Goal: Feedback & Contribution: Contribute content

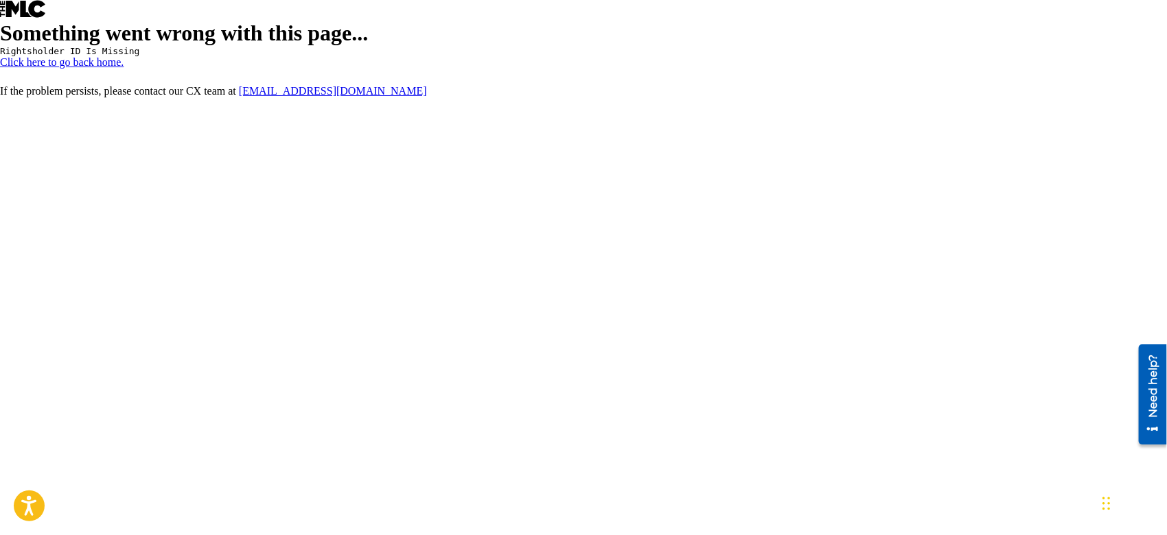
click at [124, 68] on link "Click here to go back home." at bounding box center [62, 62] width 124 height 12
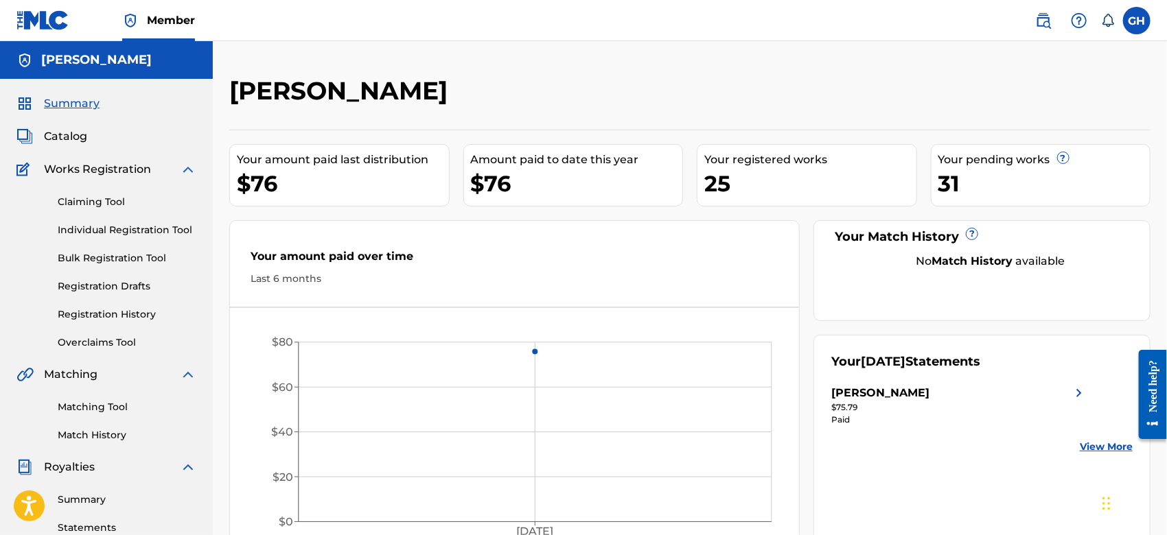
click at [1095, 443] on link "View More" at bounding box center [1106, 447] width 53 height 14
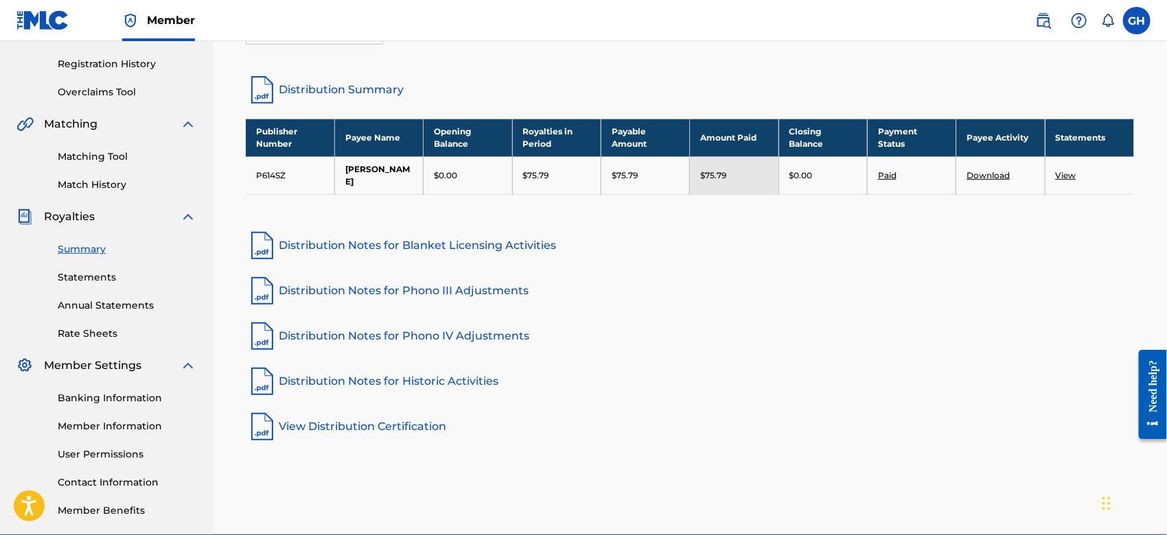
scroll to position [248, 0]
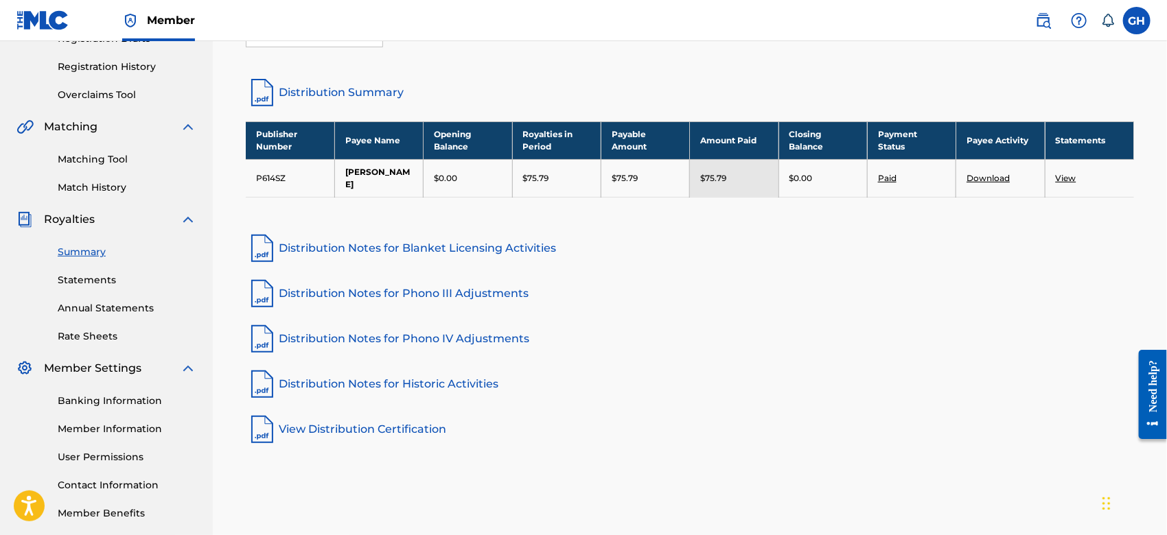
click at [1071, 173] on link "View" at bounding box center [1066, 178] width 21 height 10
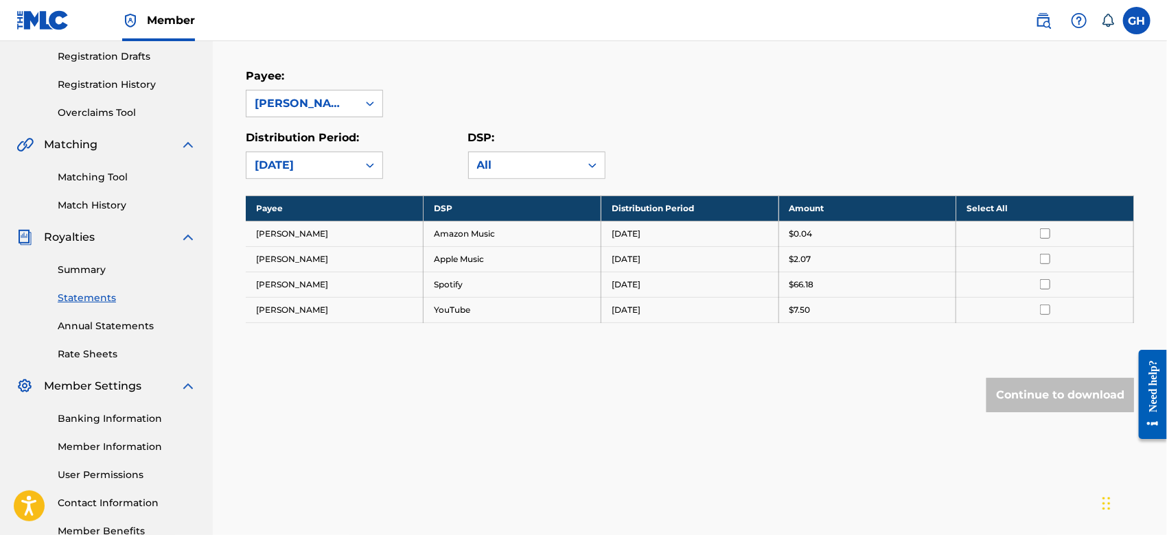
scroll to position [223, 0]
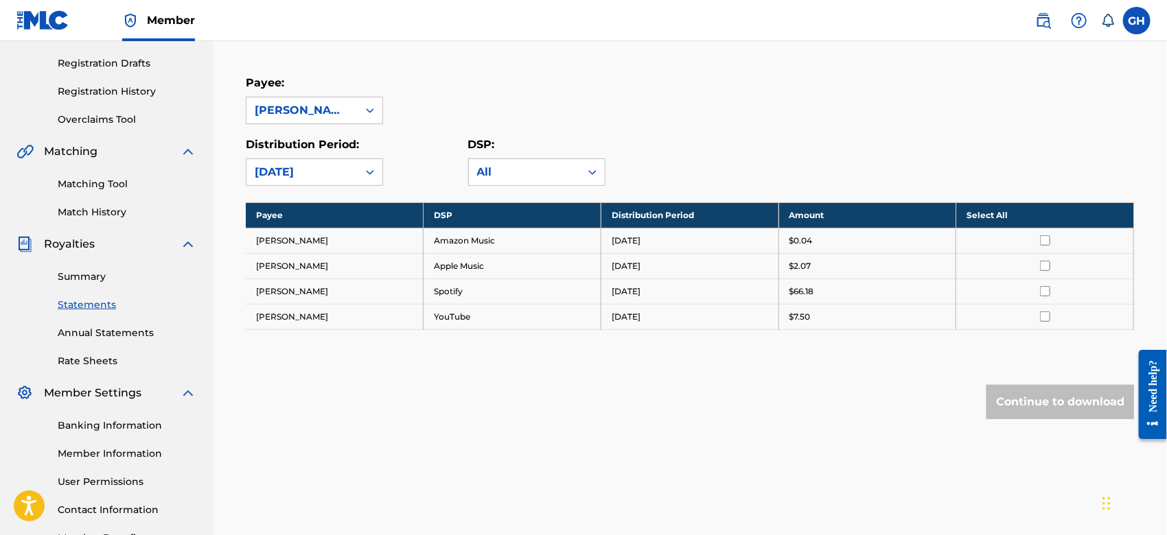
click at [1037, 291] on div at bounding box center [1044, 291] width 156 height 10
click at [1045, 294] on input "checkbox" at bounding box center [1045, 291] width 10 height 10
click at [1045, 313] on input "checkbox" at bounding box center [1045, 317] width 10 height 10
click at [37, 72] on div "Claiming Tool Individual Registration Tool Bulk Registration Tool Registration …" at bounding box center [106, 41] width 180 height 172
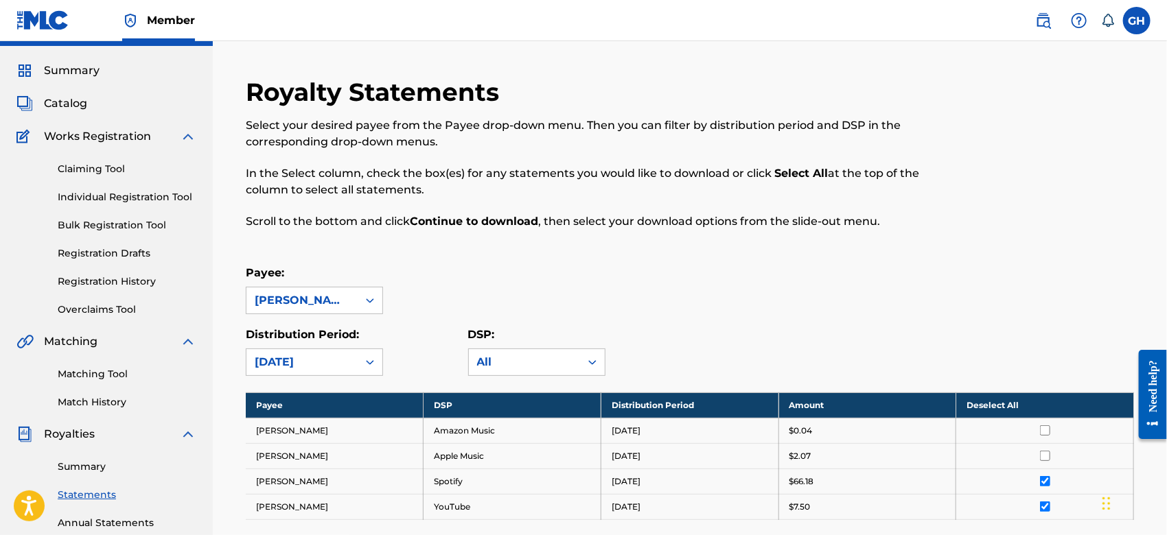
scroll to position [0, 0]
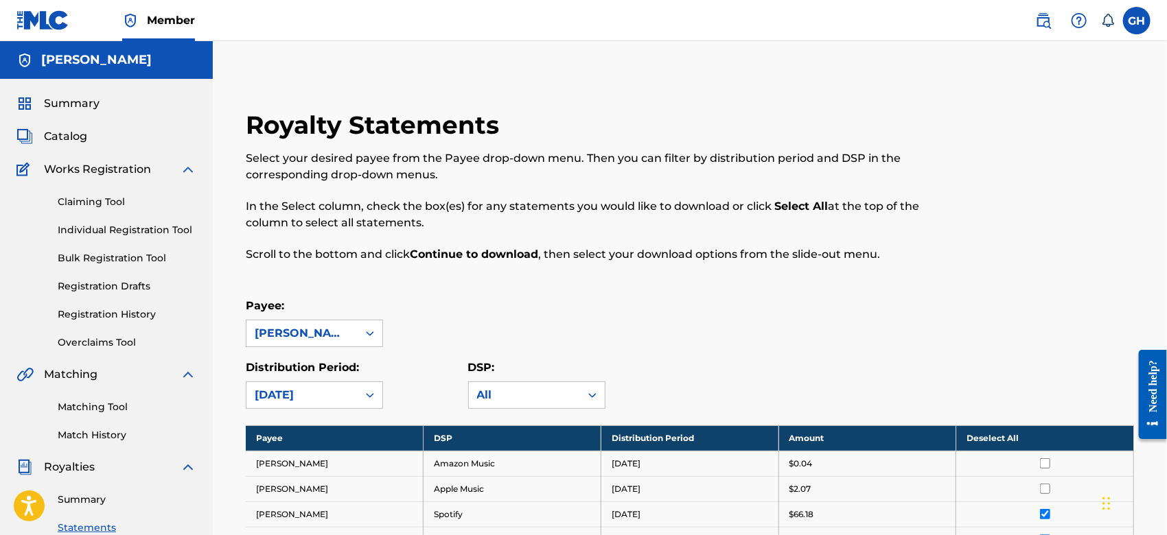
click at [65, 135] on span "Catalog" at bounding box center [65, 136] width 43 height 16
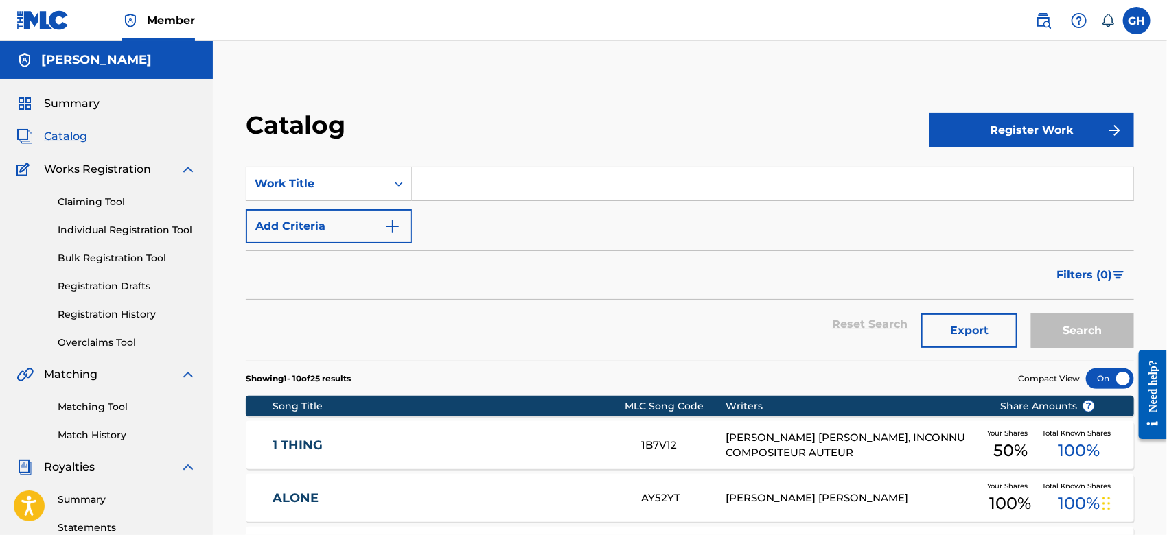
click at [100, 307] on link "Registration History" at bounding box center [127, 314] width 139 height 14
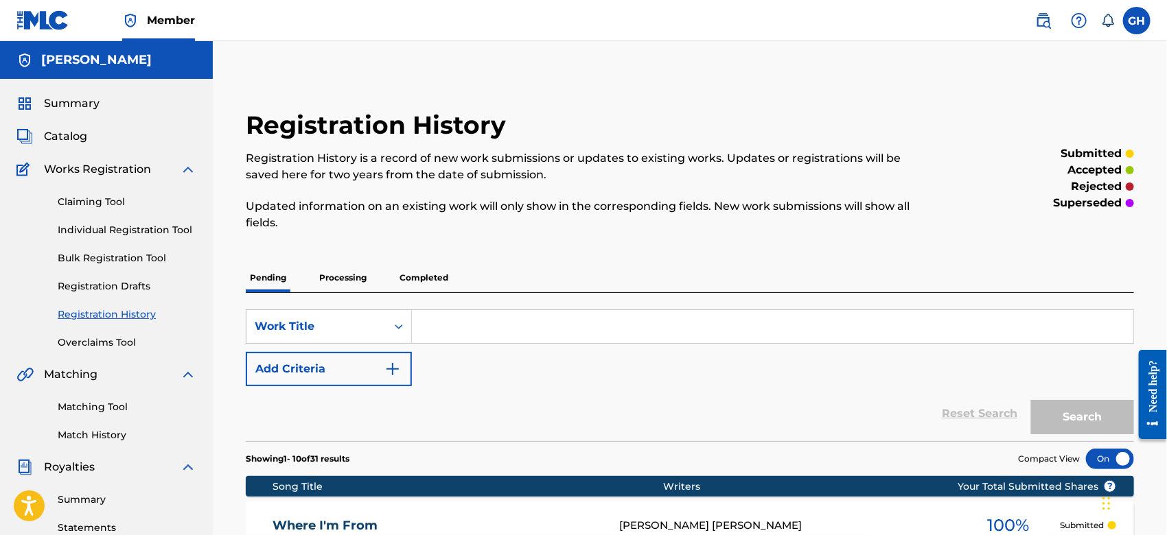
click at [62, 136] on span "Catalog" at bounding box center [65, 136] width 43 height 16
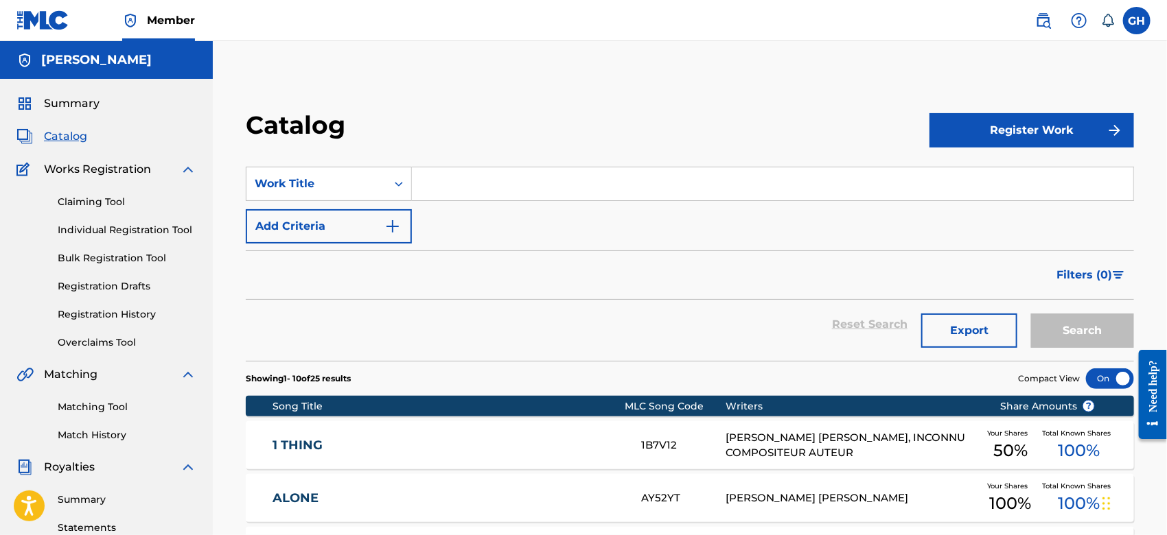
click at [981, 115] on button "Register Work" at bounding box center [1031, 130] width 205 height 34
click at [963, 171] on link "Individual" at bounding box center [1031, 175] width 205 height 33
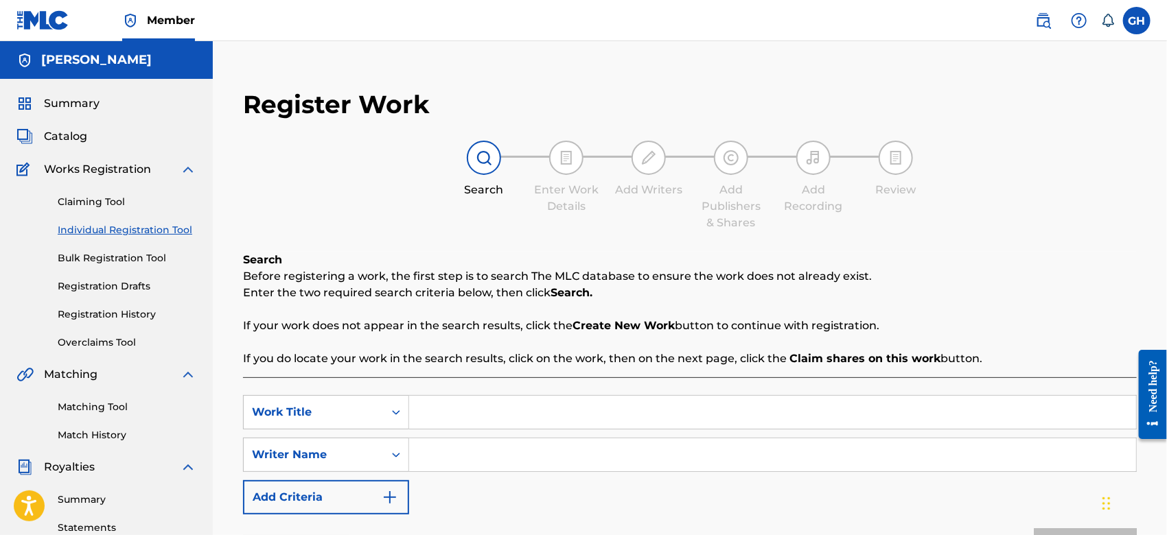
click at [453, 419] on input "Search Form" at bounding box center [772, 412] width 727 height 33
type input "No Waiting"
click at [454, 454] on input "Search Form" at bounding box center [772, 455] width 727 height 33
type input "Gary Octwone Harrison Jr"
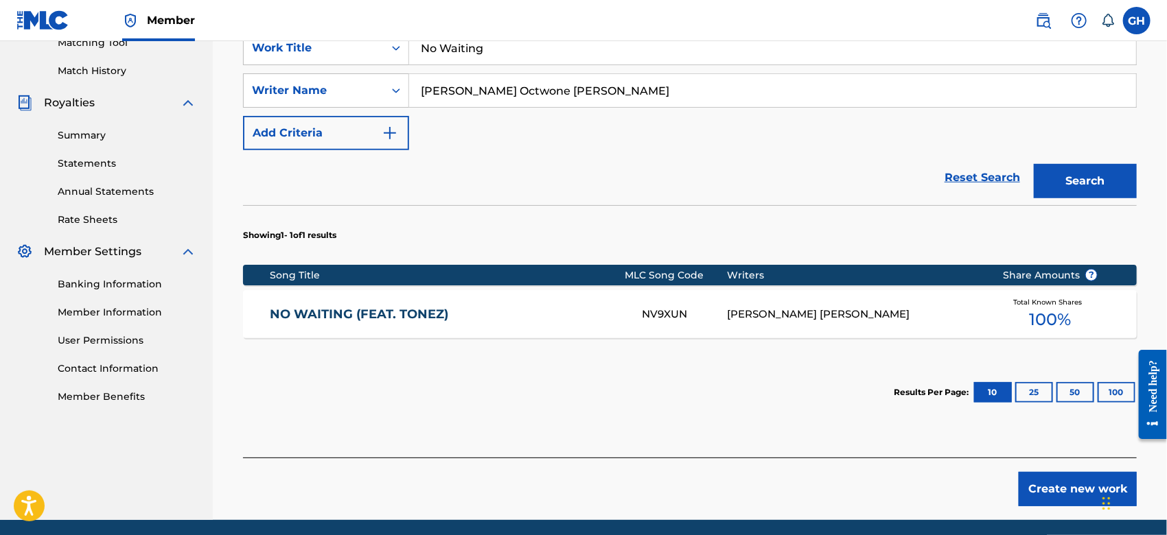
scroll to position [362, 0]
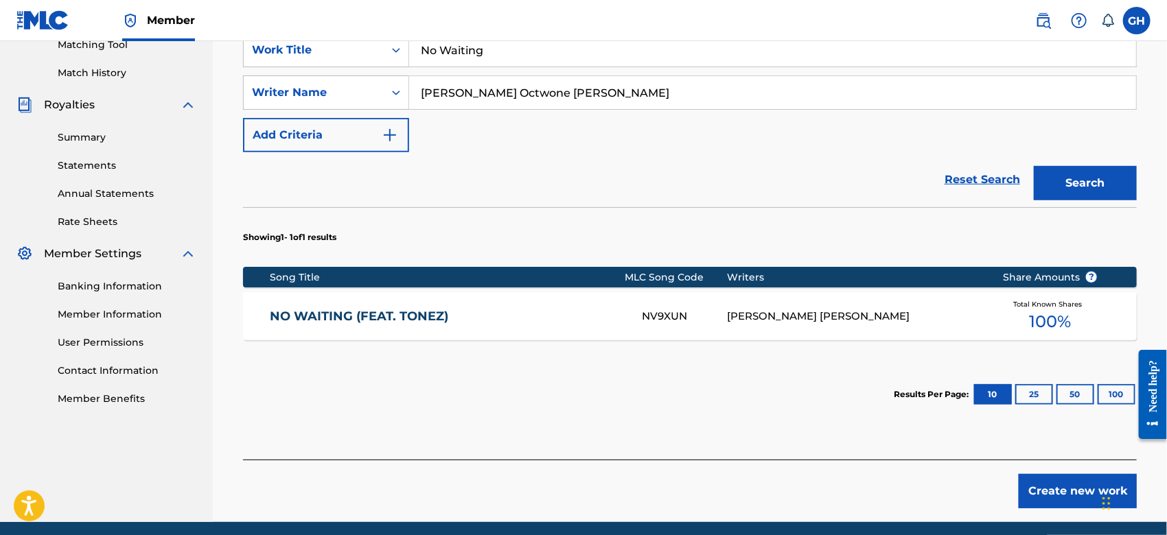
click at [760, 311] on div "GARY OCTWONE JR. HARRISON" at bounding box center [854, 317] width 255 height 16
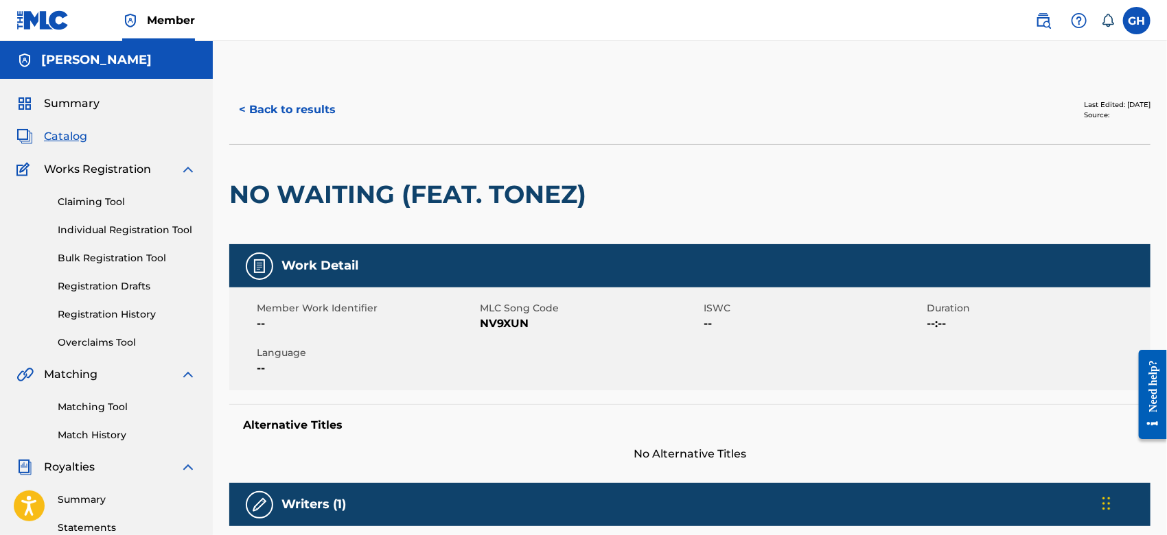
click at [303, 106] on button "< Back to results" at bounding box center [287, 110] width 116 height 34
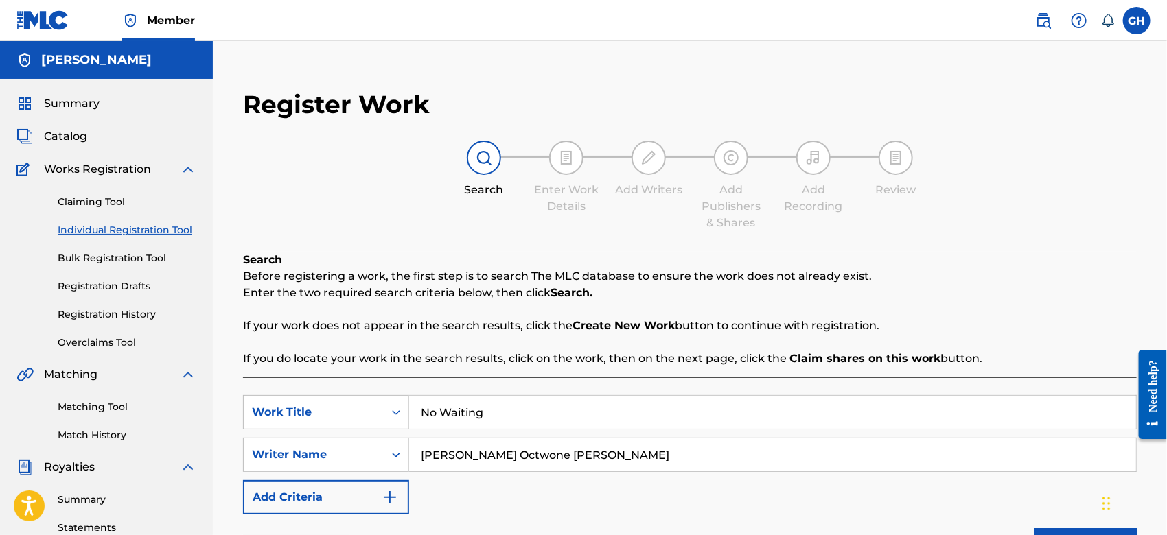
scroll to position [315, 0]
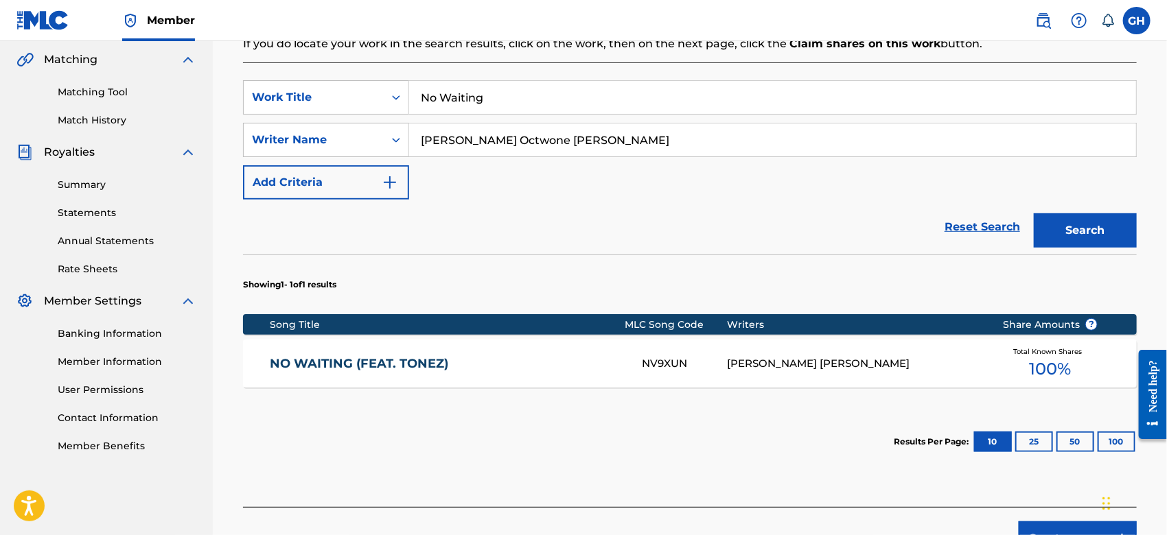
click at [1046, 527] on button "Create new work" at bounding box center [1078, 539] width 118 height 34
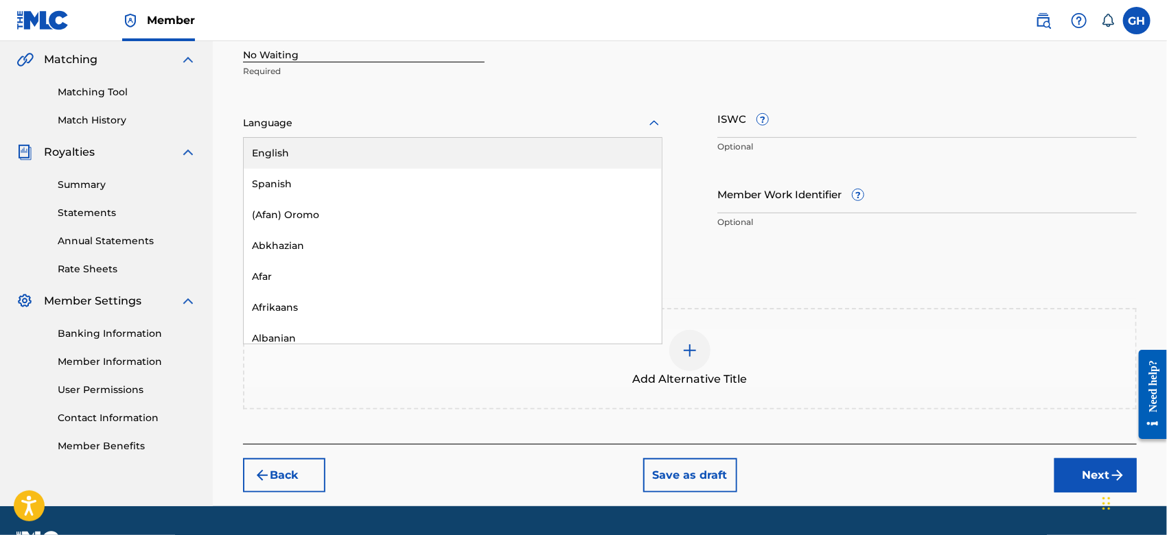
click at [253, 124] on div at bounding box center [452, 123] width 419 height 17
click at [266, 150] on div "English" at bounding box center [453, 153] width 418 height 31
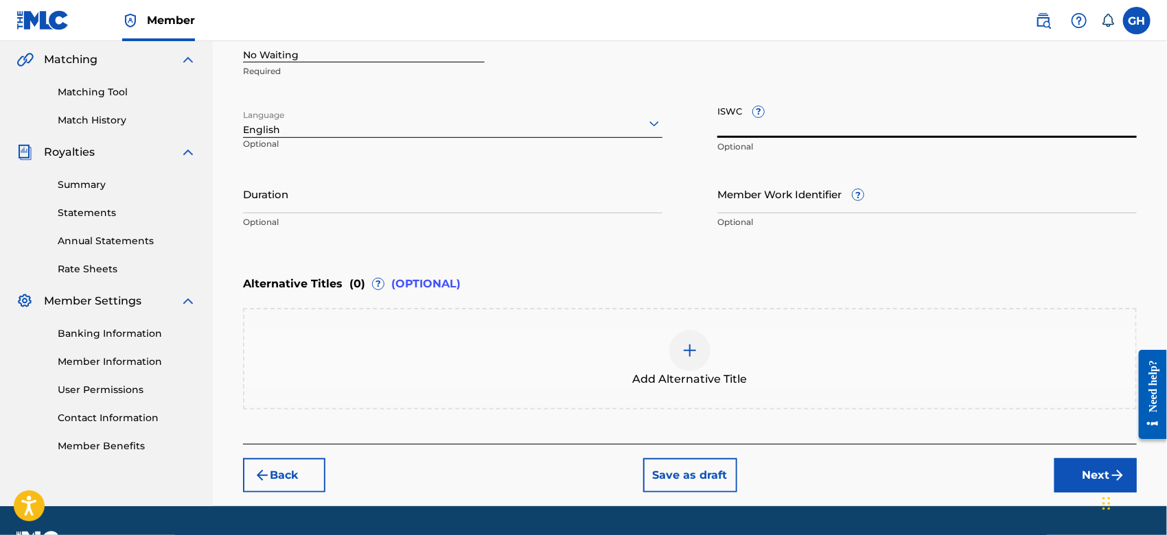
click at [734, 130] on input "ISWC ?" at bounding box center [926, 118] width 419 height 39
paste input "T-921.983.957-3"
type input "T-921.983.957-3"
click at [693, 211] on div "Work Title No Waiting Required Language English Optional ISWC ? T-921.983.957-3…" at bounding box center [690, 129] width 894 height 213
click at [1069, 469] on button "Next" at bounding box center [1095, 475] width 82 height 34
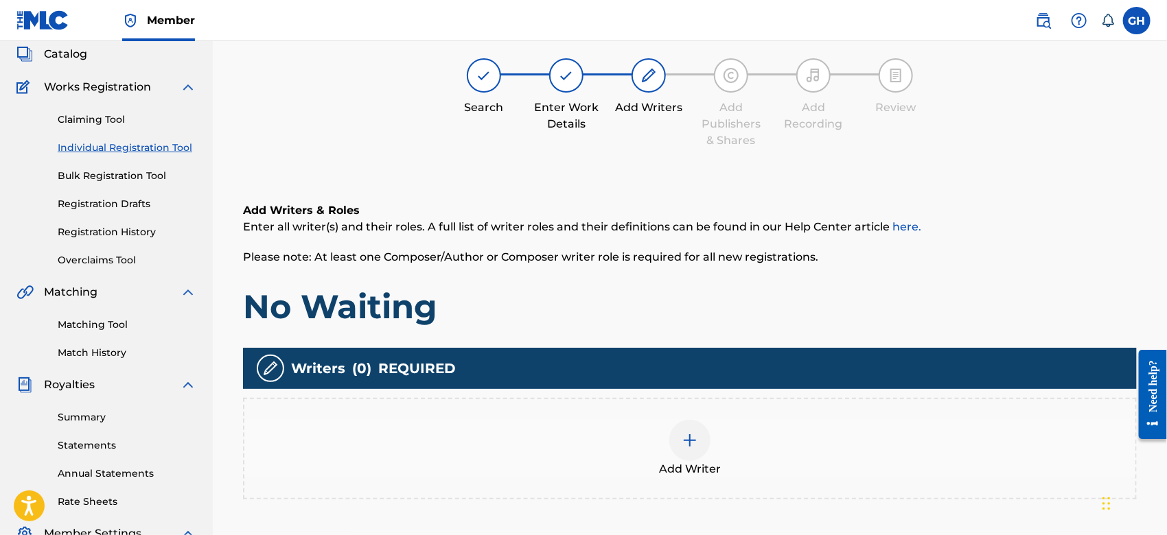
scroll to position [61, 0]
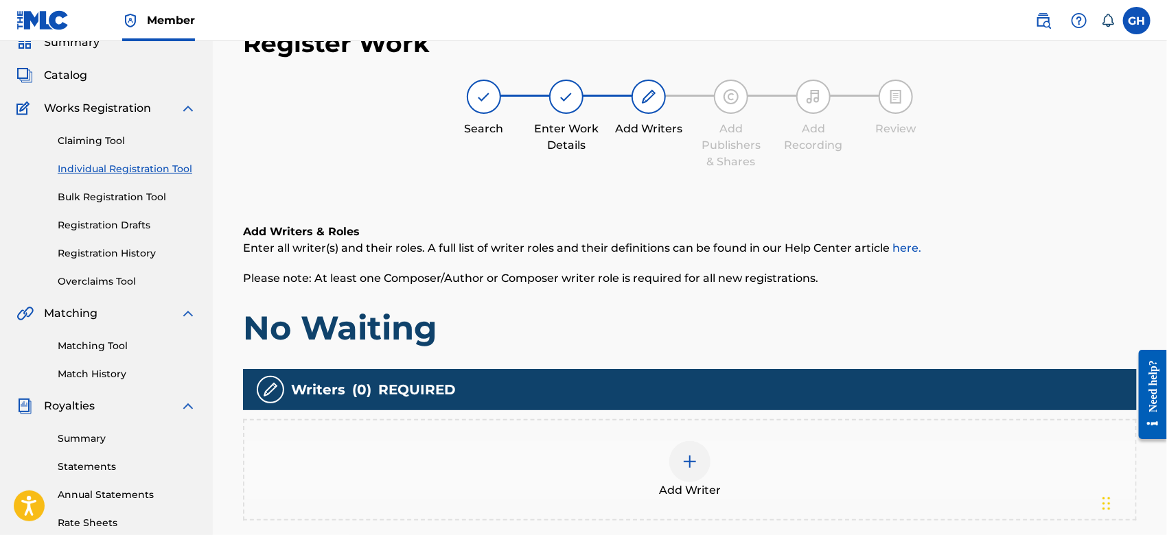
click at [688, 460] on img at bounding box center [690, 462] width 16 height 16
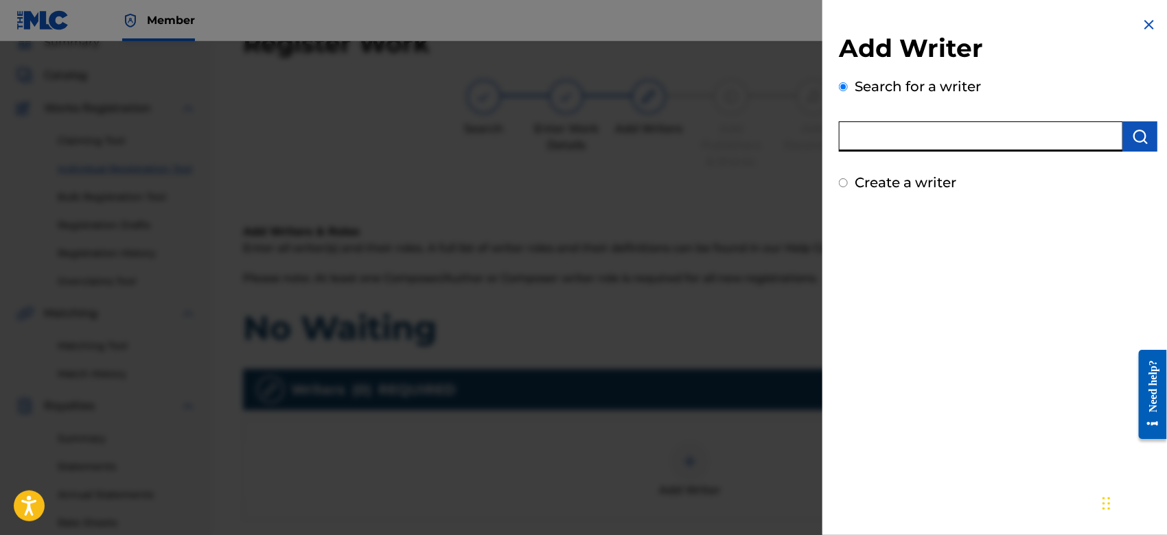
click at [892, 141] on input "text" at bounding box center [981, 136] width 284 height 30
type input "octwone"
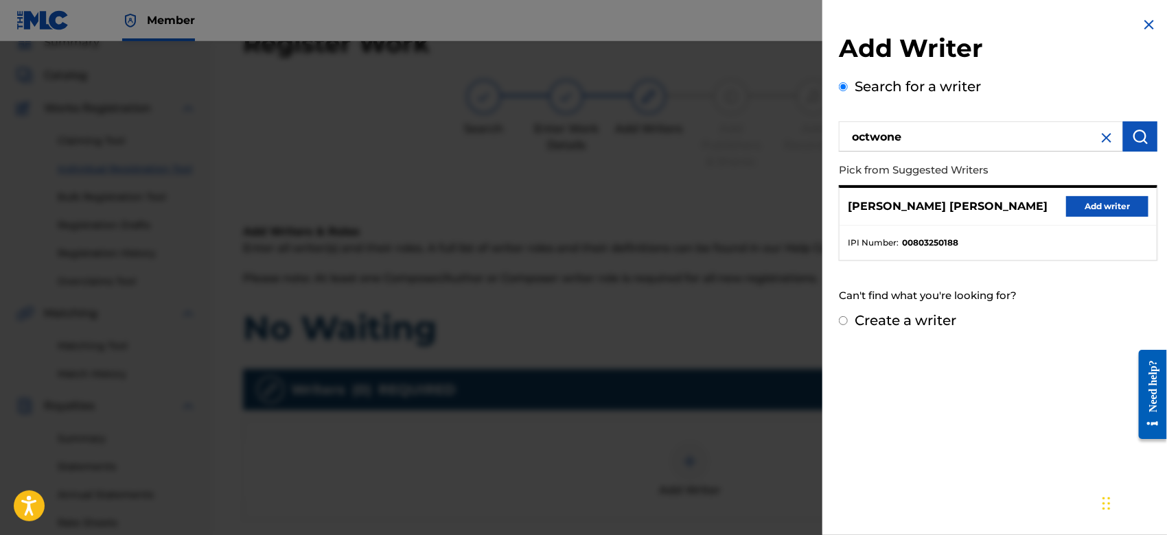
click at [1073, 200] on button "Add writer" at bounding box center [1107, 206] width 82 height 21
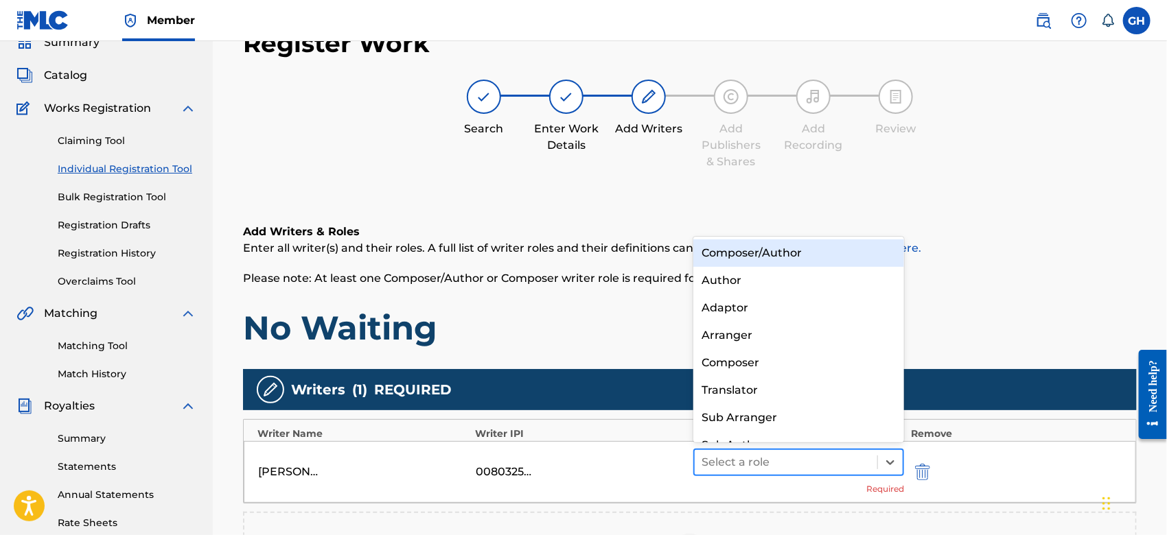
click at [714, 467] on div at bounding box center [785, 462] width 169 height 19
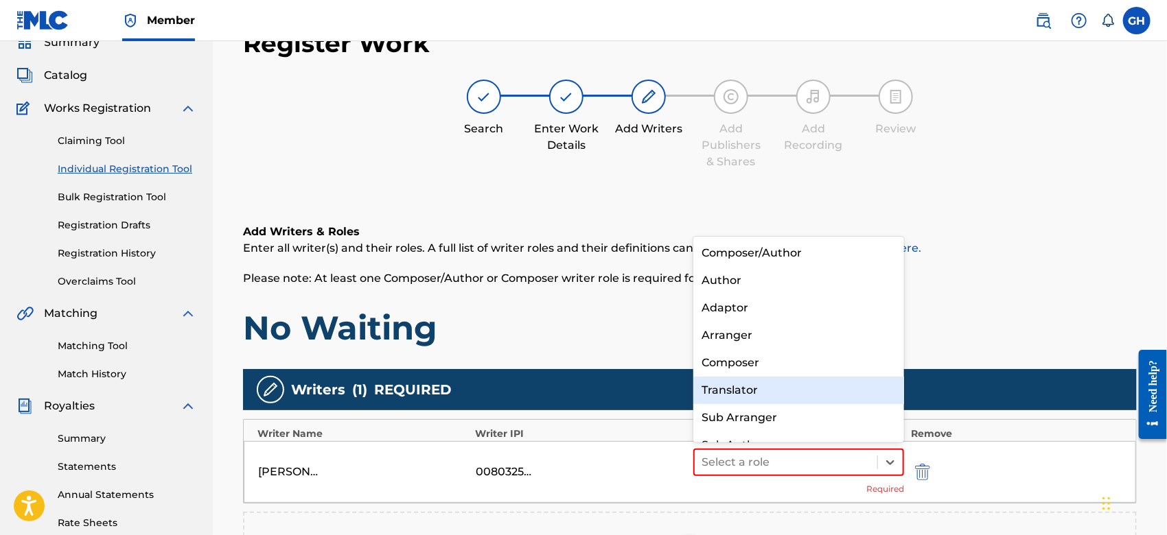
scroll to position [19, 0]
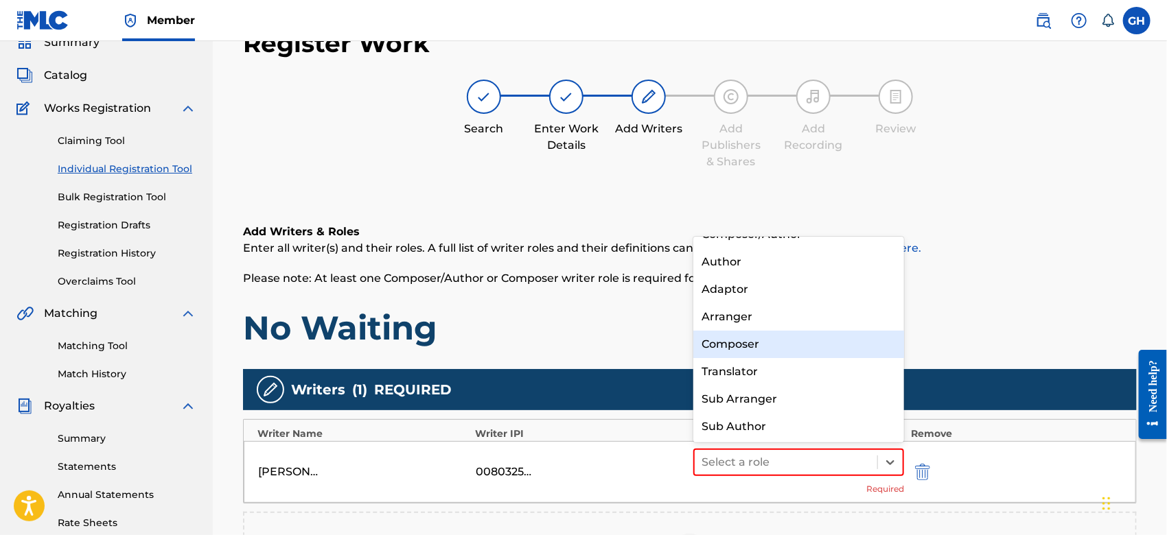
click at [707, 340] on div "Composer" at bounding box center [798, 344] width 211 height 27
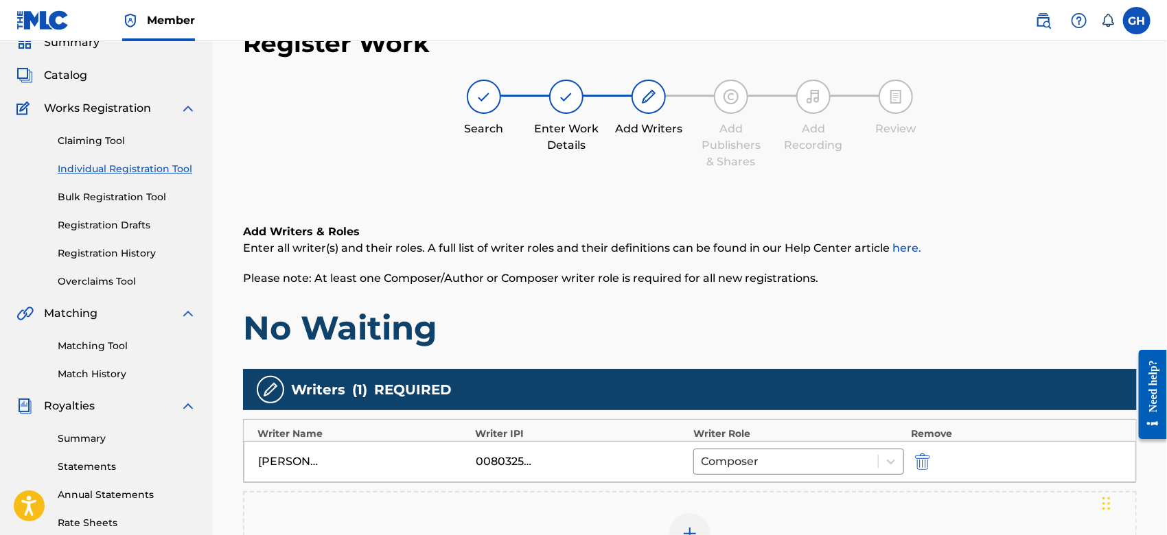
scroll to position [315, 0]
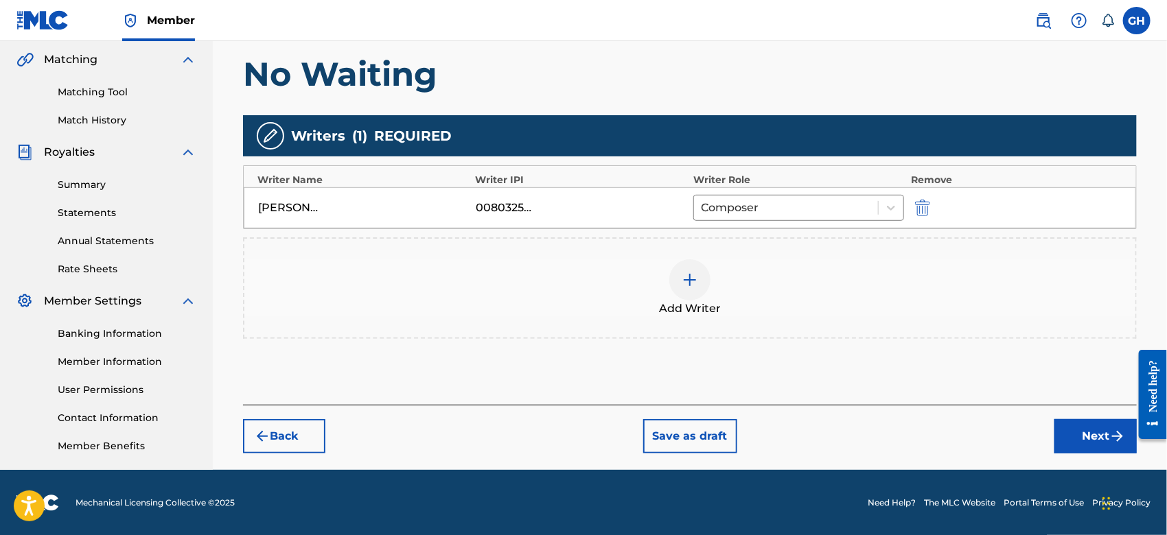
click at [1071, 430] on button "Next" at bounding box center [1095, 436] width 82 height 34
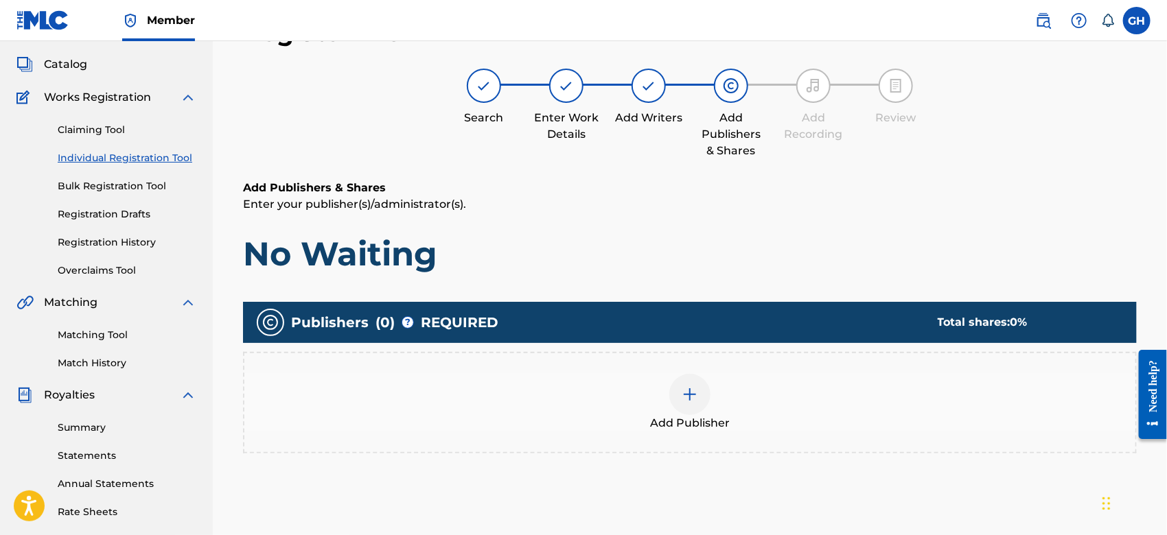
scroll to position [61, 0]
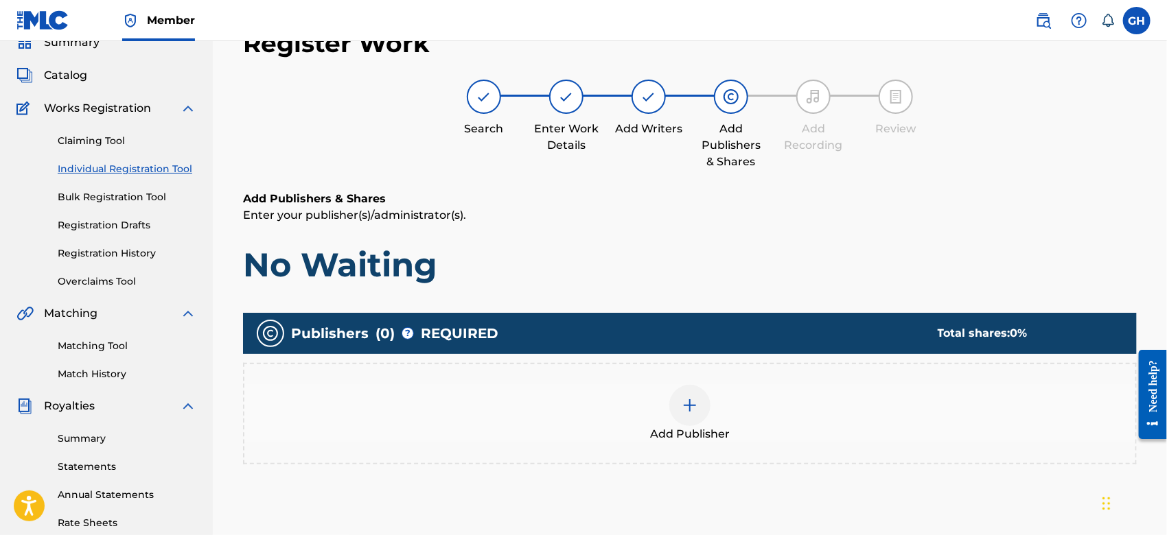
click at [686, 401] on img at bounding box center [690, 405] width 16 height 16
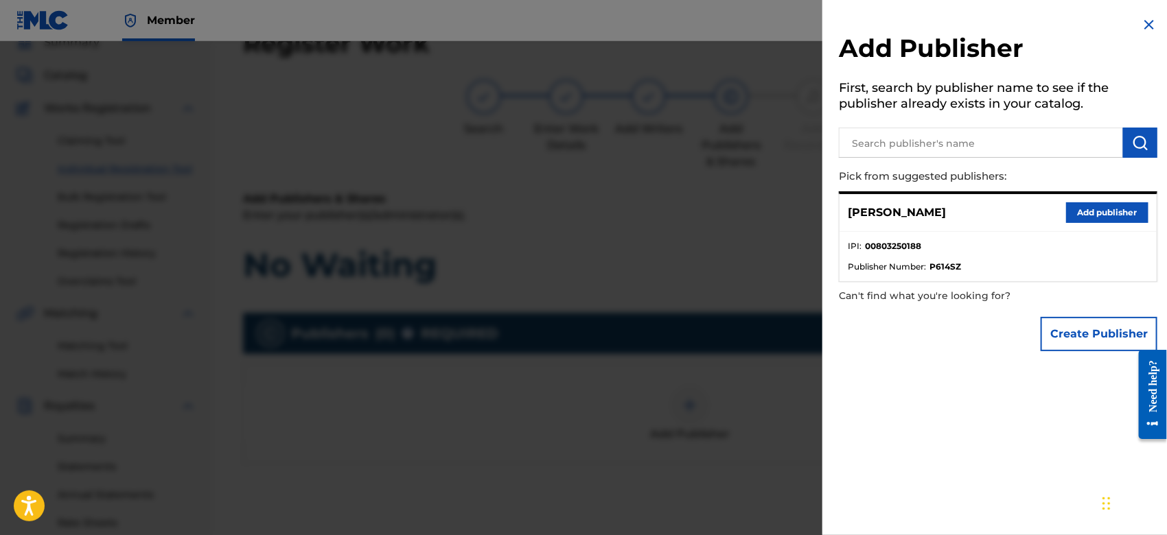
click at [1083, 317] on button "Create Publisher" at bounding box center [1098, 334] width 117 height 34
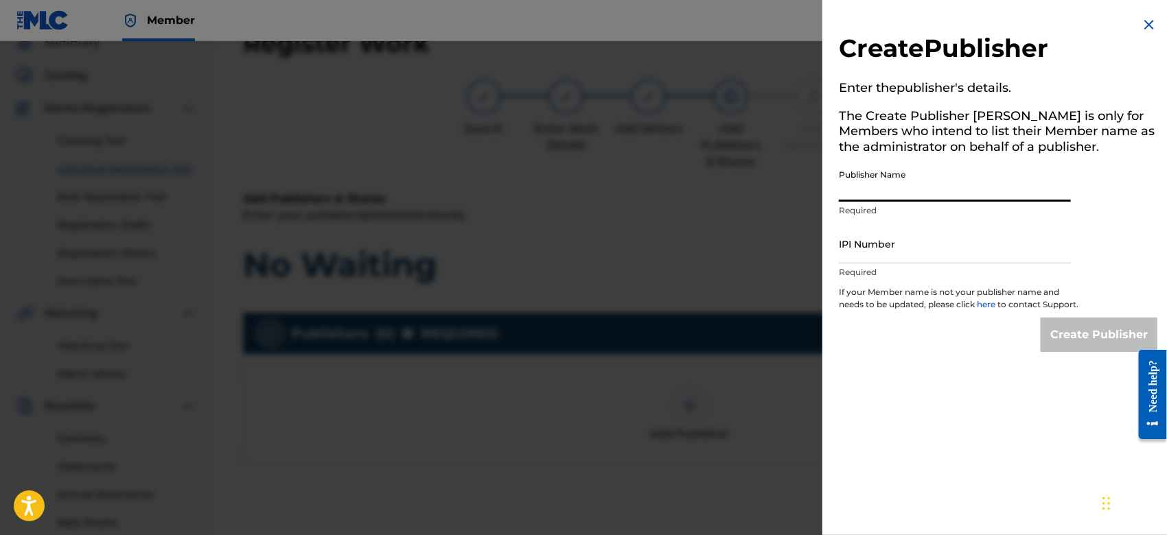
click at [856, 188] on input "Publisher Name" at bounding box center [955, 182] width 232 height 39
type input "TUNECORE DIGITAL MUSIC"
click at [902, 249] on input "IPI Number" at bounding box center [955, 243] width 232 height 39
type input "00642005099"
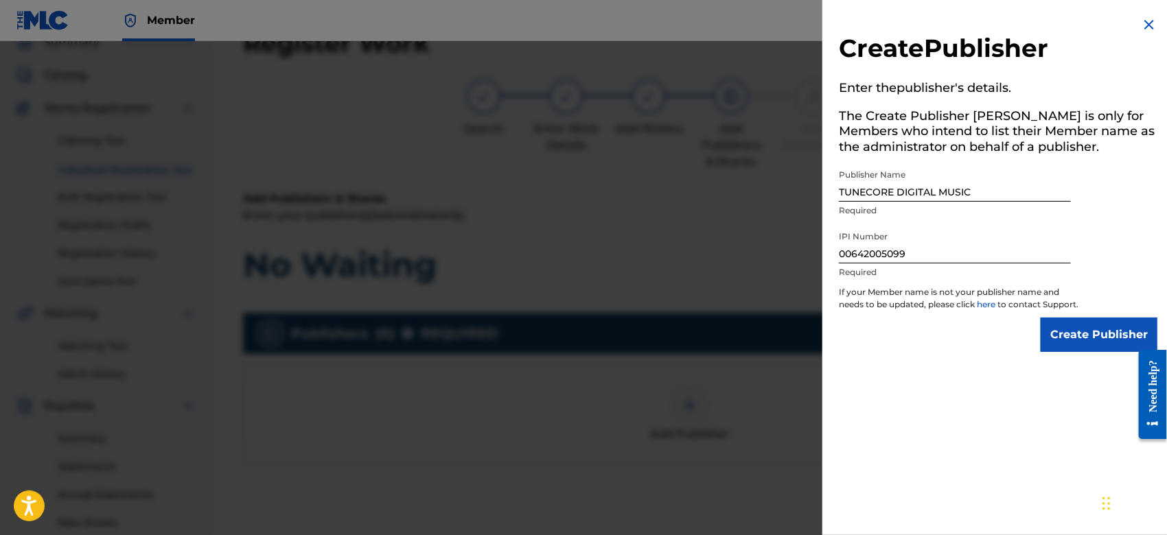
click at [1075, 345] on input "Create Publisher" at bounding box center [1098, 335] width 117 height 34
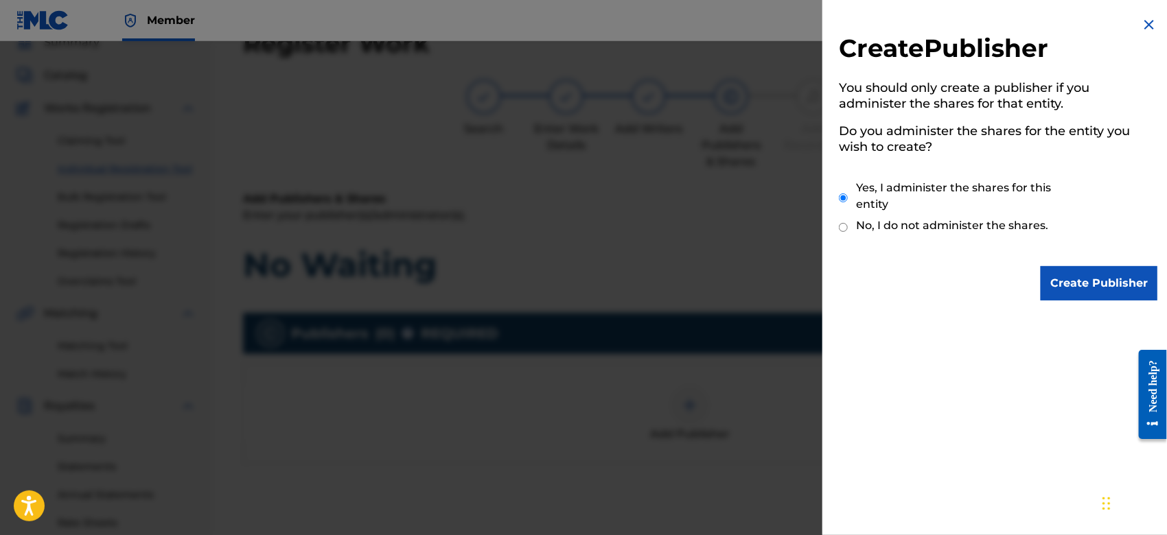
click at [1075, 275] on input "Create Publisher" at bounding box center [1098, 283] width 117 height 34
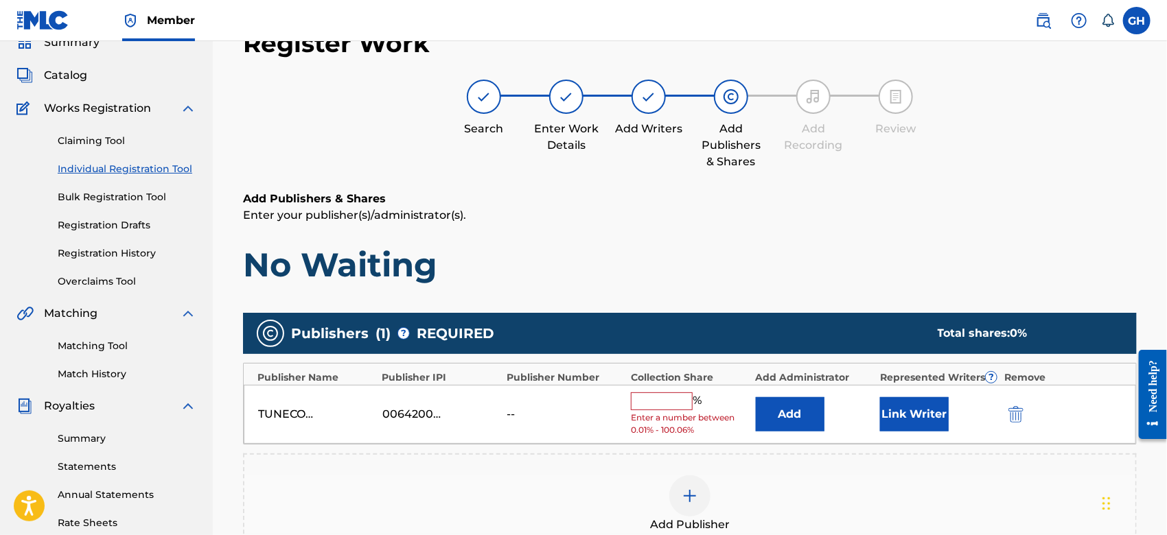
click at [668, 394] on input "text" at bounding box center [662, 402] width 62 height 18
type input "100"
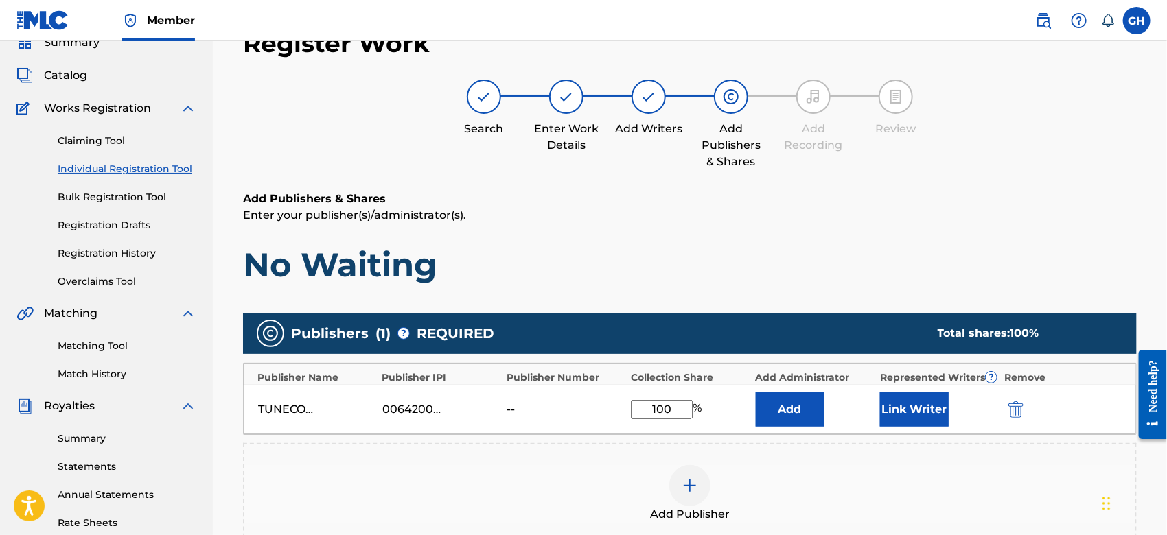
click at [918, 406] on button "Link Writer" at bounding box center [914, 410] width 69 height 34
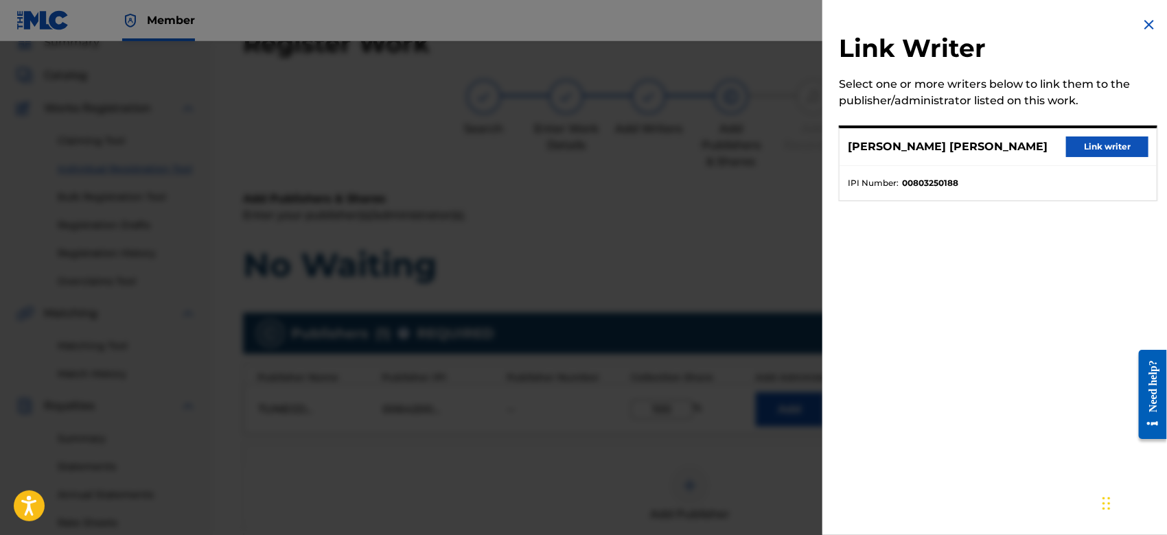
click at [1097, 147] on button "Link writer" at bounding box center [1107, 147] width 82 height 21
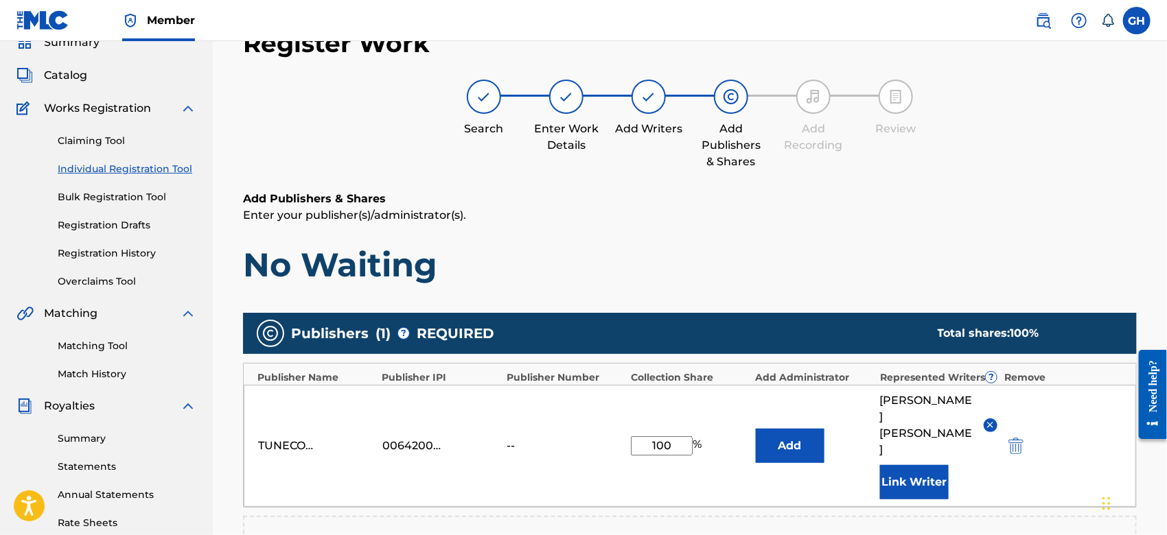
scroll to position [361, 0]
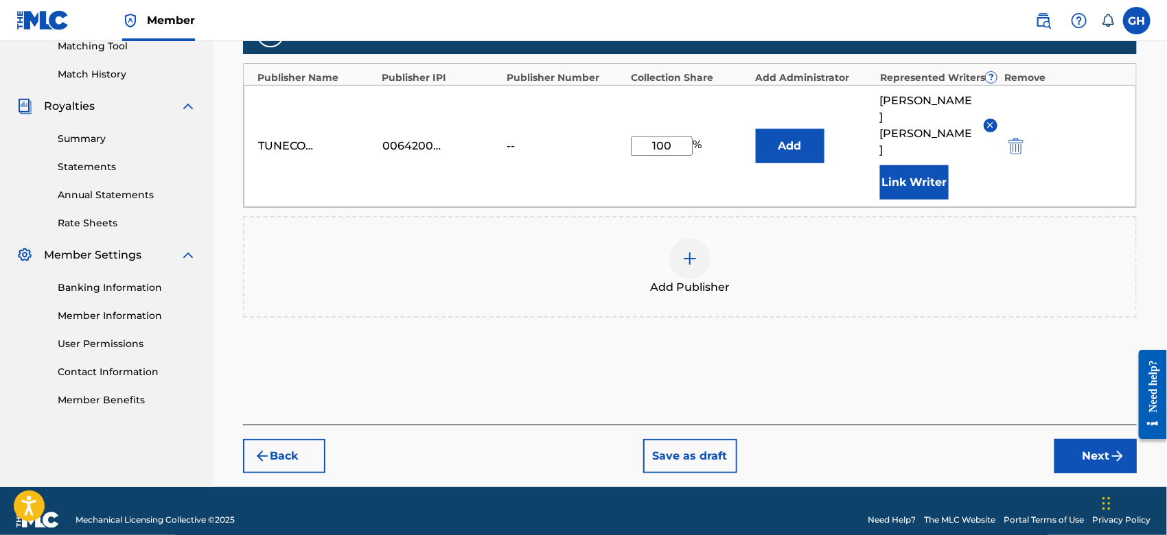
click at [1060, 439] on button "Next" at bounding box center [1095, 456] width 82 height 34
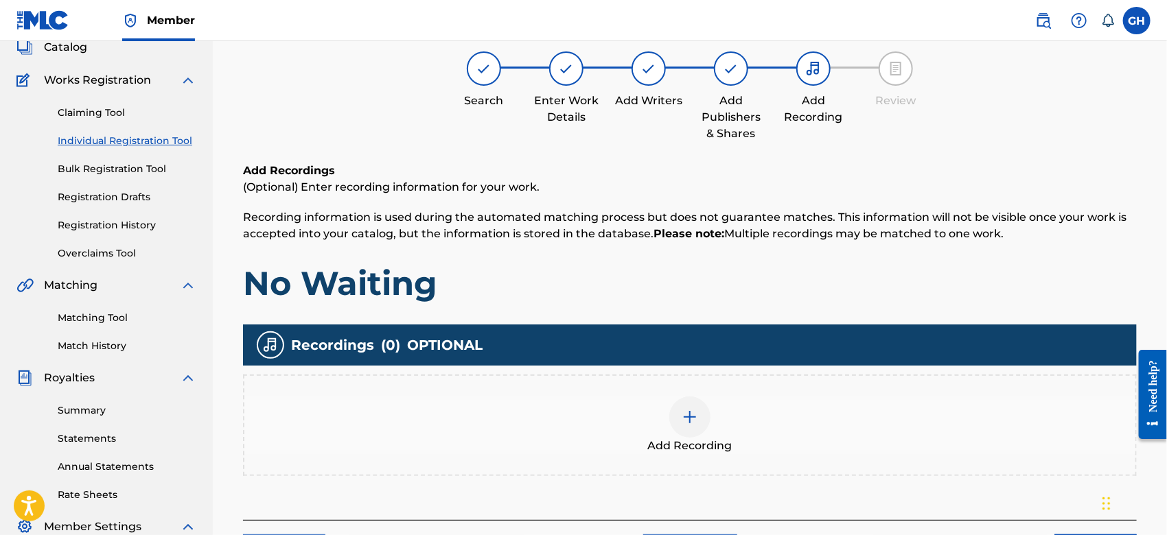
scroll to position [61, 0]
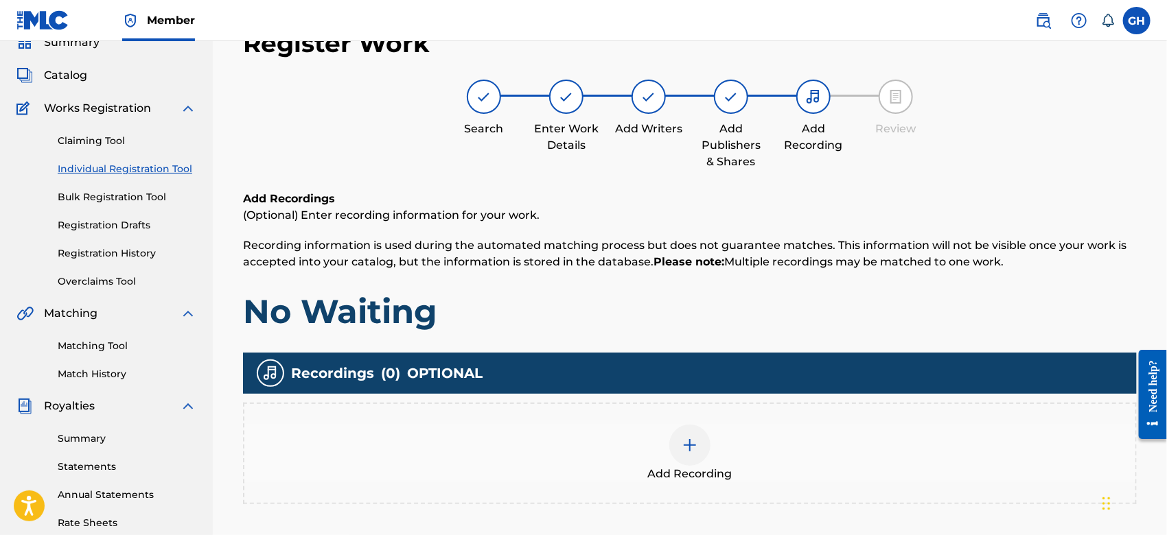
click at [682, 452] on img at bounding box center [690, 445] width 16 height 16
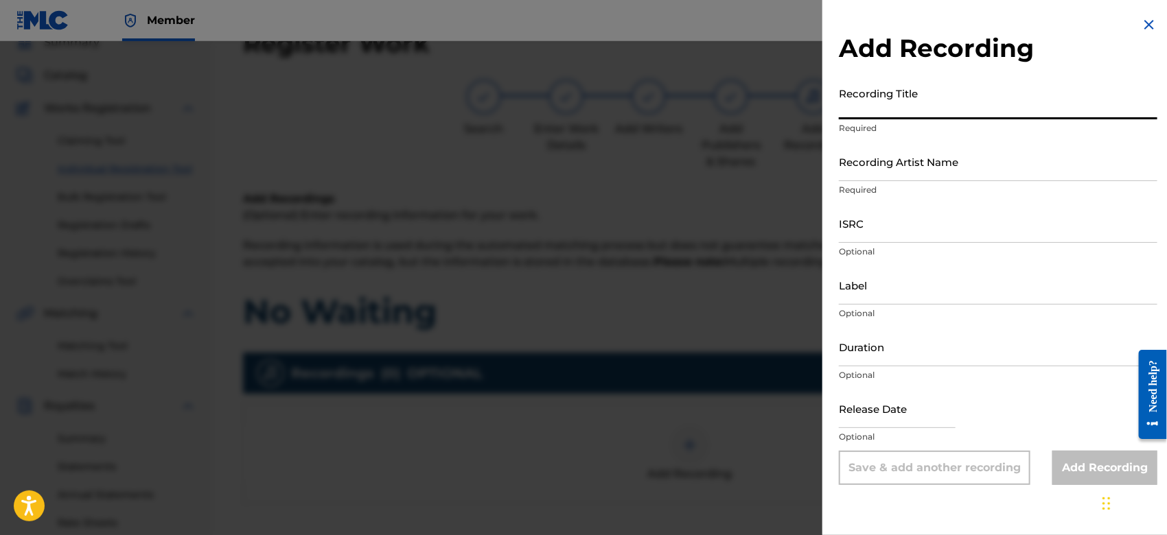
click at [858, 104] on input "Recording Title" at bounding box center [998, 99] width 318 height 39
type input "No Waiting"
click at [889, 183] on div "Recording Artist Name Required" at bounding box center [998, 173] width 318 height 62
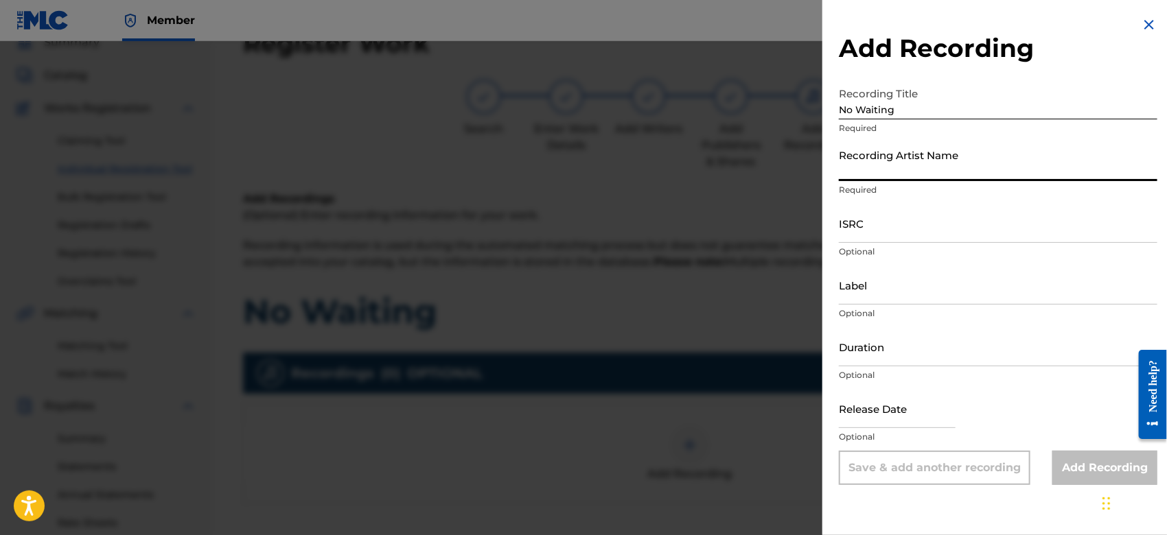
click at [889, 173] on input "Recording Artist Name" at bounding box center [998, 161] width 318 height 39
type input "Gamma FEB"
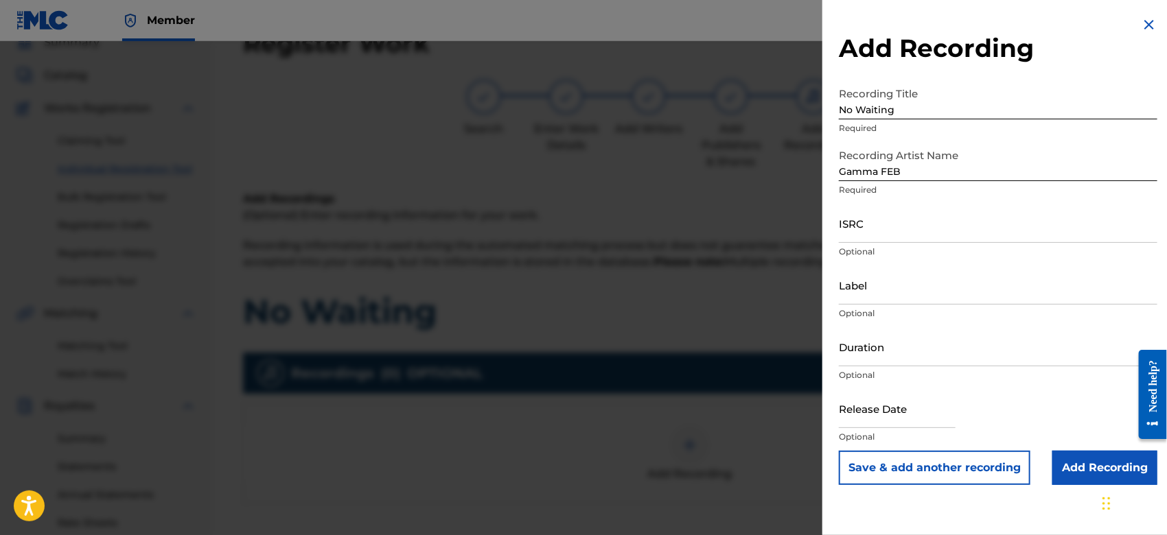
click at [1073, 469] on input "Add Recording" at bounding box center [1104, 468] width 105 height 34
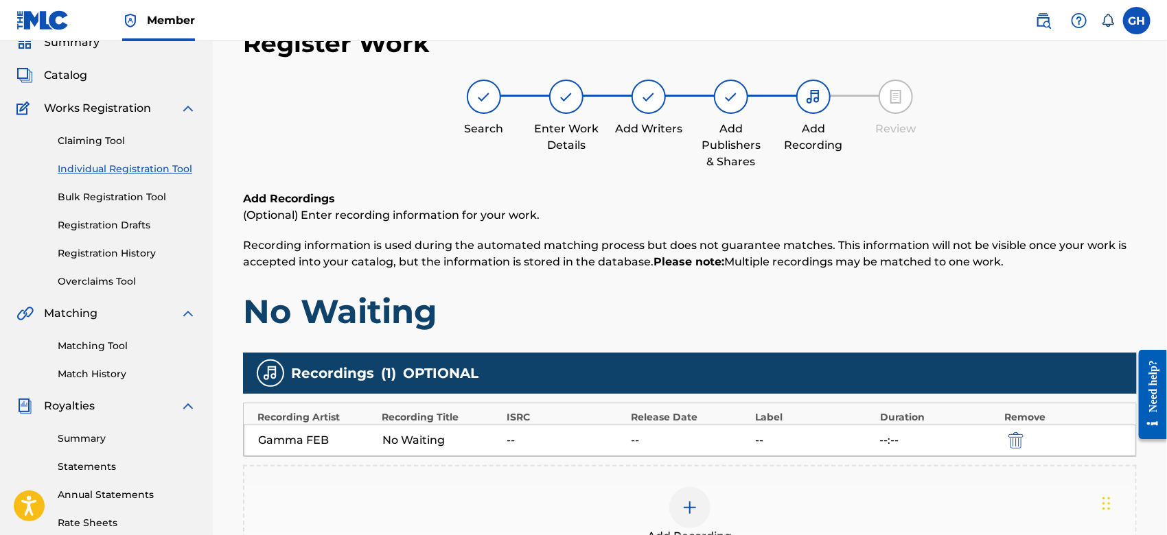
scroll to position [315, 0]
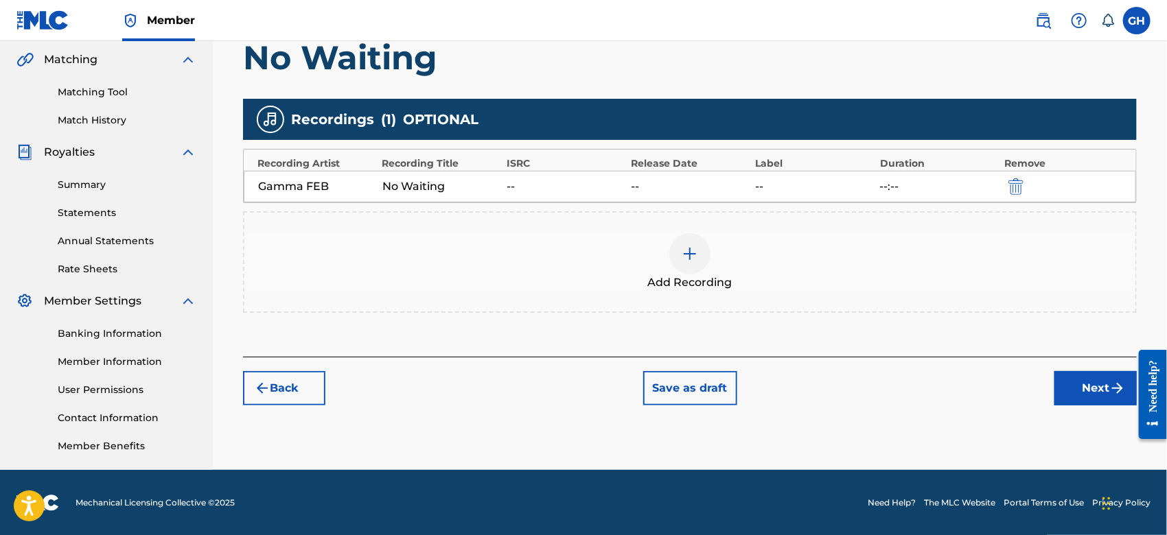
click at [1065, 397] on button "Next" at bounding box center [1095, 388] width 82 height 34
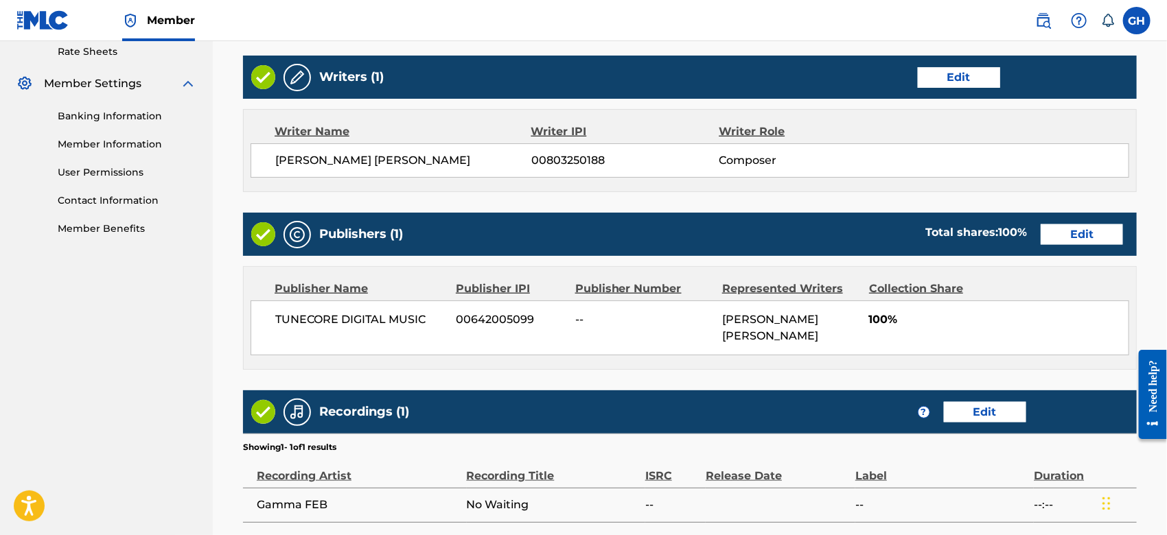
scroll to position [668, 0]
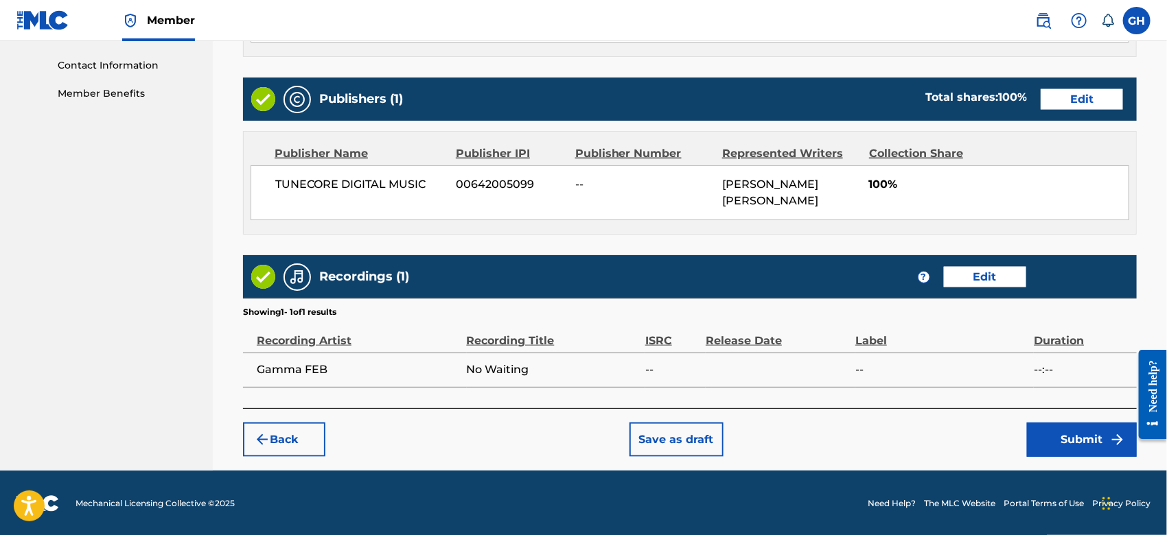
click at [1069, 434] on button "Submit" at bounding box center [1082, 440] width 110 height 34
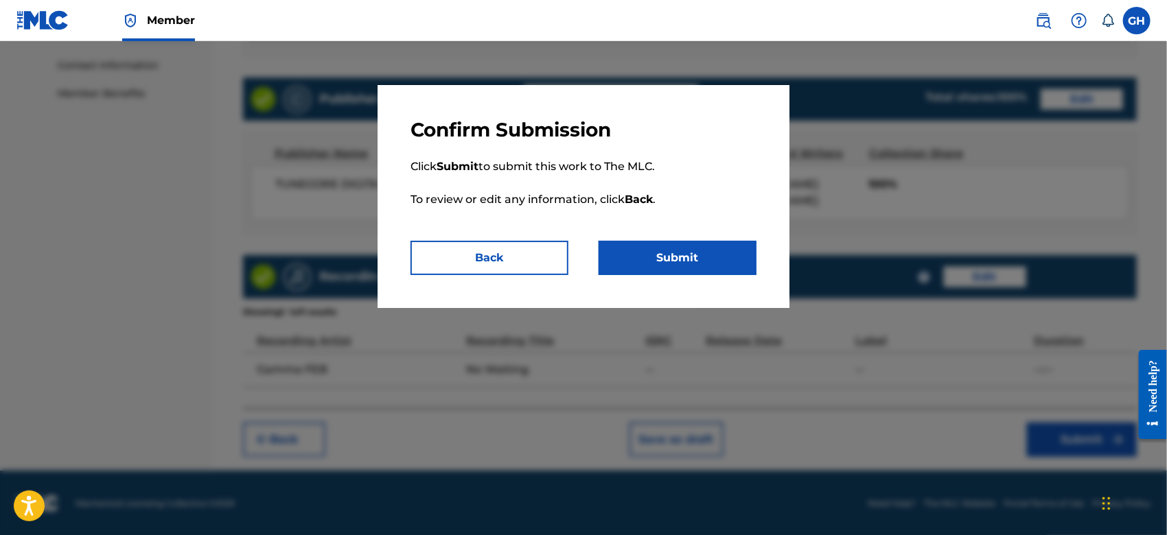
click at [647, 247] on button "Submit" at bounding box center [677, 258] width 158 height 34
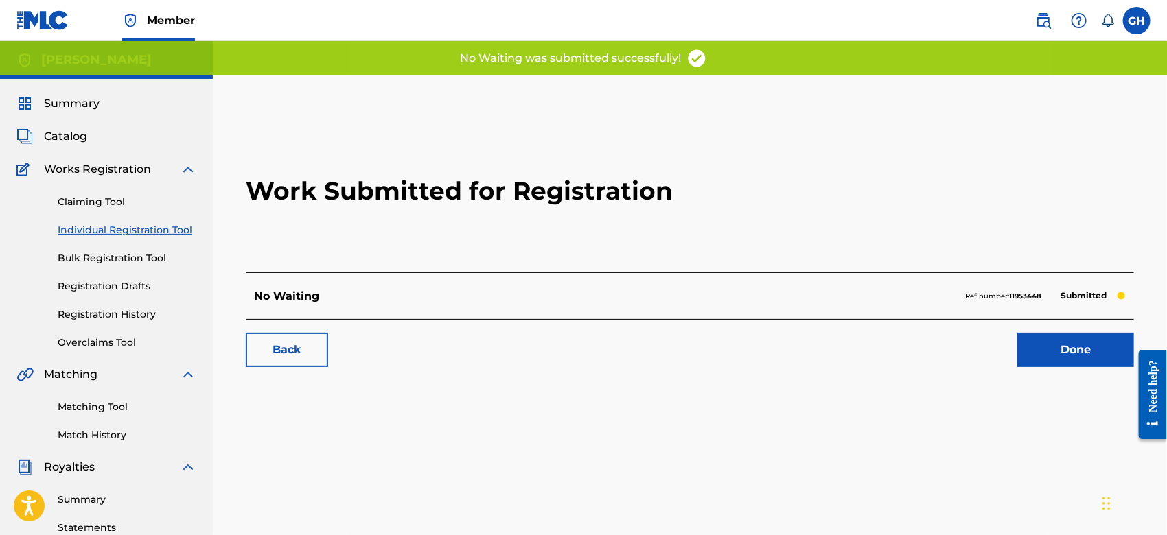
click at [1043, 356] on link "Done" at bounding box center [1075, 350] width 117 height 34
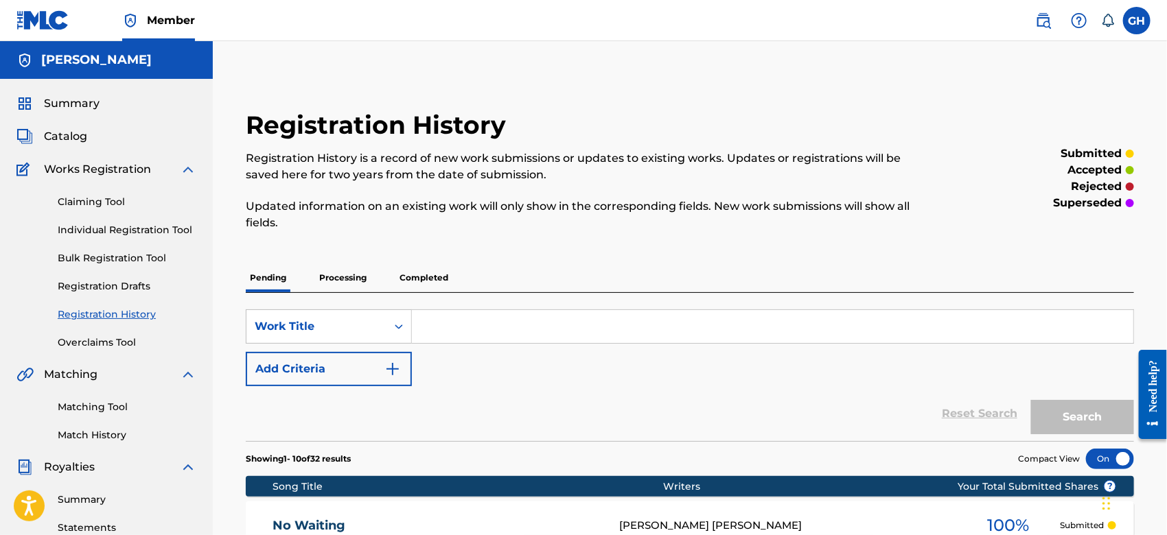
click at [56, 138] on span "Catalog" at bounding box center [65, 136] width 43 height 16
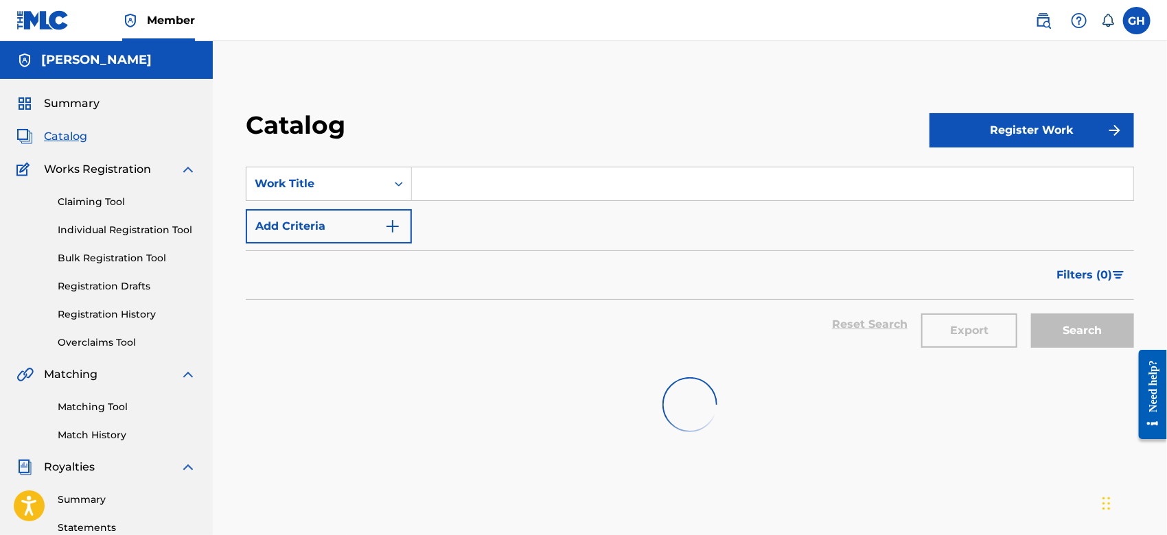
click at [60, 130] on span "Catalog" at bounding box center [65, 136] width 43 height 16
click at [69, 163] on span "Works Registration" at bounding box center [97, 169] width 107 height 16
click at [71, 168] on span "Works Registration" at bounding box center [97, 169] width 107 height 16
click at [97, 316] on link "Registration History" at bounding box center [127, 314] width 139 height 14
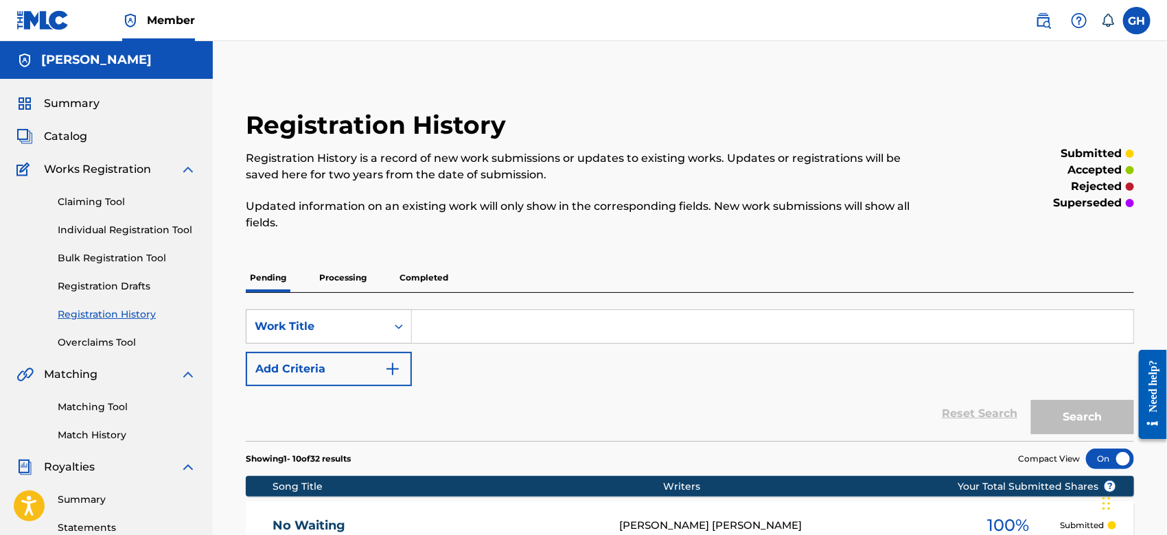
click at [81, 132] on span "Catalog" at bounding box center [65, 136] width 43 height 16
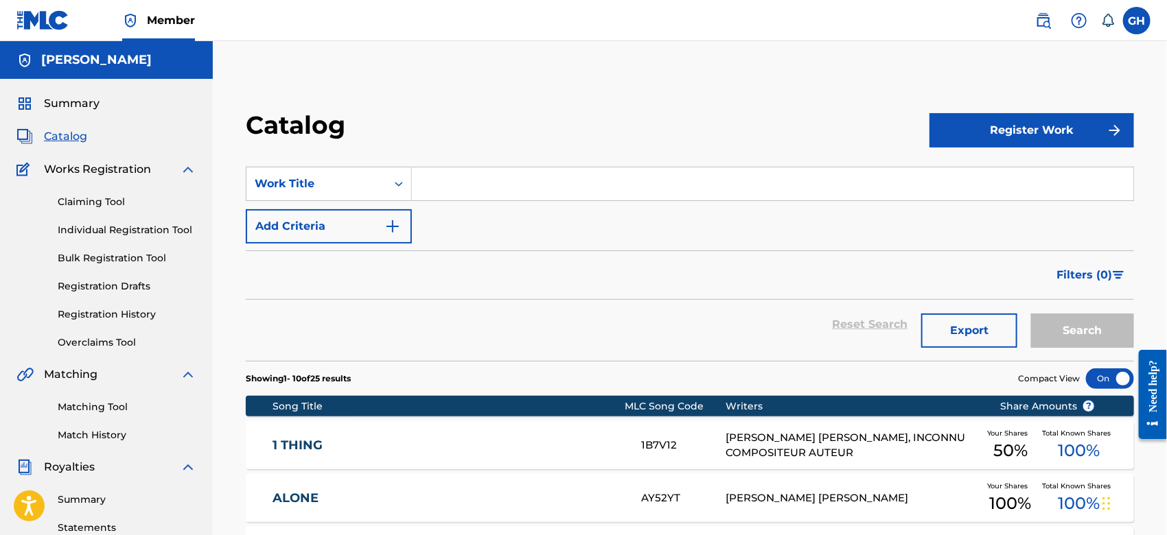
click at [1086, 126] on button "Register Work" at bounding box center [1031, 130] width 205 height 34
click at [1026, 163] on link "Individual" at bounding box center [1031, 175] width 205 height 33
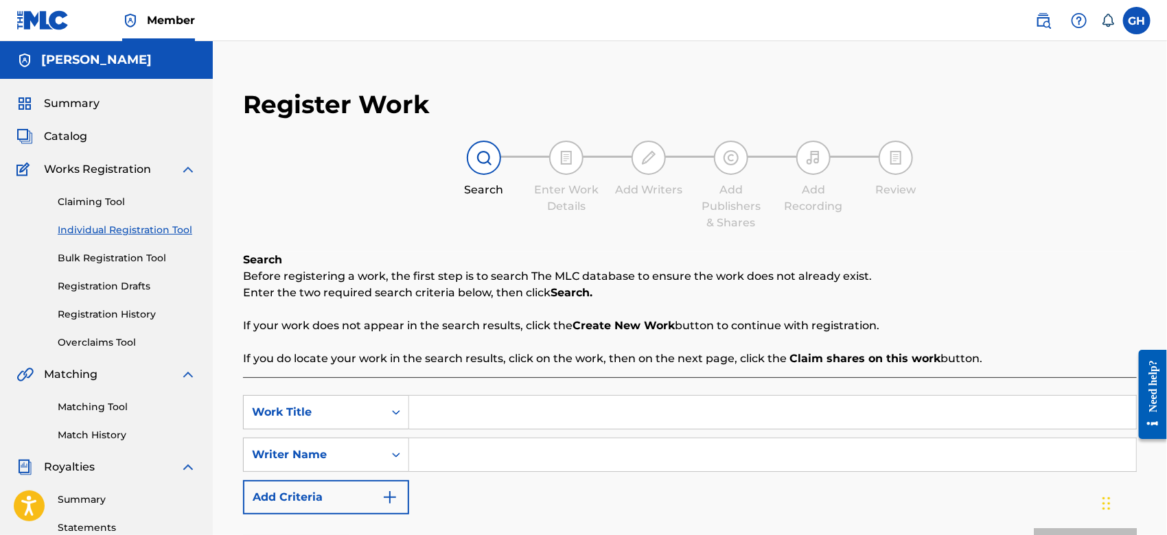
click at [461, 410] on input "Search Form" at bounding box center [772, 412] width 727 height 33
type input "Only Me Can Stop Me"
click at [461, 446] on input "Search Form" at bounding box center [772, 455] width 727 height 33
type input "Gary Octwone Harrison Jr"
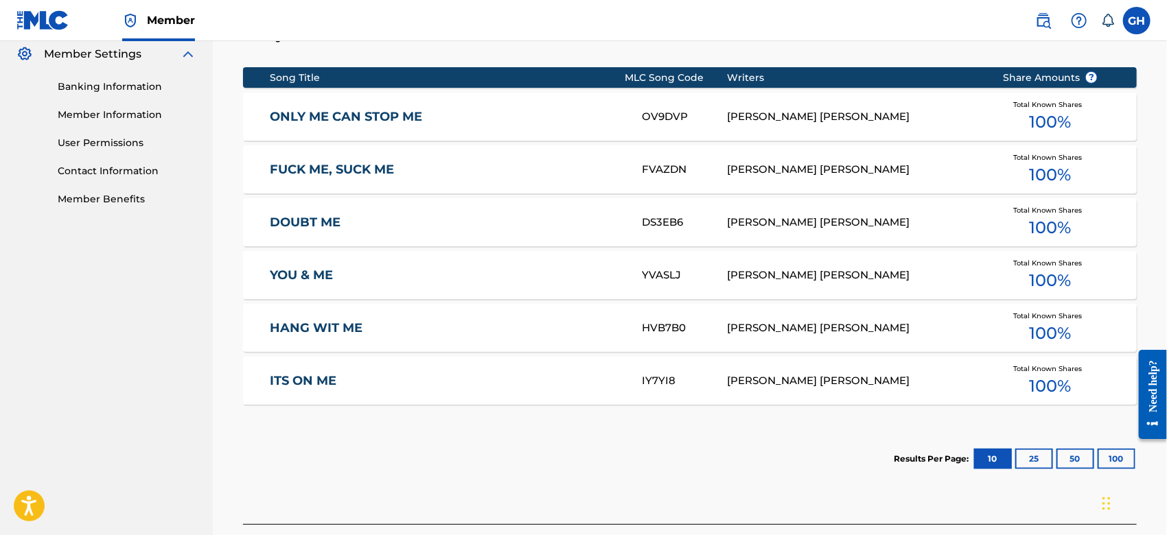
scroll to position [556, 0]
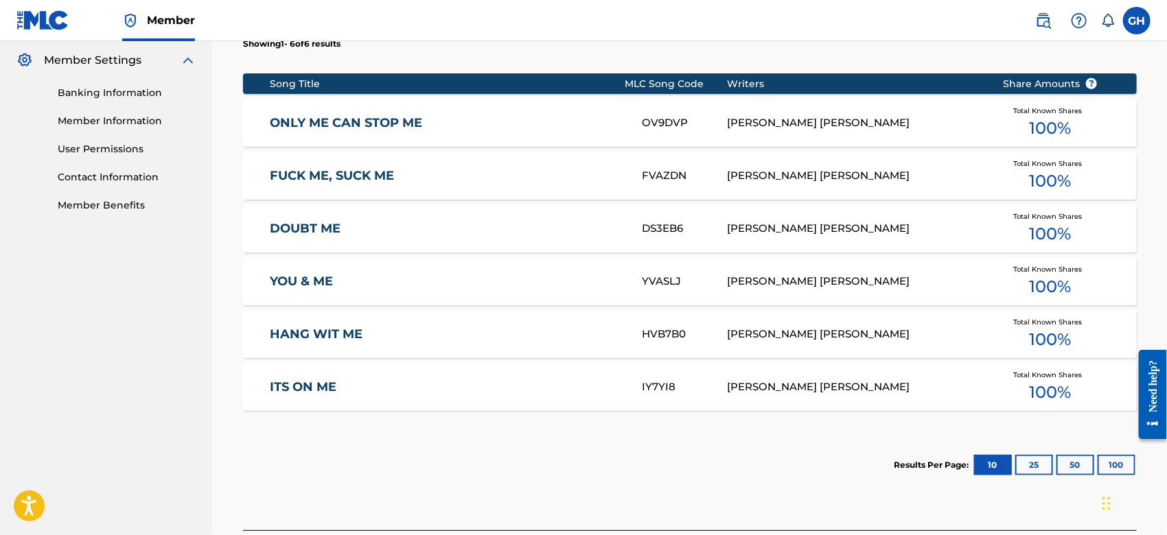
click at [747, 119] on div "GARY OCTWONE JR. HARRISON" at bounding box center [854, 123] width 255 height 16
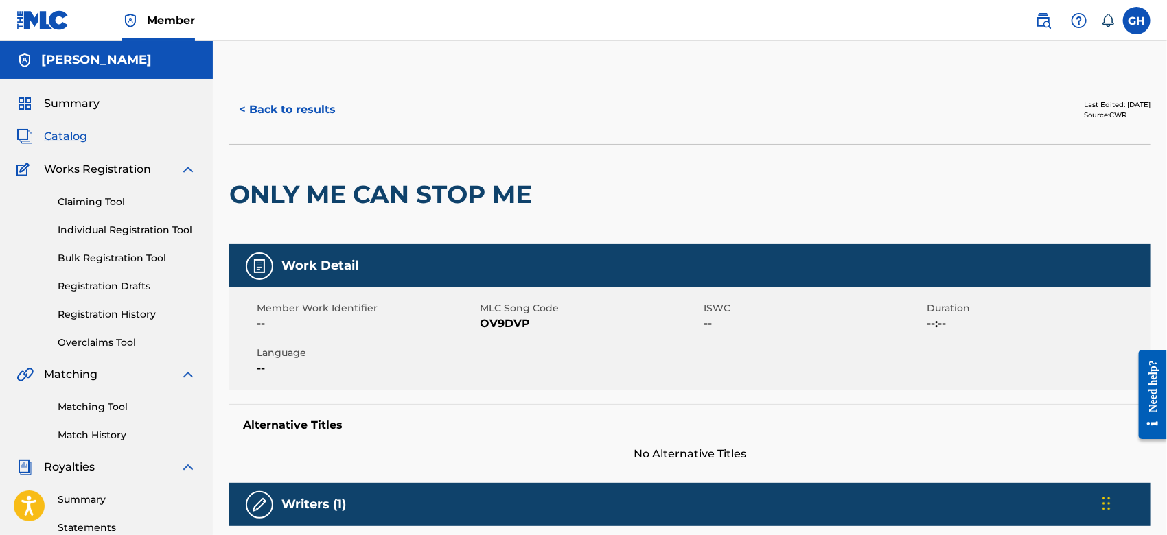
click at [270, 100] on button "< Back to results" at bounding box center [287, 110] width 116 height 34
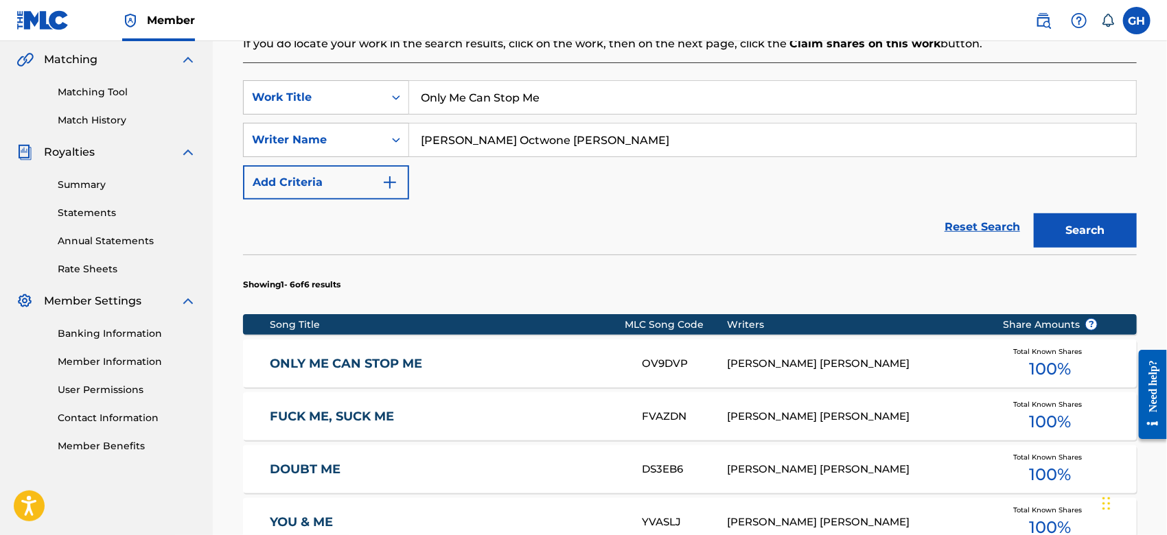
scroll to position [679, 0]
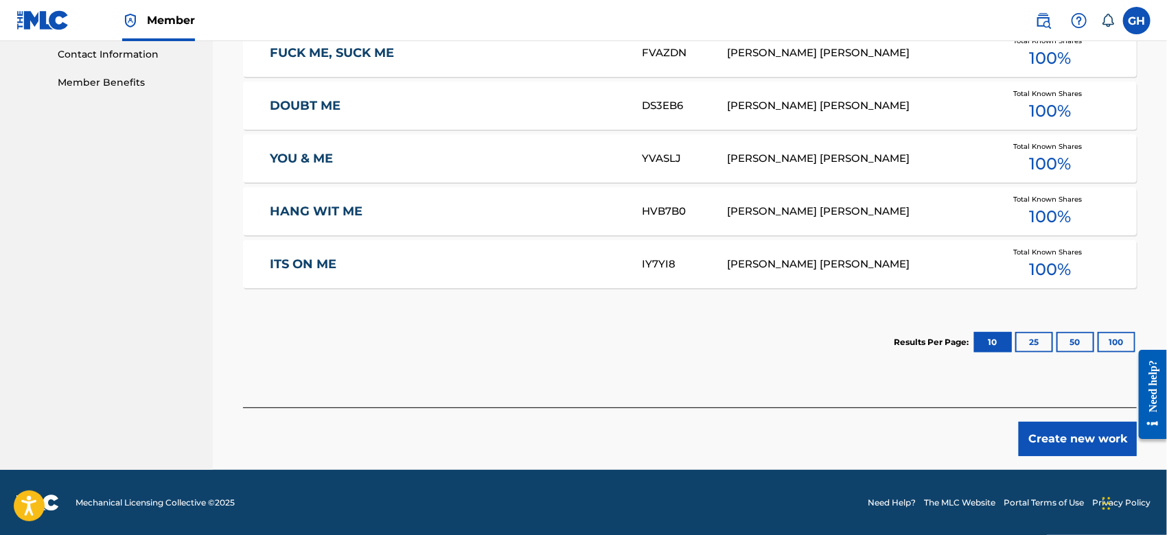
click at [1079, 430] on button "Create new work" at bounding box center [1078, 439] width 118 height 34
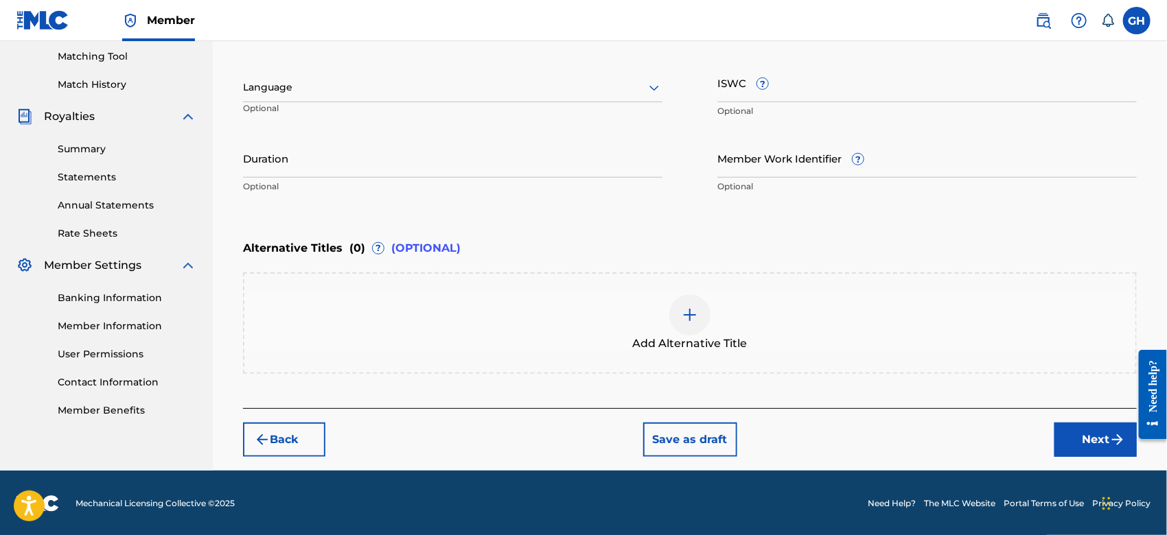
scroll to position [0, 0]
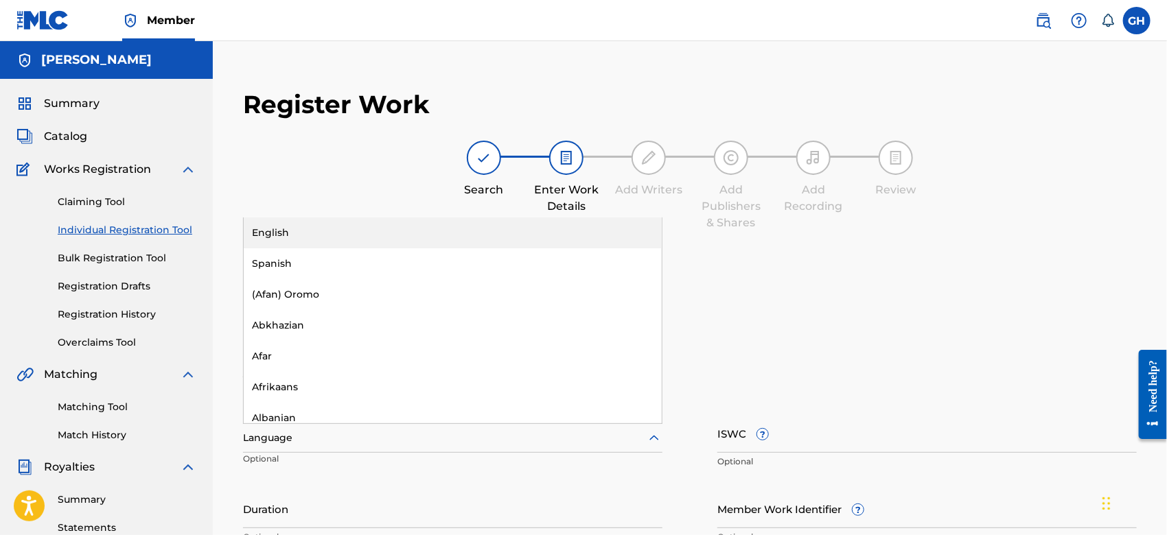
click at [265, 440] on div at bounding box center [452, 438] width 419 height 17
click at [317, 235] on div "English" at bounding box center [453, 233] width 418 height 31
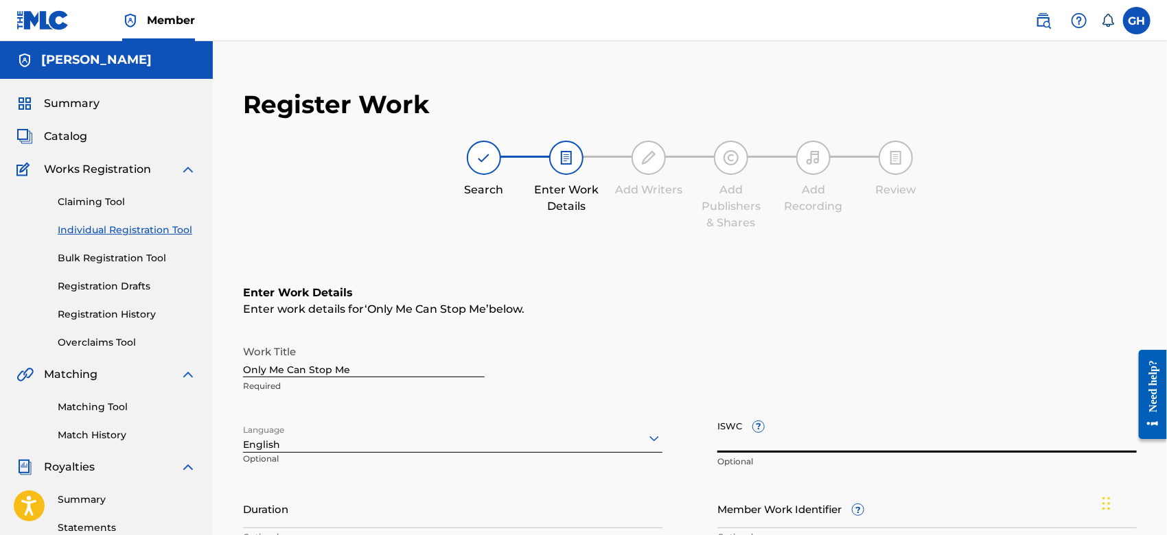
click at [725, 444] on input "ISWC ?" at bounding box center [926, 433] width 419 height 39
paste input "T-921.983.970-0"
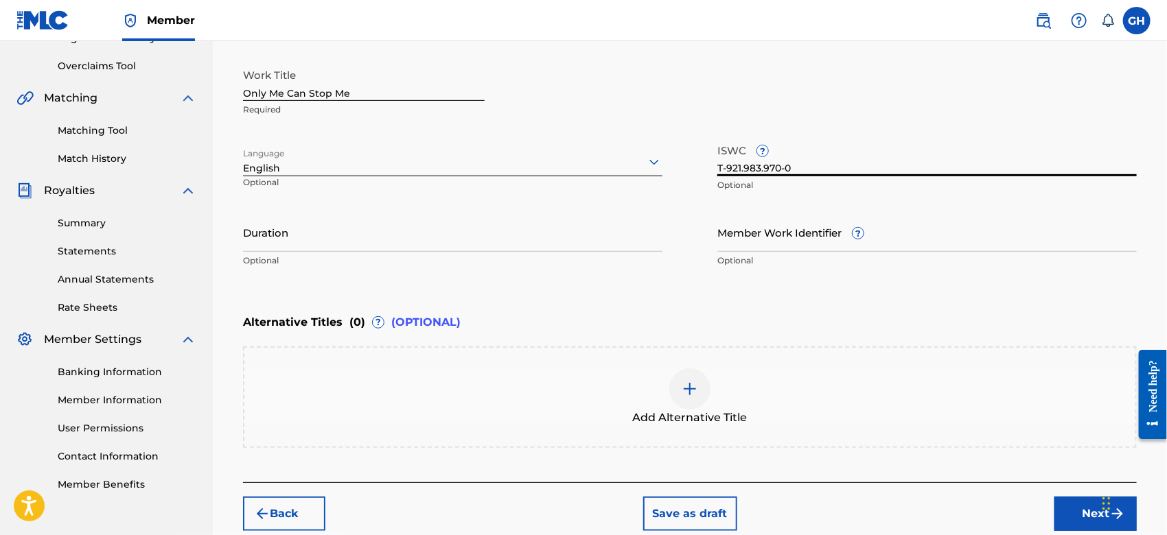
scroll to position [264, 0]
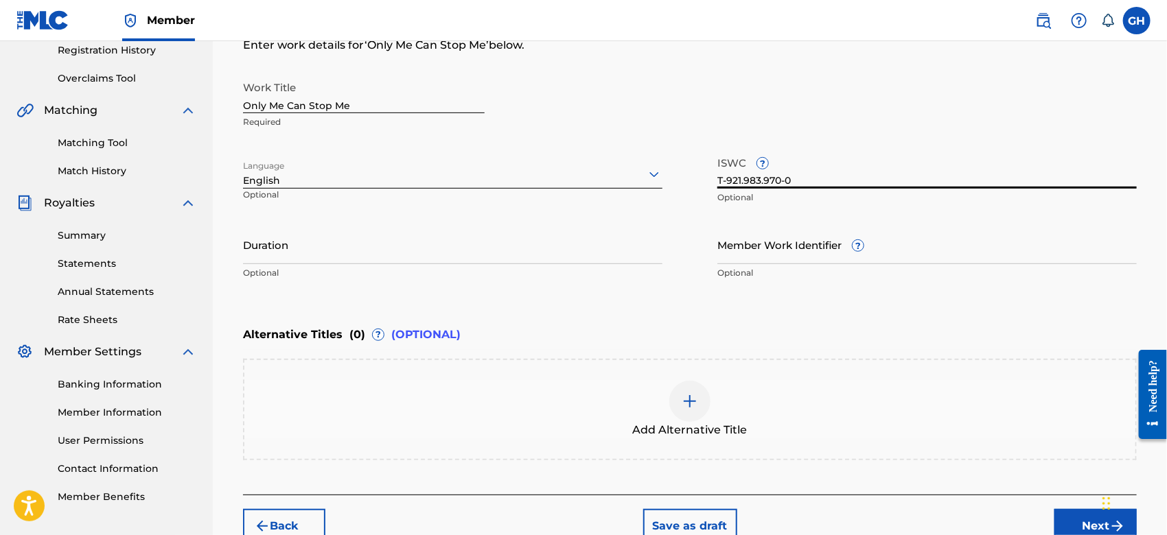
type input "T-921.983.970-0"
click at [1060, 520] on button "Next" at bounding box center [1095, 526] width 82 height 34
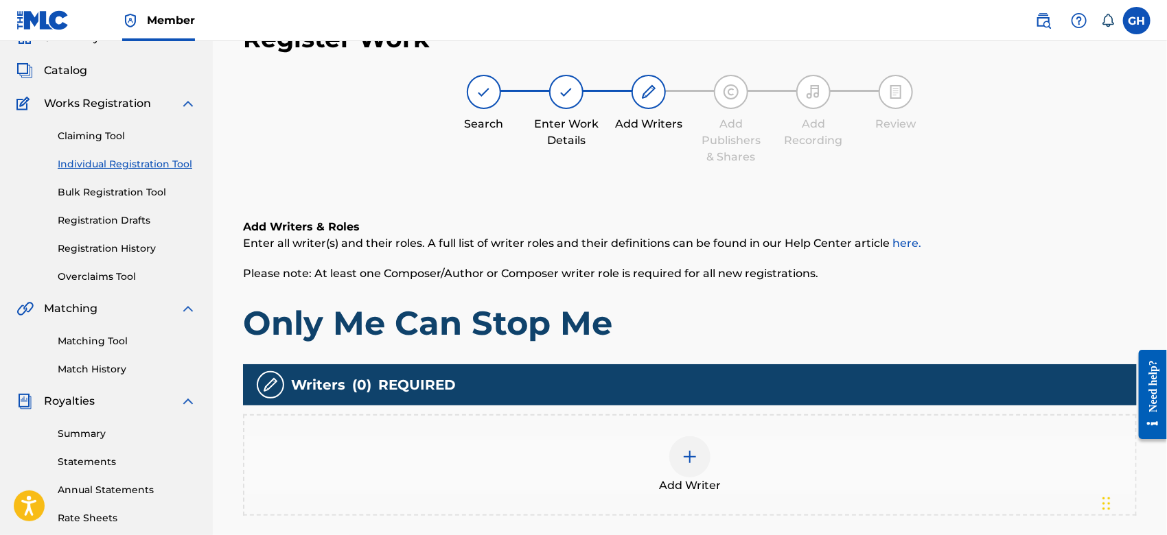
scroll to position [61, 0]
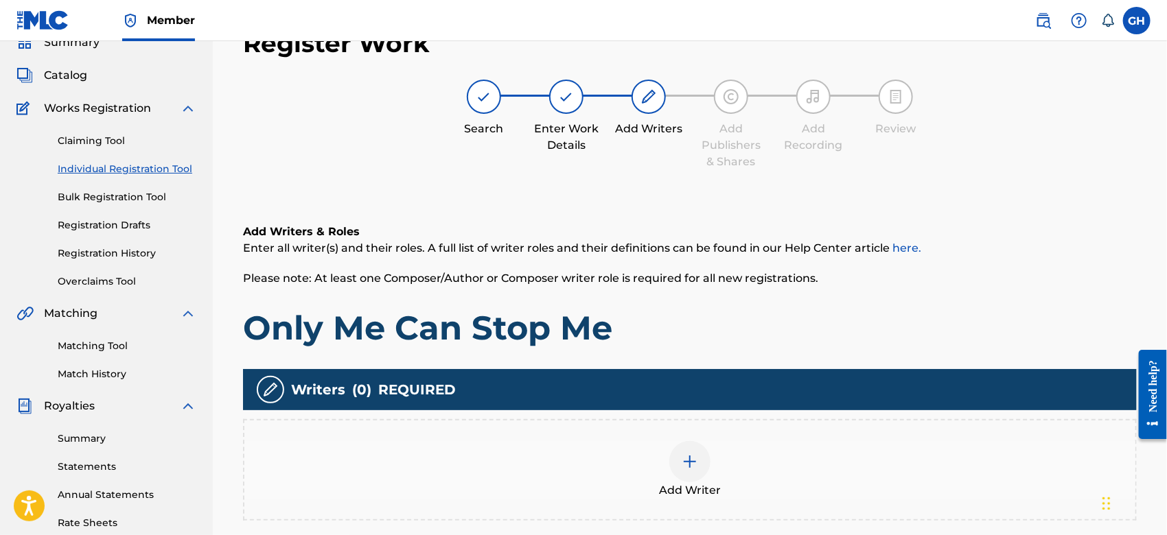
click at [704, 454] on div at bounding box center [689, 461] width 41 height 41
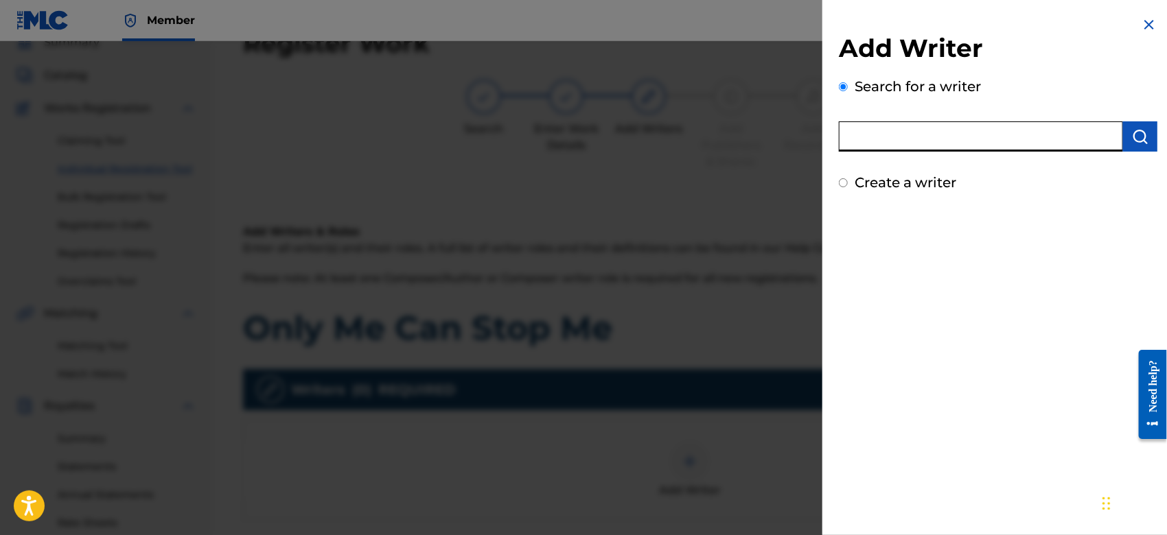
click at [940, 129] on input "text" at bounding box center [981, 136] width 284 height 30
type input "octwone"
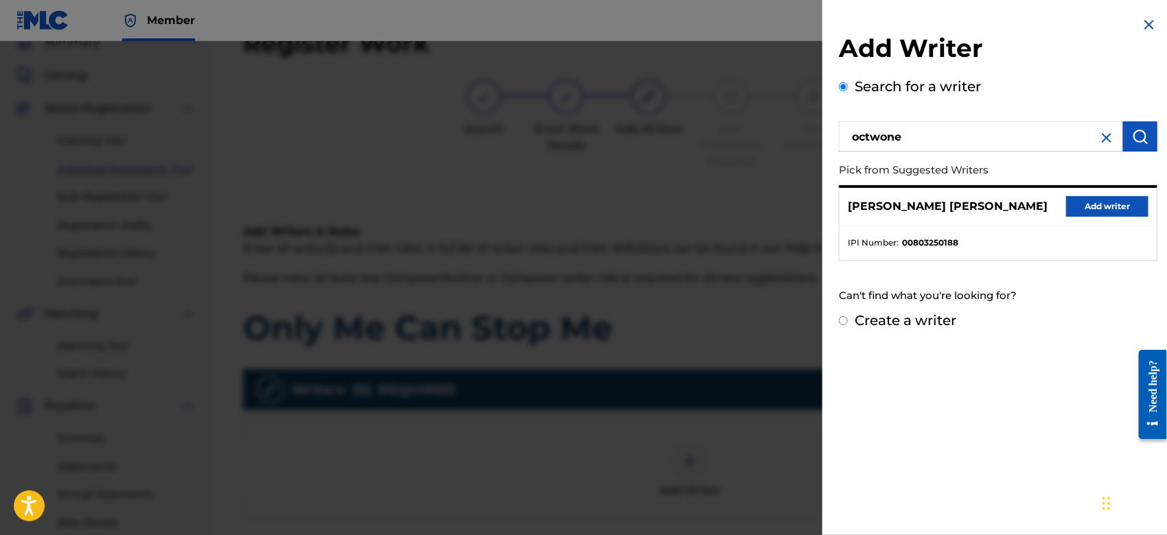
click at [1074, 201] on button "Add writer" at bounding box center [1107, 206] width 82 height 21
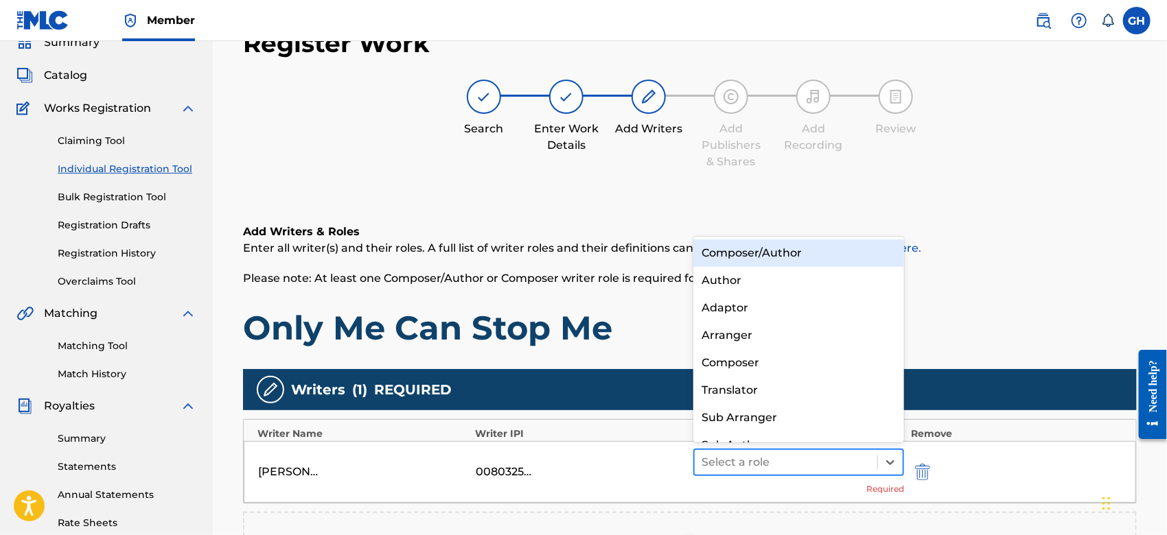
click at [774, 461] on div at bounding box center [785, 462] width 169 height 19
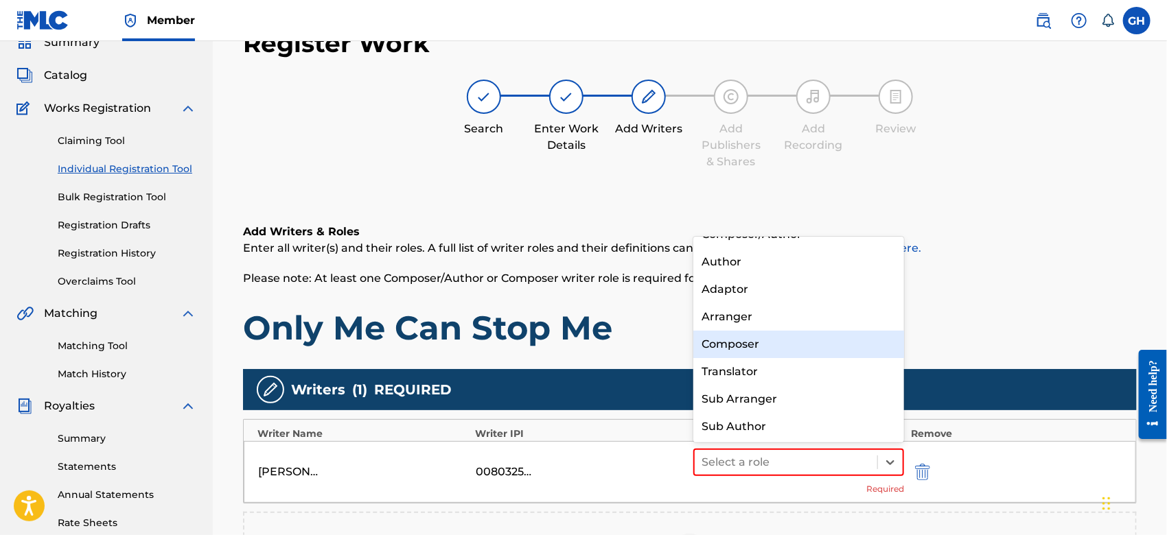
click at [779, 347] on div "Composer" at bounding box center [798, 344] width 211 height 27
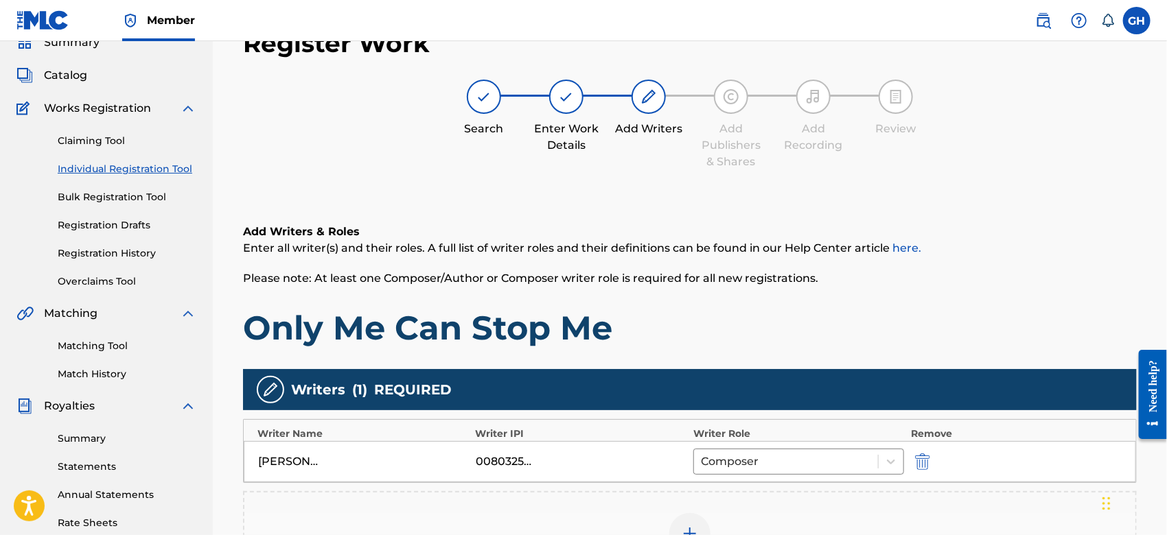
scroll to position [315, 0]
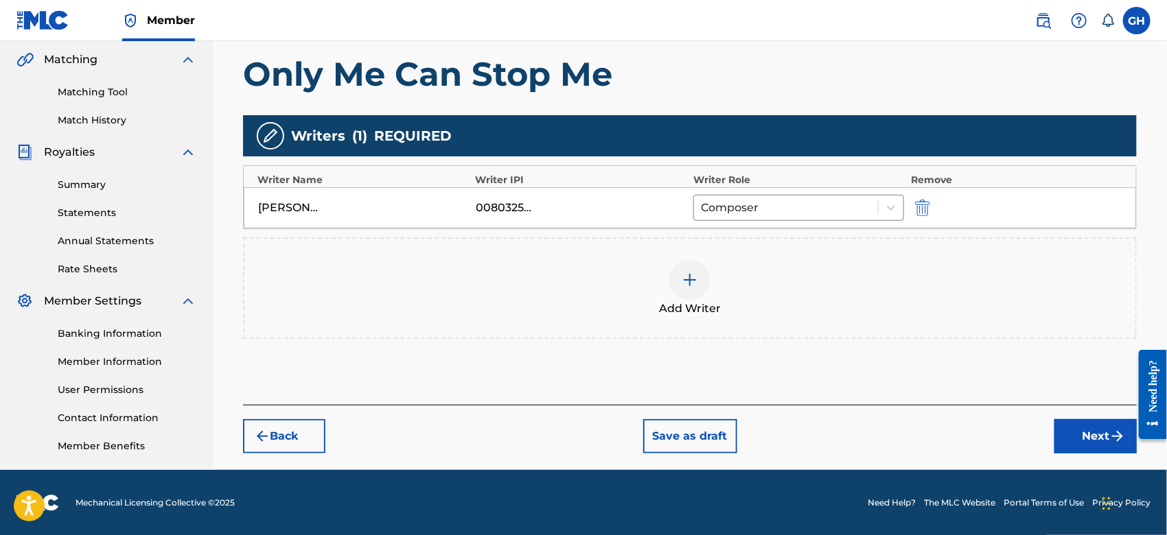
click at [1103, 431] on button "Next" at bounding box center [1095, 436] width 82 height 34
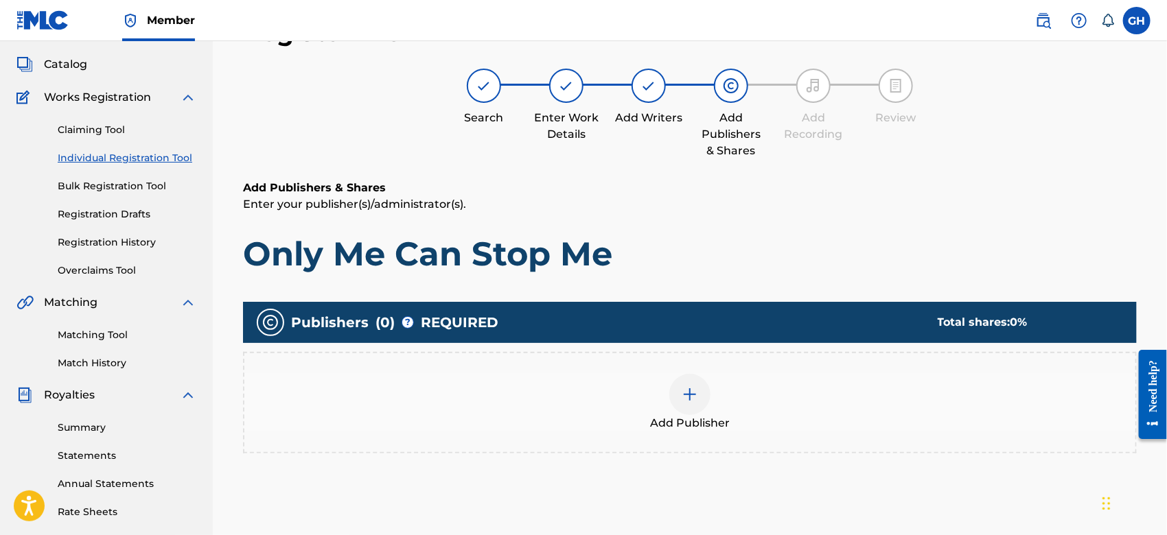
scroll to position [61, 0]
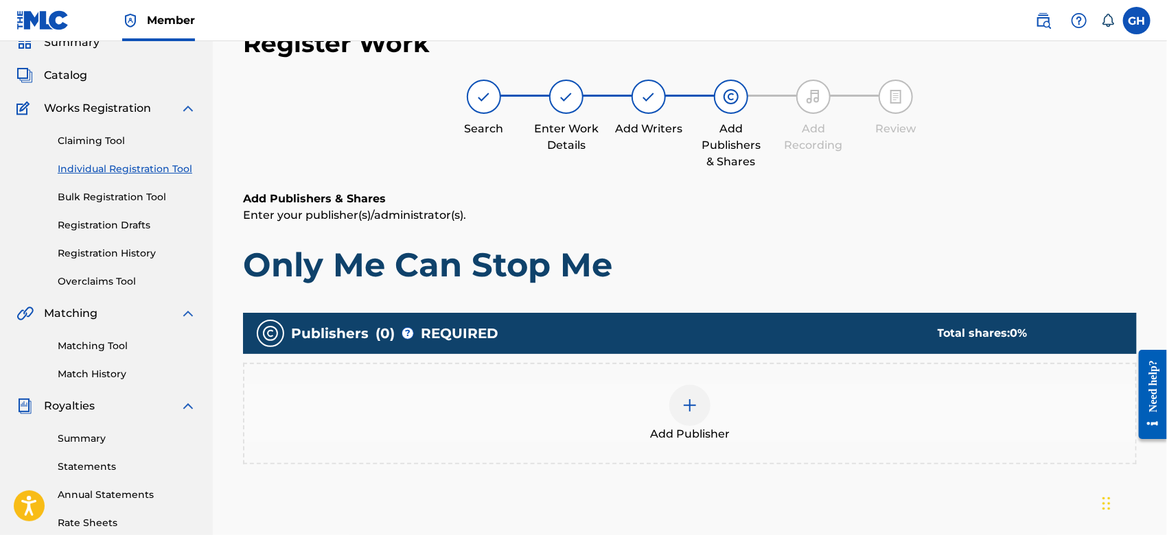
click at [703, 406] on div at bounding box center [689, 405] width 41 height 41
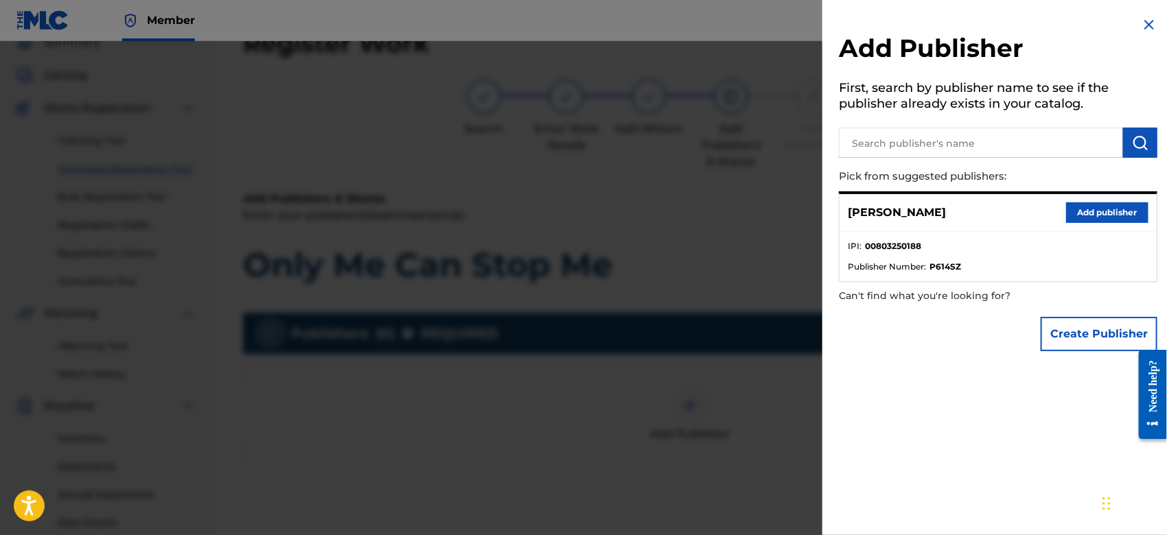
click at [1091, 323] on button "Create Publisher" at bounding box center [1098, 334] width 117 height 34
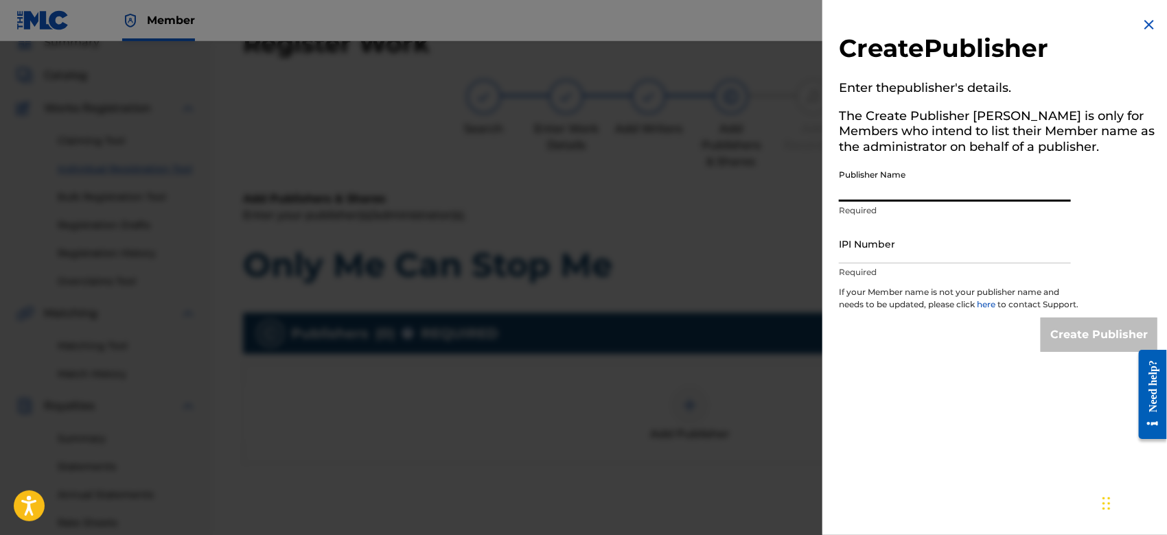
click at [886, 190] on input "Publisher Name" at bounding box center [955, 182] width 232 height 39
click at [872, 187] on input "Publisher Name" at bounding box center [955, 182] width 232 height 39
type input "TUNECORE DIGITAL MUSIC"
click at [927, 259] on input "IPI Number" at bounding box center [955, 243] width 232 height 39
type input "00642005099"
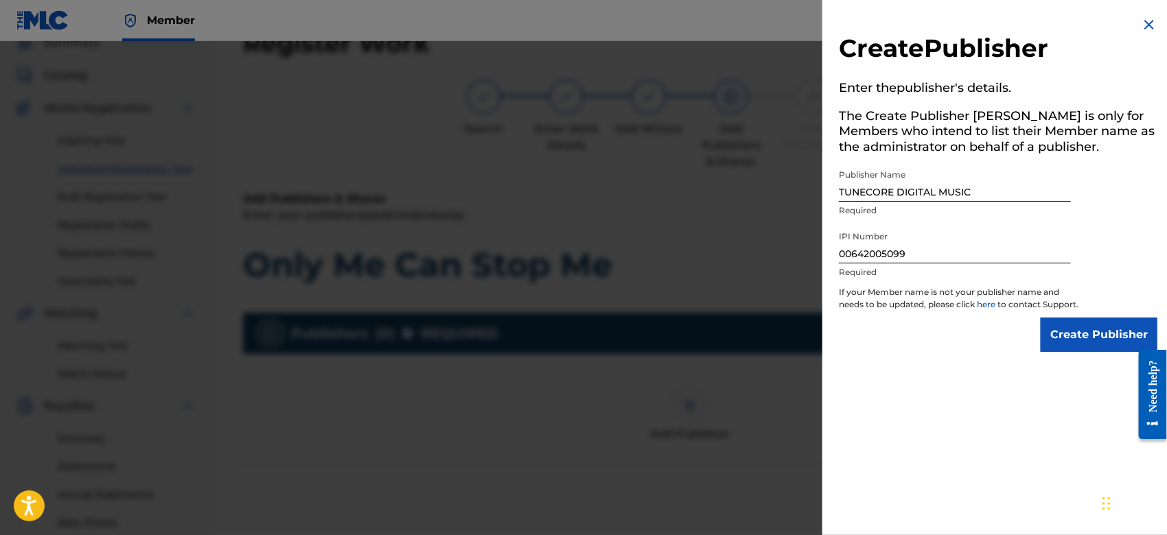
click at [1048, 339] on input "Create Publisher" at bounding box center [1098, 335] width 117 height 34
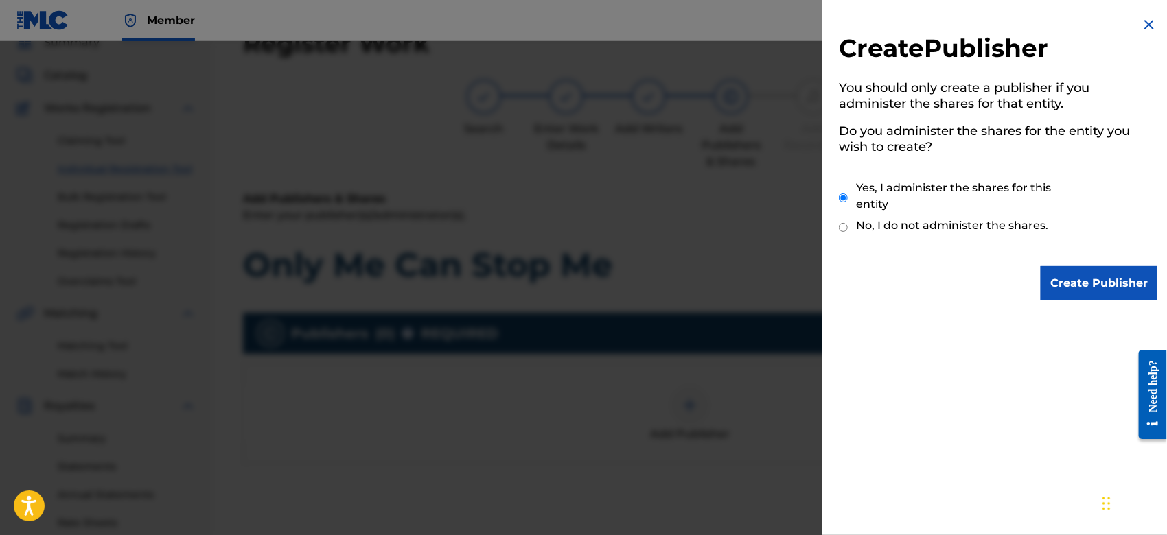
click at [1051, 272] on input "Create Publisher" at bounding box center [1098, 283] width 117 height 34
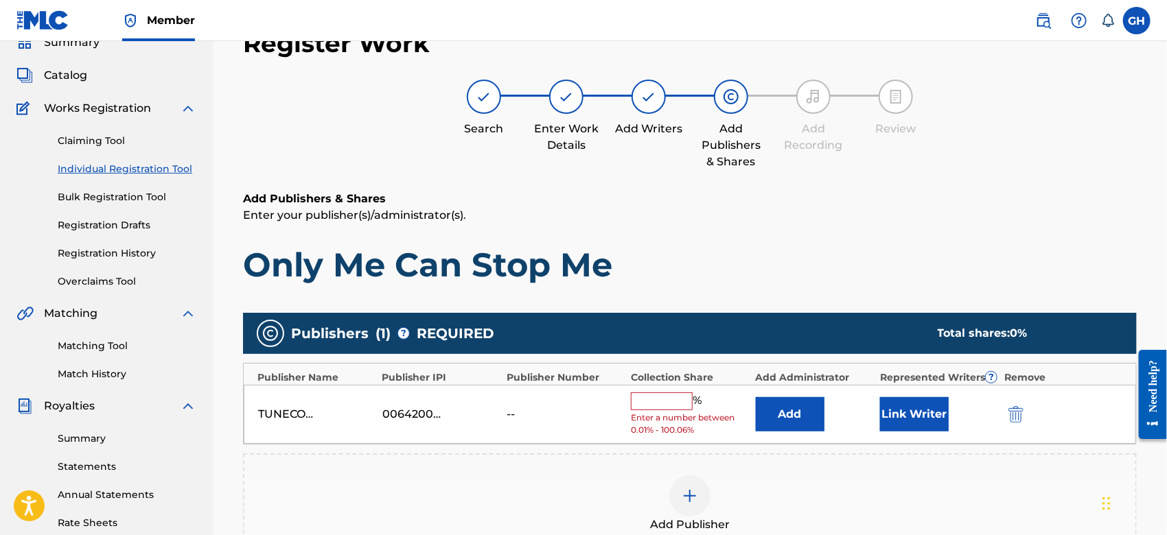
click at [664, 400] on input "text" at bounding box center [662, 402] width 62 height 18
type input "100"
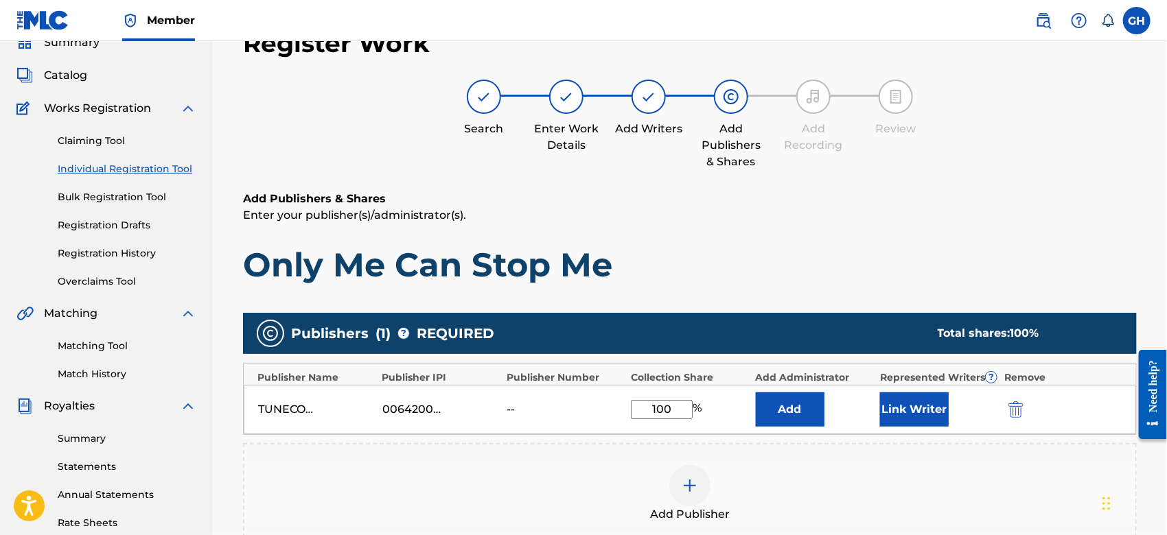
click at [911, 399] on button "Link Writer" at bounding box center [914, 410] width 69 height 34
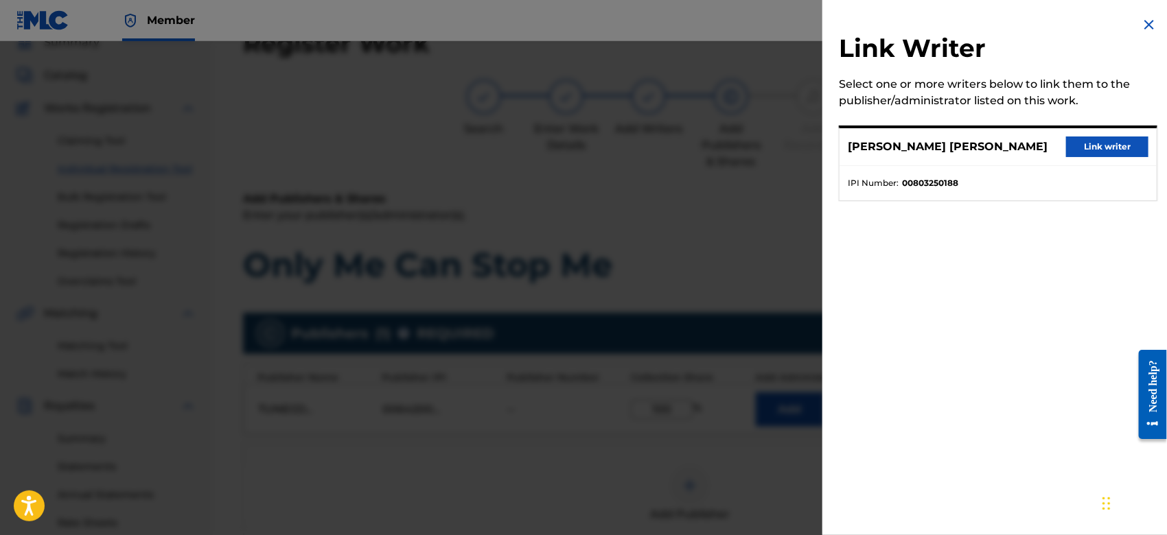
click at [1089, 149] on button "Link writer" at bounding box center [1107, 147] width 82 height 21
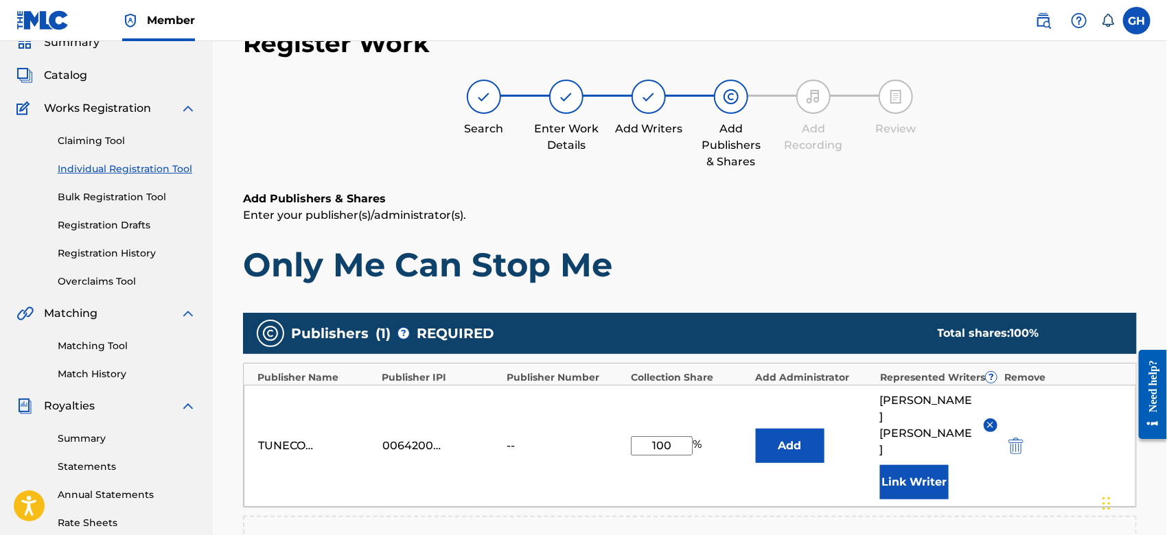
scroll to position [361, 0]
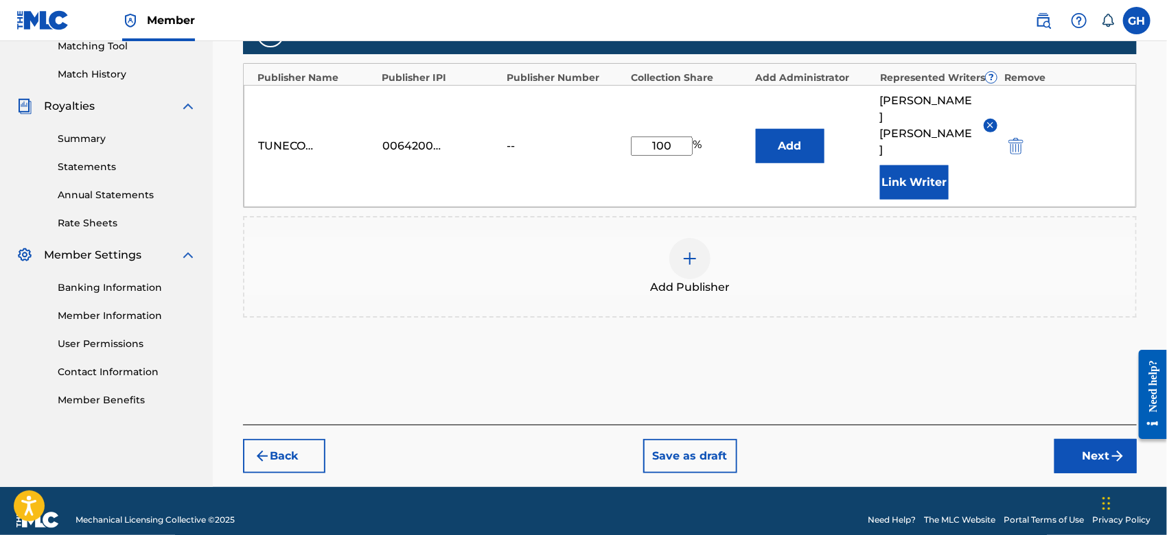
click at [1074, 439] on button "Next" at bounding box center [1095, 456] width 82 height 34
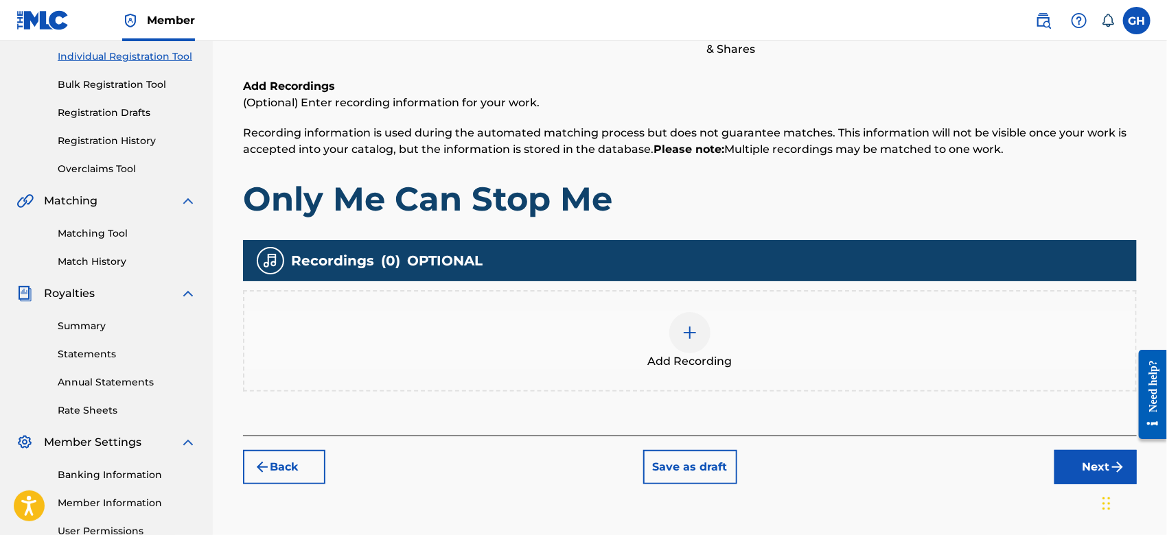
scroll to position [61, 0]
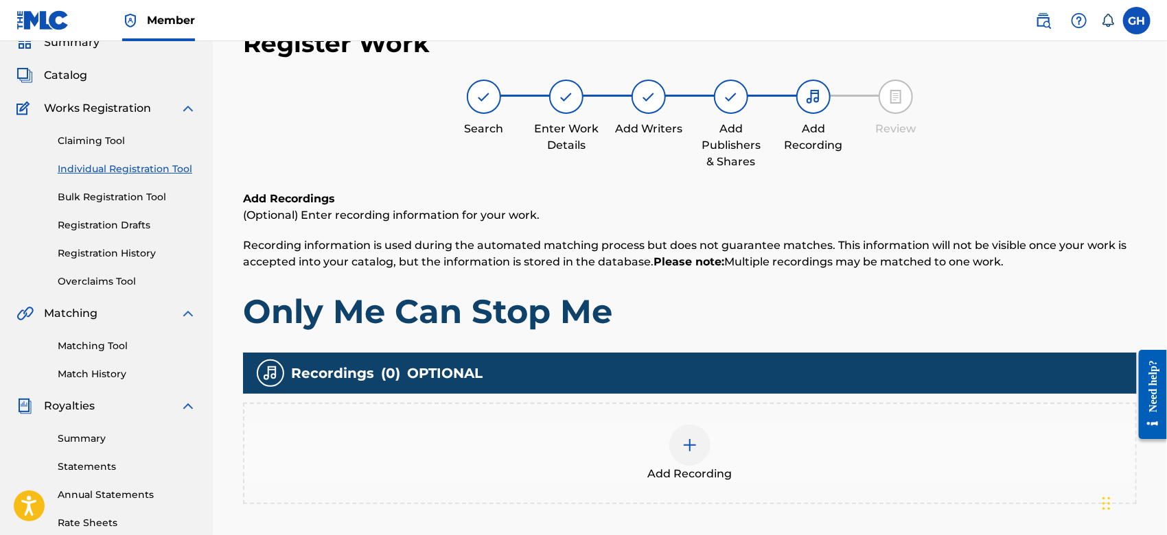
click at [693, 448] on img at bounding box center [690, 445] width 16 height 16
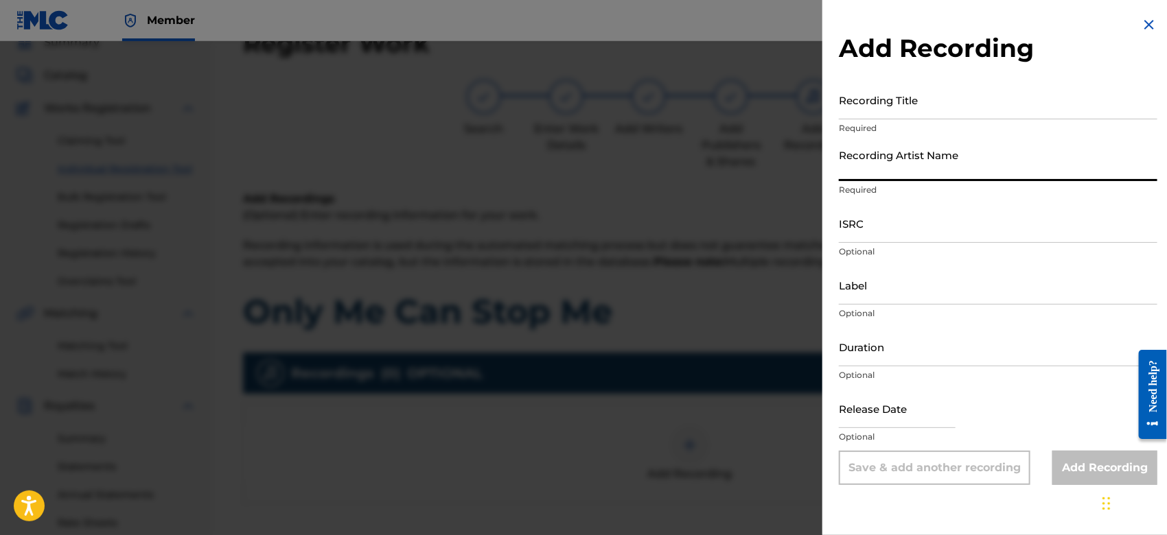
click at [857, 167] on input "Recording Artist Name" at bounding box center [998, 161] width 318 height 39
type input "Gamma FEB"
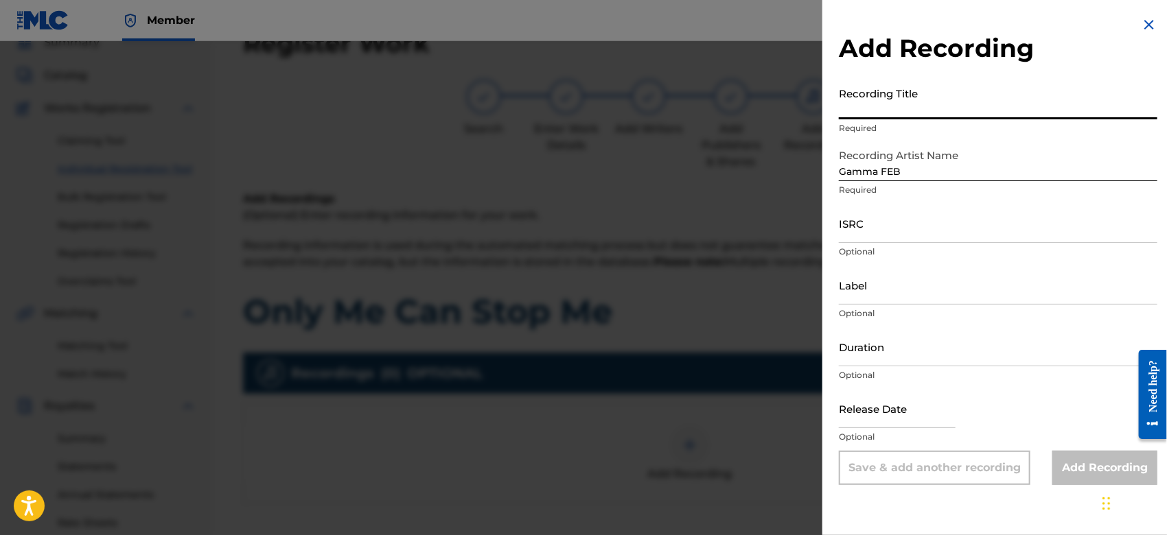
click at [888, 103] on input "Recording Title" at bounding box center [998, 99] width 318 height 39
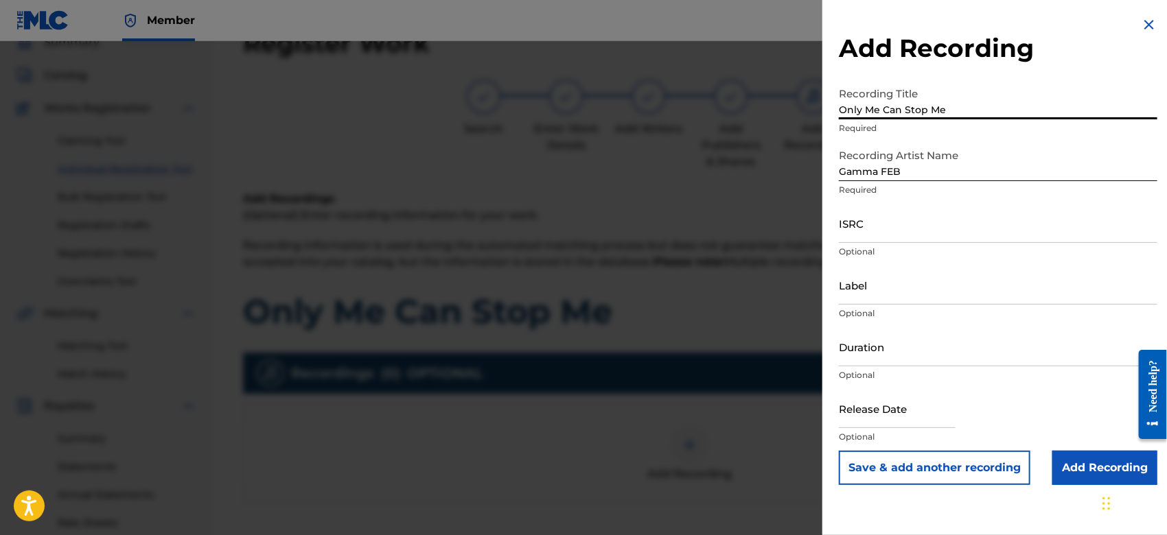
type input "Only Me Can Stop Me"
click at [1073, 458] on input "Add Recording" at bounding box center [1104, 468] width 105 height 34
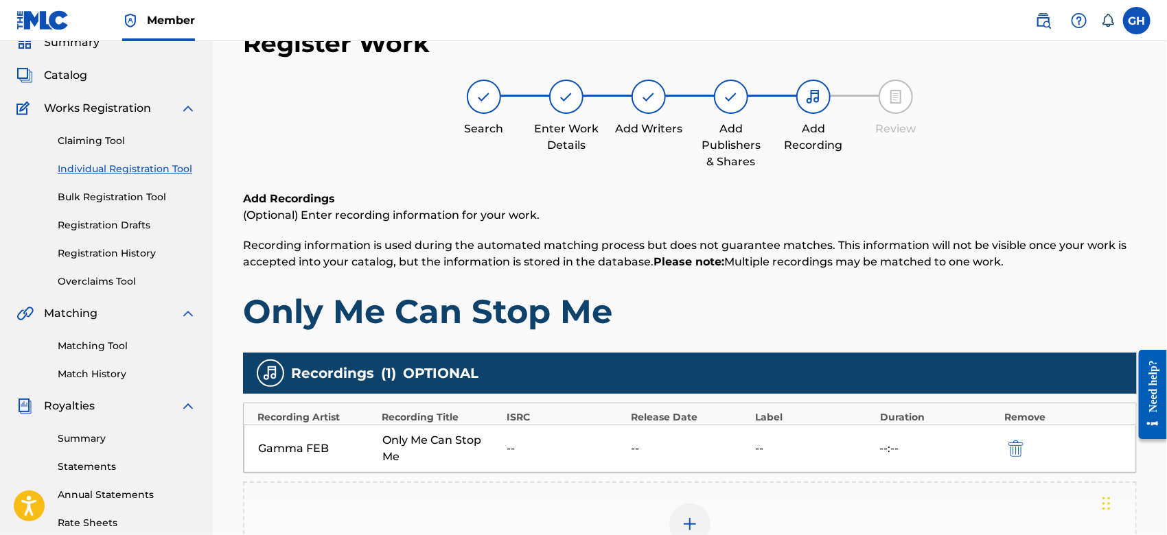
scroll to position [315, 0]
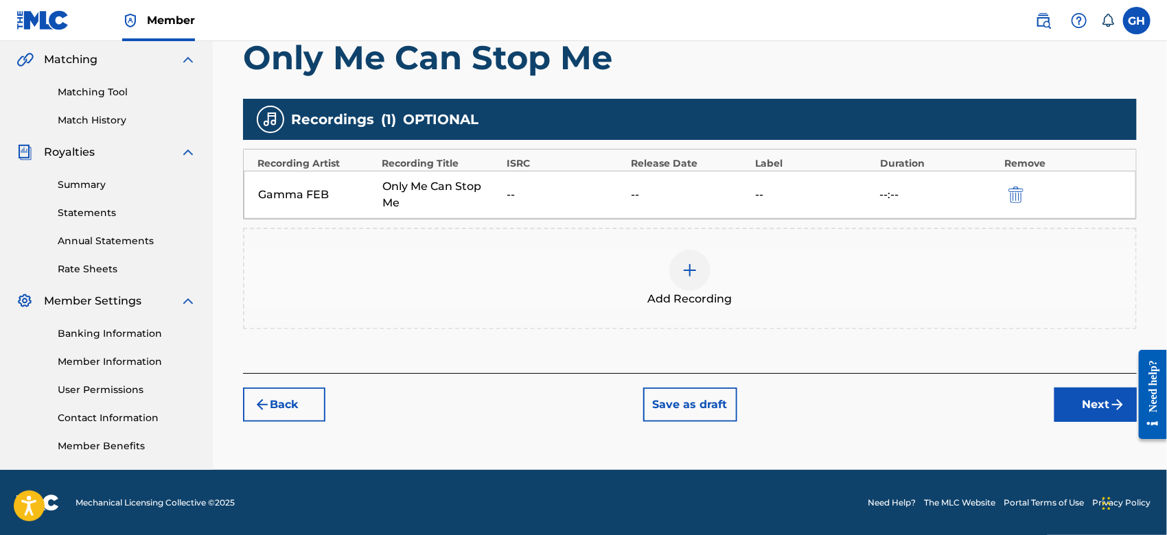
click at [1075, 411] on button "Next" at bounding box center [1095, 405] width 82 height 34
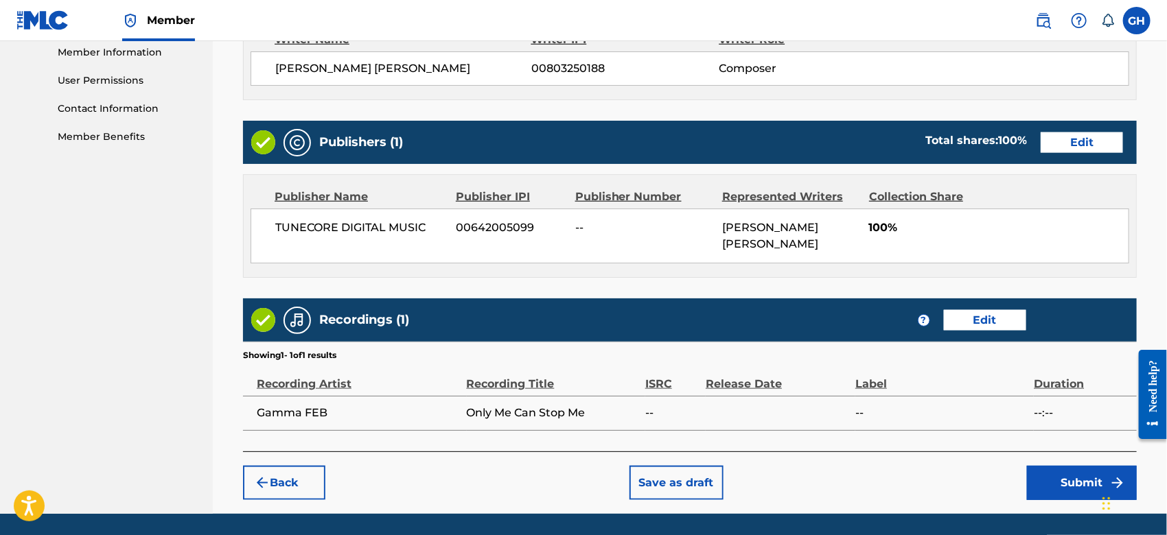
scroll to position [668, 0]
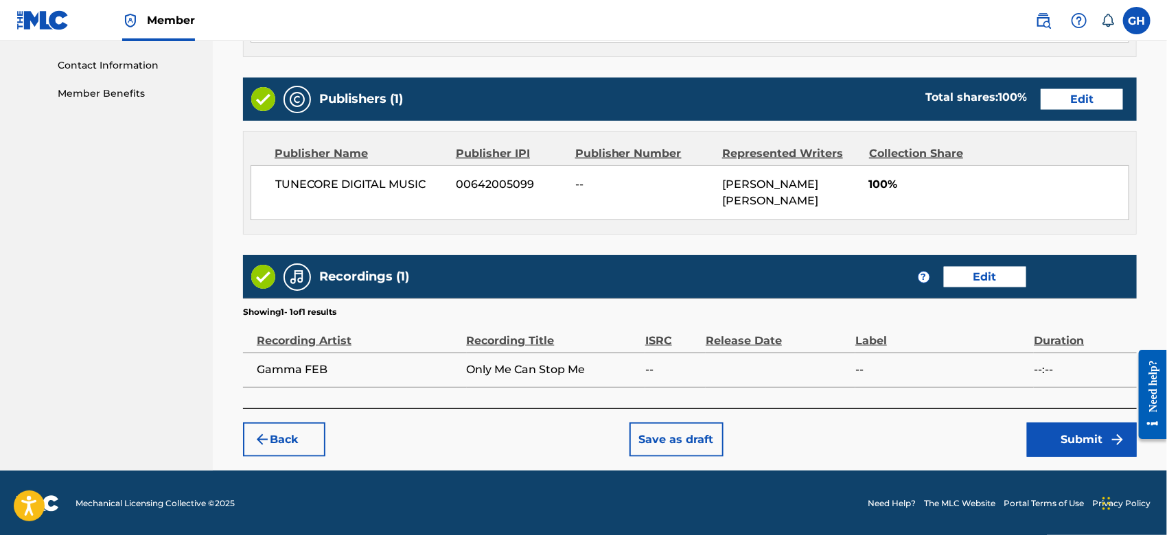
click at [1073, 439] on button "Submit" at bounding box center [1082, 440] width 110 height 34
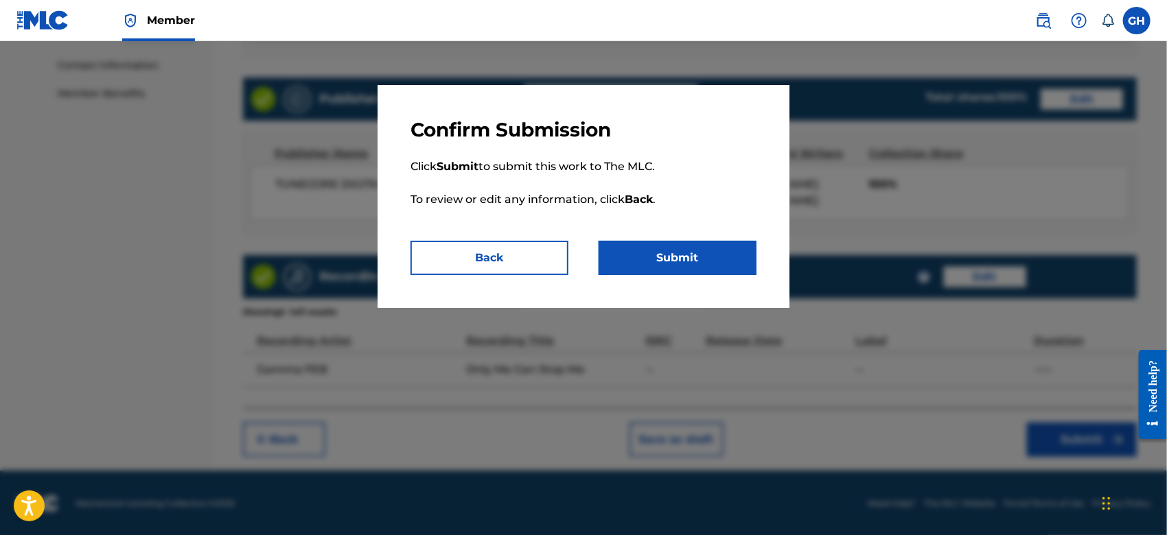
click at [673, 264] on button "Submit" at bounding box center [677, 258] width 158 height 34
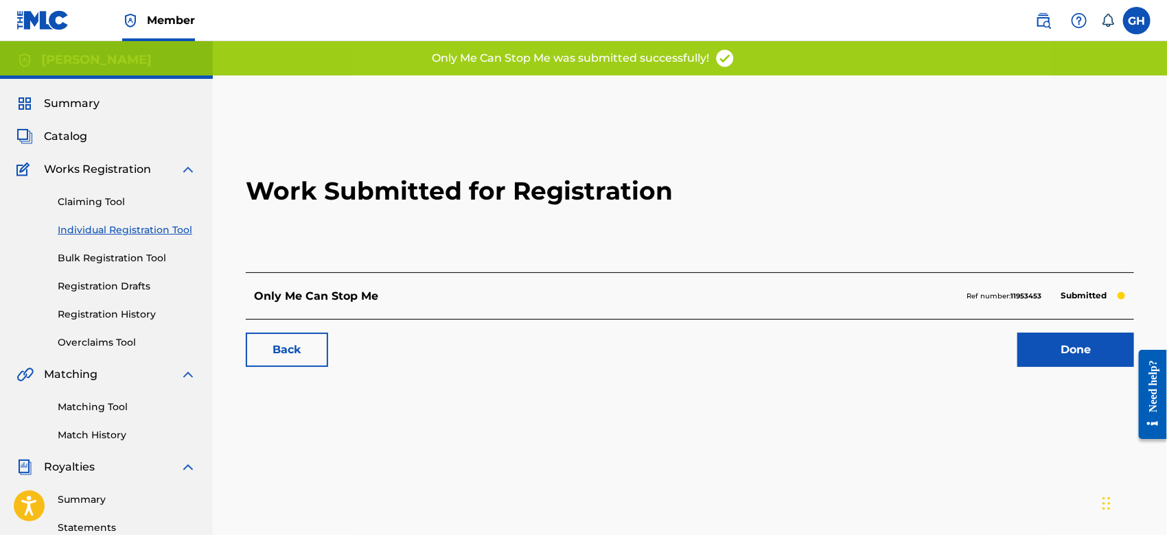
click at [1065, 343] on link "Done" at bounding box center [1075, 350] width 117 height 34
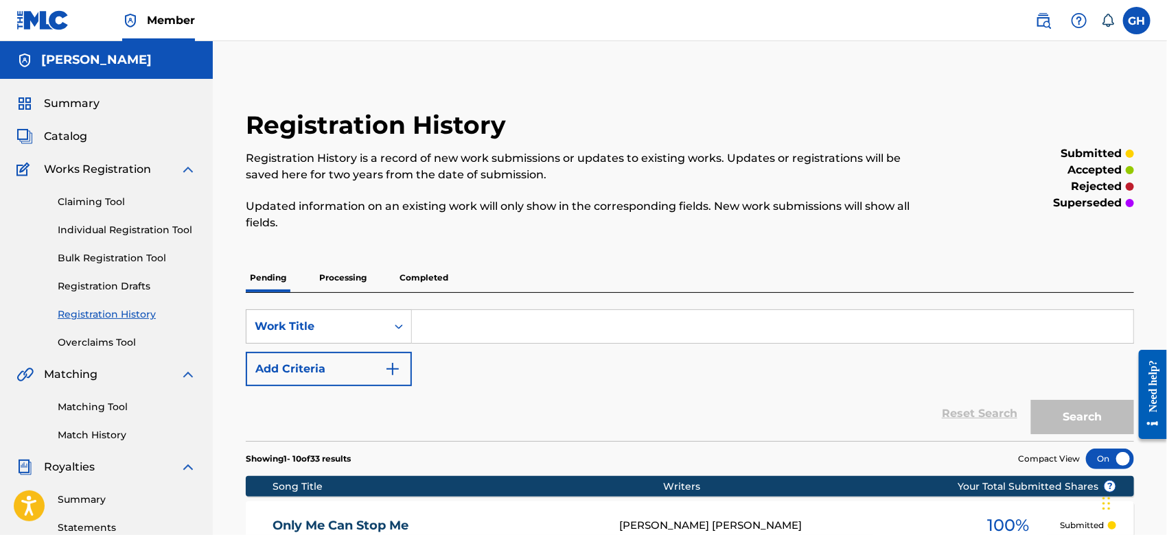
click at [79, 139] on span "Catalog" at bounding box center [65, 136] width 43 height 16
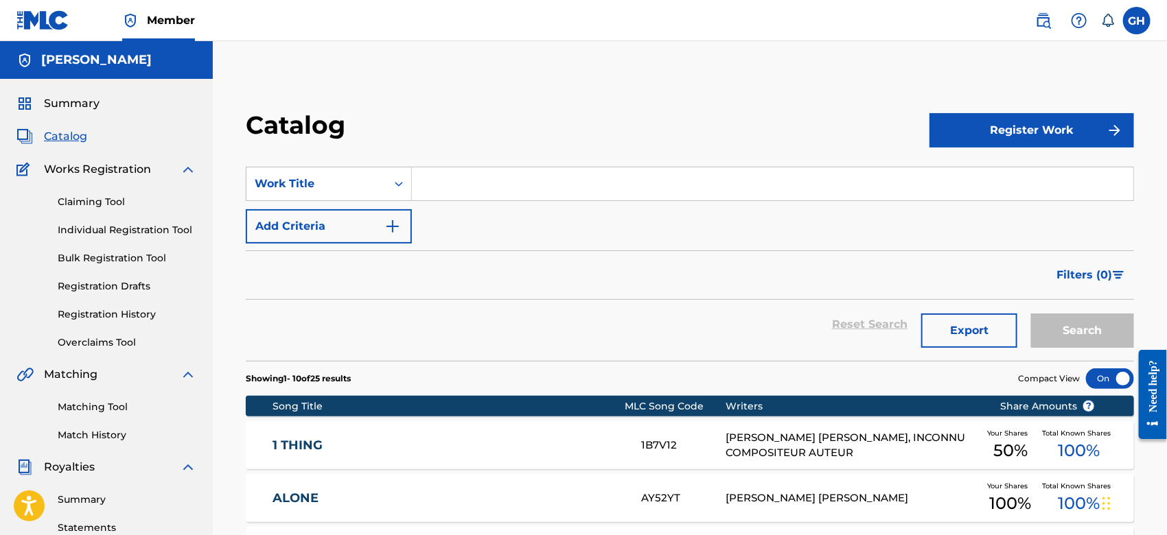
click at [1082, 117] on button "Register Work" at bounding box center [1031, 130] width 205 height 34
click at [1059, 162] on link "Individual" at bounding box center [1031, 175] width 205 height 33
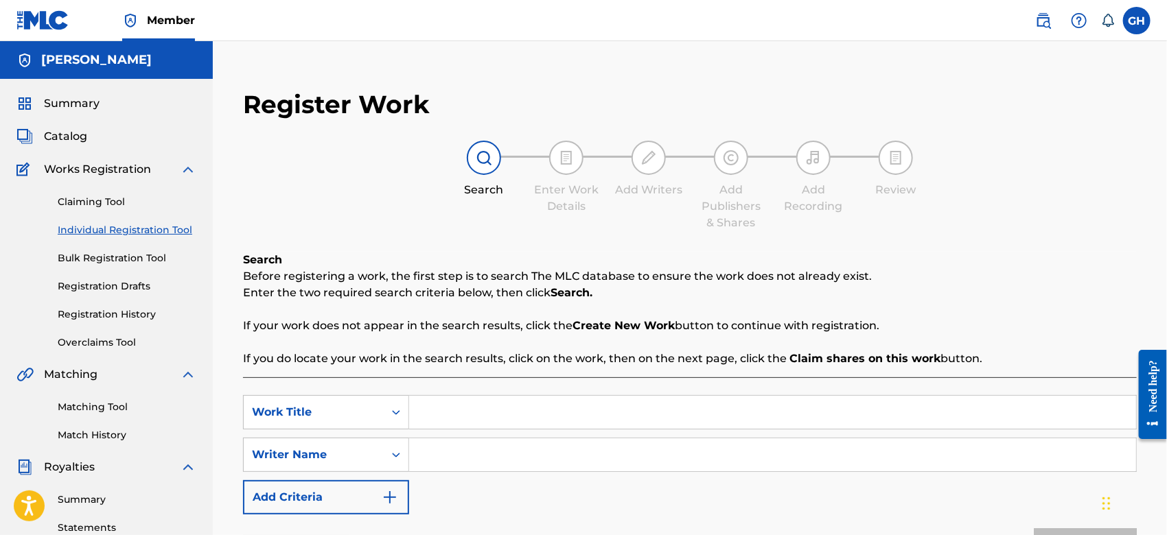
click at [494, 410] on input "Search Form" at bounding box center [772, 412] width 727 height 33
type input "Top 10"
click at [481, 444] on input "Search Form" at bounding box center [772, 455] width 727 height 33
type input "Gary Octwone Harrison Jr"
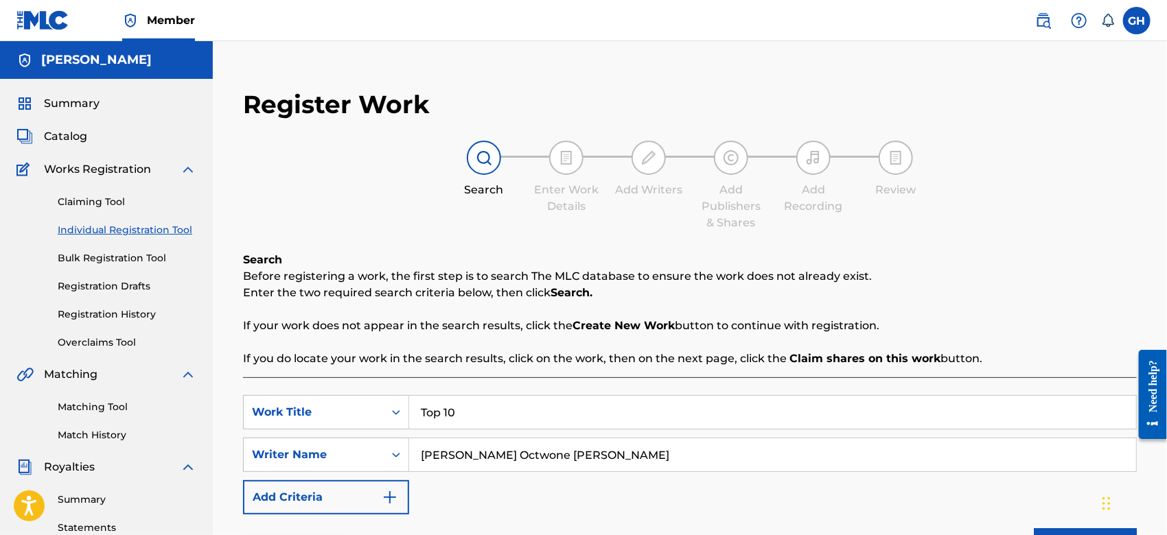
scroll to position [415, 0]
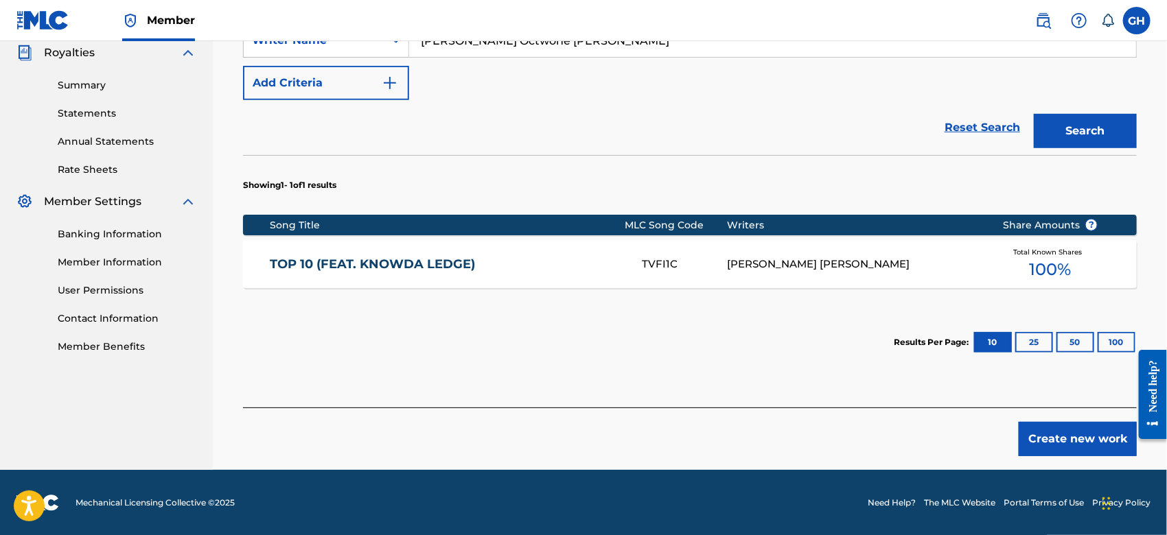
click at [630, 244] on div "TOP 10 (FEAT. KNOWDA LEDGE) TVFI1C GARY OCTWONE JR. HARRISON Total Known Shares…" at bounding box center [690, 264] width 894 height 48
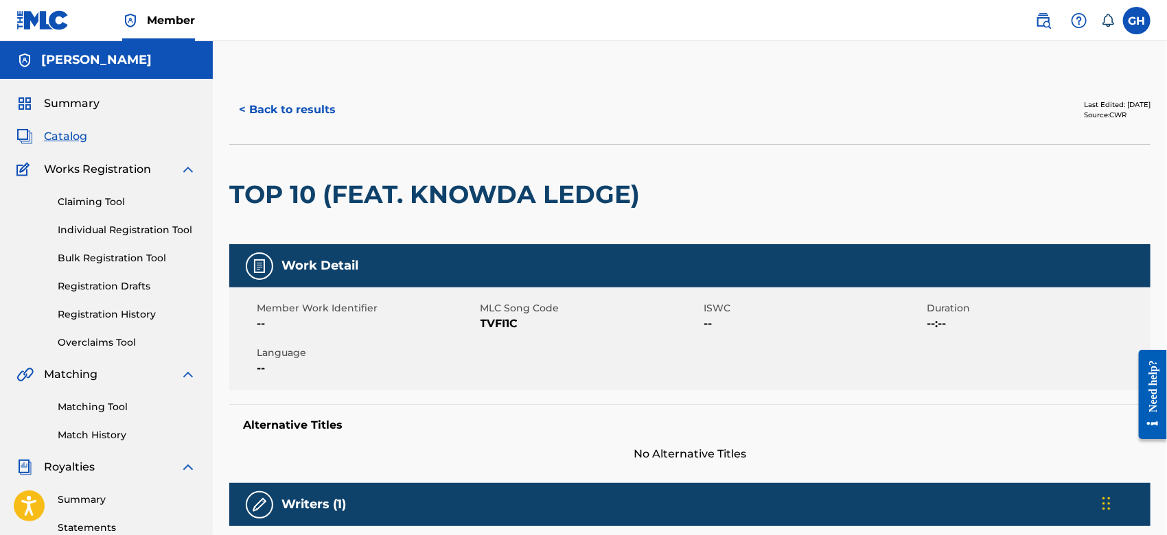
click at [299, 105] on button "< Back to results" at bounding box center [287, 110] width 116 height 34
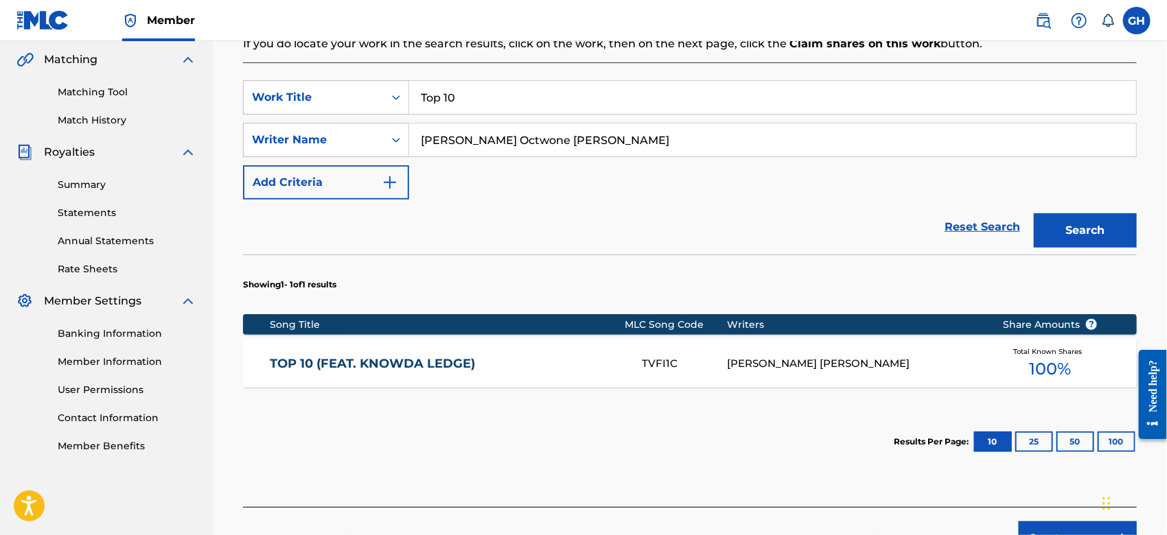
click at [1043, 522] on button "Create new work" at bounding box center [1078, 539] width 118 height 34
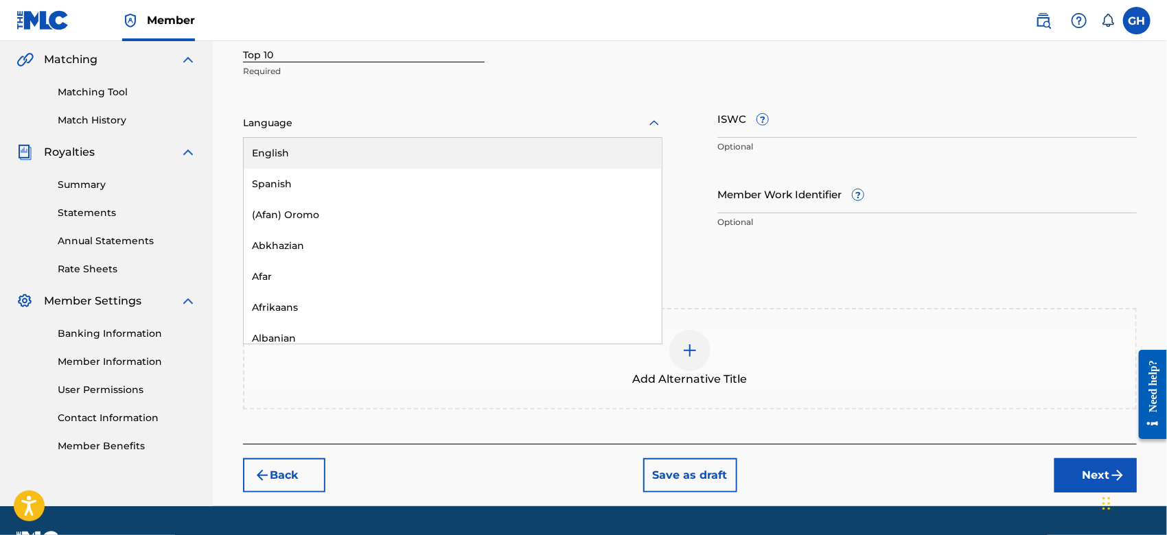
click at [311, 115] on div at bounding box center [452, 123] width 419 height 17
click at [309, 148] on div "English" at bounding box center [453, 153] width 418 height 31
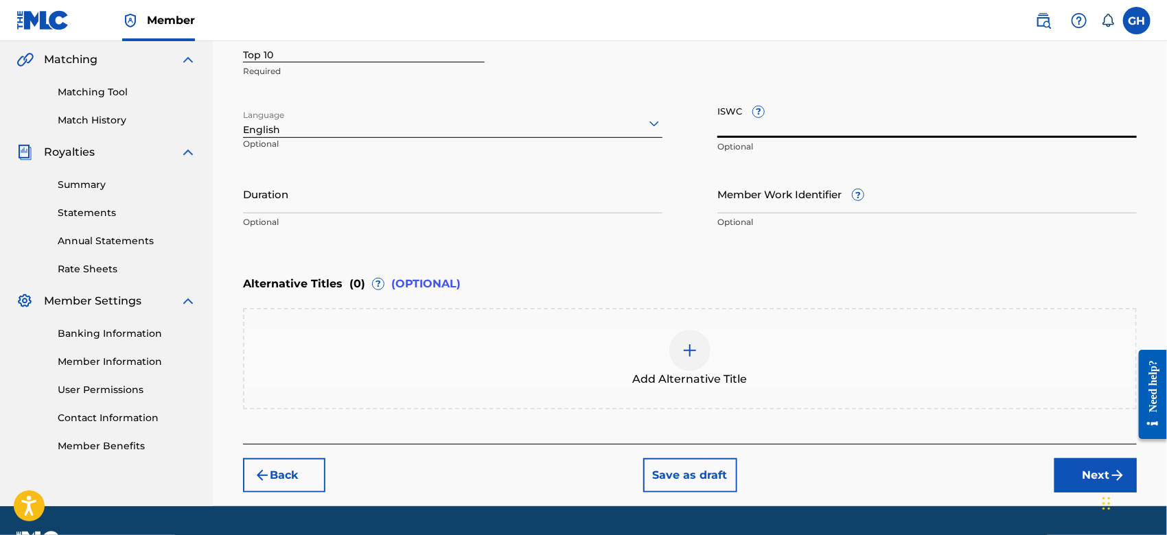
click at [743, 132] on input "ISWC ?" at bounding box center [926, 118] width 419 height 39
paste input "T-924.431.536-4"
type input "T-924.431.536-4"
click at [1070, 476] on button "Next" at bounding box center [1095, 475] width 82 height 34
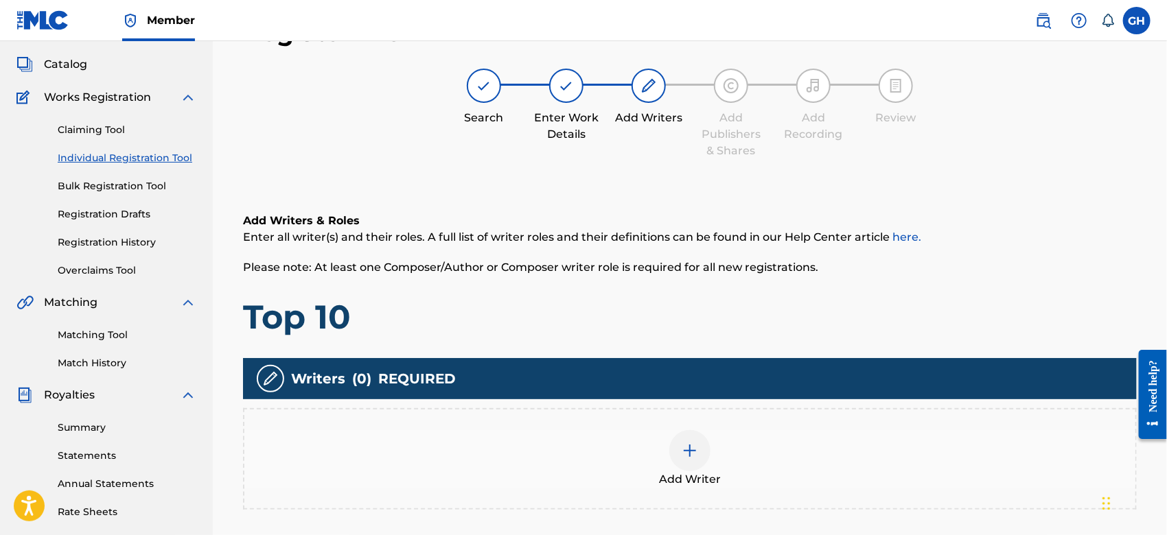
scroll to position [61, 0]
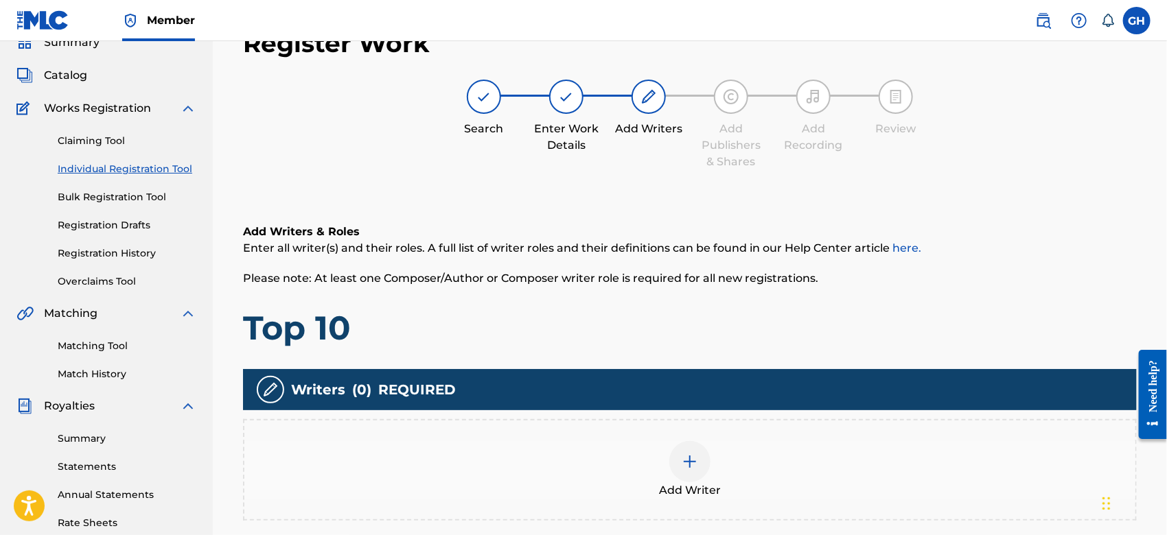
click at [690, 454] on img at bounding box center [690, 462] width 16 height 16
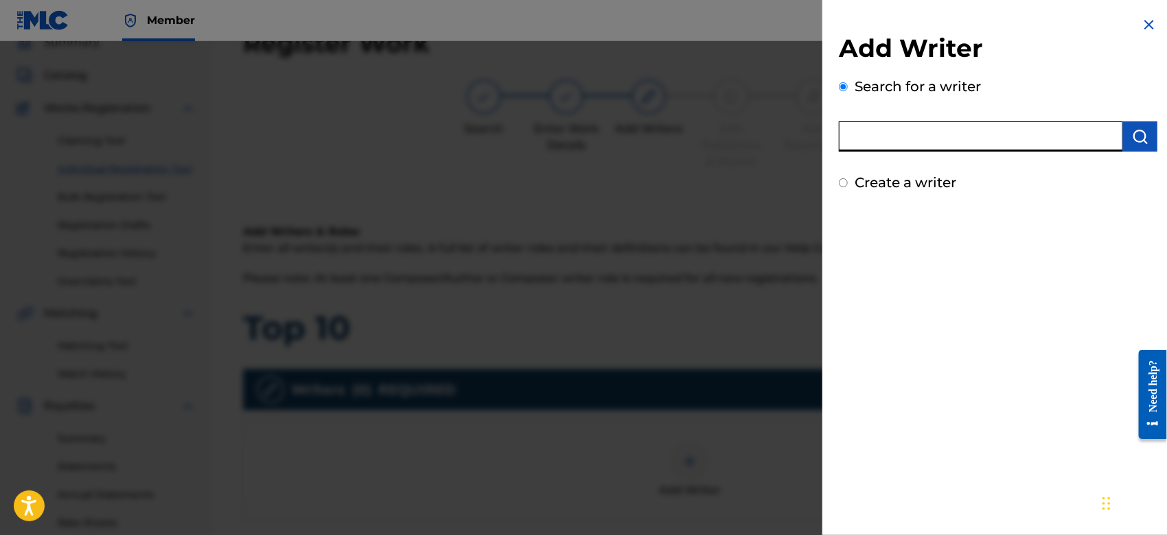
click at [962, 149] on input "text" at bounding box center [981, 136] width 284 height 30
type input "octwone"
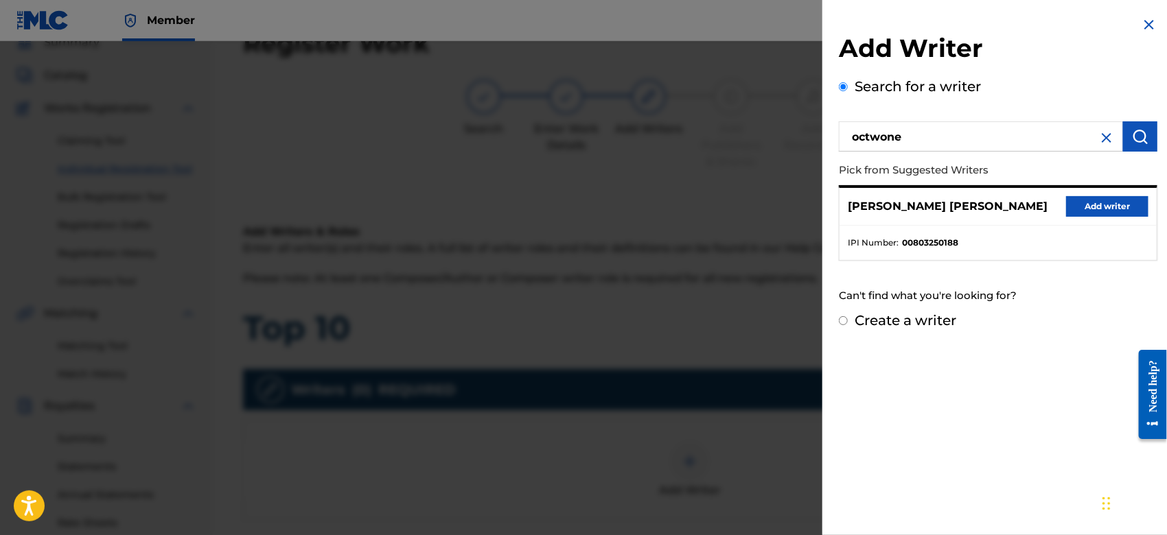
click at [1096, 196] on button "Add writer" at bounding box center [1107, 206] width 82 height 21
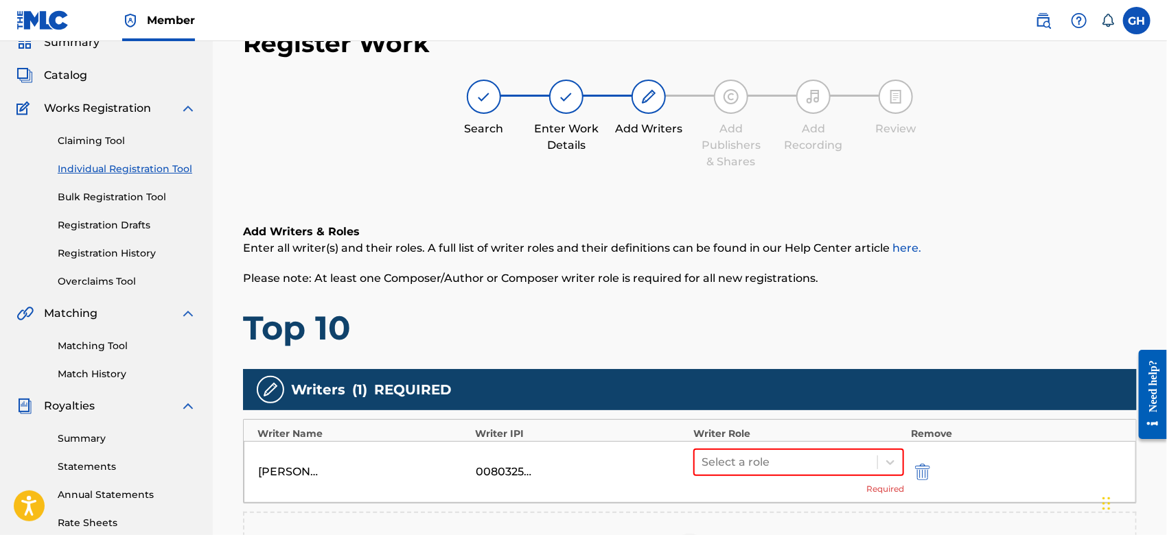
click at [788, 445] on div "GARY OCTWONE JR. HARRISON 00803250188 Select a role Required" at bounding box center [690, 472] width 892 height 62
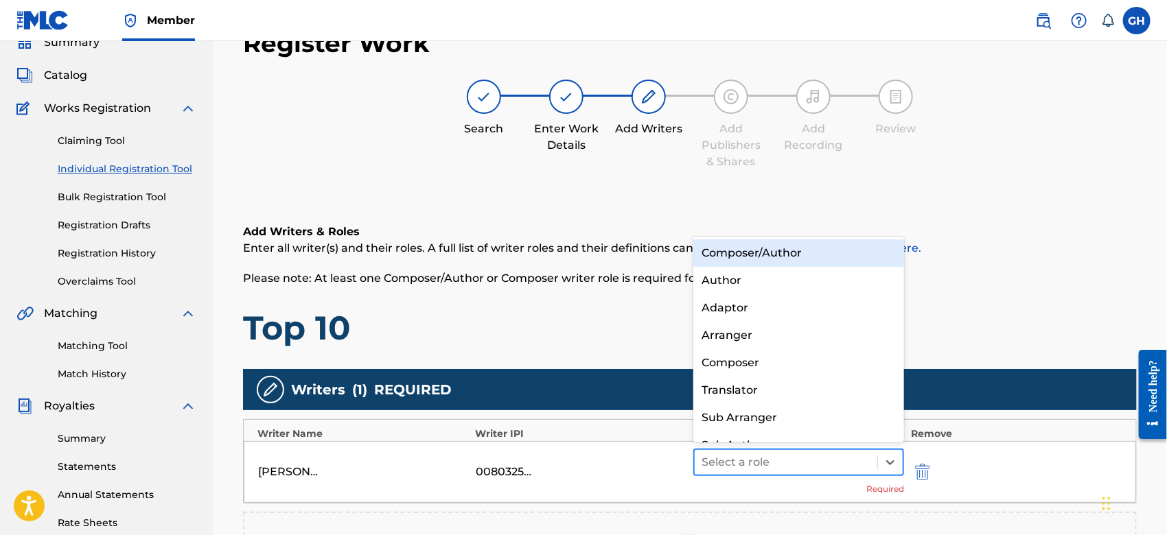
click at [785, 456] on div at bounding box center [785, 462] width 169 height 19
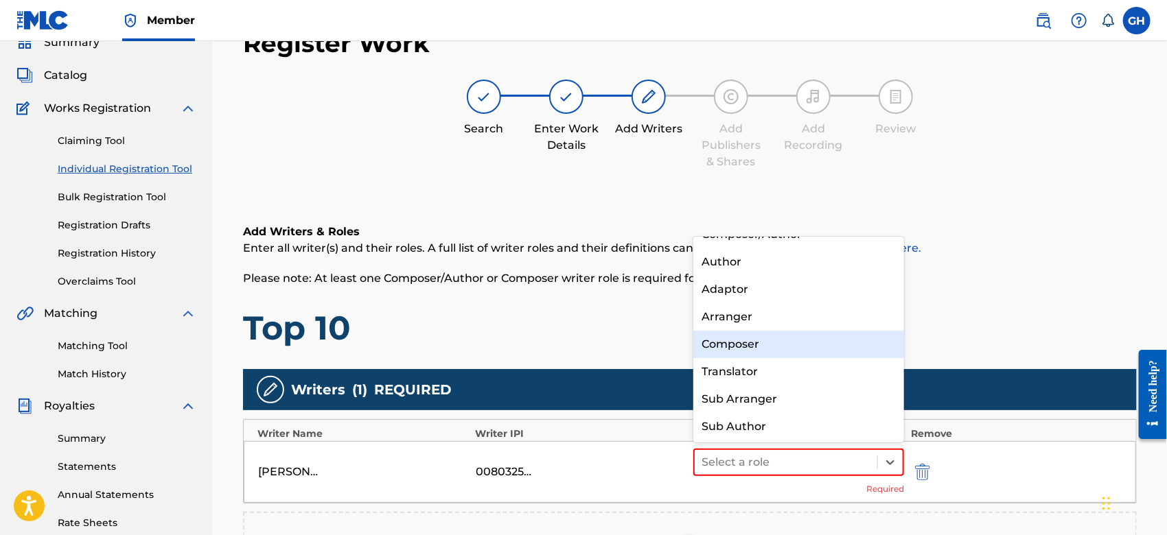
click at [772, 338] on div "Composer" at bounding box center [798, 344] width 211 height 27
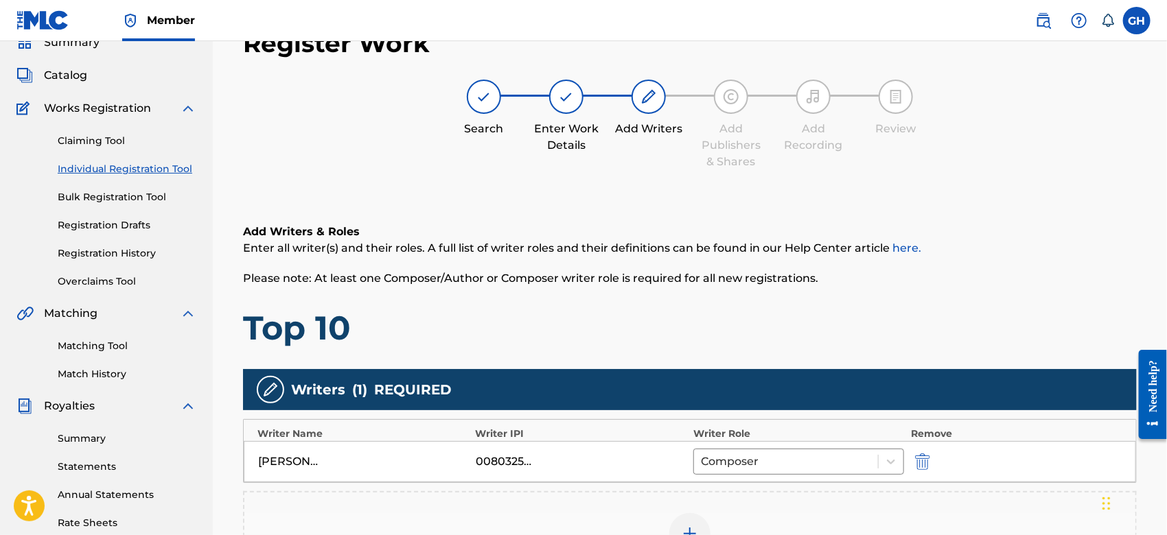
scroll to position [315, 0]
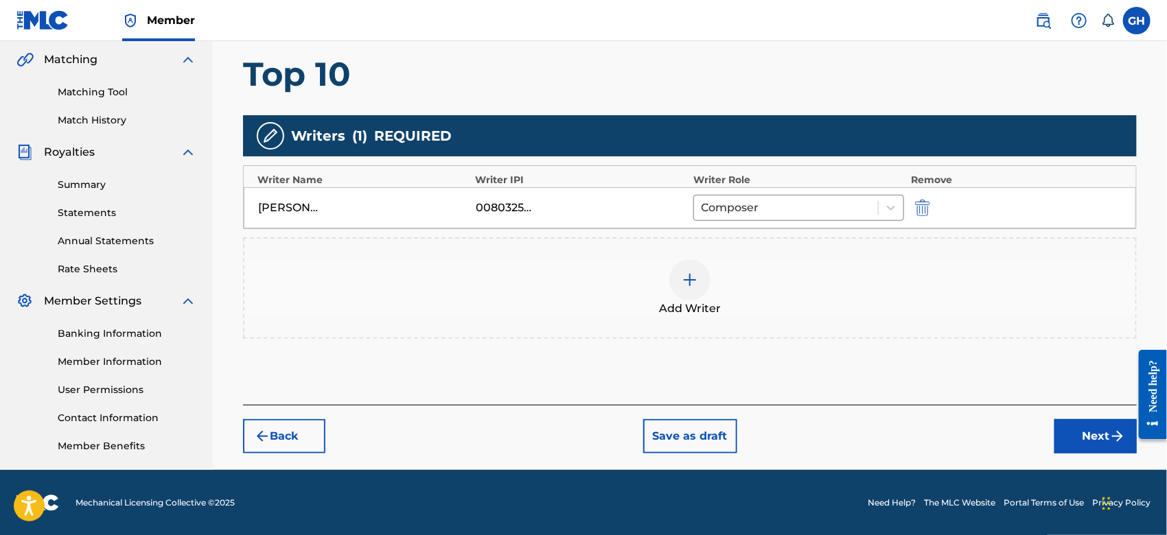
click at [1095, 433] on button "Next" at bounding box center [1095, 436] width 82 height 34
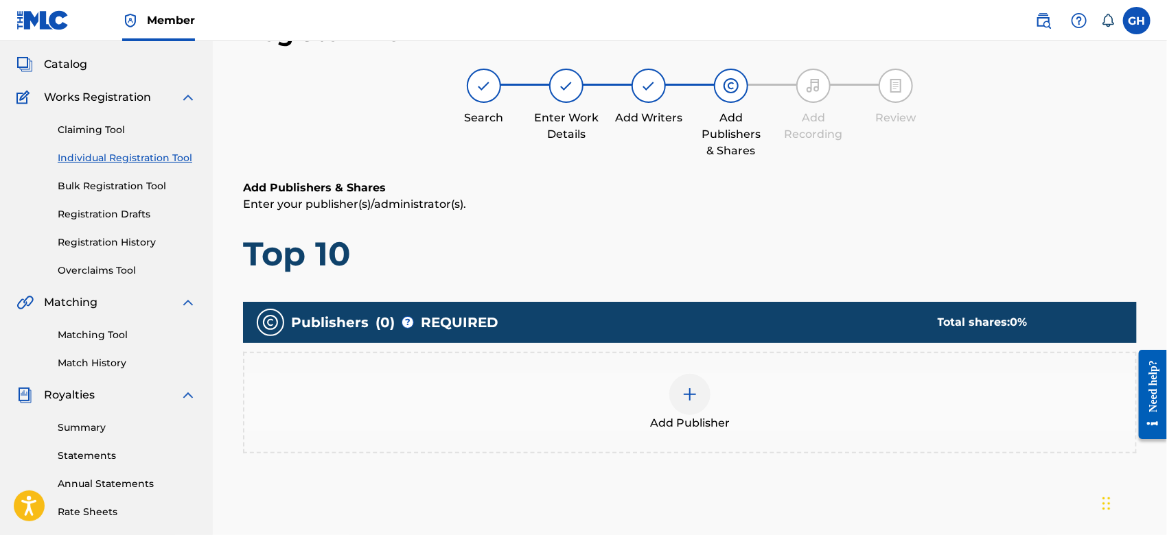
scroll to position [61, 0]
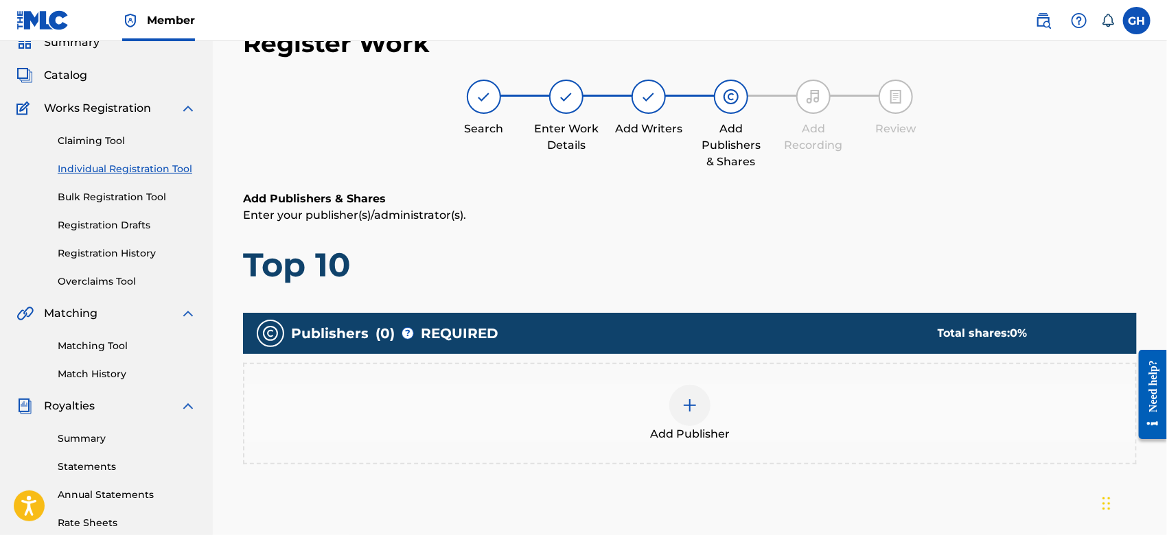
click at [704, 418] on div at bounding box center [689, 405] width 41 height 41
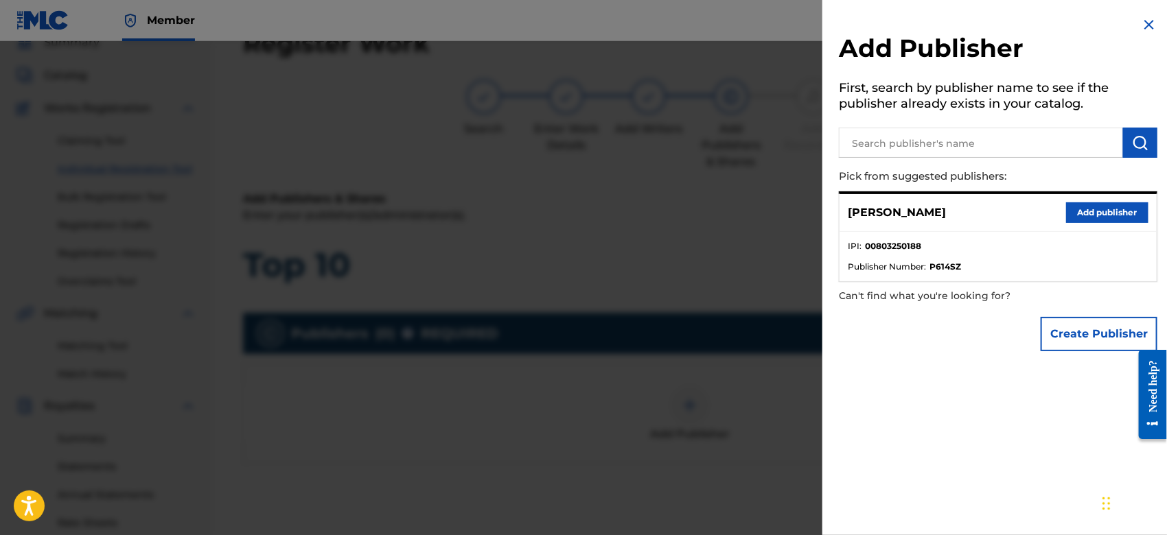
click at [1058, 350] on button "Create Publisher" at bounding box center [1098, 334] width 117 height 34
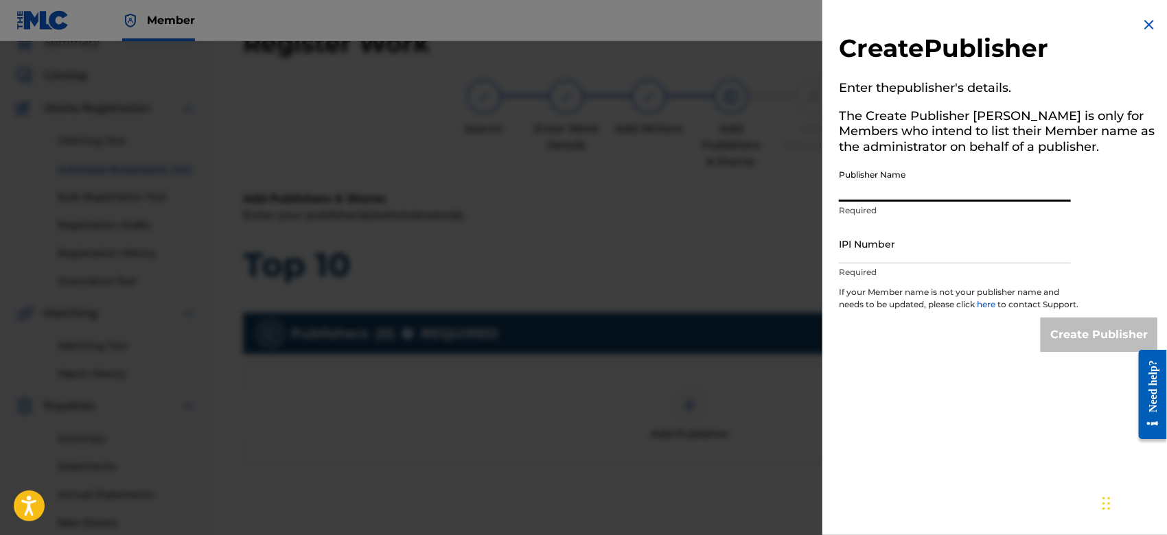
click at [872, 193] on input "Publisher Name" at bounding box center [955, 182] width 232 height 39
type input "TUNECORE DIGITAL MUSIC"
click at [909, 246] on input "IPI Number" at bounding box center [955, 243] width 232 height 39
type input "00642005099"
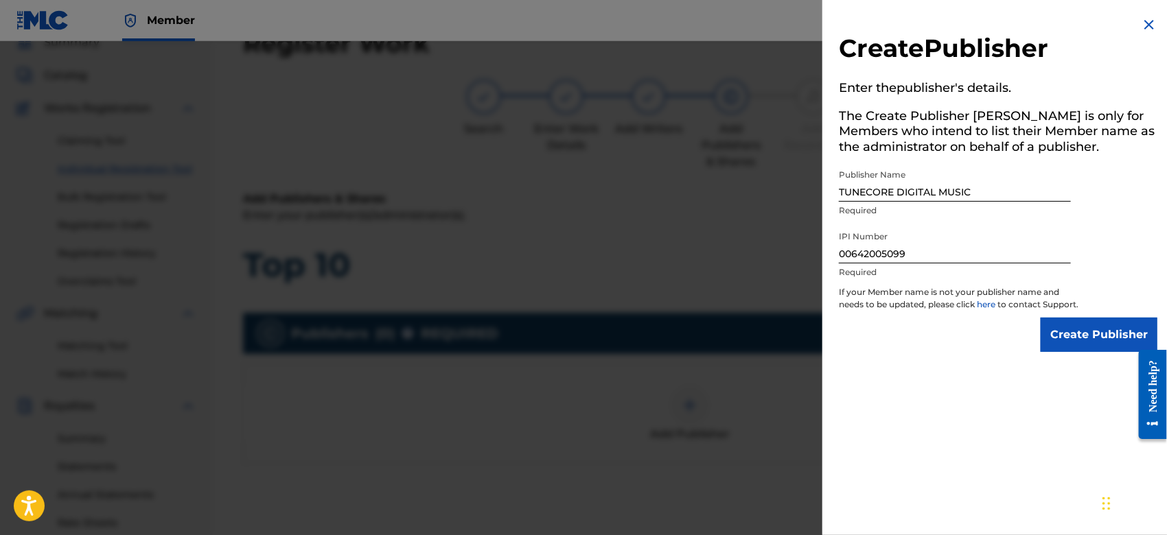
click at [1091, 343] on input "Create Publisher" at bounding box center [1098, 335] width 117 height 34
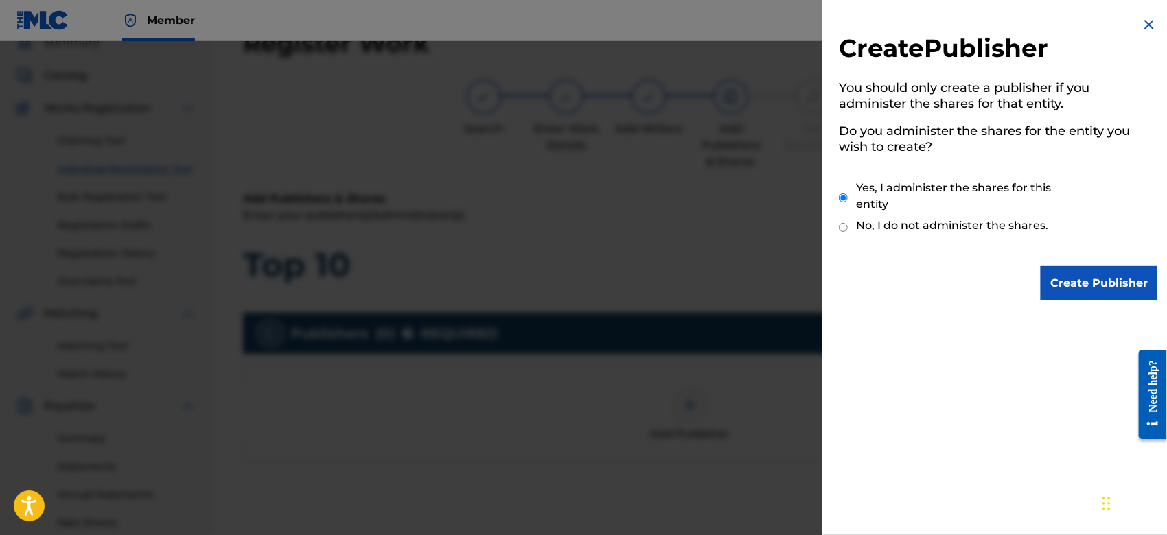
click at [1082, 261] on div "Create Publisher You should only create a publisher if you administer the share…" at bounding box center [997, 158] width 351 height 317
click at [1082, 273] on input "Create Publisher" at bounding box center [1098, 283] width 117 height 34
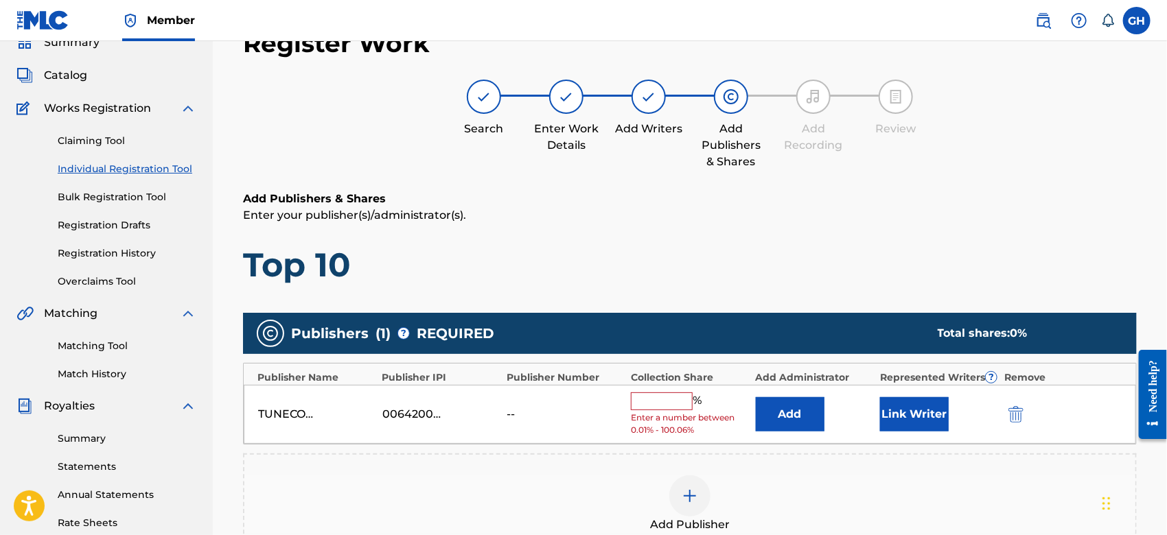
click at [677, 402] on input "text" at bounding box center [662, 402] width 62 height 18
type input "100"
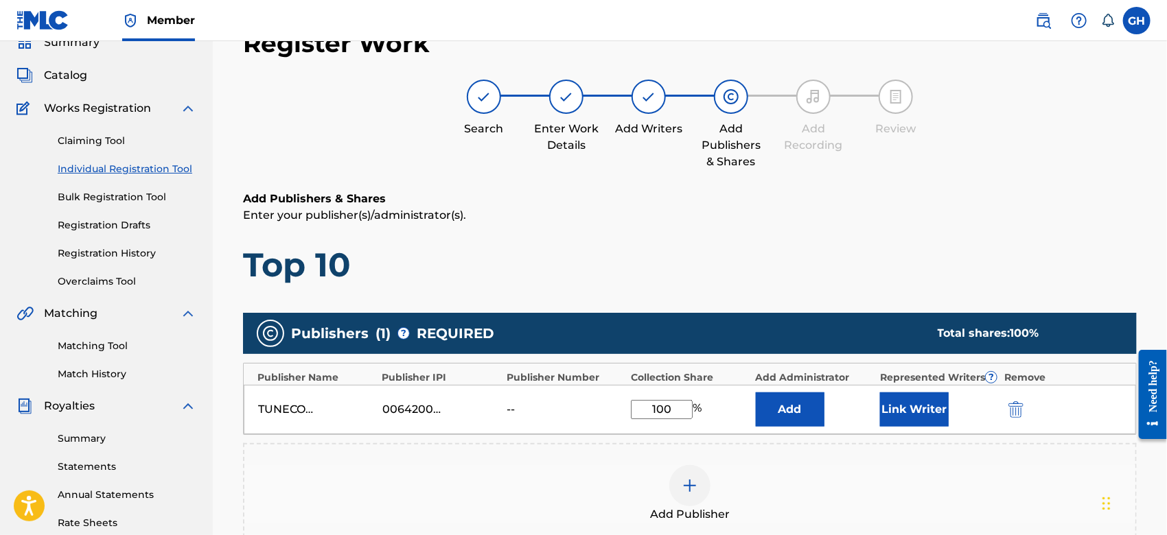
click at [922, 401] on button "Link Writer" at bounding box center [914, 410] width 69 height 34
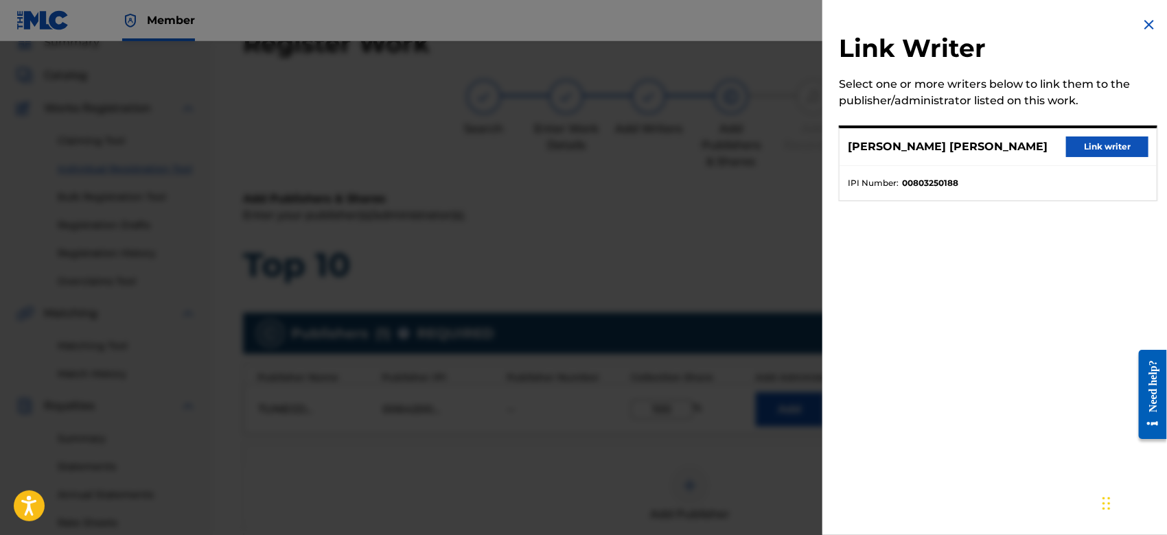
click at [1071, 140] on button "Link writer" at bounding box center [1107, 147] width 82 height 21
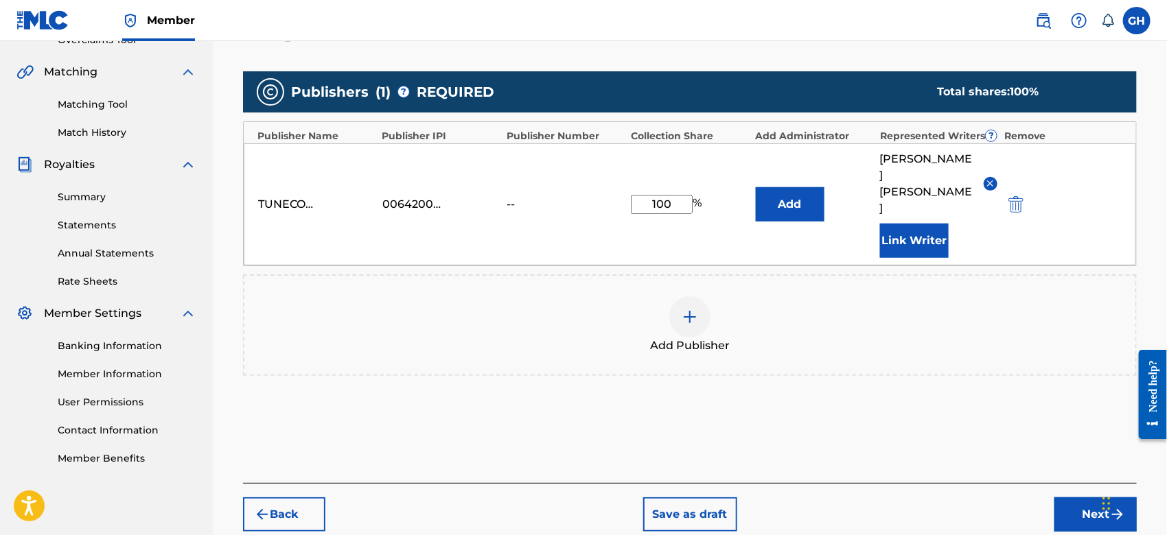
scroll to position [347, 0]
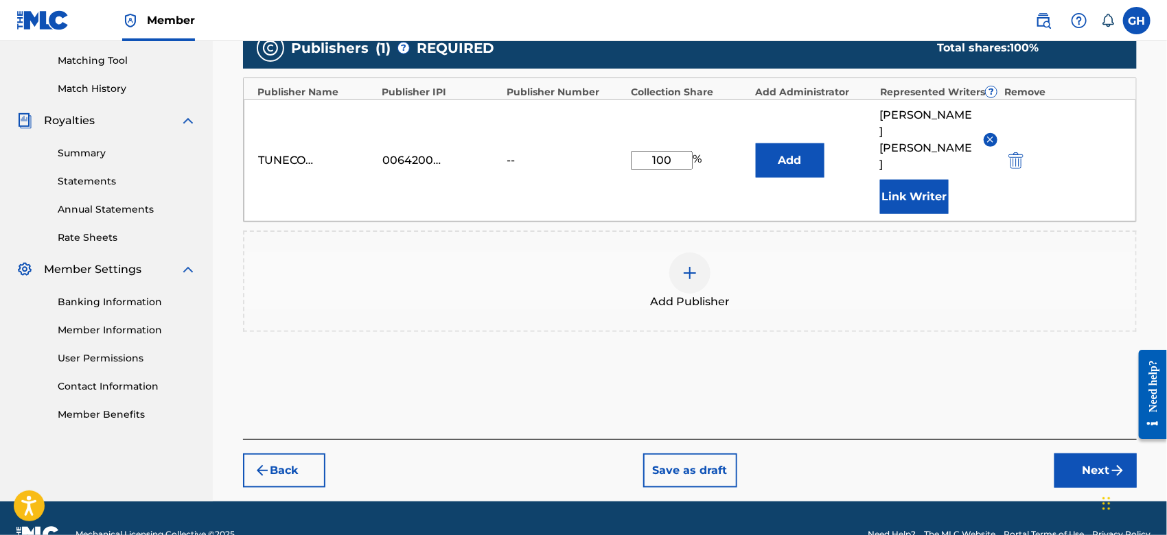
click at [1071, 454] on button "Next" at bounding box center [1095, 471] width 82 height 34
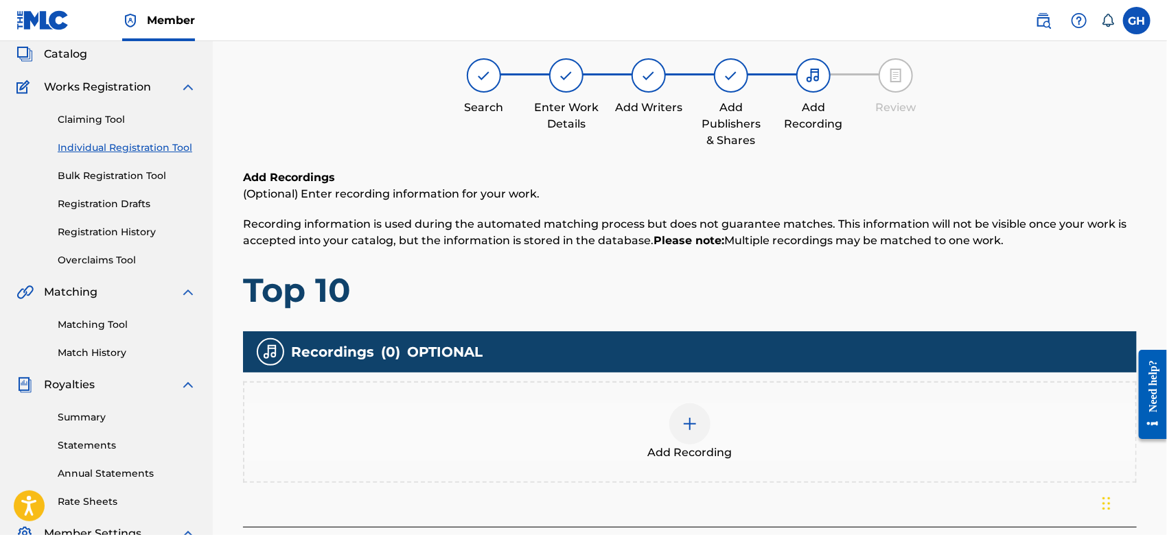
scroll to position [61, 0]
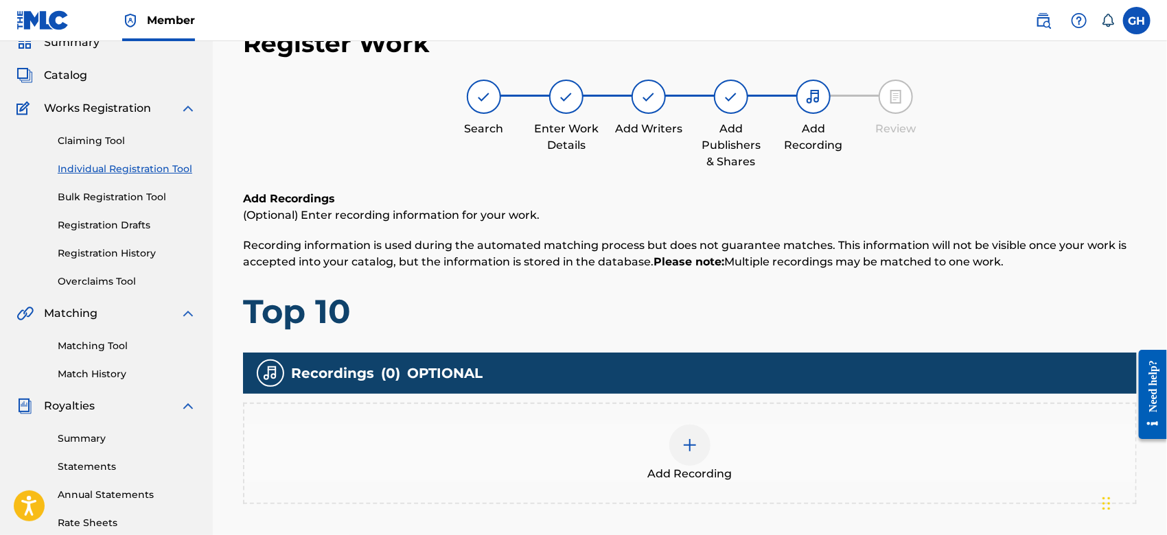
click at [702, 440] on div at bounding box center [689, 445] width 41 height 41
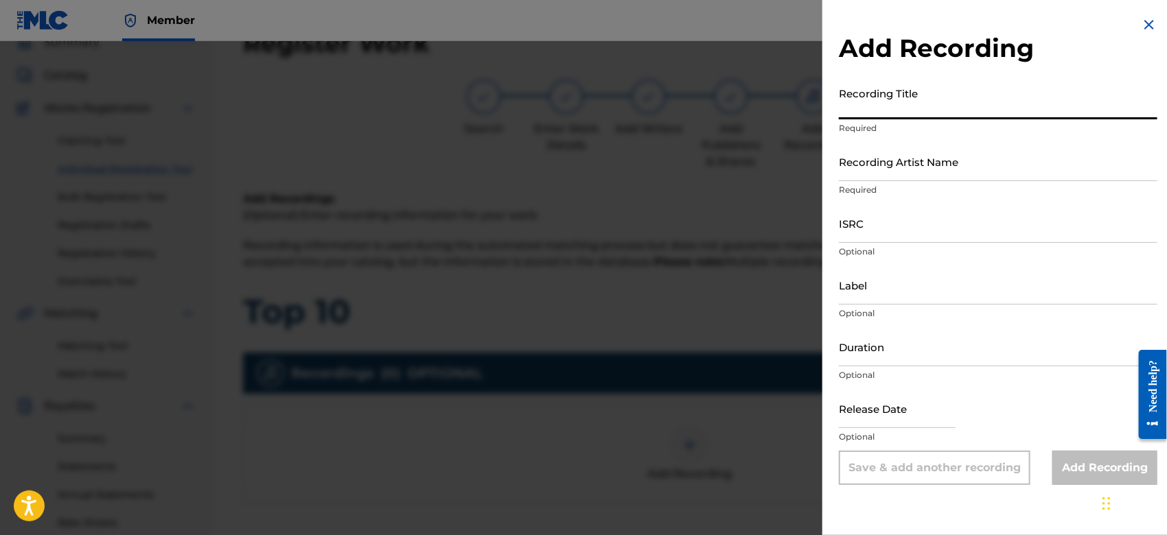
click at [892, 113] on input "Recording Title" at bounding box center [998, 99] width 318 height 39
type input "Top 10"
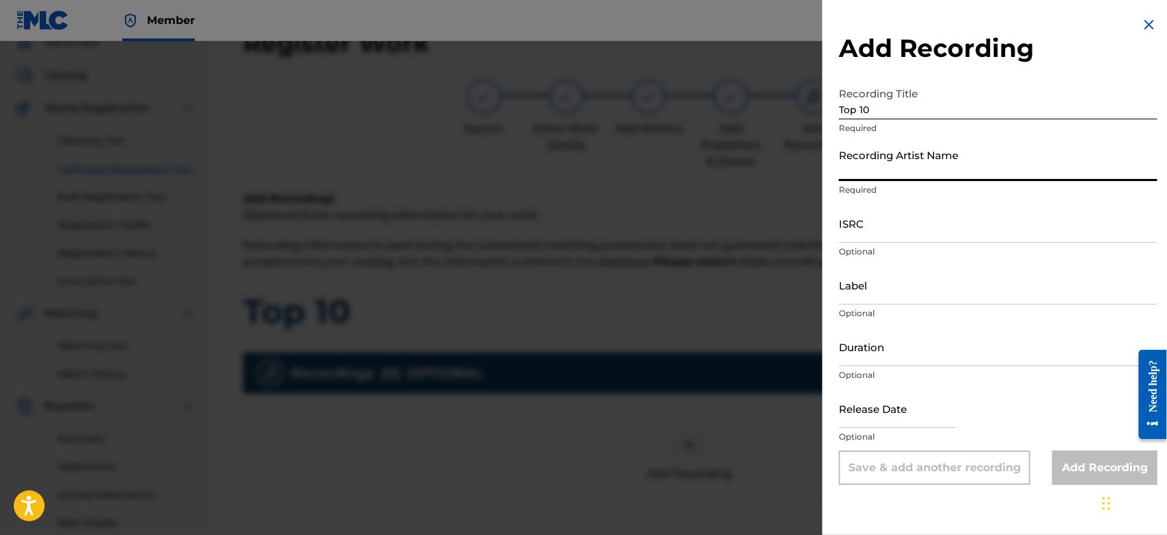
click at [878, 173] on input "Recording Artist Name" at bounding box center [998, 161] width 318 height 39
type input "Gamma FEB"
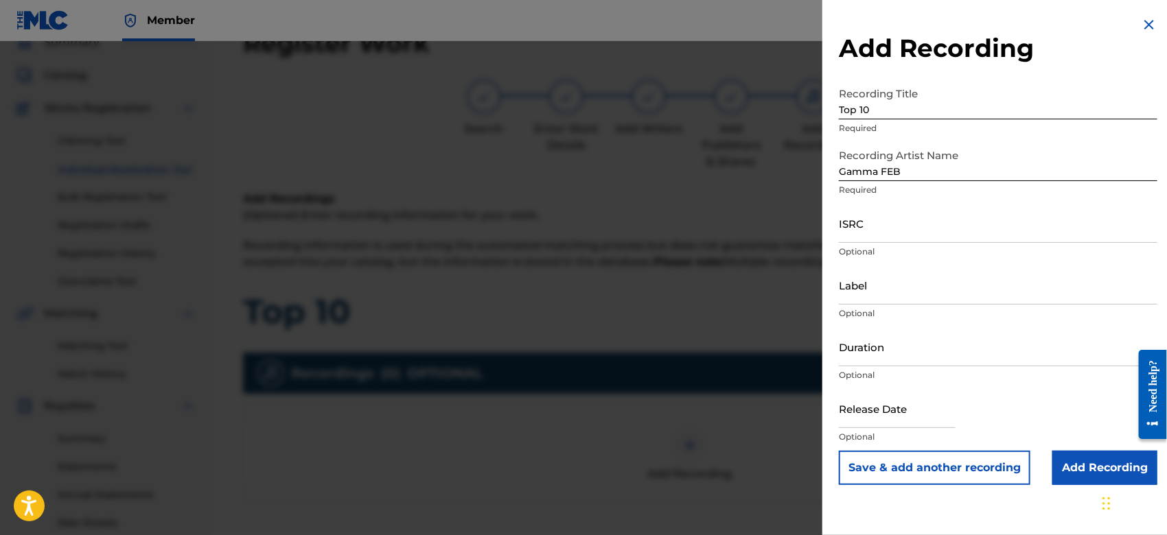
click at [1067, 469] on input "Add Recording" at bounding box center [1104, 468] width 105 height 34
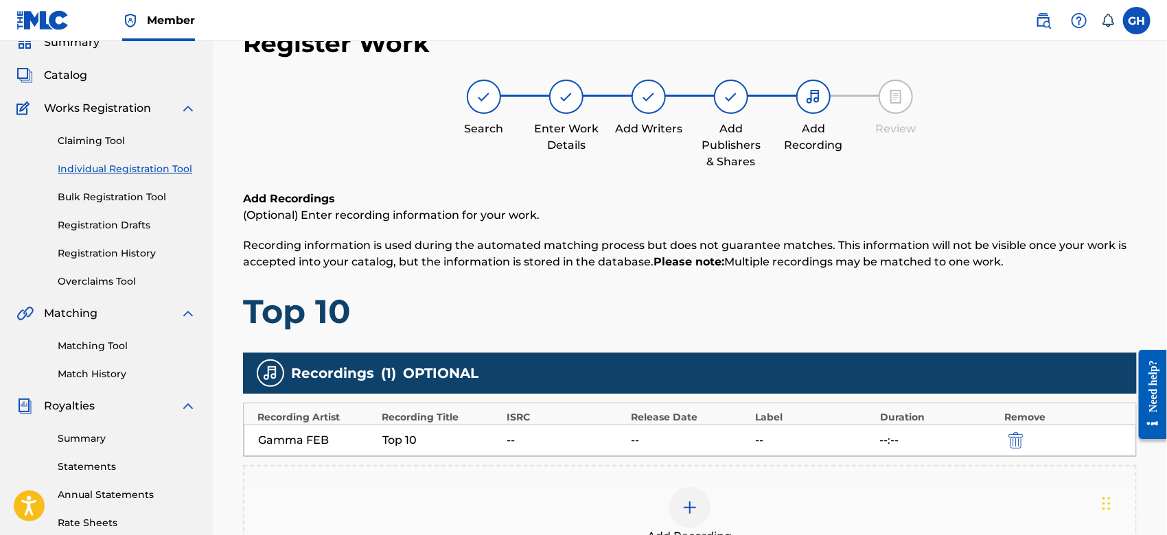
scroll to position [315, 0]
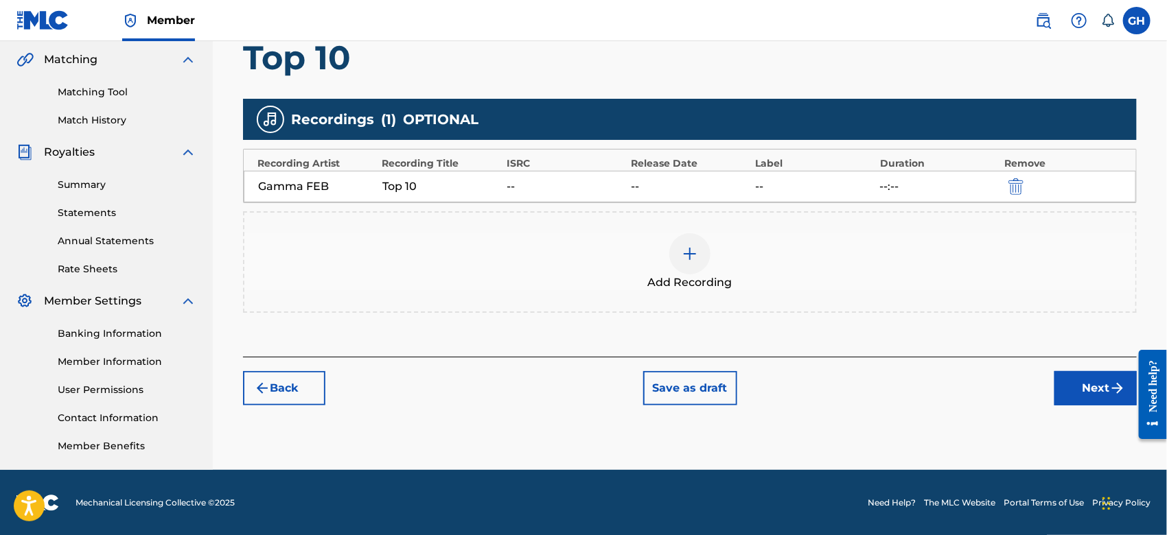
click at [1106, 382] on button "Next" at bounding box center [1095, 388] width 82 height 34
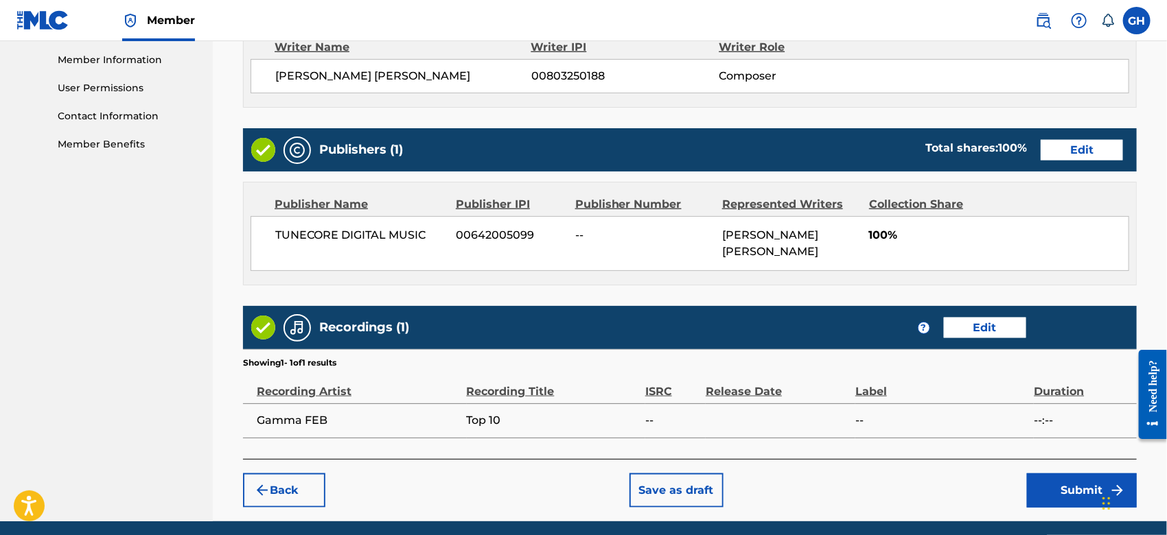
scroll to position [668, 0]
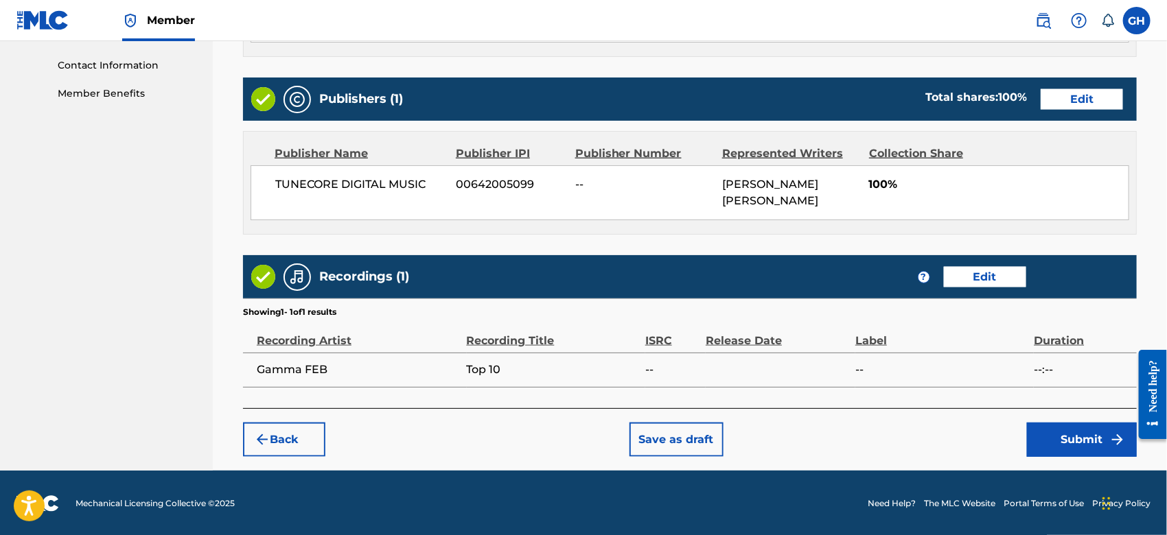
click at [1077, 442] on button "Submit" at bounding box center [1082, 440] width 110 height 34
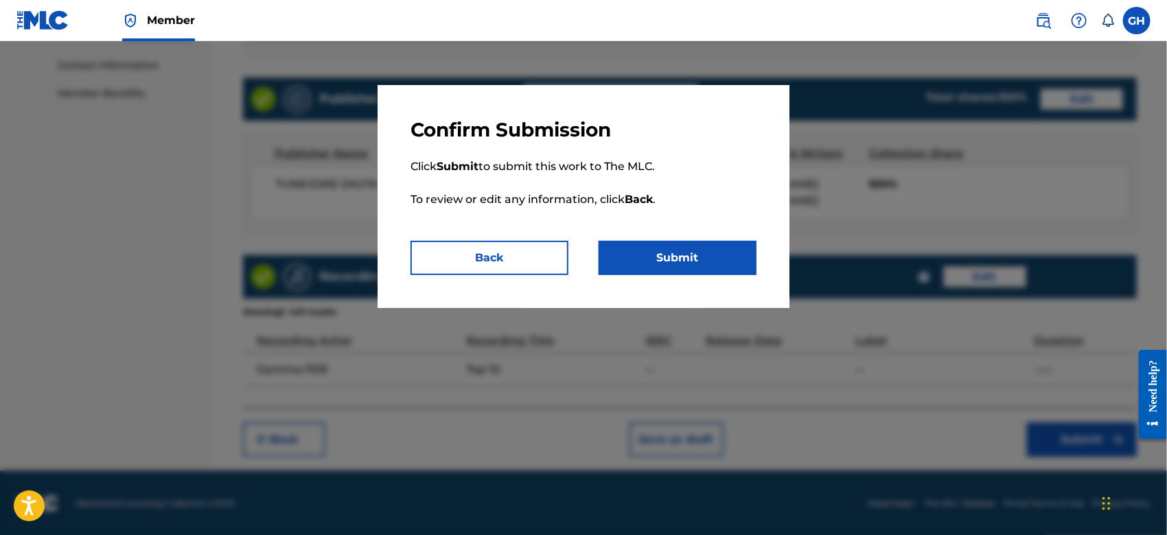
click at [645, 248] on button "Submit" at bounding box center [677, 258] width 158 height 34
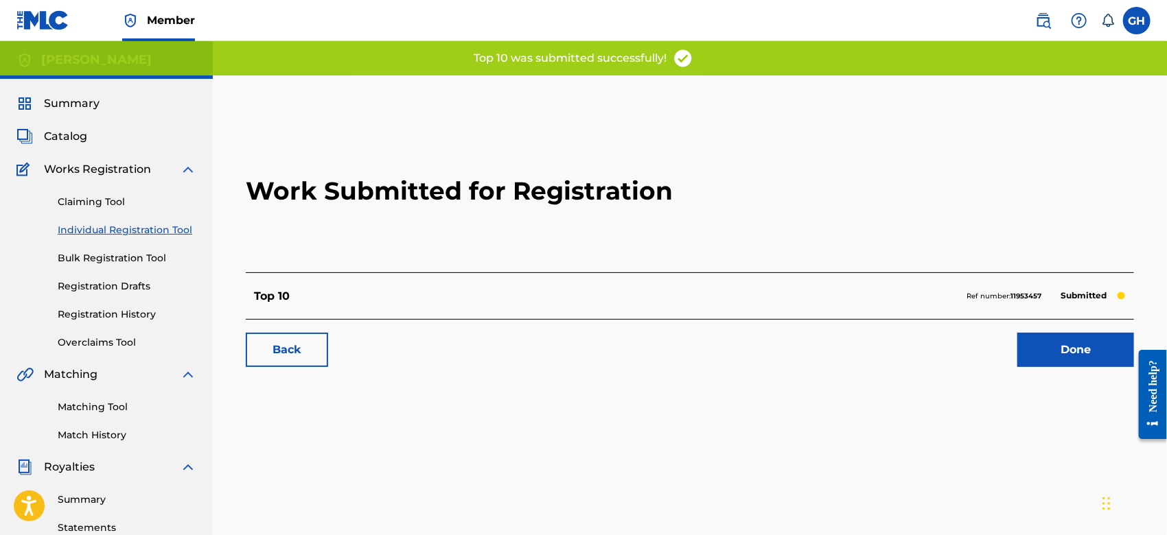
click at [1080, 345] on link "Done" at bounding box center [1075, 350] width 117 height 34
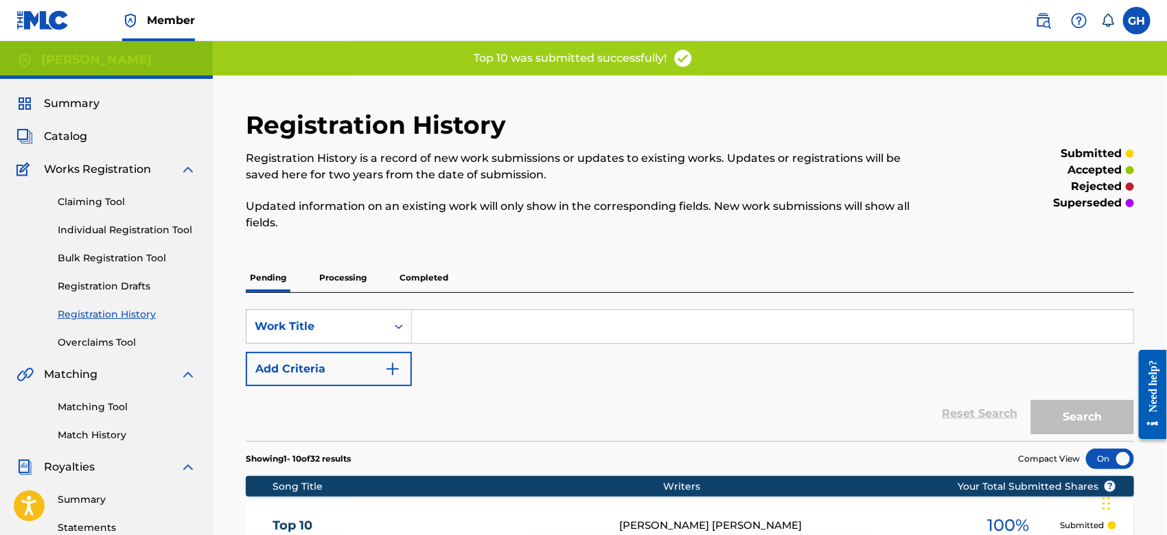
click at [80, 144] on span "Catalog" at bounding box center [65, 136] width 43 height 16
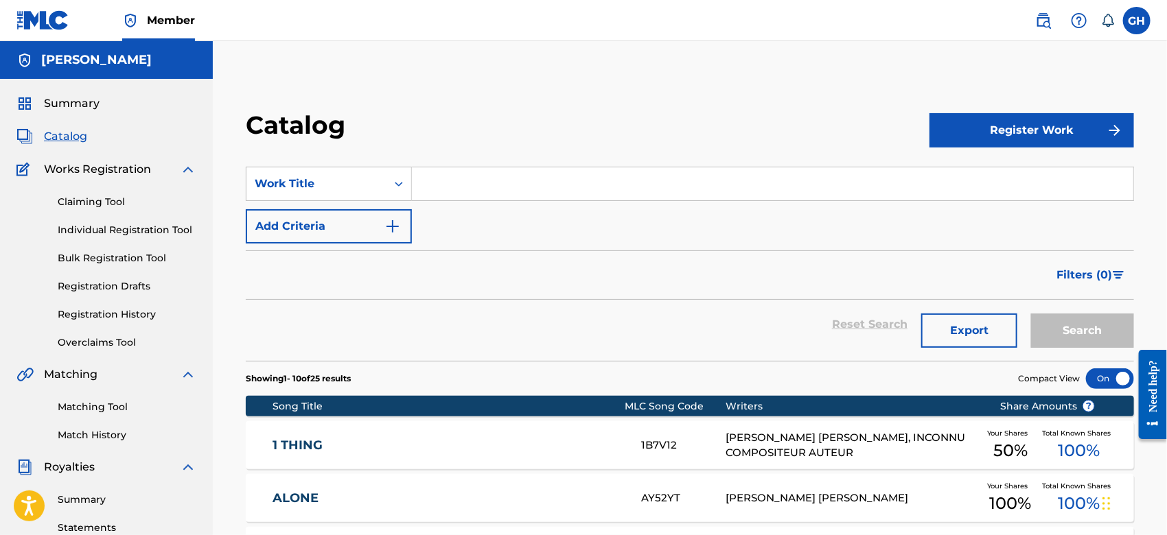
click at [990, 129] on button "Register Work" at bounding box center [1031, 130] width 205 height 34
click at [977, 178] on link "Individual" at bounding box center [1031, 175] width 205 height 33
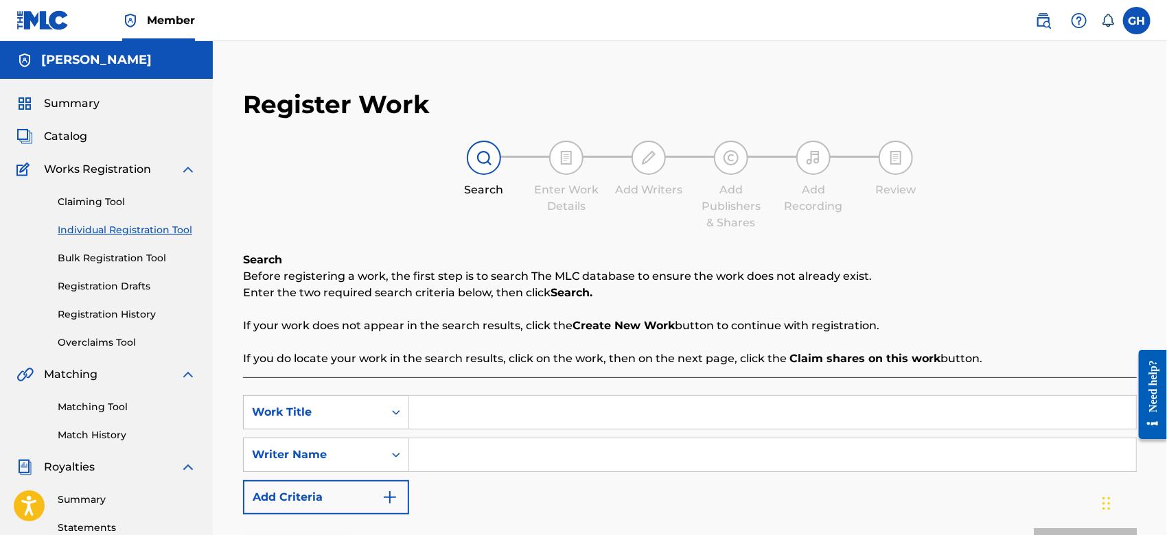
click at [434, 423] on input "Search Form" at bounding box center [772, 412] width 727 height 33
type input "Easy"
click at [430, 442] on input "Search Form" at bounding box center [772, 455] width 727 height 33
type input "Gary Octwone Harrison Jr"
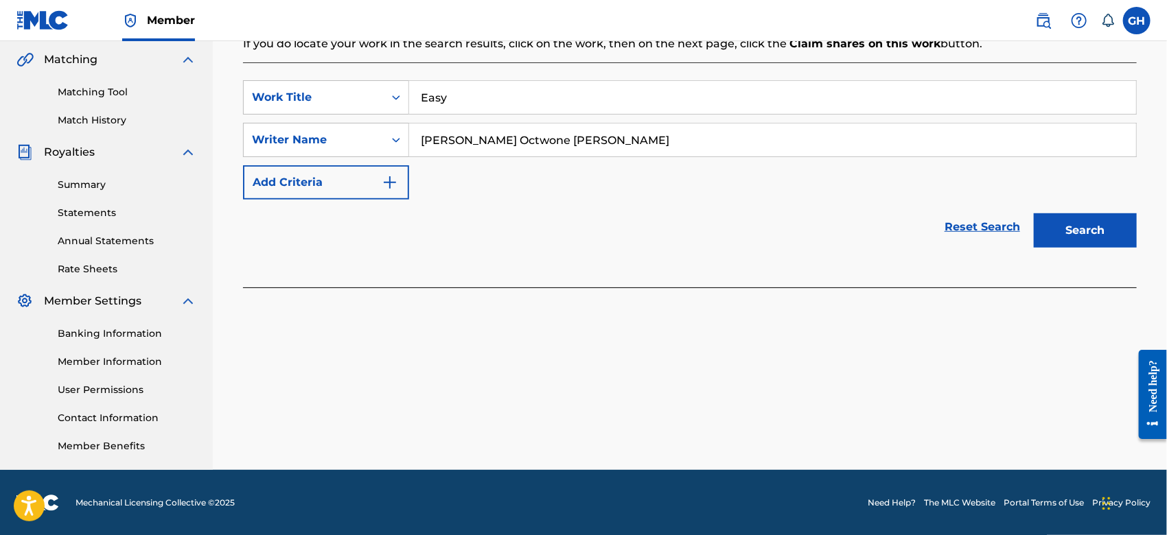
click at [1119, 242] on button "Search" at bounding box center [1085, 230] width 103 height 34
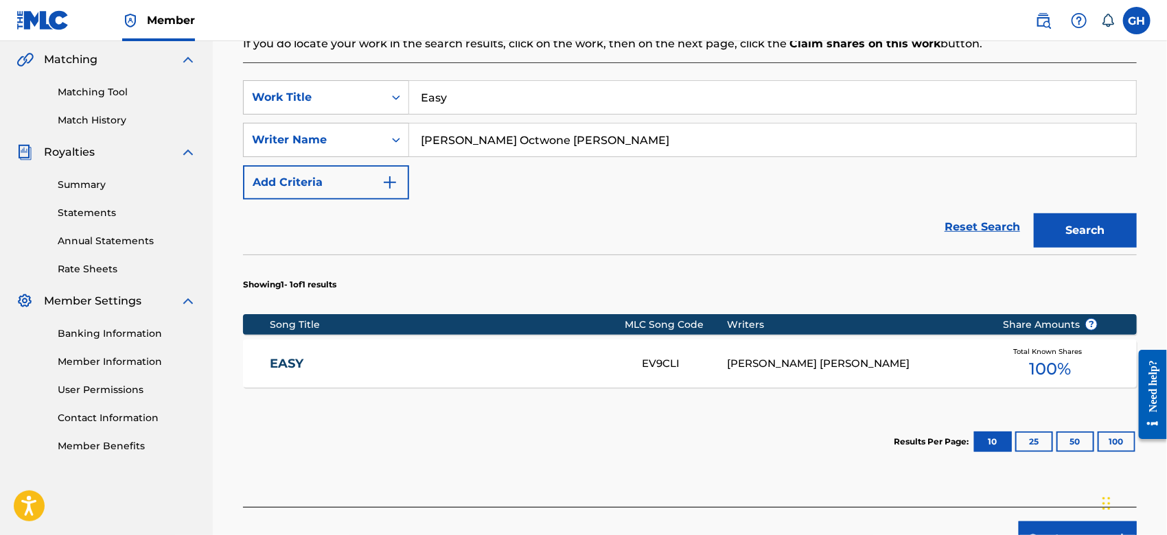
click at [764, 358] on div "GARY OCTWONE JR. HARRISON" at bounding box center [854, 364] width 255 height 16
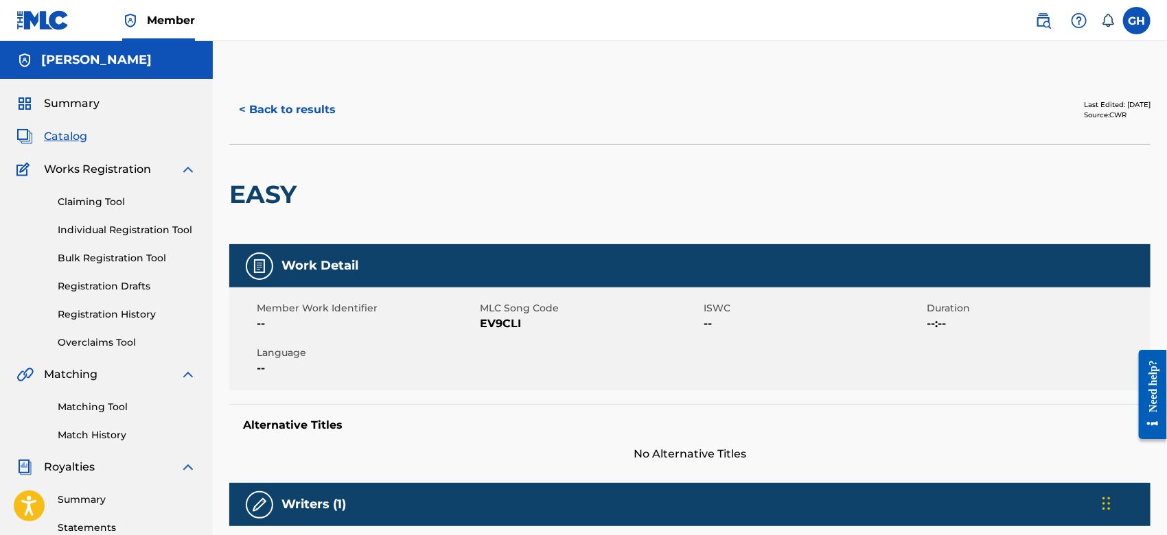
click at [320, 112] on button "< Back to results" at bounding box center [287, 110] width 116 height 34
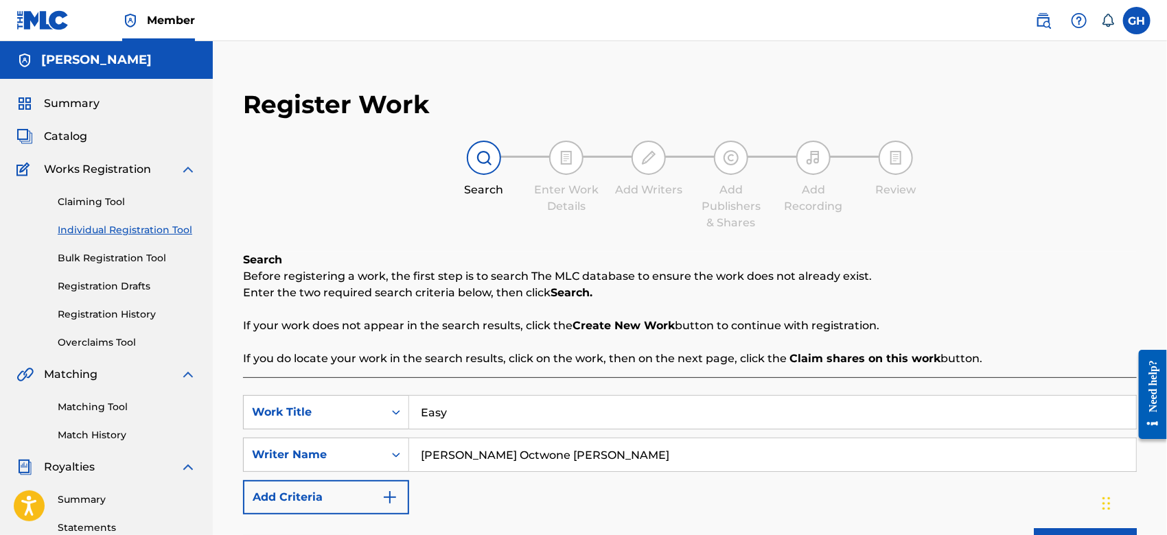
scroll to position [315, 0]
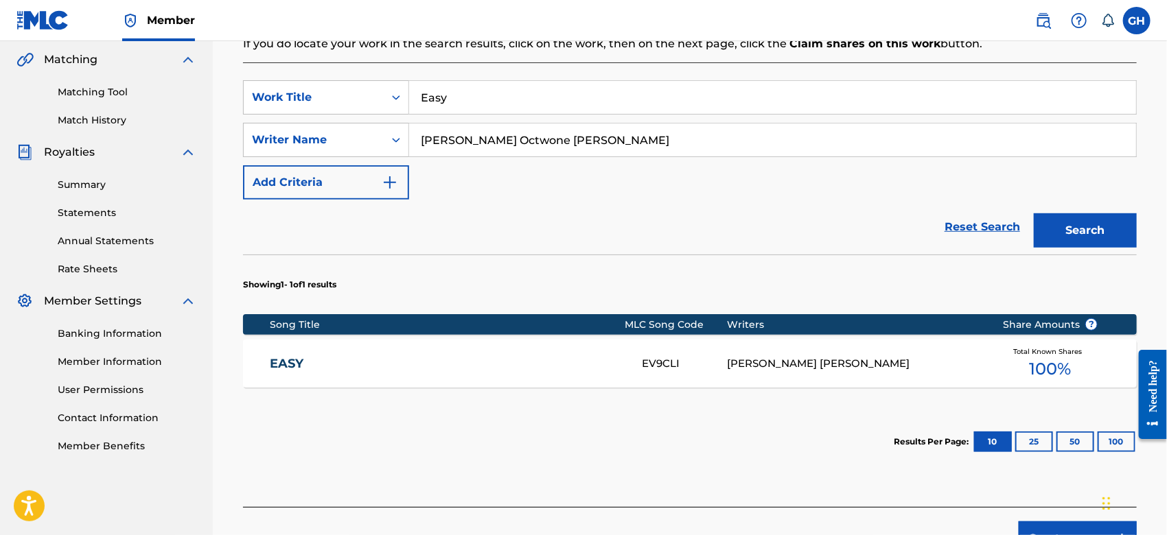
click at [1035, 530] on button "Create new work" at bounding box center [1078, 539] width 118 height 34
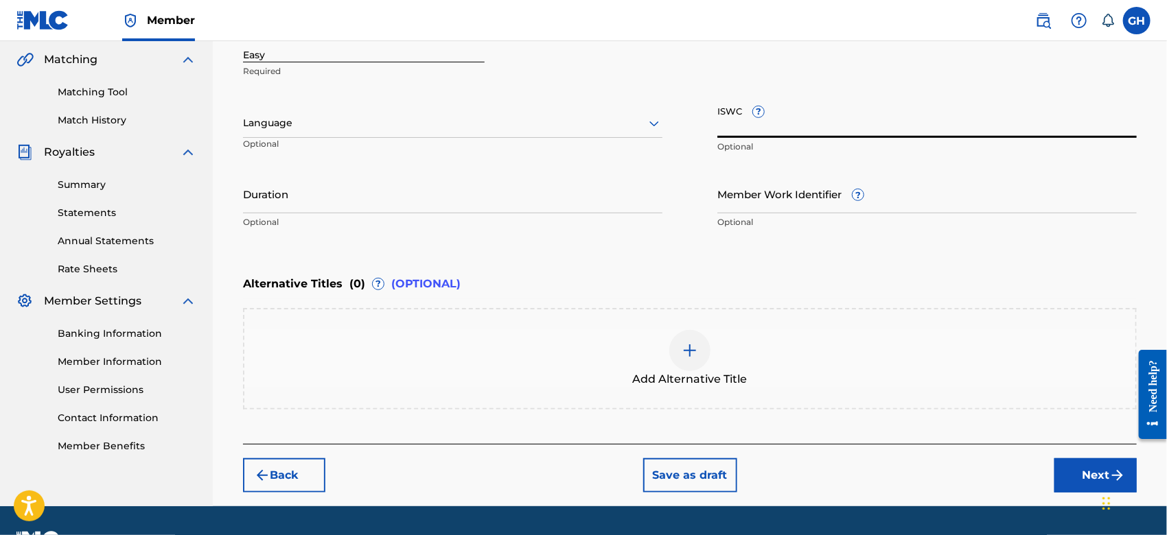
click at [747, 130] on input "ISWC ?" at bounding box center [926, 118] width 419 height 39
paste input "T-921.983.967-5"
type input "T-921.983.967-5"
click at [267, 123] on div at bounding box center [452, 123] width 419 height 17
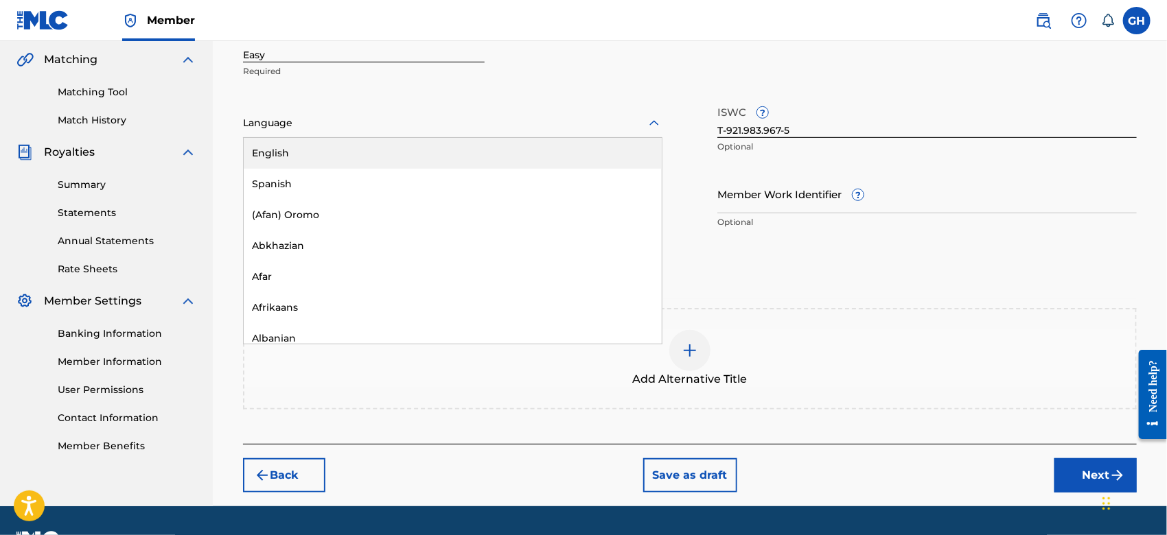
click at [275, 151] on div "English" at bounding box center [453, 153] width 418 height 31
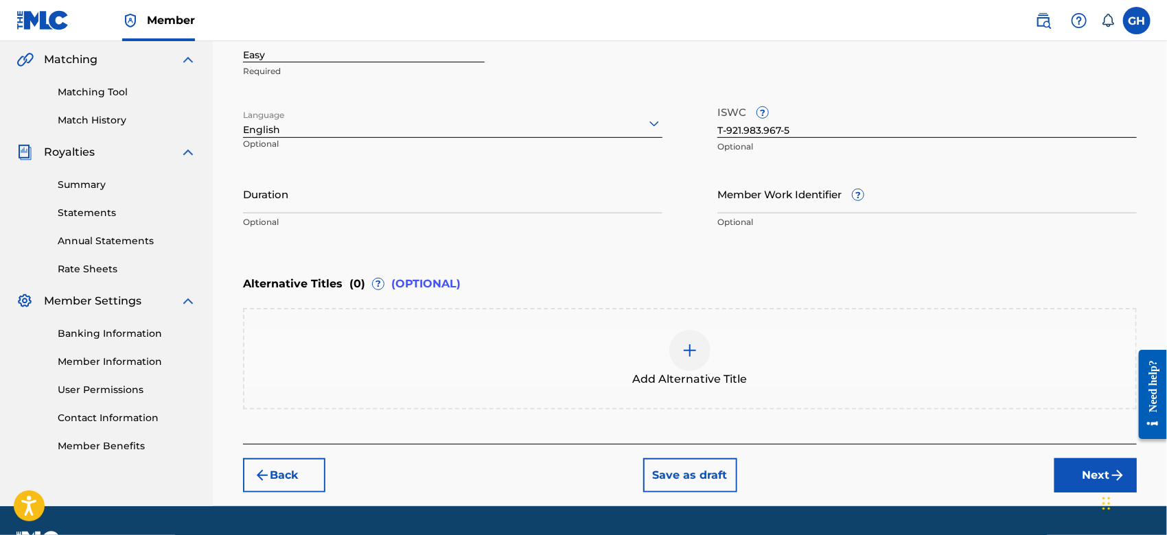
click at [1107, 467] on button "Next" at bounding box center [1095, 475] width 82 height 34
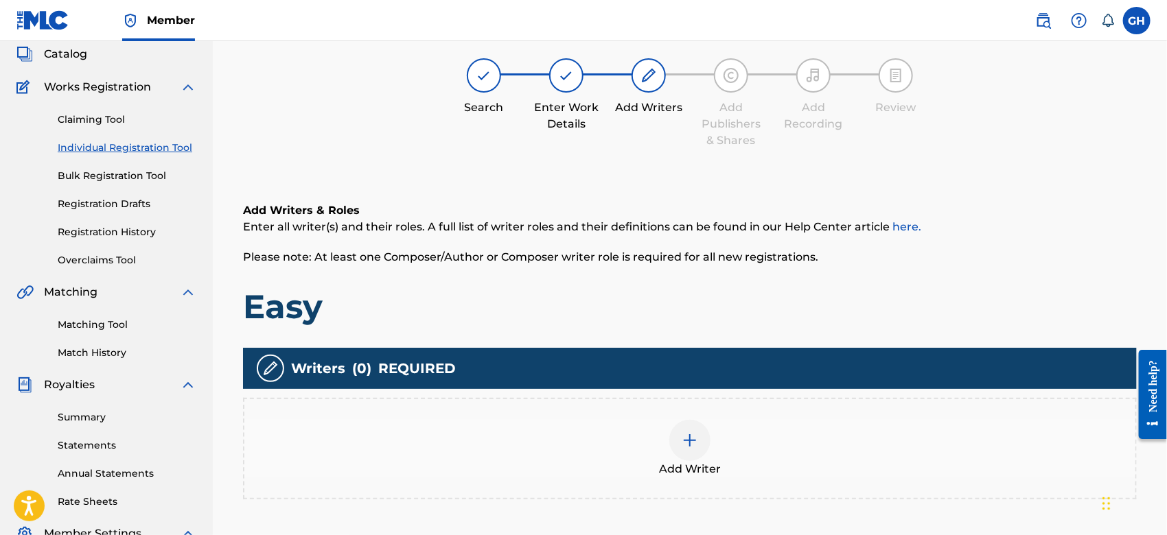
scroll to position [61, 0]
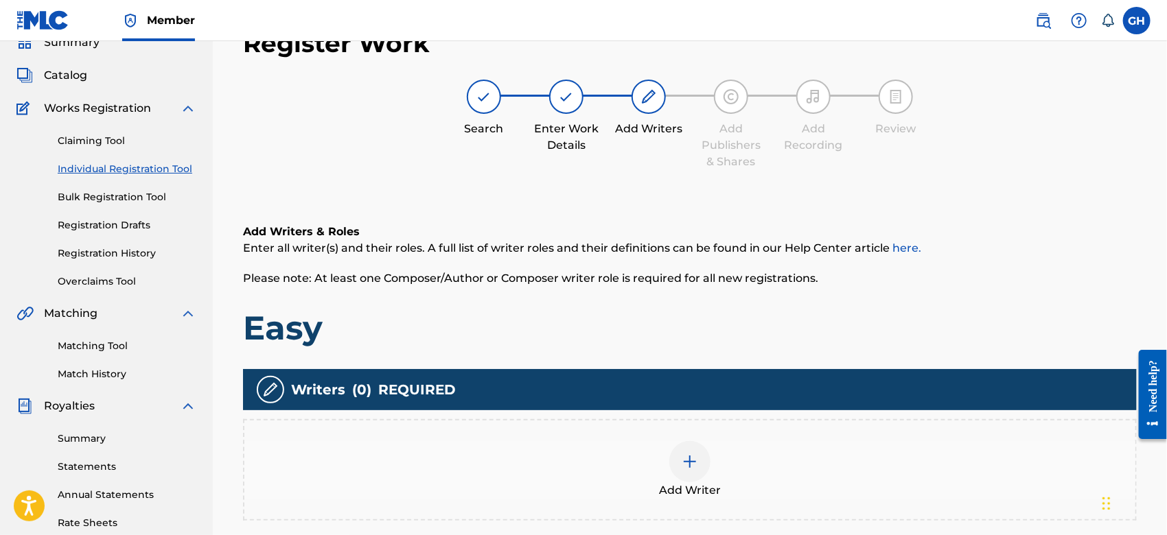
click at [695, 458] on img at bounding box center [690, 462] width 16 height 16
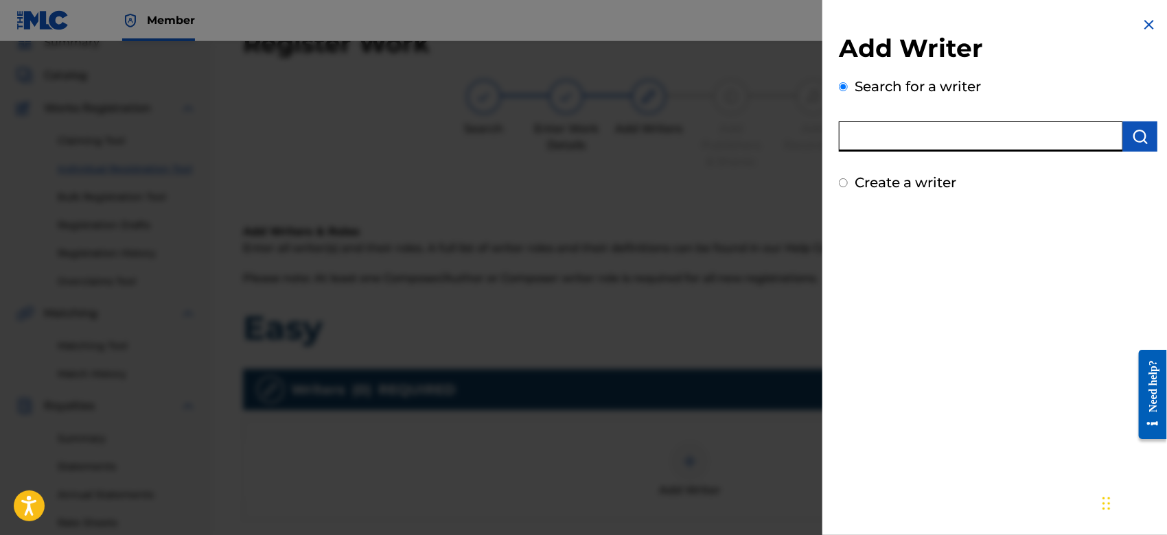
click at [984, 143] on input "text" at bounding box center [981, 136] width 284 height 30
type input "octwone"
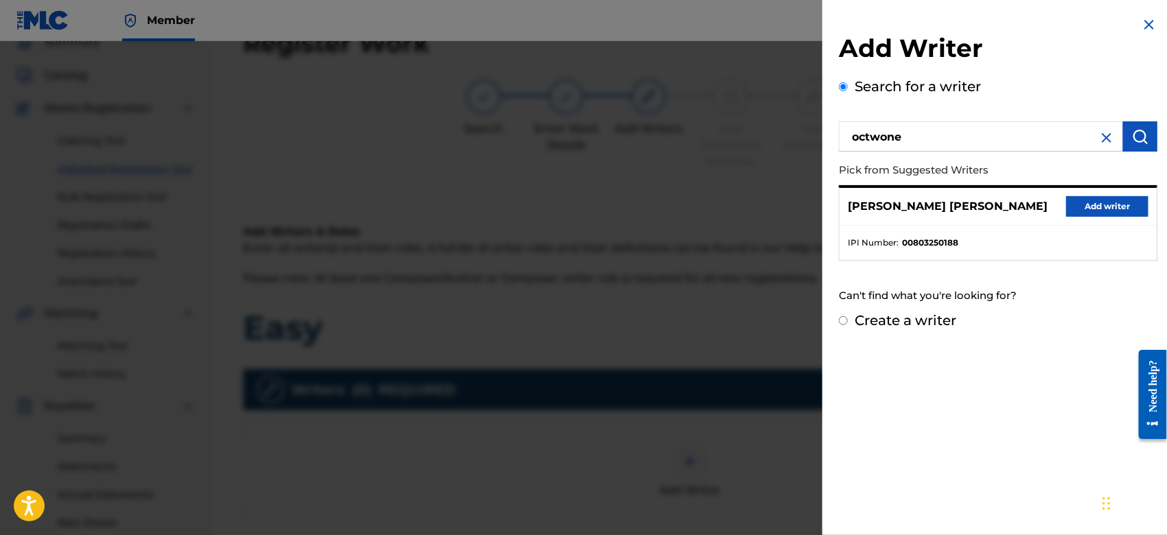
click at [1067, 207] on button "Add writer" at bounding box center [1107, 206] width 82 height 21
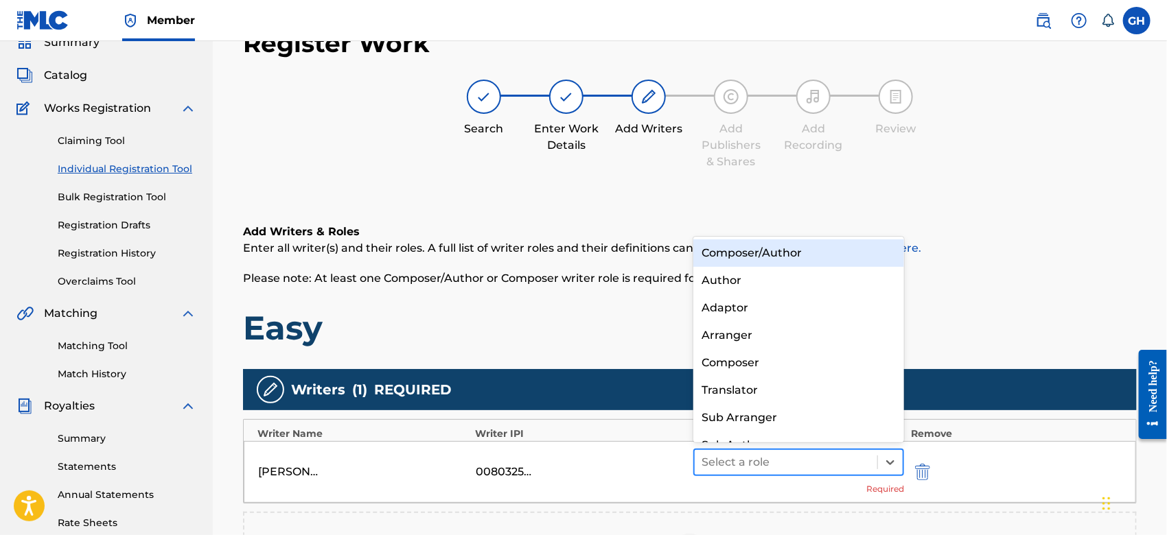
click at [810, 457] on div at bounding box center [785, 462] width 169 height 19
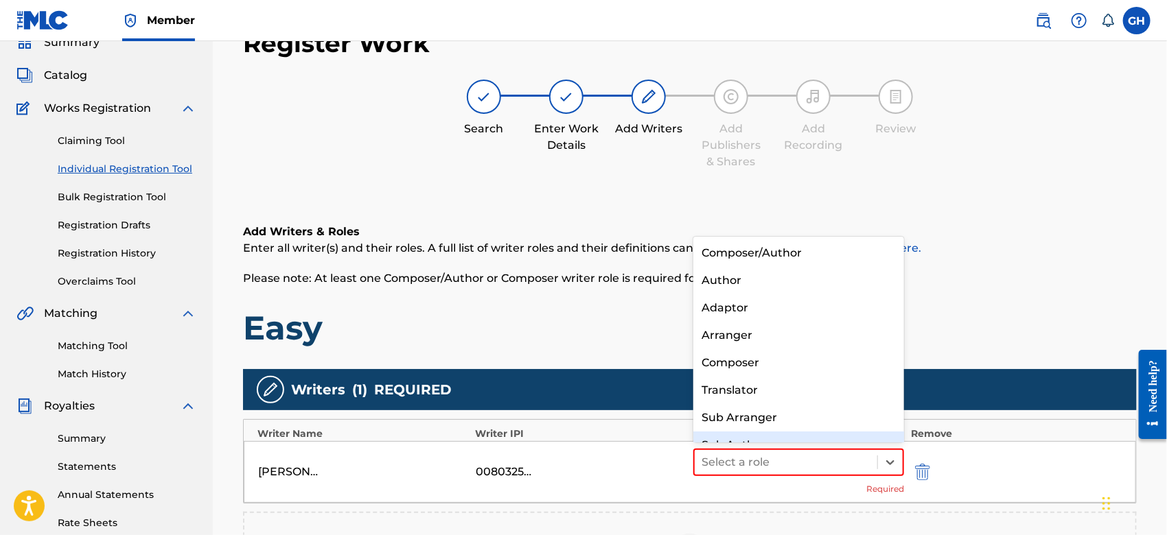
scroll to position [19, 0]
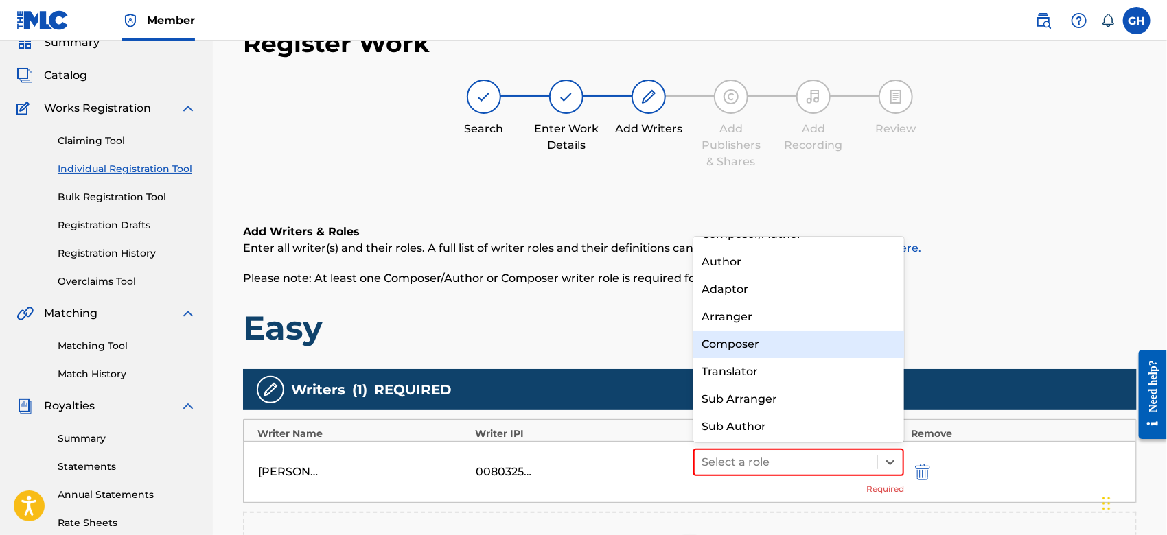
click at [784, 343] on div "Composer" at bounding box center [798, 344] width 211 height 27
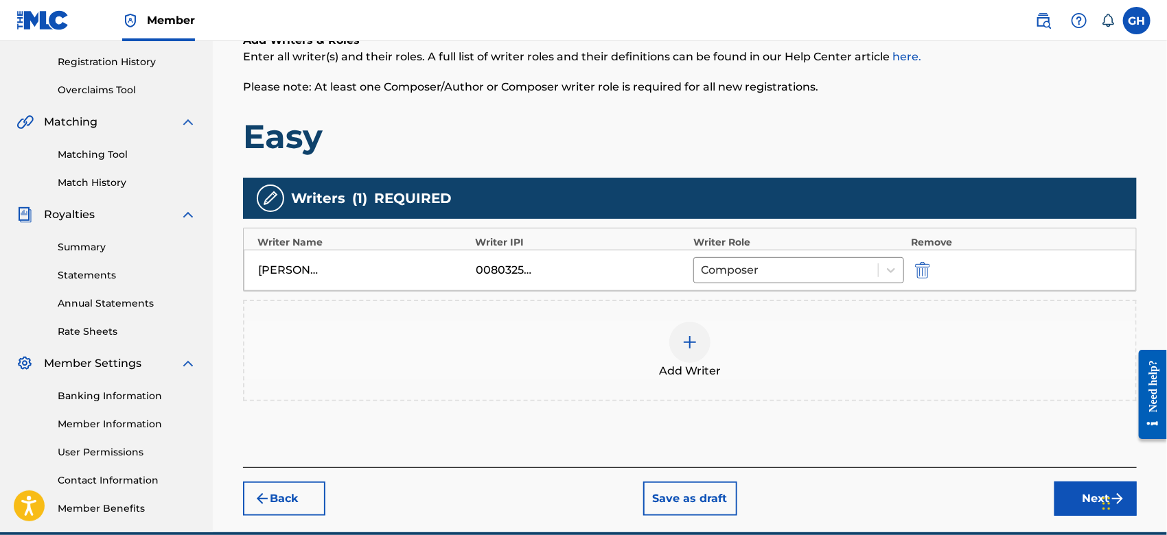
scroll to position [277, 0]
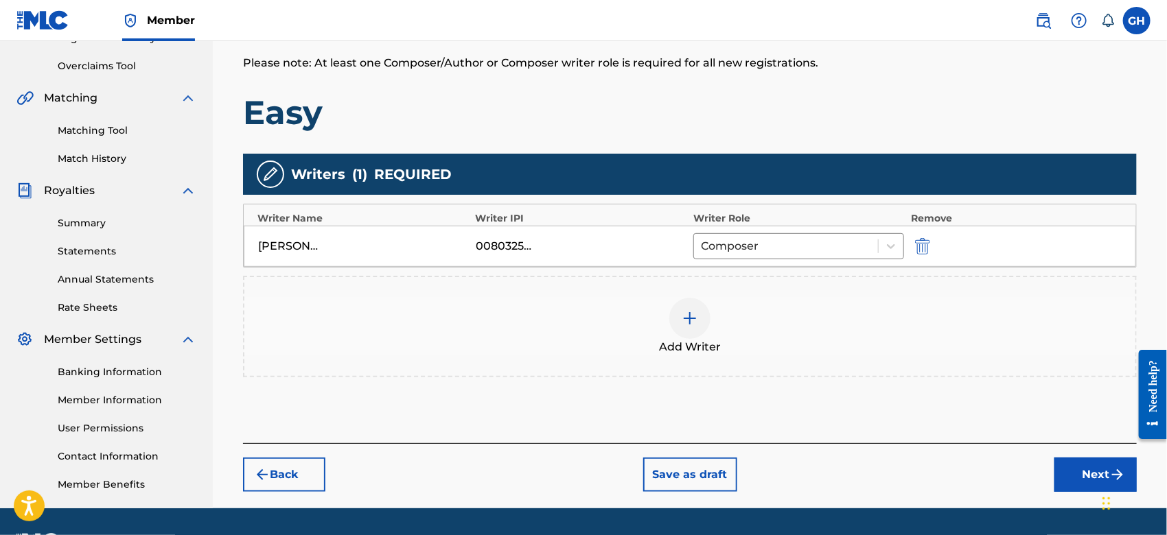
click at [1078, 465] on button "Next" at bounding box center [1095, 475] width 82 height 34
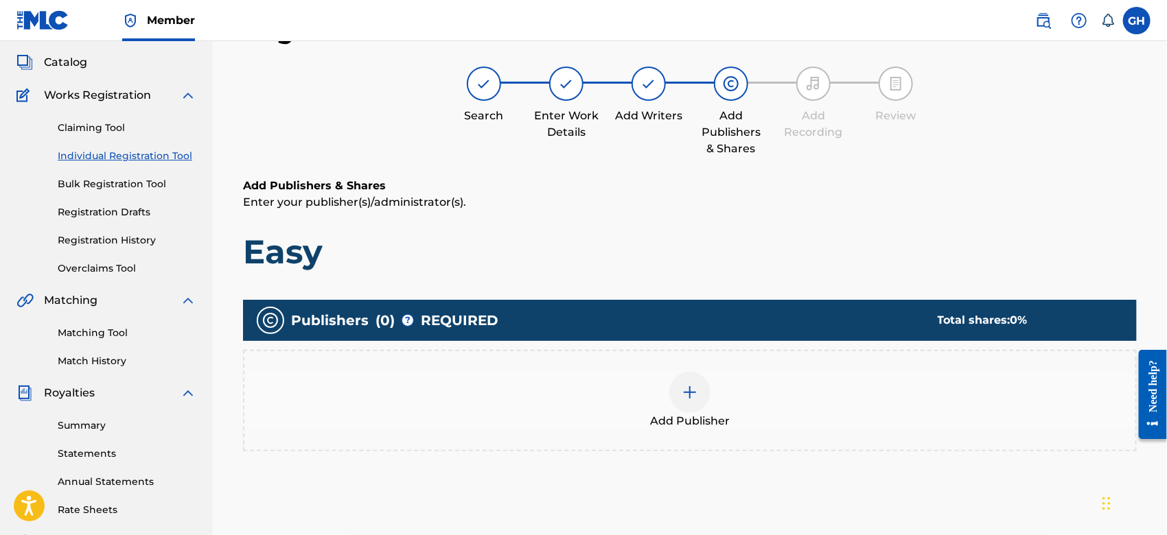
scroll to position [61, 0]
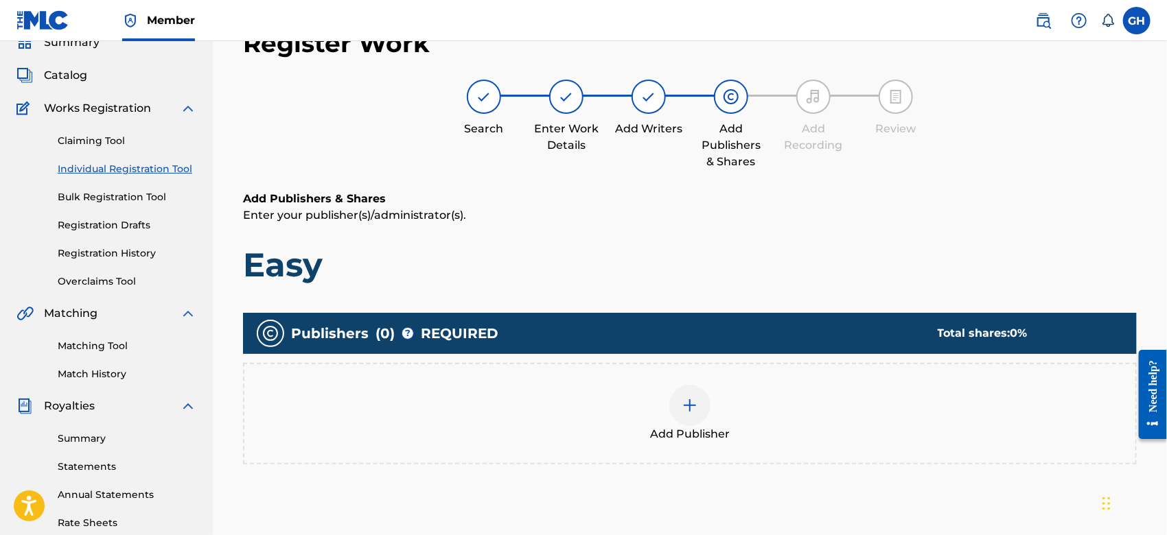
click at [686, 408] on img at bounding box center [690, 405] width 16 height 16
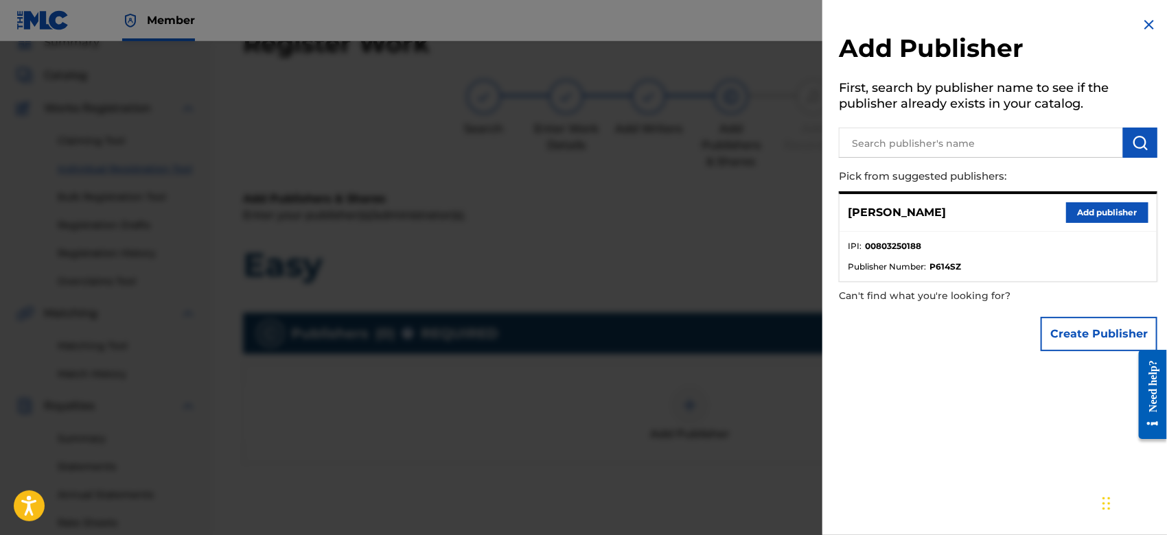
click at [1084, 209] on button "Add publisher" at bounding box center [1107, 212] width 82 height 21
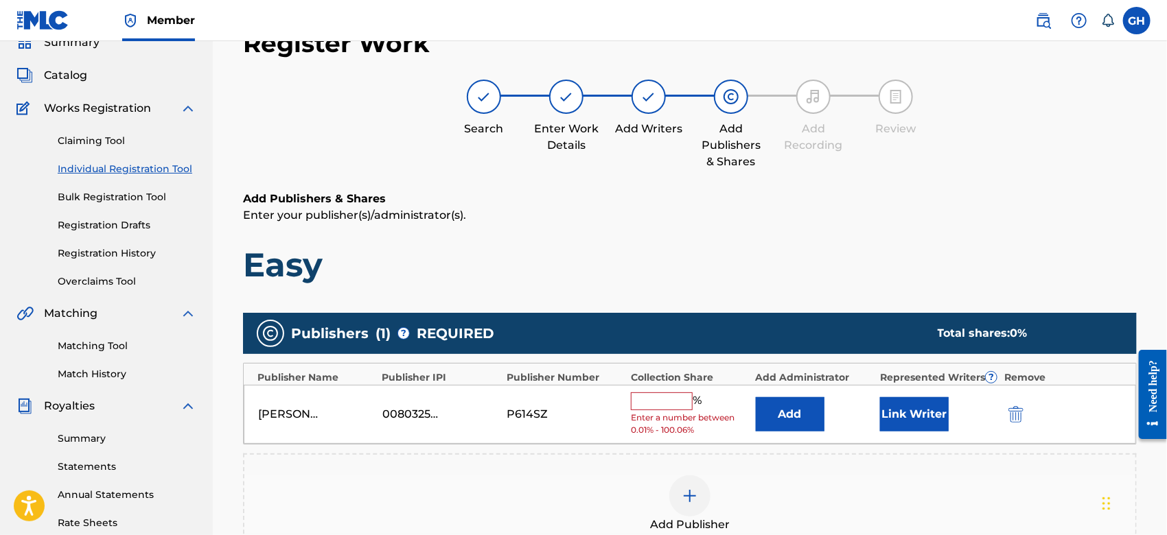
click at [1017, 406] on img "submit" at bounding box center [1015, 414] width 15 height 16
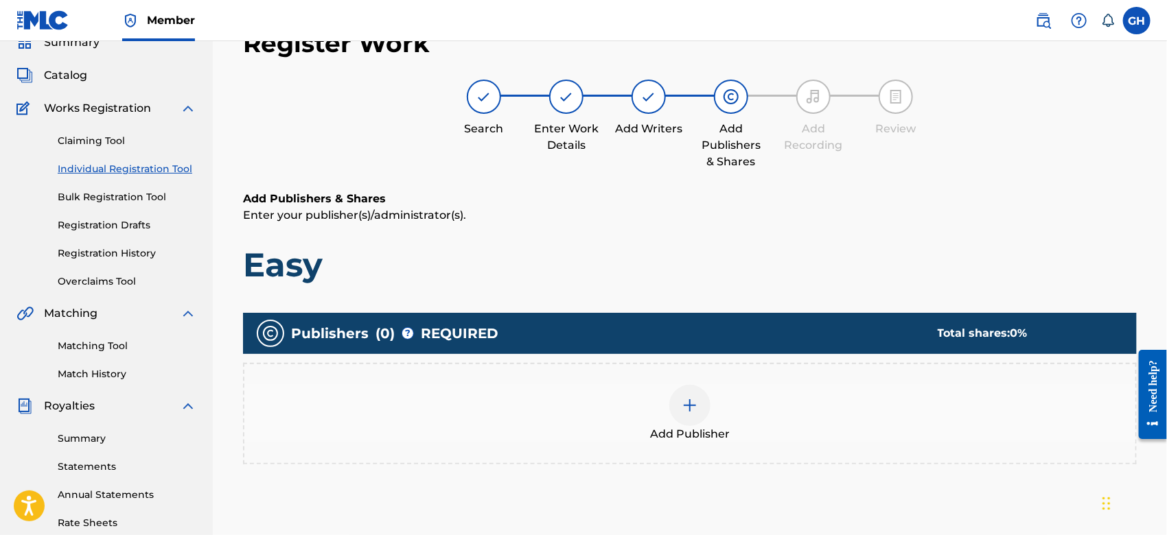
click at [687, 410] on img at bounding box center [690, 405] width 16 height 16
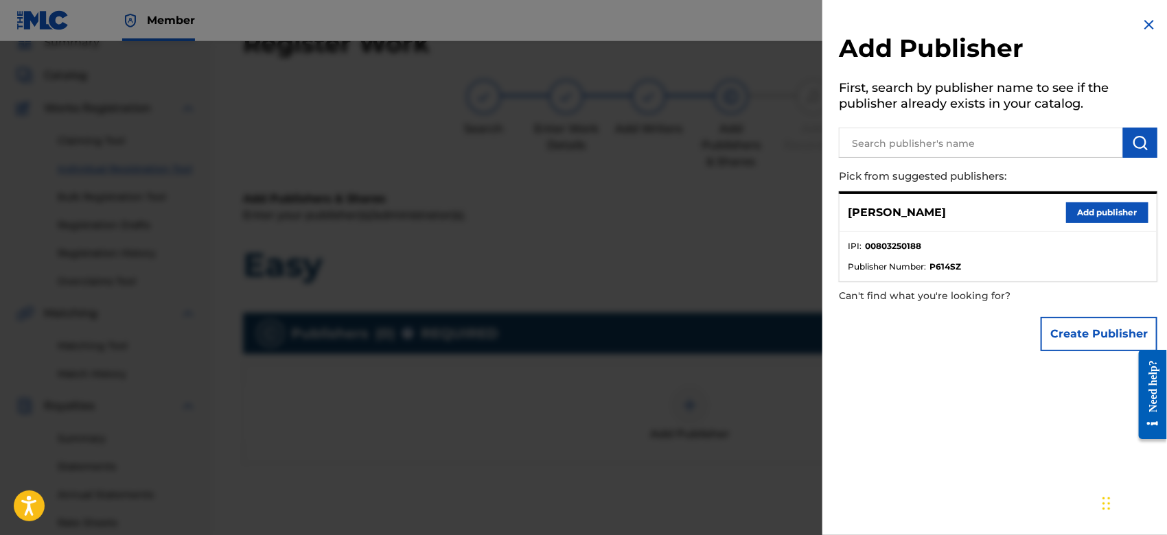
click at [1065, 340] on button "Create Publisher" at bounding box center [1098, 334] width 117 height 34
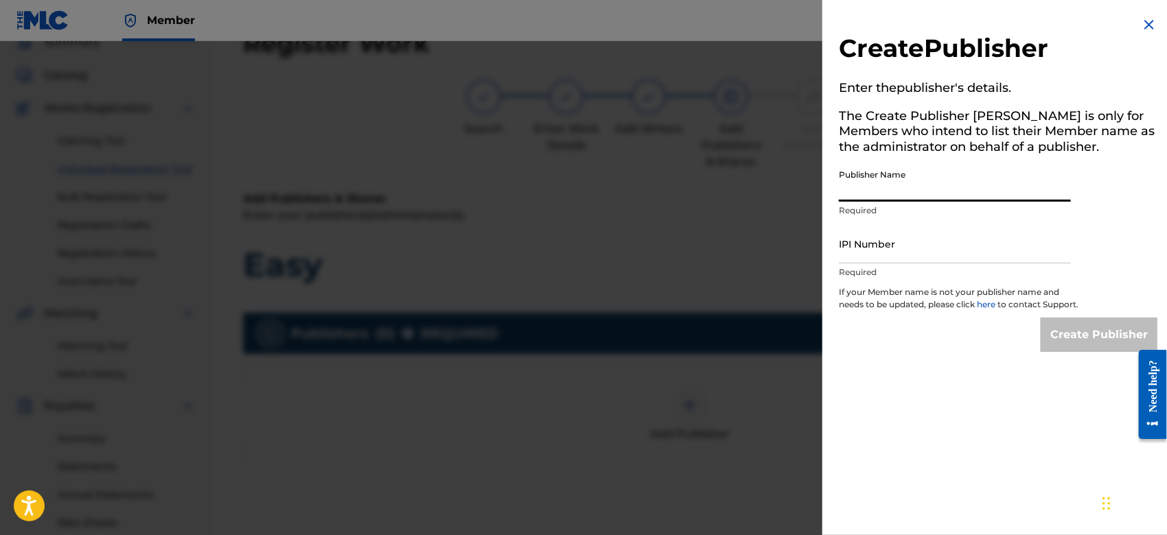
drag, startPoint x: 865, startPoint y: 194, endPoint x: 977, endPoint y: 233, distance: 117.9
click at [977, 233] on div "Create Publisher Enter the publisher 's details. The Create Publisher button is…" at bounding box center [997, 184] width 351 height 369
type input "TUNECORE DIGITAL MUSIC"
click at [914, 247] on input "IPI Number" at bounding box center [955, 243] width 232 height 39
type input "00642005099"
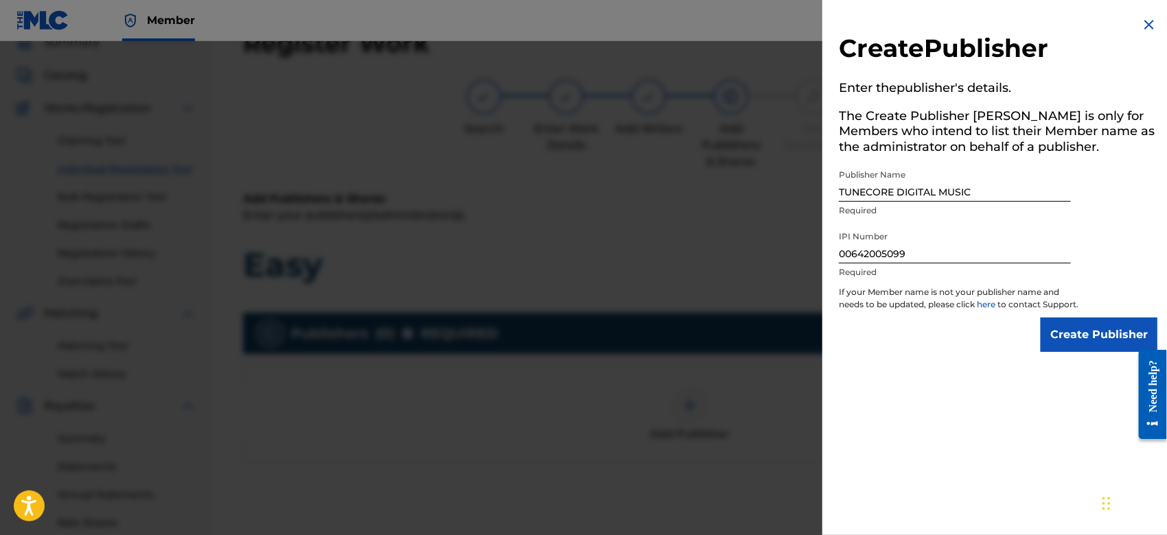
click at [1065, 338] on input "Create Publisher" at bounding box center [1098, 335] width 117 height 34
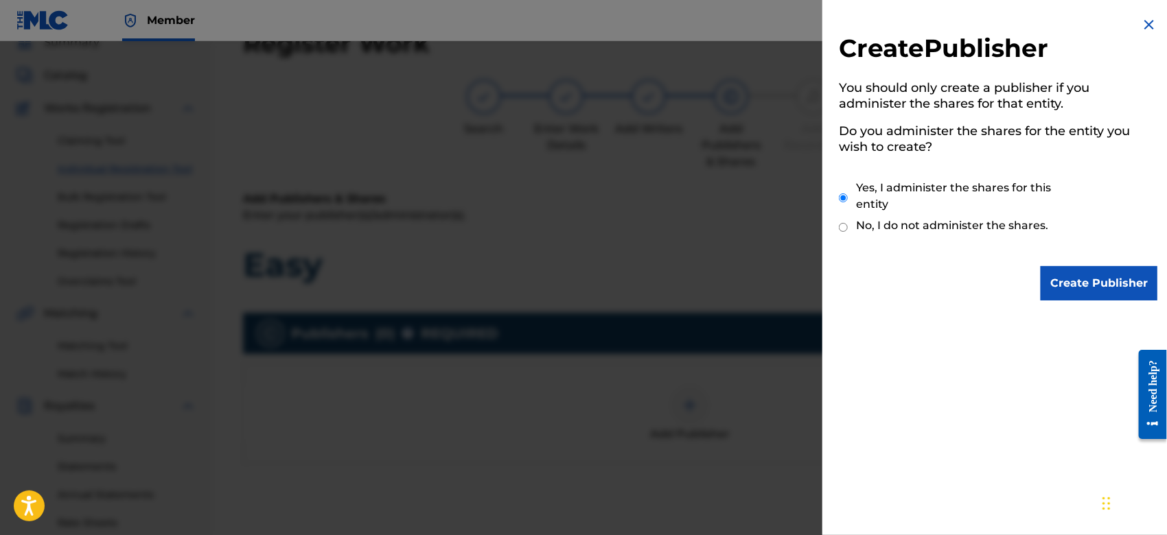
click at [1068, 276] on input "Create Publisher" at bounding box center [1098, 283] width 117 height 34
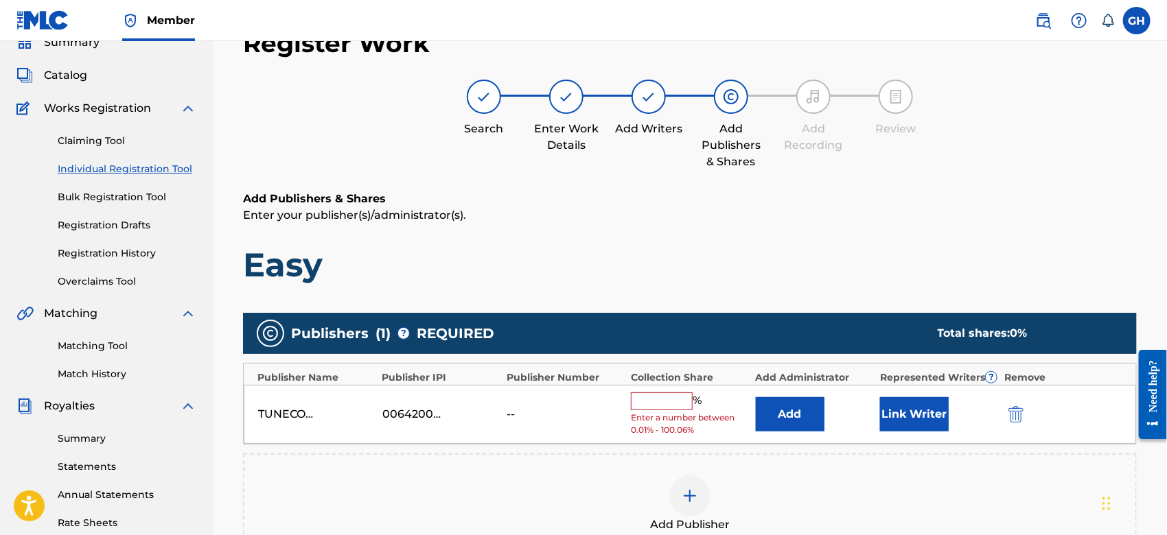
click at [638, 398] on input "text" at bounding box center [662, 402] width 62 height 18
type input "100"
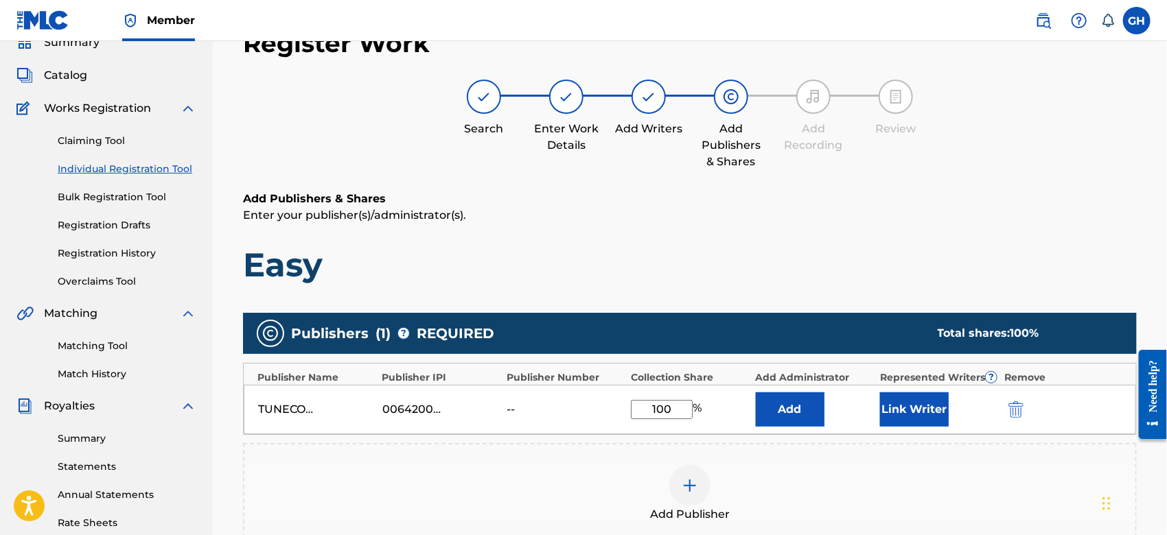
scroll to position [315, 0]
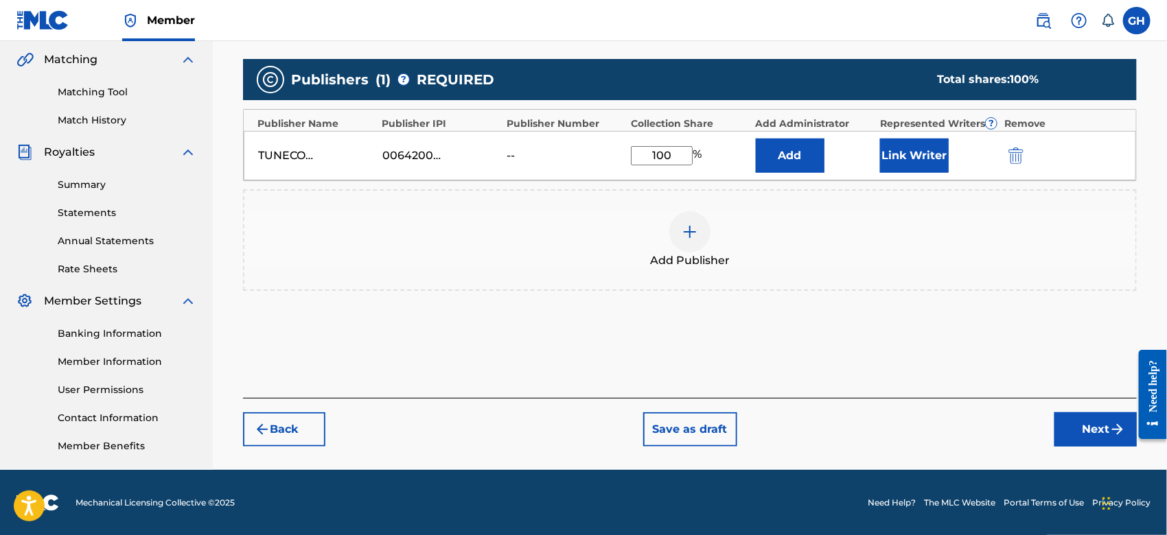
click at [1083, 428] on button "Next" at bounding box center [1095, 429] width 82 height 34
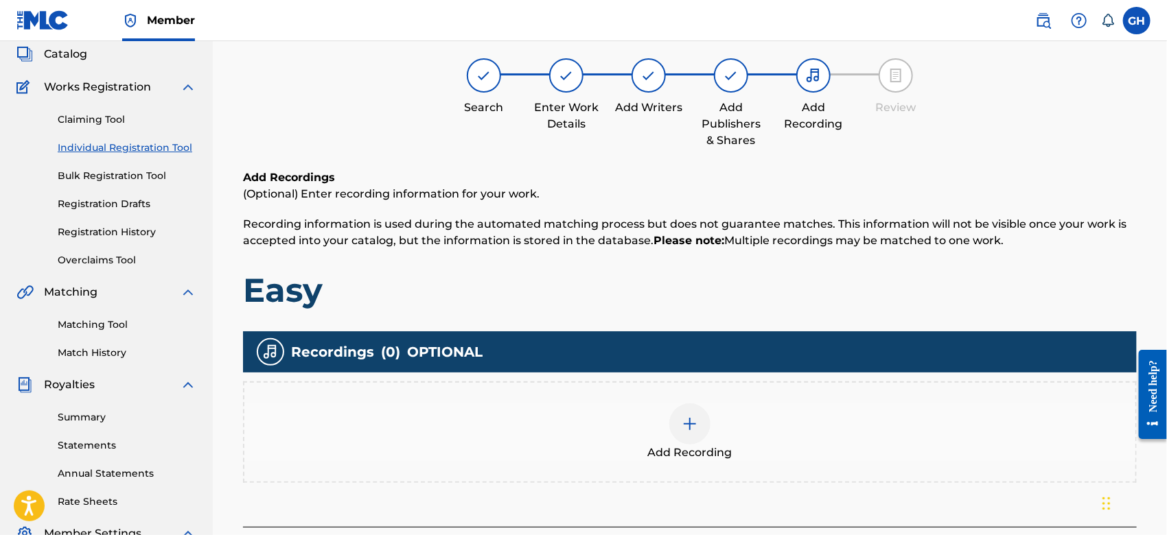
scroll to position [61, 0]
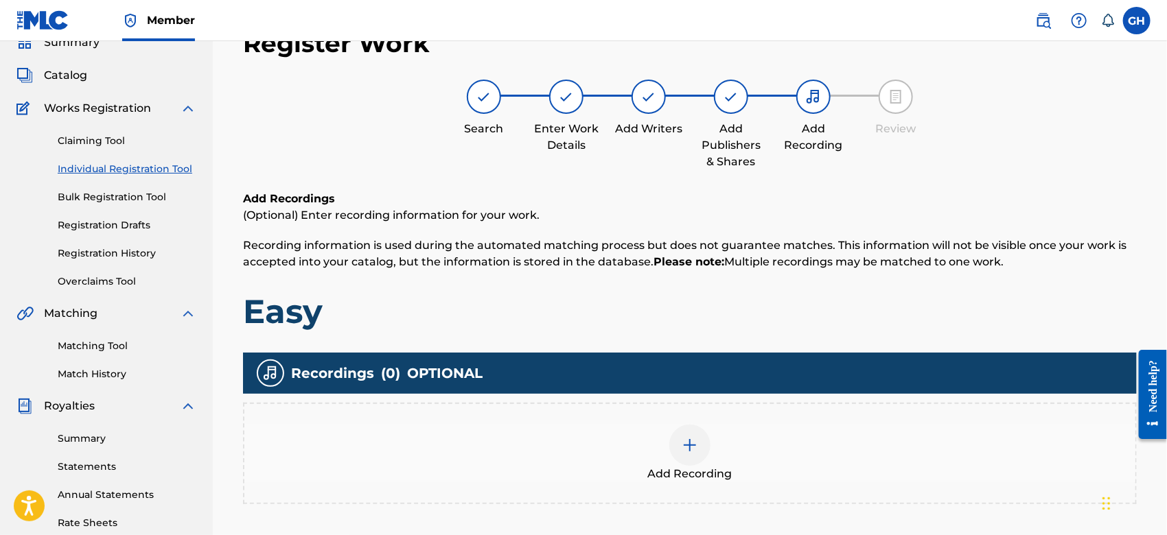
click at [708, 448] on div at bounding box center [689, 445] width 41 height 41
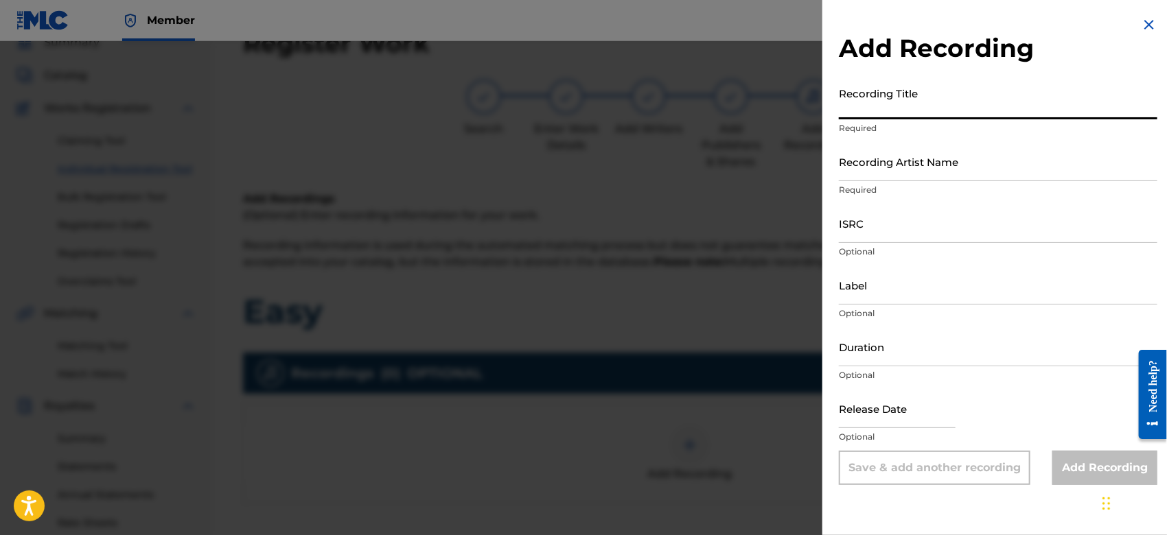
click at [876, 115] on input "Recording Title" at bounding box center [998, 99] width 318 height 39
type input "Easy"
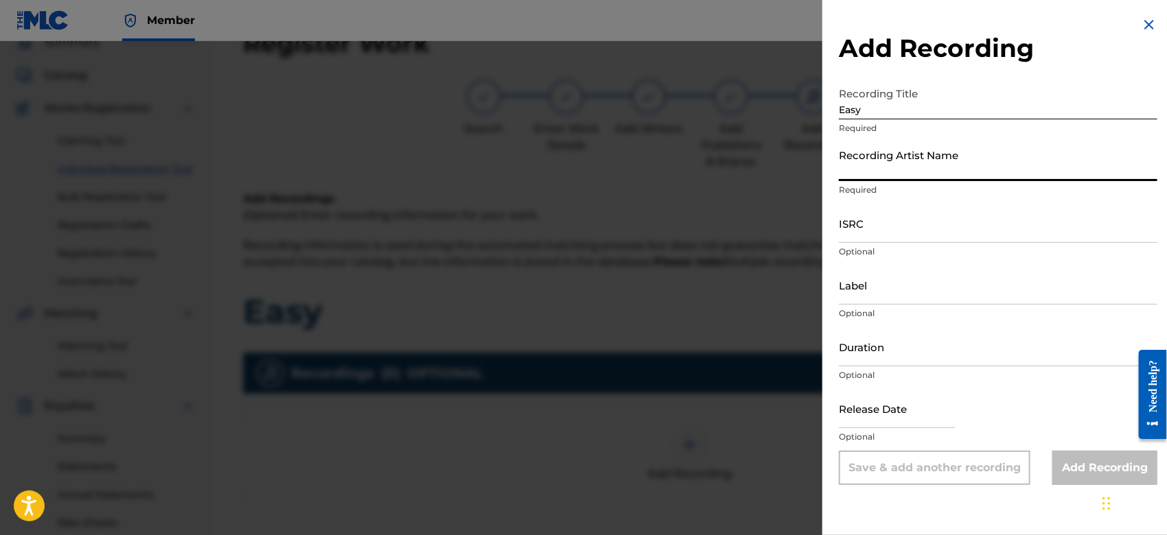
click at [877, 172] on input "Recording Artist Name" at bounding box center [998, 161] width 318 height 39
type input "Gamma FEB"
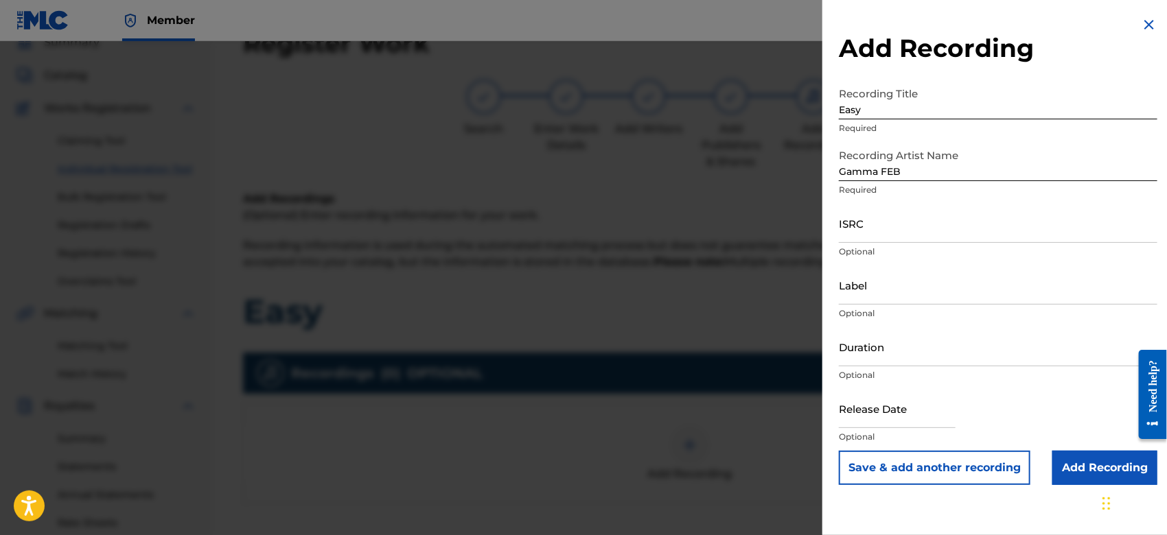
click at [1075, 467] on input "Add Recording" at bounding box center [1104, 468] width 105 height 34
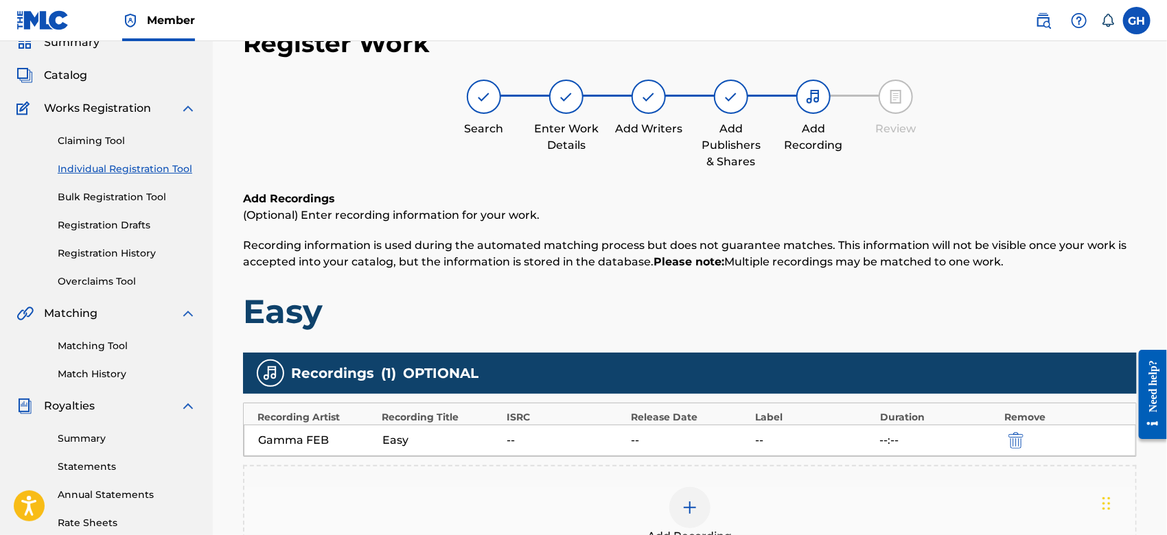
scroll to position [315, 0]
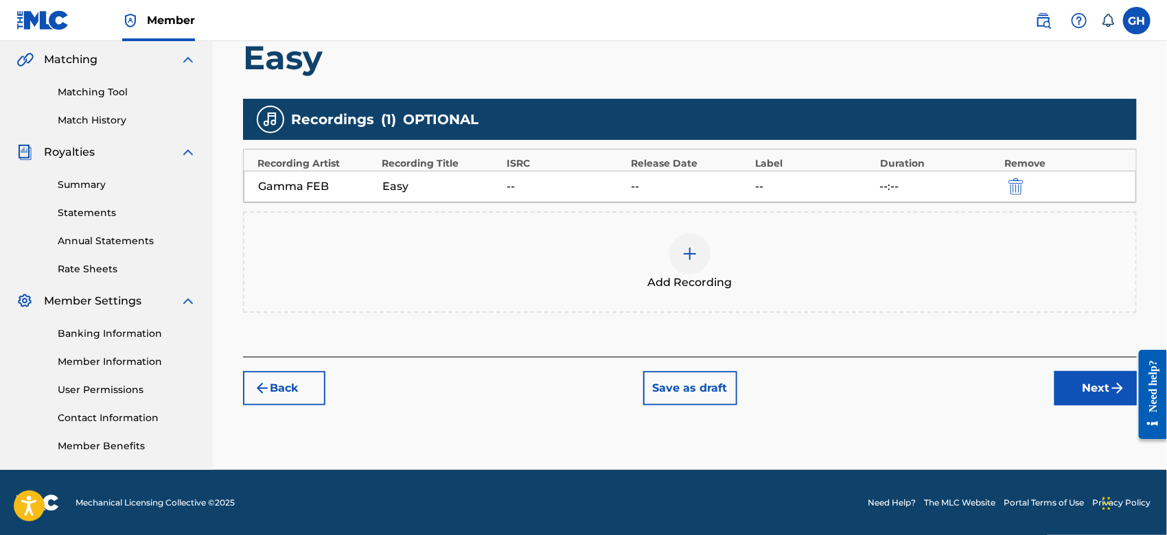
click at [1071, 384] on button "Next" at bounding box center [1095, 388] width 82 height 34
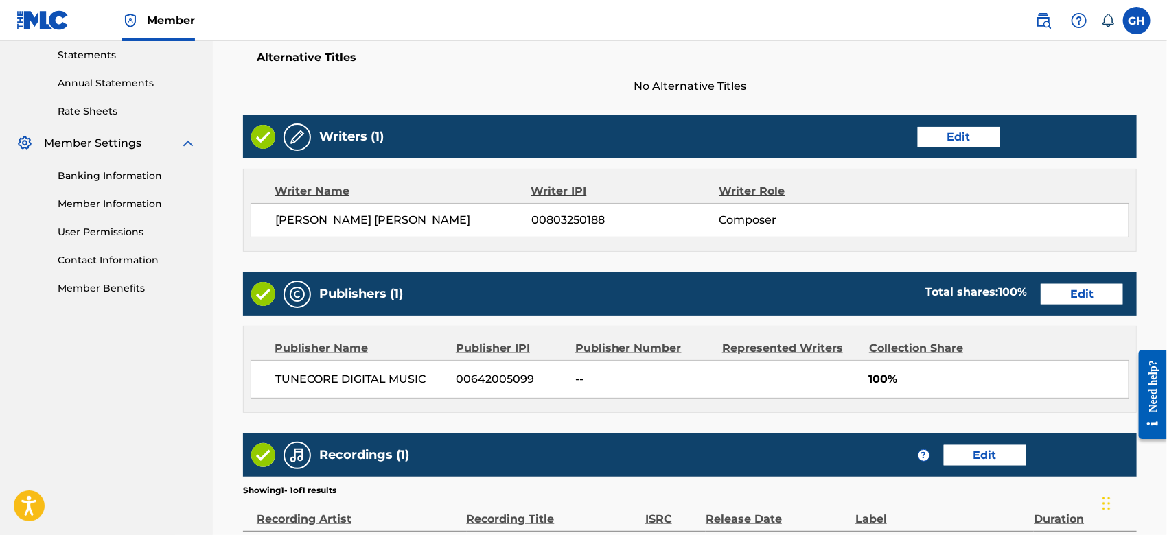
scroll to position [651, 0]
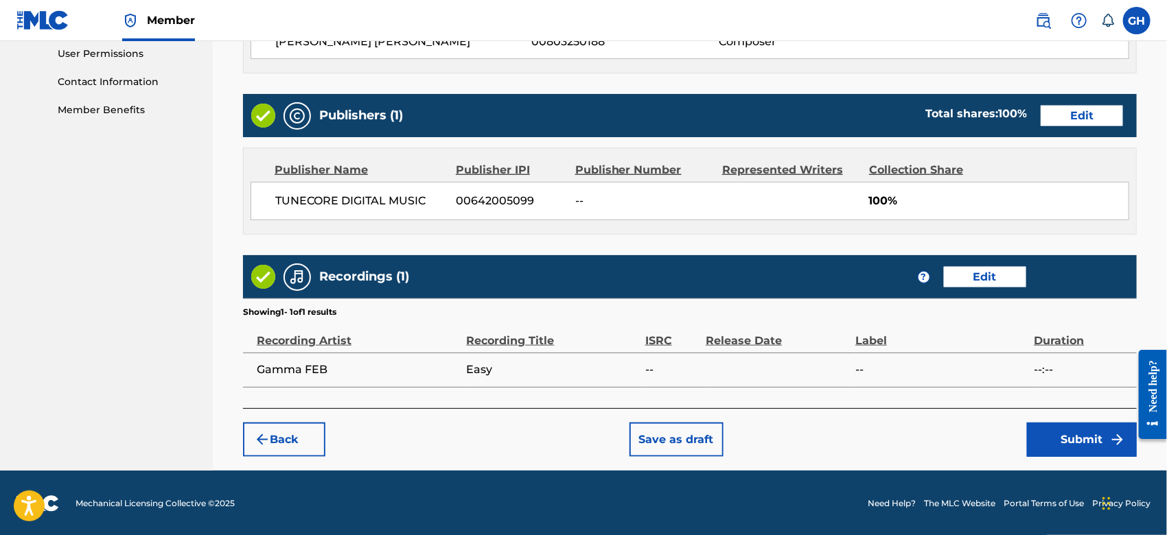
click at [1091, 435] on button "Submit" at bounding box center [1082, 440] width 110 height 34
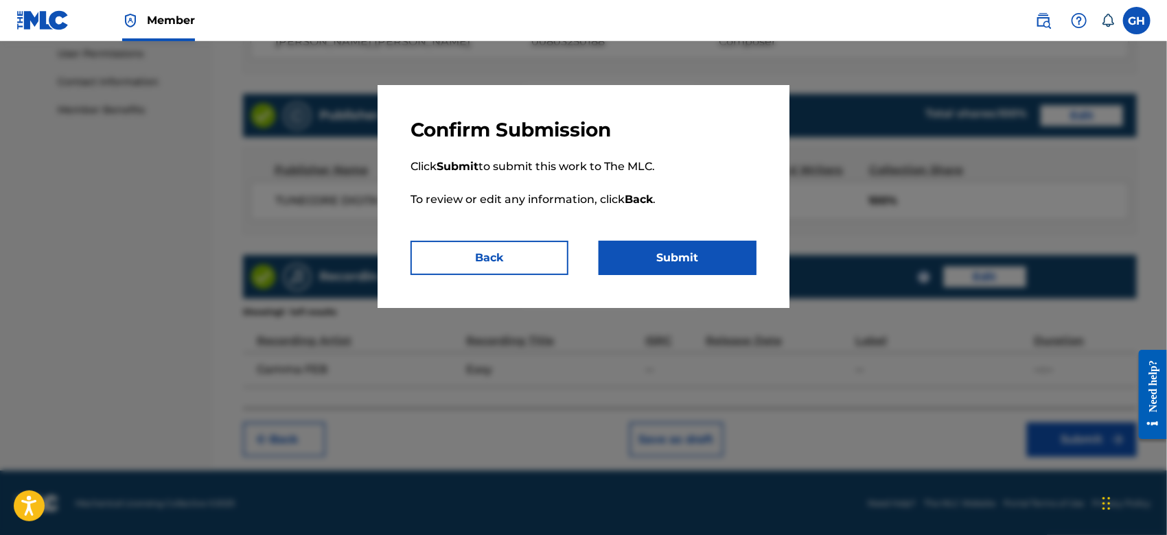
click at [747, 255] on button "Submit" at bounding box center [677, 258] width 158 height 34
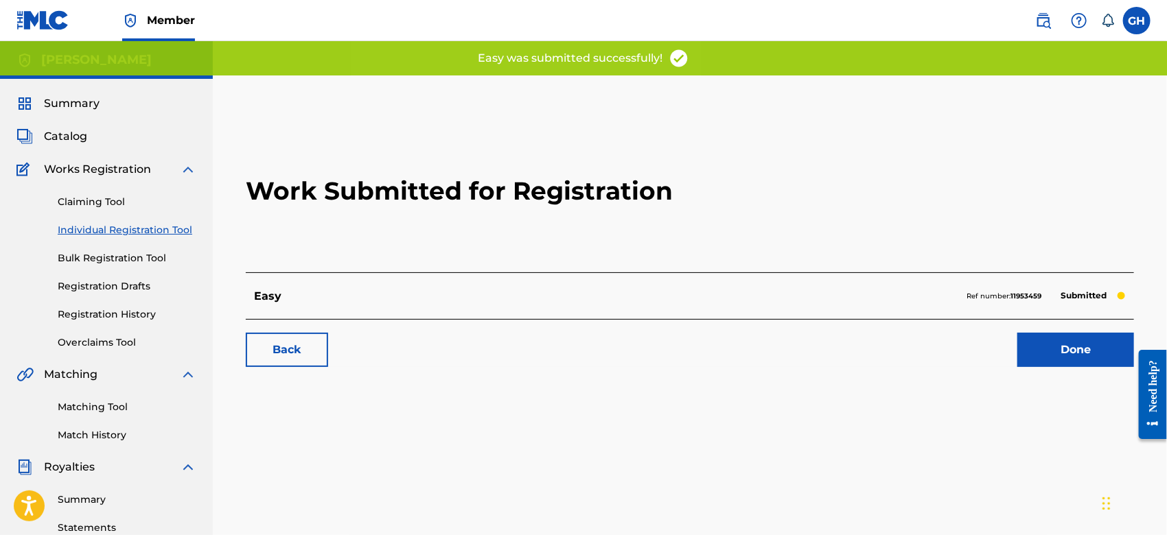
click at [66, 139] on span "Catalog" at bounding box center [65, 136] width 43 height 16
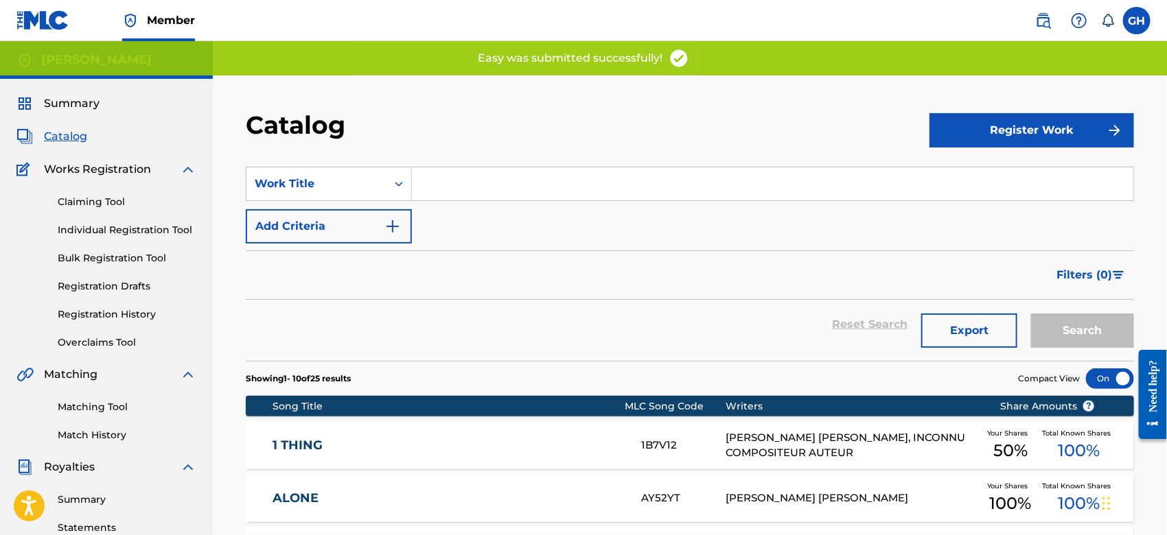
click at [1005, 138] on button "Register Work" at bounding box center [1031, 130] width 205 height 34
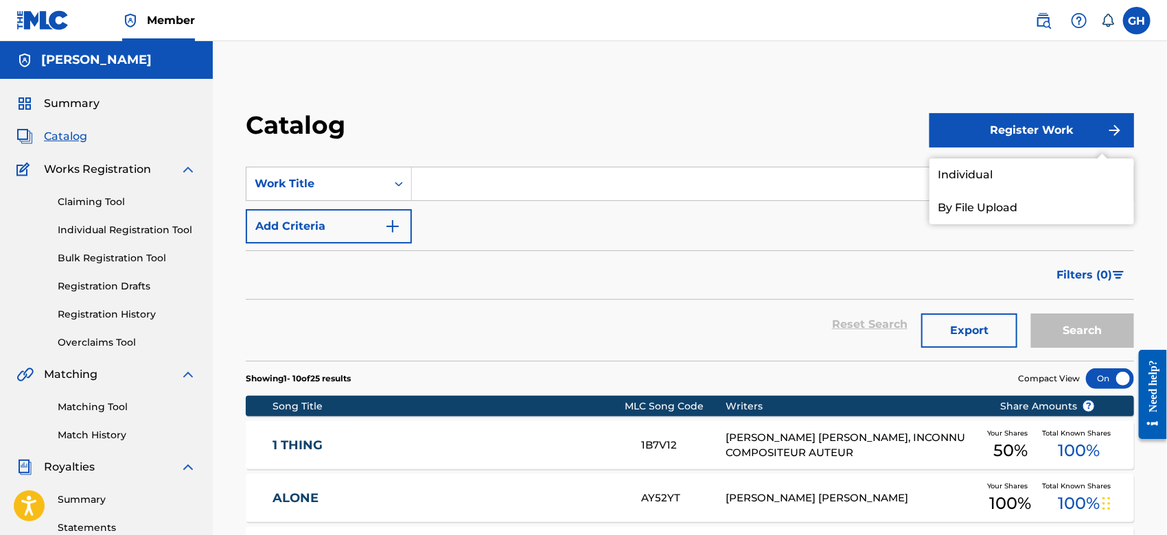
click at [994, 167] on link "Individual" at bounding box center [1031, 175] width 205 height 33
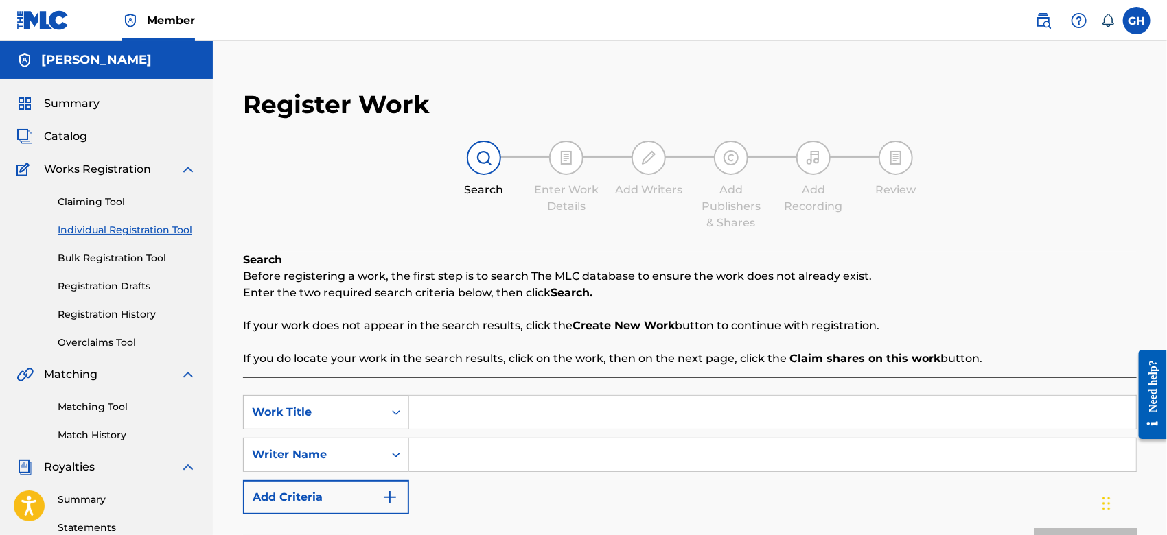
click at [434, 409] on input "Search Form" at bounding box center [772, 412] width 727 height 33
type input "Why"
click at [443, 446] on input "Search Form" at bounding box center [772, 455] width 727 height 33
type input "Gary Octwone Harrison Jr"
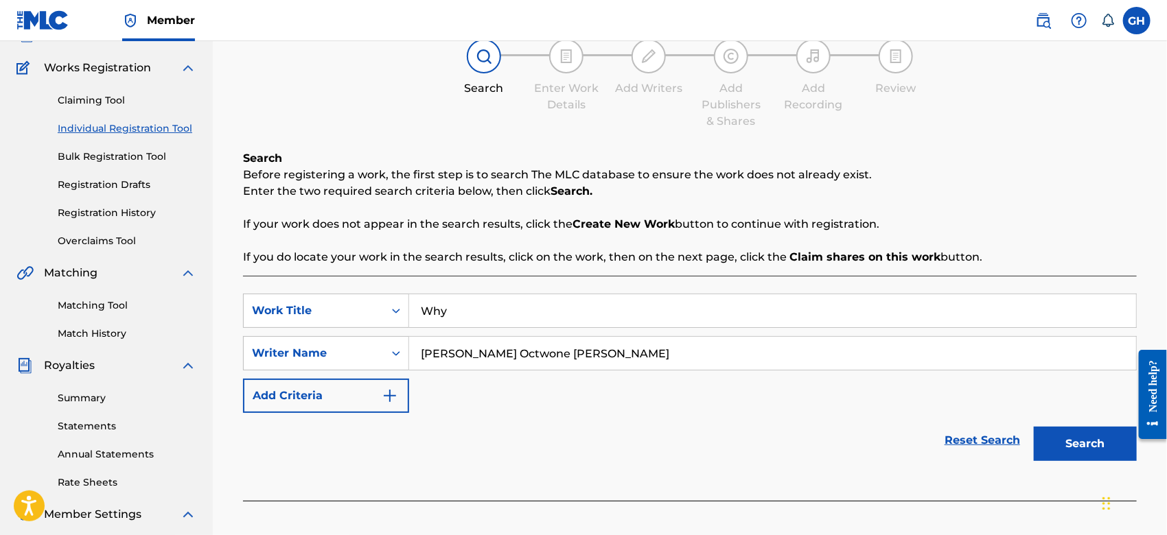
scroll to position [106, 0]
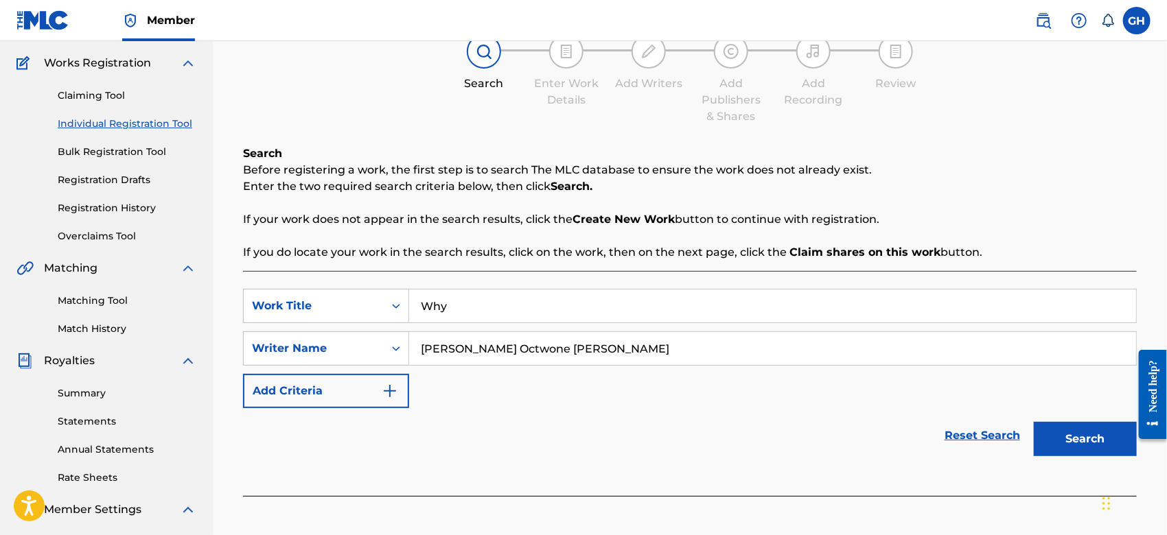
click at [1075, 435] on button "Search" at bounding box center [1085, 439] width 103 height 34
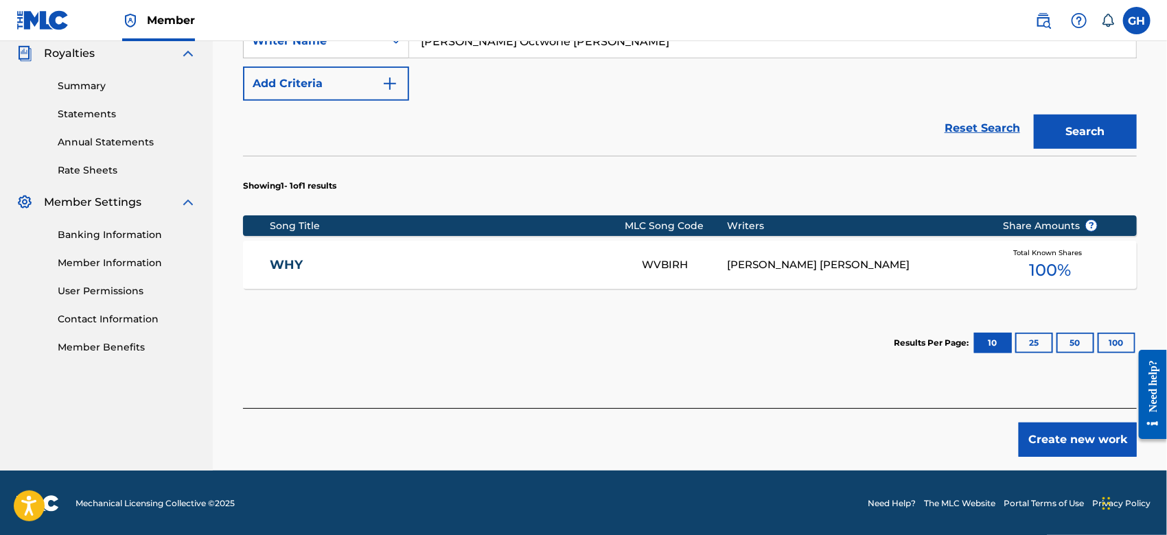
scroll to position [415, 0]
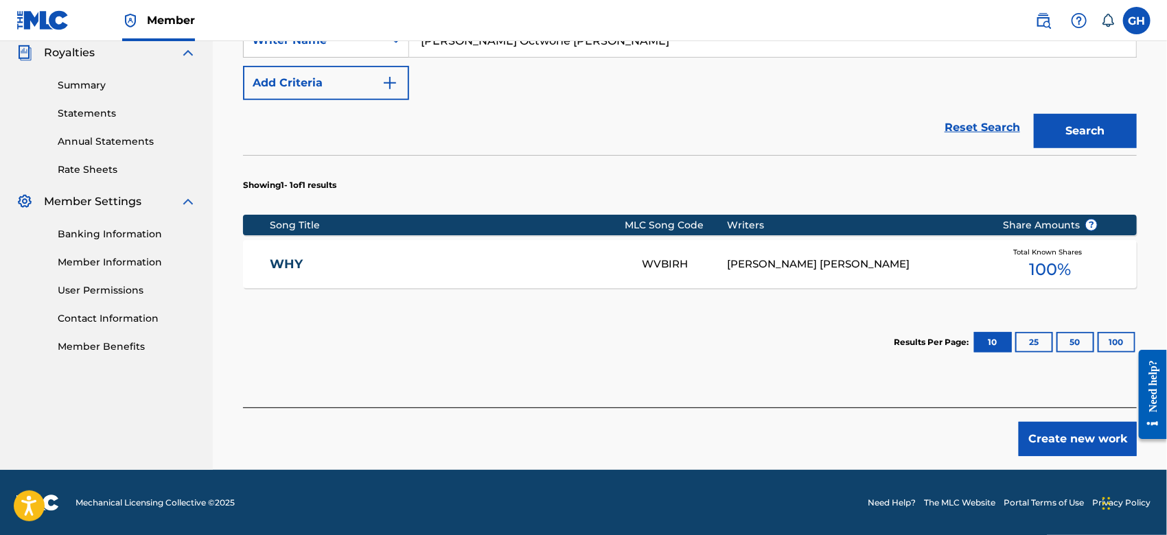
click at [718, 261] on div "WVBIRH" at bounding box center [684, 265] width 85 height 16
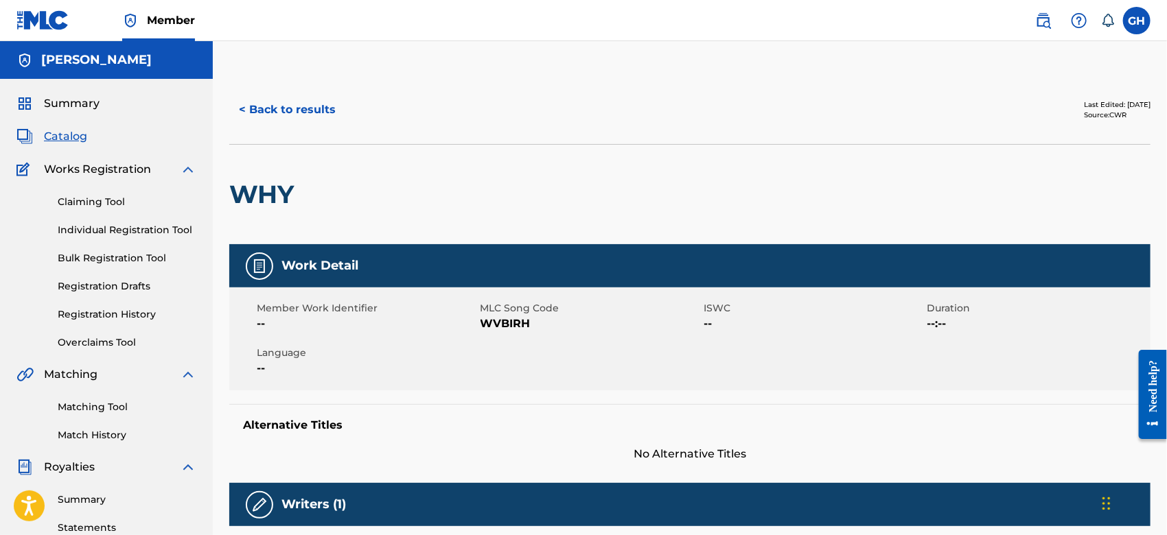
click at [286, 106] on button "< Back to results" at bounding box center [287, 110] width 116 height 34
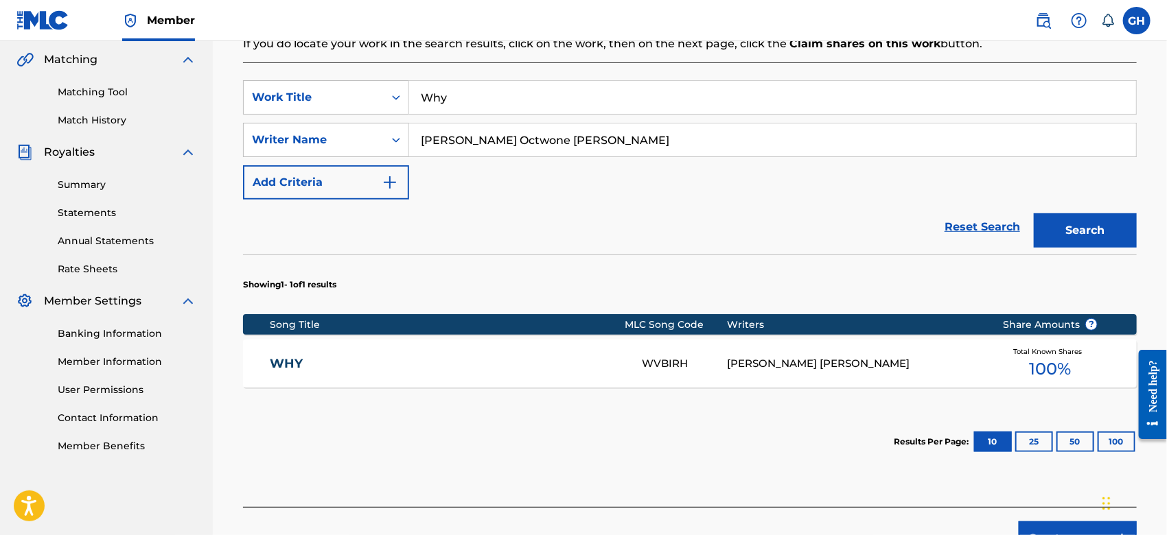
click at [1057, 524] on button "Create new work" at bounding box center [1078, 539] width 118 height 34
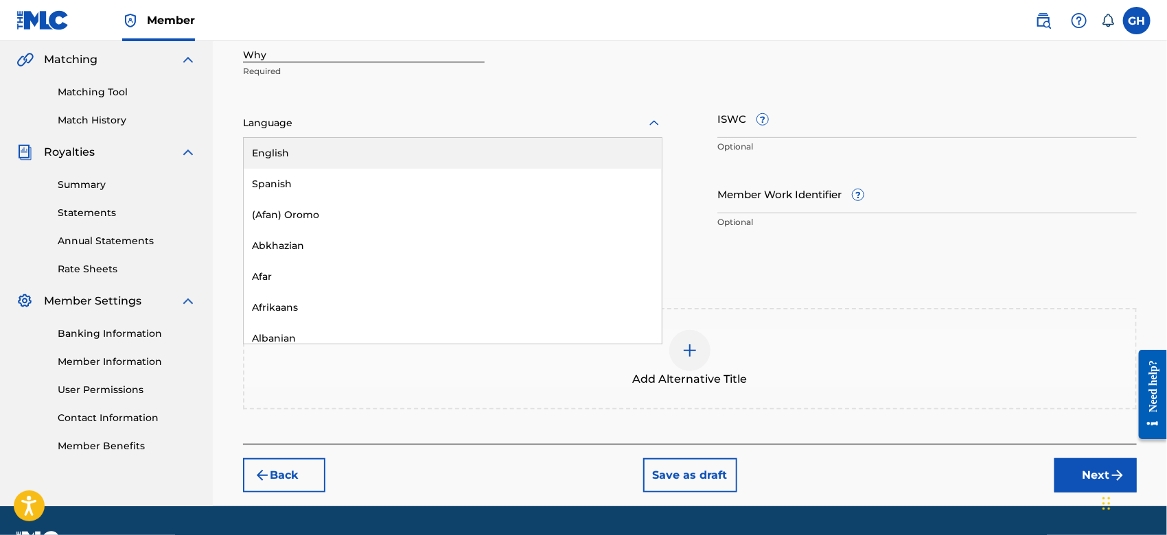
click at [259, 118] on div at bounding box center [452, 123] width 419 height 17
click at [270, 154] on div "English" at bounding box center [453, 153] width 418 height 31
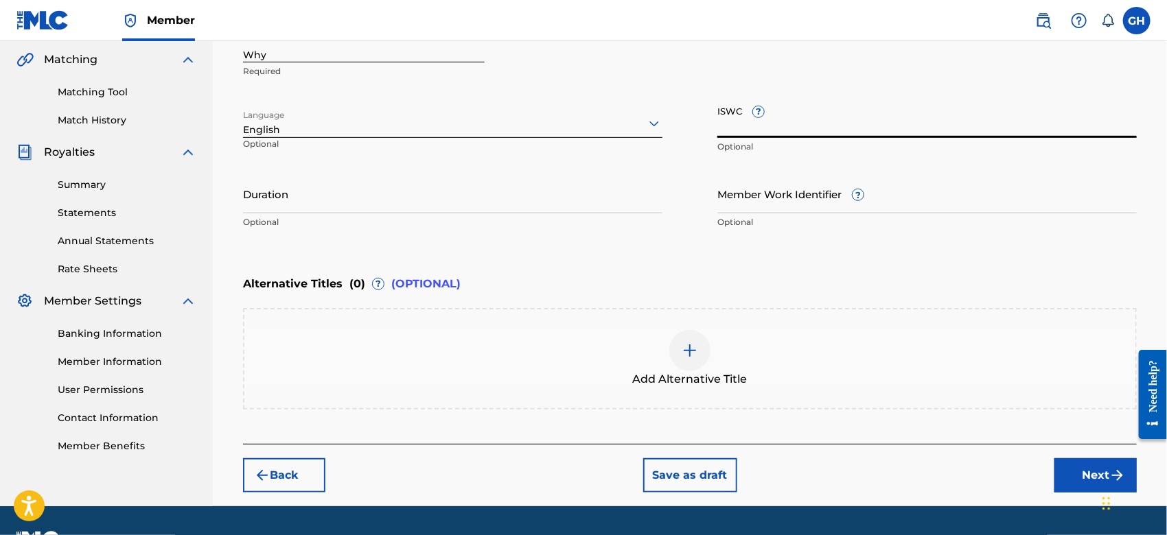
click at [725, 128] on input "ISWC ?" at bounding box center [926, 118] width 419 height 39
paste input "T-924.431.539-7"
type input "T-924.431.539-7"
click at [1088, 473] on button "Next" at bounding box center [1095, 475] width 82 height 34
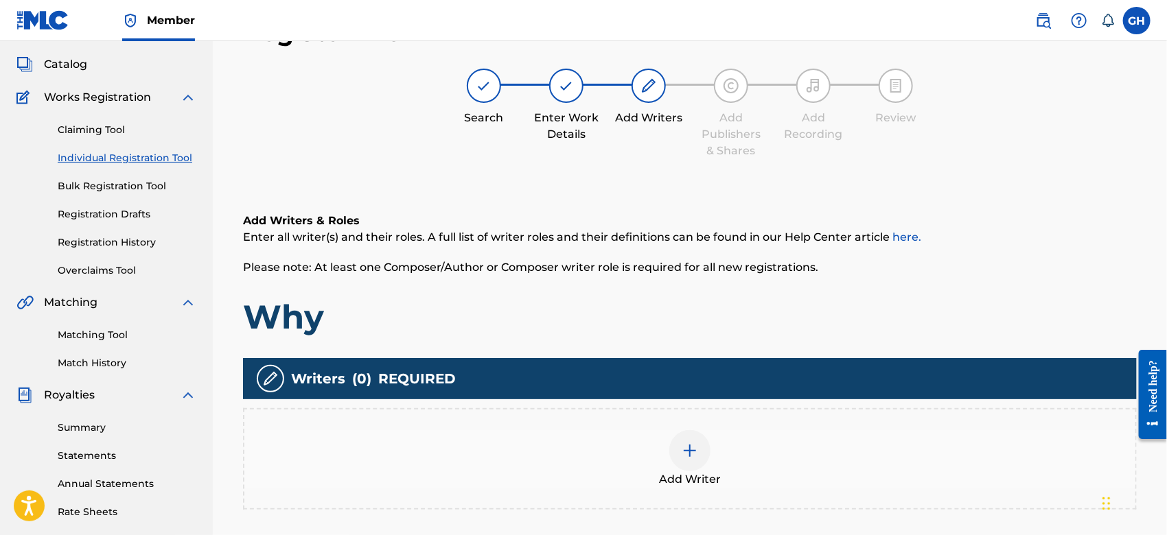
scroll to position [61, 0]
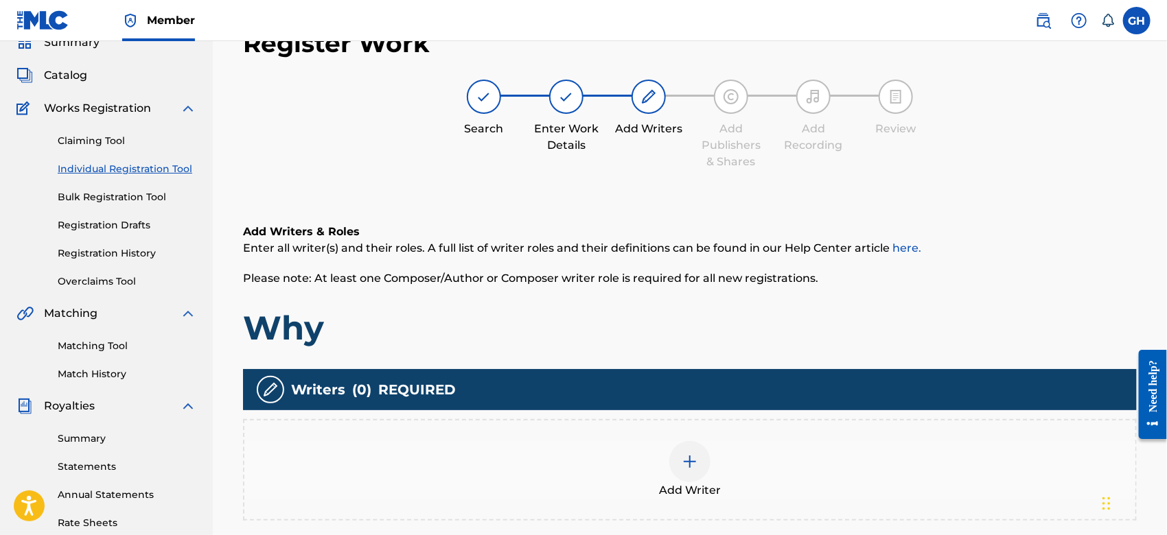
click at [711, 476] on div "Add Writer" at bounding box center [689, 470] width 891 height 58
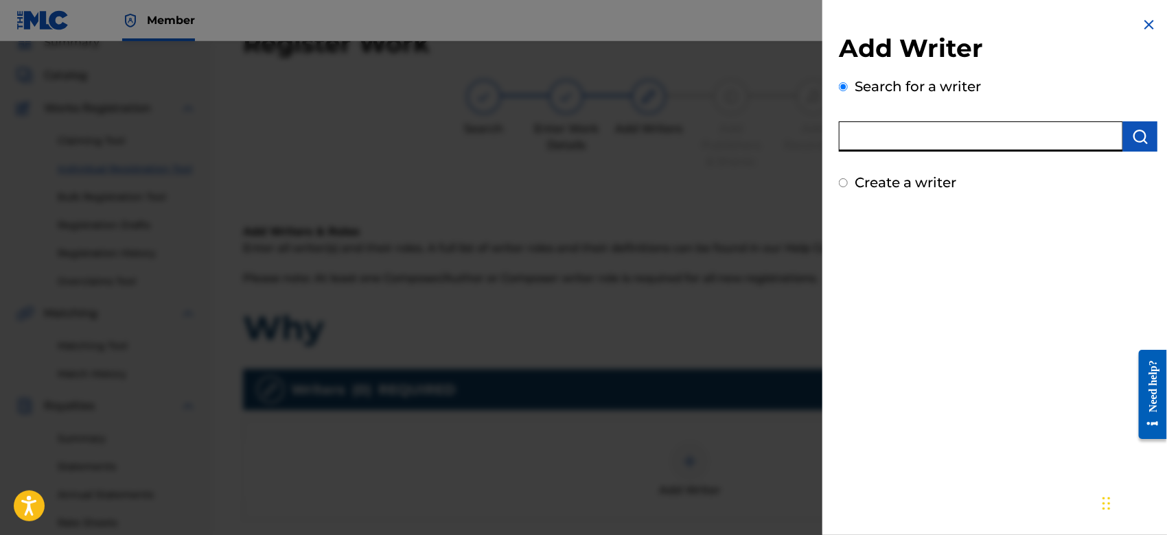
click at [874, 137] on input "text" at bounding box center [981, 136] width 284 height 30
type input "octwone"
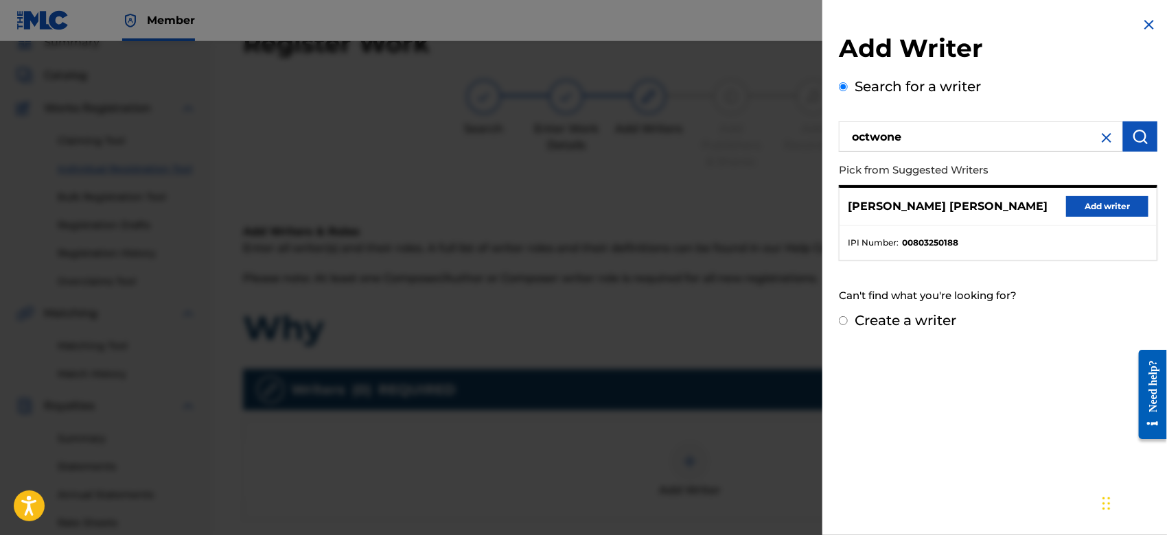
click at [1078, 203] on button "Add writer" at bounding box center [1107, 206] width 82 height 21
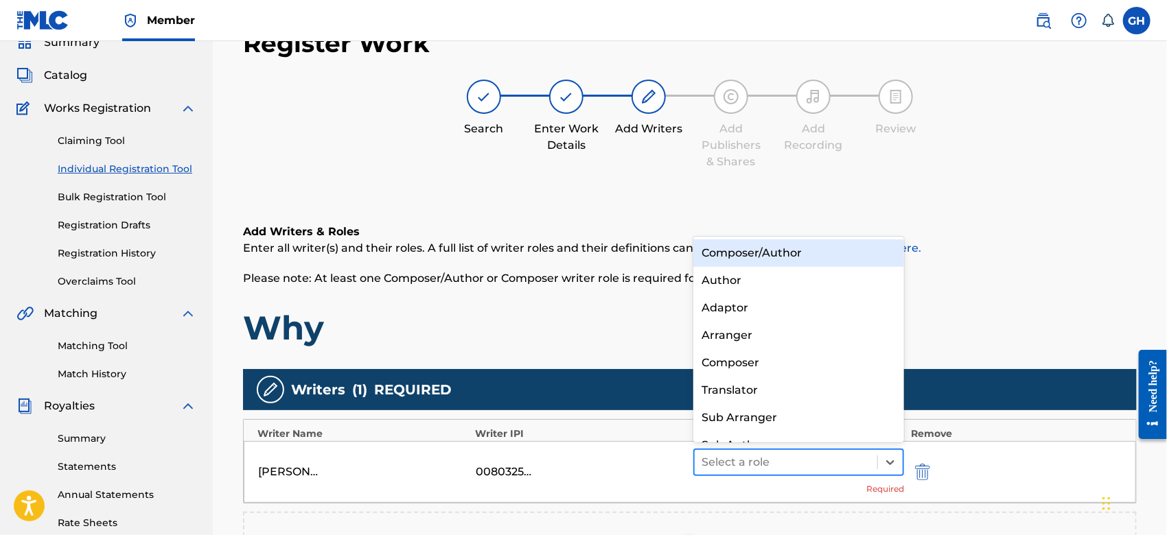
click at [756, 458] on div at bounding box center [785, 462] width 169 height 19
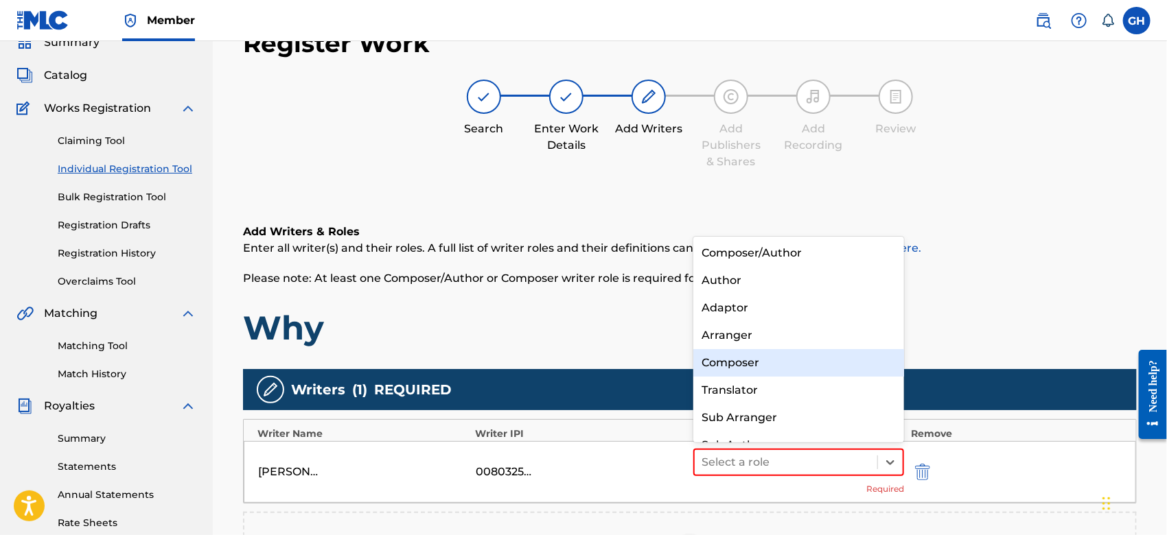
click at [748, 358] on div "Composer" at bounding box center [798, 362] width 211 height 27
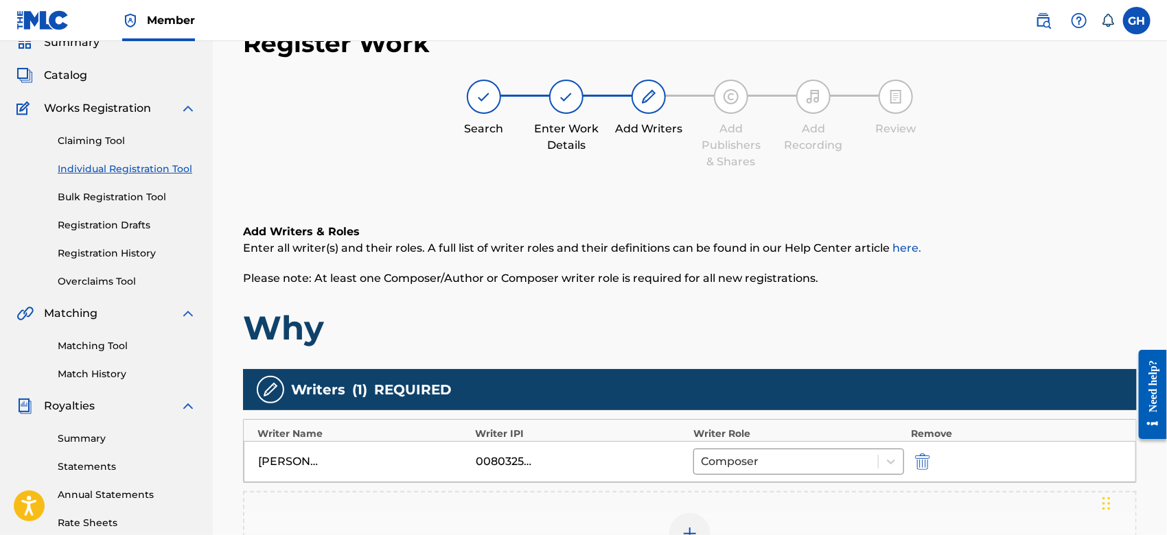
scroll to position [315, 0]
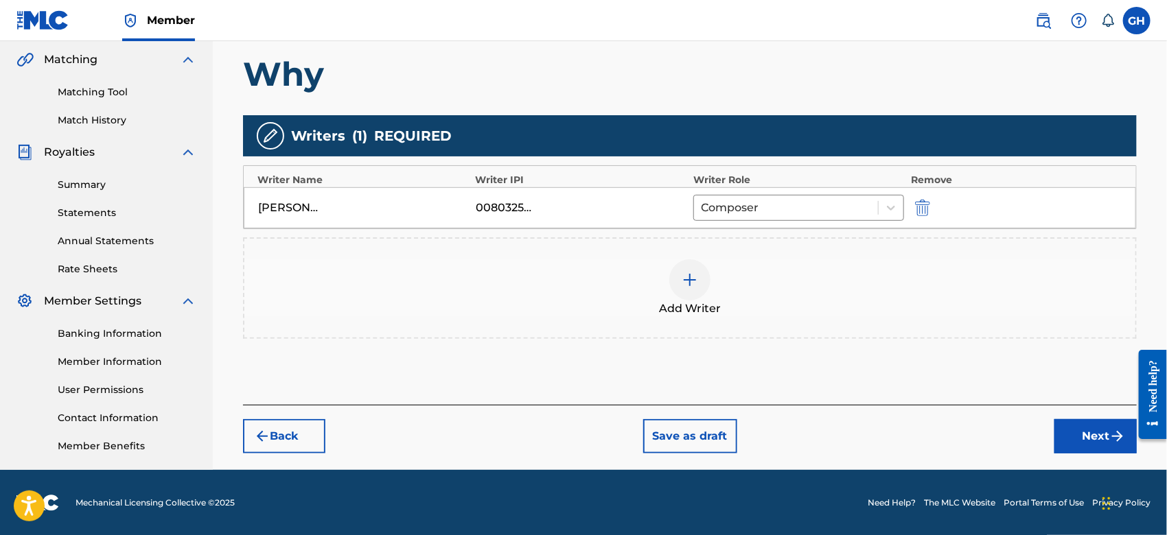
click at [1066, 442] on button "Next" at bounding box center [1095, 436] width 82 height 34
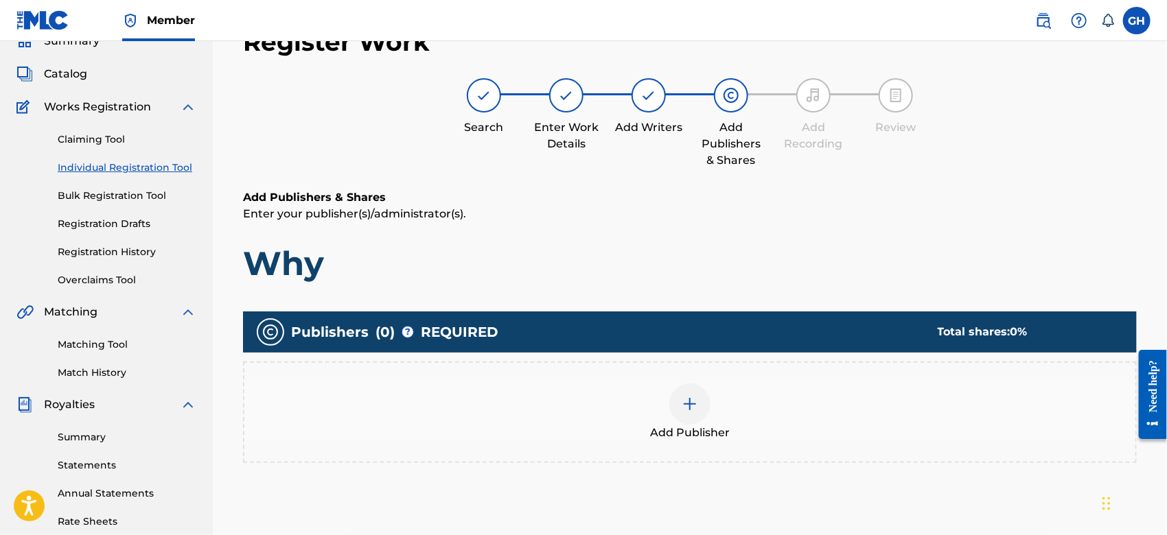
scroll to position [61, 0]
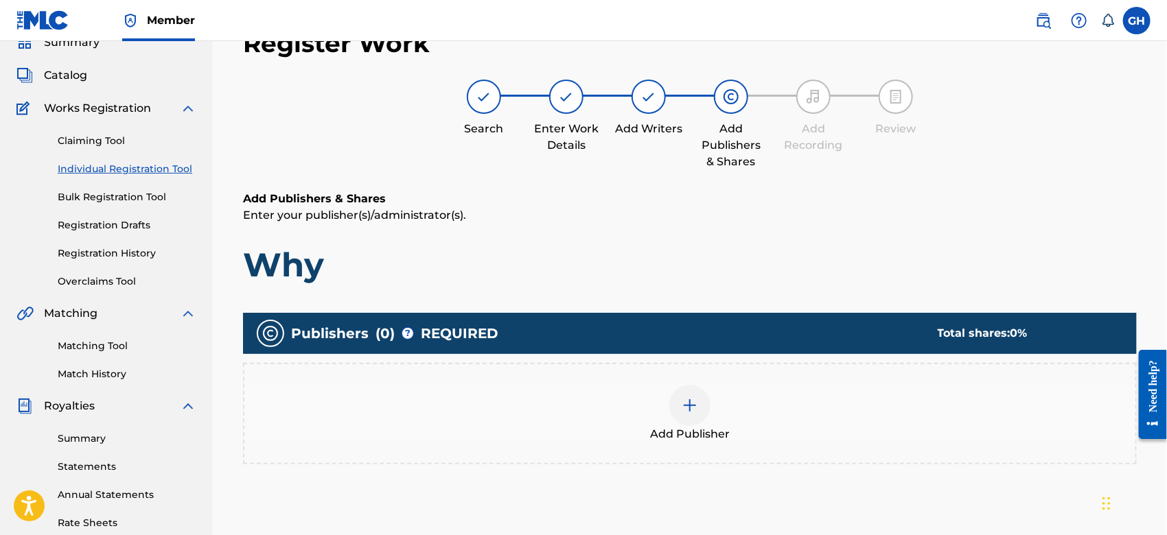
click at [681, 393] on div at bounding box center [689, 405] width 41 height 41
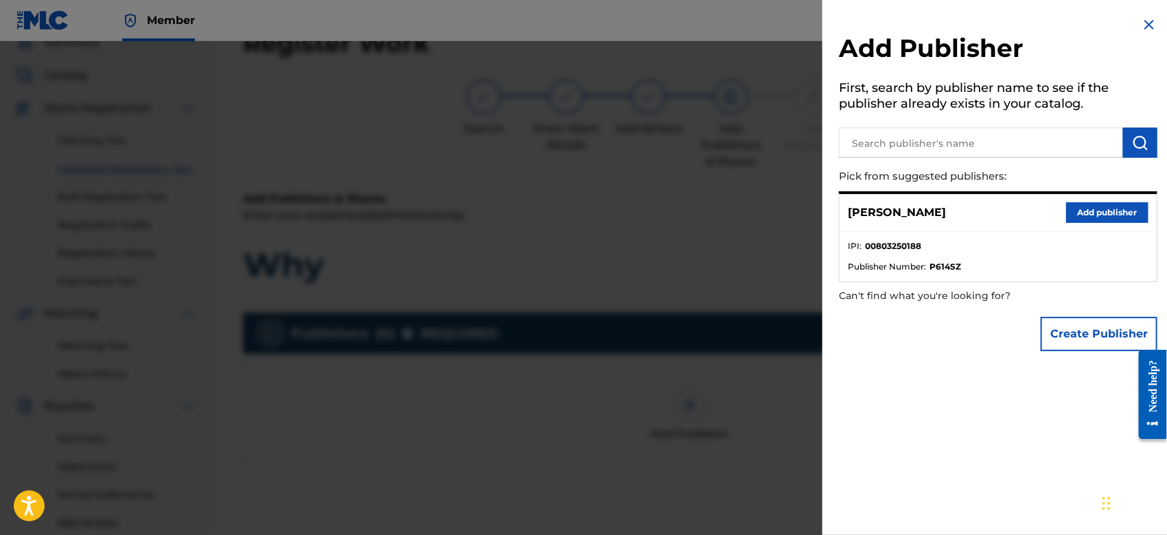
click at [1049, 331] on button "Create Publisher" at bounding box center [1098, 334] width 117 height 34
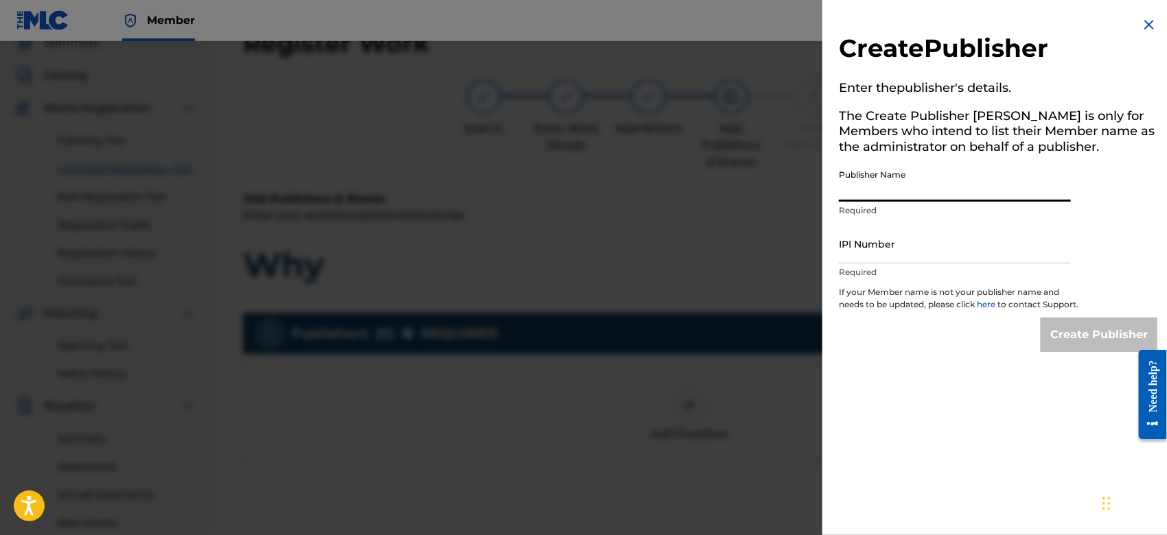
click at [872, 189] on input "Publisher Name" at bounding box center [955, 182] width 232 height 39
type input "TUNECORE DIGITAL MUSIC"
click at [944, 255] on input "IPI Number" at bounding box center [955, 243] width 232 height 39
type input "00642005099"
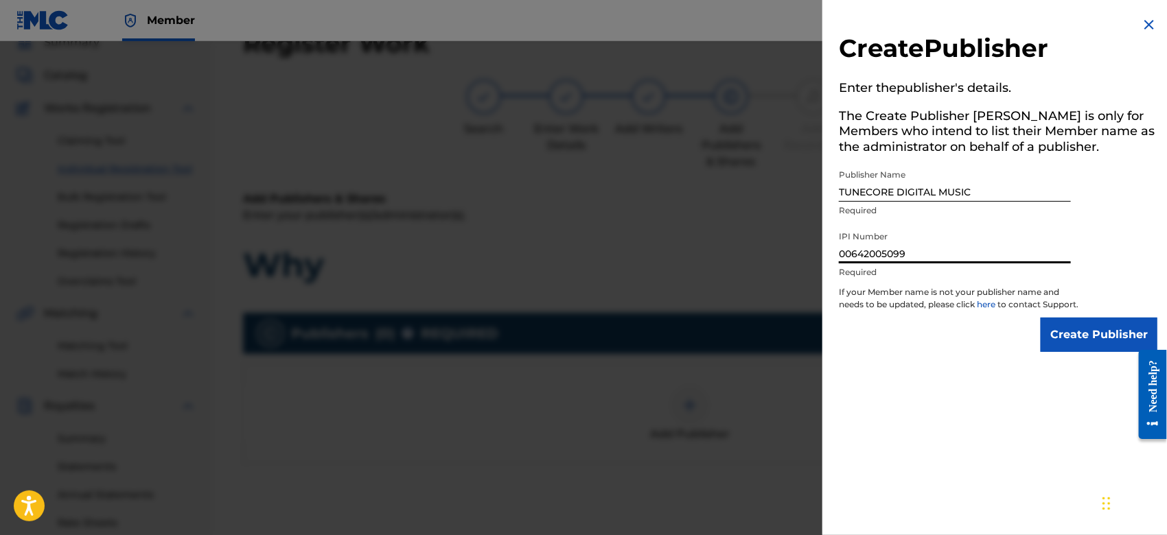
click at [1063, 336] on input "Create Publisher" at bounding box center [1098, 335] width 117 height 34
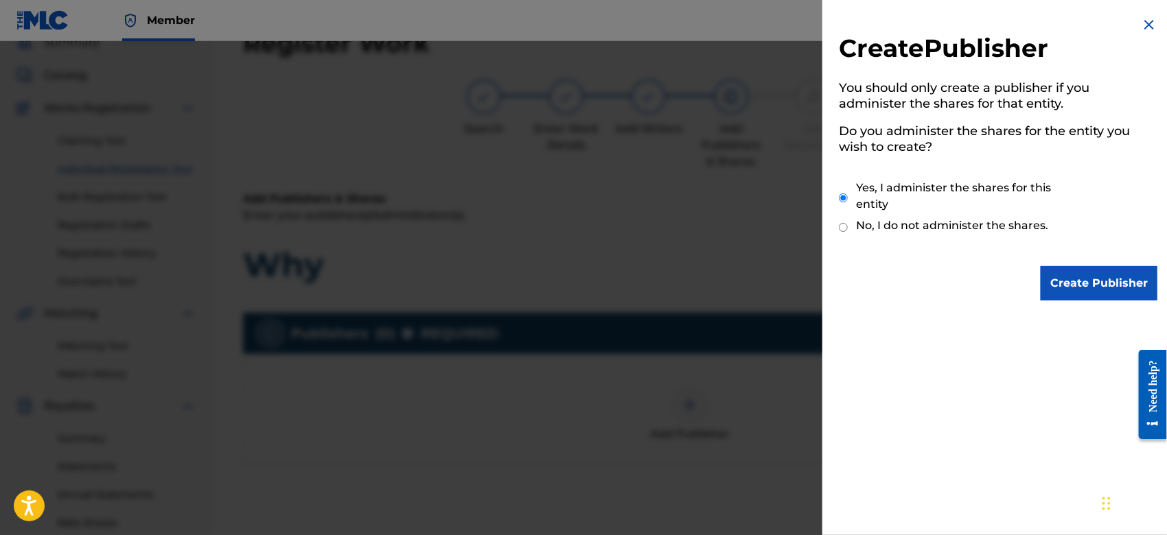
click at [1076, 286] on input "Create Publisher" at bounding box center [1098, 283] width 117 height 34
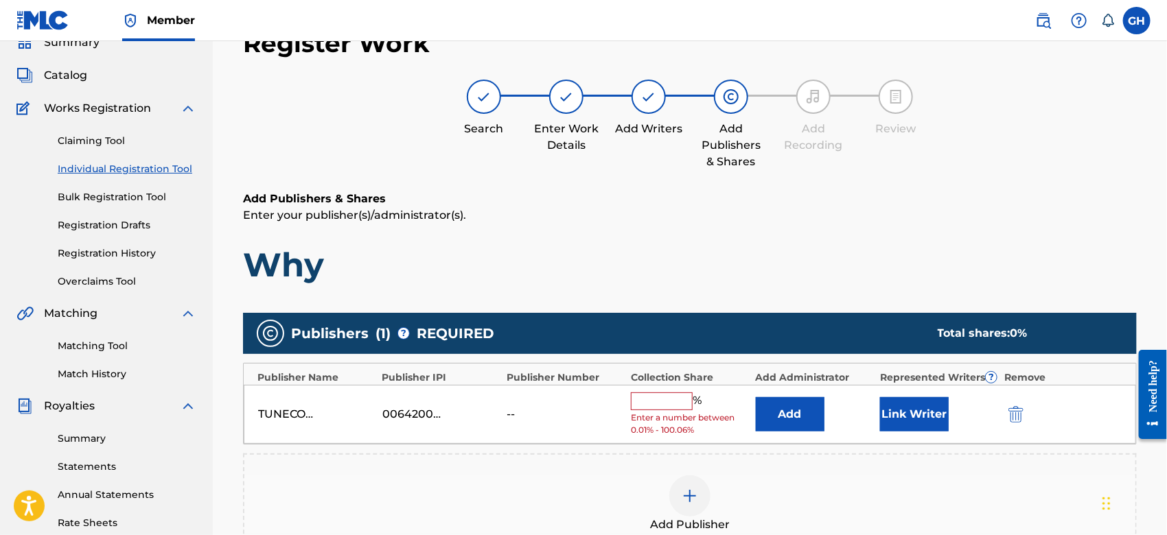
click at [669, 397] on input "text" at bounding box center [662, 402] width 62 height 18
type input "100"
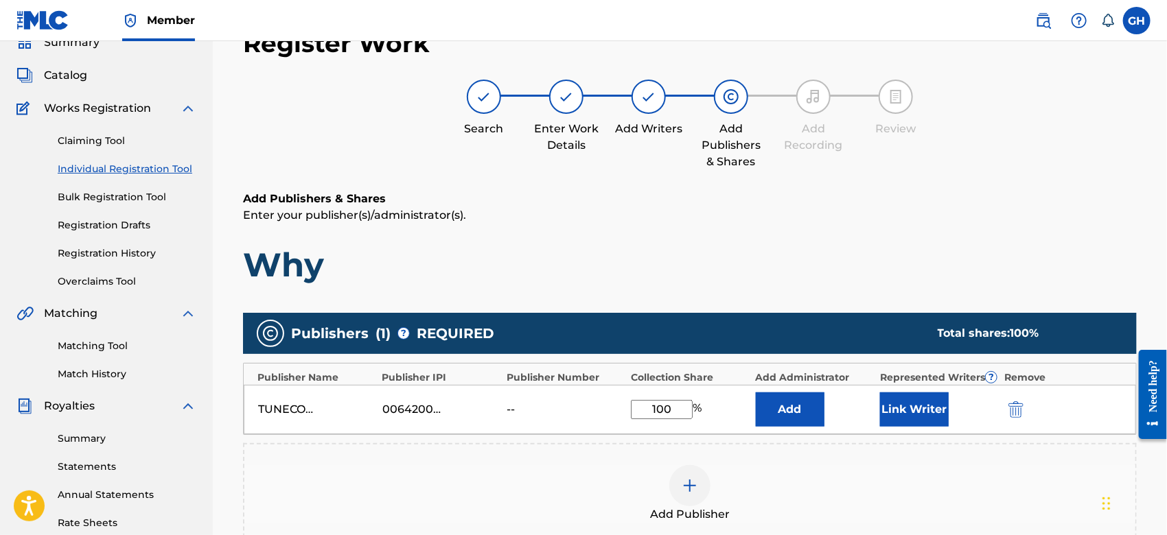
click at [905, 416] on button "Link Writer" at bounding box center [914, 410] width 69 height 34
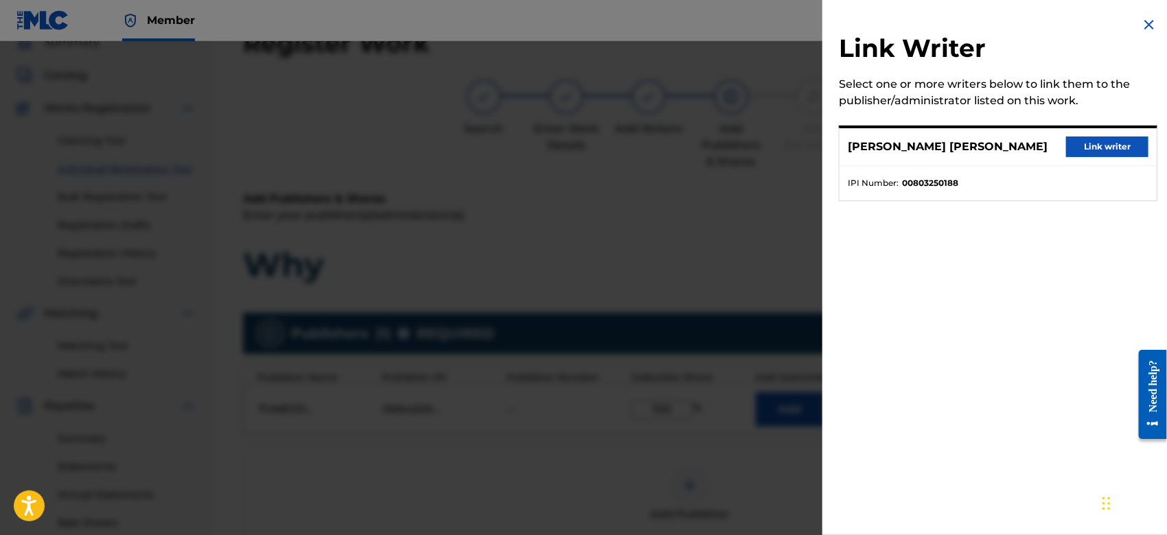
click at [1082, 158] on div "GARY OCTWONE JR. HARRISON Link writer" at bounding box center [997, 147] width 317 height 38
click at [1082, 150] on button "Link writer" at bounding box center [1107, 147] width 82 height 21
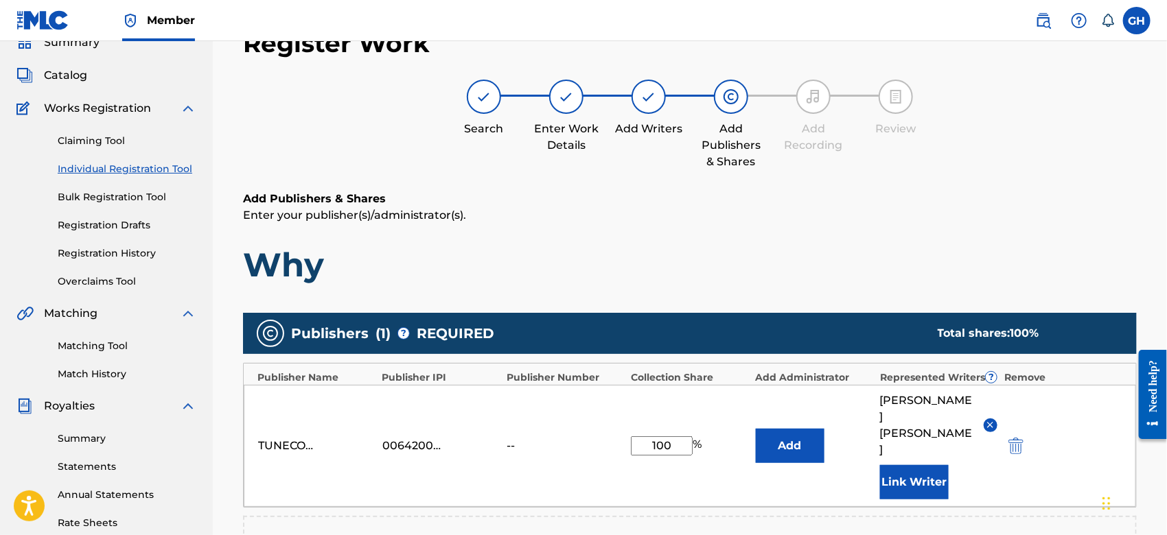
scroll to position [361, 0]
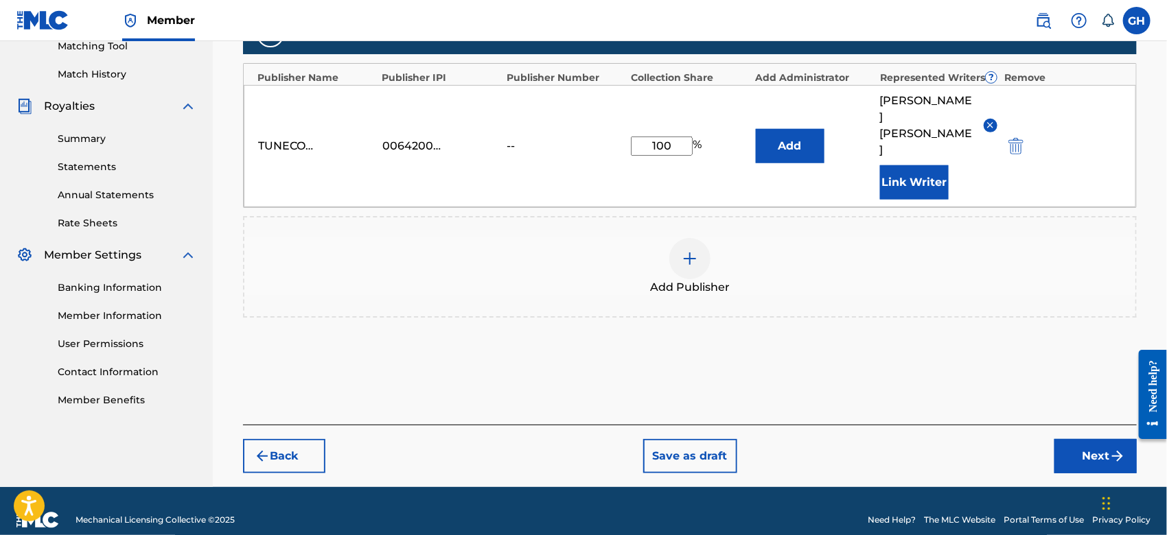
click at [1077, 439] on button "Next" at bounding box center [1095, 456] width 82 height 34
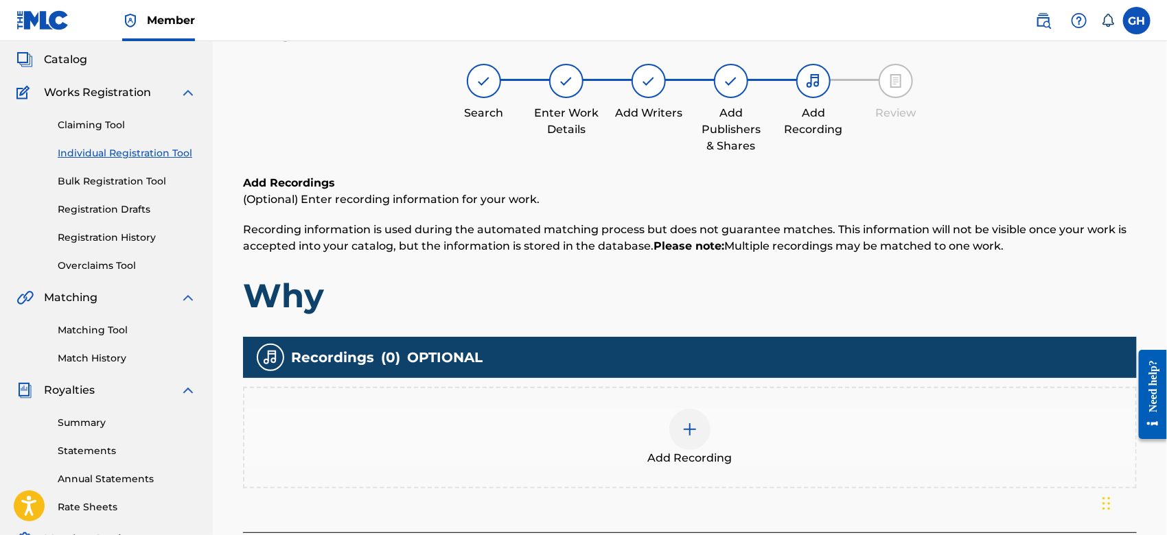
scroll to position [61, 0]
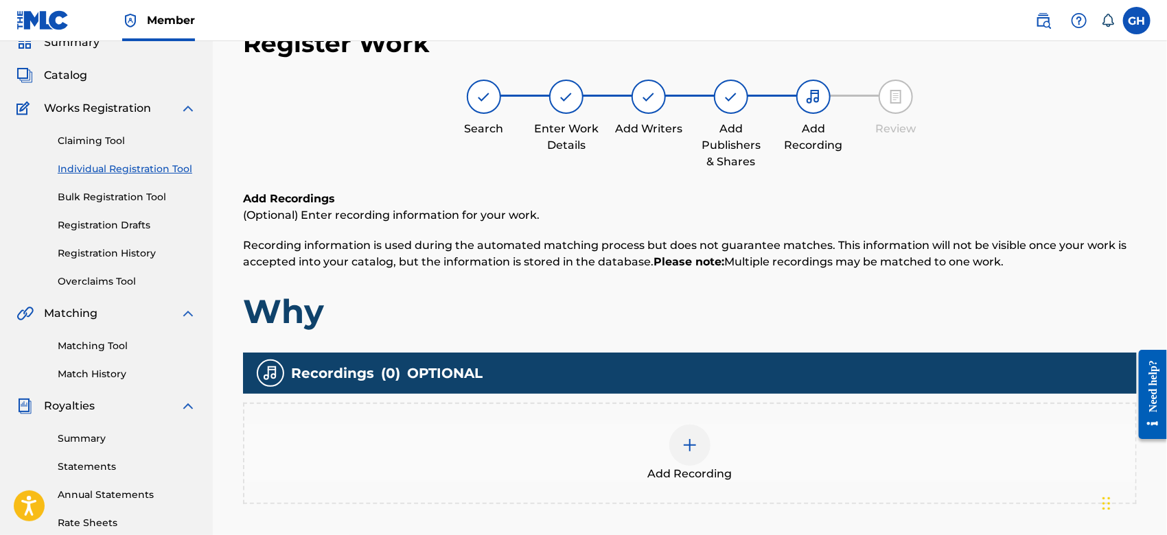
click at [691, 440] on img at bounding box center [690, 445] width 16 height 16
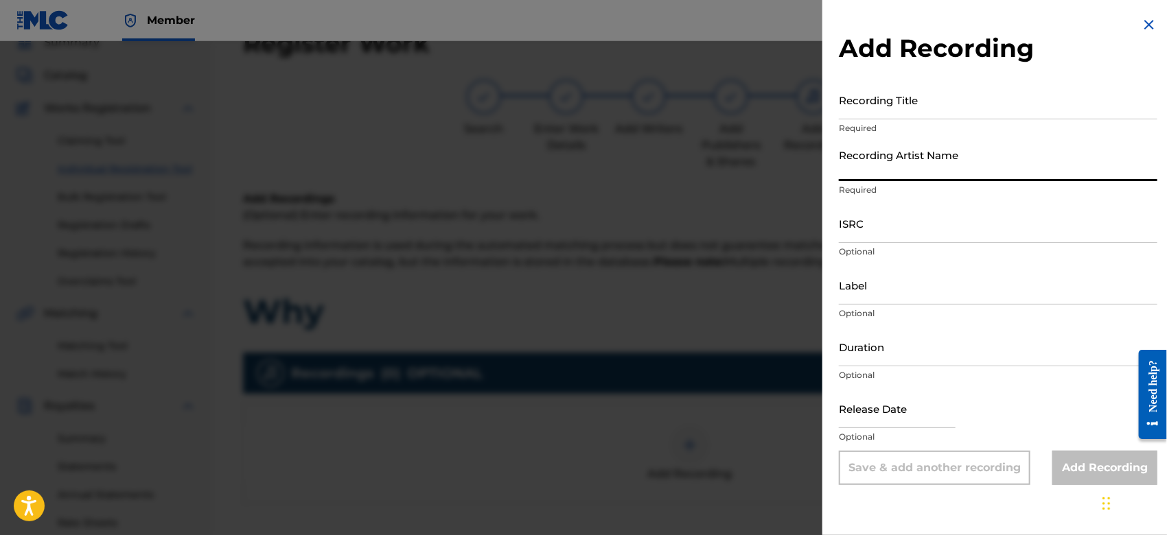
drag, startPoint x: 863, startPoint y: 165, endPoint x: 953, endPoint y: 214, distance: 102.9
click at [953, 214] on form "Recording Title Required Recording Artist Name Required ISRC Optional Label Opt…" at bounding box center [998, 282] width 318 height 405
type input "Gamma FEB"
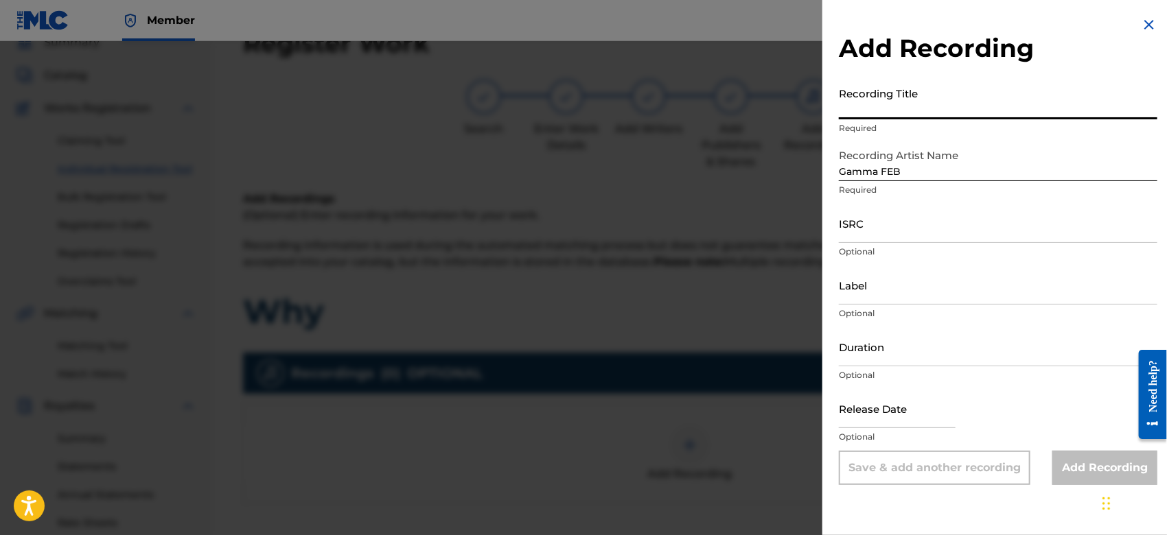
click at [883, 107] on input "Recording Title" at bounding box center [998, 99] width 318 height 39
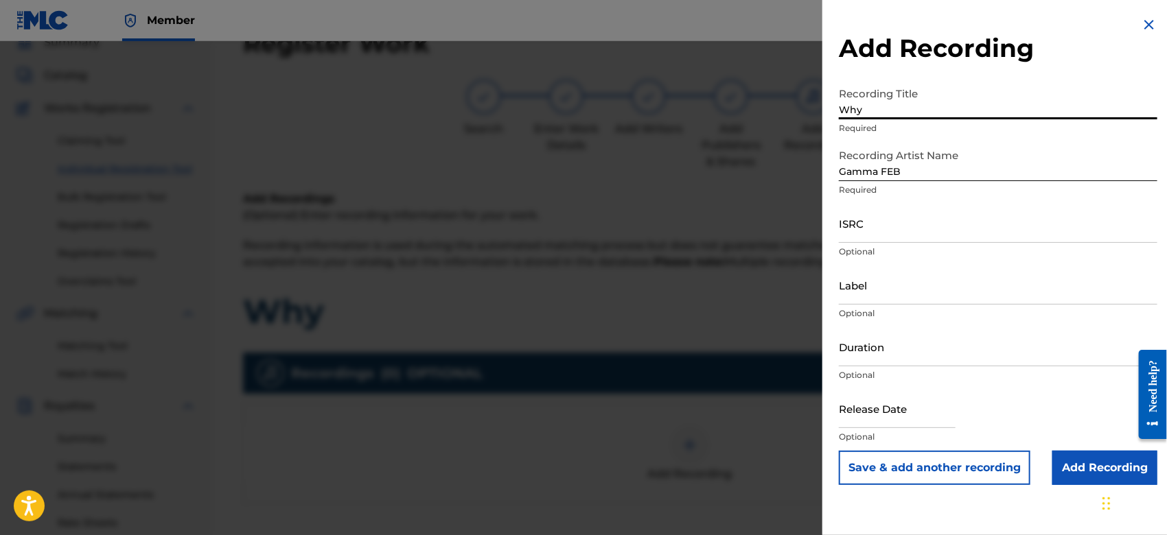
type input "Why"
click at [1060, 465] on input "Add Recording" at bounding box center [1104, 468] width 105 height 34
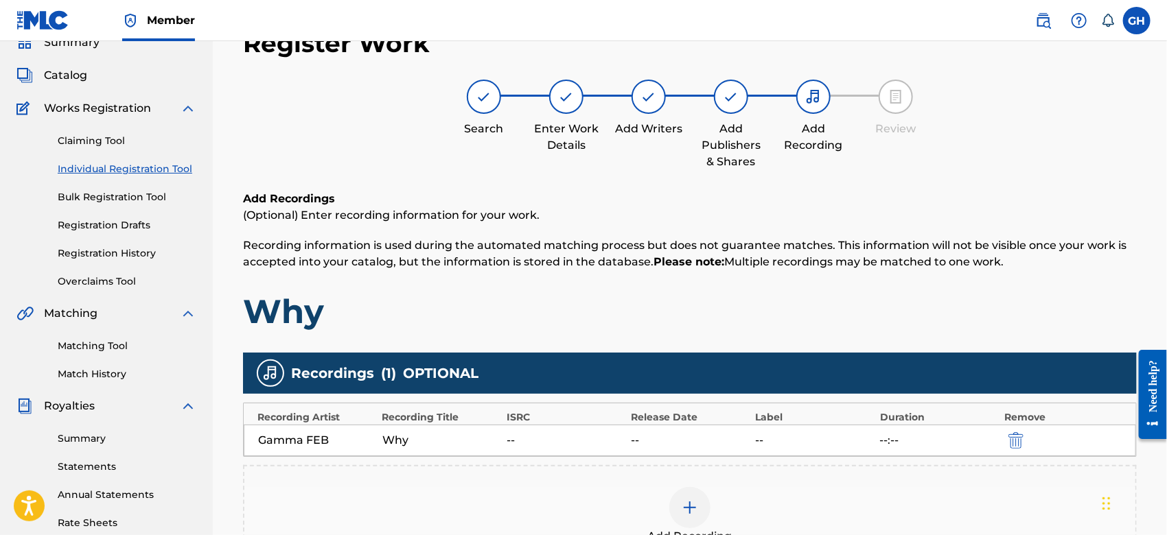
scroll to position [315, 0]
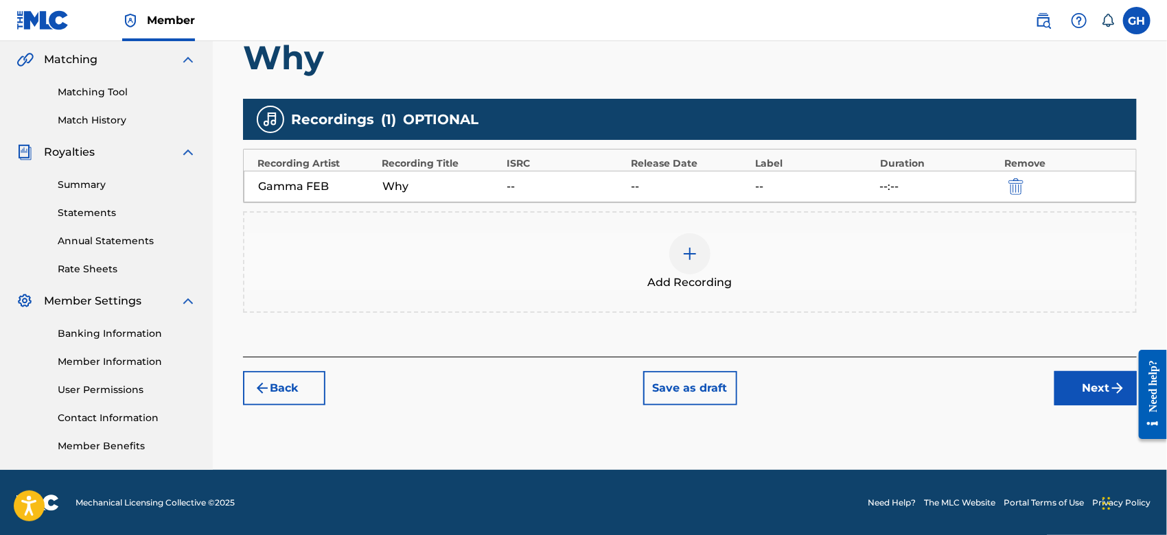
click at [1076, 378] on button "Next" at bounding box center [1095, 388] width 82 height 34
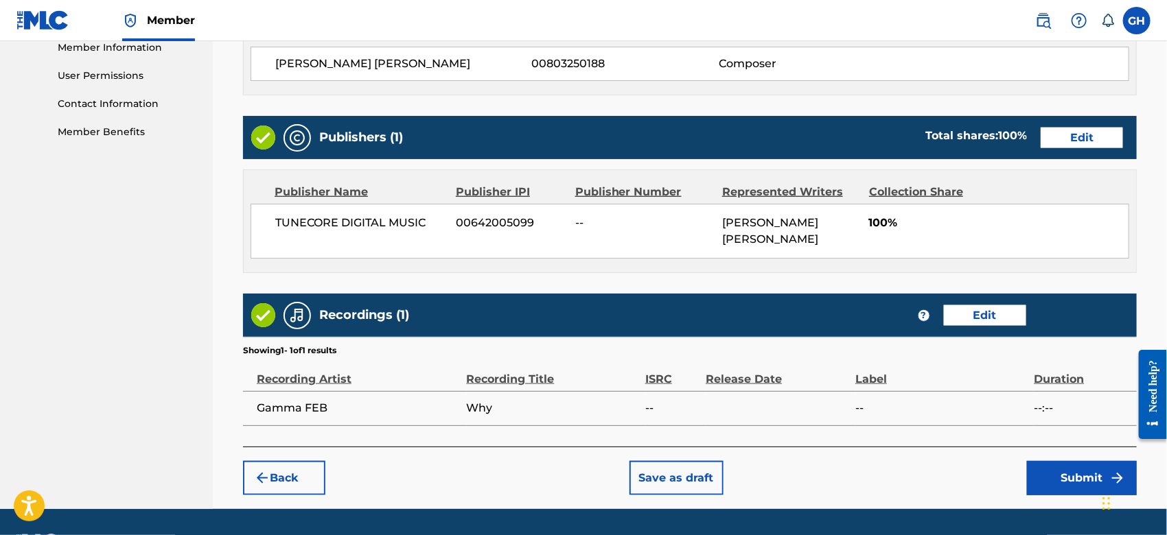
scroll to position [662, 0]
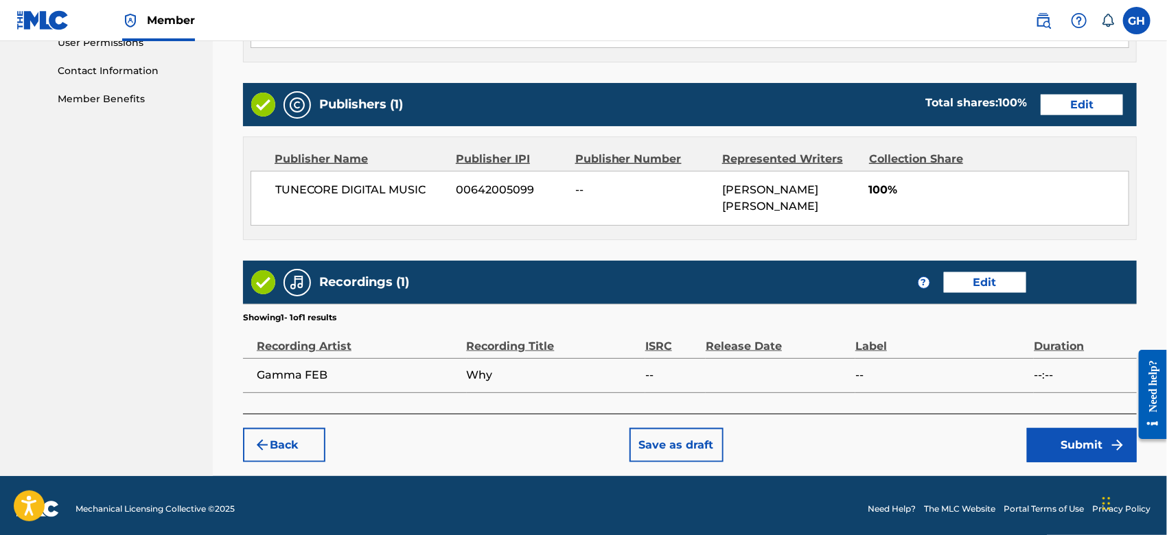
click at [1073, 428] on button "Submit" at bounding box center [1082, 445] width 110 height 34
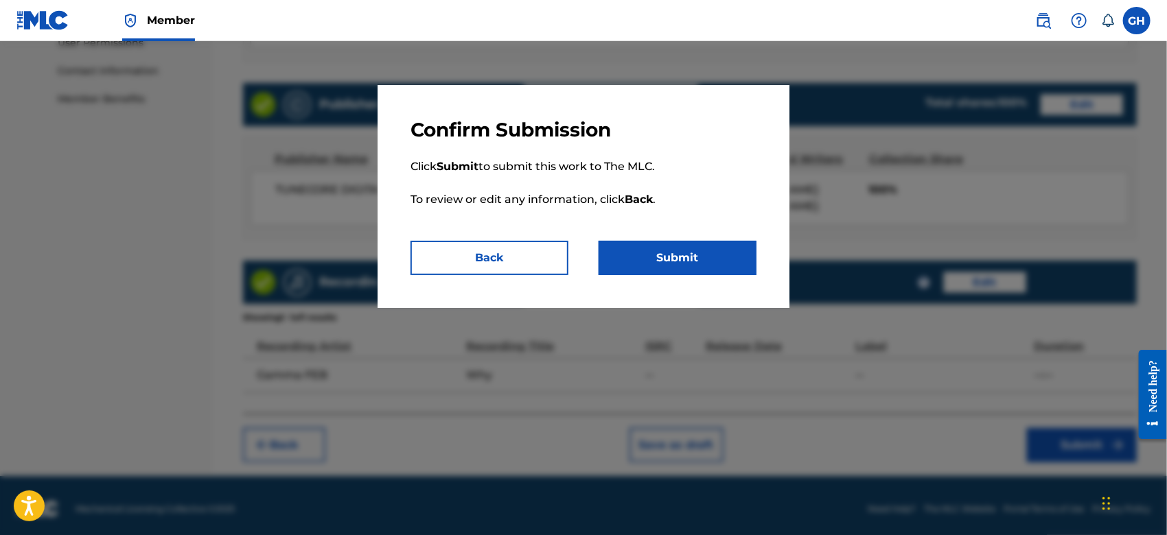
click at [712, 256] on button "Submit" at bounding box center [677, 258] width 158 height 34
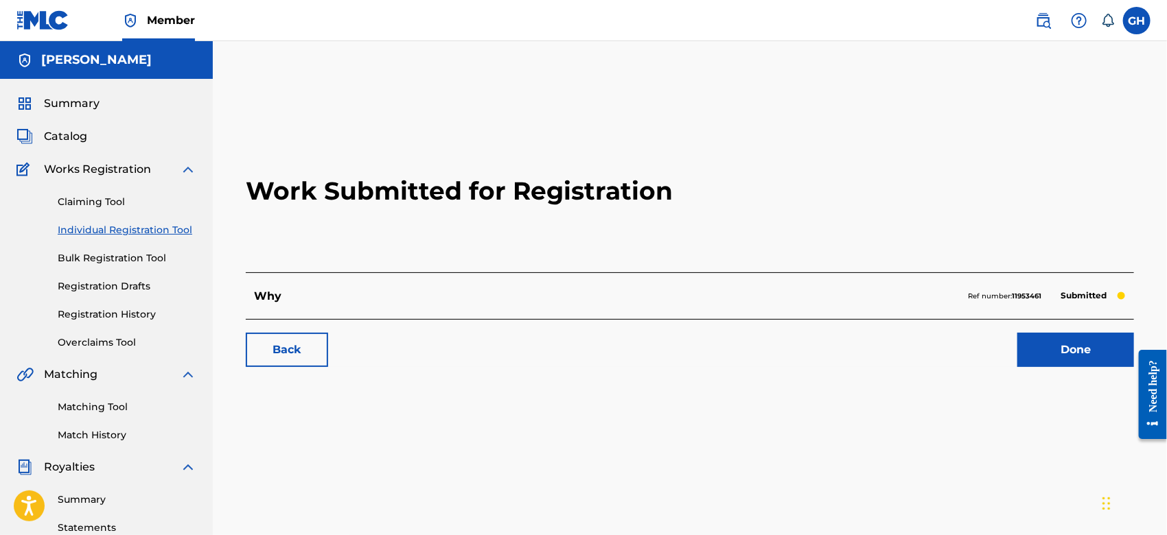
click at [1069, 360] on link "Done" at bounding box center [1075, 350] width 117 height 34
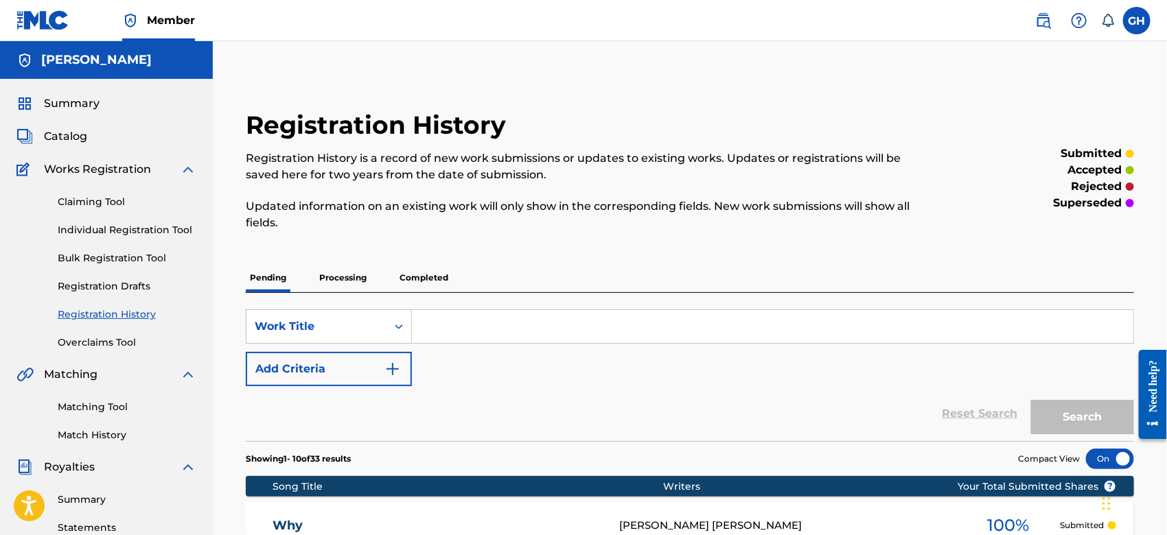
click at [80, 139] on span "Catalog" at bounding box center [65, 136] width 43 height 16
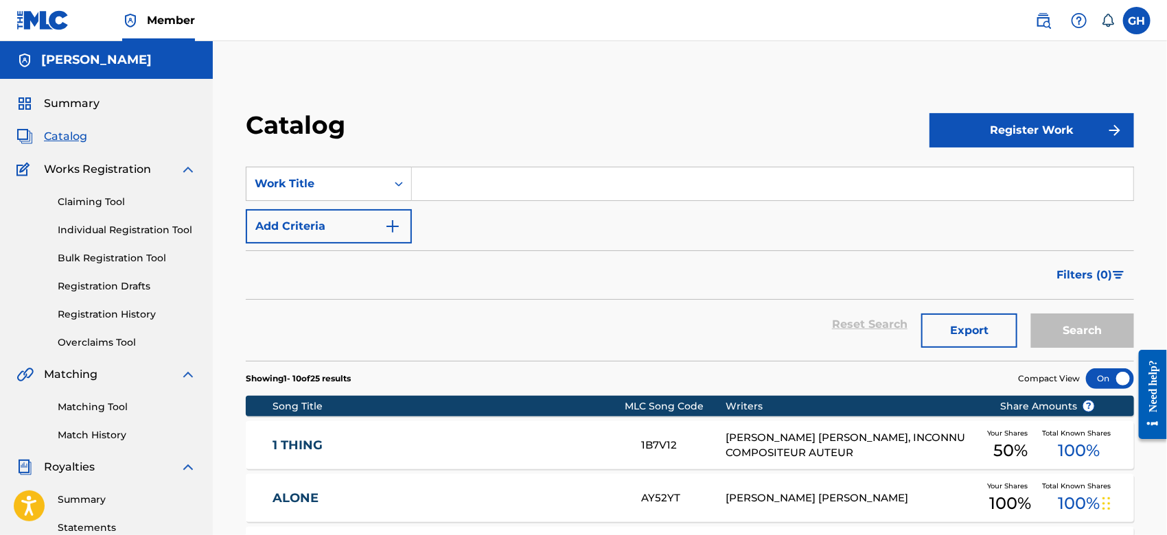
click at [991, 123] on button "Register Work" at bounding box center [1031, 130] width 205 height 34
click at [975, 175] on link "Individual" at bounding box center [1031, 175] width 205 height 33
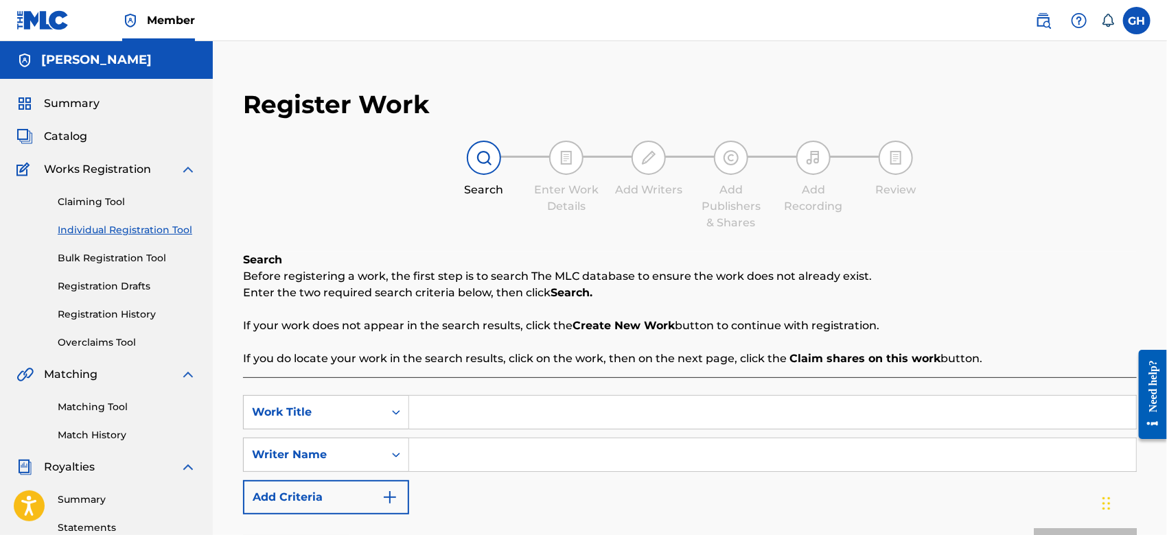
click at [437, 402] on input "Search Form" at bounding box center [772, 412] width 727 height 33
type input "Temporary"
drag, startPoint x: 434, startPoint y: 458, endPoint x: 604, endPoint y: 277, distance: 248.1
click at [604, 277] on div "Search Before registering a work, the first step is to search The MLC database …" at bounding box center [690, 427] width 894 height 351
type input "Gary Octwone Harrison Jr"
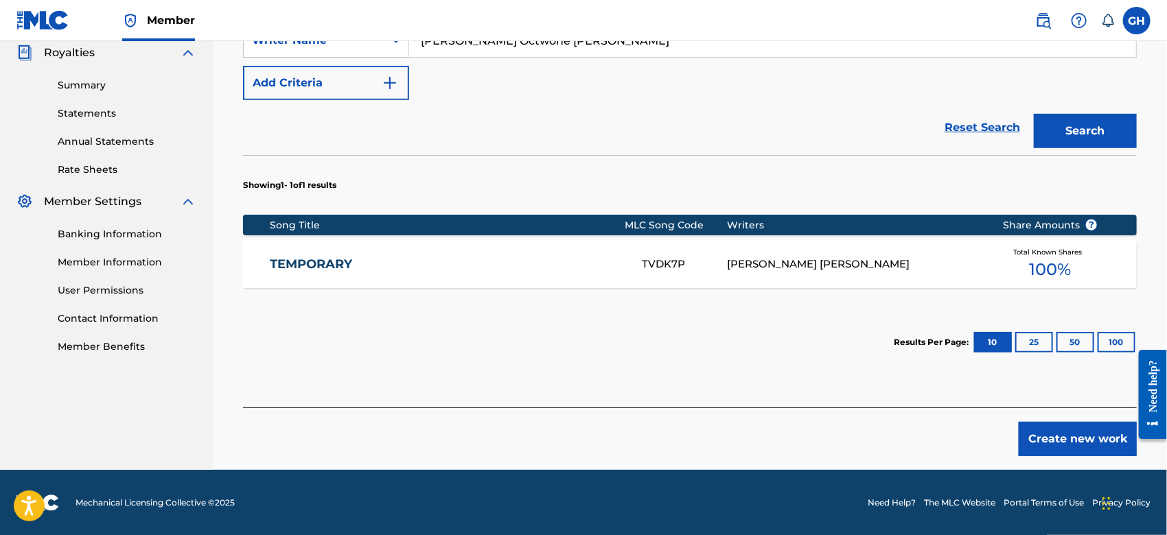
click at [701, 258] on div "TVDK7P" at bounding box center [684, 265] width 85 height 16
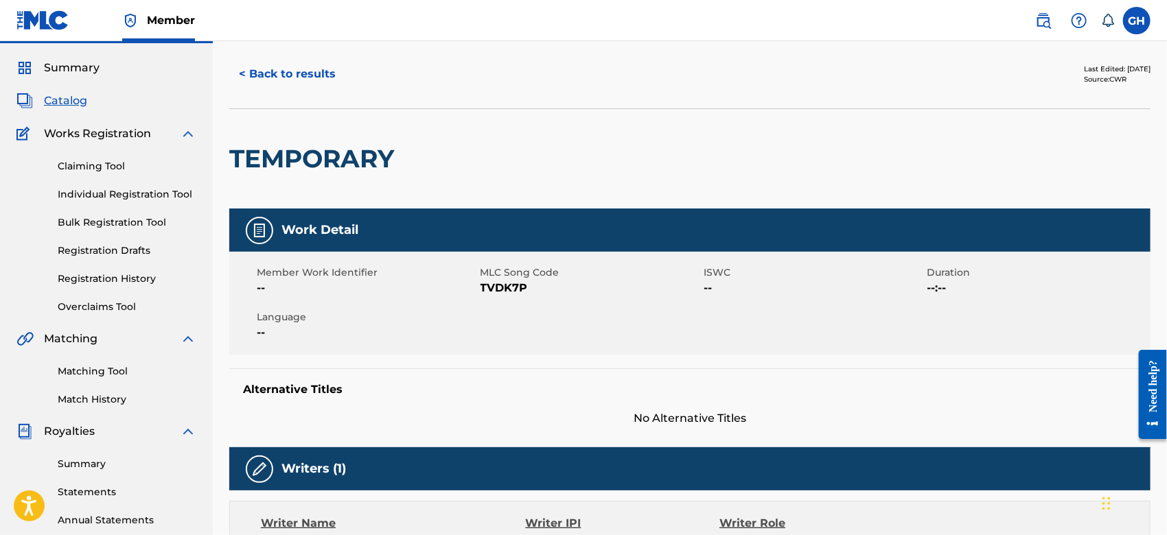
scroll to position [30, 0]
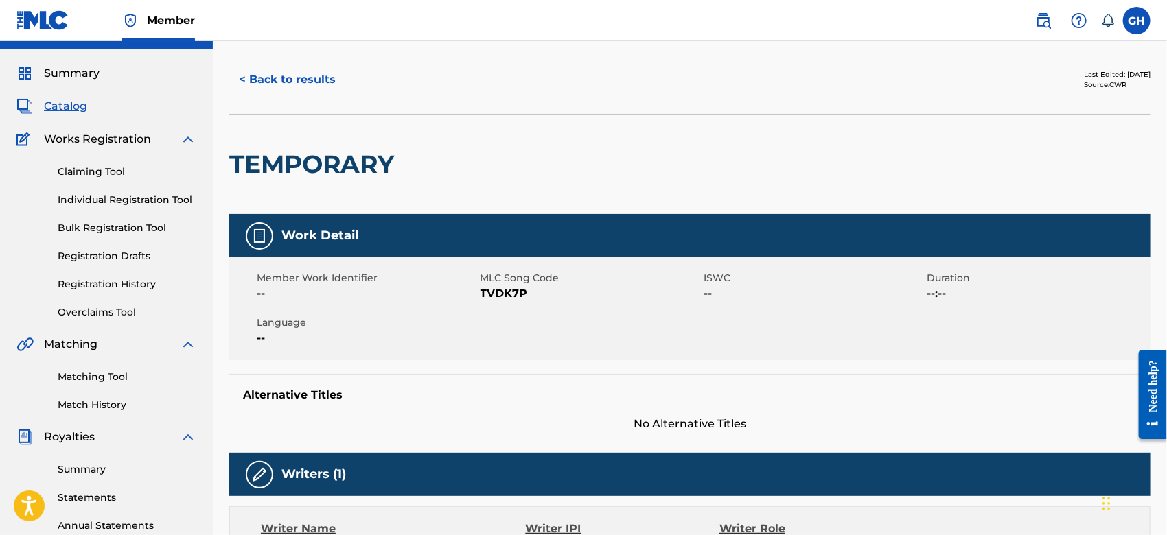
click at [282, 73] on button "< Back to results" at bounding box center [287, 79] width 116 height 34
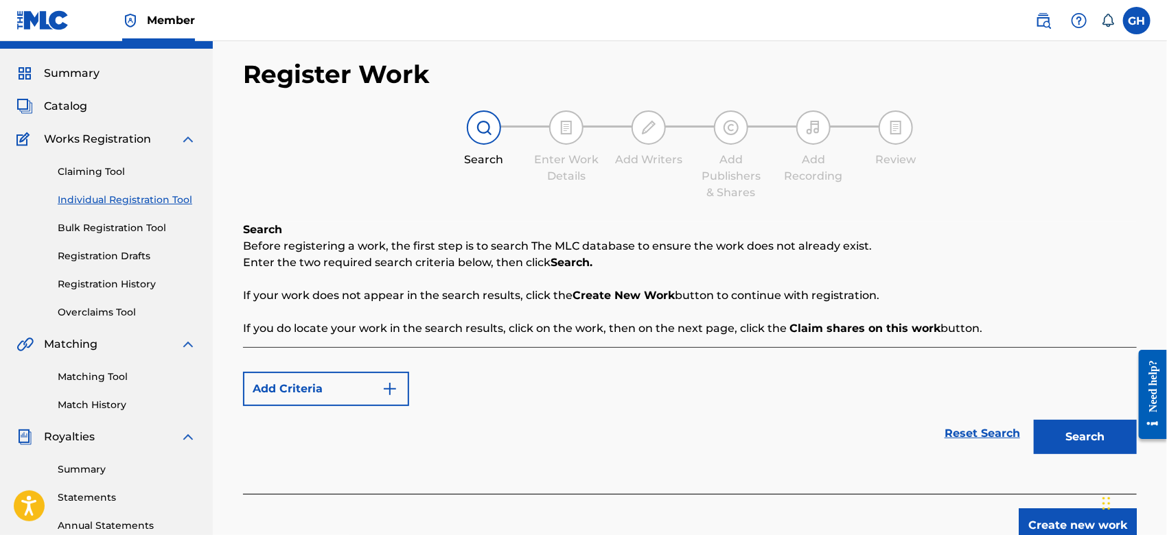
scroll to position [315, 0]
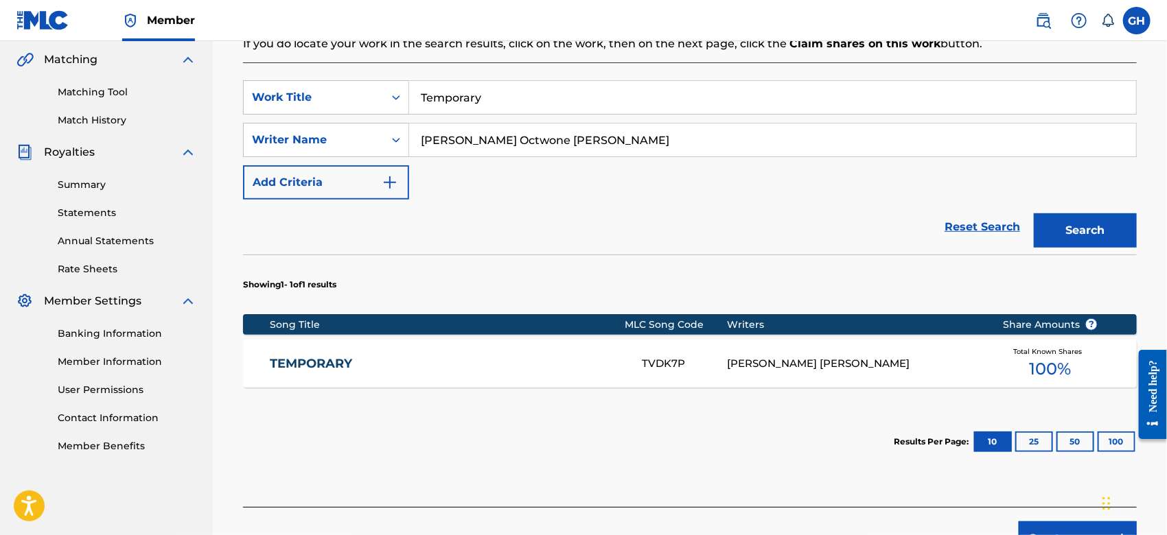
click at [1082, 524] on button "Create new work" at bounding box center [1078, 539] width 118 height 34
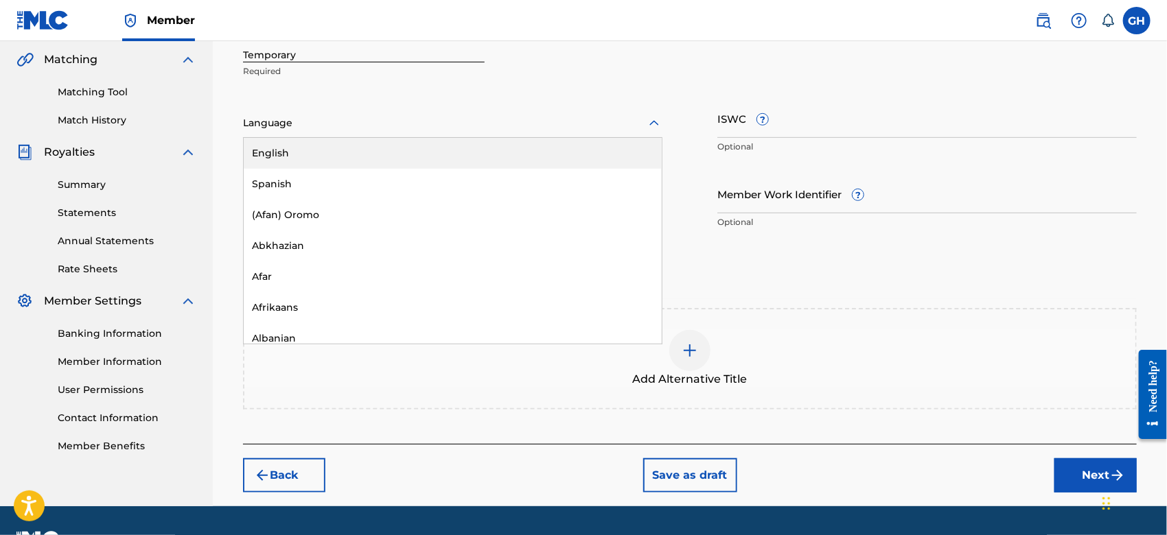
click at [363, 119] on div at bounding box center [452, 123] width 419 height 17
click at [342, 156] on div "English" at bounding box center [453, 153] width 418 height 31
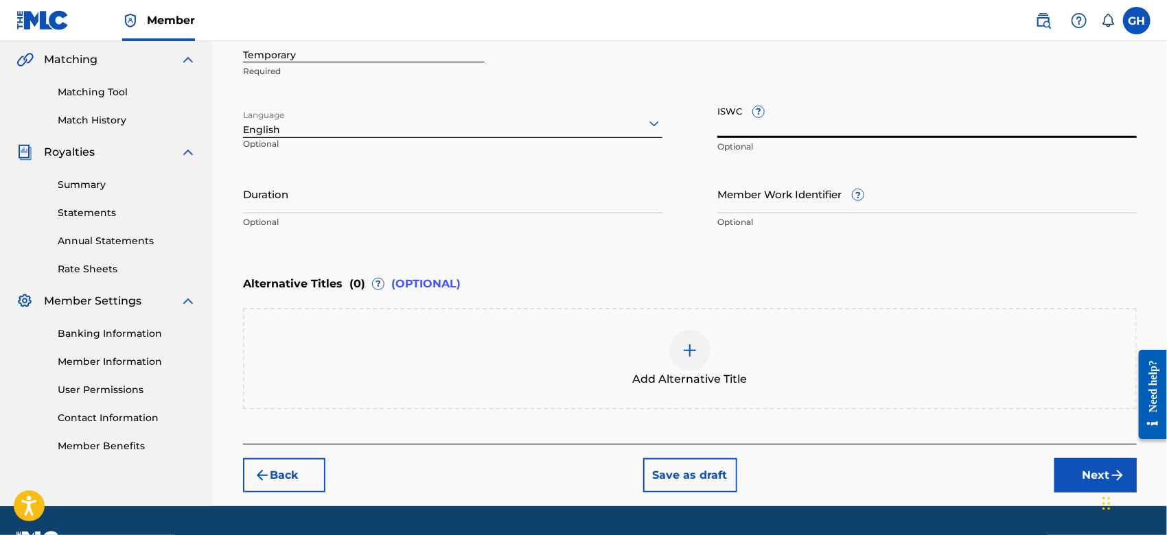
click at [752, 130] on input "ISWC ?" at bounding box center [926, 118] width 419 height 39
paste input "T-921.983.955-1"
type input "T-921.983.955-1"
click at [1093, 478] on button "Next" at bounding box center [1095, 475] width 82 height 34
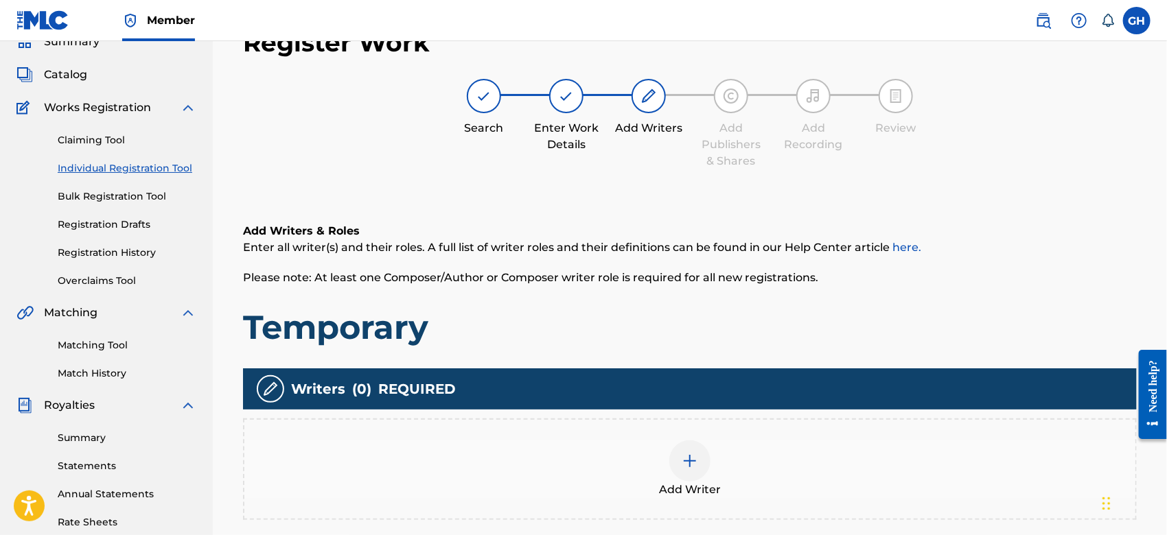
scroll to position [61, 0]
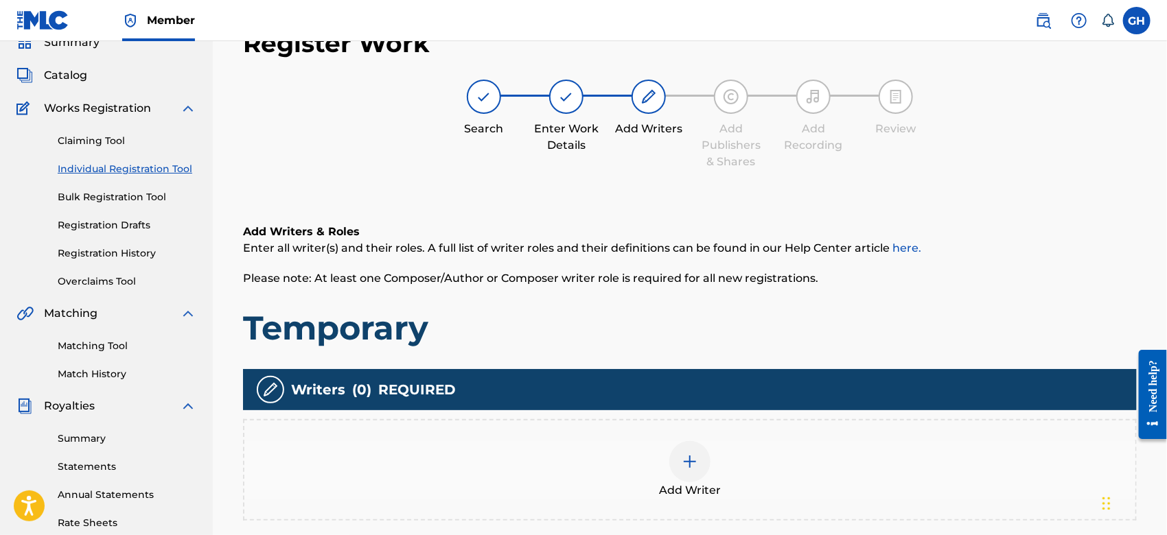
click at [687, 462] on img at bounding box center [690, 462] width 16 height 16
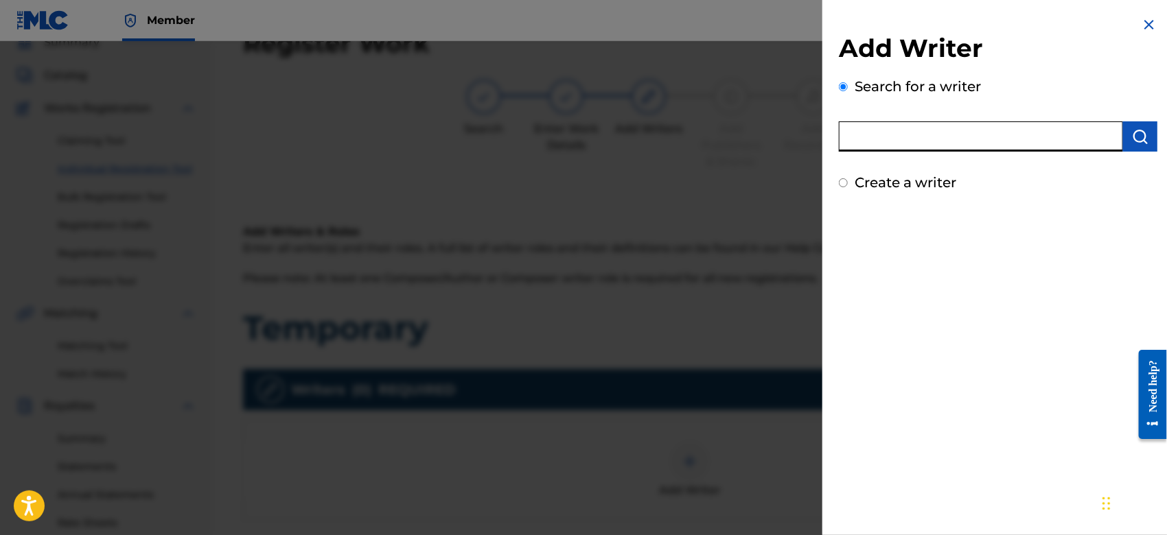
click at [903, 149] on input "text" at bounding box center [981, 136] width 284 height 30
type input "octwone"
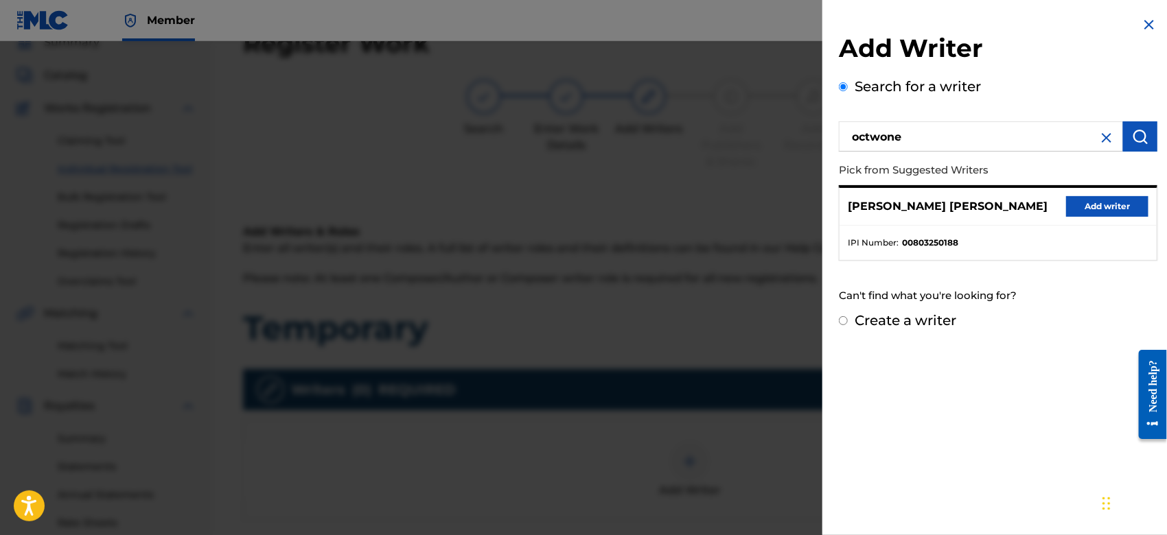
click at [1086, 207] on button "Add writer" at bounding box center [1107, 206] width 82 height 21
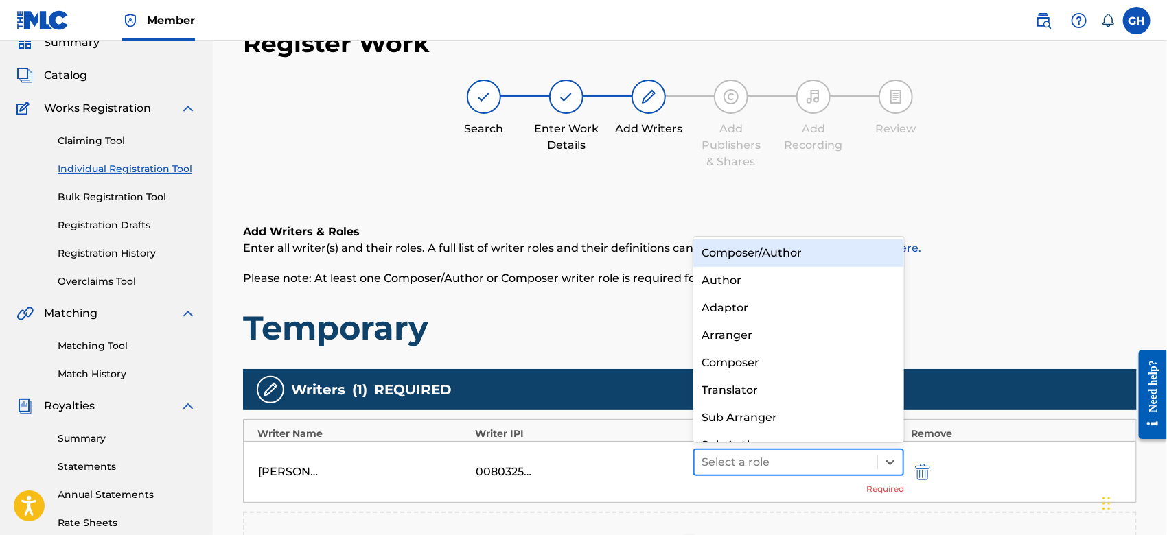
click at [831, 461] on div at bounding box center [785, 462] width 169 height 19
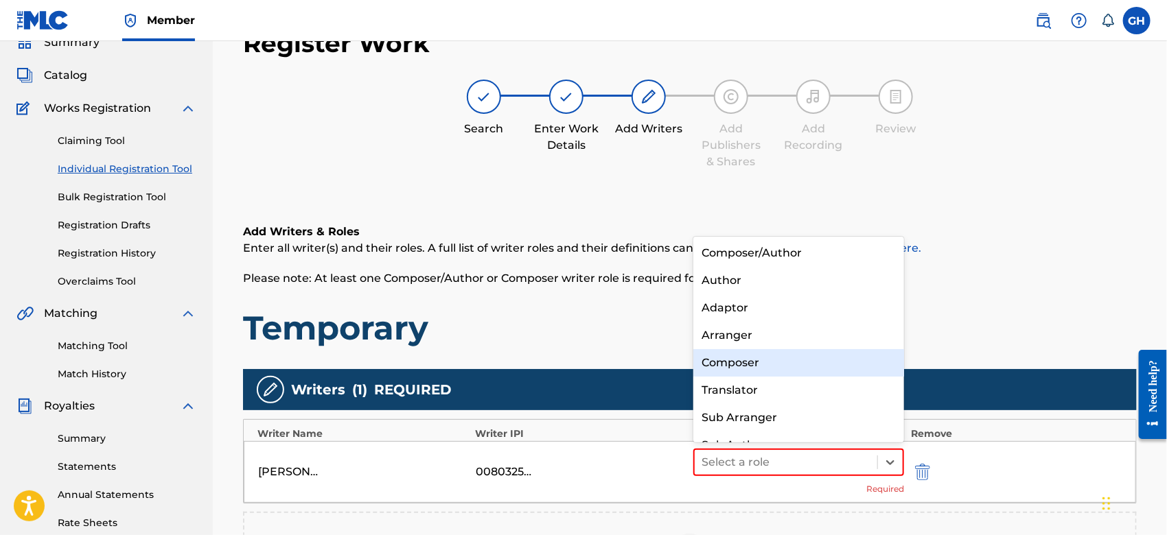
click at [793, 364] on div "Composer" at bounding box center [798, 362] width 211 height 27
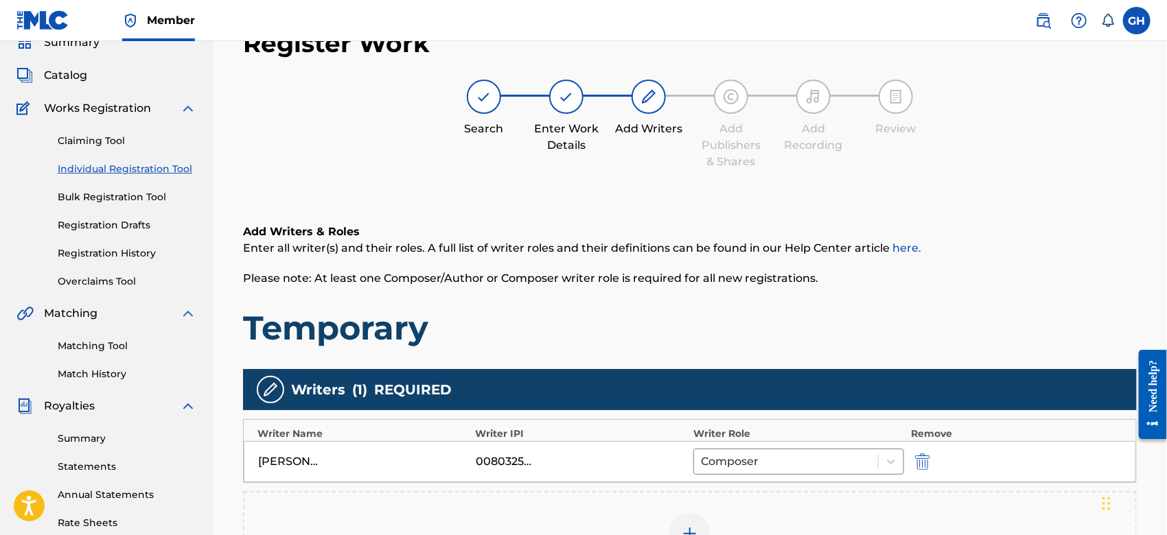
scroll to position [315, 0]
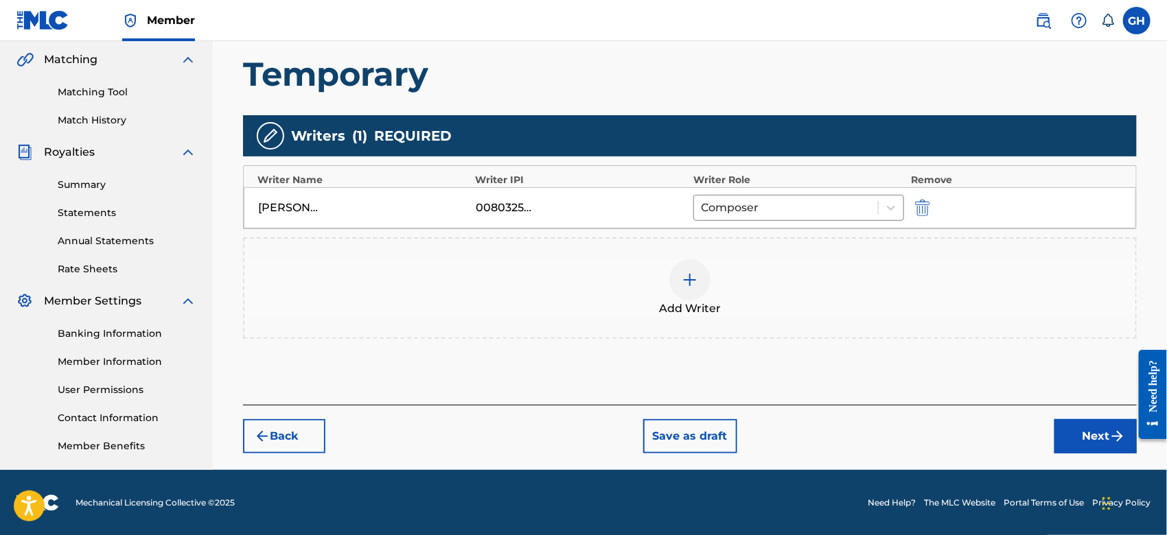
click at [1072, 441] on button "Next" at bounding box center [1095, 436] width 82 height 34
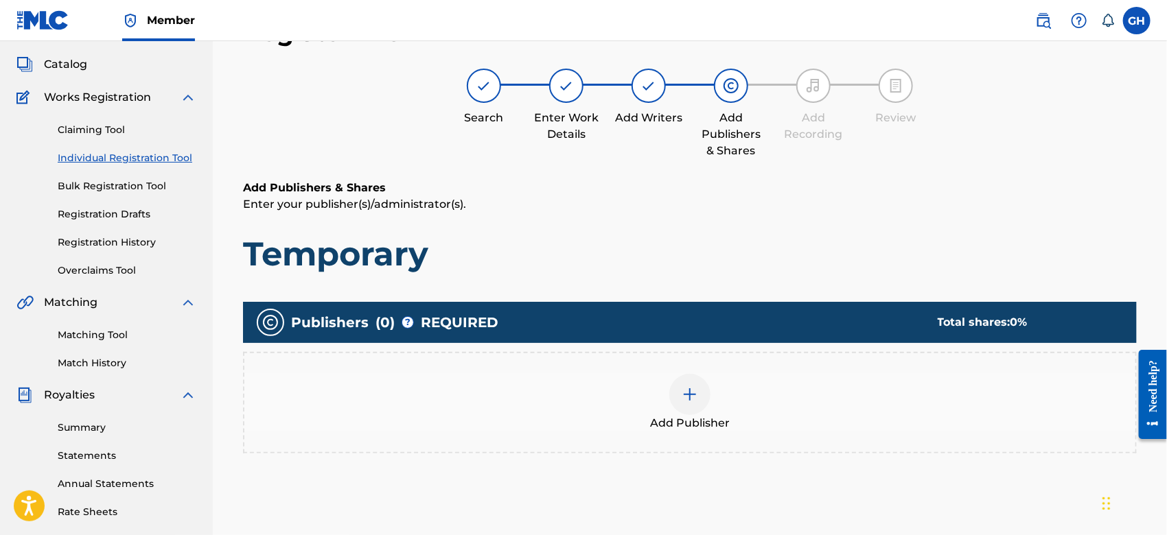
scroll to position [61, 0]
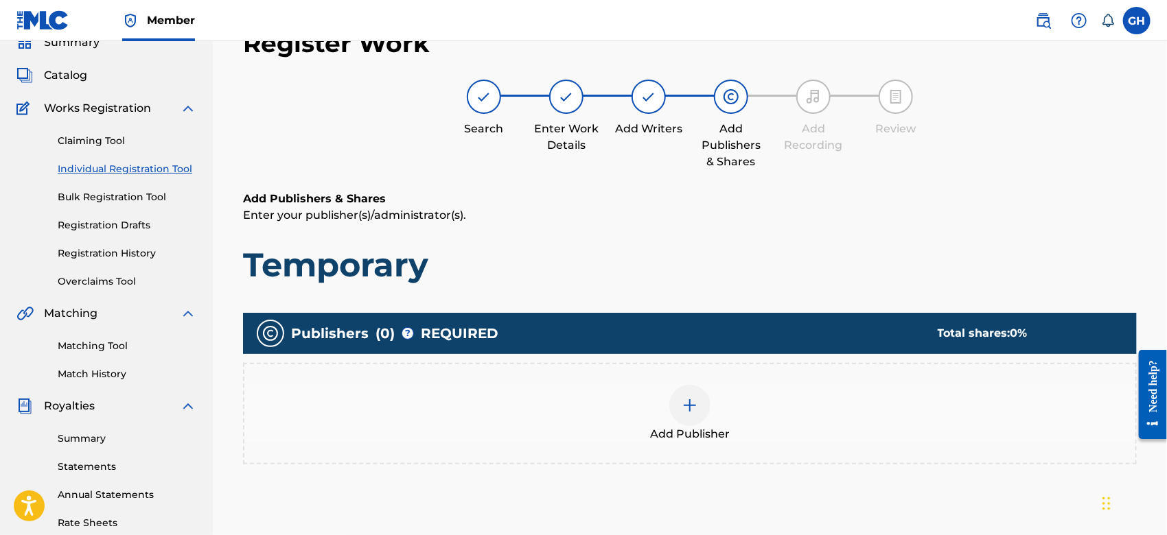
click at [677, 404] on div at bounding box center [689, 405] width 41 height 41
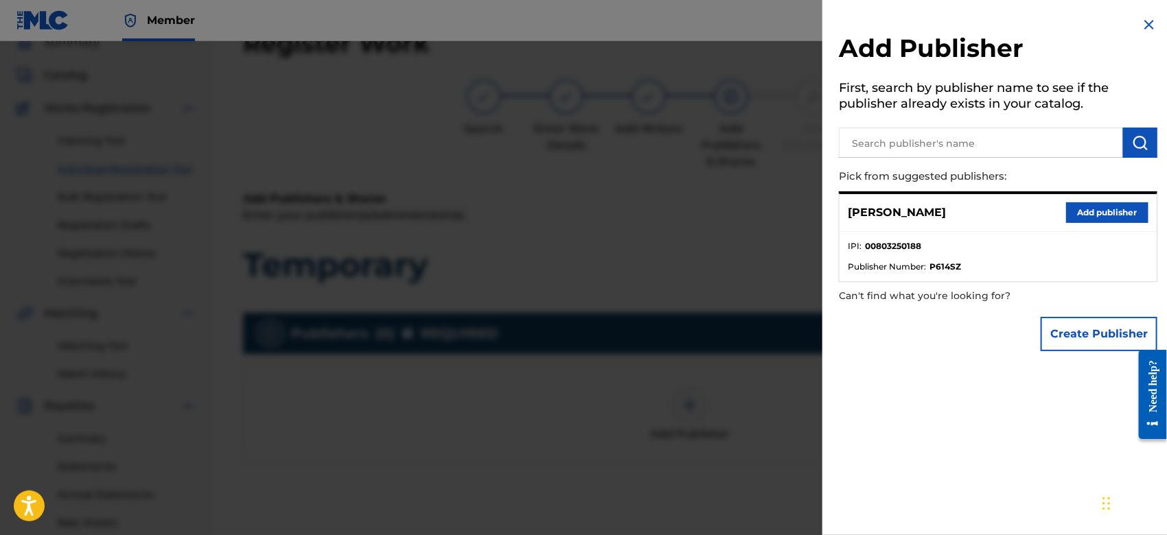
click at [1067, 339] on button "Create Publisher" at bounding box center [1098, 334] width 117 height 34
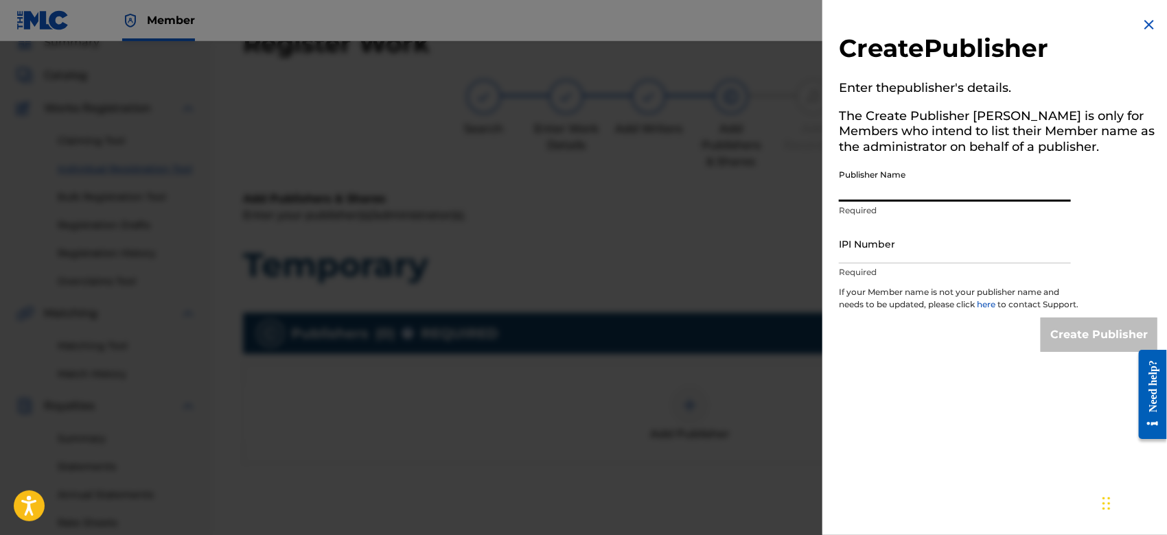
click at [902, 191] on input "Publisher Name" at bounding box center [955, 182] width 232 height 39
type input "TUNECORE DIGITAL MUSIC"
click at [890, 246] on input "IPI Number" at bounding box center [955, 243] width 232 height 39
type input "00642005099"
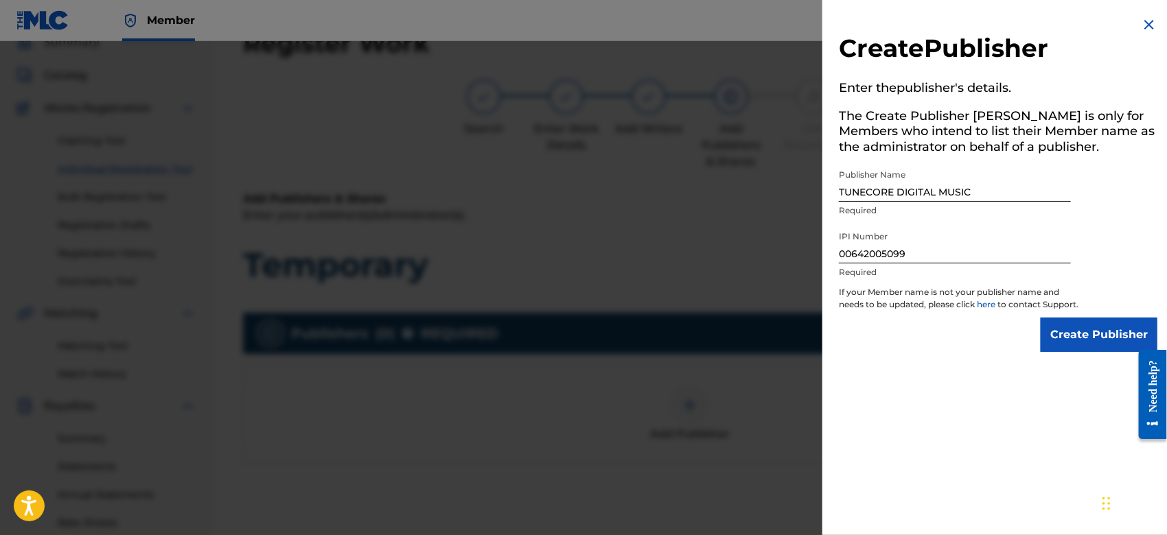
click at [1068, 338] on input "Create Publisher" at bounding box center [1098, 335] width 117 height 34
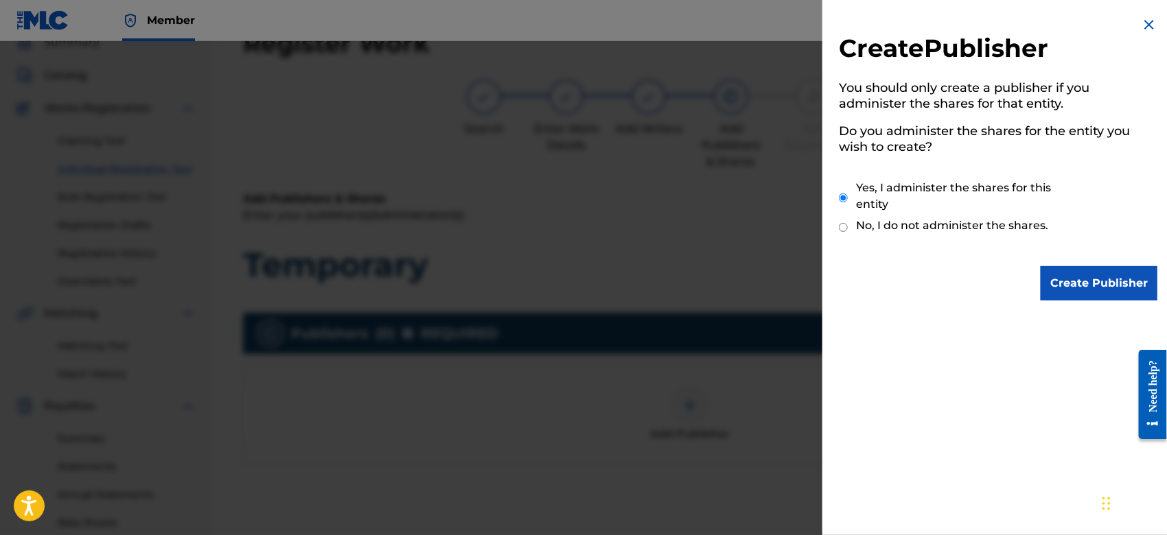
click at [1076, 275] on input "Create Publisher" at bounding box center [1098, 283] width 117 height 34
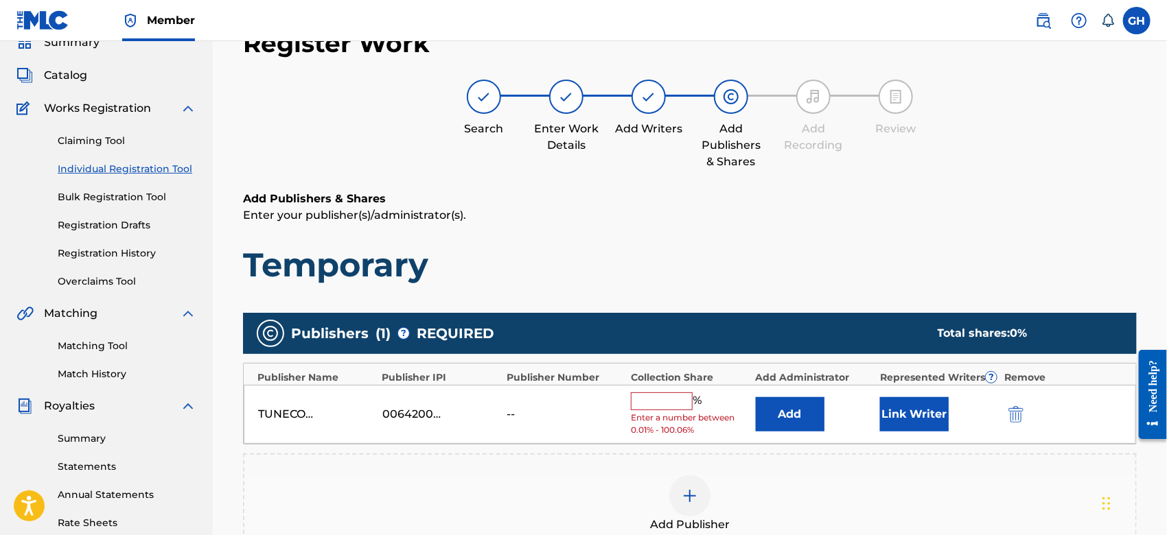
click at [638, 402] on input "text" at bounding box center [662, 402] width 62 height 18
type input "100"
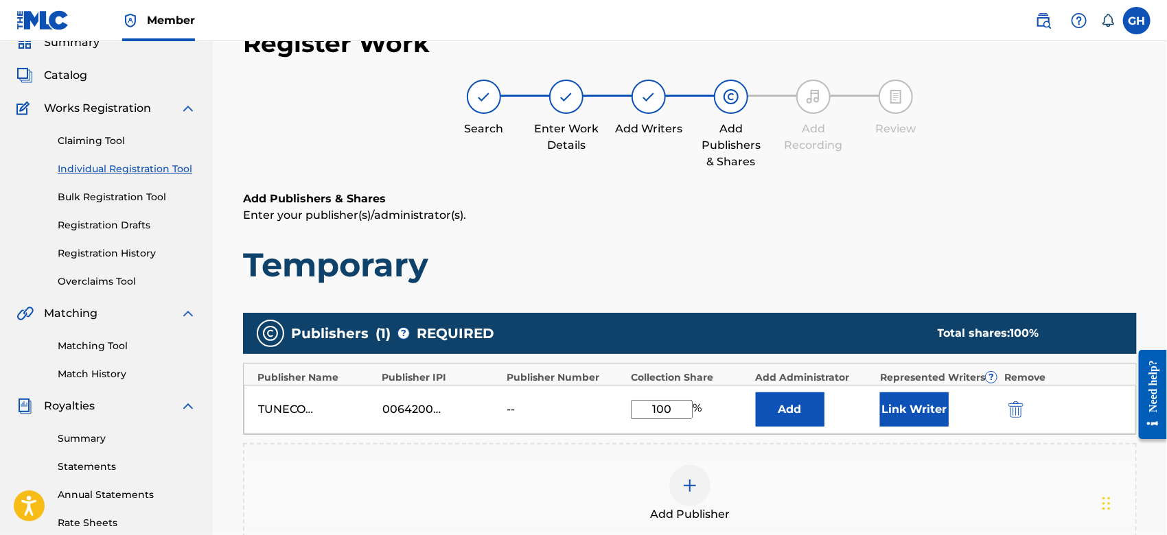
click at [902, 415] on button "Link Writer" at bounding box center [914, 410] width 69 height 34
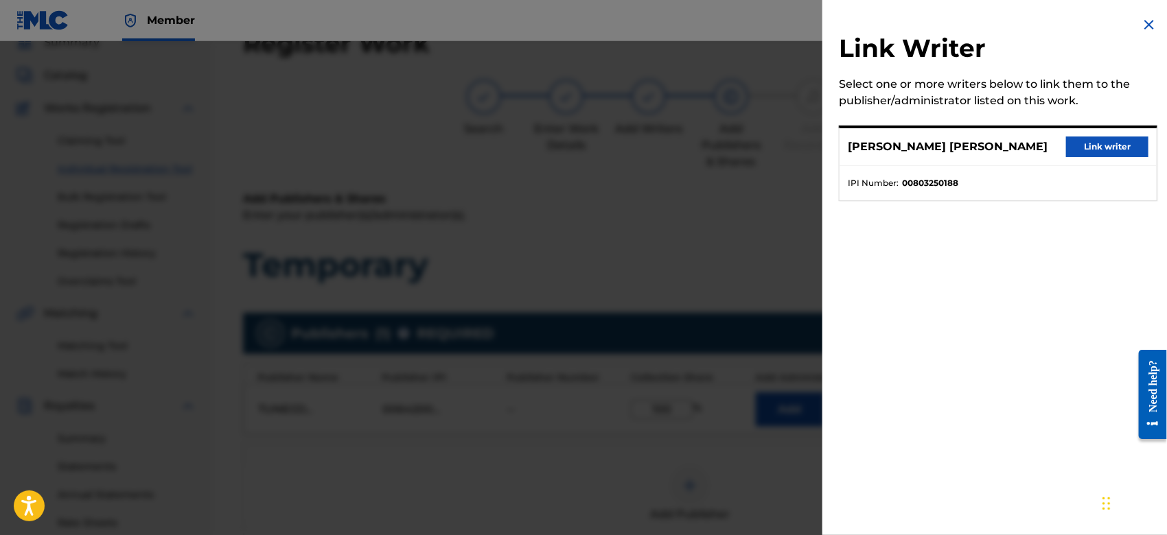
click at [1084, 143] on button "Link writer" at bounding box center [1107, 147] width 82 height 21
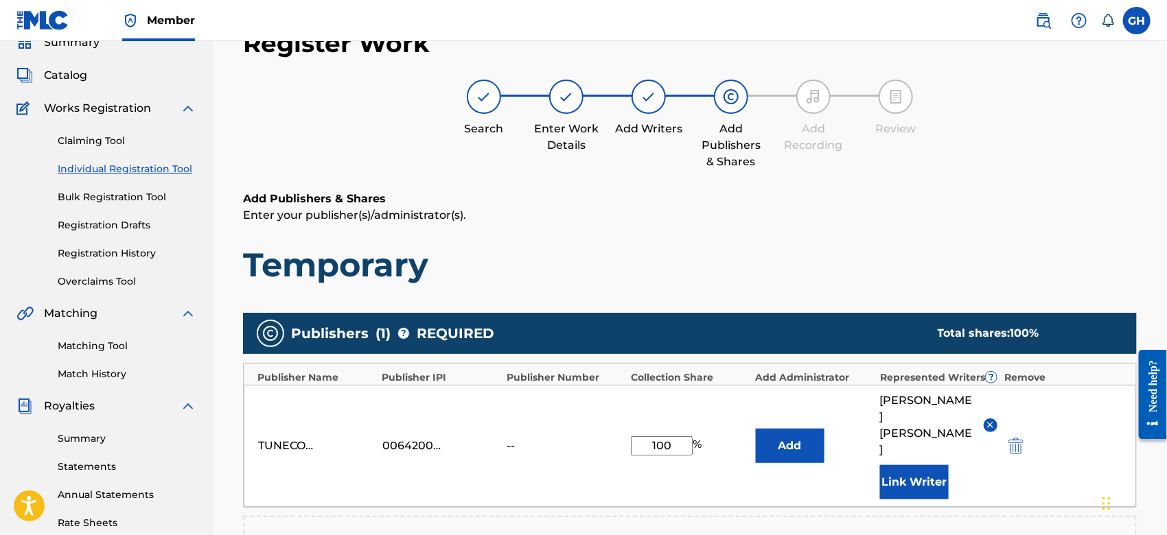
scroll to position [325, 0]
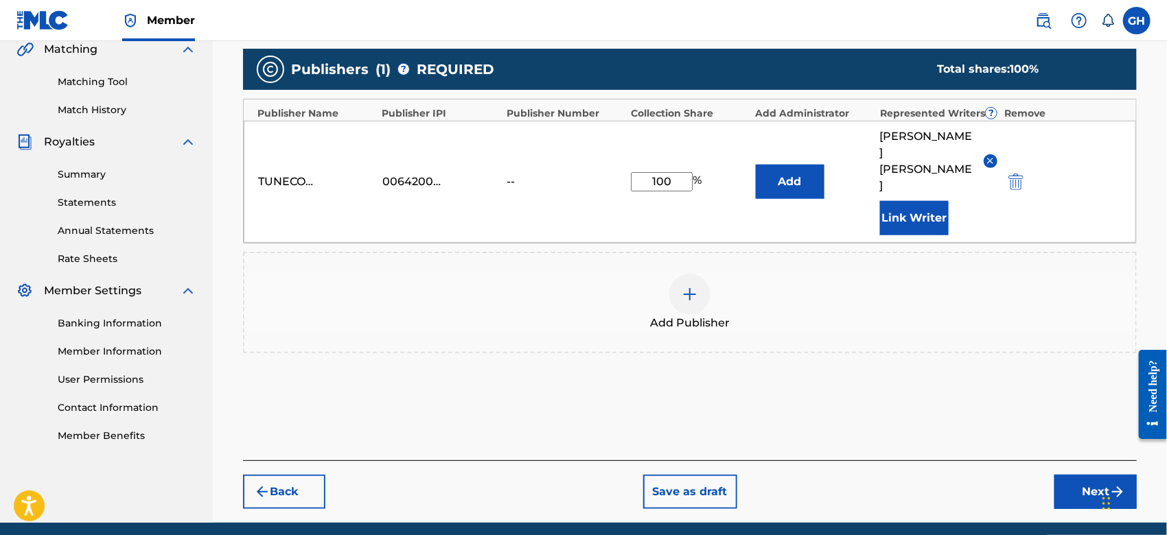
click at [1060, 475] on button "Next" at bounding box center [1095, 492] width 82 height 34
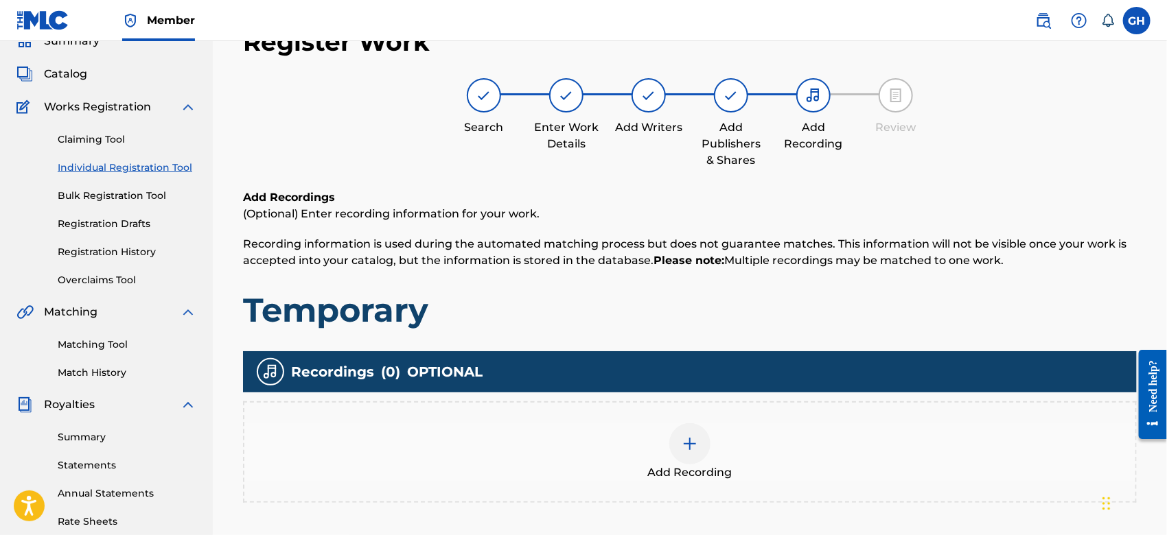
scroll to position [61, 0]
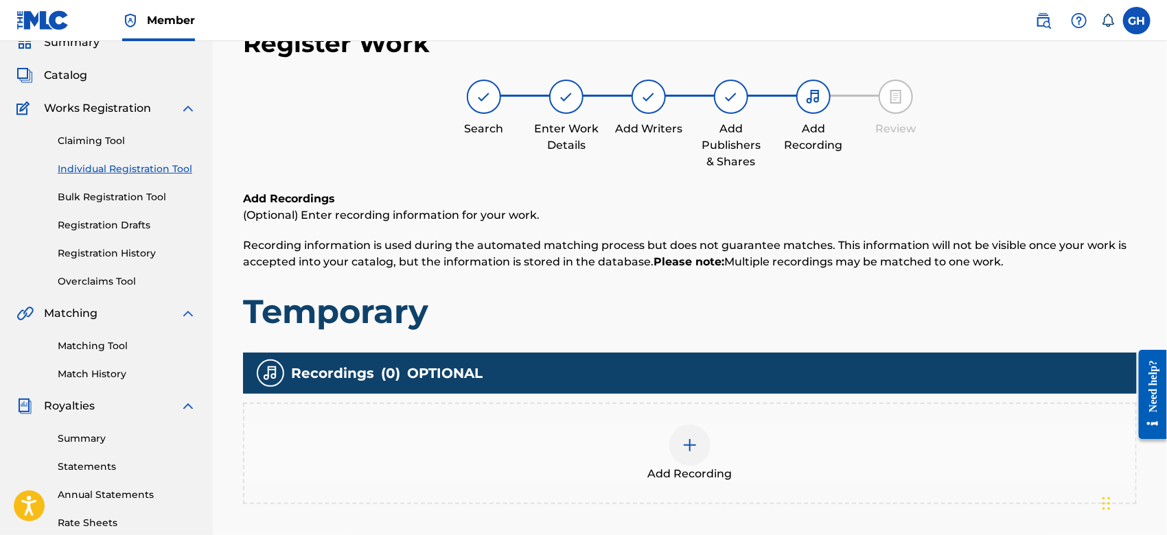
click at [681, 441] on div at bounding box center [689, 445] width 41 height 41
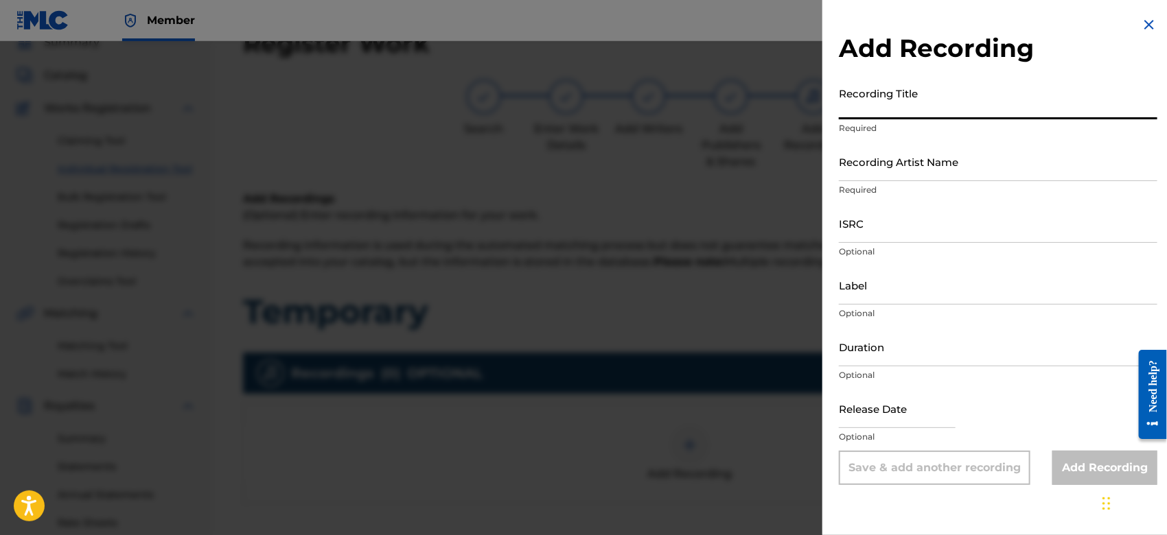
click at [850, 107] on input "Recording Title" at bounding box center [998, 99] width 318 height 39
type input "Temporary"
click at [907, 174] on input "Recording Artist Name" at bounding box center [998, 161] width 318 height 39
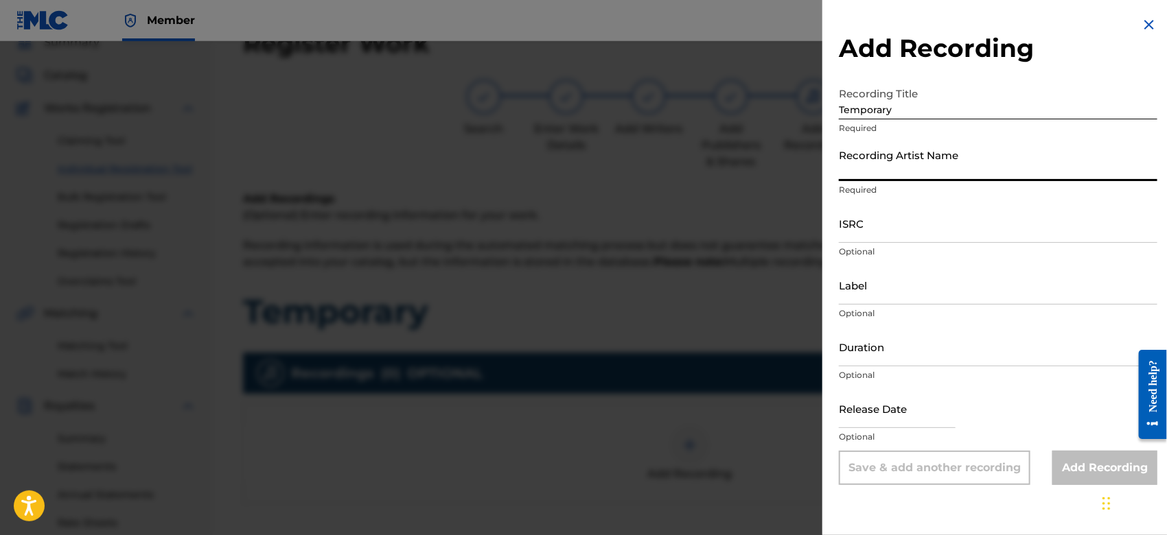
type input "Gamma FEB"
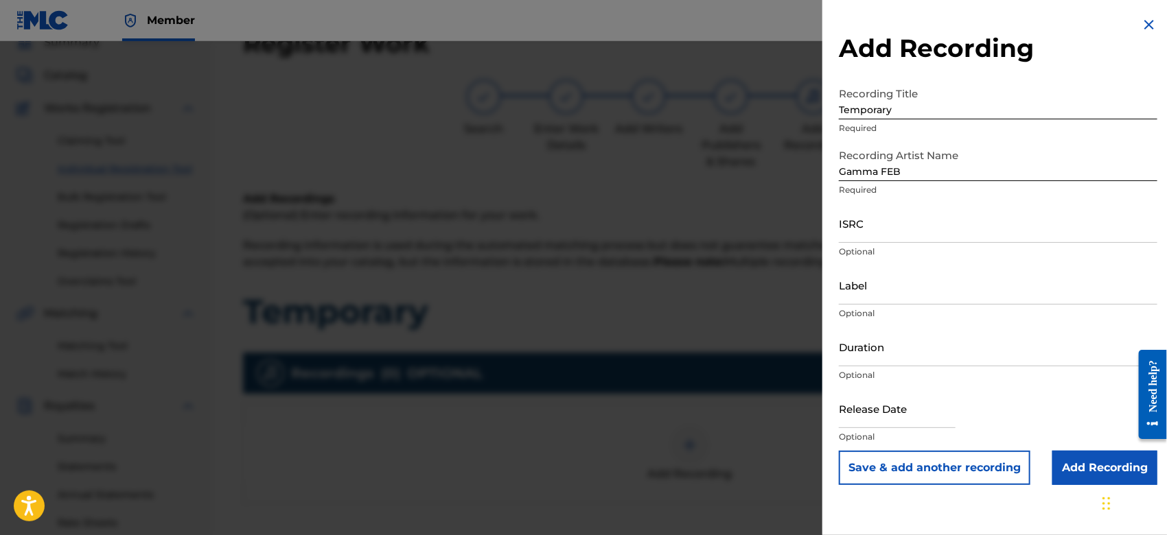
click at [1072, 467] on input "Add Recording" at bounding box center [1104, 468] width 105 height 34
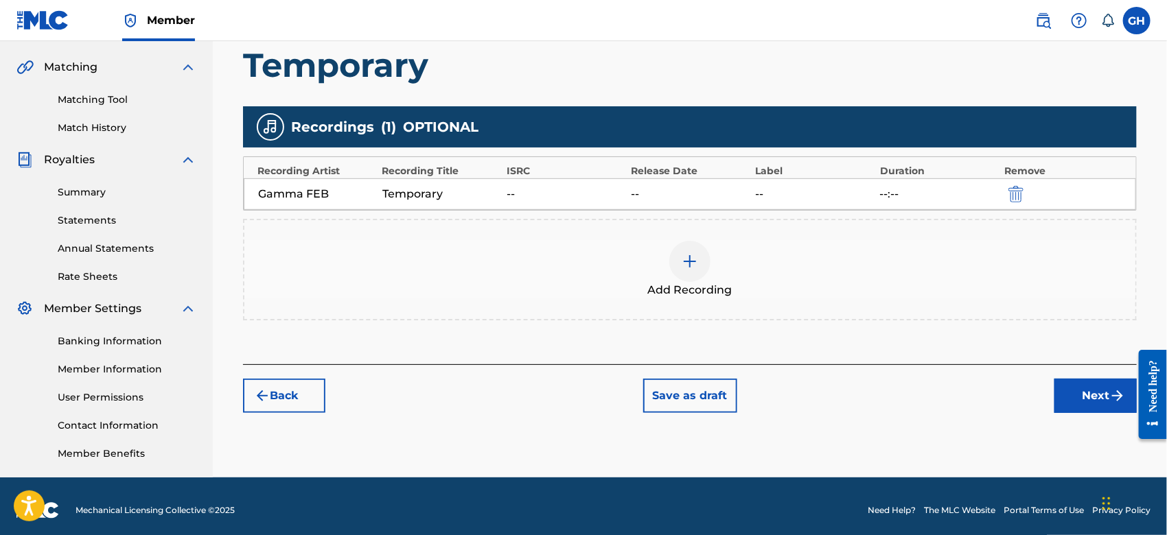
scroll to position [315, 0]
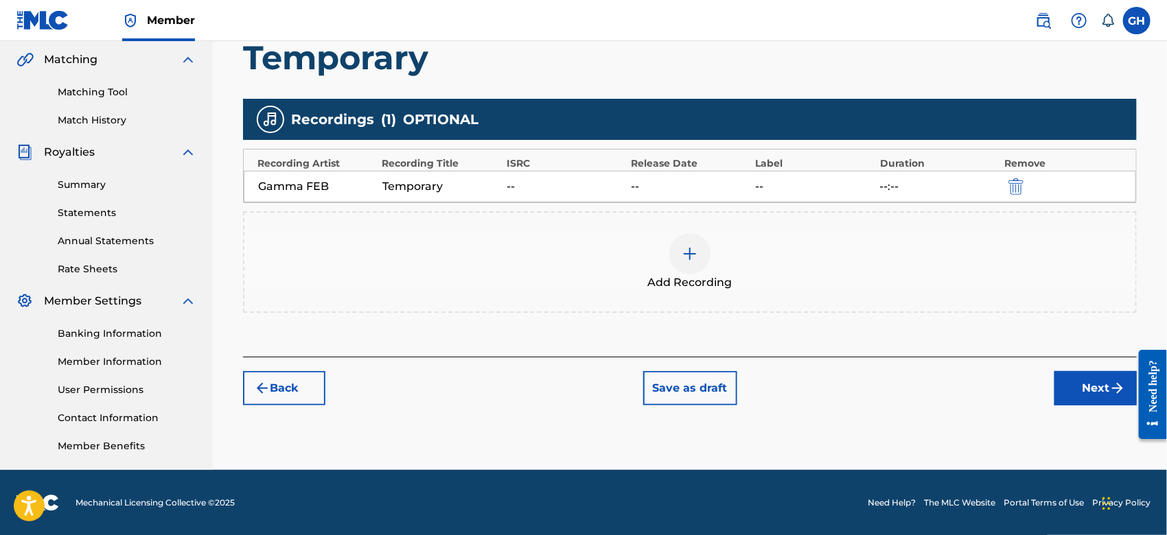
click at [1076, 388] on button "Next" at bounding box center [1095, 388] width 82 height 34
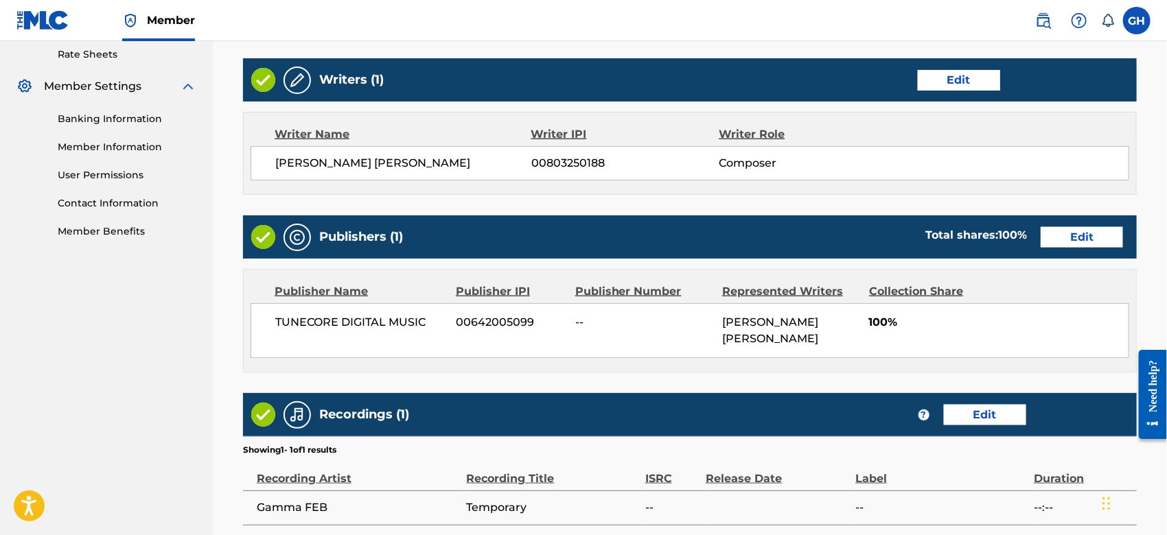
scroll to position [668, 0]
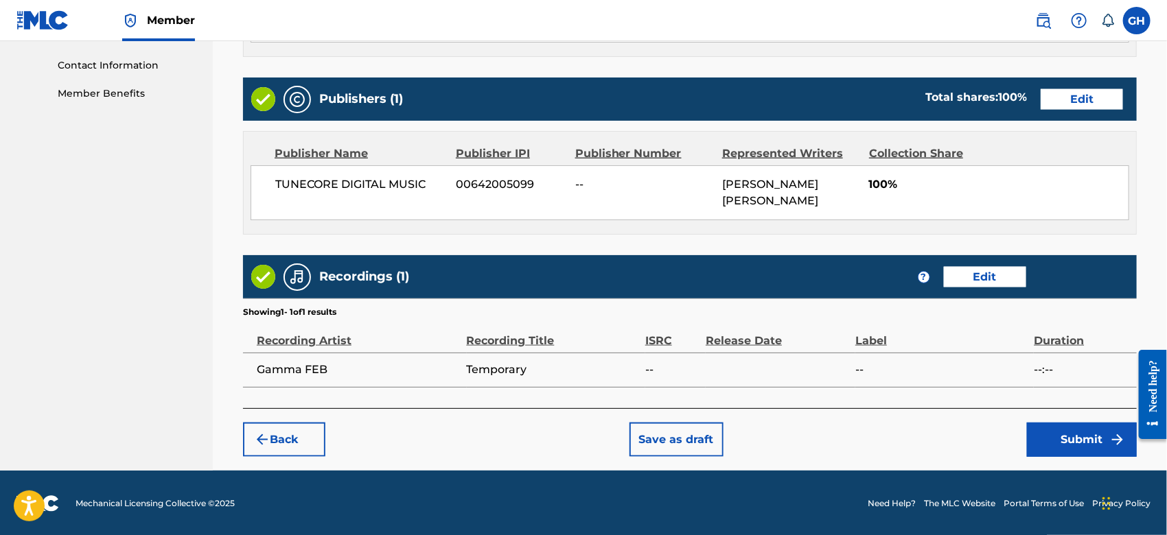
click at [1057, 441] on button "Submit" at bounding box center [1082, 440] width 110 height 34
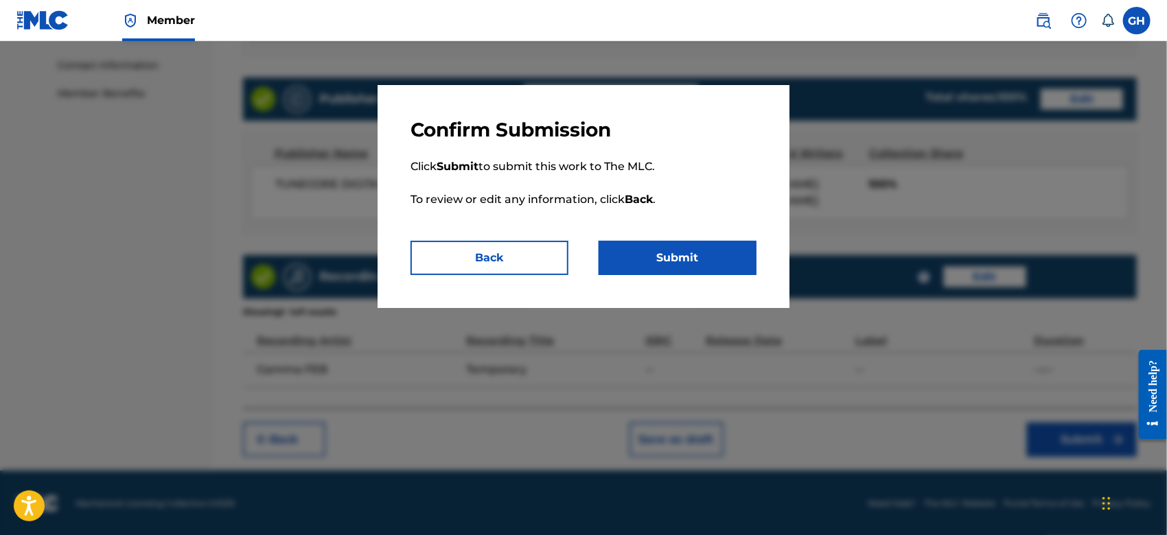
click at [713, 255] on button "Submit" at bounding box center [677, 258] width 158 height 34
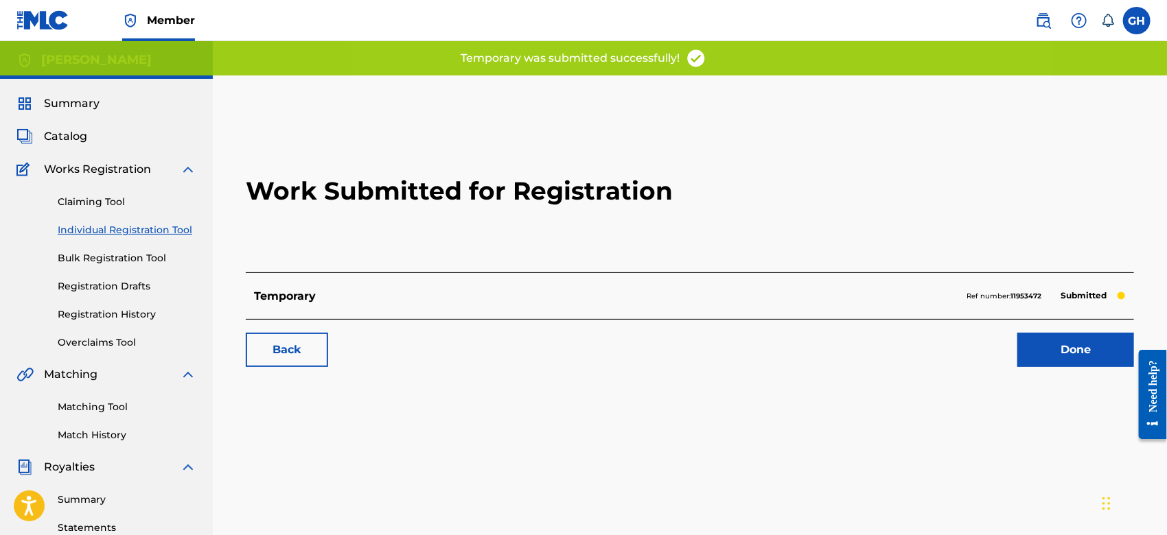
click at [1049, 343] on link "Done" at bounding box center [1075, 350] width 117 height 34
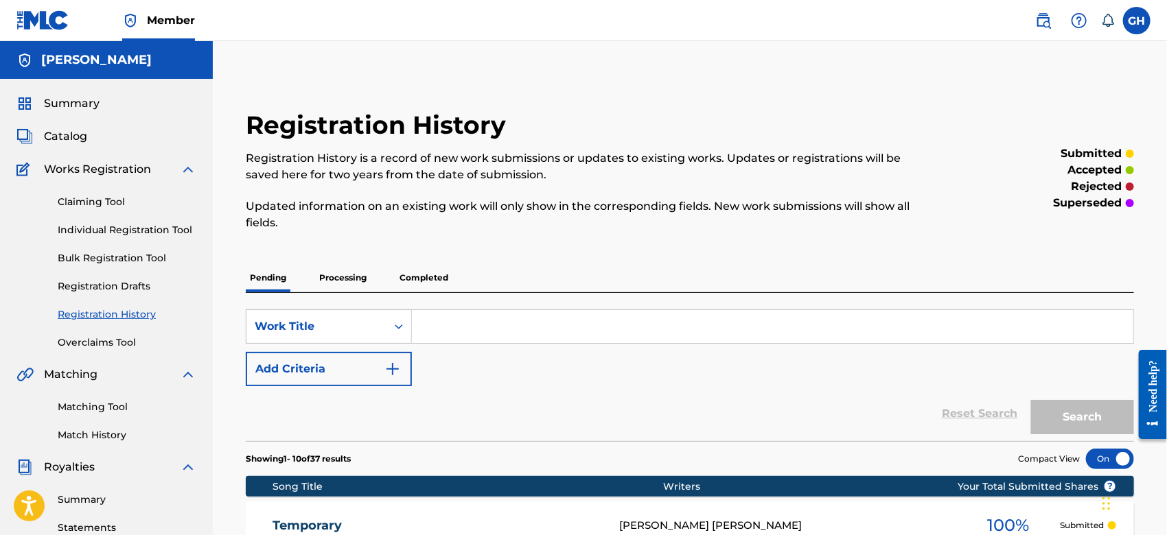
click at [83, 103] on span "Summary" at bounding box center [72, 103] width 56 height 16
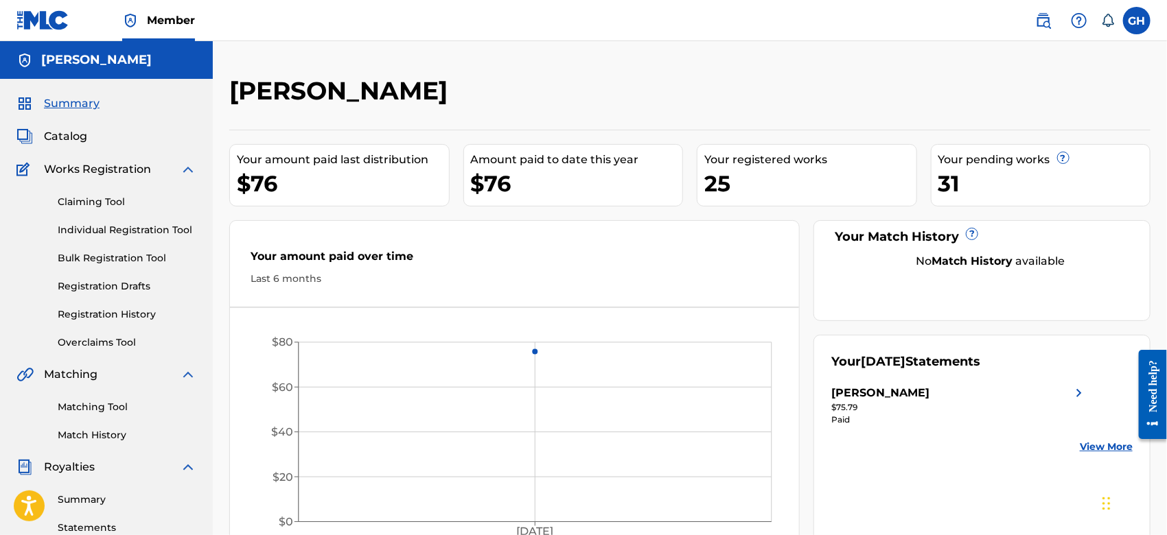
click at [63, 135] on span "Catalog" at bounding box center [65, 136] width 43 height 16
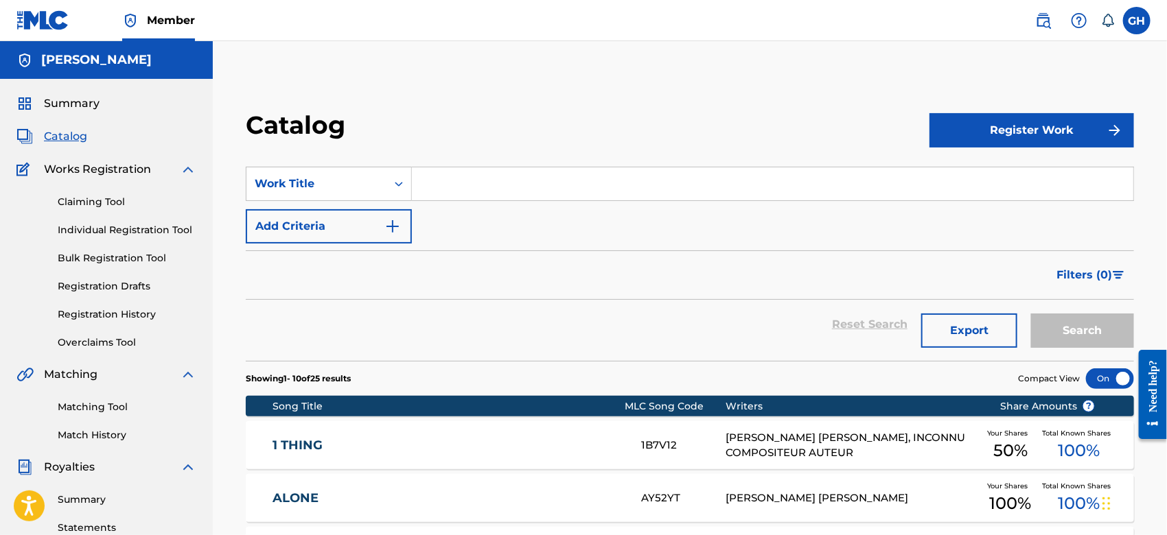
click at [75, 106] on span "Summary" at bounding box center [72, 103] width 56 height 16
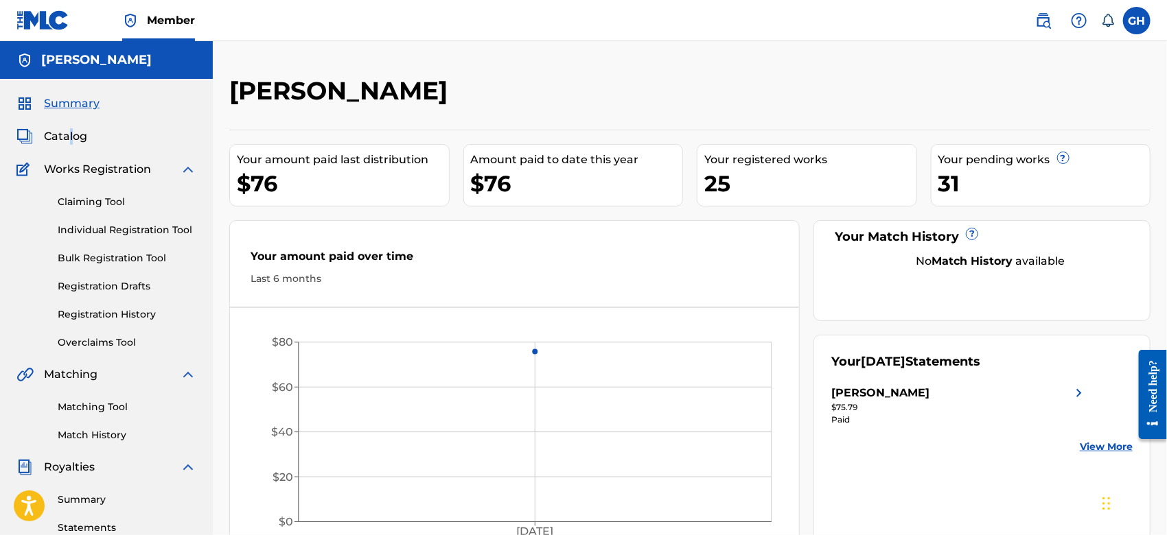
drag, startPoint x: 71, startPoint y: 125, endPoint x: 68, endPoint y: 135, distance: 10.0
click at [68, 135] on div "Summary Catalog Works Registration Claiming Tool Individual Registration Tool B…" at bounding box center [106, 432] width 213 height 706
click at [68, 135] on span "Catalog" at bounding box center [65, 136] width 43 height 16
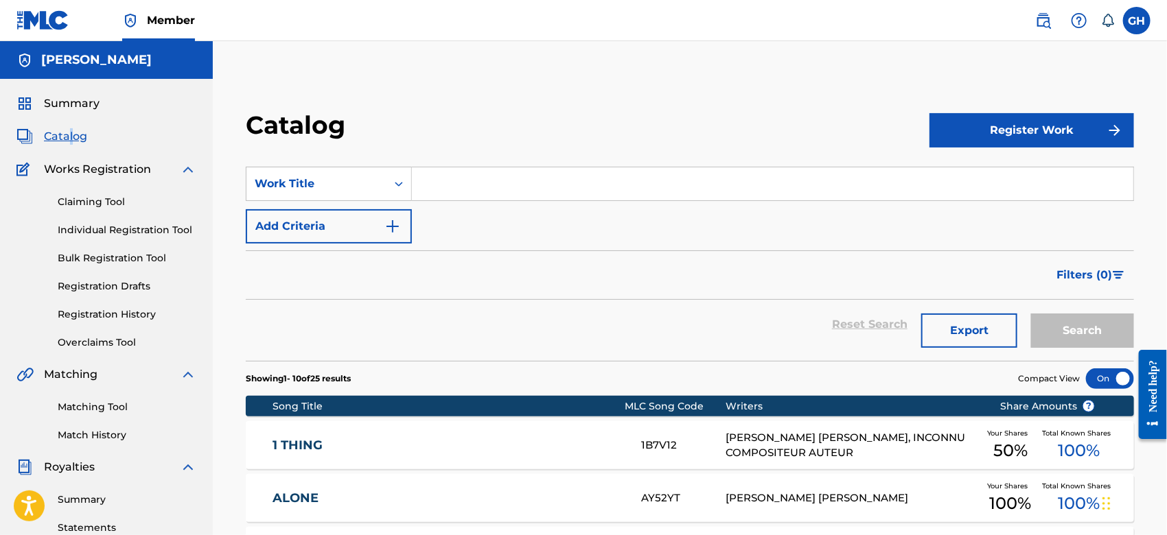
click at [1026, 128] on button "Register Work" at bounding box center [1031, 130] width 205 height 34
click at [1003, 167] on link "Individual" at bounding box center [1031, 175] width 205 height 33
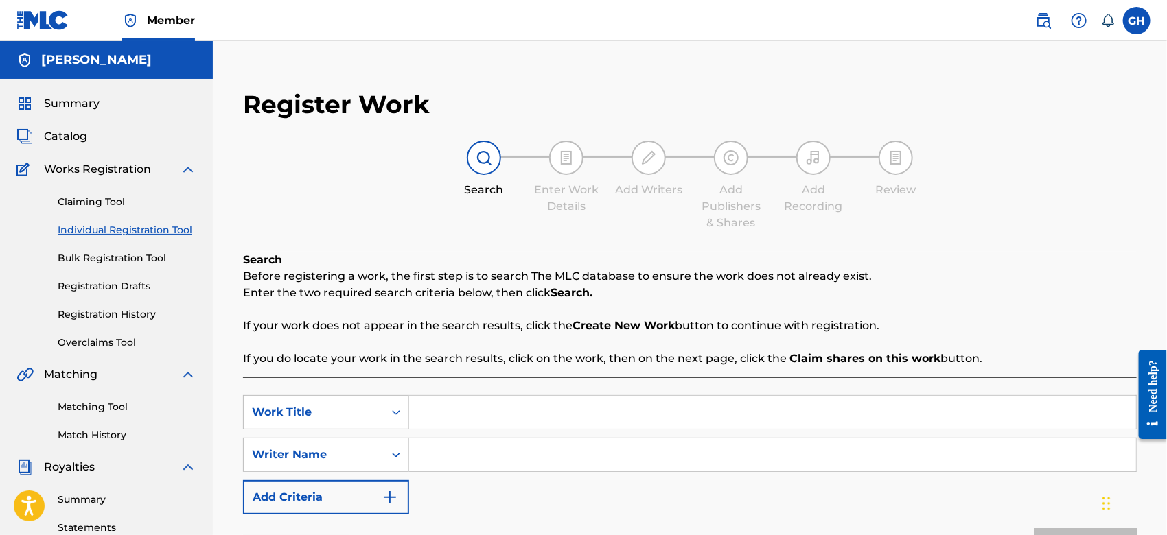
click at [463, 414] on input "Search Form" at bounding box center [772, 412] width 727 height 33
type input "Raw Talent"
click at [467, 441] on input "Search Form" at bounding box center [772, 455] width 727 height 33
type input "Gary Octwone Harrison Jr"
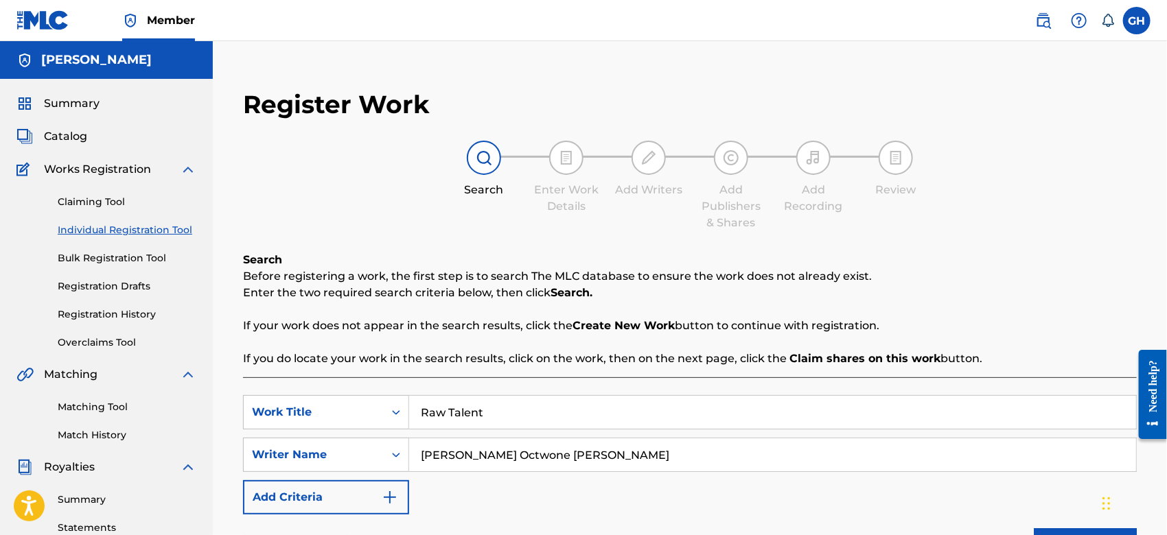
scroll to position [415, 0]
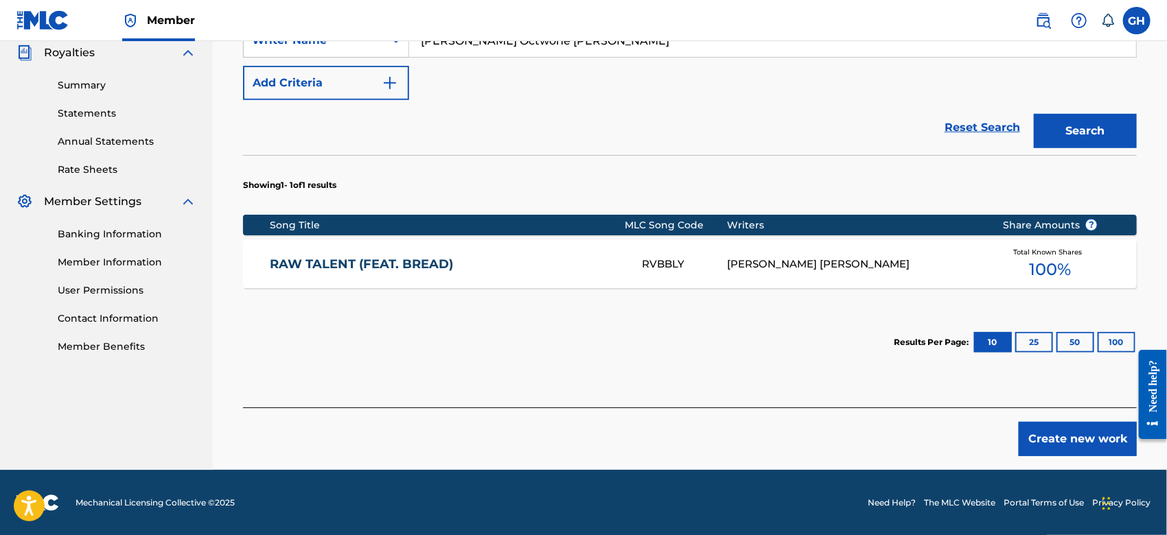
click at [587, 253] on div "RAW TALENT (FEAT. BREAD) RVBBLY GARY OCTWONE JR. HARRISON Total Known Shares 10…" at bounding box center [690, 264] width 894 height 48
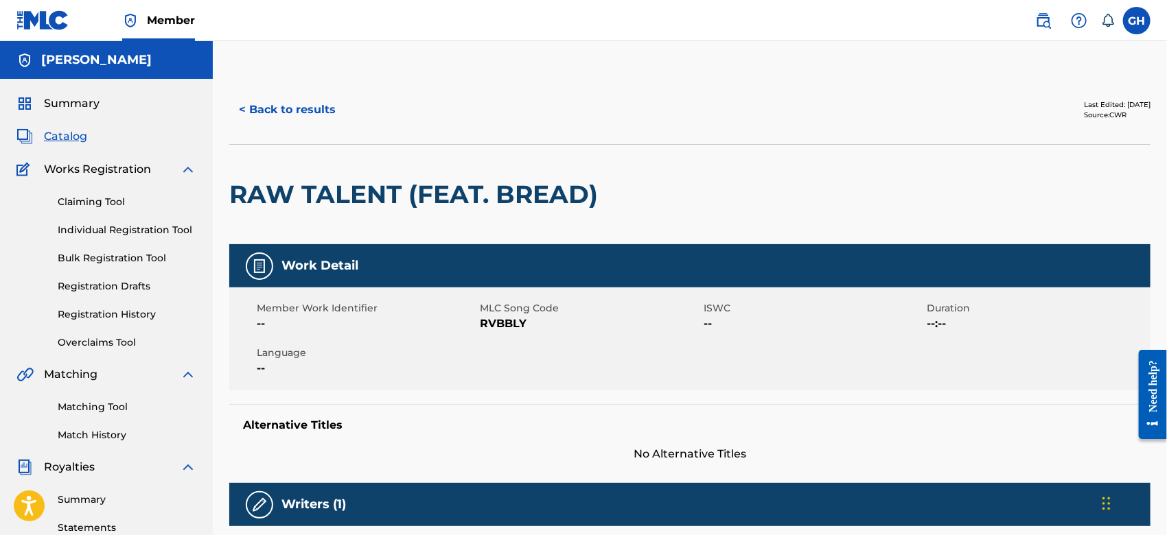
click at [313, 110] on button "< Back to results" at bounding box center [287, 110] width 116 height 34
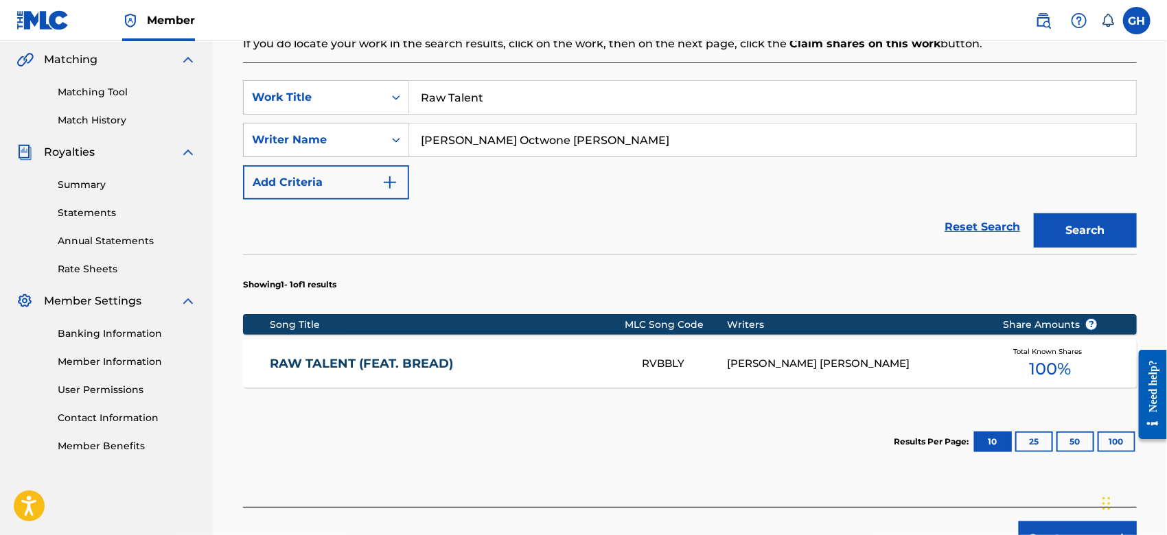
scroll to position [415, 0]
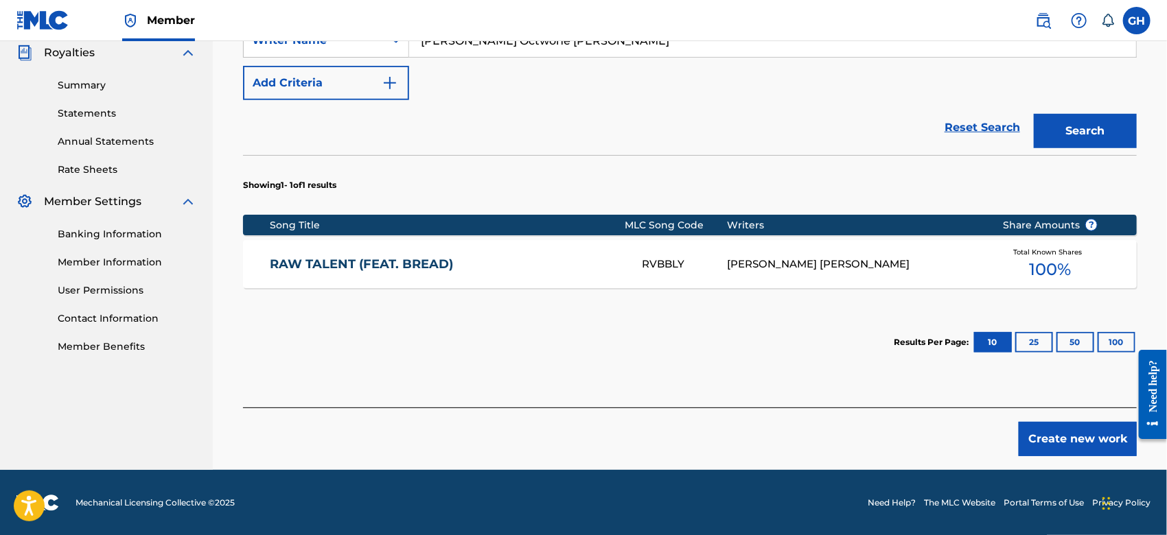
click at [1059, 442] on button "Create new work" at bounding box center [1078, 439] width 118 height 34
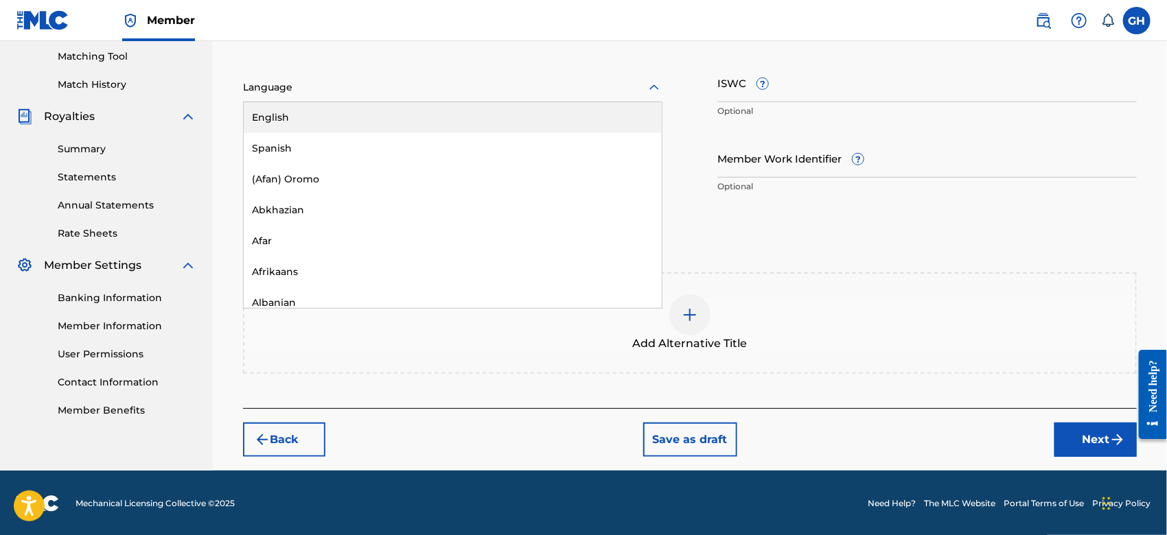
drag, startPoint x: 299, startPoint y: 81, endPoint x: 294, endPoint y: 120, distance: 39.4
click at [294, 102] on div "153 results available. Use Up and Down to choose options, press Enter to select…" at bounding box center [452, 87] width 419 height 29
click at [294, 120] on div "English" at bounding box center [453, 117] width 418 height 31
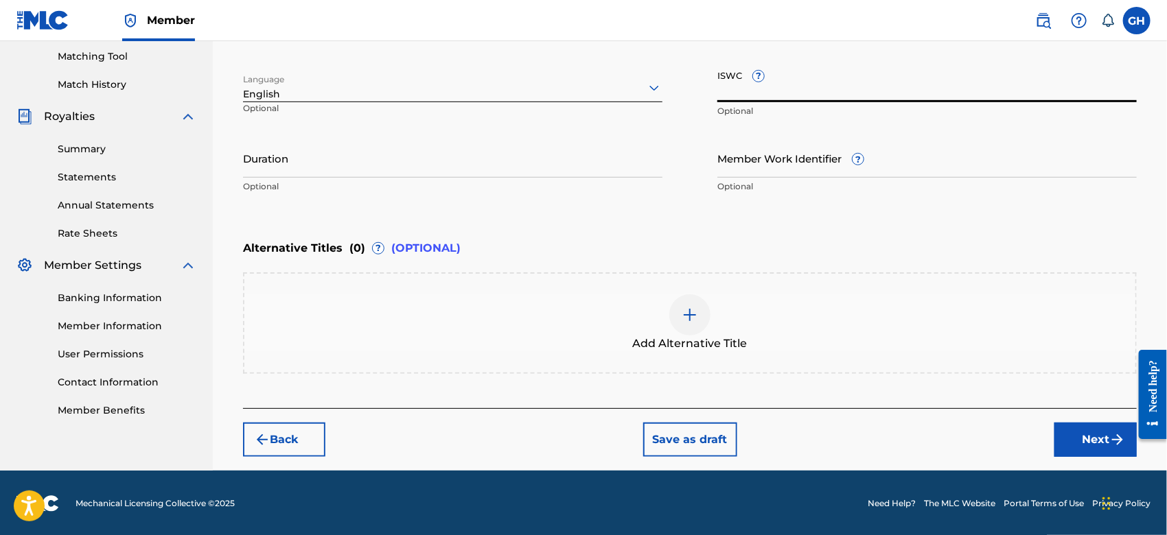
click at [723, 93] on input "ISWC ?" at bounding box center [926, 82] width 419 height 39
paste input "T-924.431.534-2"
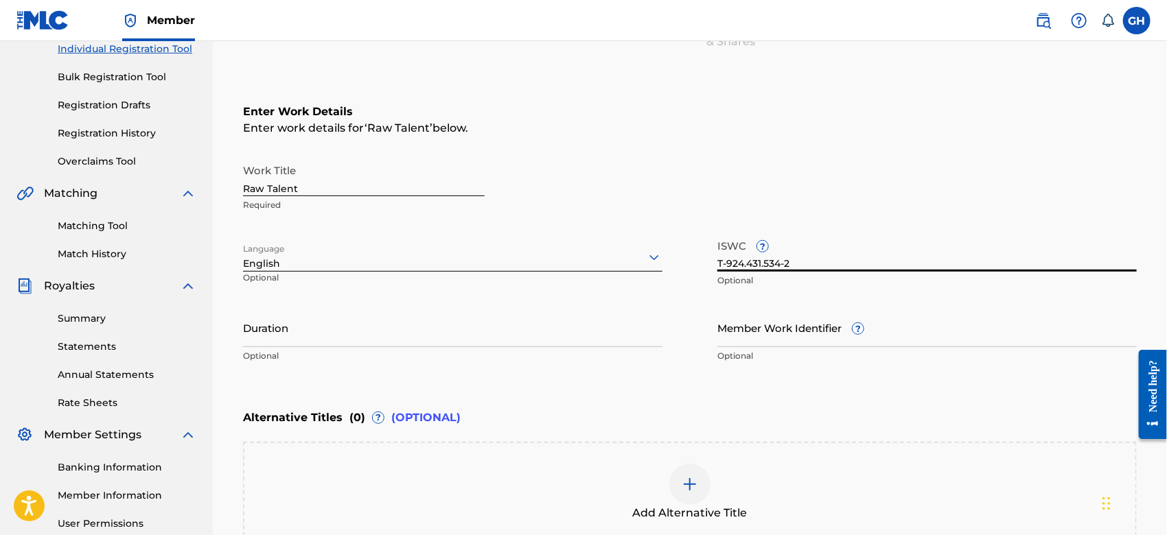
scroll to position [272, 0]
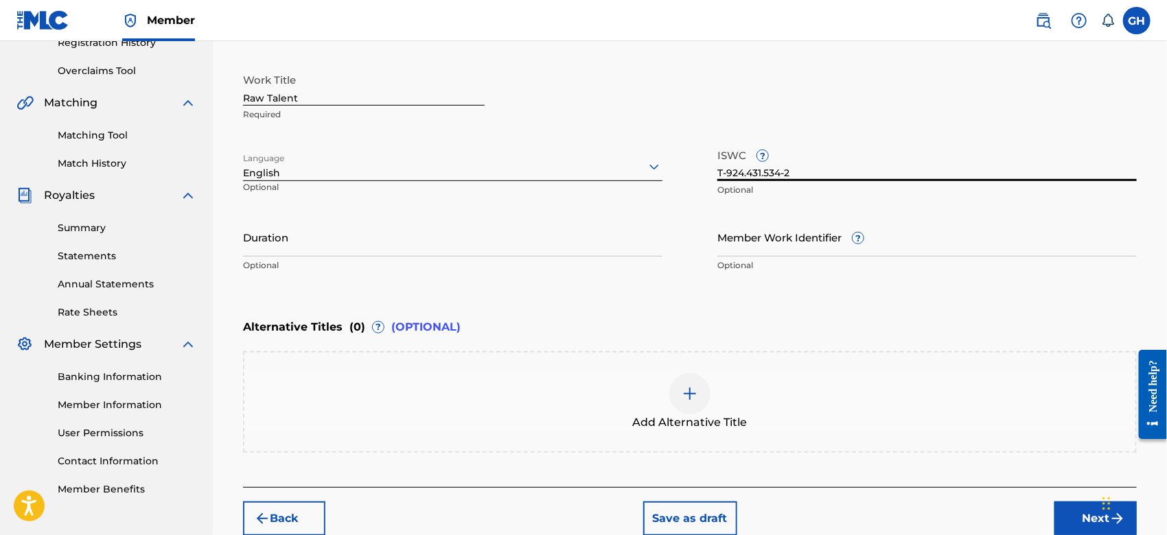
type input "T-924.431.534-2"
click at [1069, 515] on button "Next" at bounding box center [1095, 519] width 82 height 34
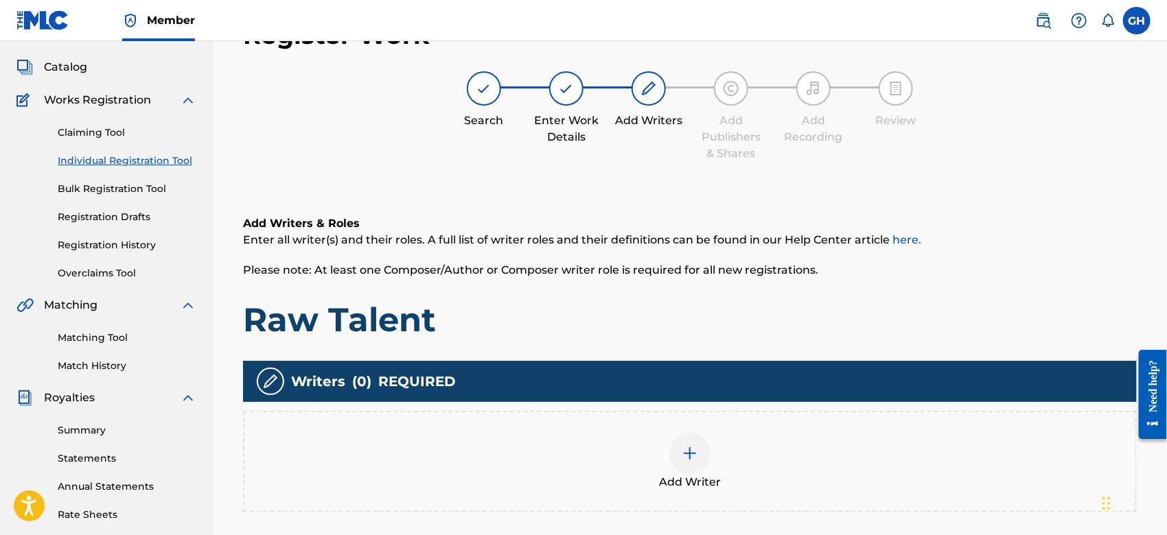
scroll to position [61, 0]
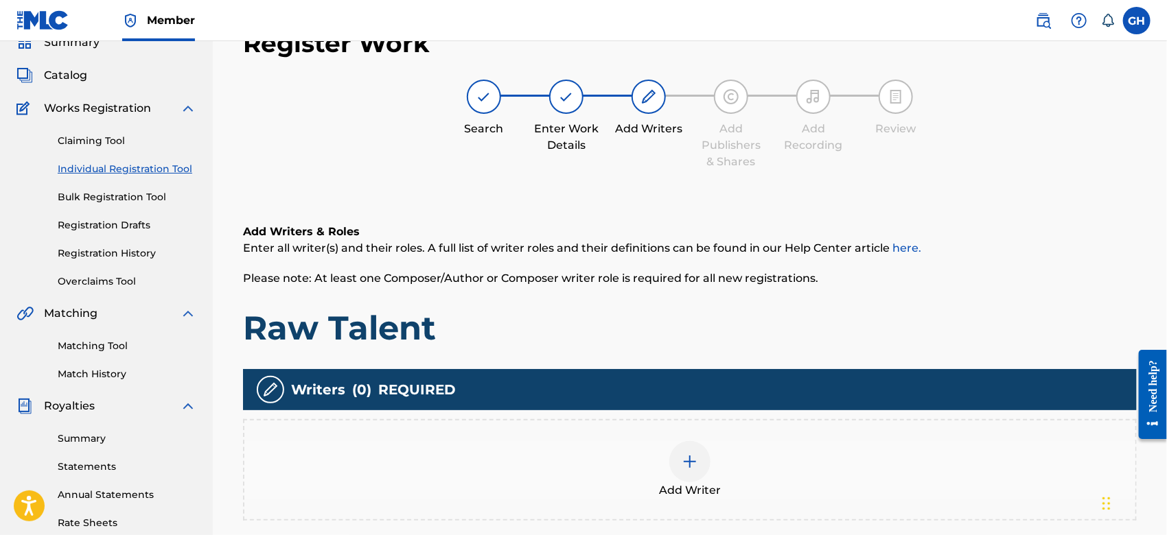
click at [698, 448] on div at bounding box center [689, 461] width 41 height 41
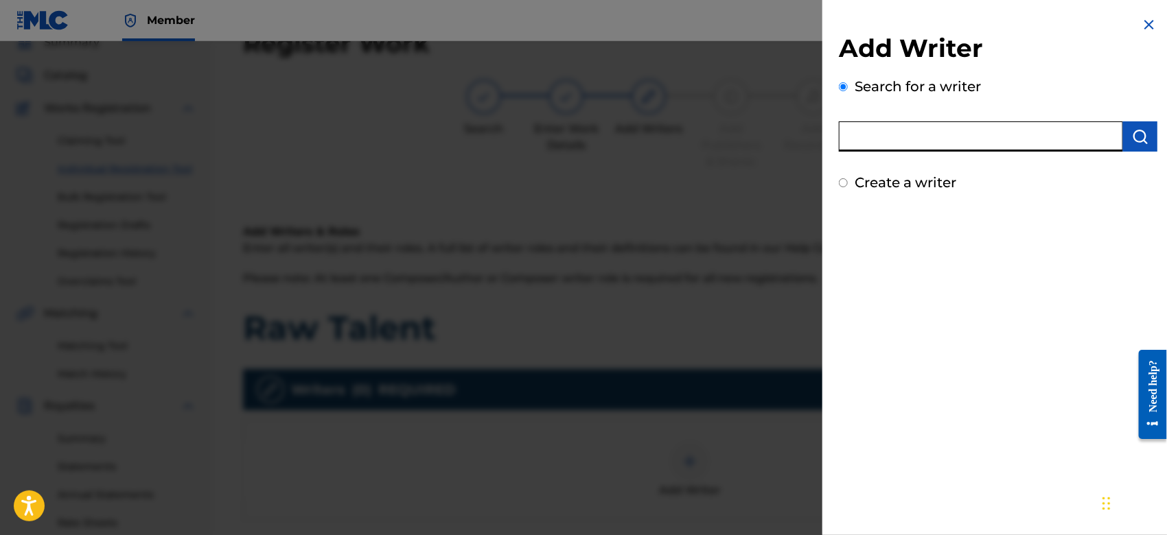
click at [1021, 126] on input "text" at bounding box center [981, 136] width 284 height 30
type input "octwone"
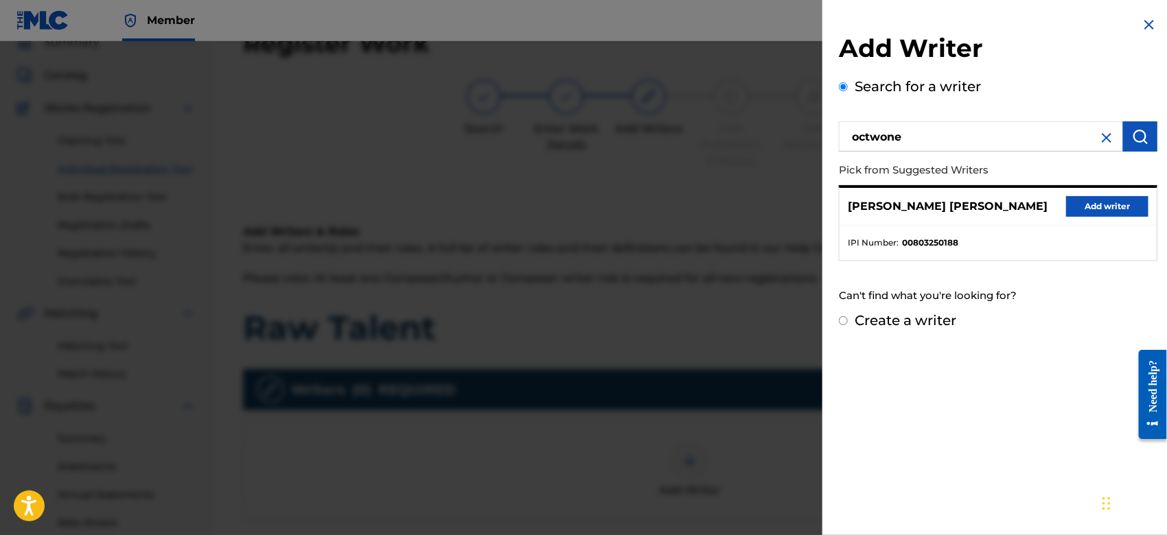
click at [1130, 198] on button "Add writer" at bounding box center [1107, 206] width 82 height 21
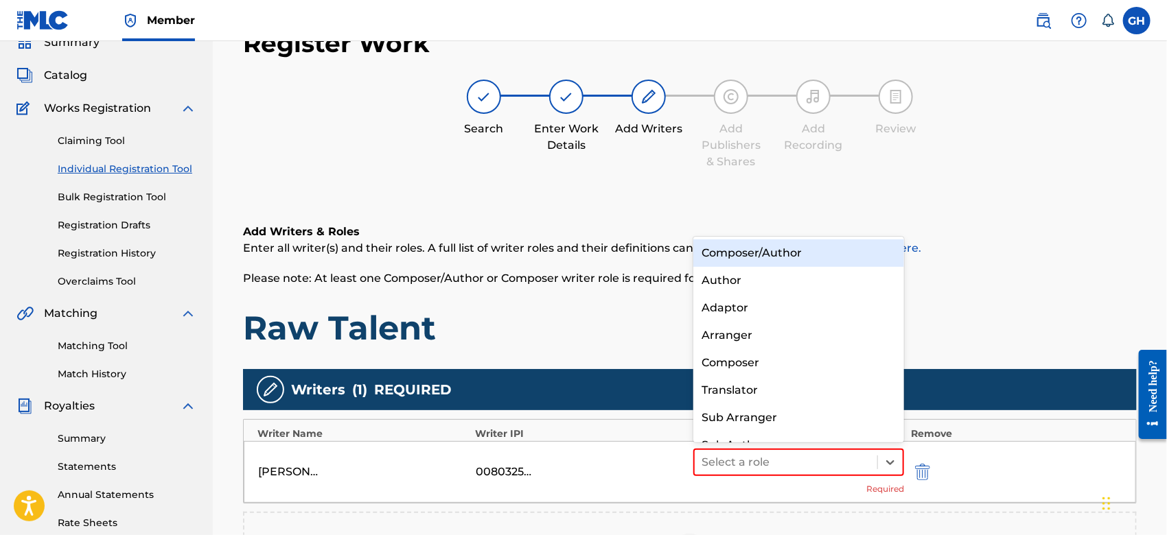
scroll to position [19, 0]
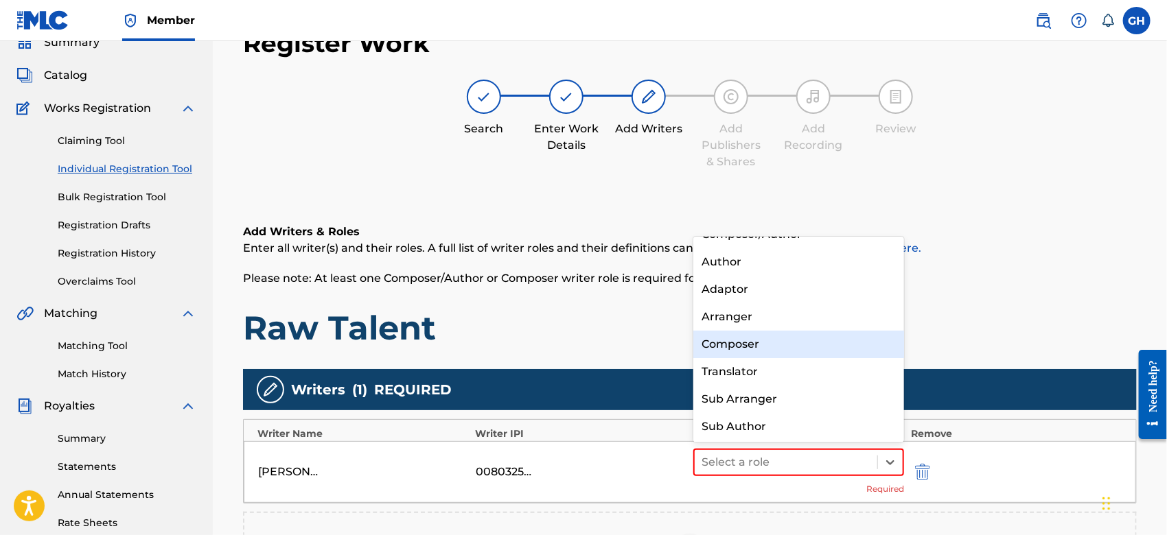
drag, startPoint x: 714, startPoint y: 449, endPoint x: 719, endPoint y: 355, distance: 94.2
click at [719, 449] on div "8 results available. Use Up and Down to choose options, press Enter to select t…" at bounding box center [798, 462] width 211 height 27
click at [719, 355] on div "Composer" at bounding box center [798, 344] width 211 height 27
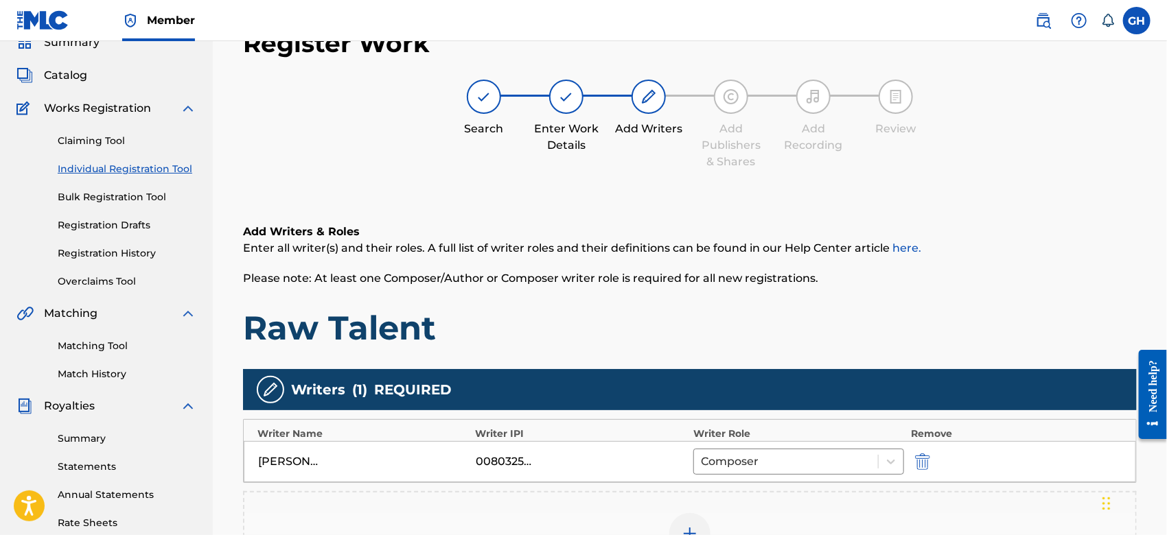
scroll to position [315, 0]
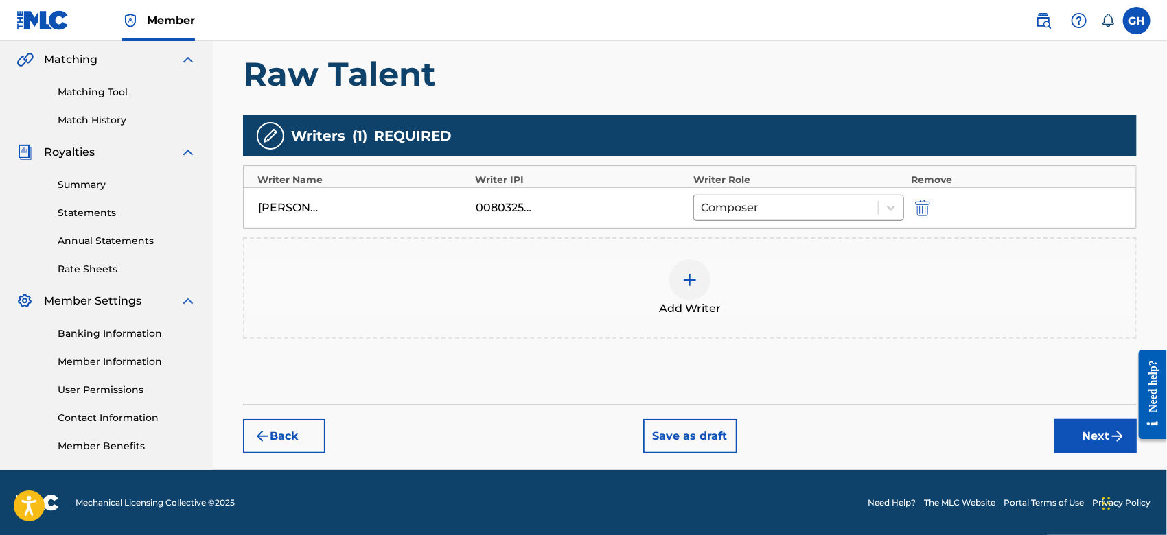
click at [1089, 433] on button "Next" at bounding box center [1095, 436] width 82 height 34
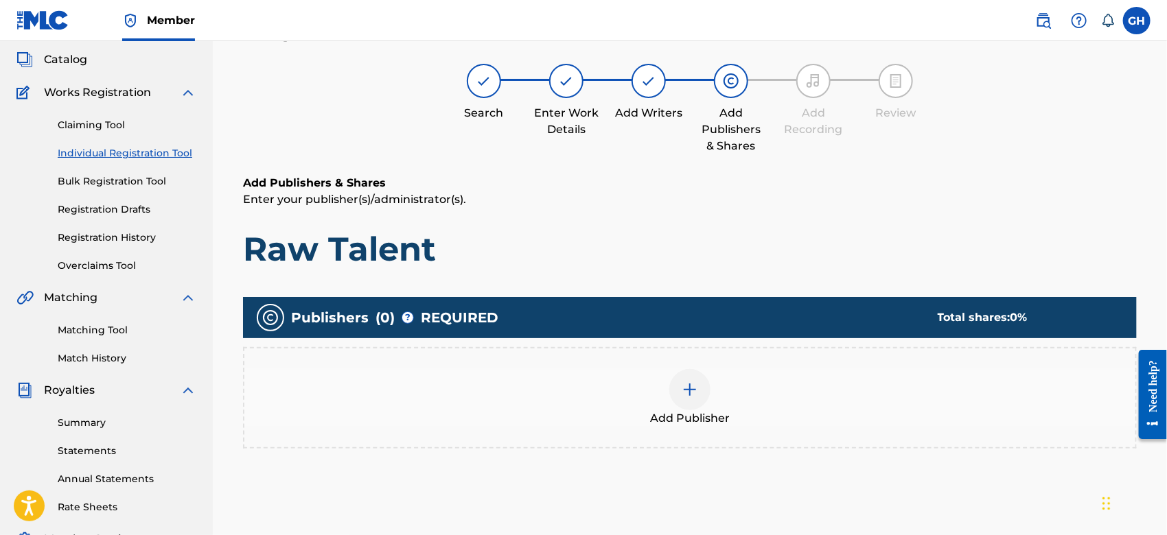
scroll to position [61, 0]
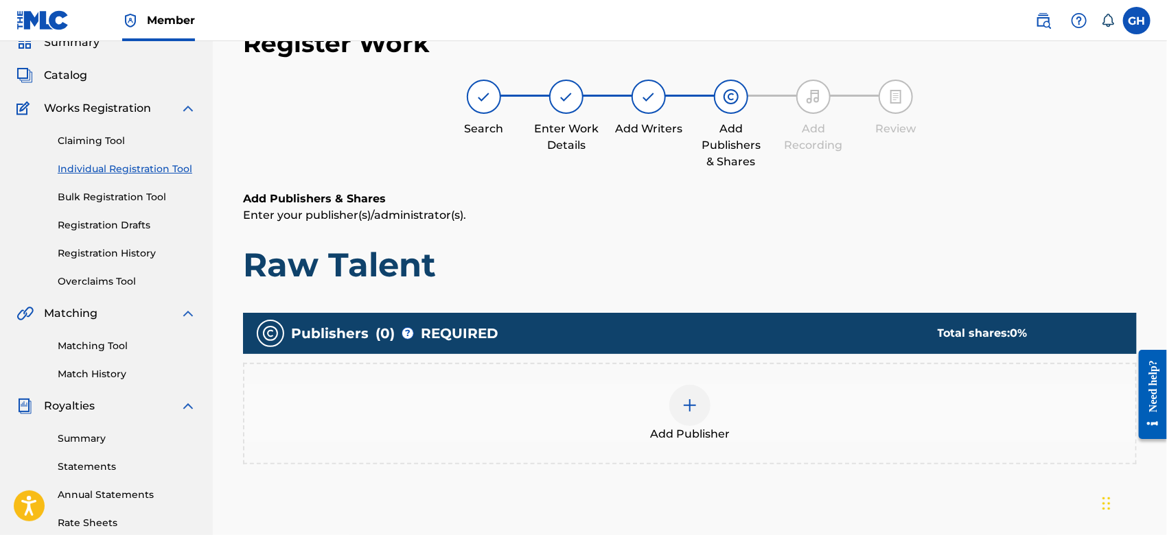
click at [695, 397] on img at bounding box center [690, 405] width 16 height 16
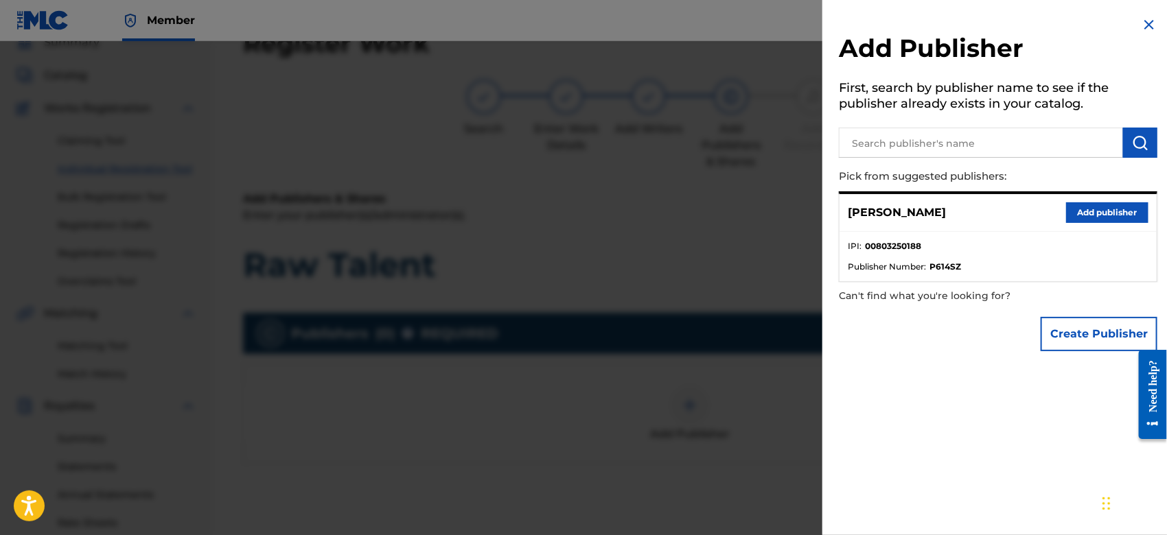
click at [1058, 340] on button "Create Publisher" at bounding box center [1098, 334] width 117 height 34
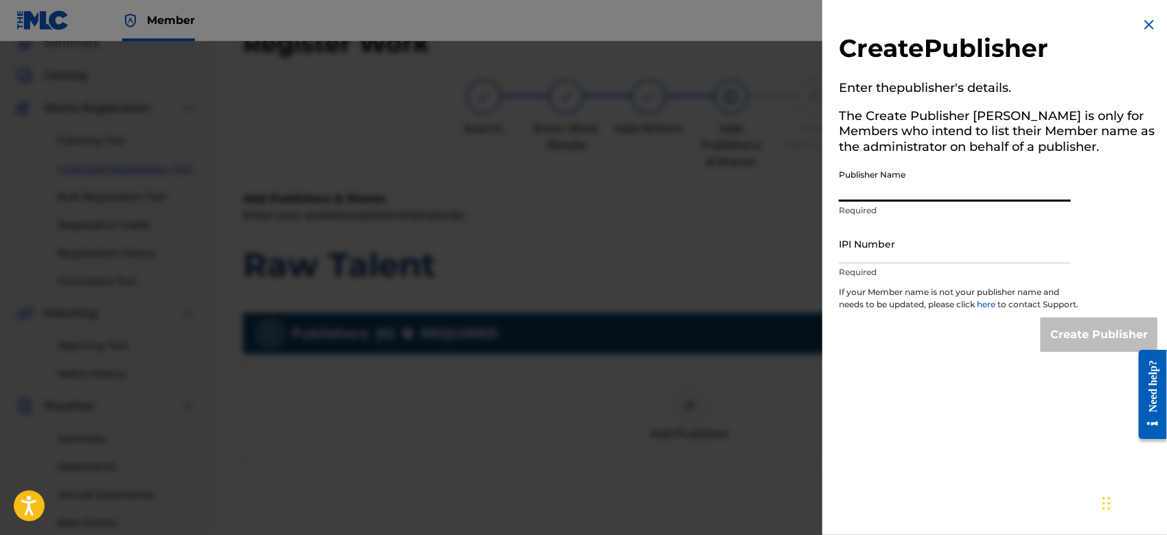
drag, startPoint x: 887, startPoint y: 192, endPoint x: 949, endPoint y: 237, distance: 76.0
click at [949, 237] on div "Create Publisher Enter the publisher 's details. The Create Publisher button is…" at bounding box center [997, 184] width 351 height 369
type input "TUNECORE DIGITAL MUSIC"
click at [911, 254] on input "IPI Number" at bounding box center [955, 243] width 232 height 39
type input "00642005099"
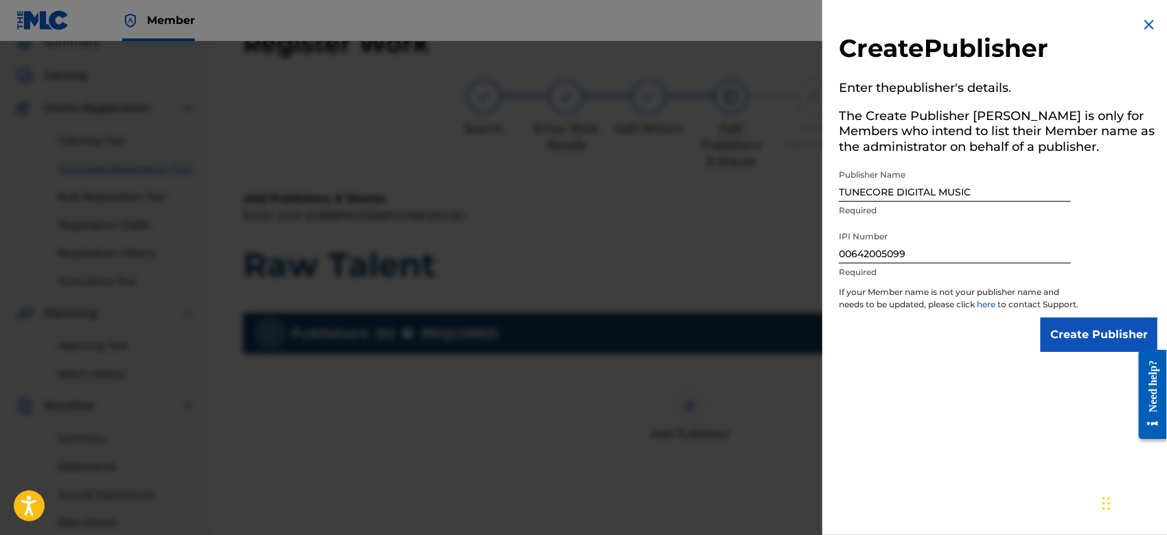
click at [1085, 351] on input "Create Publisher" at bounding box center [1098, 335] width 117 height 34
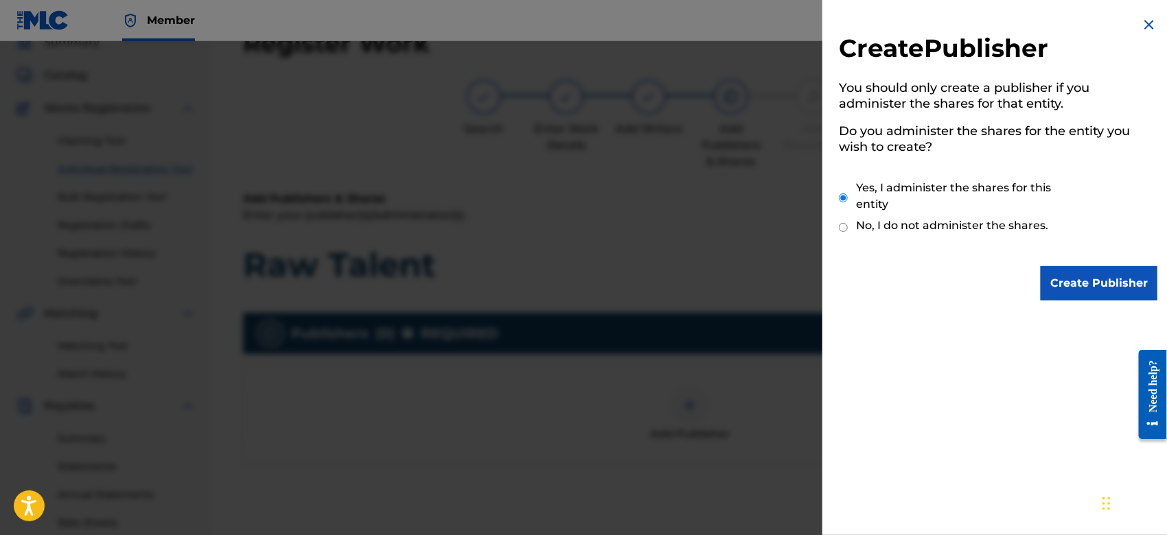
click at [1054, 273] on input "Create Publisher" at bounding box center [1098, 283] width 117 height 34
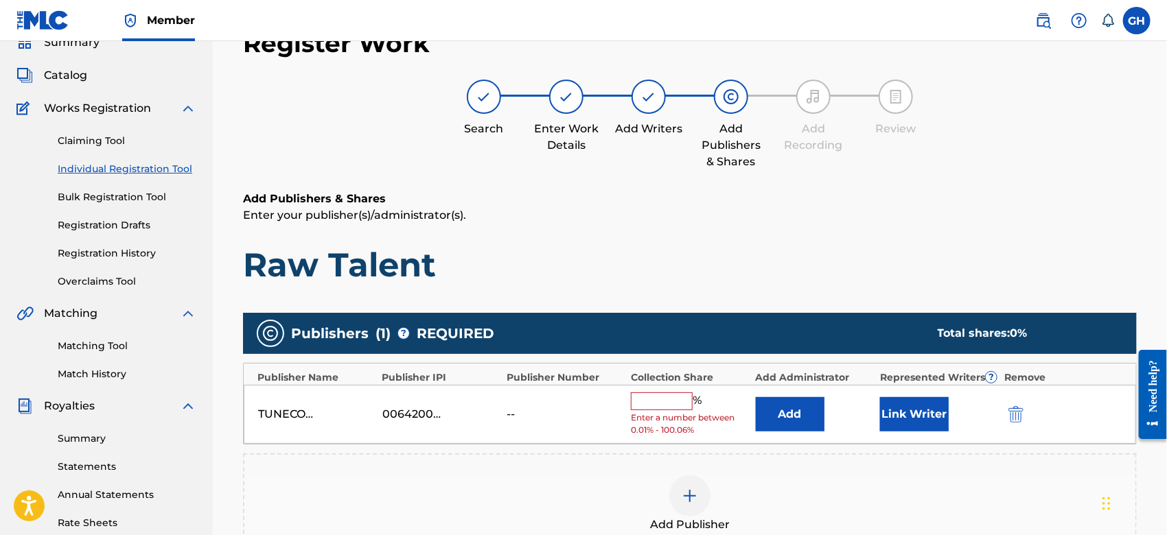
click at [671, 393] on input "text" at bounding box center [662, 402] width 62 height 18
type input "100"
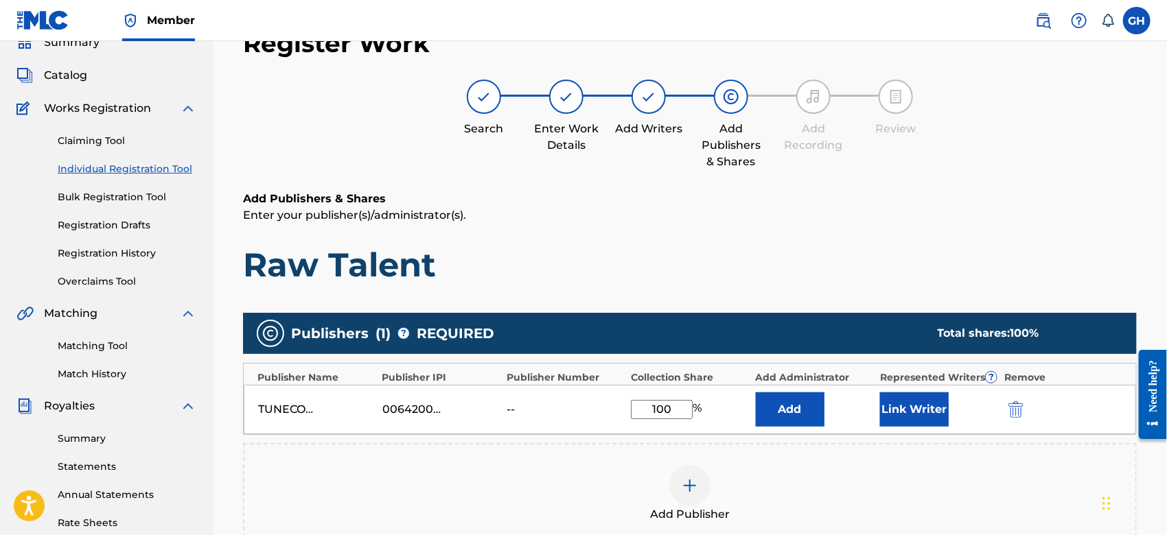
click at [895, 410] on button "Link Writer" at bounding box center [914, 410] width 69 height 34
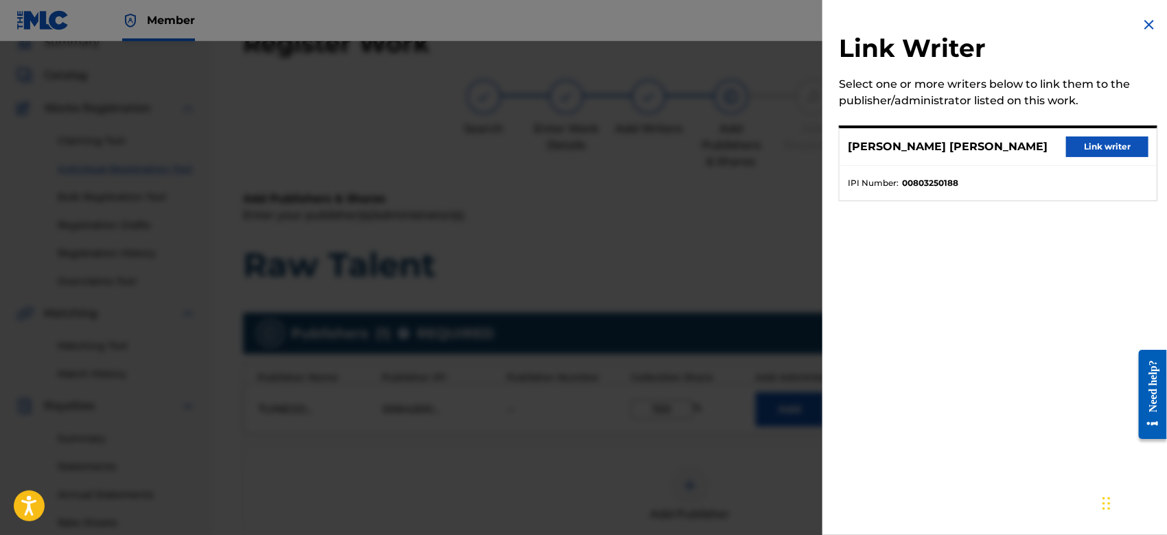
click at [1097, 146] on button "Link writer" at bounding box center [1107, 147] width 82 height 21
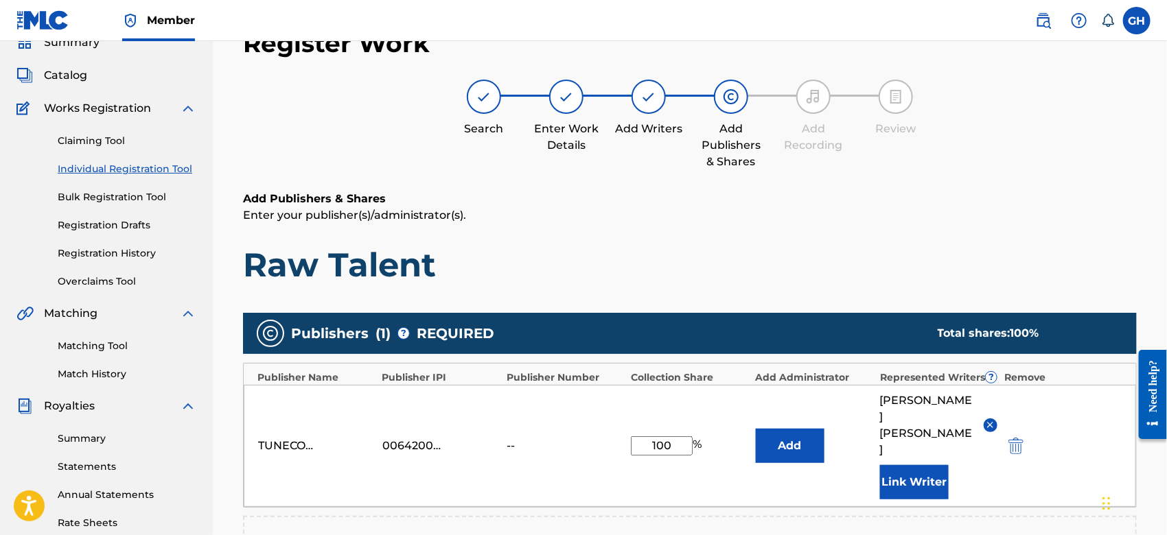
scroll to position [361, 0]
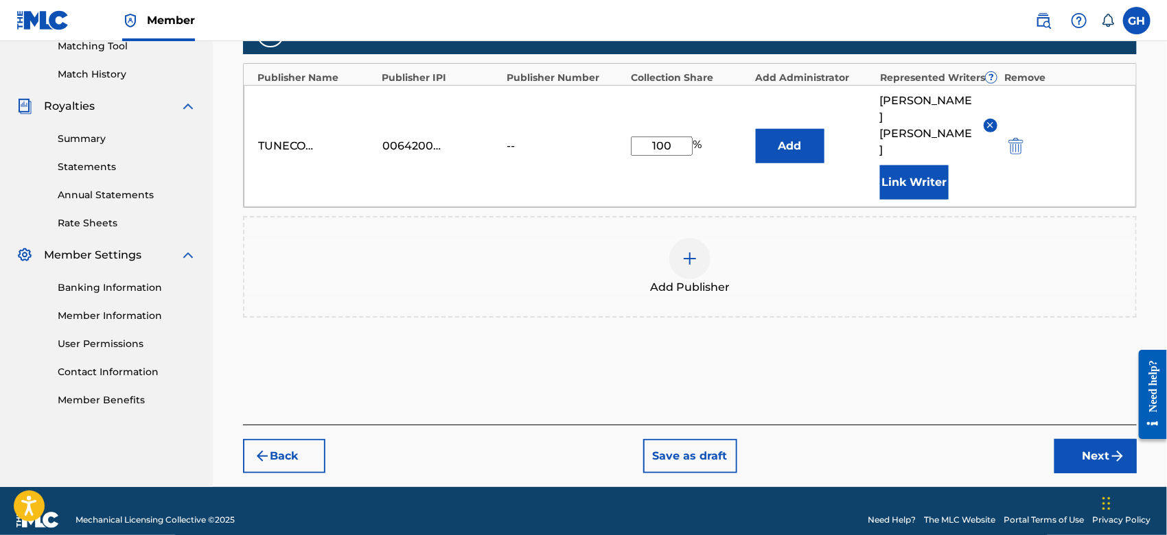
click at [1072, 444] on button "Next" at bounding box center [1095, 456] width 82 height 34
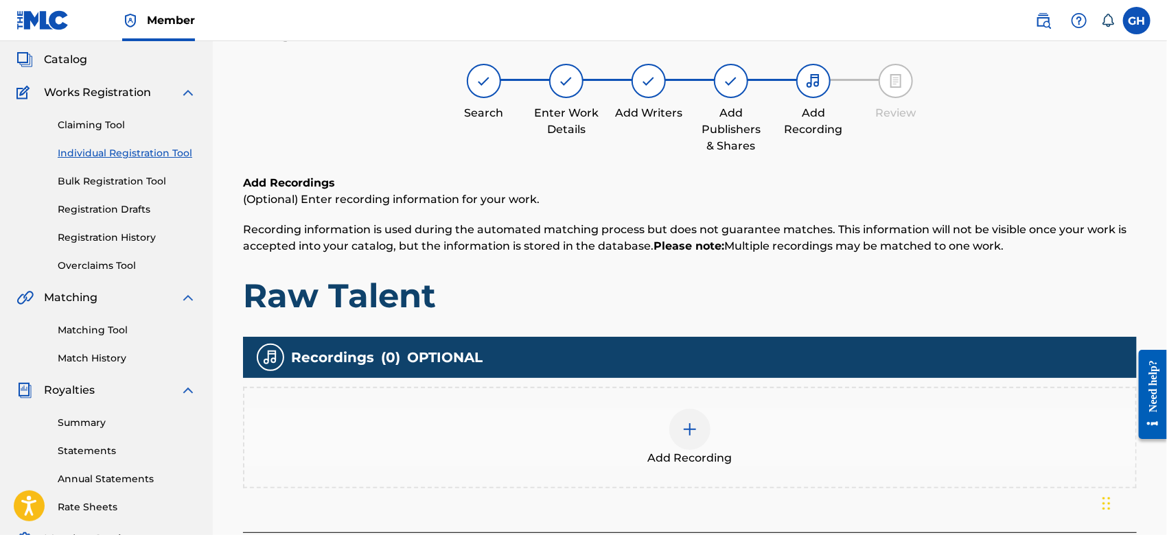
scroll to position [61, 0]
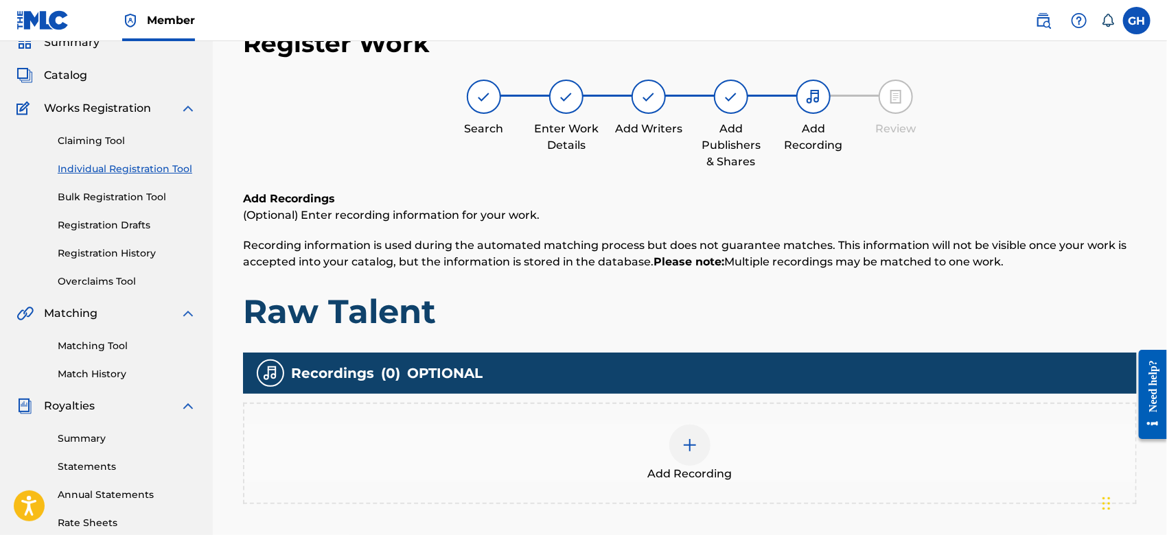
click at [692, 447] on img at bounding box center [690, 445] width 16 height 16
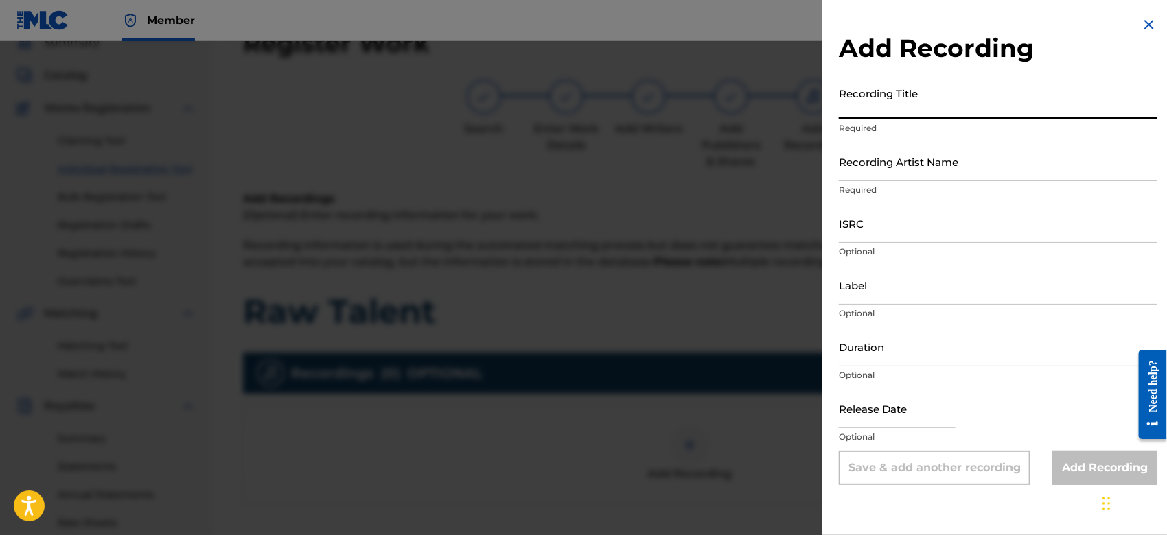
click at [864, 113] on input "Recording Title" at bounding box center [998, 99] width 318 height 39
type input "Raw Talent"
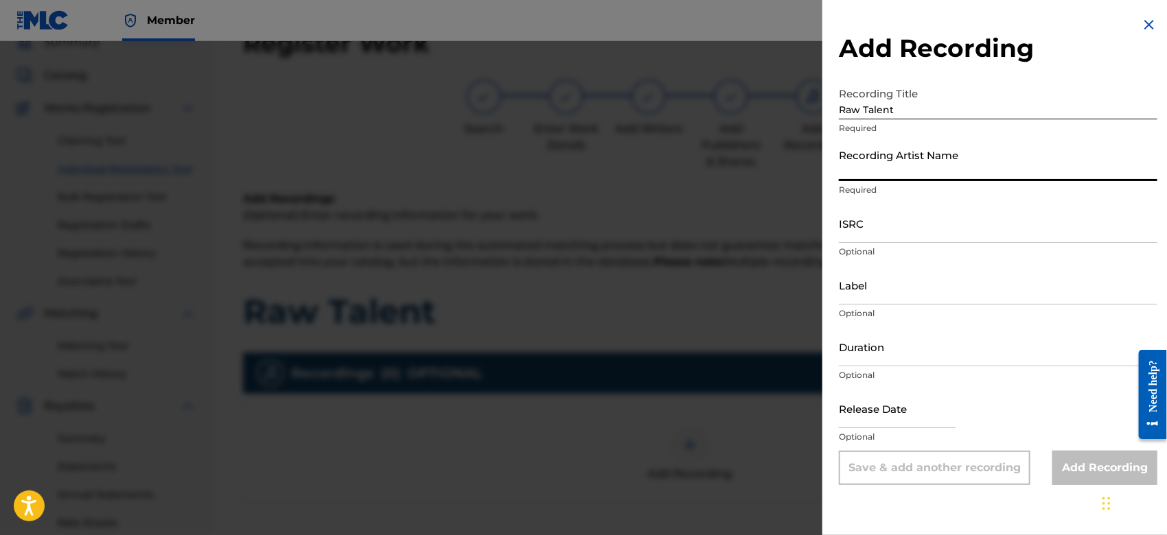
click at [895, 178] on input "Recording Artist Name" at bounding box center [998, 161] width 318 height 39
type input "Gamma FEB"
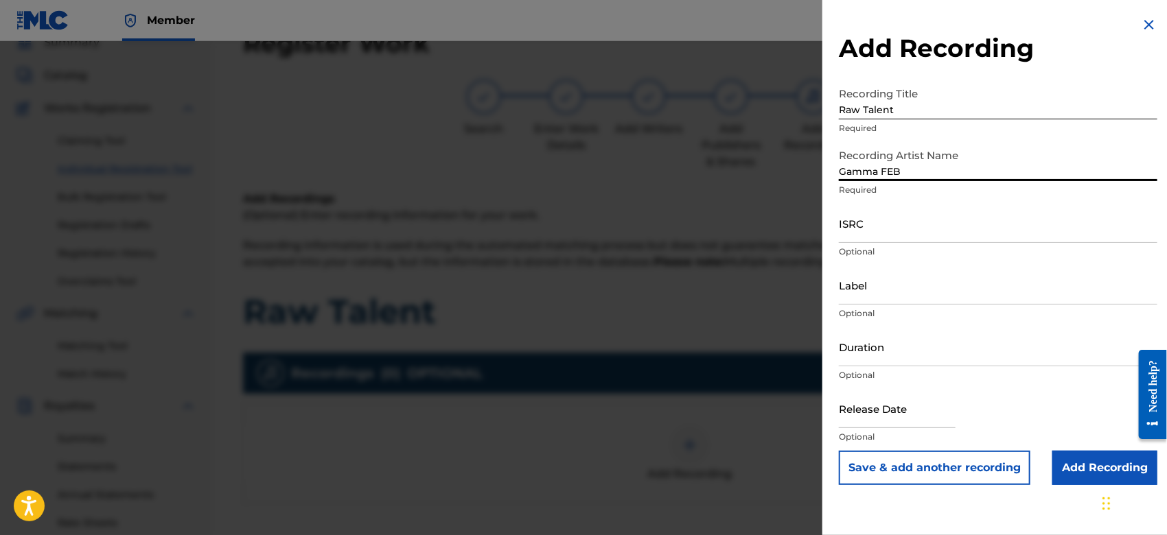
scroll to position [315, 0]
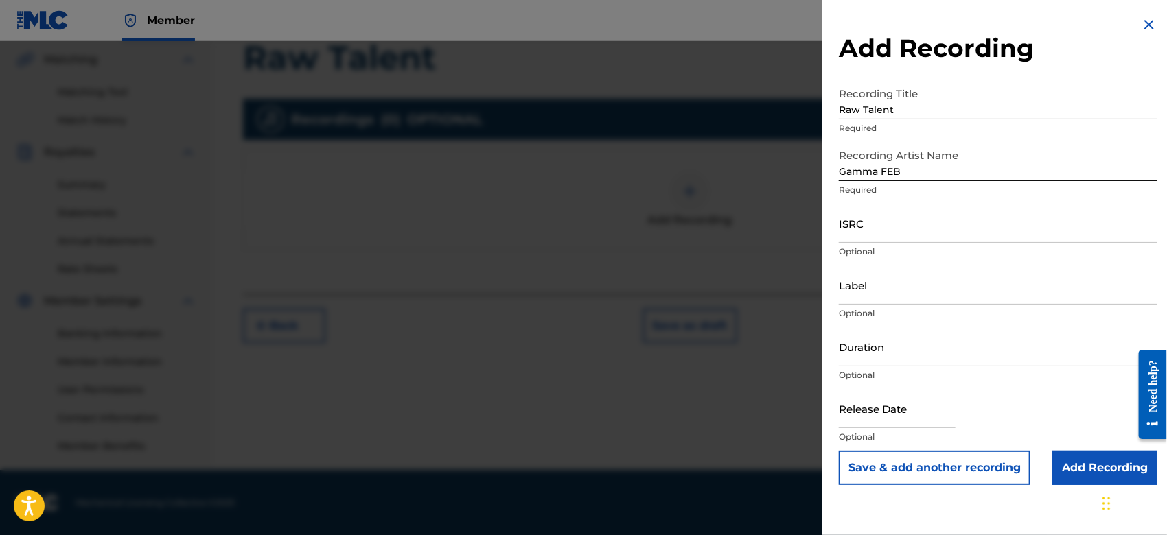
click at [1095, 464] on input "Add Recording" at bounding box center [1104, 468] width 105 height 34
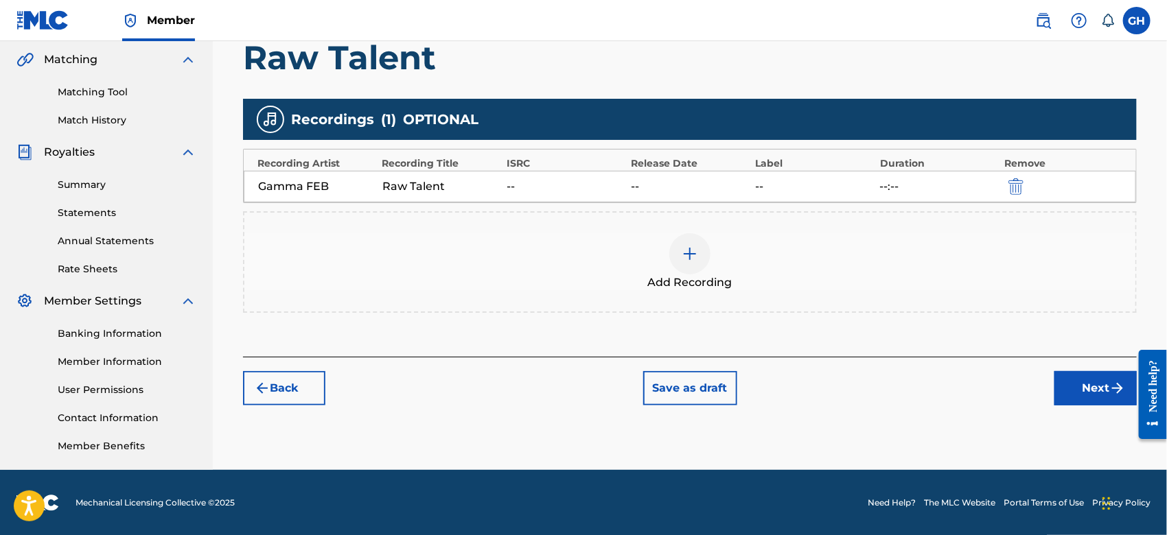
click at [1062, 388] on button "Next" at bounding box center [1095, 388] width 82 height 34
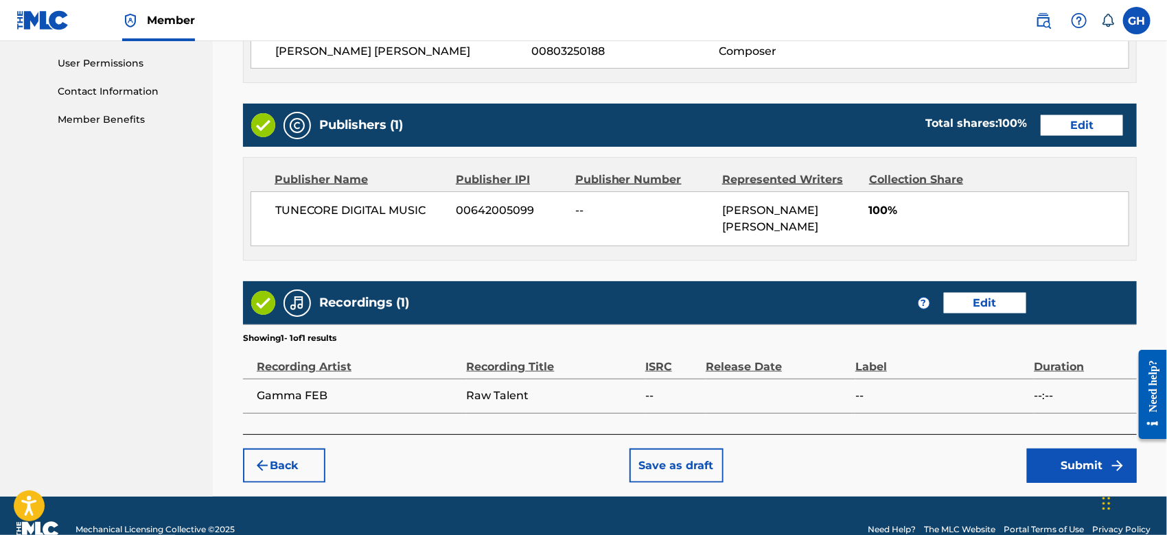
scroll to position [668, 0]
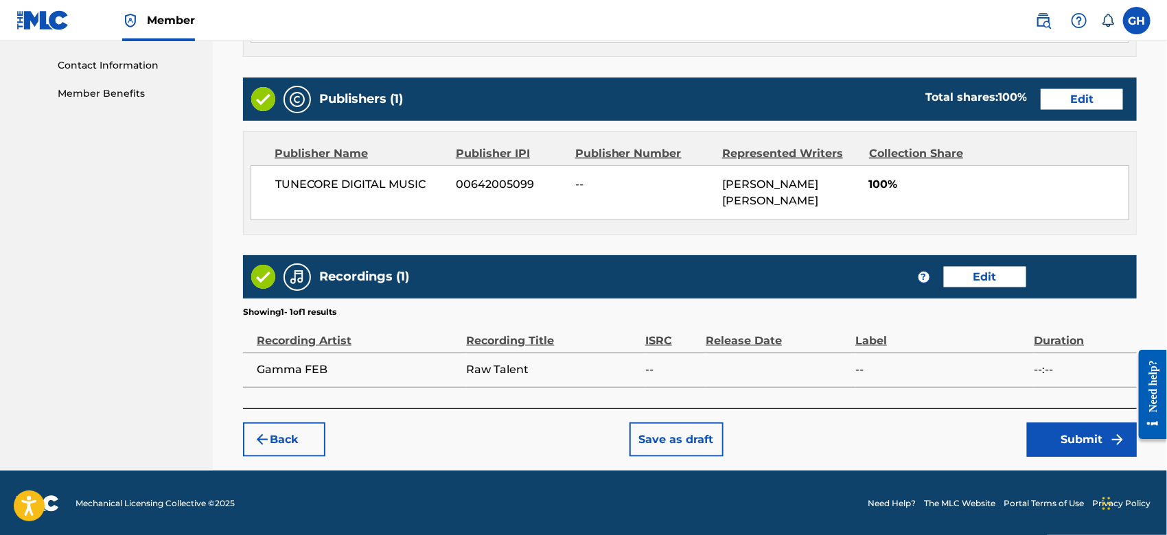
click at [1069, 446] on button "Submit" at bounding box center [1082, 440] width 110 height 34
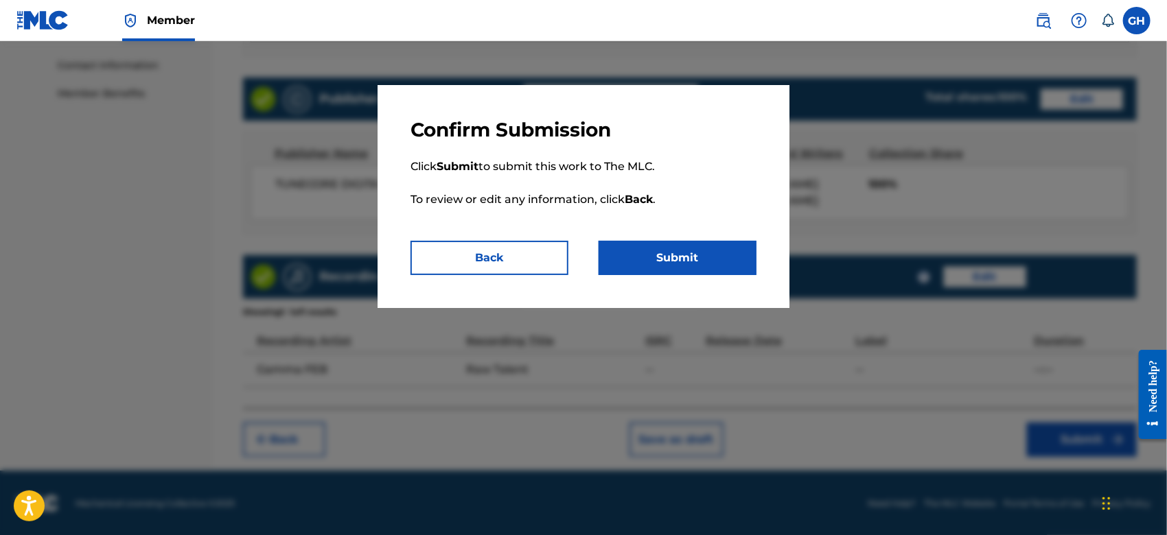
click at [706, 249] on button "Submit" at bounding box center [677, 258] width 158 height 34
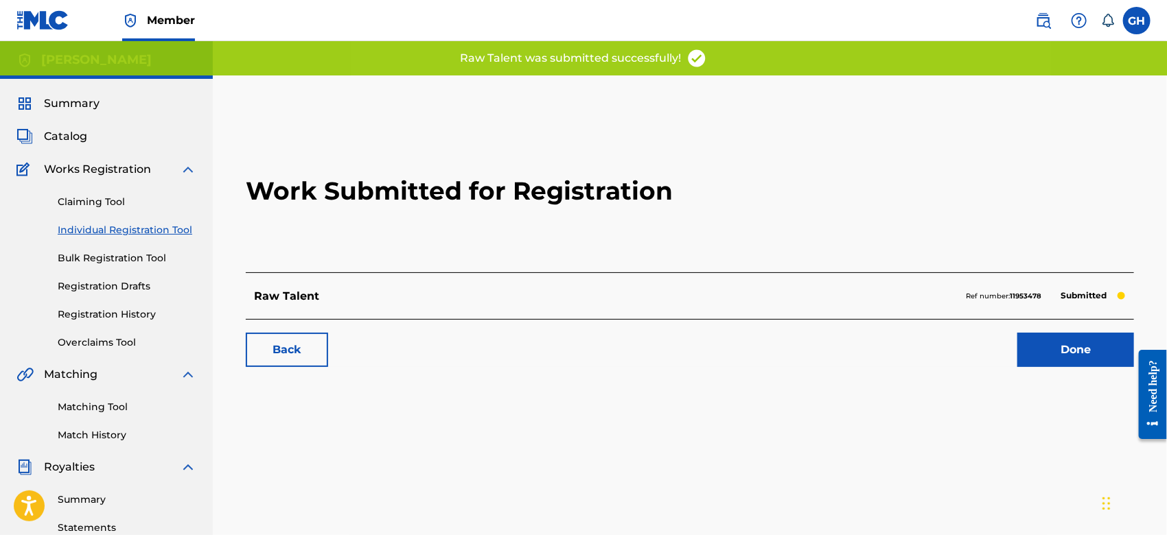
click at [1067, 349] on link "Done" at bounding box center [1075, 350] width 117 height 34
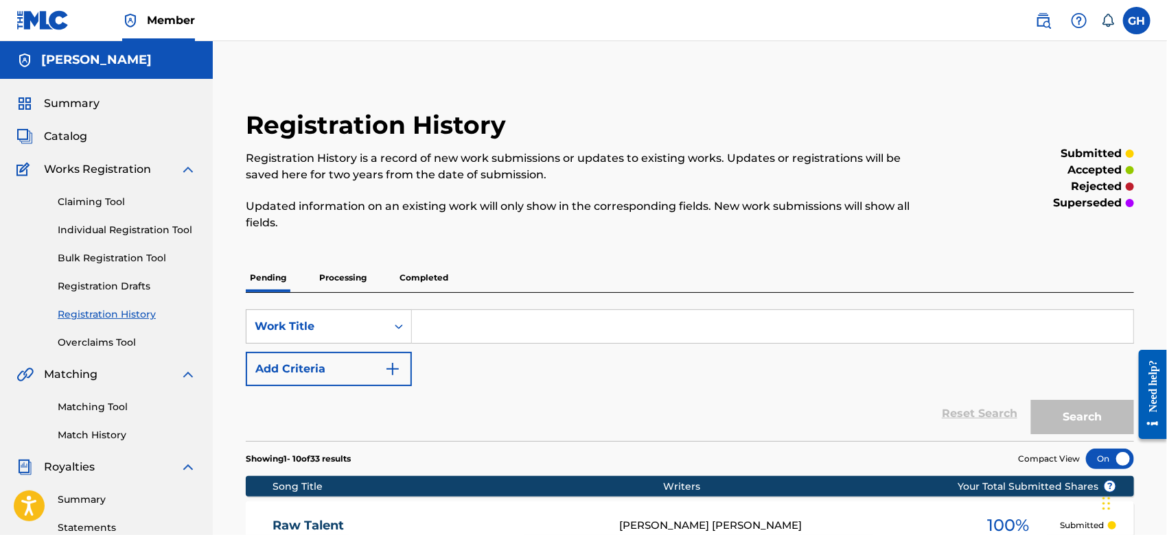
click at [70, 130] on span "Catalog" at bounding box center [65, 136] width 43 height 16
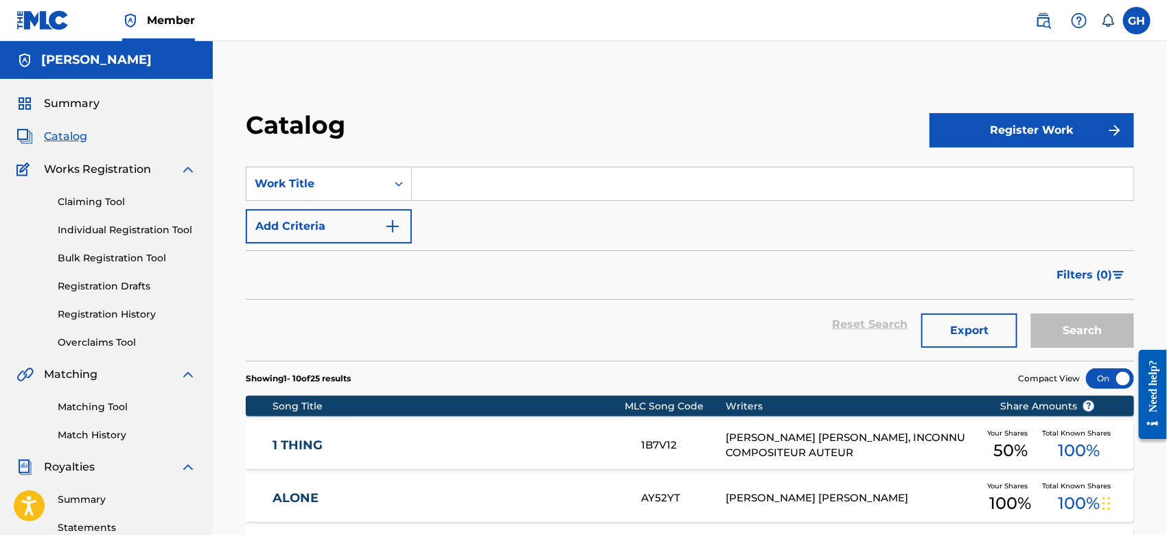
click at [1042, 124] on button "Register Work" at bounding box center [1031, 130] width 205 height 34
click at [1008, 177] on link "Individual" at bounding box center [1031, 175] width 205 height 33
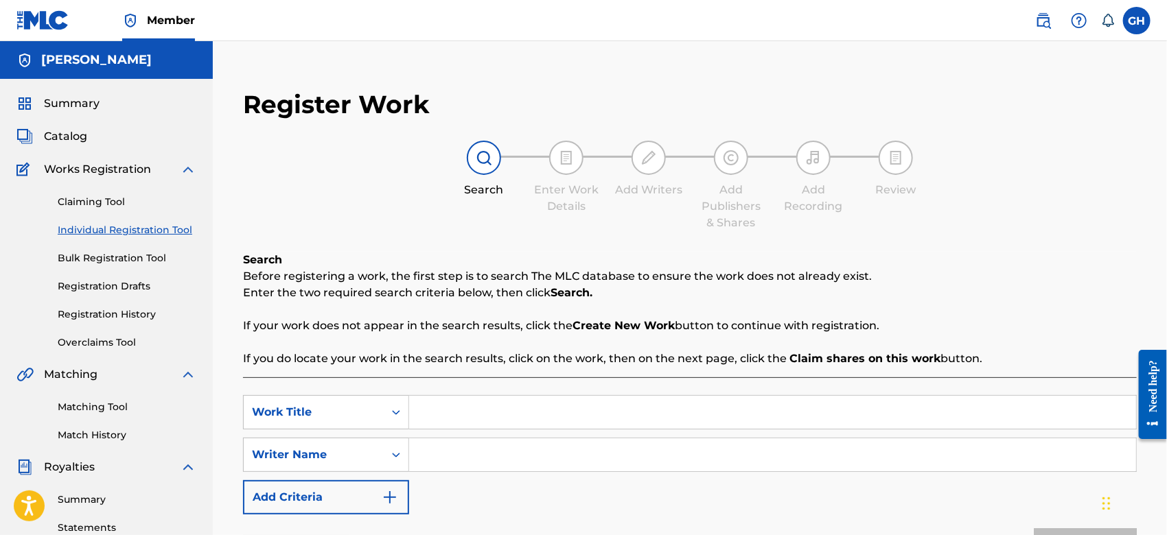
drag, startPoint x: 445, startPoint y: 459, endPoint x: 603, endPoint y: 239, distance: 271.0
click at [603, 239] on div "Register Work Search Enter Work Details Add Writers Add Publishers & Shares Add…" at bounding box center [689, 352] width 921 height 555
type input "Gary Octwone Harrison Jr"
click at [463, 409] on input "Search Form" at bounding box center [772, 412] width 727 height 33
type input "Spose To Be"
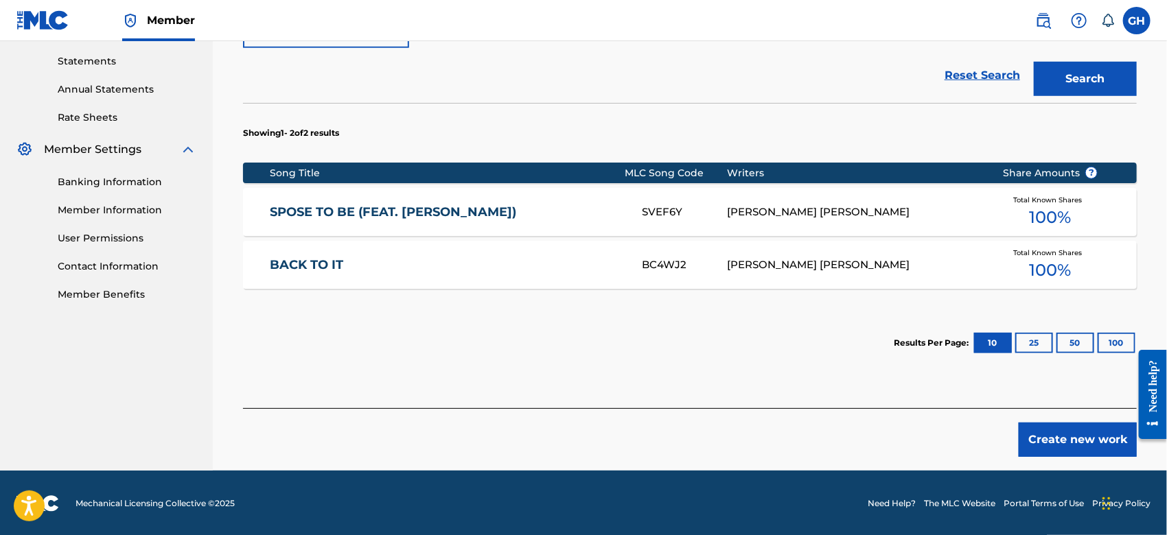
click at [692, 205] on div "SVEF6Y" at bounding box center [684, 213] width 85 height 16
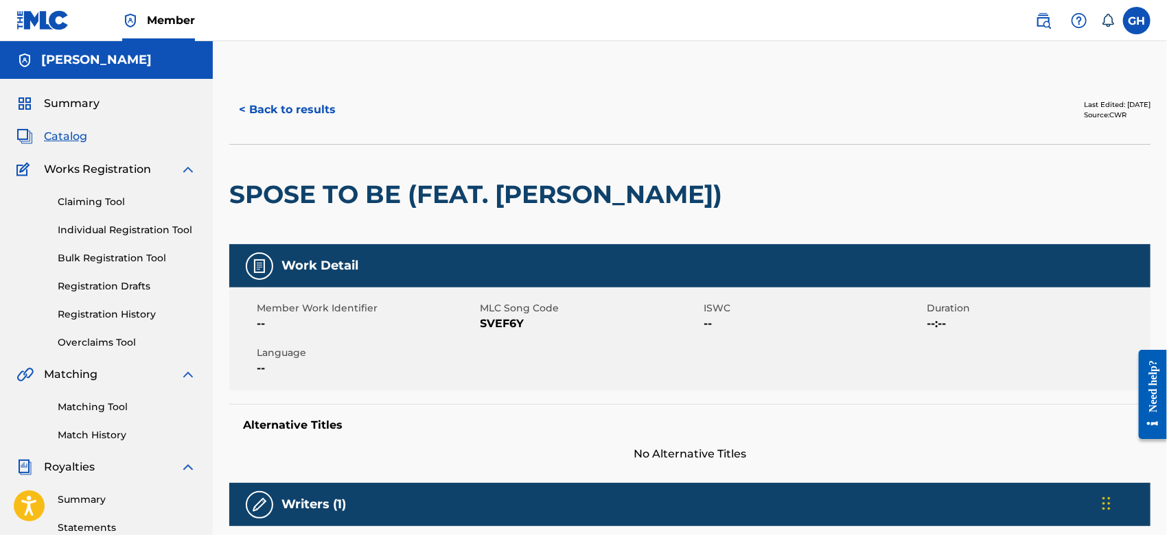
click at [268, 113] on button "< Back to results" at bounding box center [287, 110] width 116 height 34
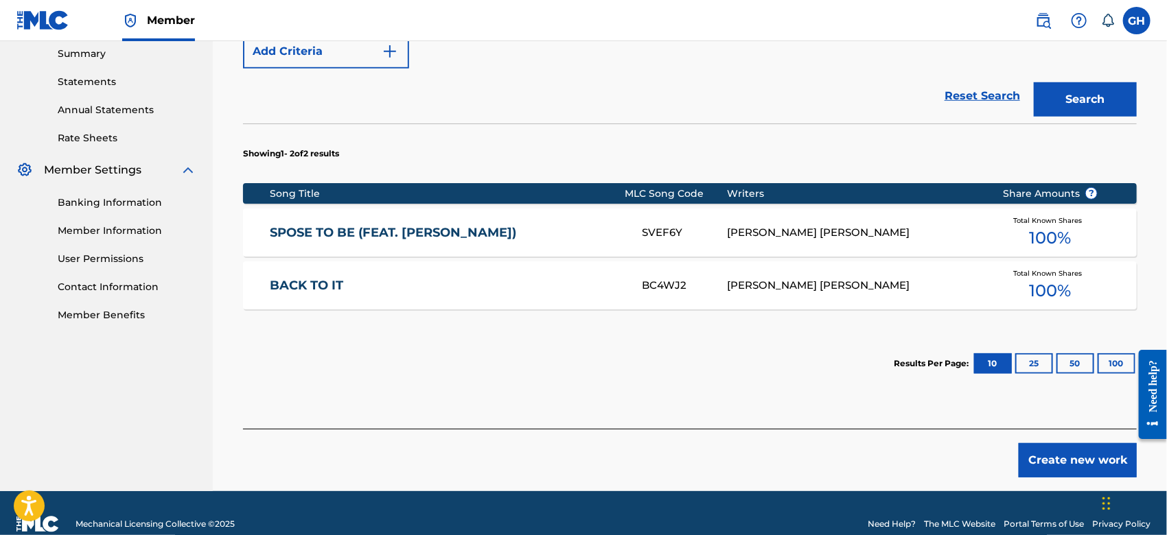
scroll to position [467, 0]
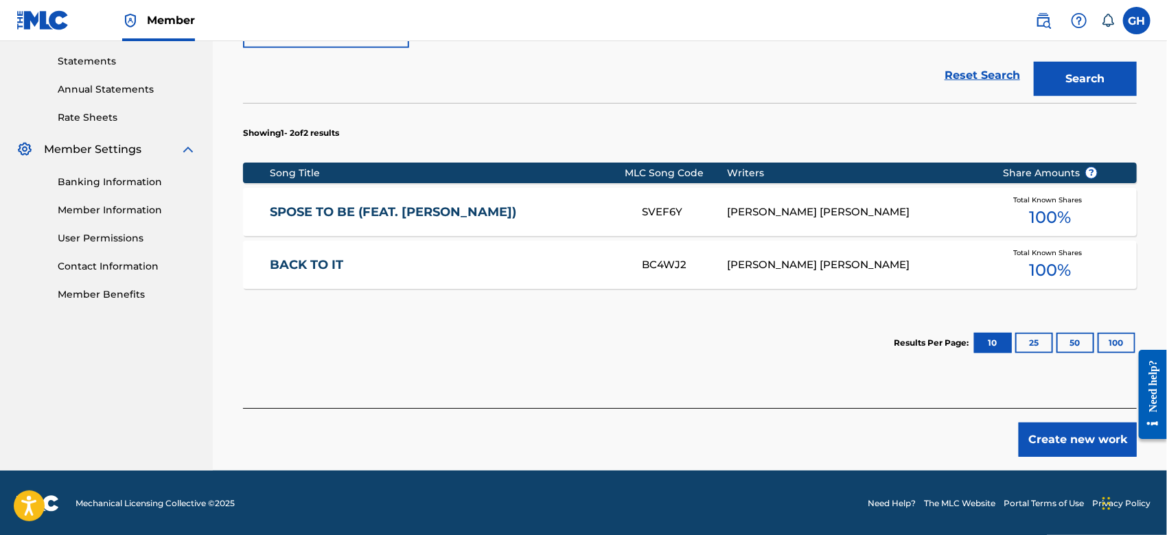
click at [1080, 437] on button "Create new work" at bounding box center [1078, 440] width 118 height 34
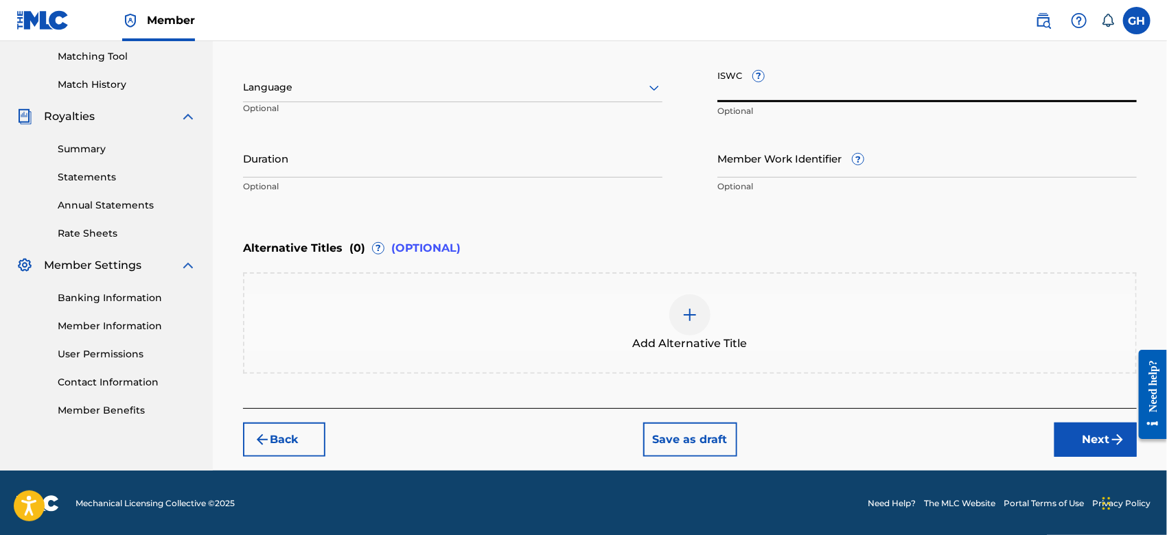
click at [771, 90] on input "ISWC ?" at bounding box center [926, 82] width 419 height 39
paste input "T-921.983.956-2"
type input "T-921.983.956-2"
click at [1064, 432] on button "Next" at bounding box center [1095, 440] width 82 height 34
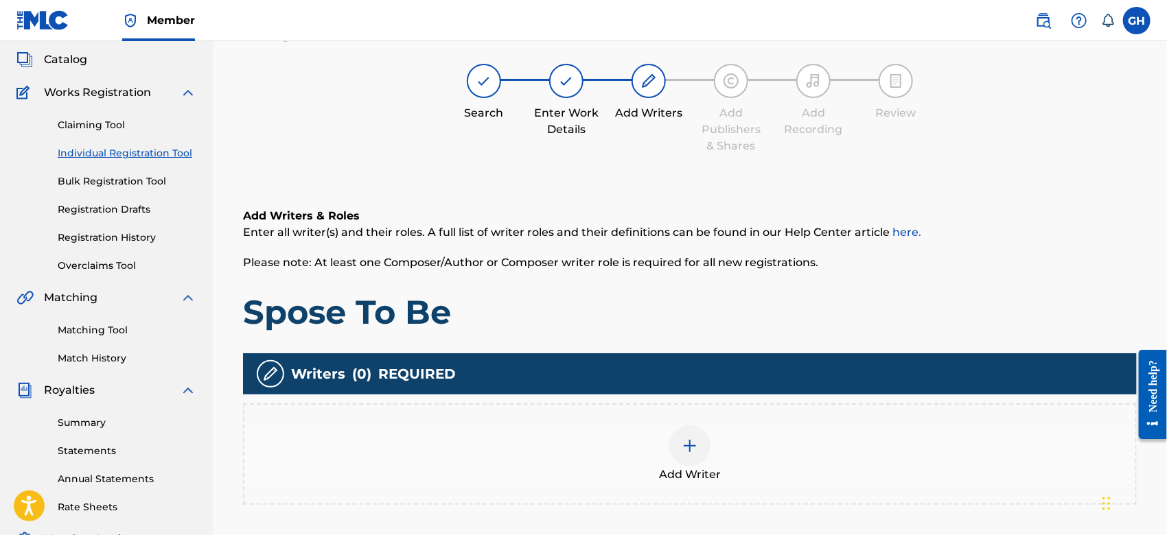
scroll to position [61, 0]
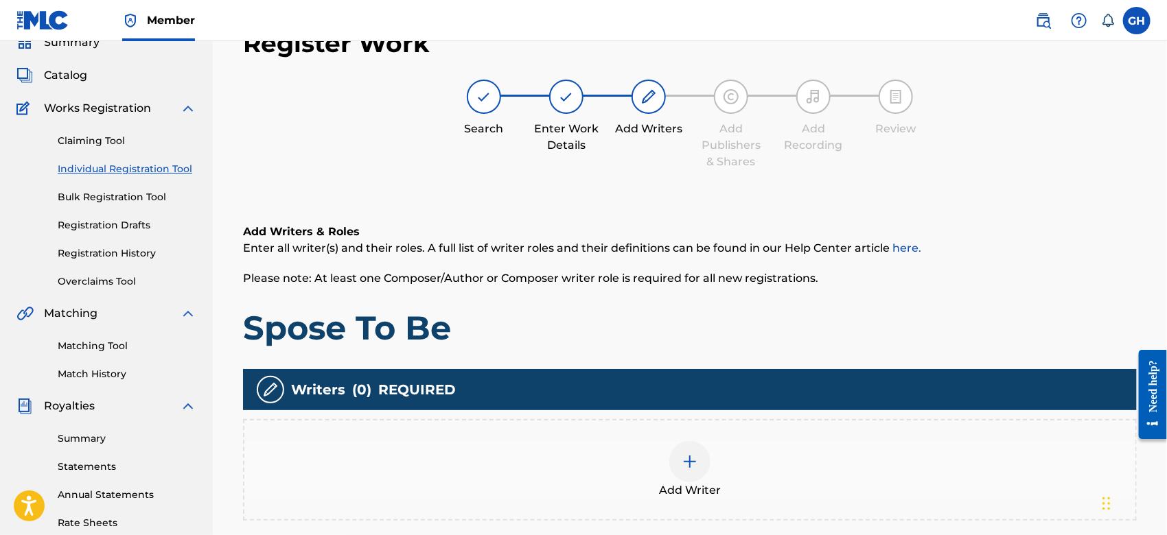
click at [680, 473] on div at bounding box center [689, 461] width 41 height 41
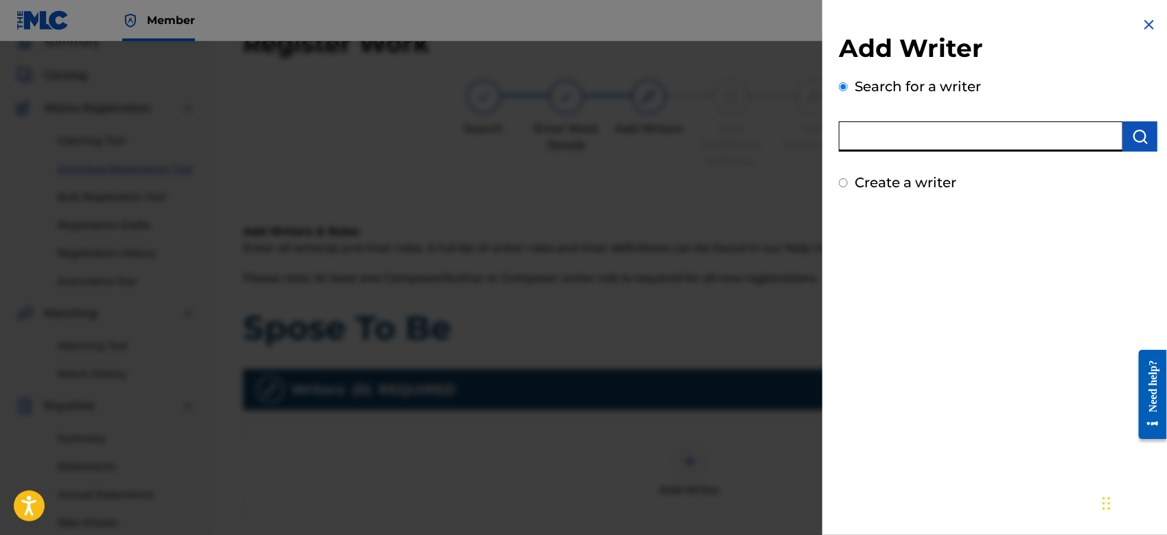
click at [940, 150] on input "text" at bounding box center [981, 136] width 284 height 30
type input "octwone"
click at [1142, 136] on img "submit" at bounding box center [1140, 136] width 16 height 16
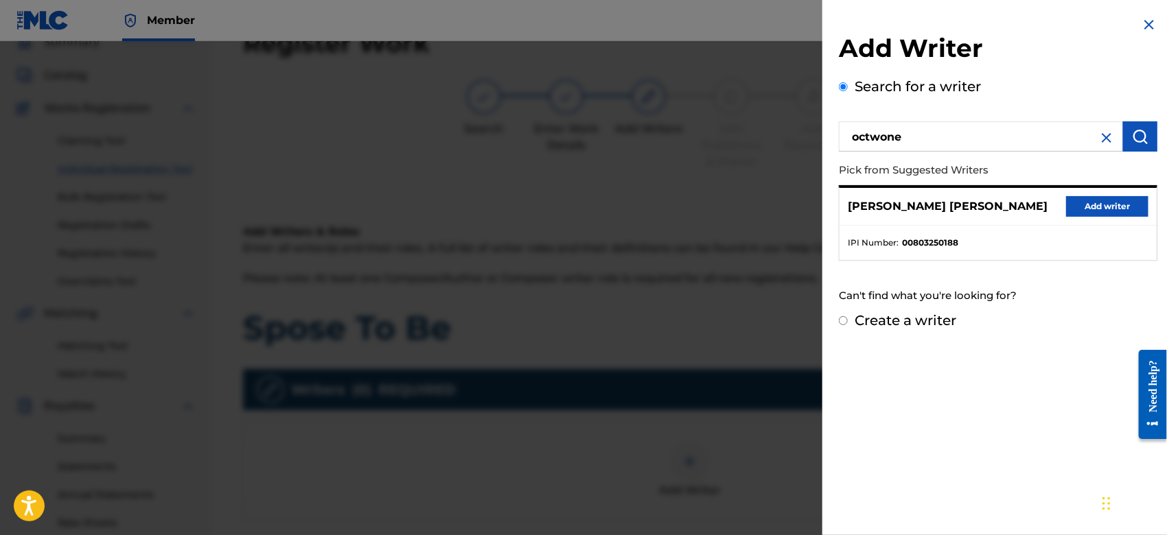
click at [1091, 211] on button "Add writer" at bounding box center [1107, 206] width 82 height 21
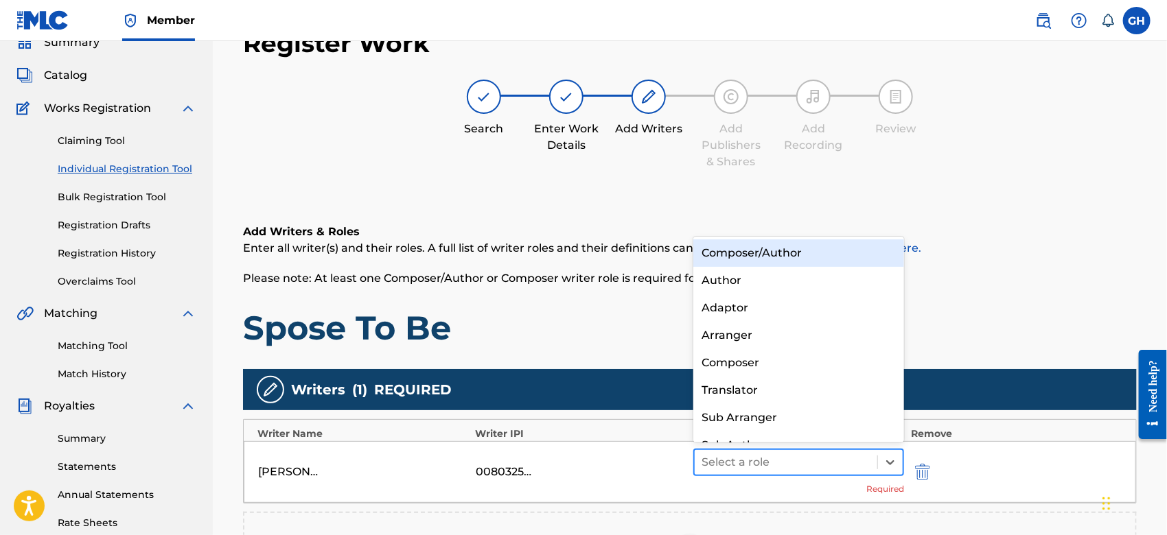
click at [808, 467] on div at bounding box center [785, 462] width 169 height 19
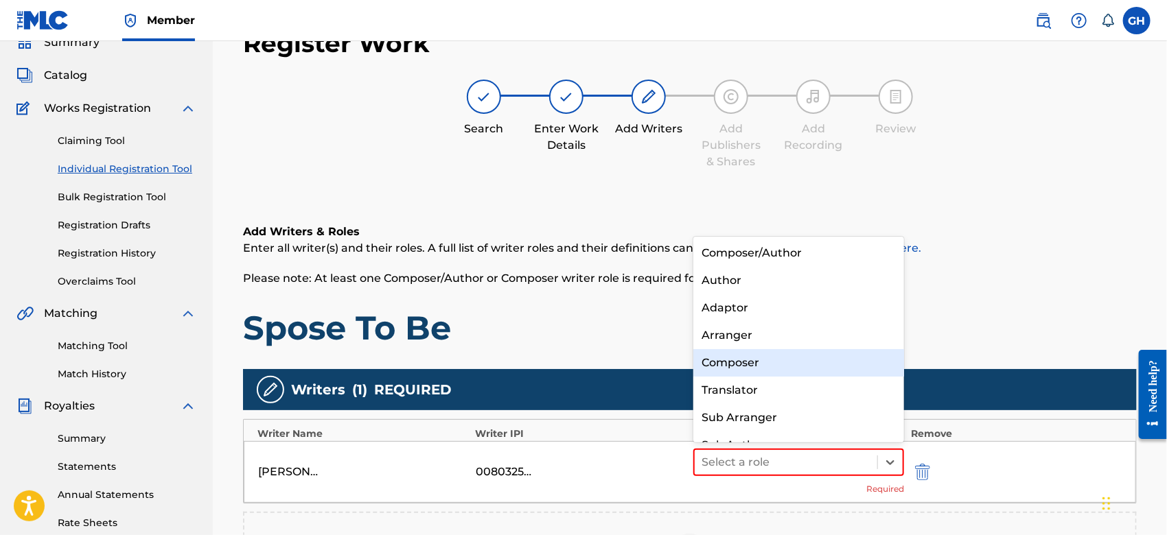
click at [789, 360] on div "Composer" at bounding box center [798, 362] width 211 height 27
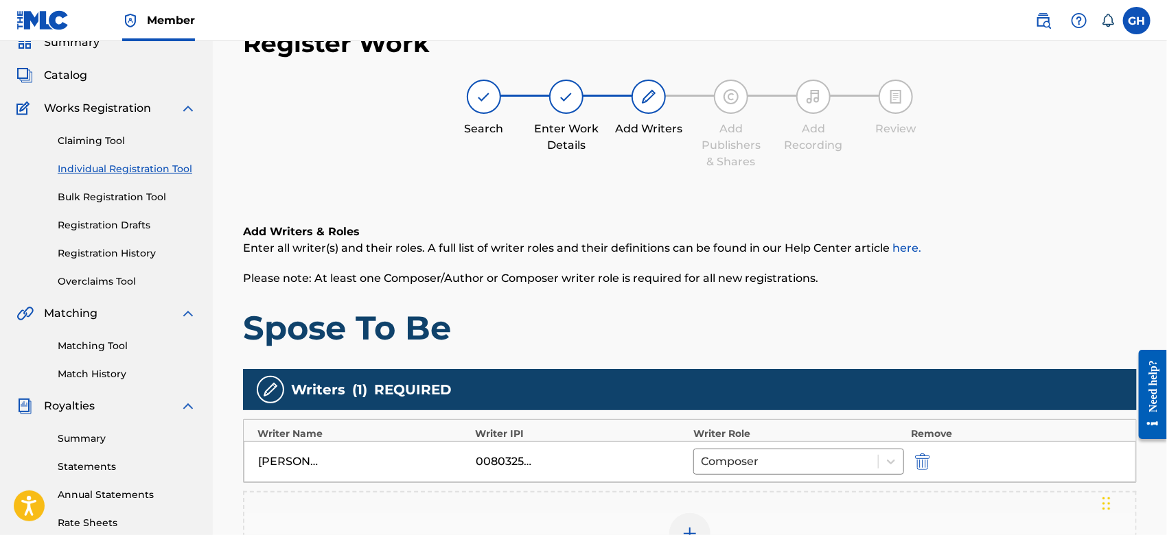
scroll to position [315, 0]
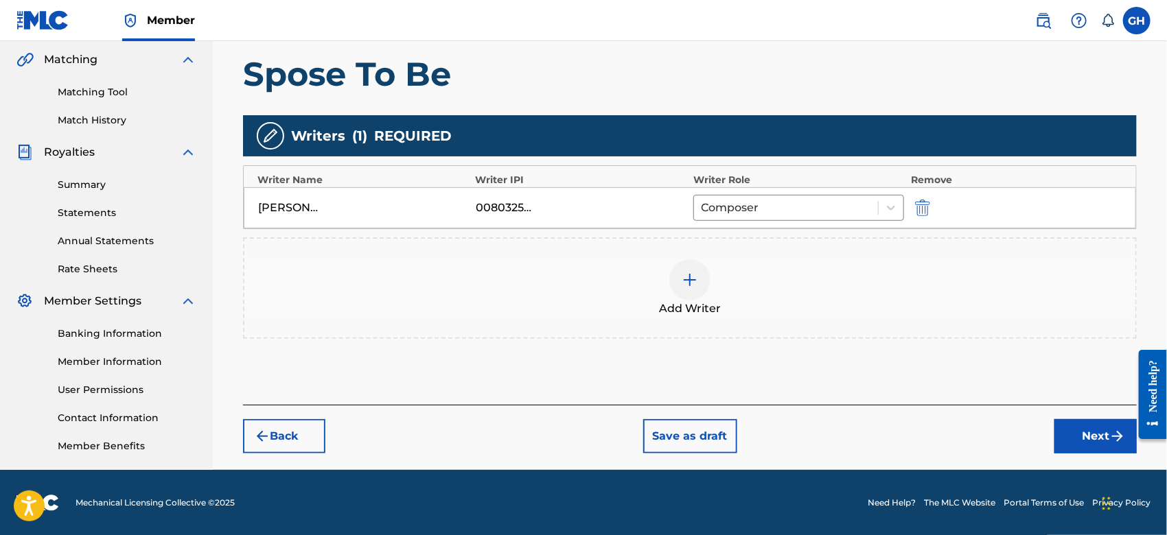
click at [1102, 437] on button "Next" at bounding box center [1095, 436] width 82 height 34
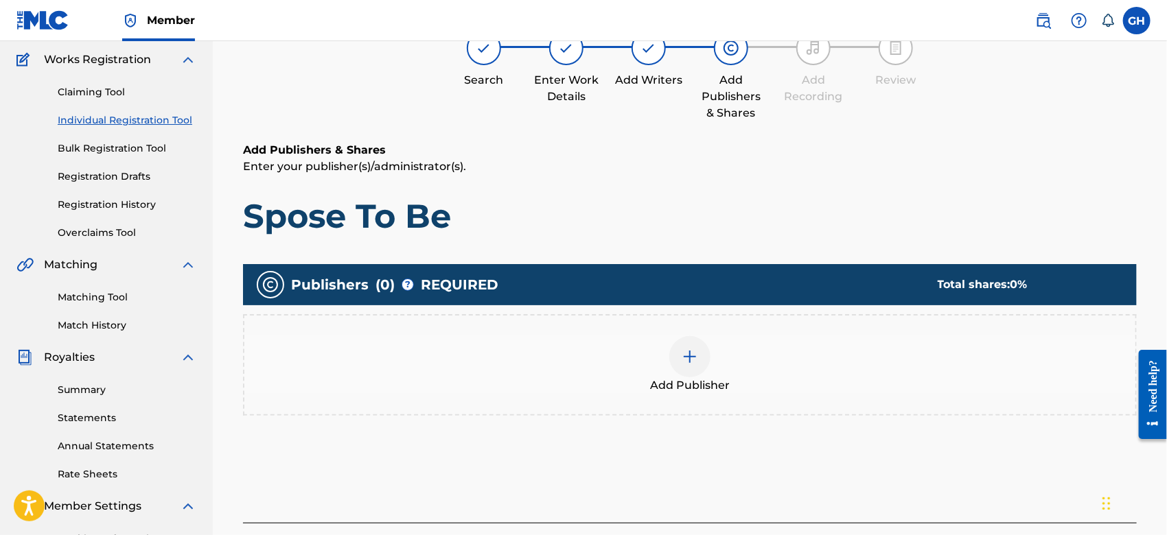
scroll to position [61, 0]
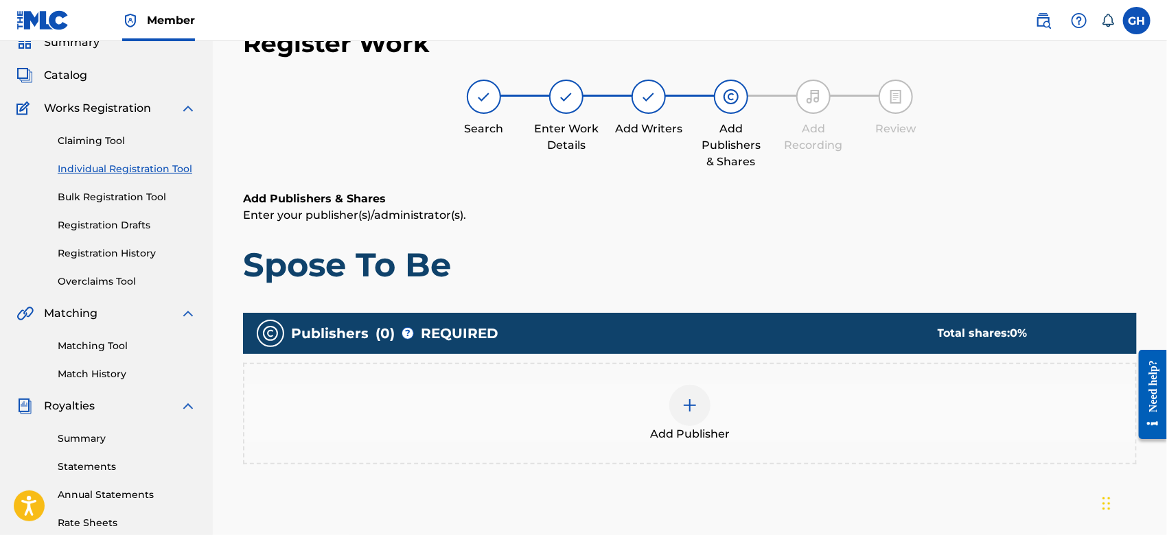
click at [701, 406] on div at bounding box center [689, 405] width 41 height 41
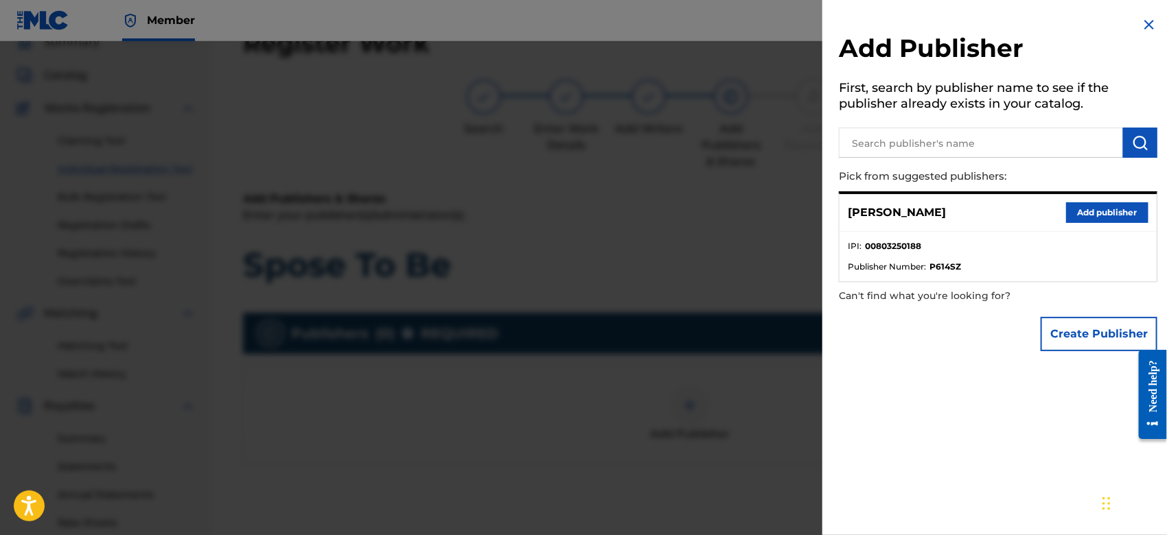
click at [1065, 323] on button "Create Publisher" at bounding box center [1098, 334] width 117 height 34
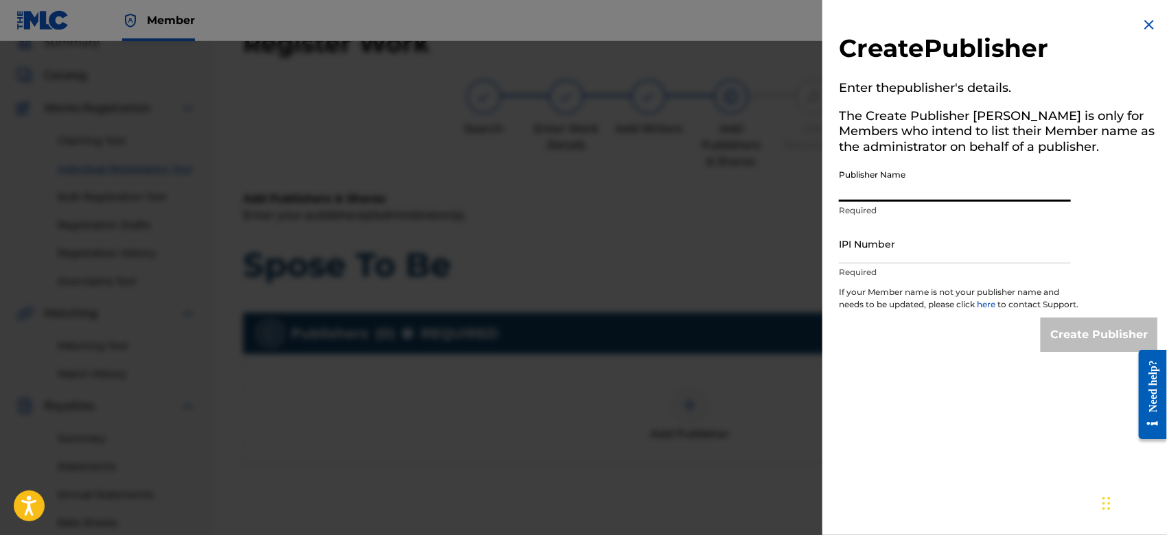
drag, startPoint x: 895, startPoint y: 198, endPoint x: 960, endPoint y: 231, distance: 72.7
click at [960, 231] on div "Create Publisher Enter the publisher 's details. The Create Publisher button is…" at bounding box center [997, 184] width 351 height 369
type input "TUNECORE DIGITAL MUSIC"
click at [918, 255] on input "IPI Number" at bounding box center [955, 243] width 232 height 39
type input "00642005099"
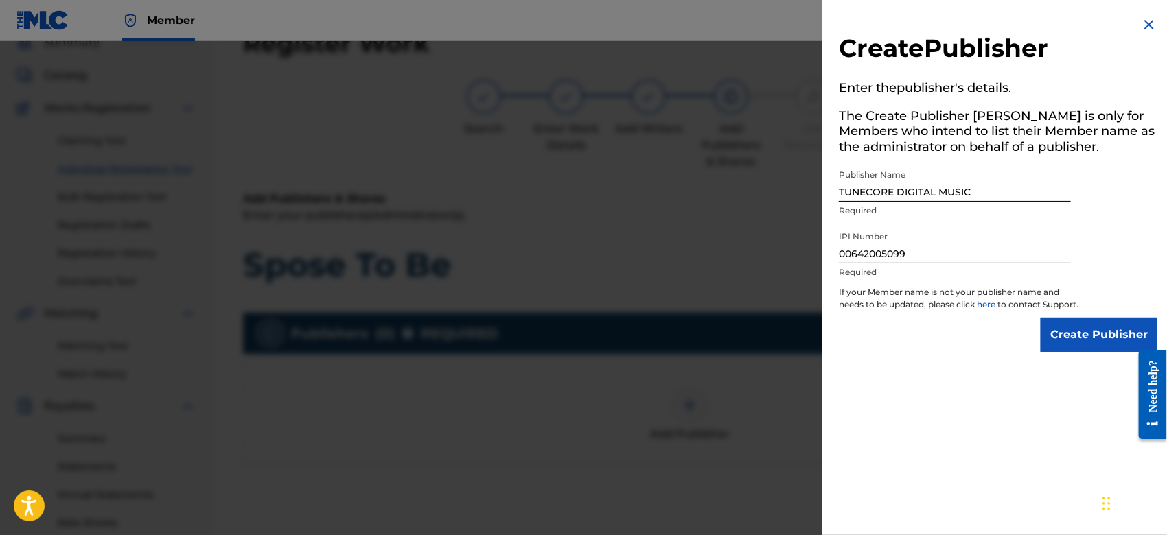
click at [1071, 345] on input "Create Publisher" at bounding box center [1098, 335] width 117 height 34
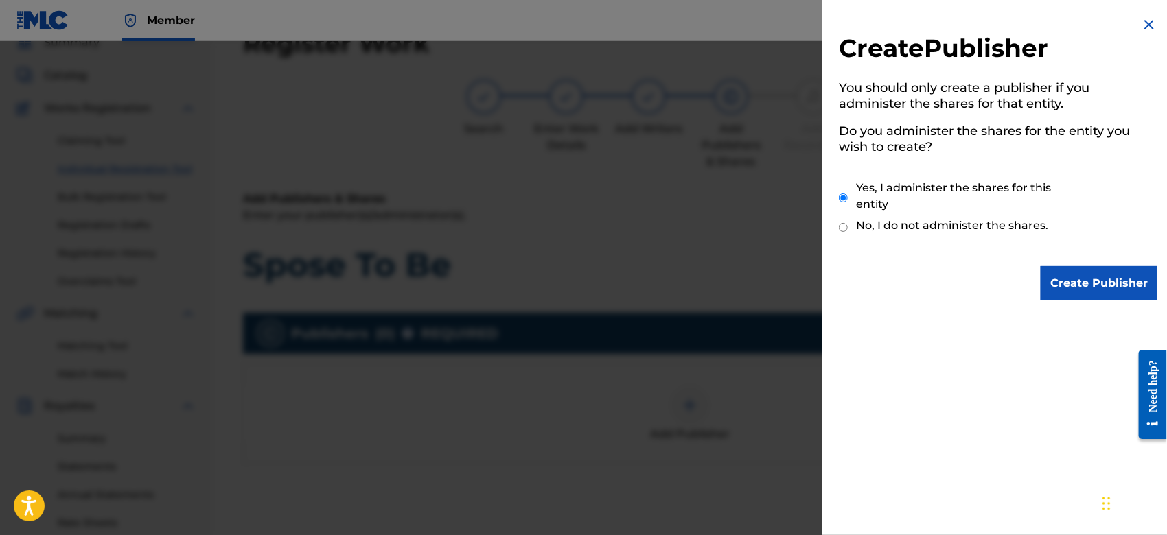
click at [1075, 293] on input "Create Publisher" at bounding box center [1098, 283] width 117 height 34
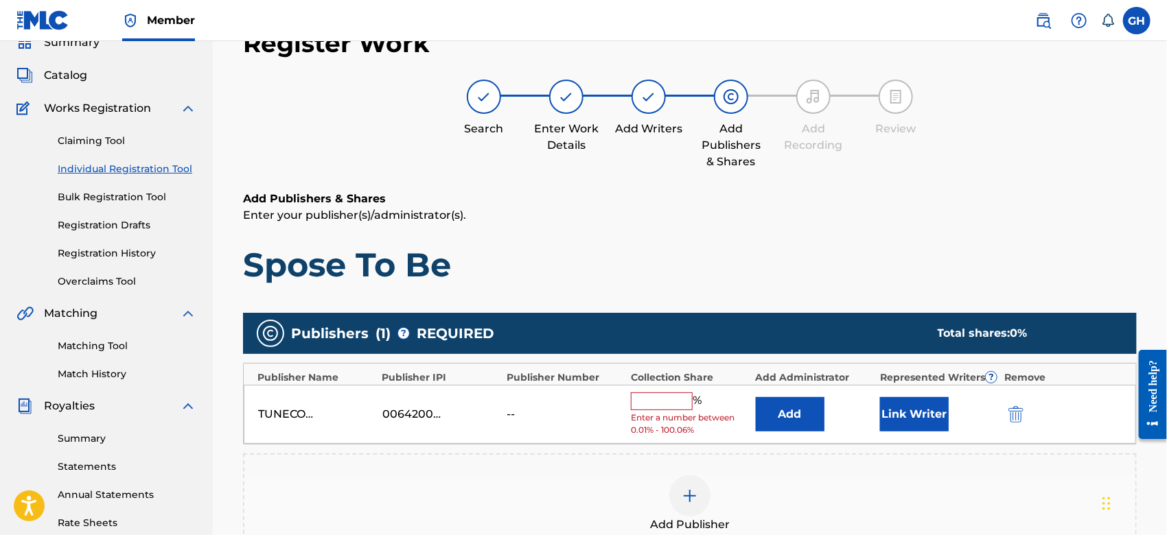
click at [658, 388] on div "TUNECORE DIGITAL MUSIC 00642005099 -- % Enter a number between 0.01% - 100.06% …" at bounding box center [690, 415] width 892 height 60
click at [654, 398] on input "text" at bounding box center [662, 402] width 62 height 18
type input "100"
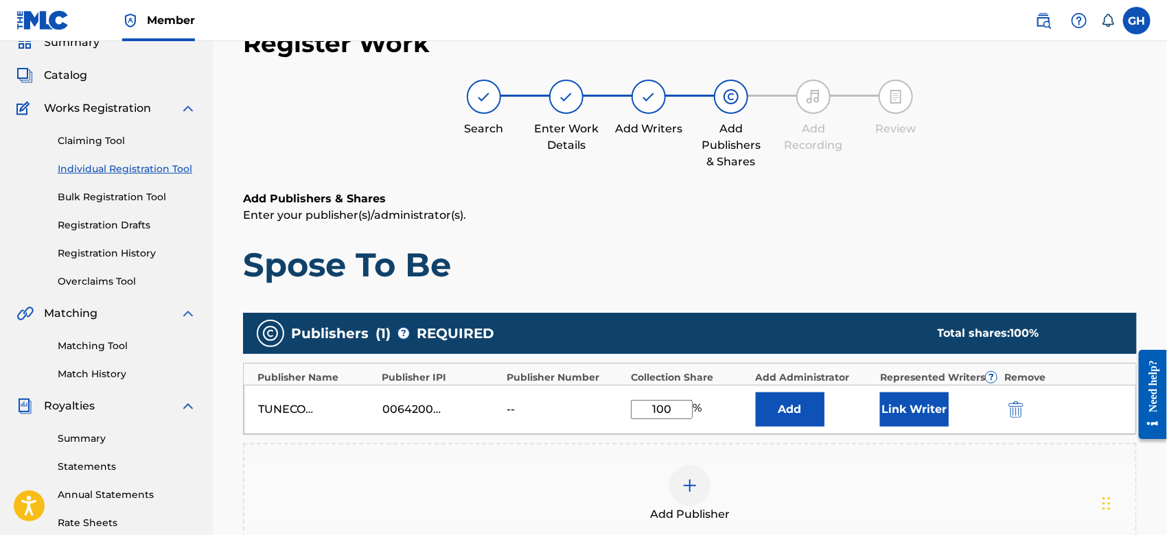
click at [923, 409] on button "Link Writer" at bounding box center [914, 410] width 69 height 34
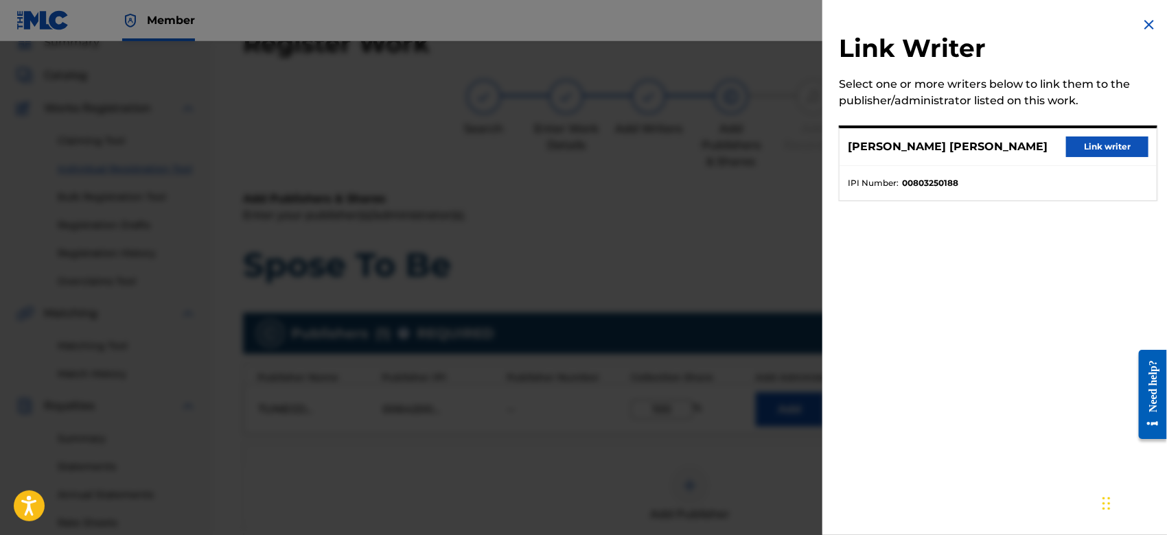
click at [1076, 145] on button "Link writer" at bounding box center [1107, 147] width 82 height 21
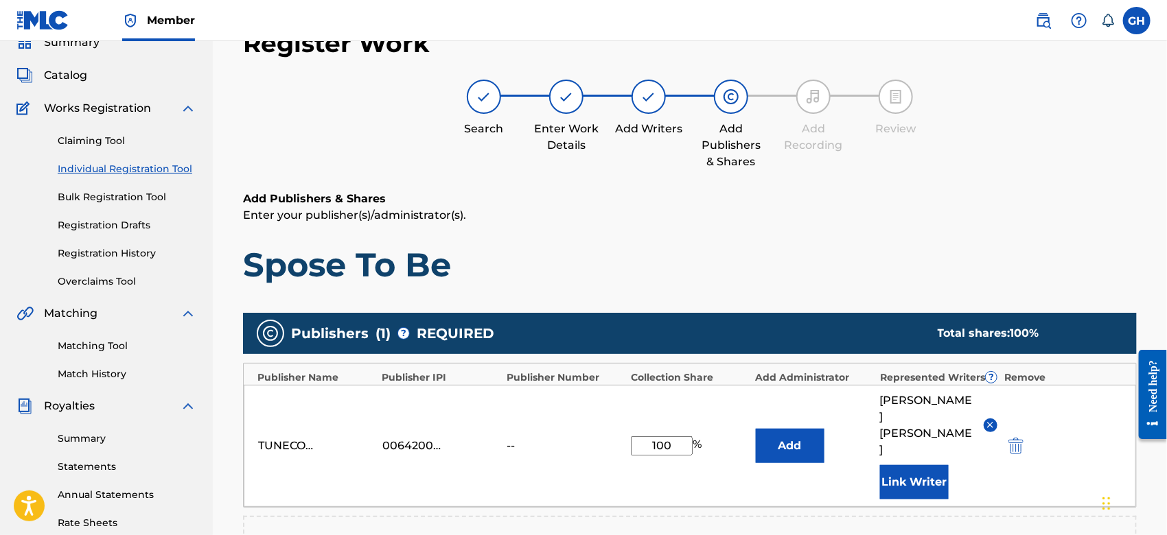
scroll to position [361, 0]
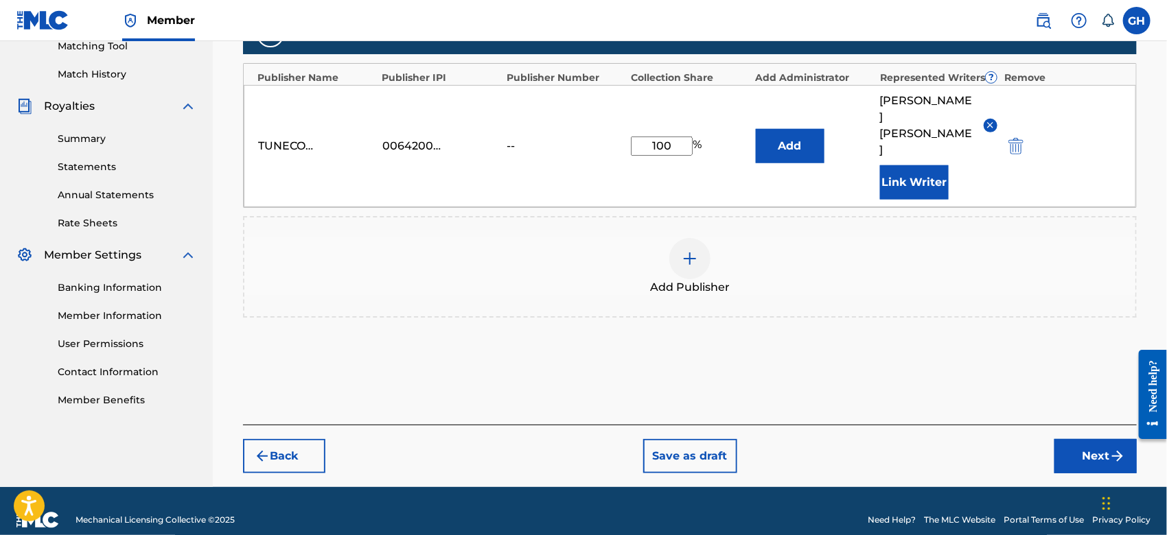
click at [1107, 439] on button "Next" at bounding box center [1095, 456] width 82 height 34
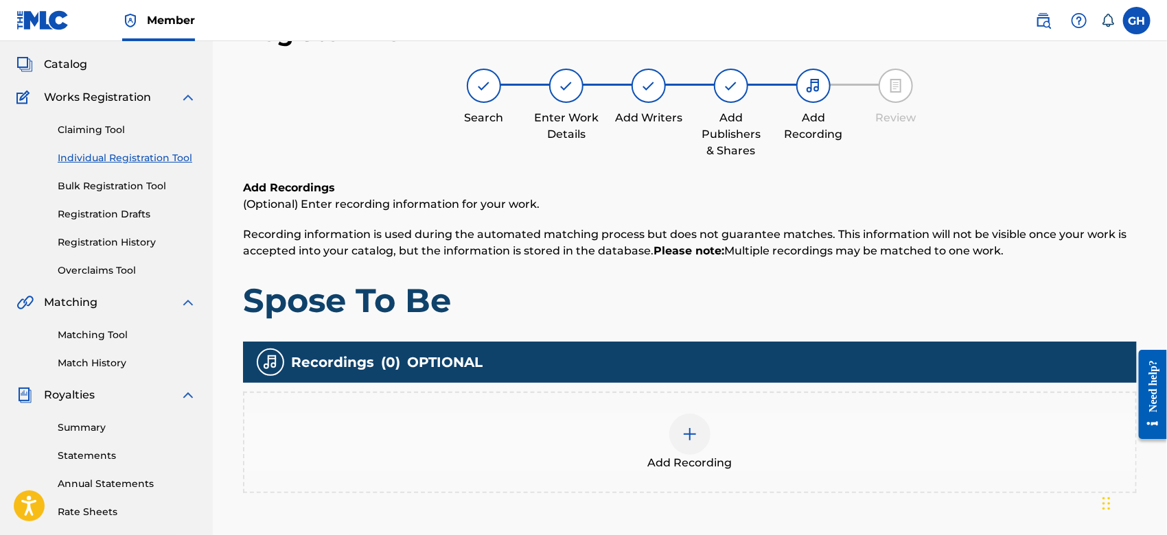
scroll to position [61, 0]
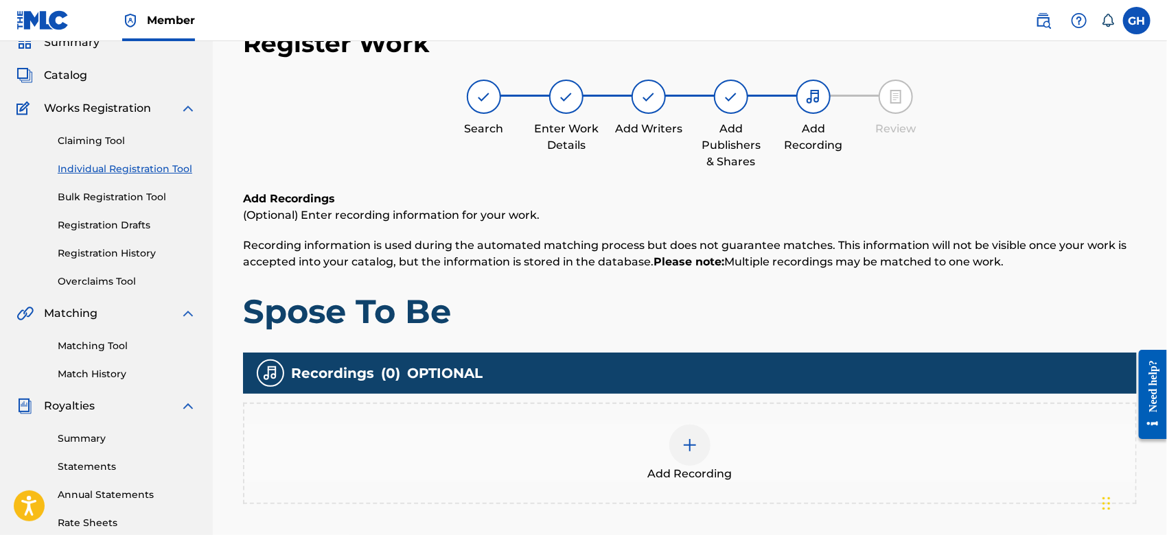
click at [712, 447] on div "Add Recording" at bounding box center [689, 454] width 891 height 58
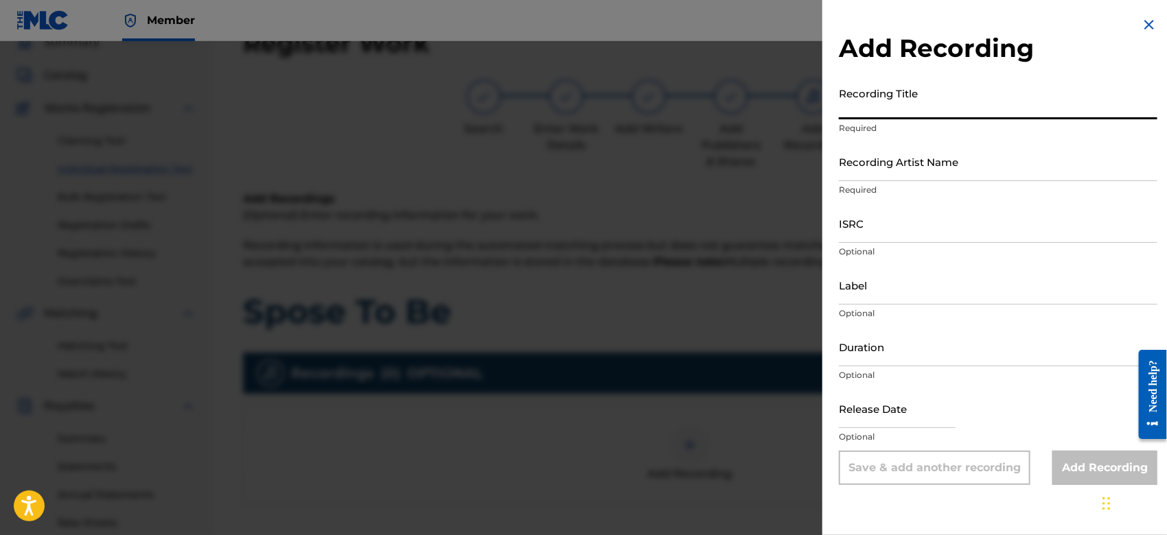
click at [864, 115] on input "Recording Title" at bounding box center [998, 99] width 318 height 39
type input "Spose To Be"
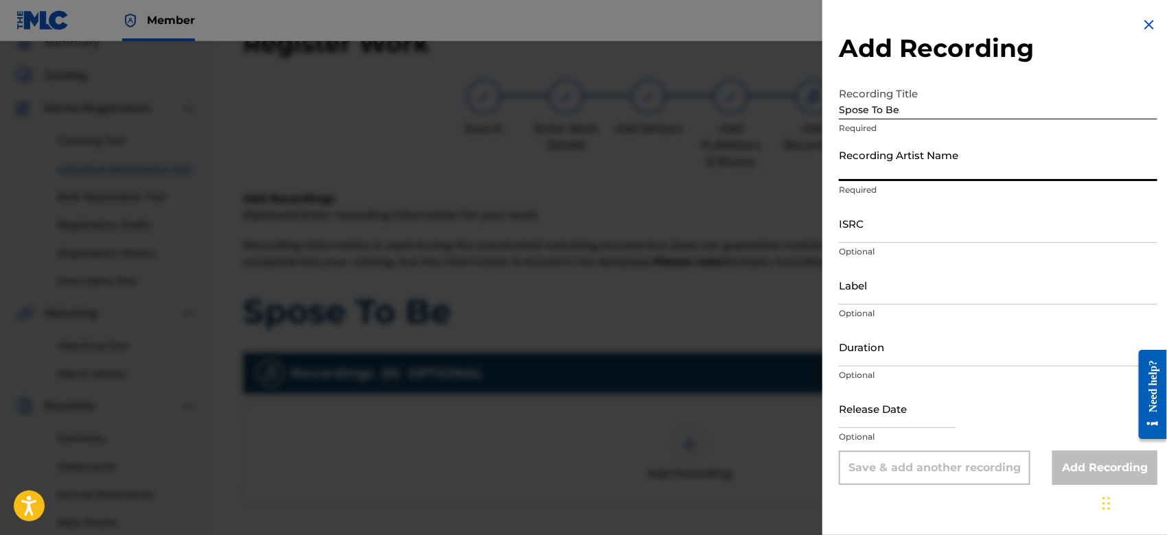
click at [951, 178] on input "Recording Artist Name" at bounding box center [998, 161] width 318 height 39
type input "Gamma FEB"
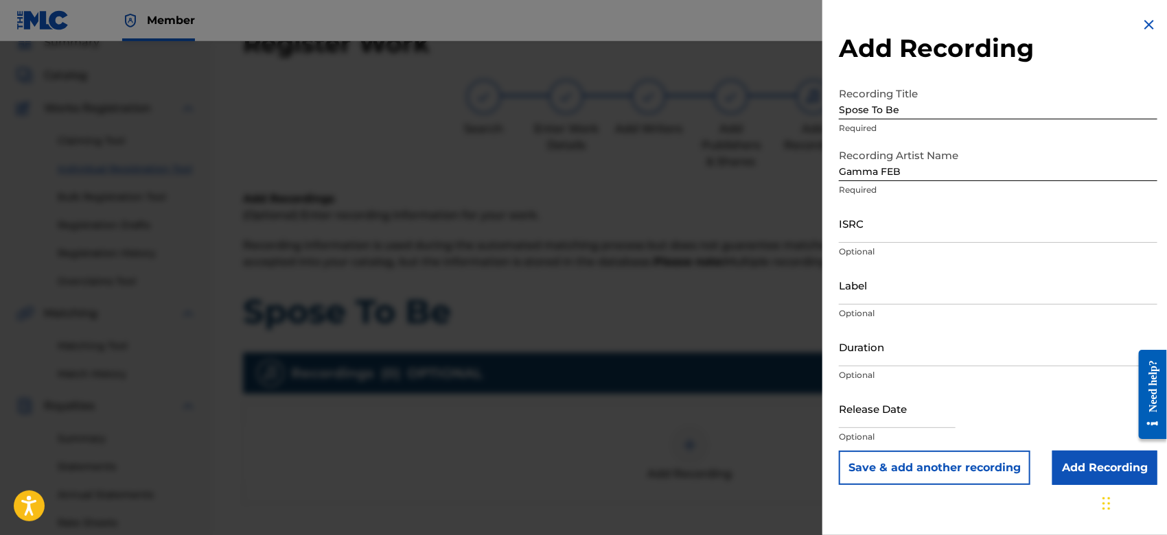
click at [1060, 474] on input "Add Recording" at bounding box center [1104, 468] width 105 height 34
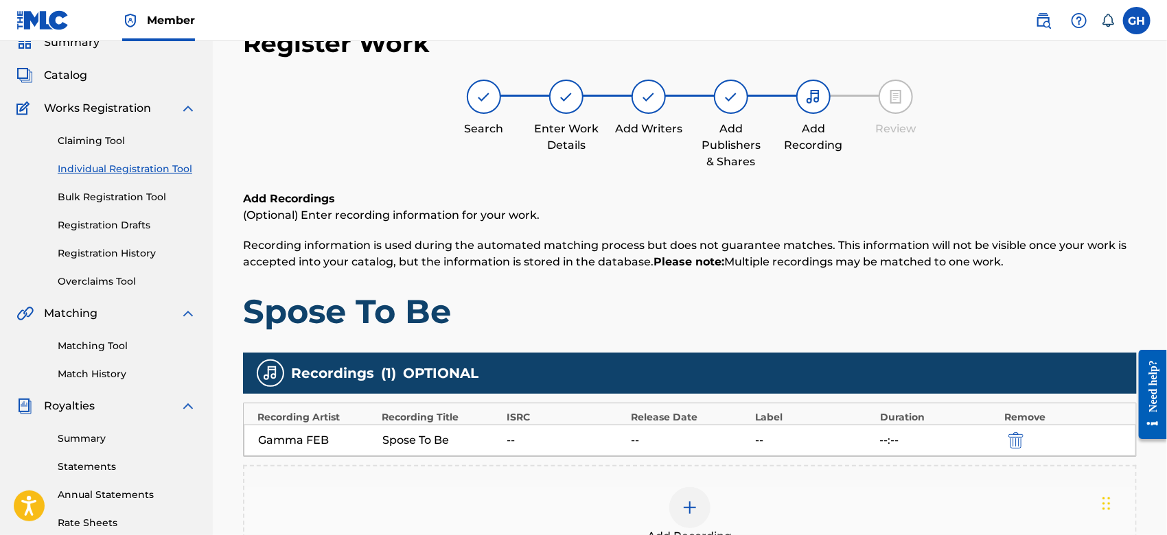
click at [1165, 393] on div "Need help?" at bounding box center [1152, 393] width 28 height 89
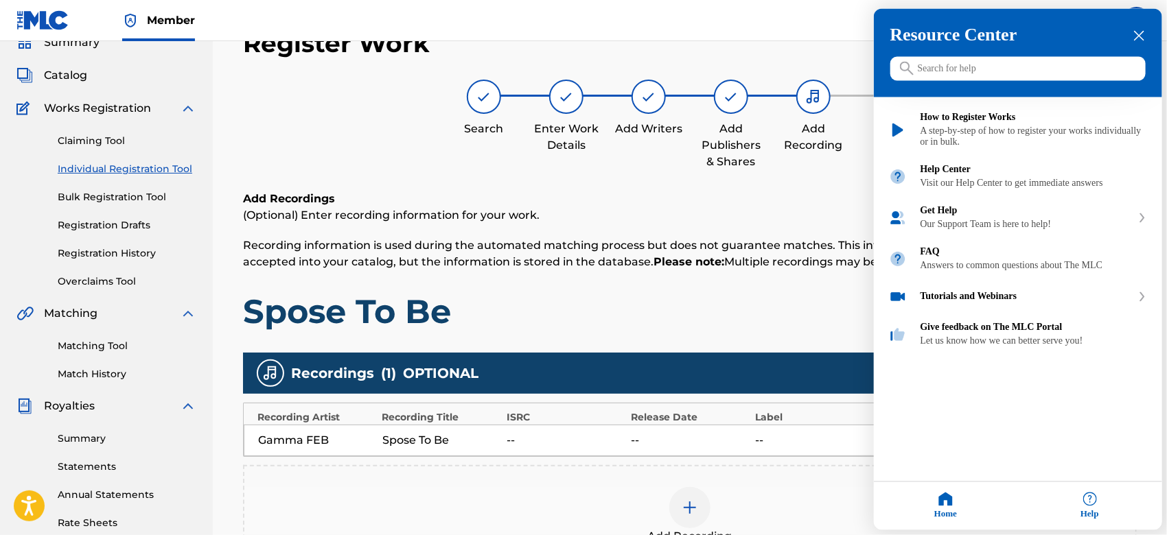
click at [1141, 31] on icon "close resource center" at bounding box center [1139, 36] width 10 height 10
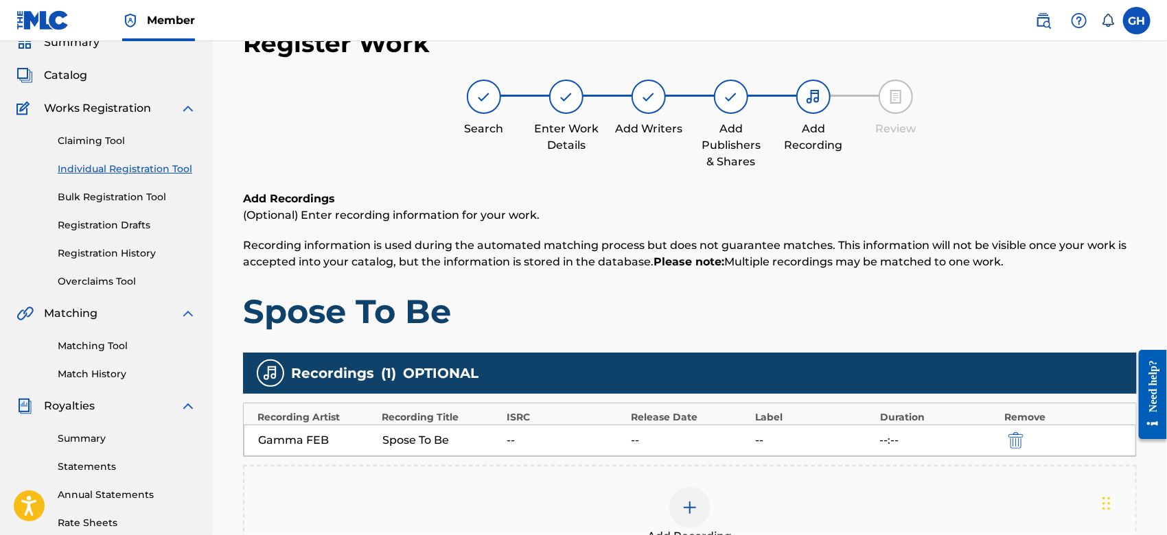
scroll to position [315, 0]
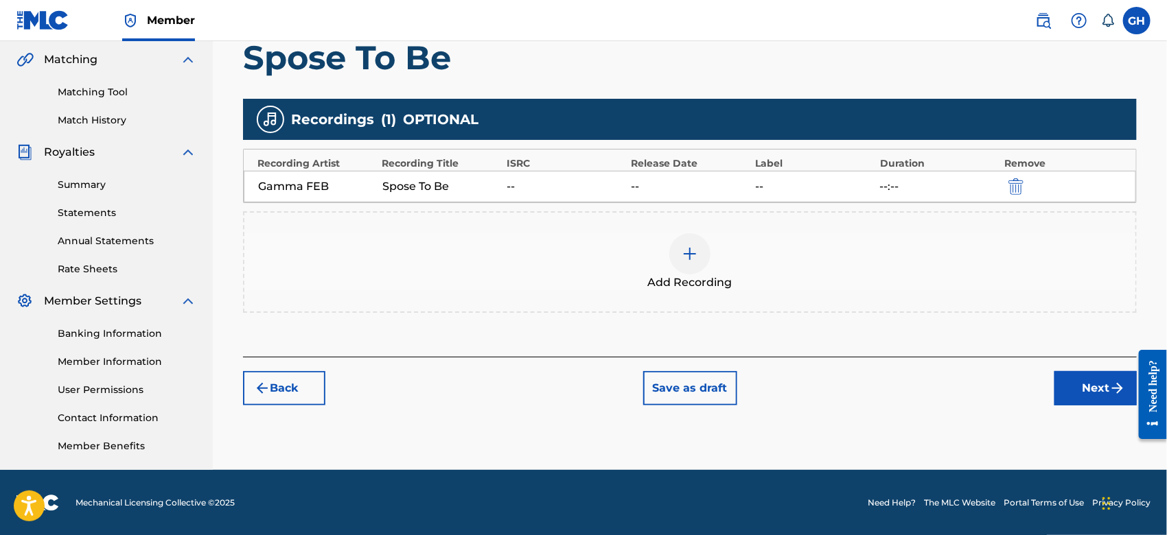
click at [1075, 386] on button "Next" at bounding box center [1095, 388] width 82 height 34
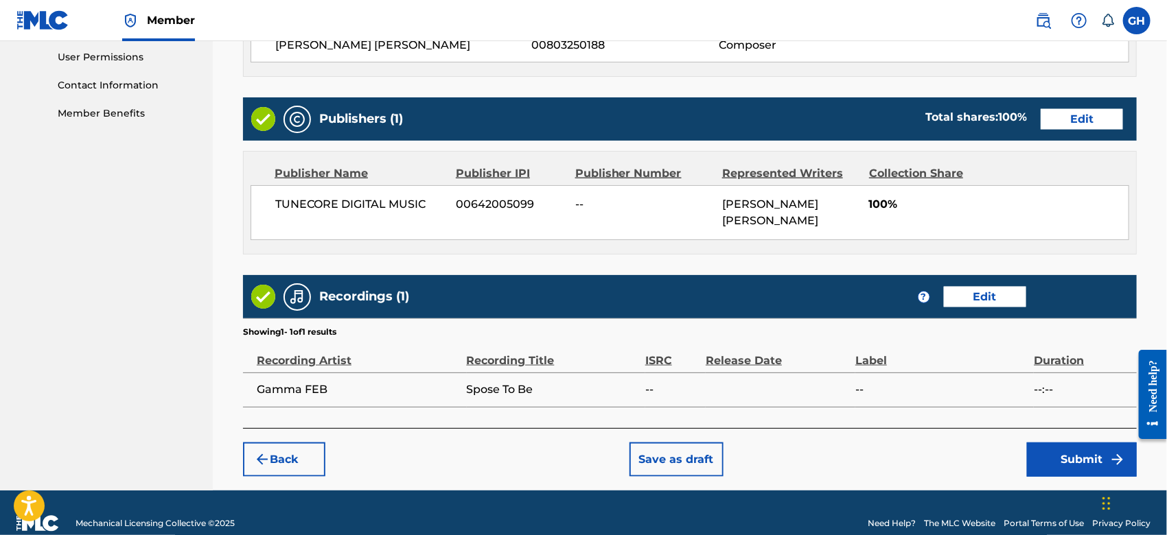
scroll to position [668, 0]
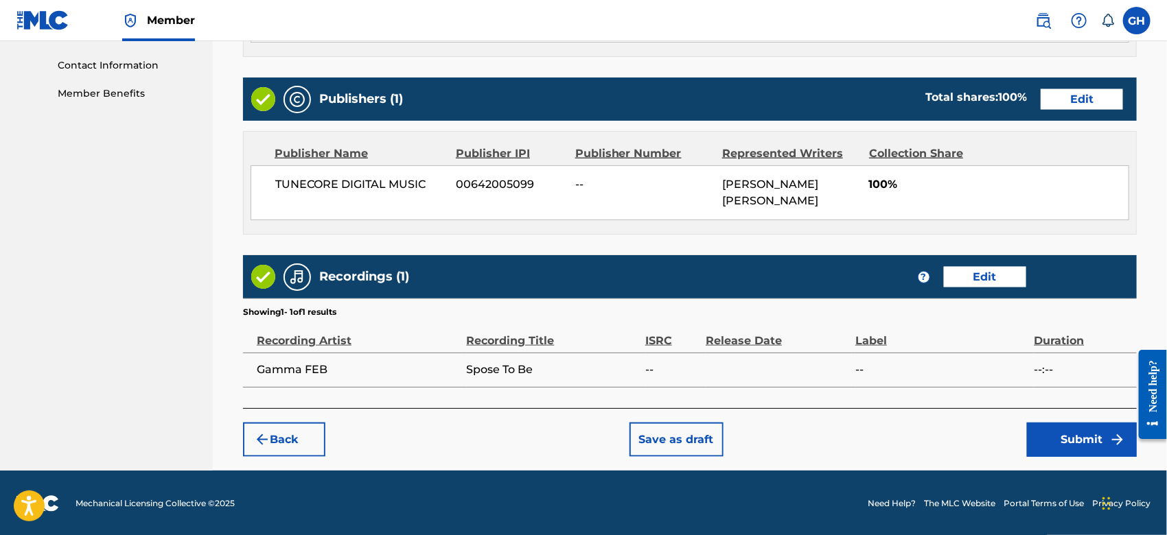
click at [1082, 429] on button "Submit" at bounding box center [1082, 440] width 110 height 34
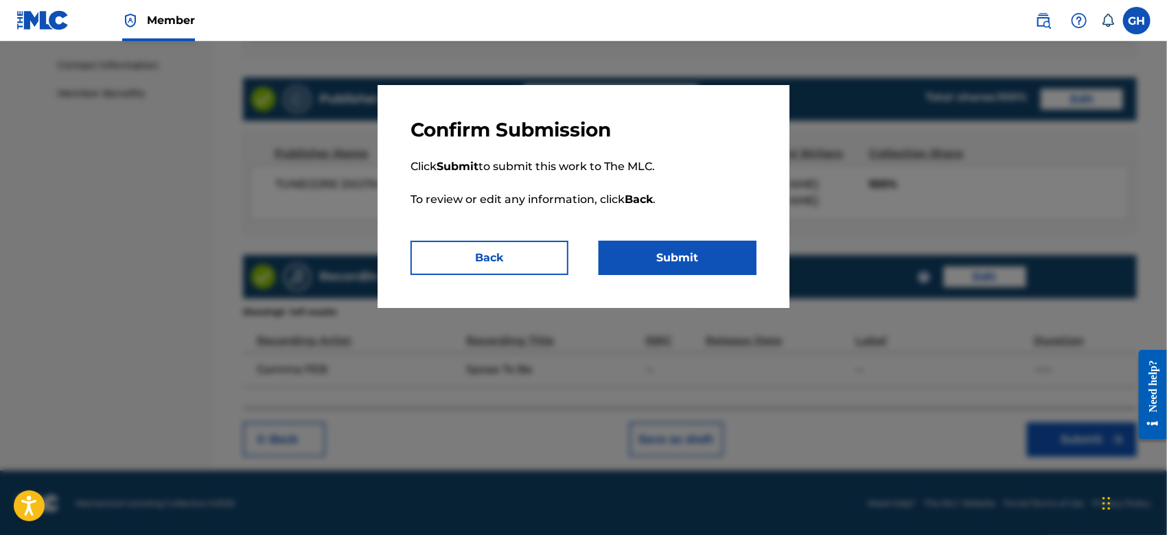
click at [712, 245] on button "Submit" at bounding box center [677, 258] width 158 height 34
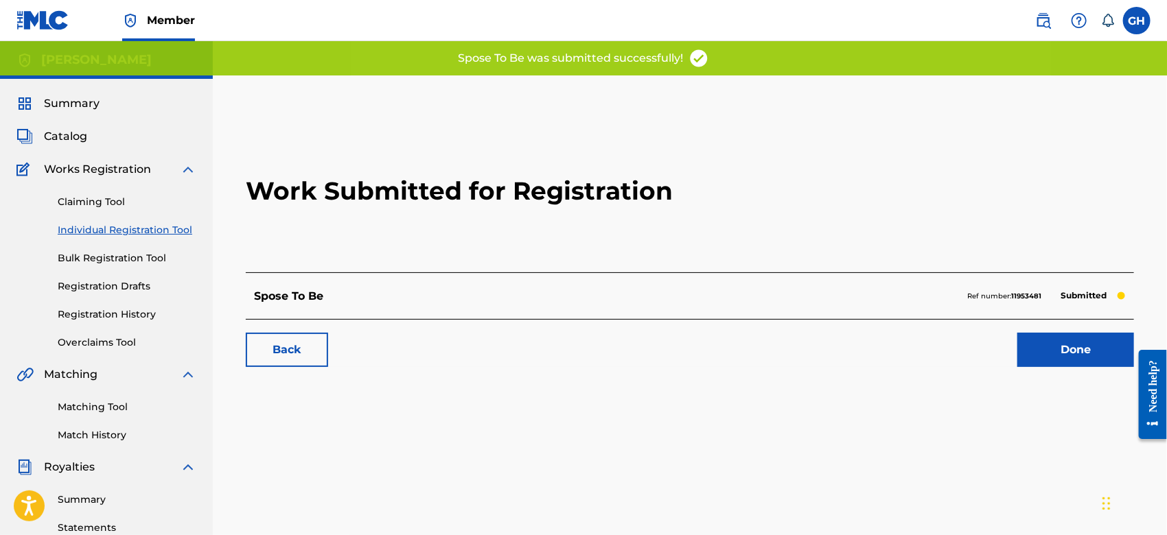
click at [1102, 360] on link "Done" at bounding box center [1075, 350] width 117 height 34
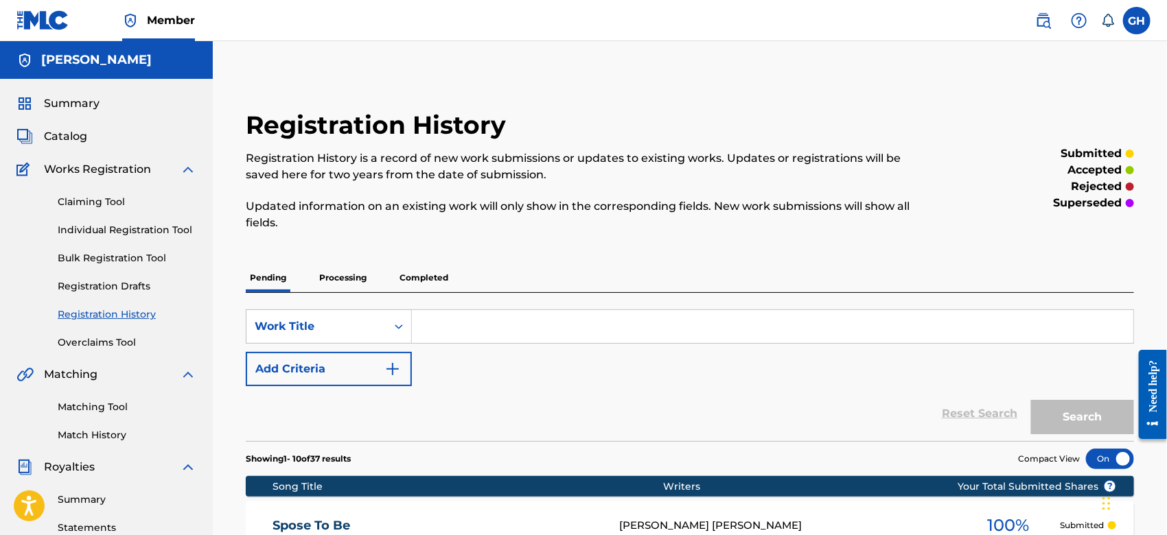
click at [54, 133] on span "Catalog" at bounding box center [65, 136] width 43 height 16
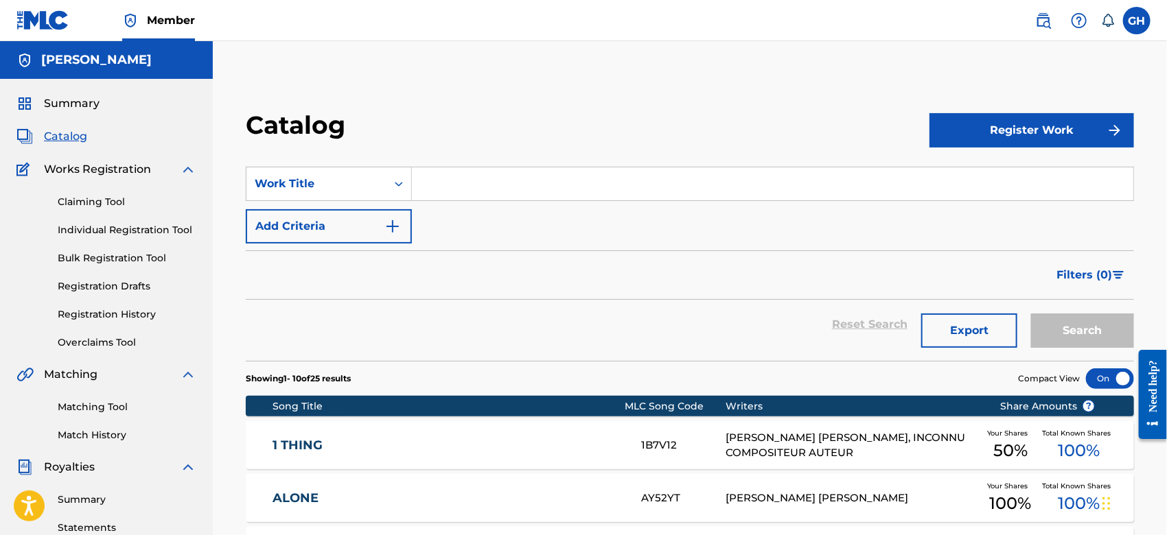
click at [1065, 143] on button "Register Work" at bounding box center [1031, 130] width 205 height 34
click at [1021, 175] on link "Individual" at bounding box center [1031, 175] width 205 height 33
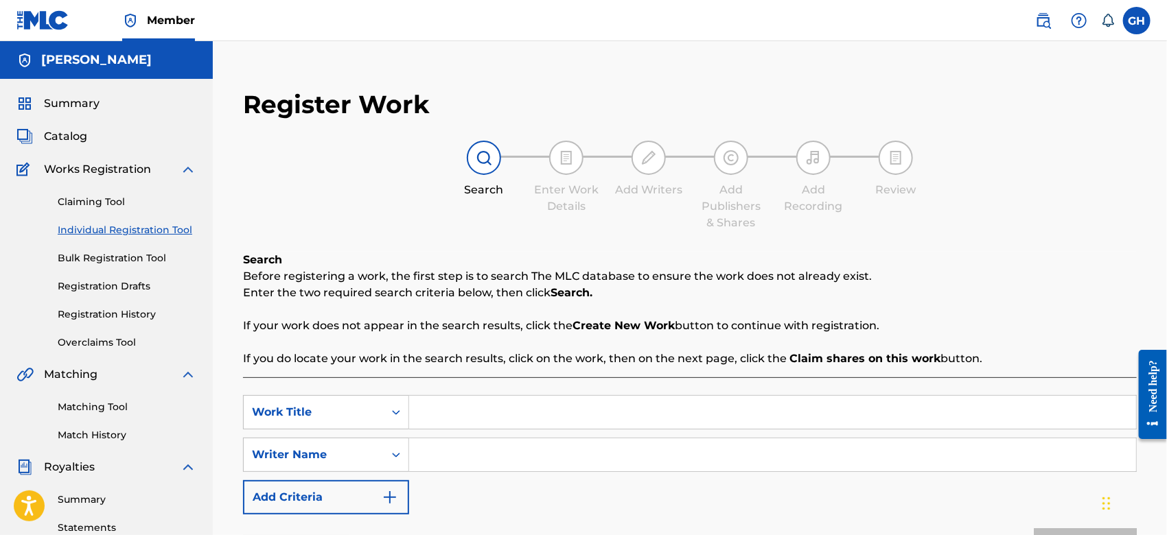
click at [496, 454] on input "Search Form" at bounding box center [772, 455] width 727 height 33
type input "Gary Octwone Harrison Jr"
click at [438, 414] on input "Search Form" at bounding box center [772, 412] width 727 height 33
type input "Barbarian"
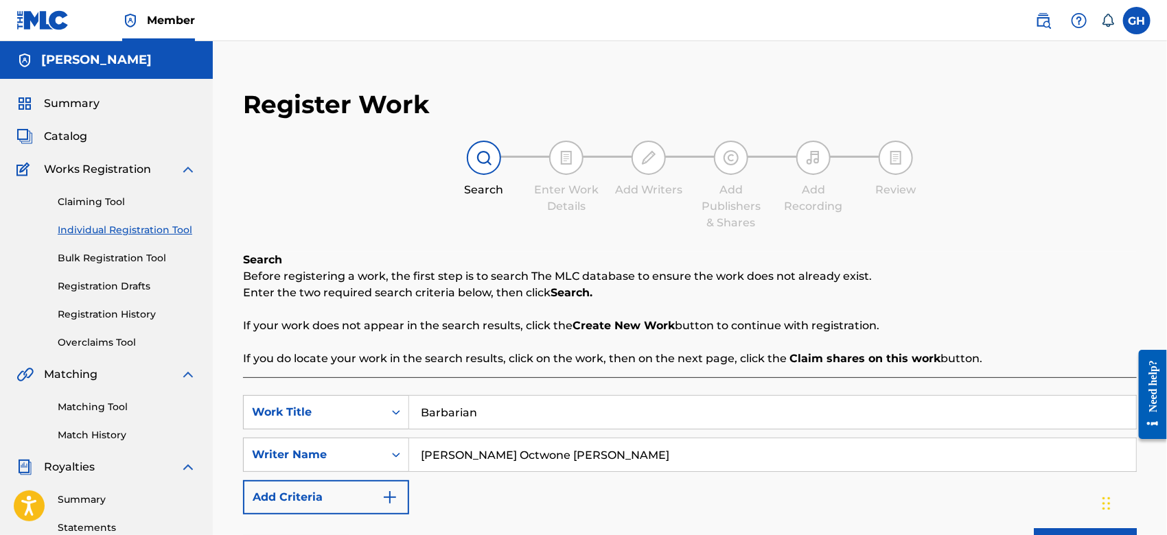
scroll to position [415, 0]
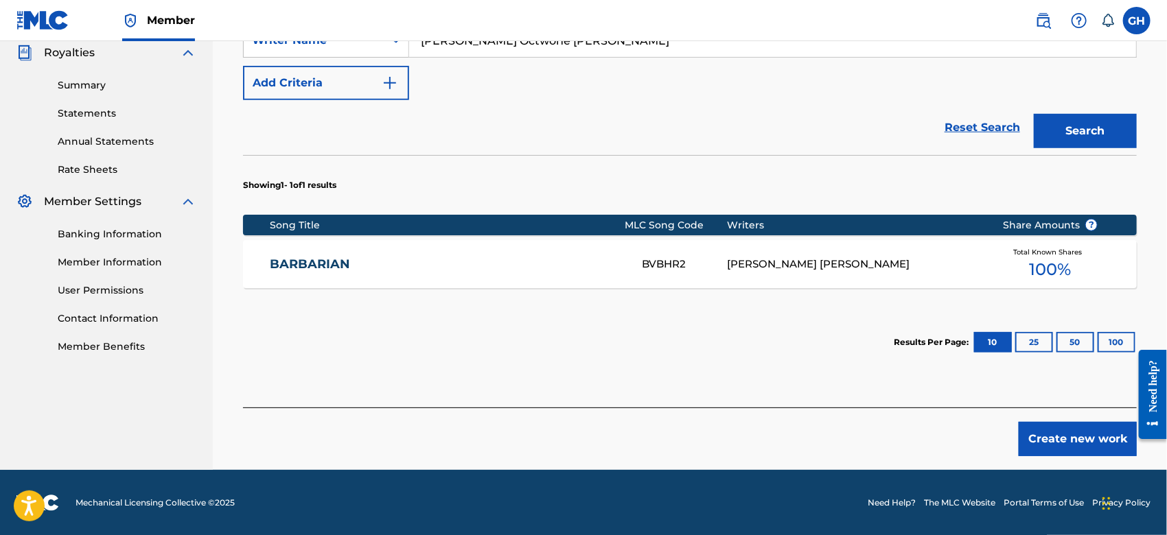
click at [697, 257] on div "BVBHR2" at bounding box center [684, 265] width 85 height 16
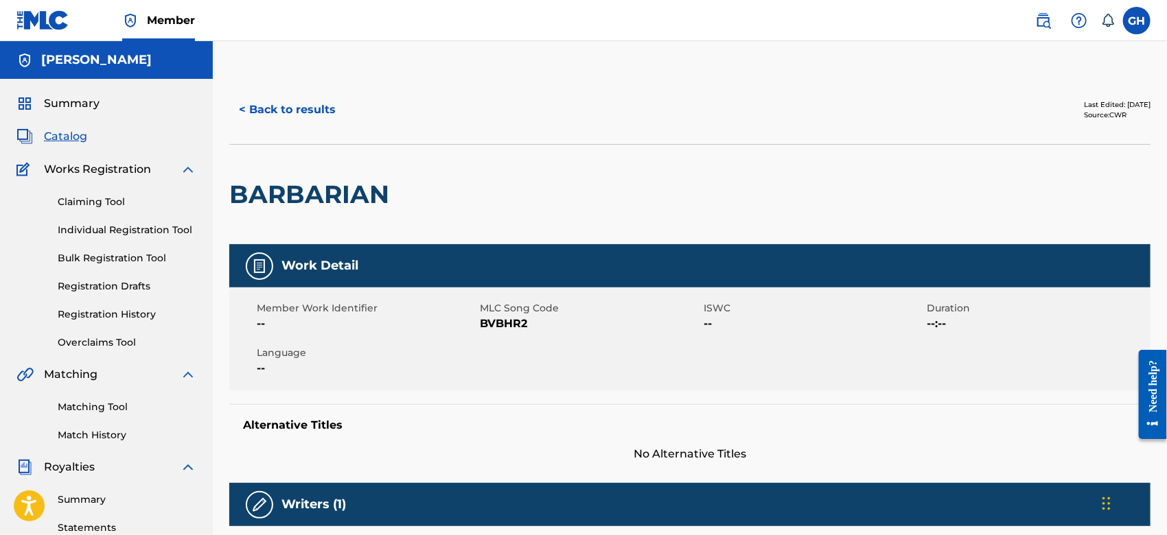
click at [304, 104] on button "< Back to results" at bounding box center [287, 110] width 116 height 34
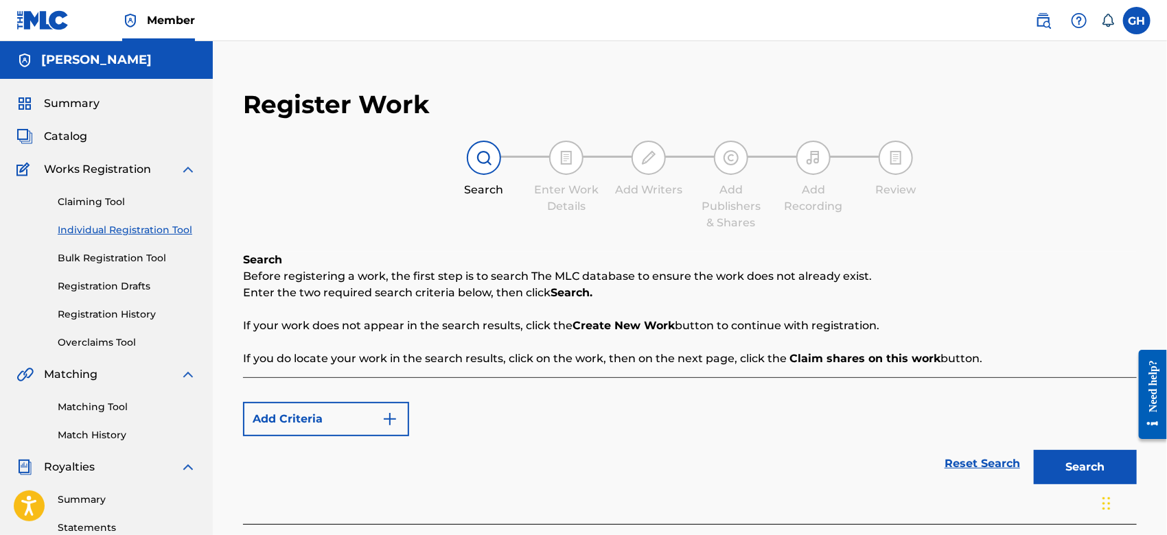
scroll to position [315, 0]
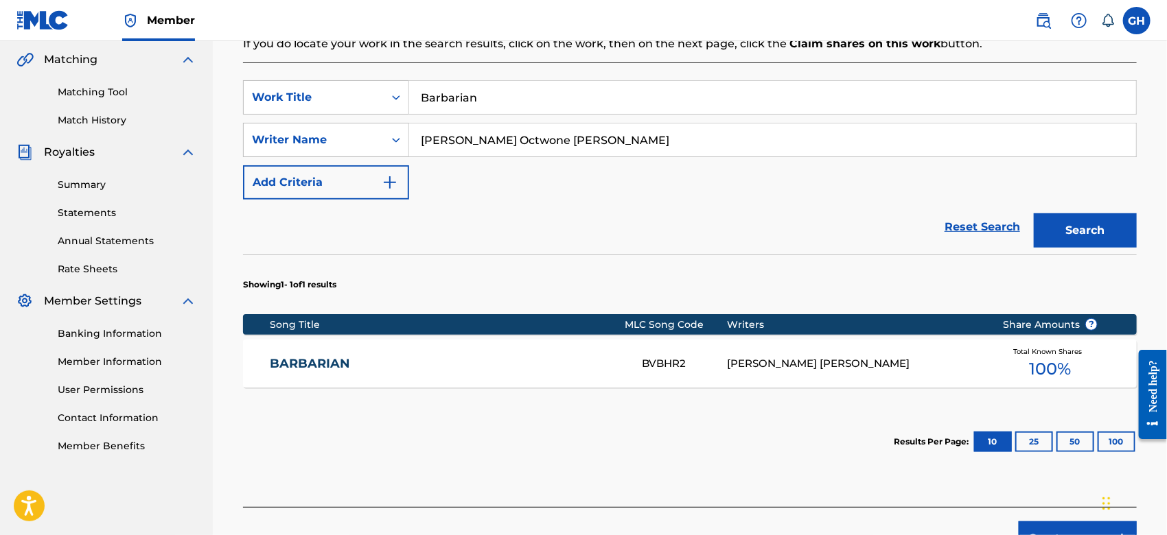
click at [1087, 525] on button "Create new work" at bounding box center [1078, 539] width 118 height 34
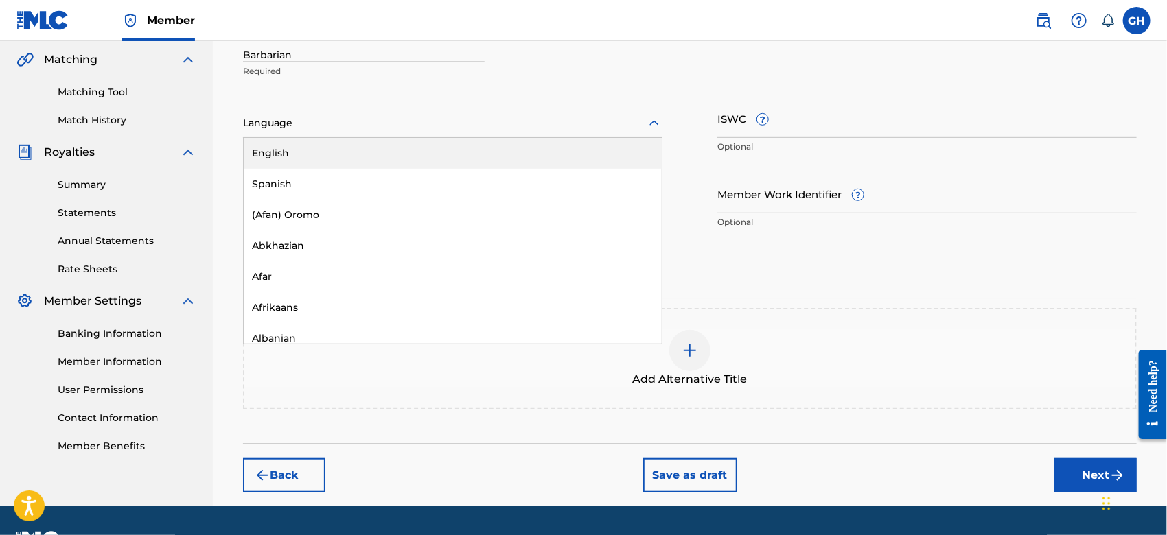
click at [276, 135] on div "Language" at bounding box center [452, 123] width 419 height 29
click at [283, 161] on div "English" at bounding box center [453, 153] width 418 height 31
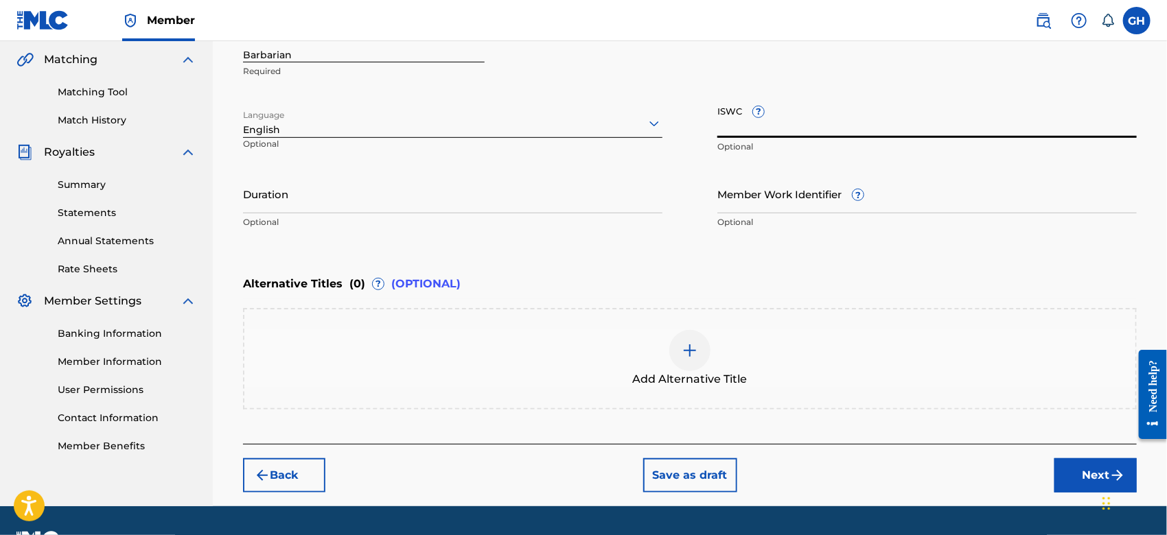
click at [735, 129] on input "ISWC ?" at bounding box center [926, 118] width 419 height 39
paste input "T-921.983.960-8"
type input "T-921.983.960-8"
click at [1064, 482] on button "Next" at bounding box center [1095, 475] width 82 height 34
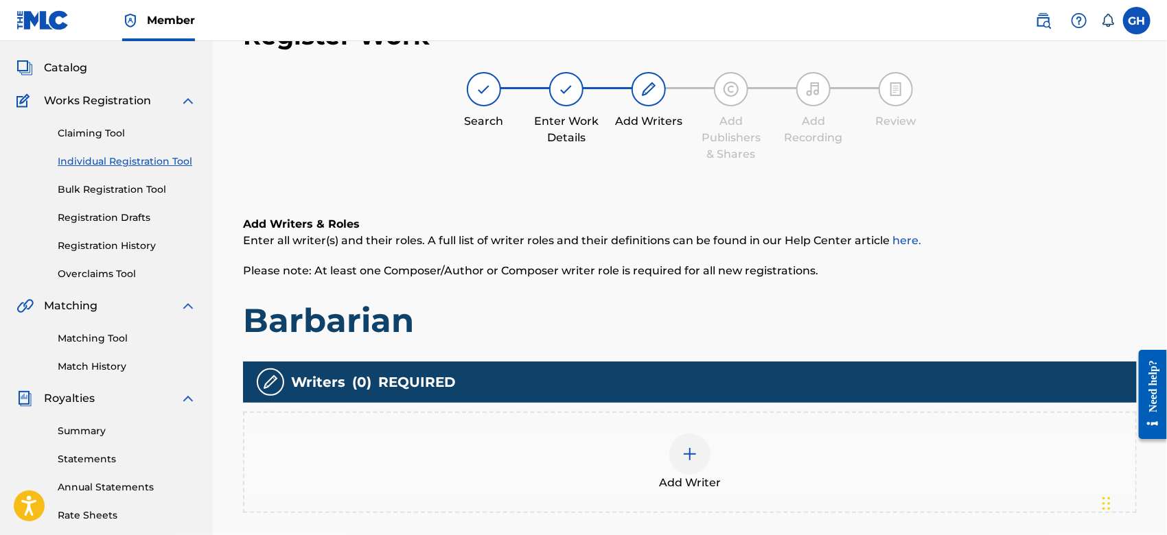
scroll to position [61, 0]
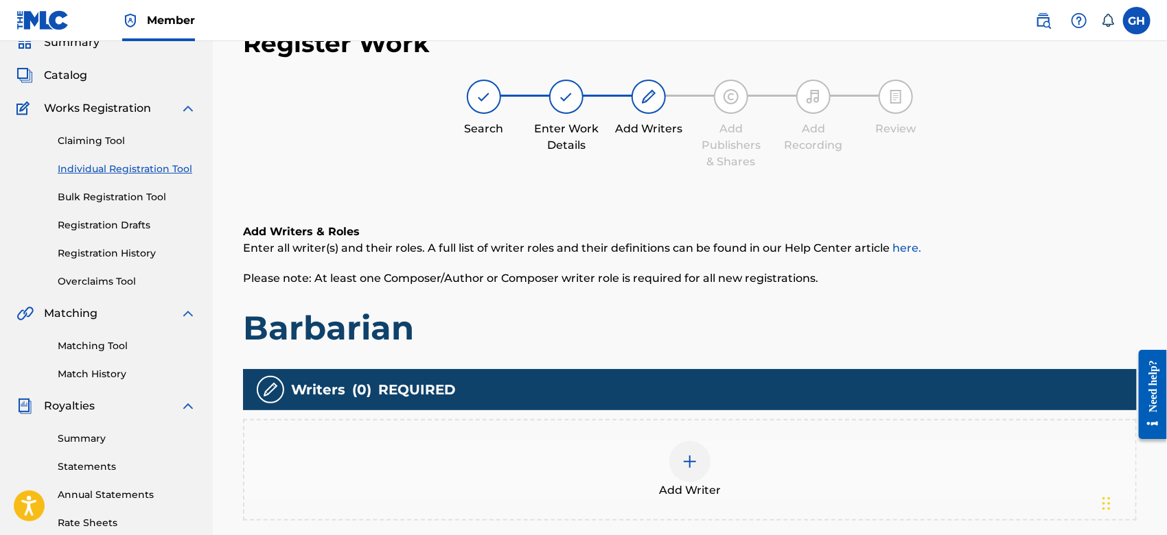
click at [711, 482] on span "Add Writer" at bounding box center [690, 490] width 62 height 16
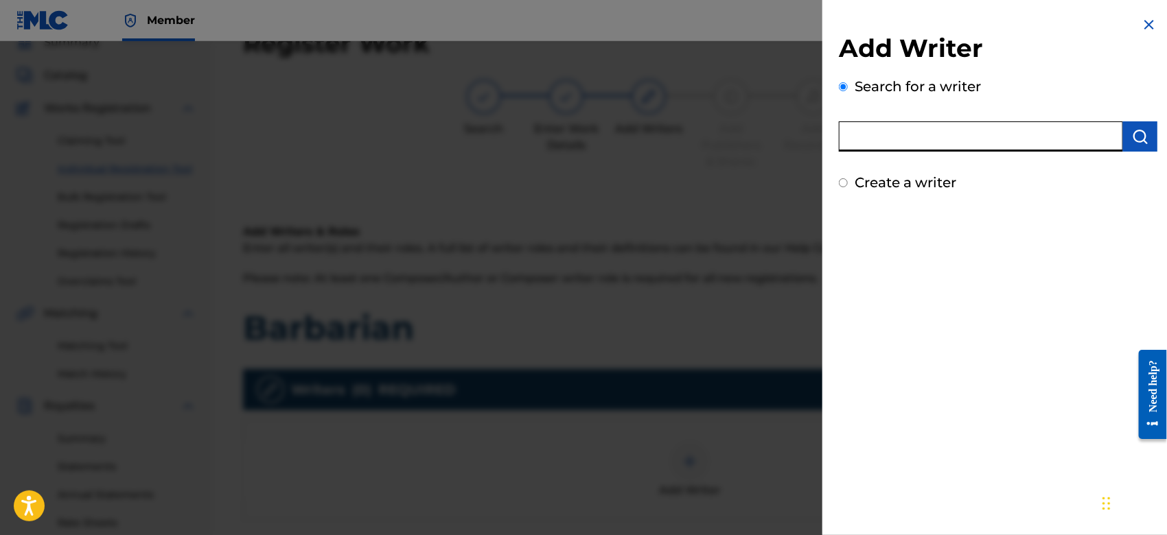
click at [1010, 149] on input "text" at bounding box center [981, 136] width 284 height 30
type input "octwone"
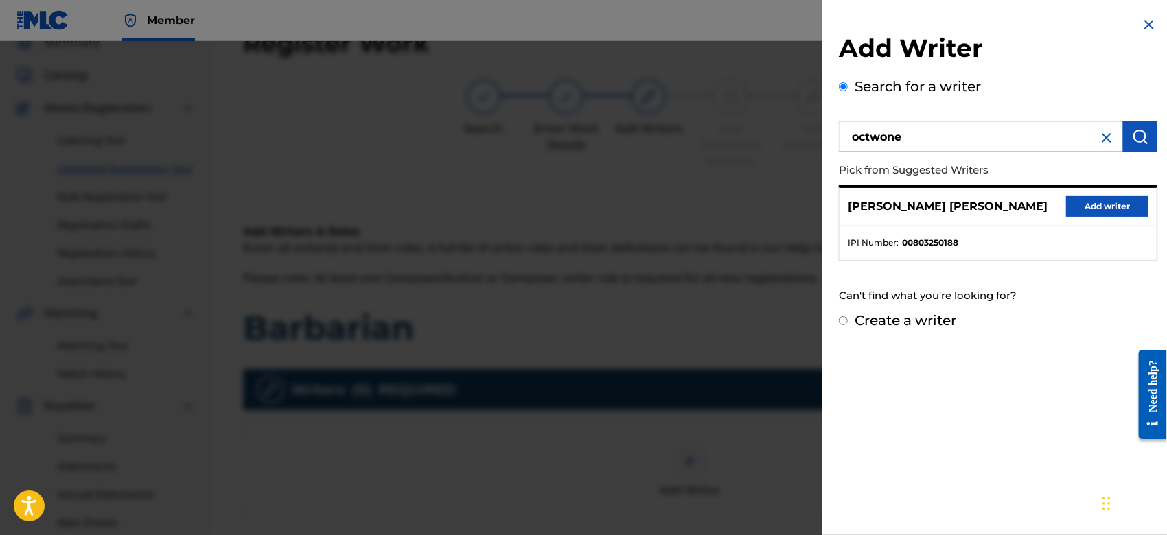
click at [1085, 206] on button "Add writer" at bounding box center [1107, 206] width 82 height 21
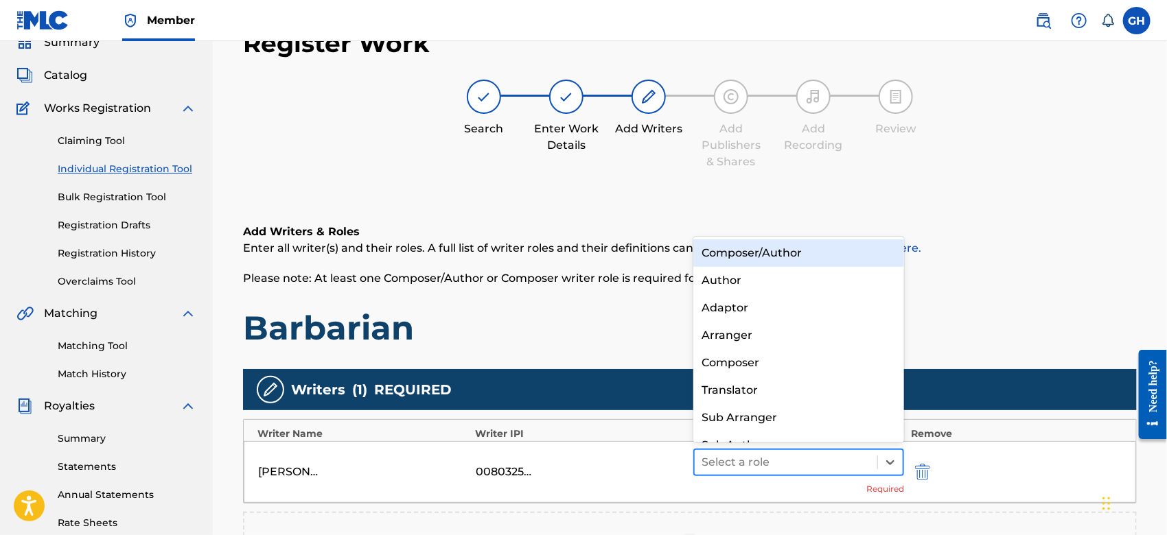
click at [752, 450] on div "Select a role" at bounding box center [786, 462] width 183 height 25
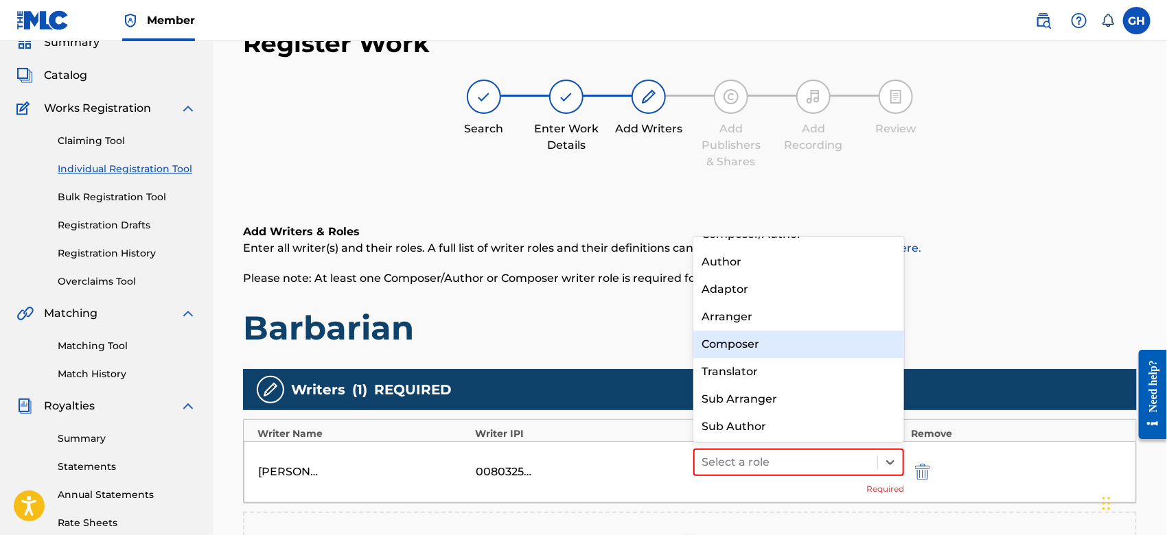
click at [763, 347] on div "Composer" at bounding box center [798, 344] width 211 height 27
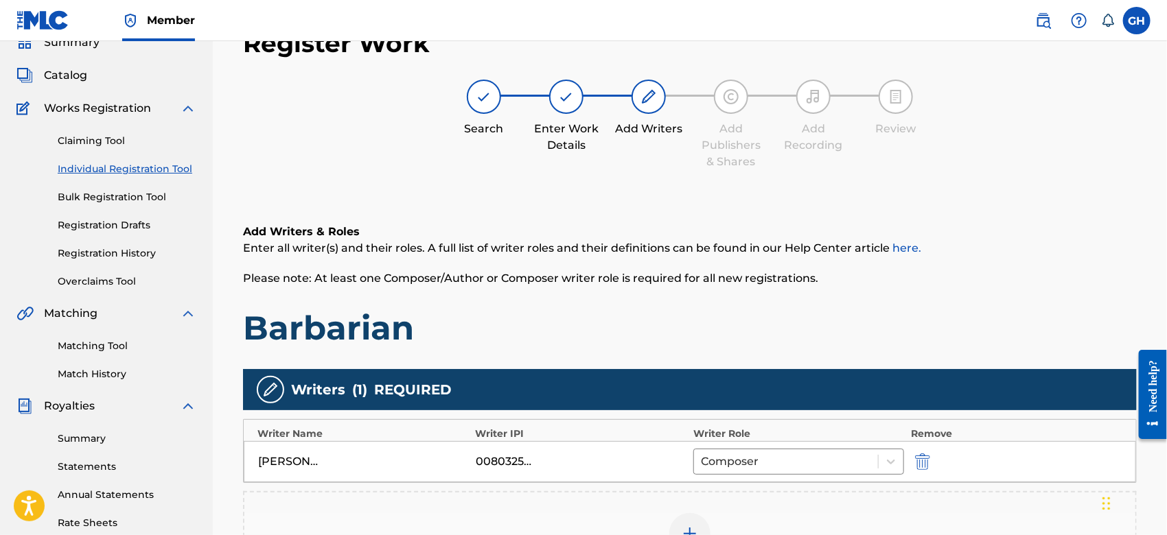
scroll to position [315, 0]
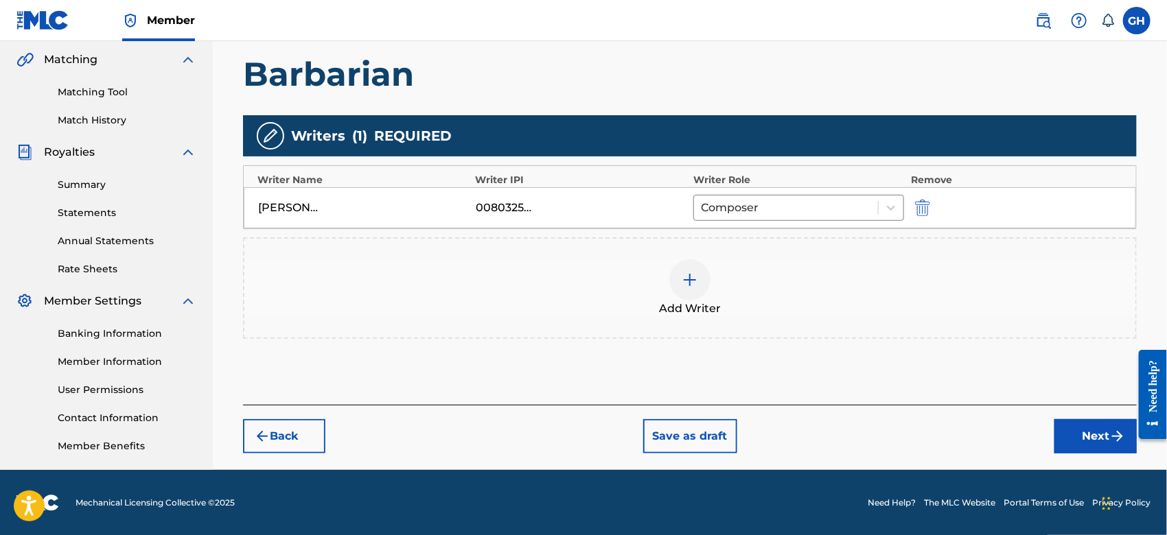
click at [1093, 439] on button "Next" at bounding box center [1095, 436] width 82 height 34
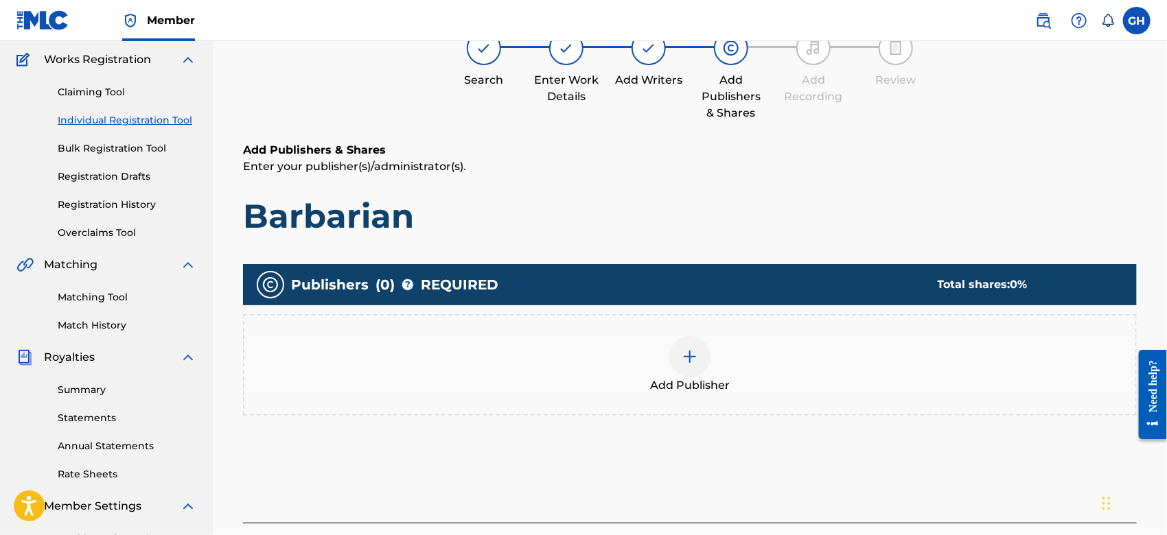
scroll to position [61, 0]
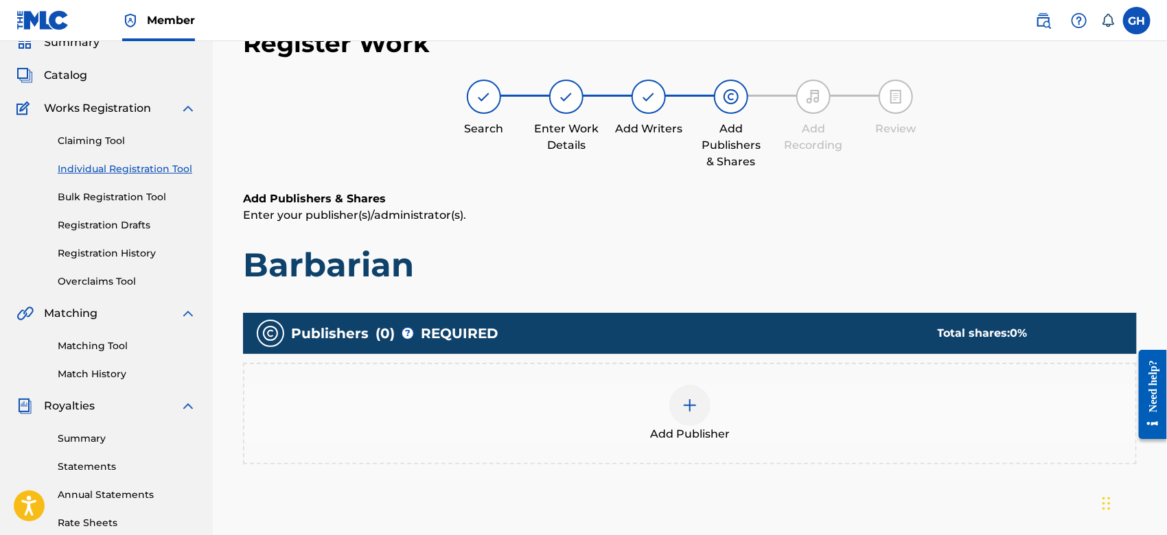
click at [664, 410] on div "Add Publisher" at bounding box center [689, 414] width 891 height 58
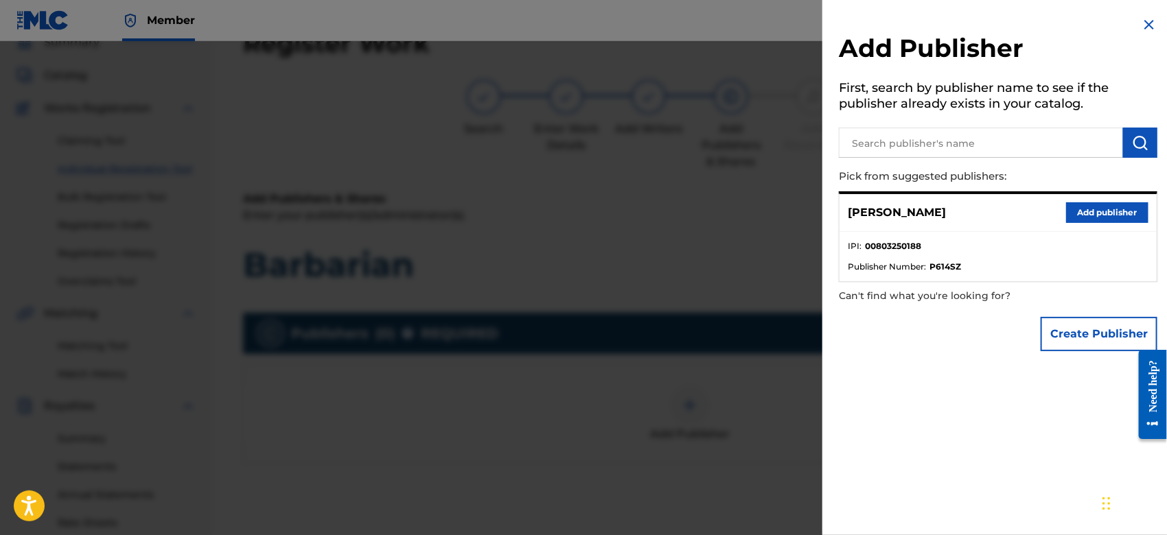
click at [1070, 320] on button "Create Publisher" at bounding box center [1098, 334] width 117 height 34
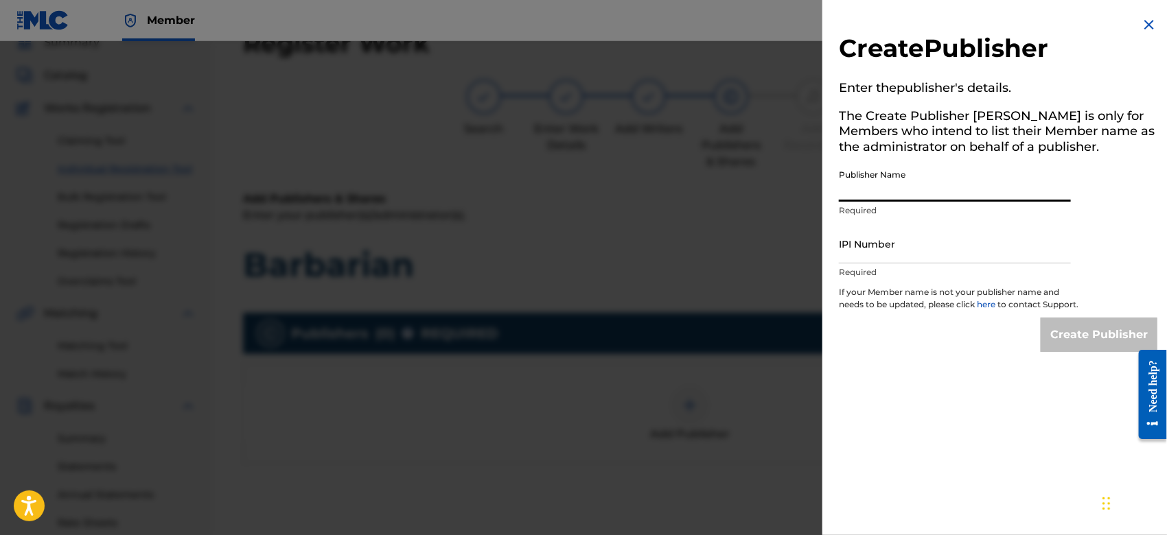
click at [841, 183] on input "Publisher Name" at bounding box center [955, 182] width 232 height 39
type input "TUNECORE DIGITAL MUSIC"
click at [928, 248] on input "IPI Number" at bounding box center [955, 243] width 232 height 39
type input "00642005099"
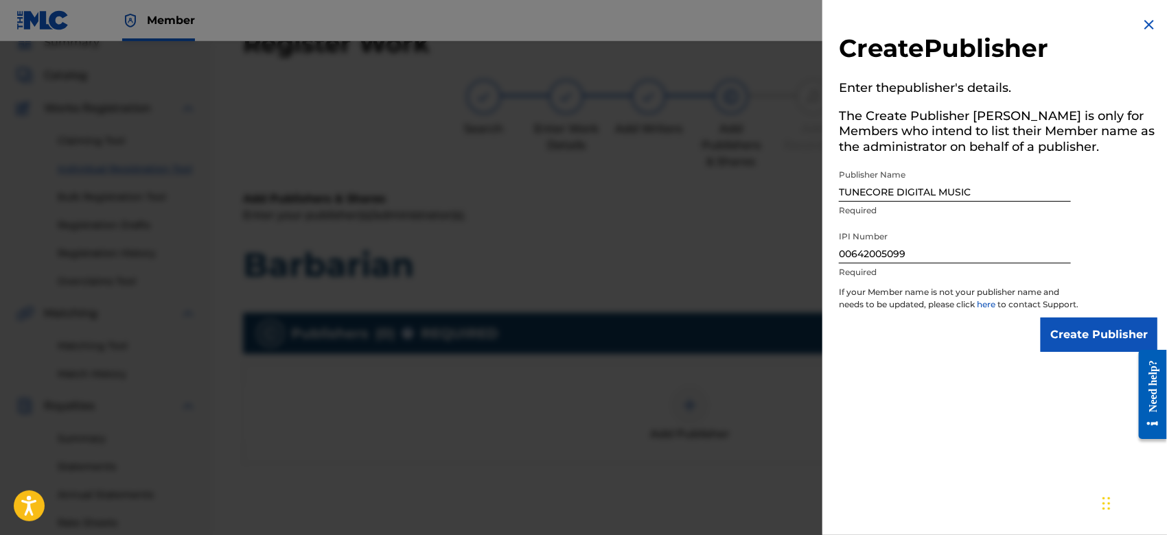
click at [1075, 352] on input "Create Publisher" at bounding box center [1098, 335] width 117 height 34
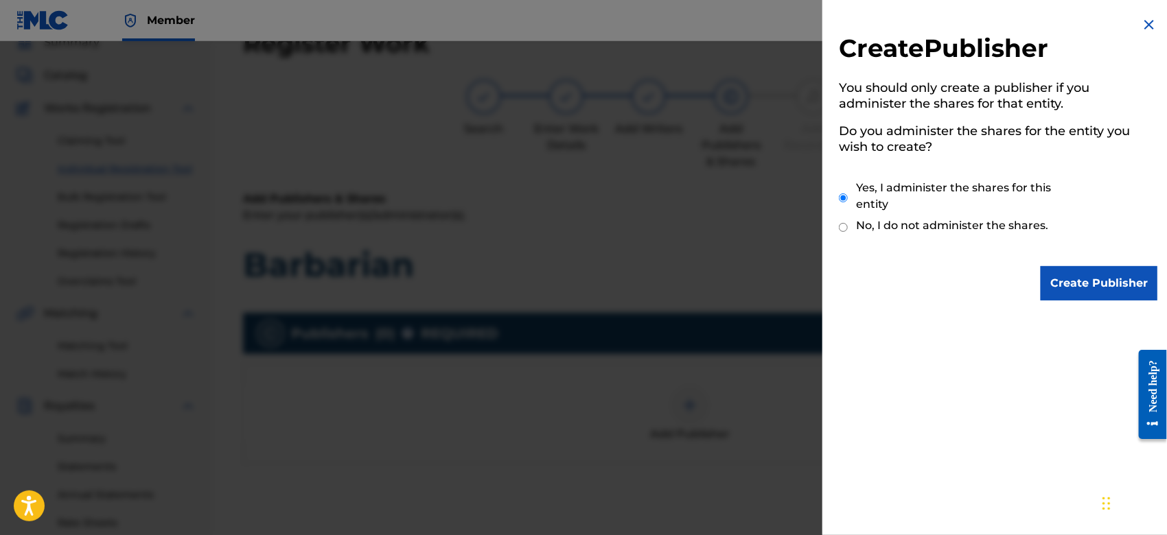
click at [1065, 279] on input "Create Publisher" at bounding box center [1098, 283] width 117 height 34
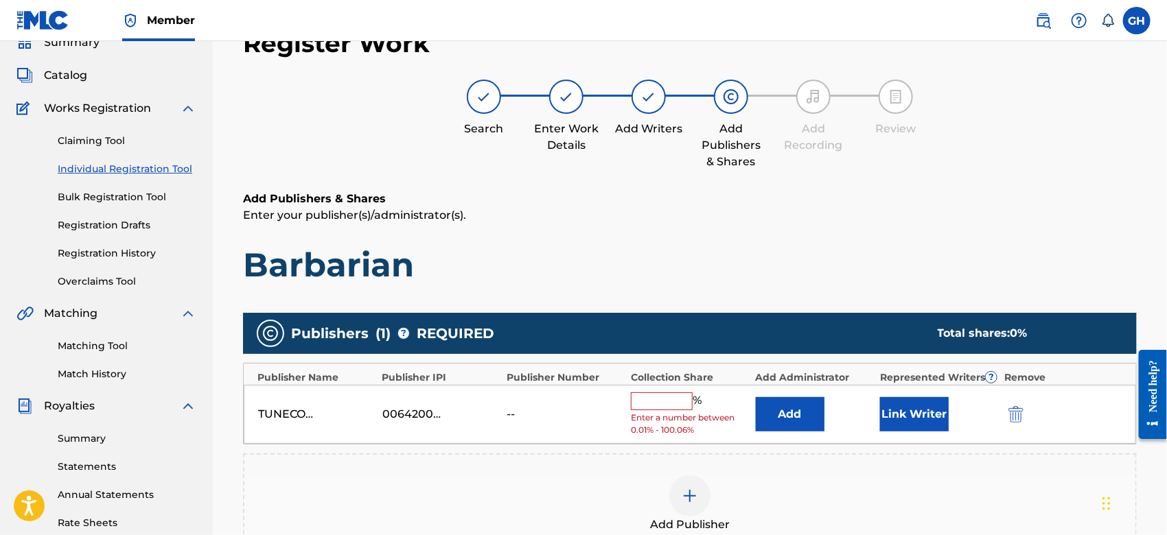
click at [641, 396] on input "text" at bounding box center [662, 402] width 62 height 18
type input "100"
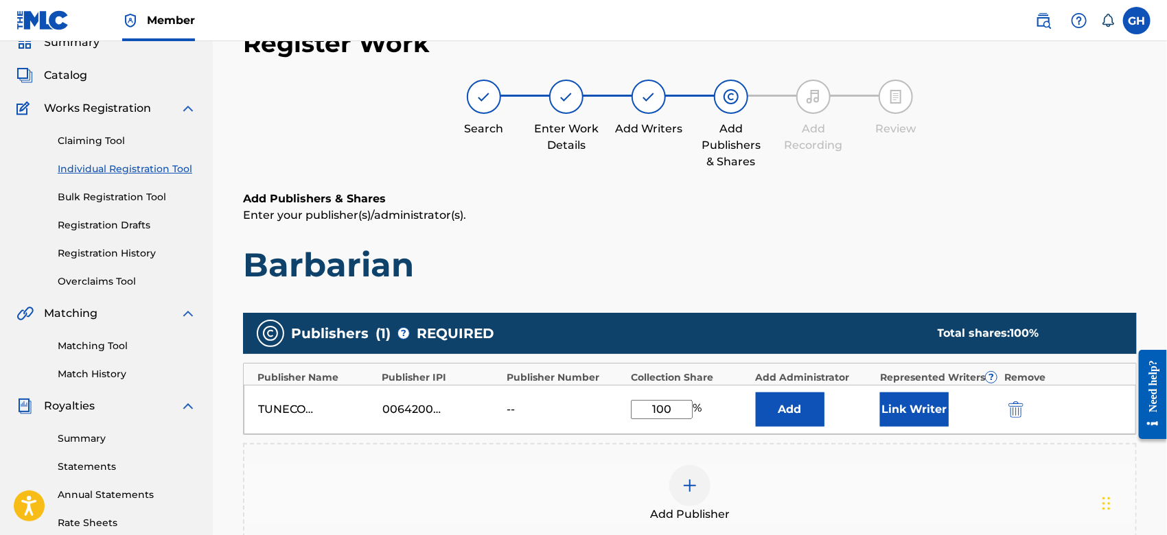
click at [907, 412] on button "Link Writer" at bounding box center [914, 410] width 69 height 34
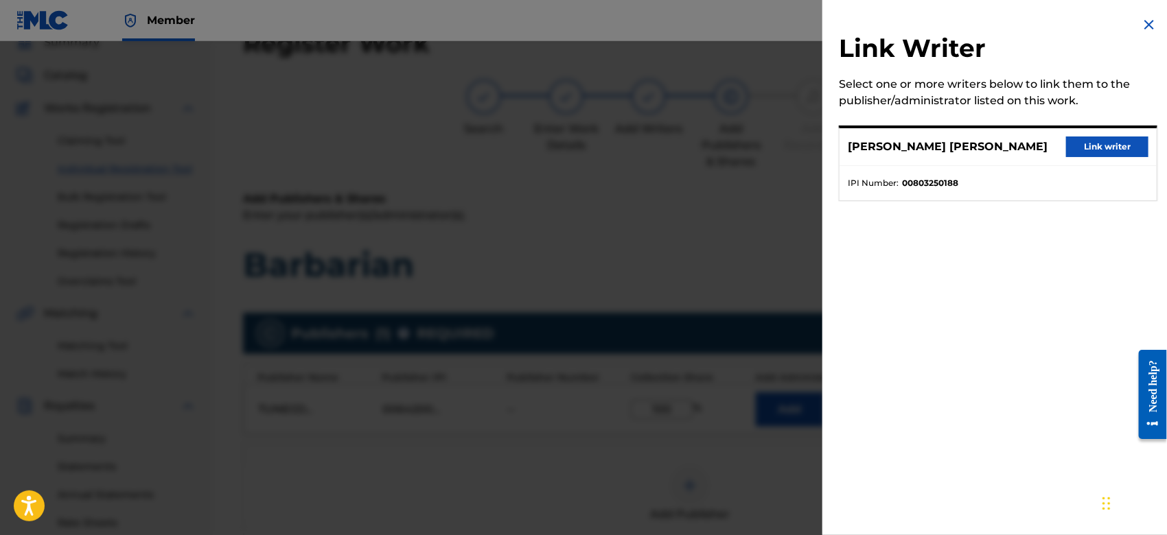
click at [1080, 143] on button "Link writer" at bounding box center [1107, 147] width 82 height 21
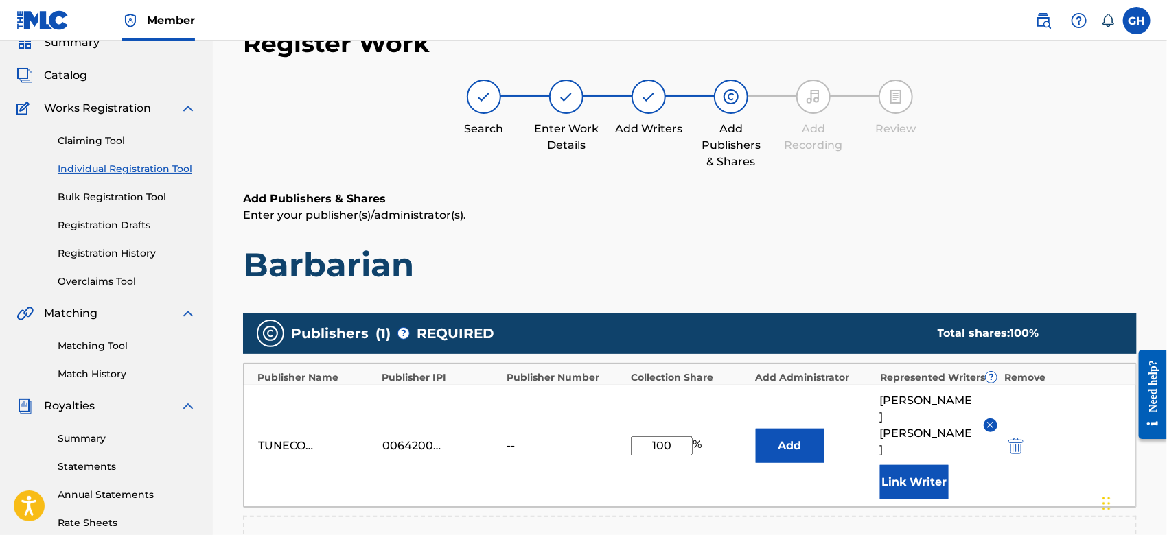
scroll to position [361, 0]
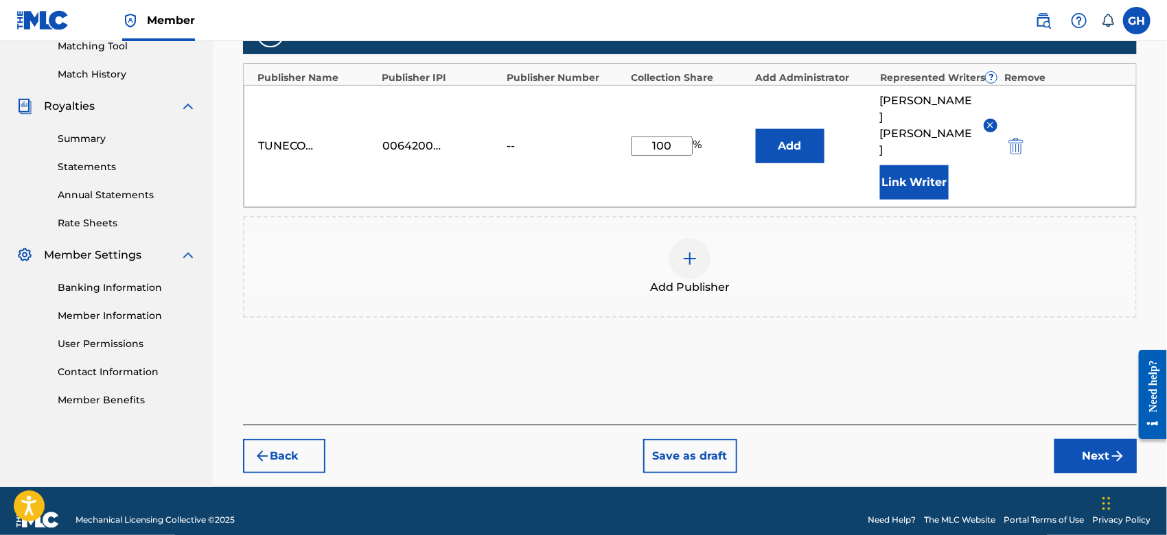
click at [1075, 439] on button "Next" at bounding box center [1095, 456] width 82 height 34
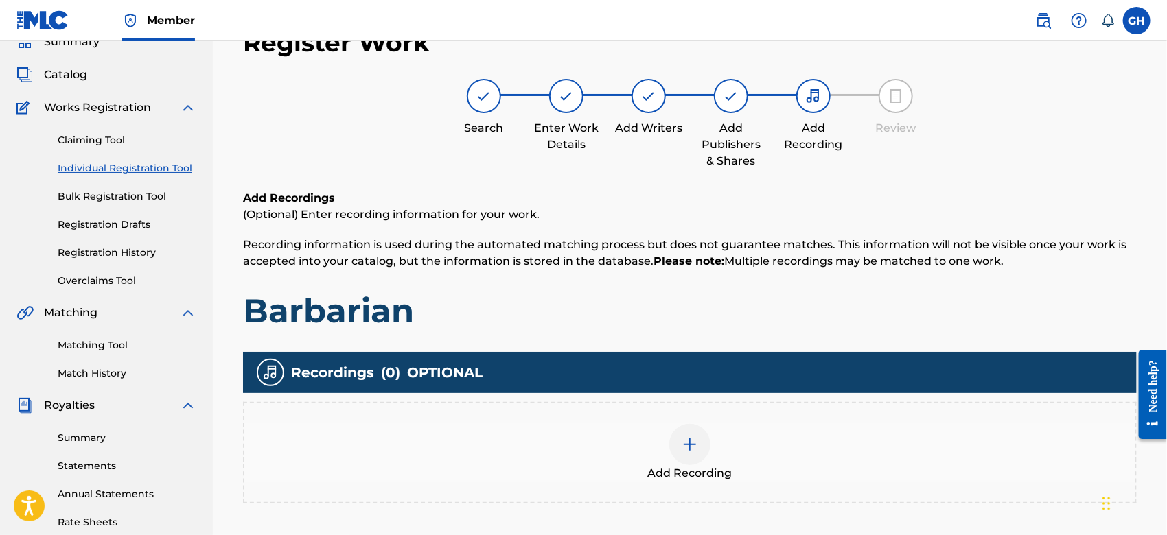
scroll to position [61, 0]
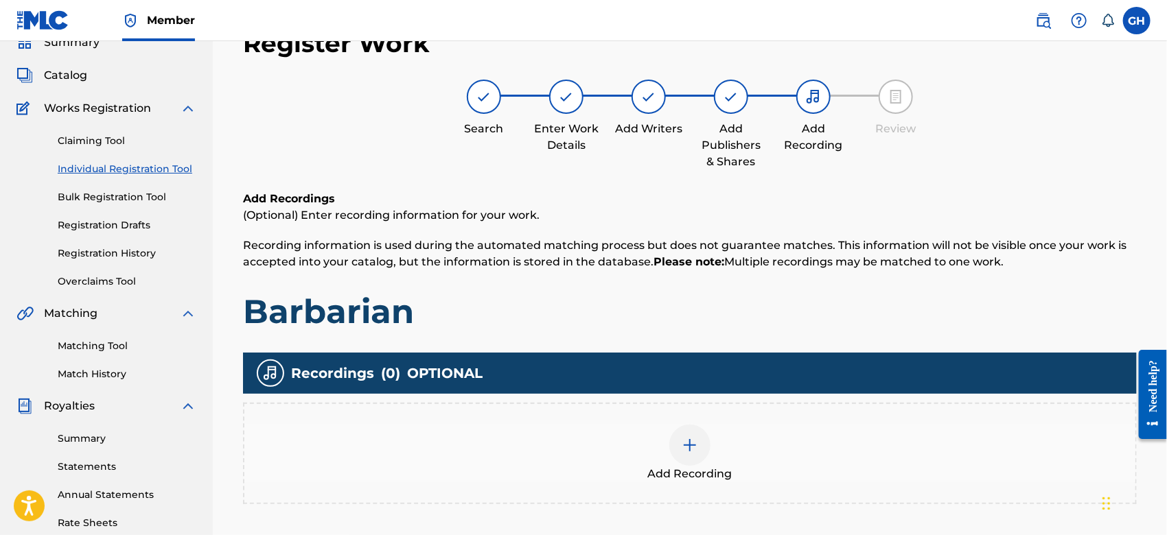
click at [697, 453] on div at bounding box center [689, 445] width 41 height 41
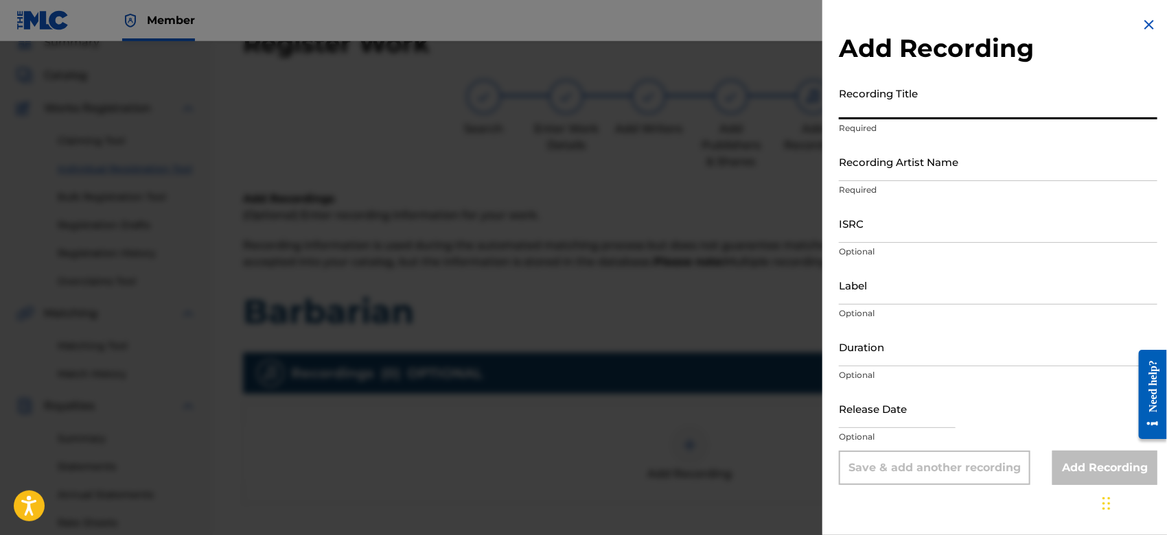
click at [848, 111] on input "Recording Title" at bounding box center [998, 99] width 318 height 39
type input "Barbarian"
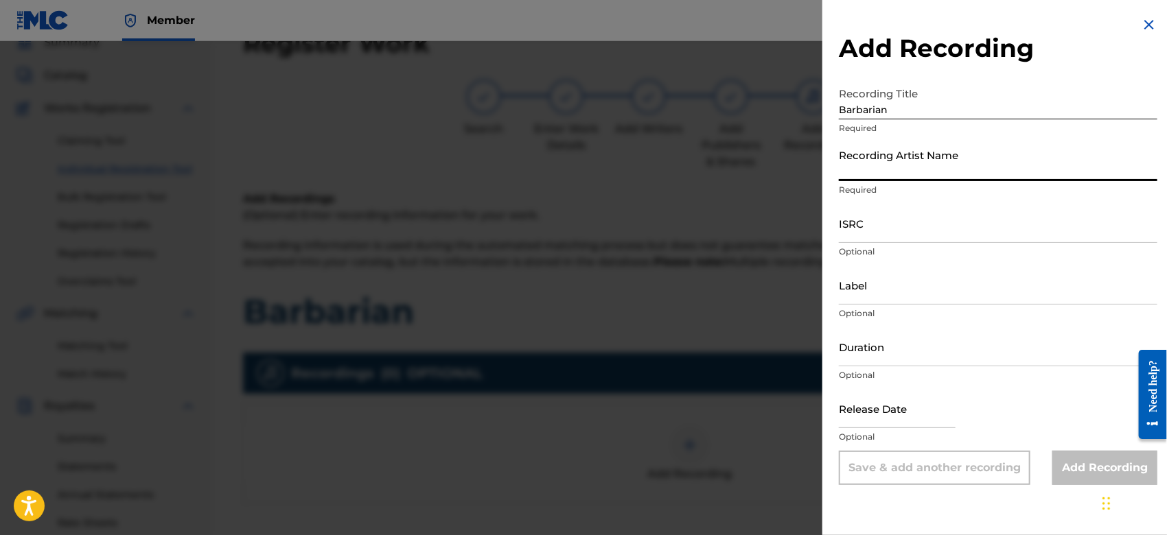
click at [861, 181] on input "Recording Artist Name" at bounding box center [998, 161] width 318 height 39
type input "Gamma FEB"
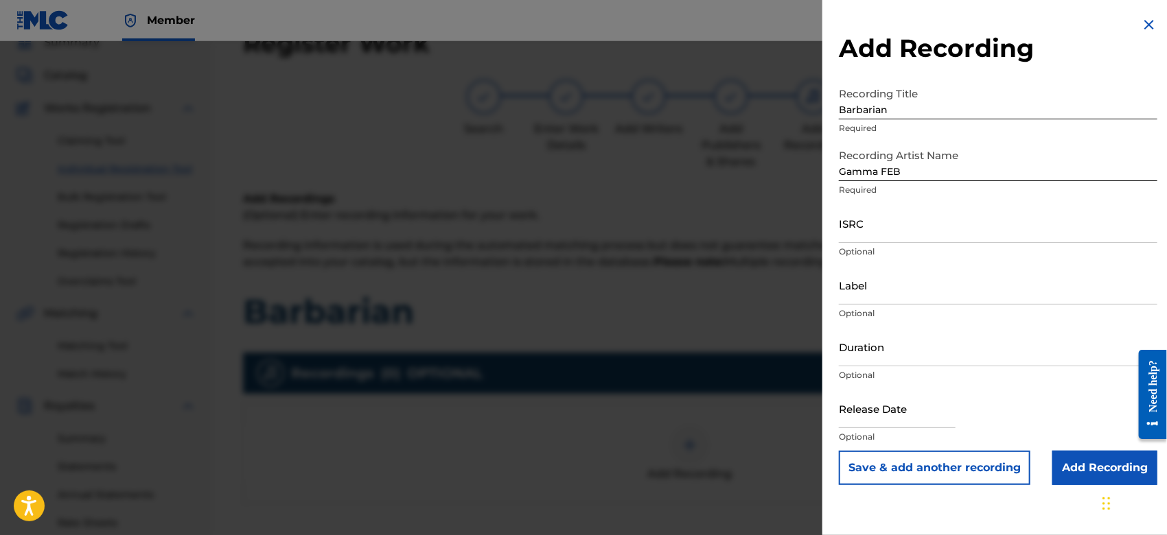
click at [1073, 454] on input "Add Recording" at bounding box center [1104, 468] width 105 height 34
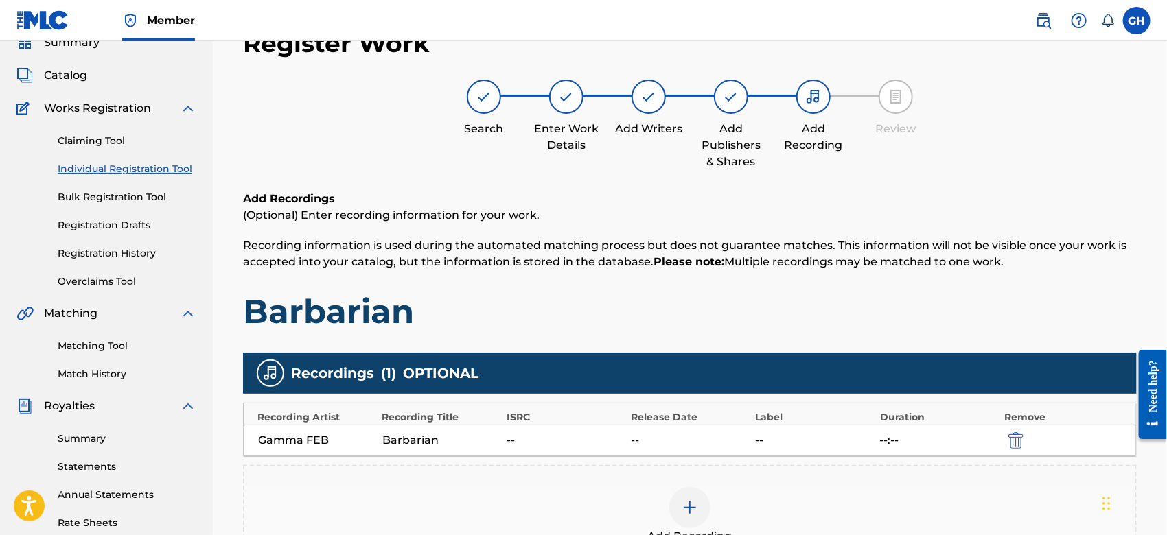
scroll to position [315, 0]
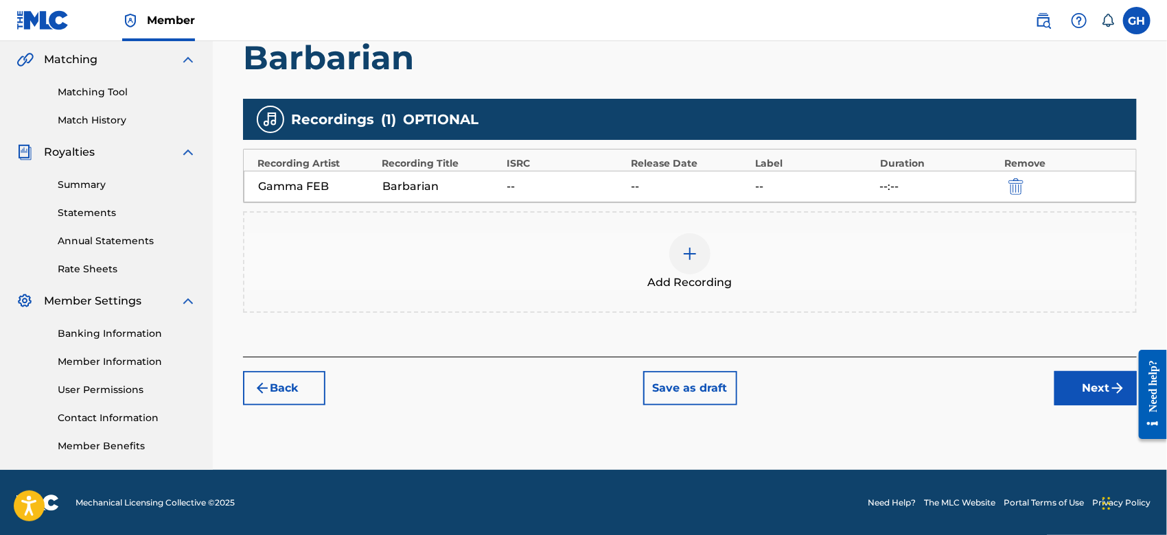
click at [1073, 387] on button "Next" at bounding box center [1095, 388] width 82 height 34
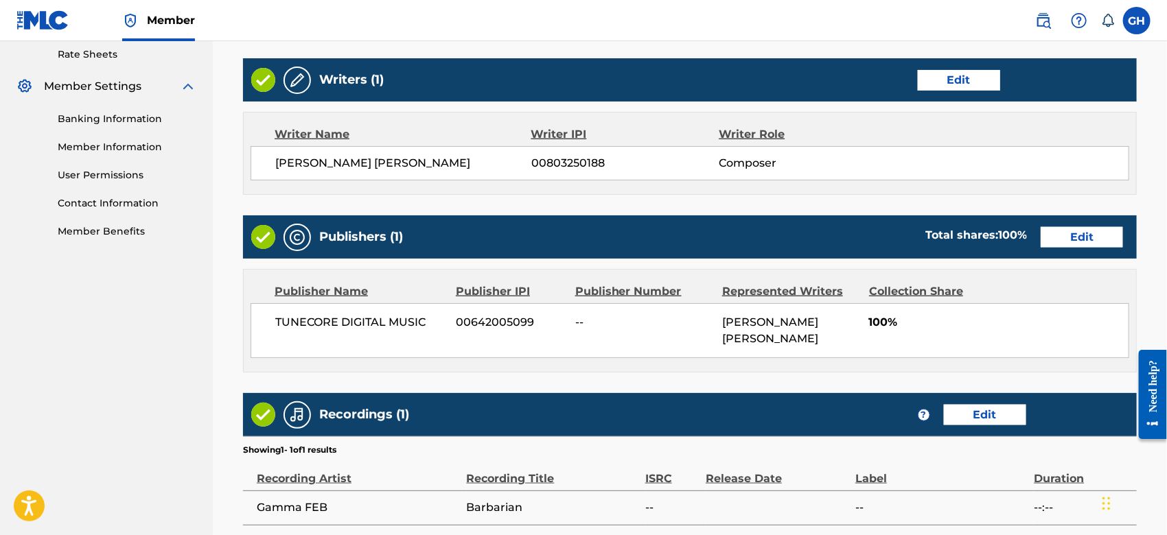
scroll to position [668, 0]
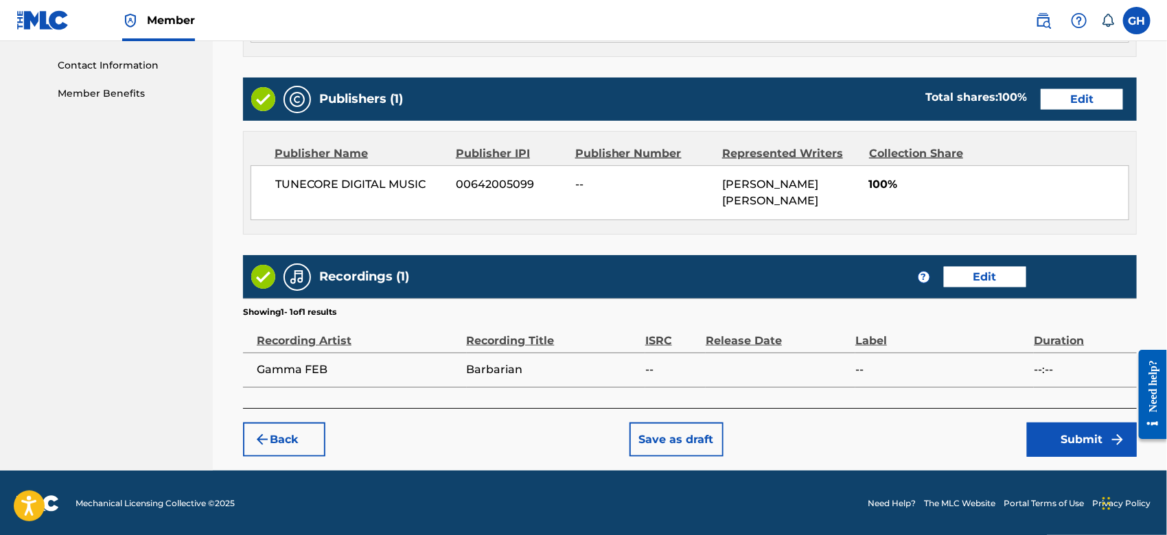
click at [1040, 436] on button "Submit" at bounding box center [1082, 440] width 110 height 34
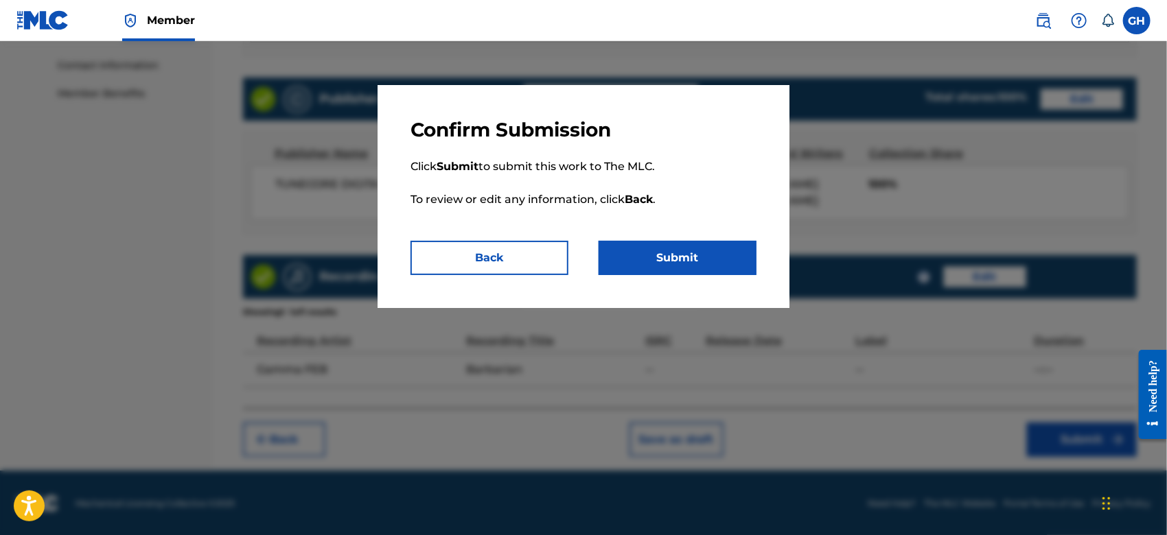
click at [714, 264] on button "Submit" at bounding box center [677, 258] width 158 height 34
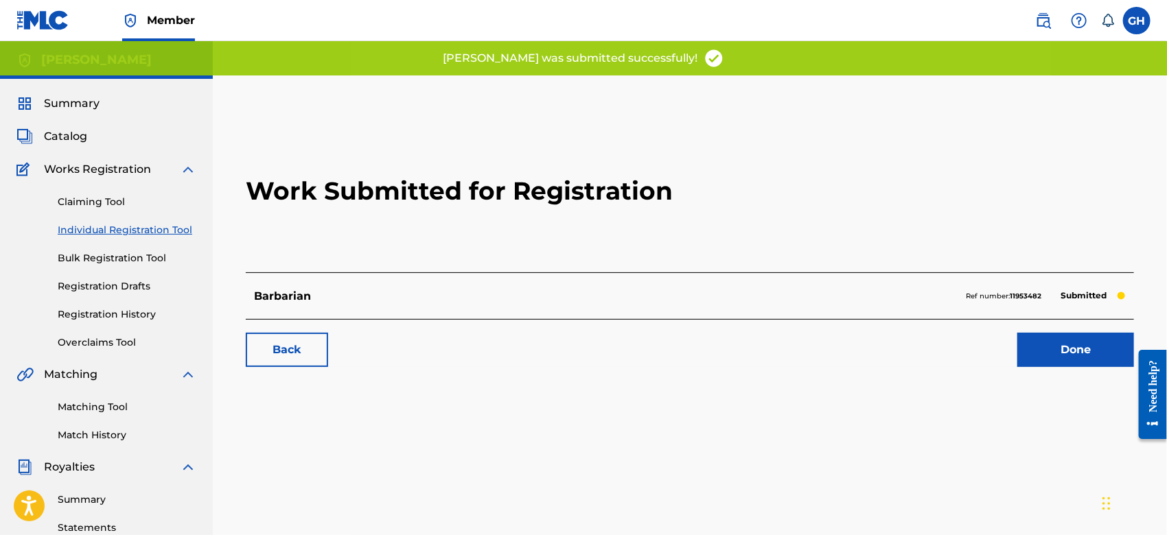
click at [79, 133] on span "Catalog" at bounding box center [65, 136] width 43 height 16
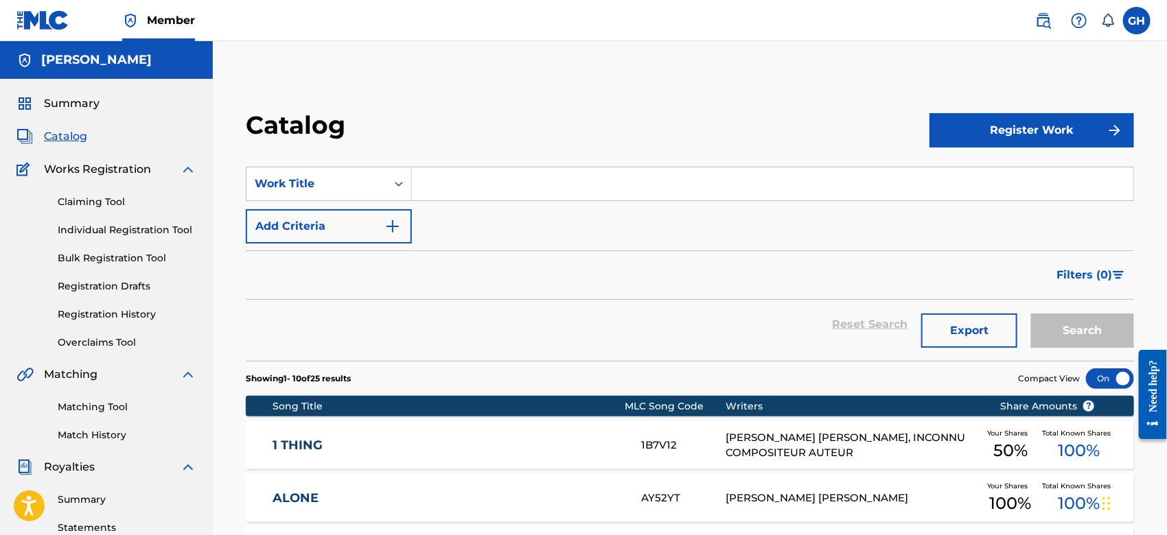
click at [1018, 134] on button "Register Work" at bounding box center [1031, 130] width 205 height 34
click at [983, 165] on link "Individual" at bounding box center [1031, 175] width 205 height 33
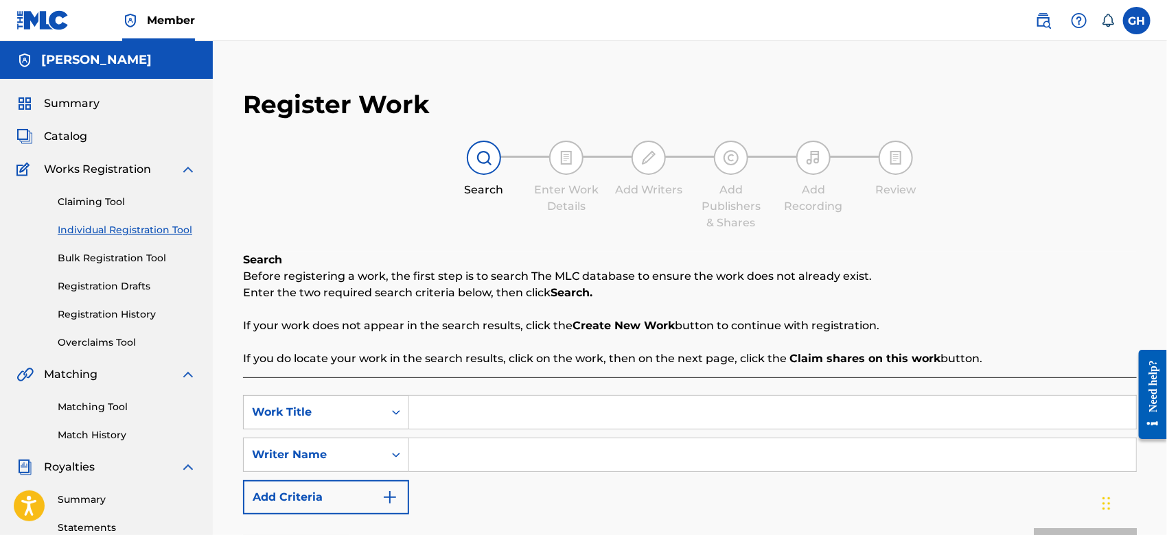
click at [522, 420] on input "Search Form" at bounding box center [772, 412] width 727 height 33
type input "Wake Em Up"
drag, startPoint x: 504, startPoint y: 461, endPoint x: 642, endPoint y: 251, distance: 251.1
click at [642, 252] on div "Search Before registering a work, the first step is to search The MLC database …" at bounding box center [690, 427] width 894 height 351
type input "Gary Octwone Harrison Jr"
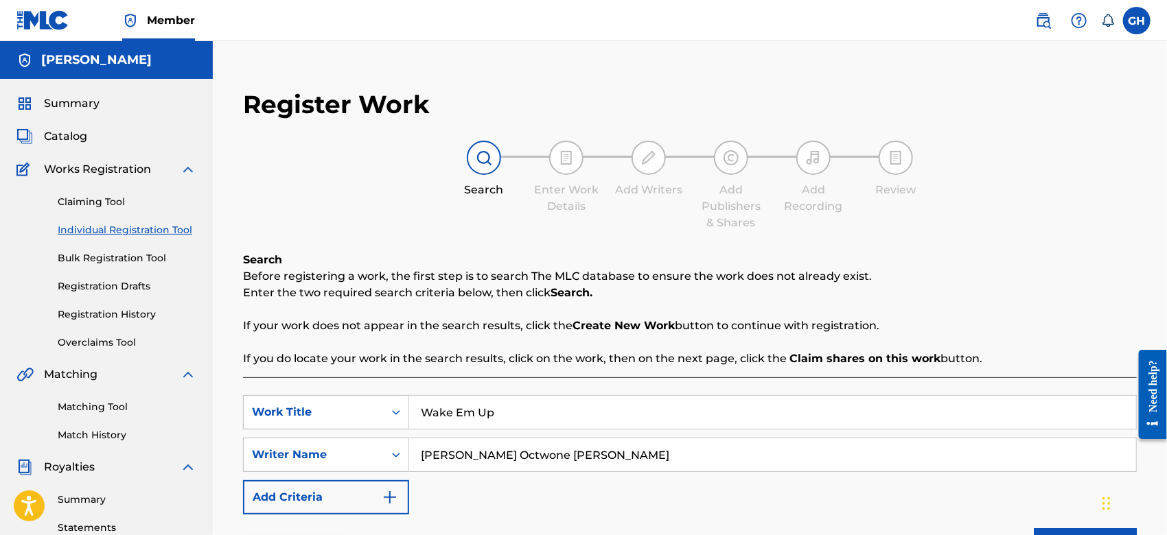
drag, startPoint x: 1166, startPoint y: 175, endPoint x: 1170, endPoint y: 247, distance: 72.2
click at [1166, 247] on html "Accessibility Screen-Reader Guide, Feedback, and Issue Reporting | New window M…" at bounding box center [583, 267] width 1167 height 535
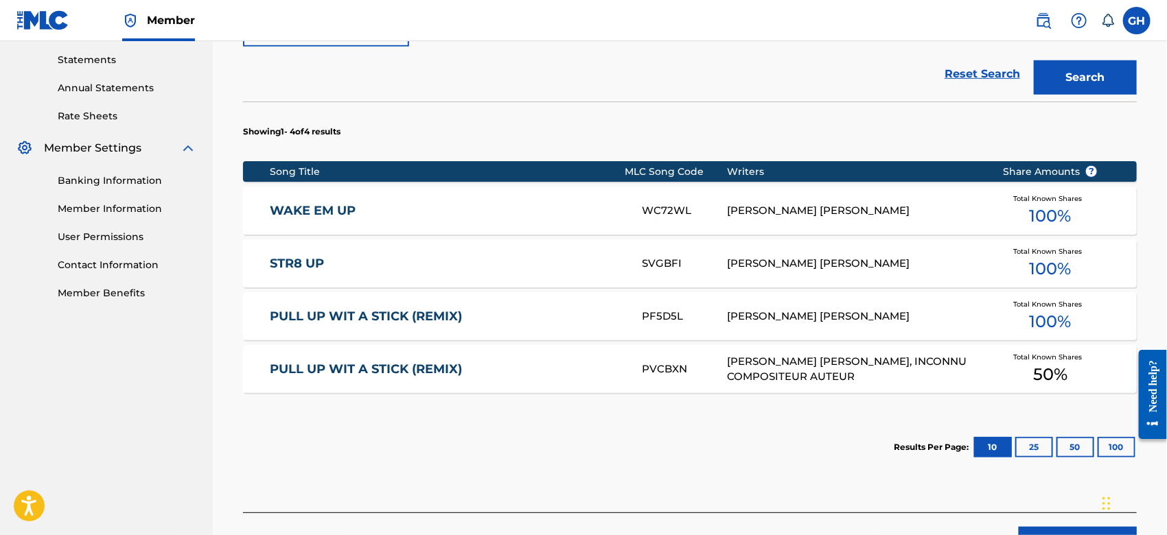
click at [703, 210] on div "WC72WL" at bounding box center [684, 211] width 85 height 16
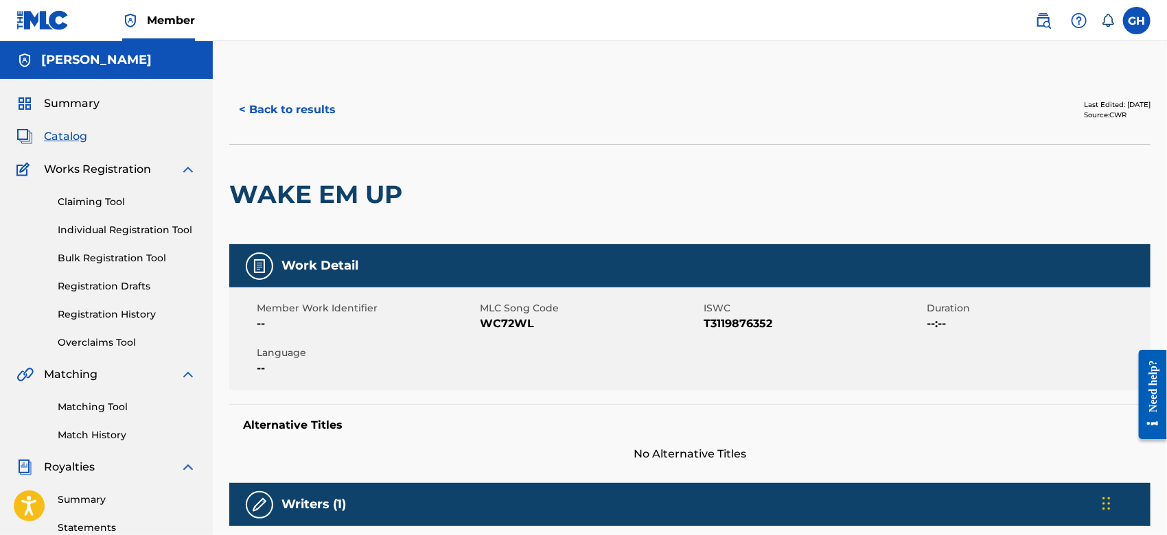
click at [302, 108] on button "< Back to results" at bounding box center [287, 110] width 116 height 34
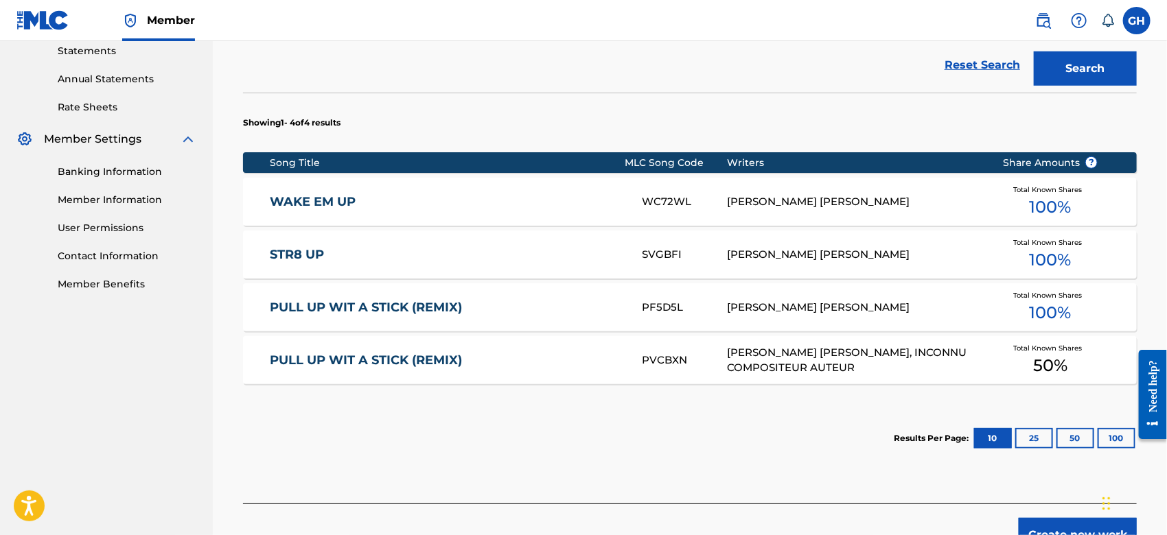
scroll to position [573, 0]
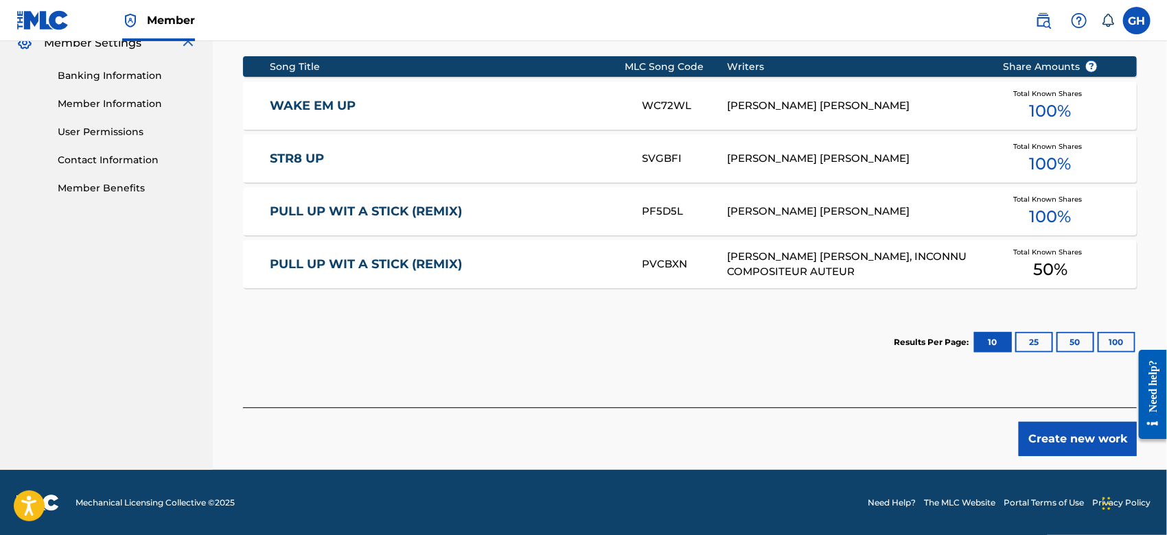
click at [1076, 439] on button "Create new work" at bounding box center [1078, 439] width 118 height 34
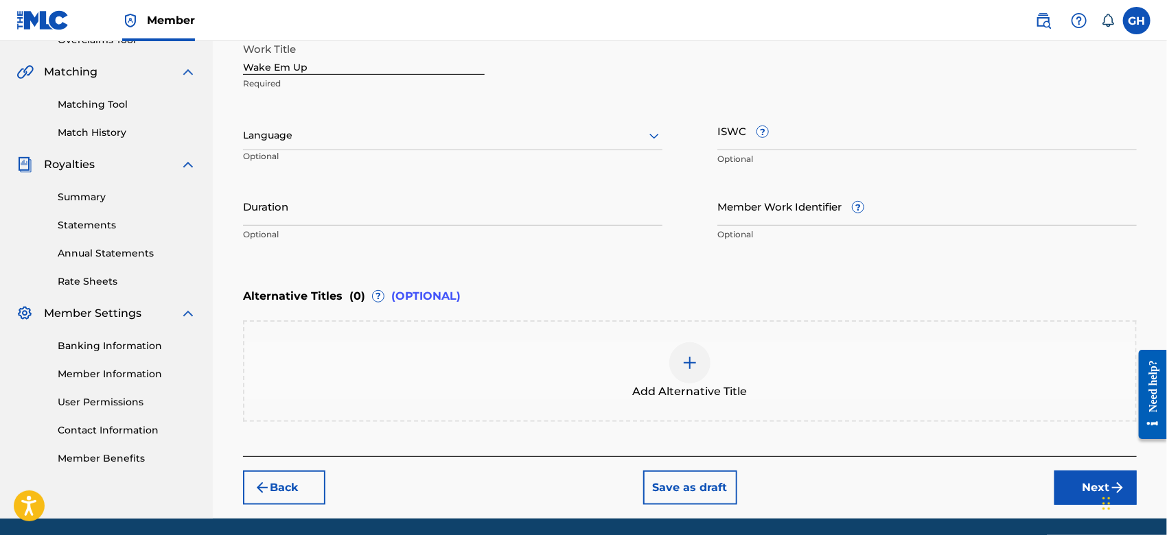
scroll to position [298, 0]
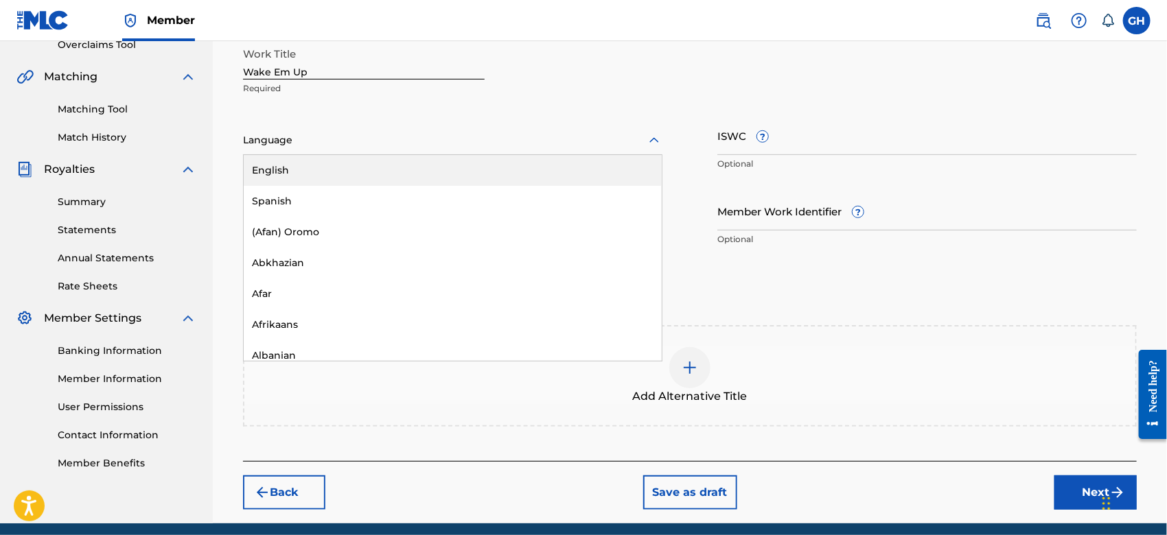
click at [342, 150] on div "Language" at bounding box center [452, 140] width 419 height 29
click at [339, 169] on div "English" at bounding box center [453, 170] width 418 height 31
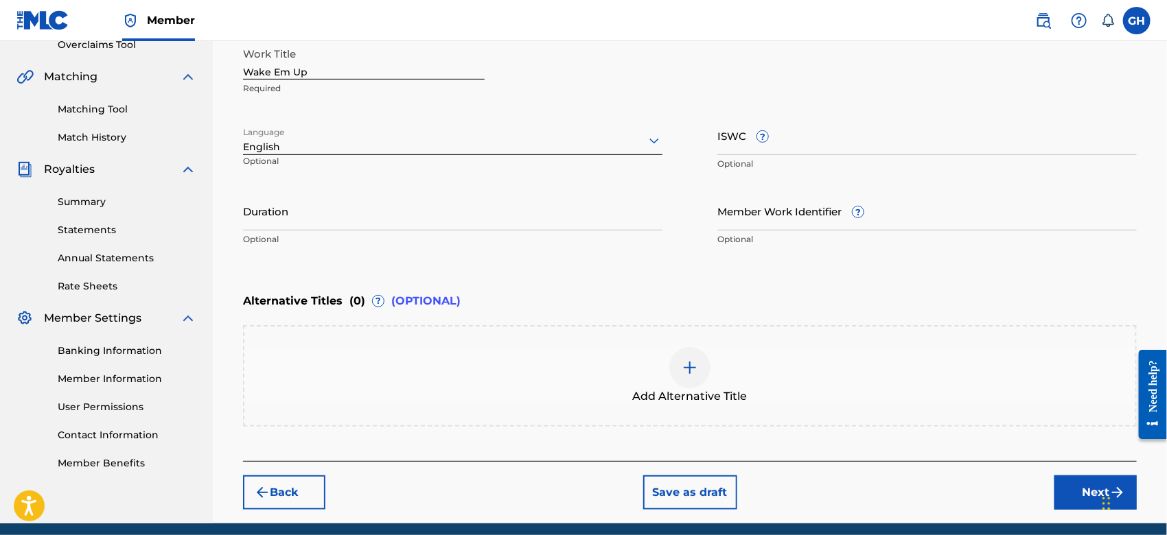
click at [730, 145] on input "ISWC ?" at bounding box center [926, 135] width 419 height 39
paste input "T-311.987.635-2"
type input "T-311.987.635-2"
click at [1086, 482] on button "Next" at bounding box center [1095, 493] width 82 height 34
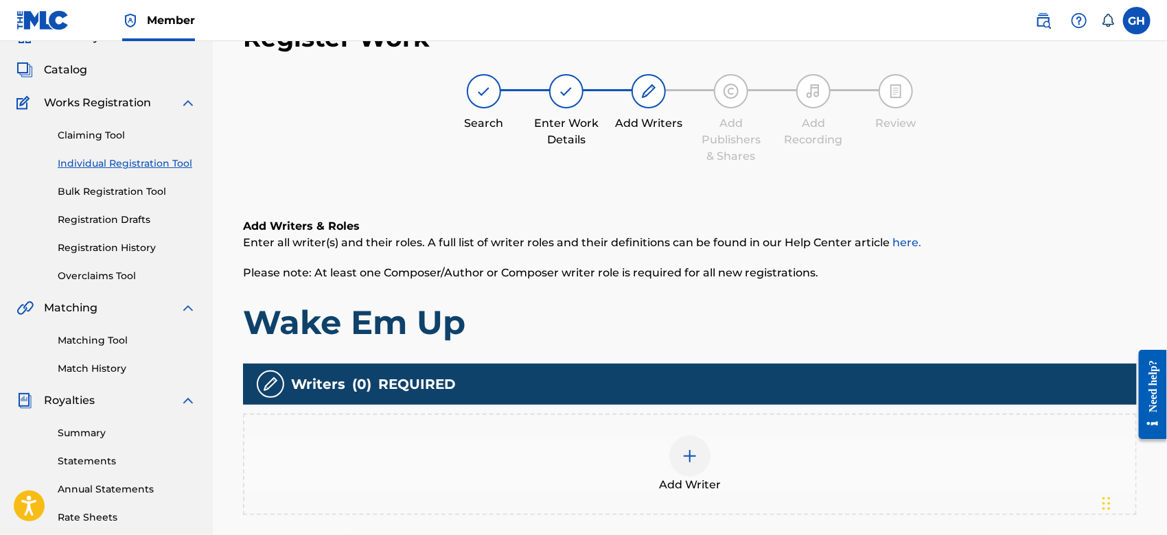
scroll to position [61, 0]
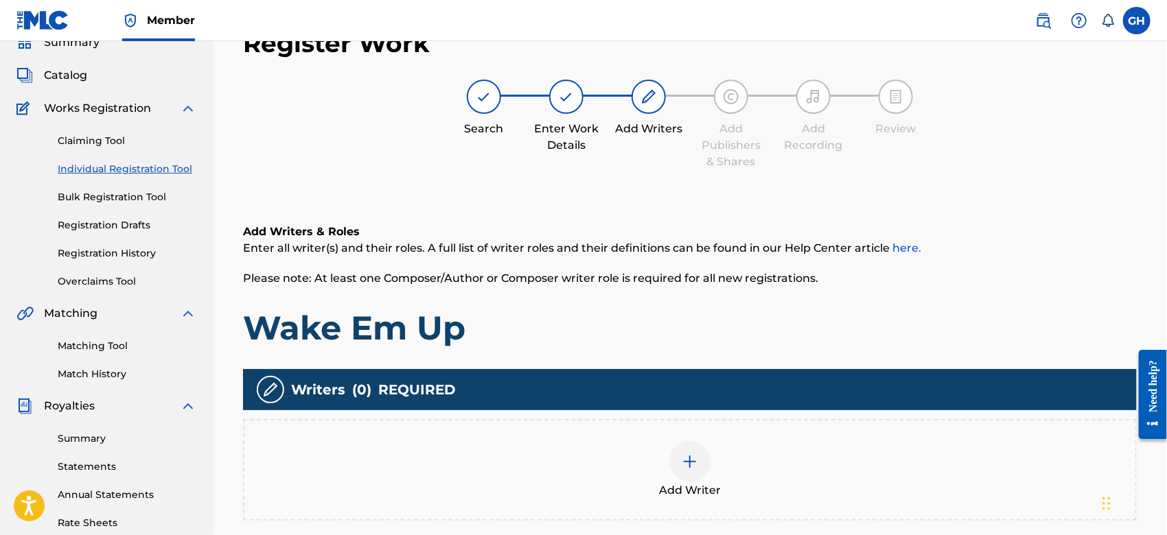
click at [689, 452] on div at bounding box center [689, 461] width 41 height 41
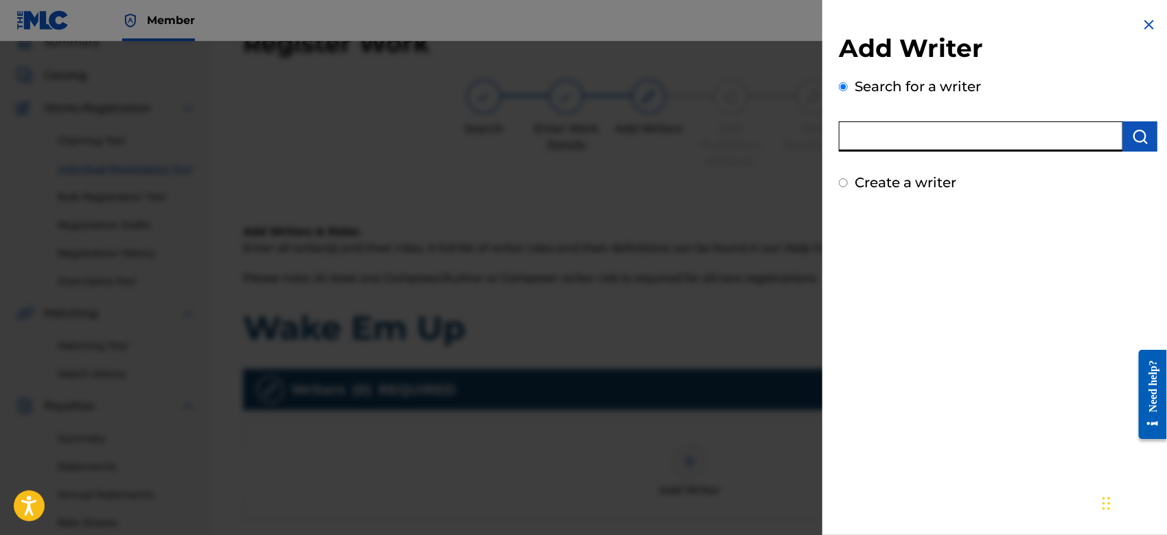
click at [911, 138] on input "text" at bounding box center [981, 136] width 284 height 30
type input "octwone"
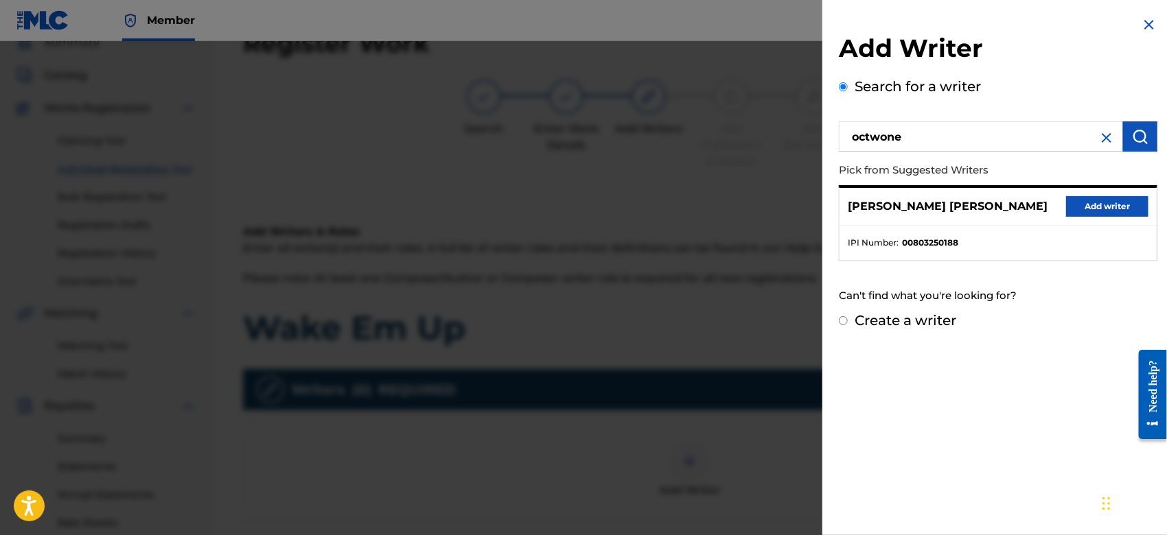
click at [1077, 196] on button "Add writer" at bounding box center [1107, 206] width 82 height 21
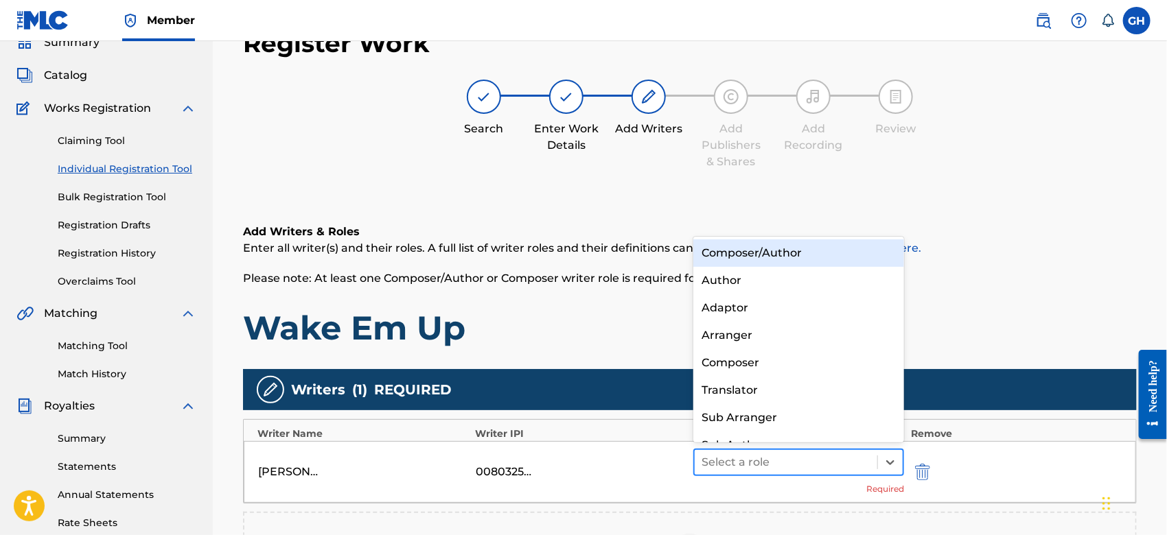
click at [756, 453] on div at bounding box center [785, 462] width 169 height 19
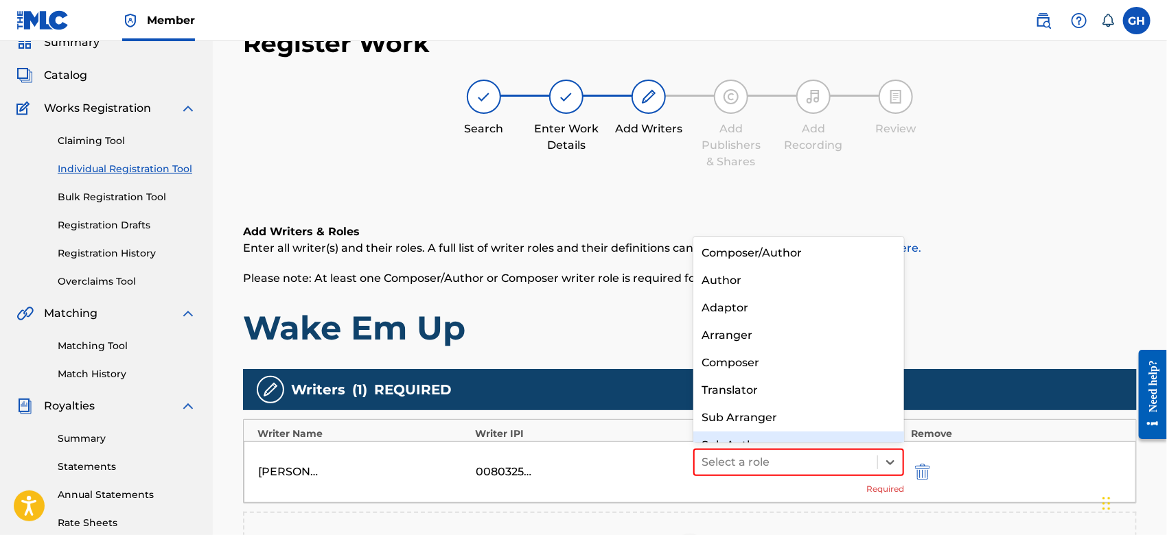
scroll to position [19, 0]
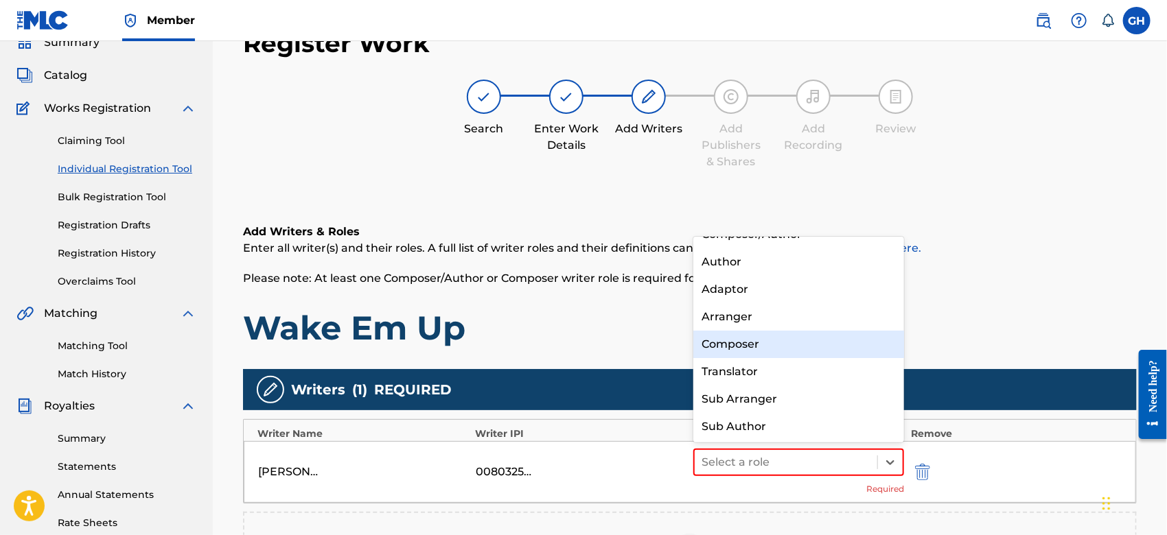
click at [754, 346] on div "Composer" at bounding box center [798, 344] width 211 height 27
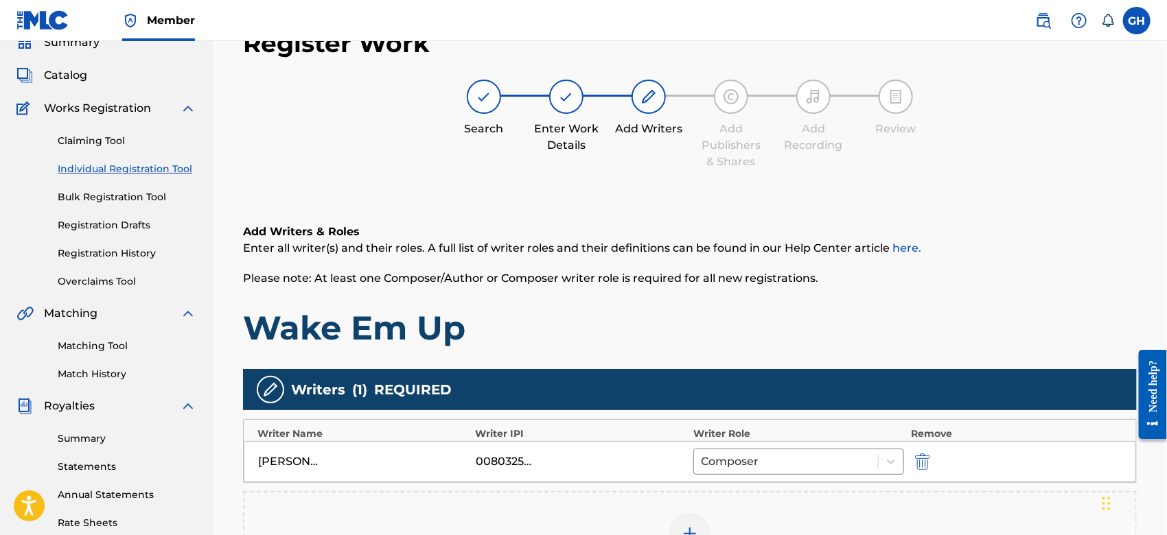
scroll to position [315, 0]
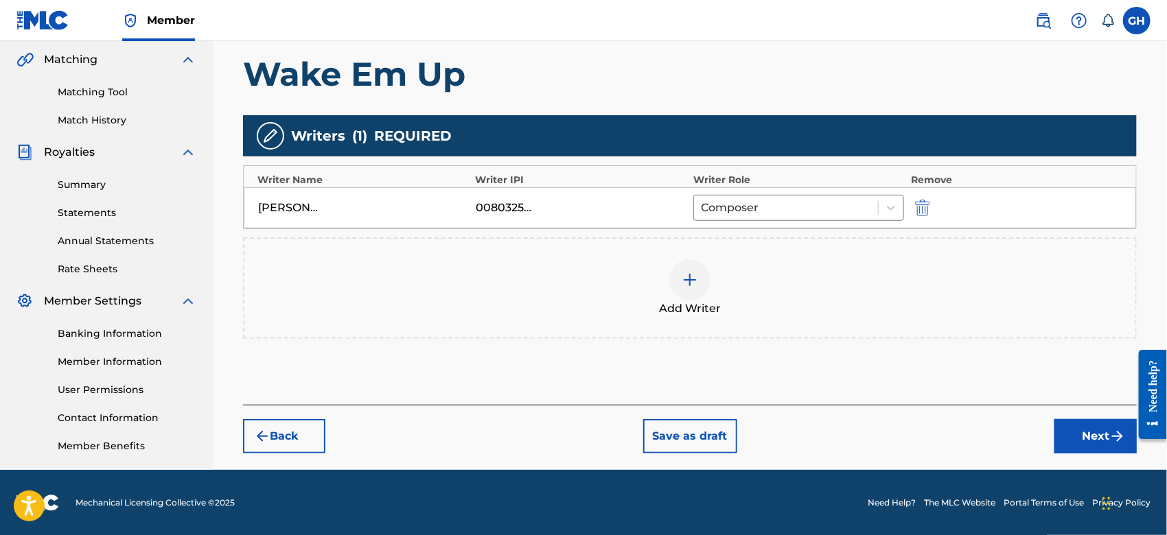
click at [1067, 431] on button "Next" at bounding box center [1095, 436] width 82 height 34
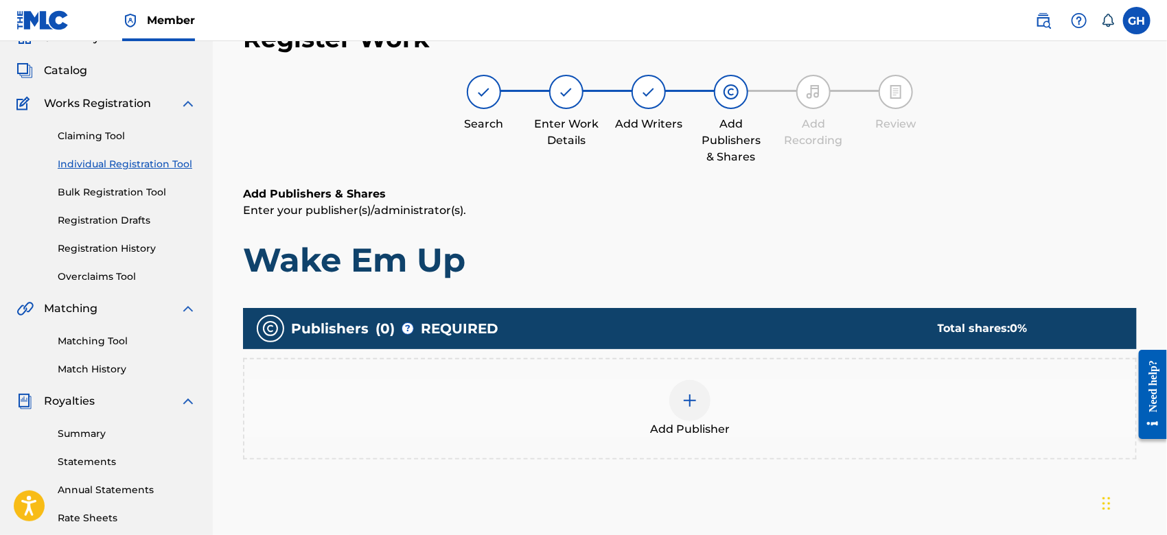
scroll to position [61, 0]
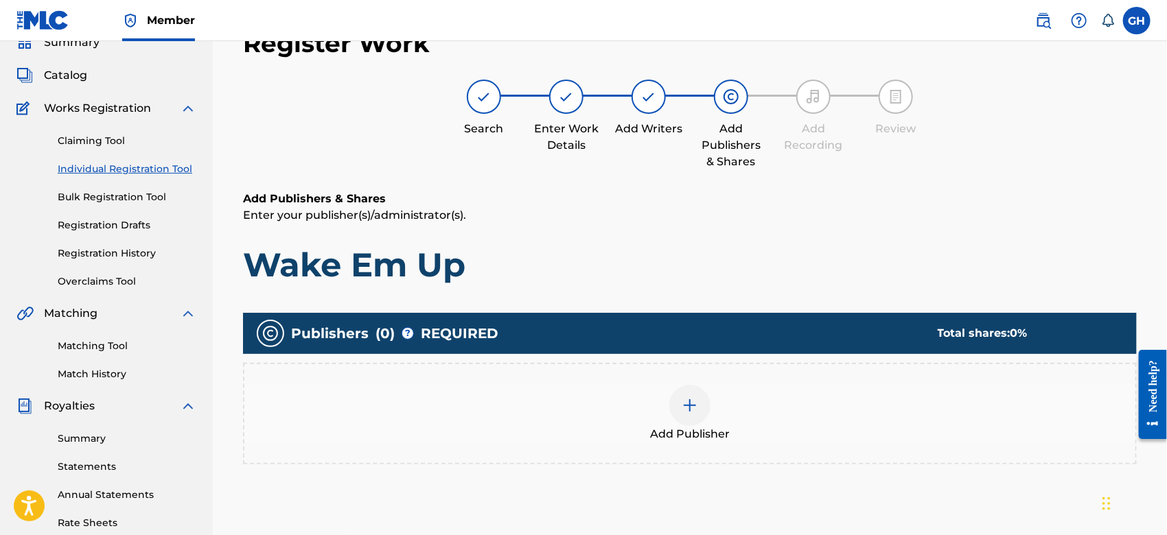
click at [678, 404] on div at bounding box center [689, 405] width 41 height 41
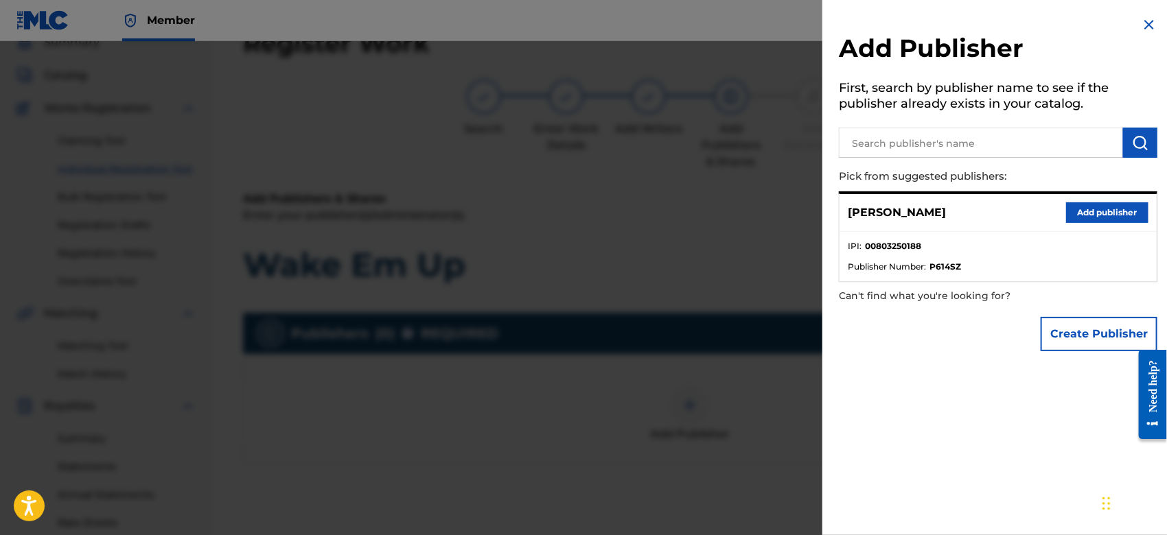
click at [1069, 333] on button "Create Publisher" at bounding box center [1098, 334] width 117 height 34
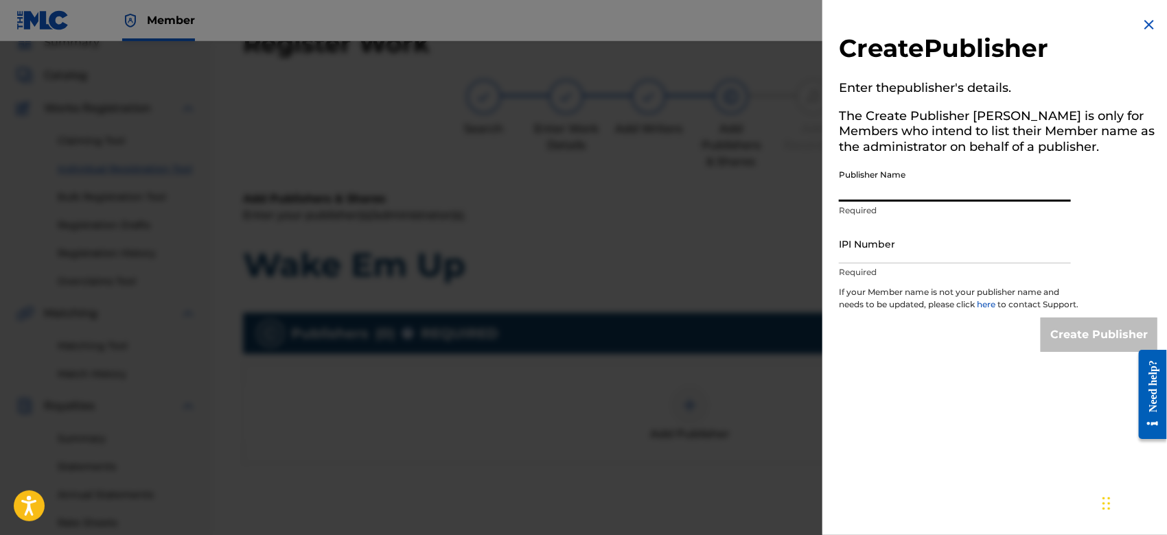
drag, startPoint x: 850, startPoint y: 187, endPoint x: 990, endPoint y: 228, distance: 145.7
click at [990, 228] on div "Create Publisher Enter the publisher 's details. The Create Publisher button is…" at bounding box center [997, 184] width 351 height 369
type input "TUNECORE DIGITAL MUSIC"
click at [938, 251] on input "IPI Number" at bounding box center [955, 243] width 232 height 39
type input "00642005099"
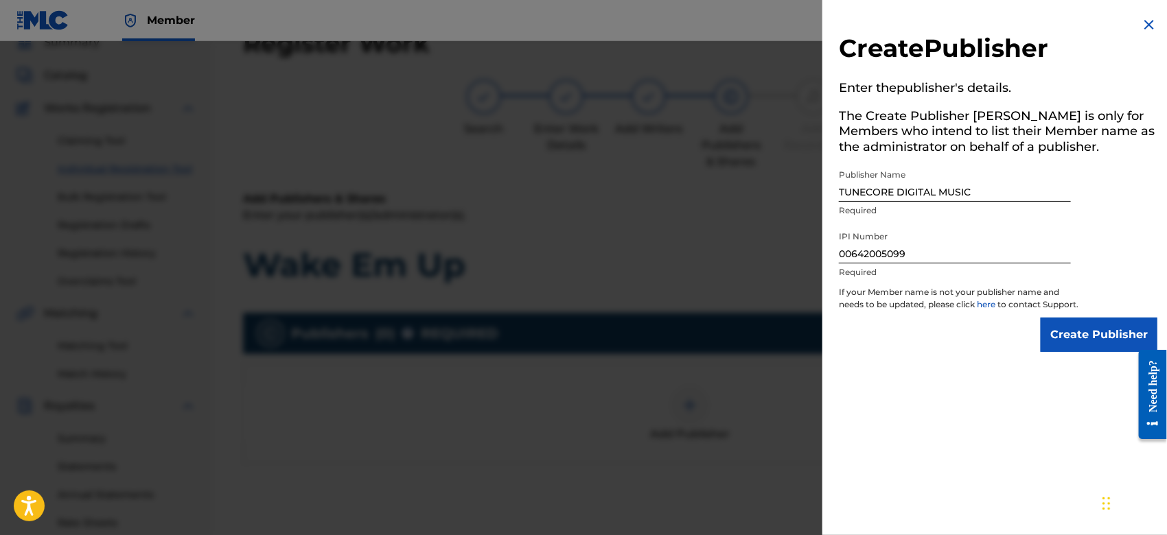
click at [1066, 347] on input "Create Publisher" at bounding box center [1098, 335] width 117 height 34
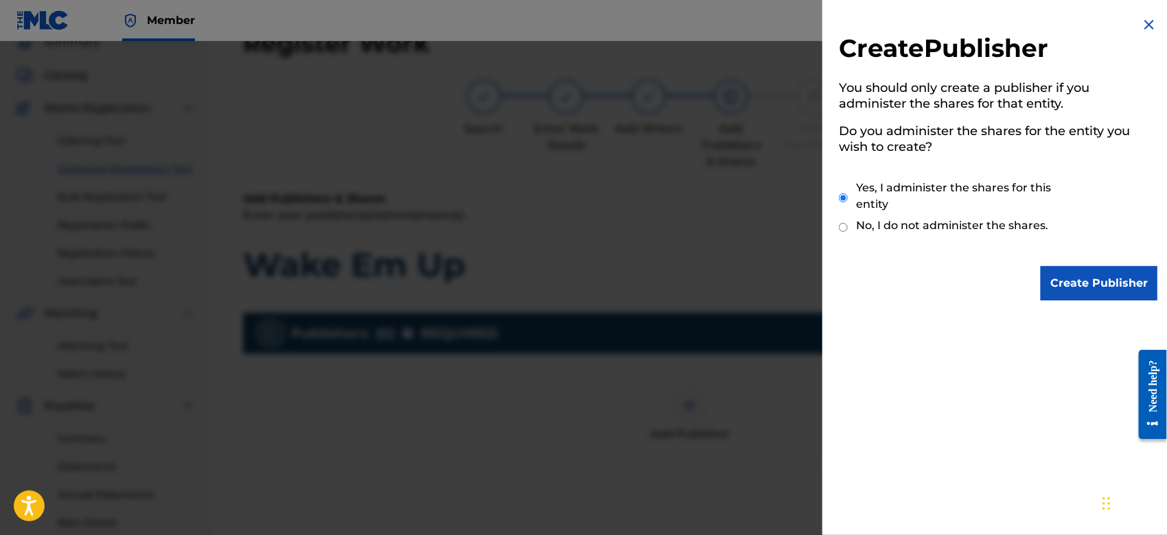
click at [1076, 283] on input "Create Publisher" at bounding box center [1098, 283] width 117 height 34
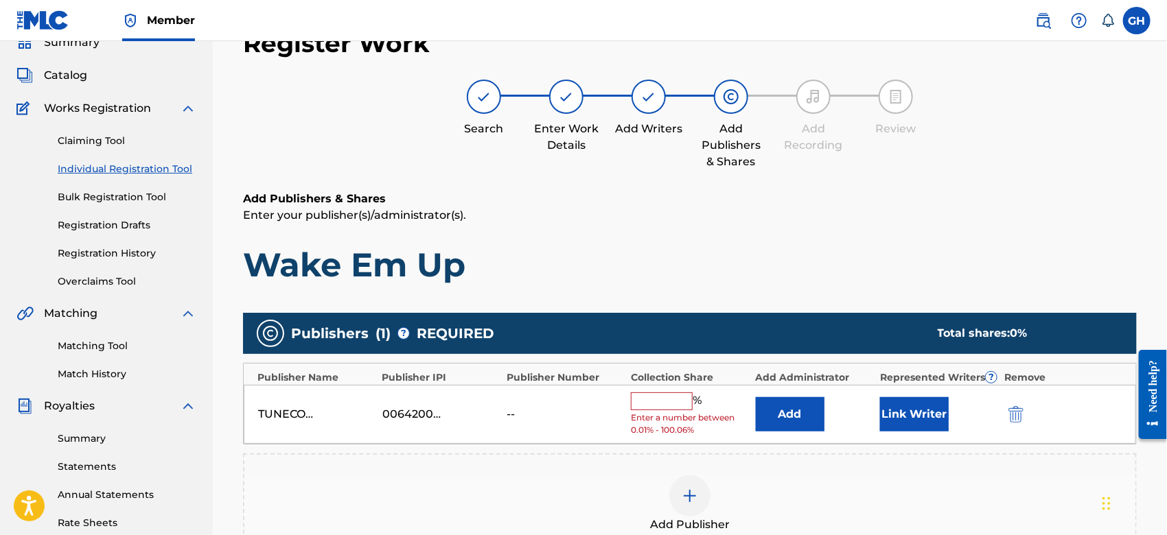
drag, startPoint x: 643, startPoint y: 394, endPoint x: 671, endPoint y: 437, distance: 50.6
click at [671, 437] on div "TUNECORE DIGITAL MUSIC 00642005099 -- % Enter a number between 0.01% - 100.06% …" at bounding box center [690, 415] width 892 height 60
type input "100"
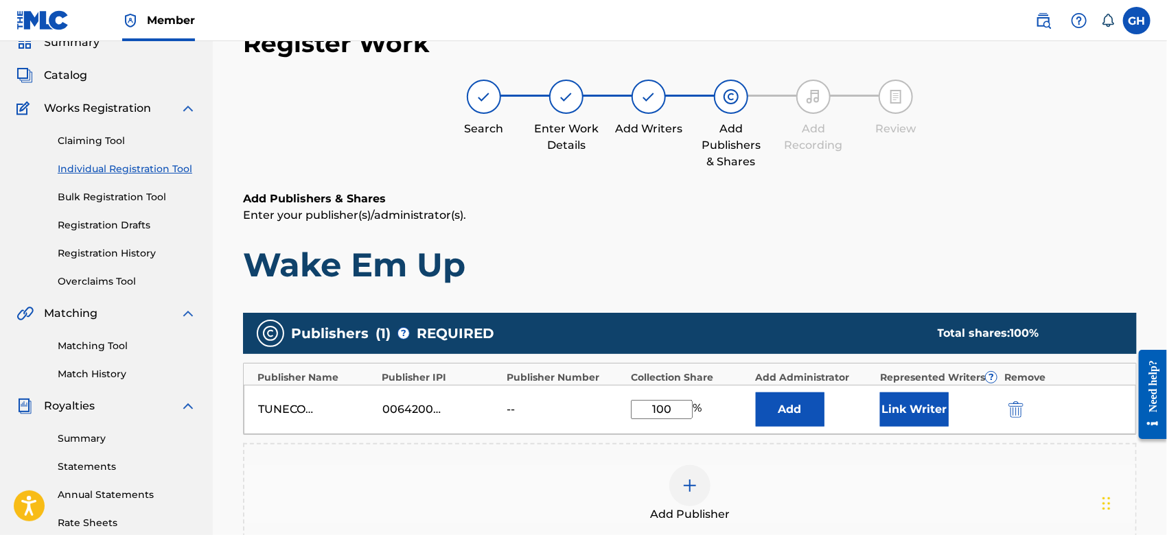
click at [885, 415] on button "Link Writer" at bounding box center [914, 410] width 69 height 34
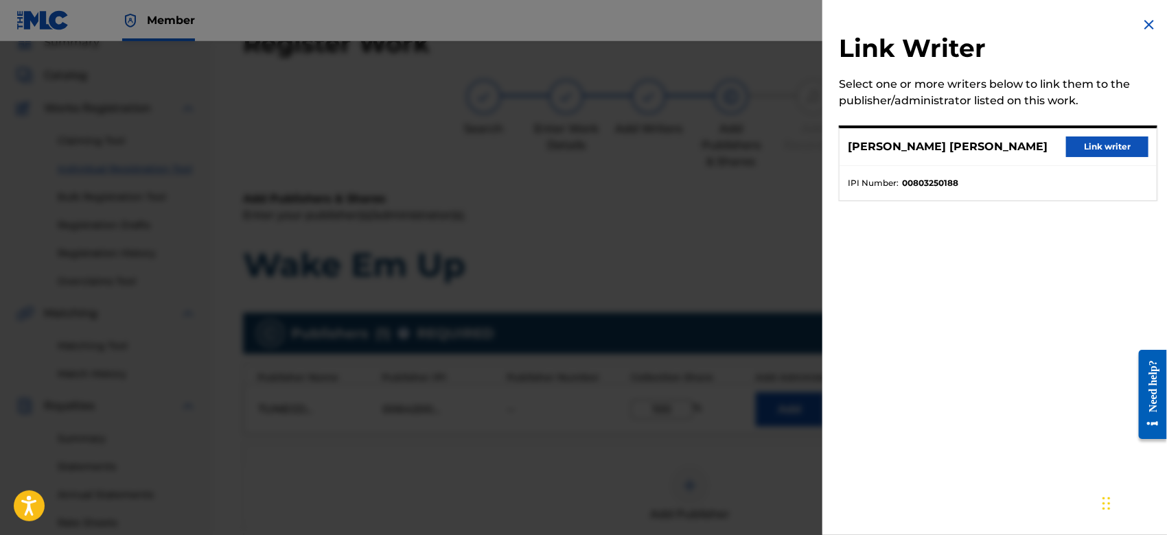
click at [1060, 154] on div "GARY OCTWONE JR. HARRISON Link writer" at bounding box center [997, 147] width 317 height 38
click at [1071, 150] on button "Link writer" at bounding box center [1107, 147] width 82 height 21
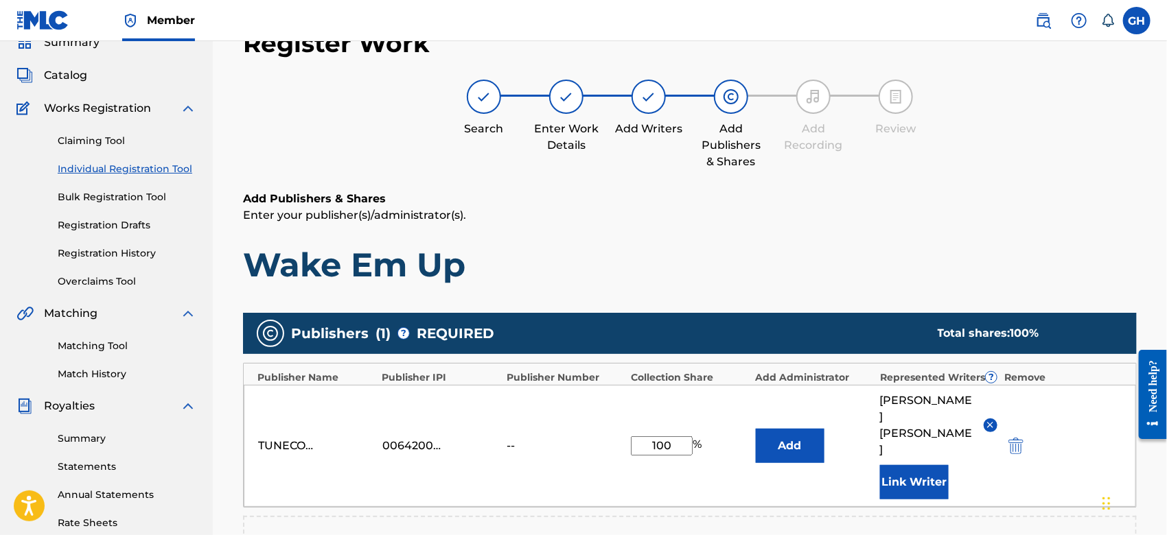
scroll to position [361, 0]
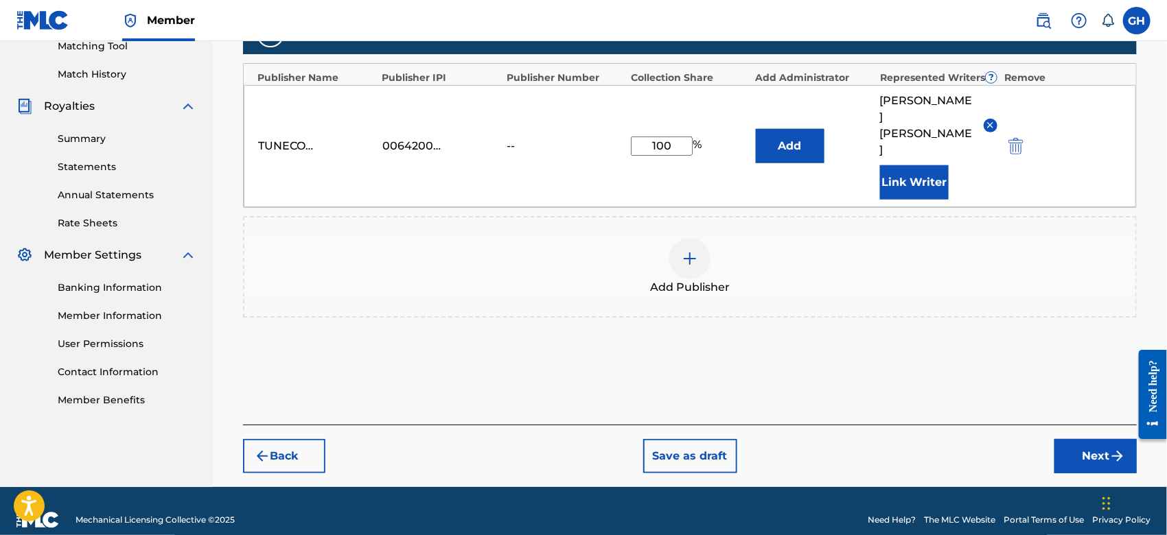
click at [1076, 441] on button "Next" at bounding box center [1095, 456] width 82 height 34
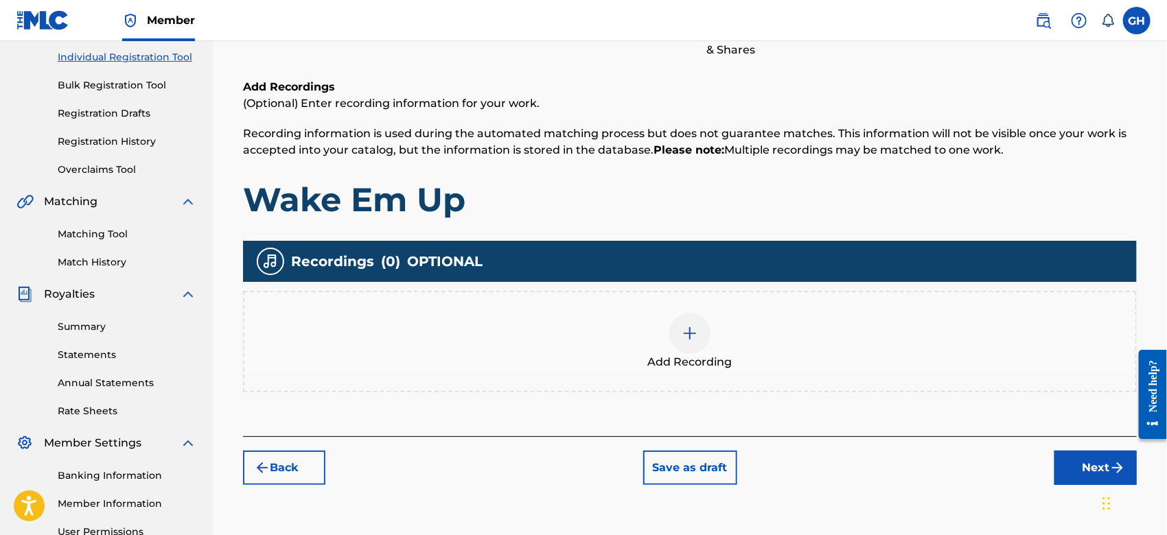
scroll to position [61, 0]
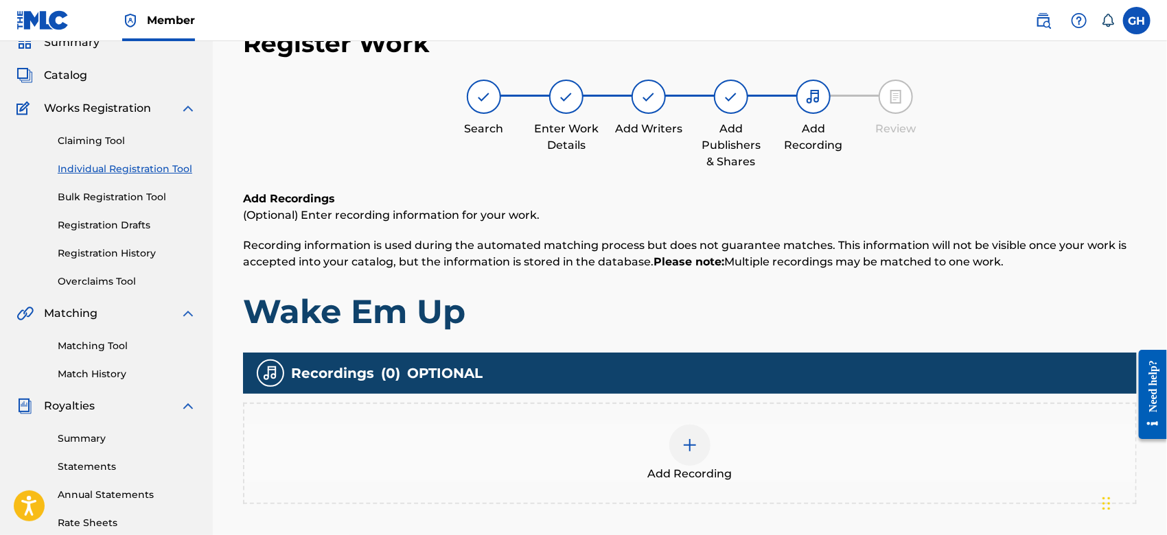
click at [688, 449] on img at bounding box center [690, 445] width 16 height 16
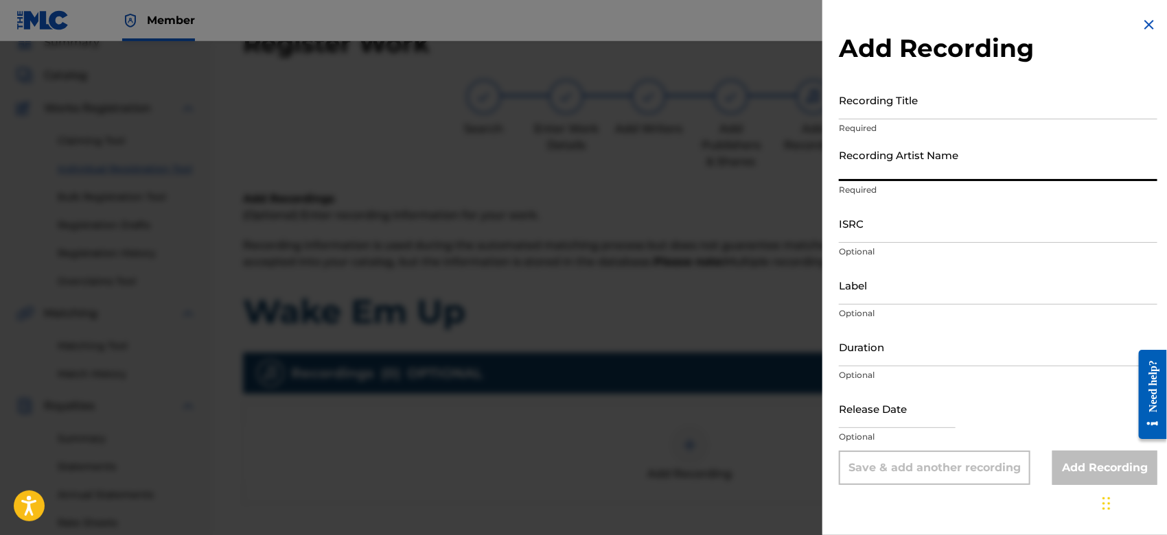
drag, startPoint x: 854, startPoint y: 167, endPoint x: 995, endPoint y: 213, distance: 148.0
click at [995, 213] on form "Recording Title Required Recording Artist Name Required ISRC Optional Label Opt…" at bounding box center [998, 282] width 318 height 405
type input "Gamma FEB"
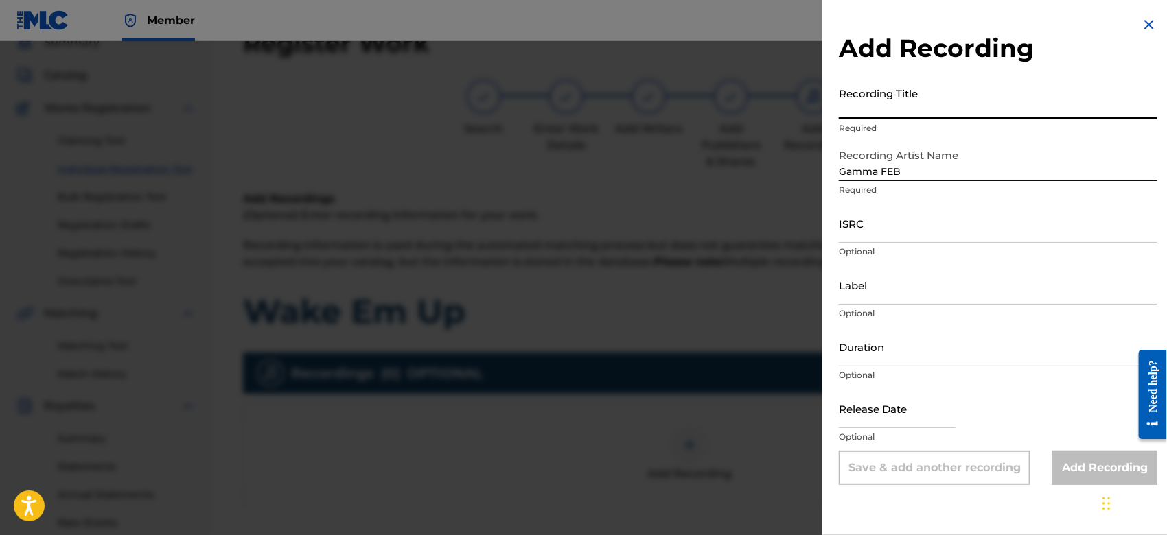
click at [871, 105] on input "Recording Title" at bounding box center [998, 99] width 318 height 39
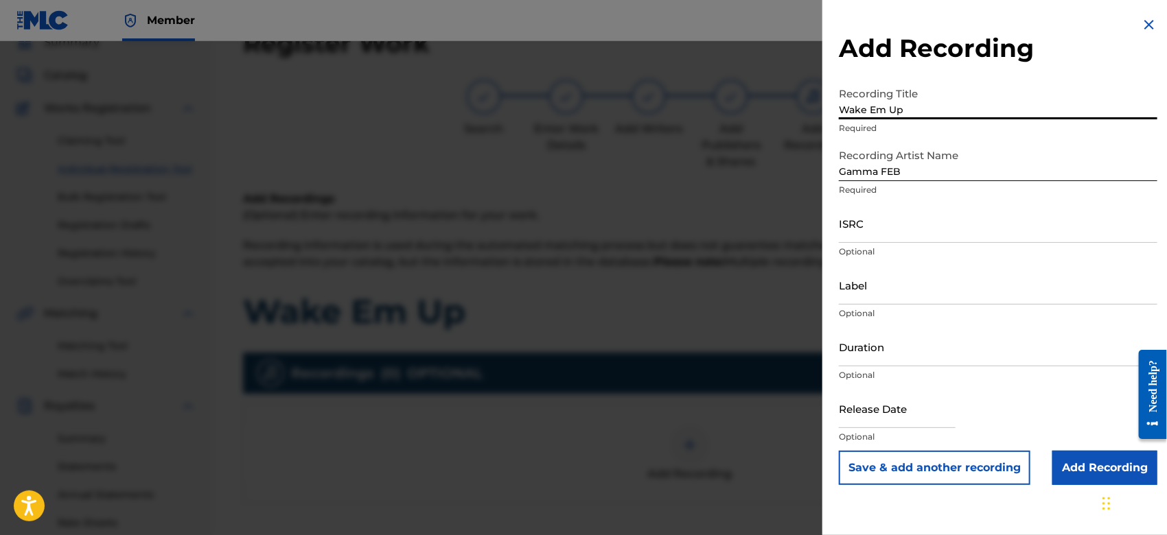
type input "Wake Em Up"
click at [1094, 458] on input "Add Recording" at bounding box center [1104, 468] width 105 height 34
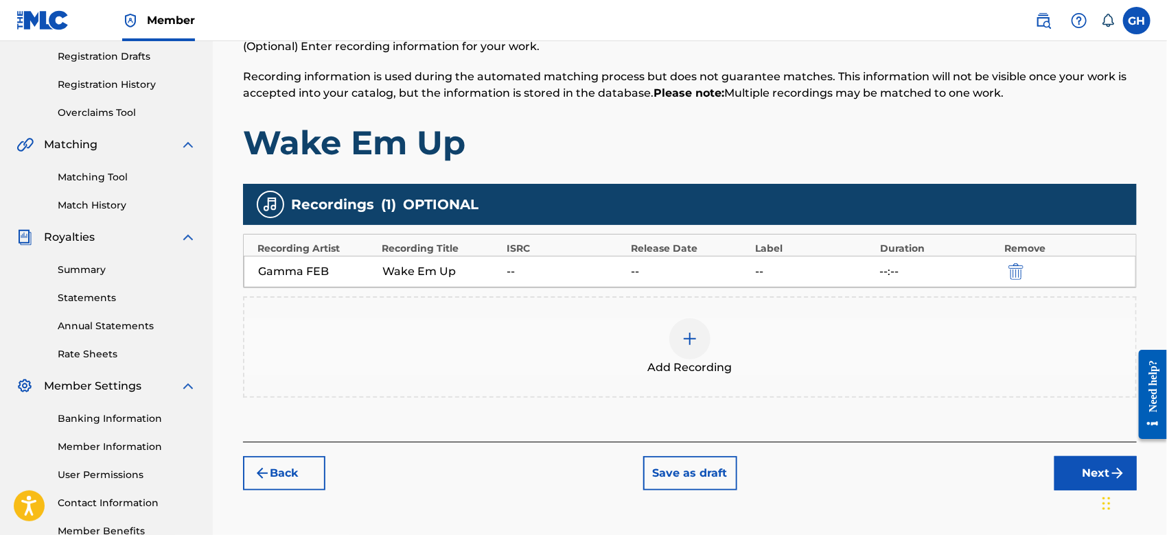
scroll to position [315, 0]
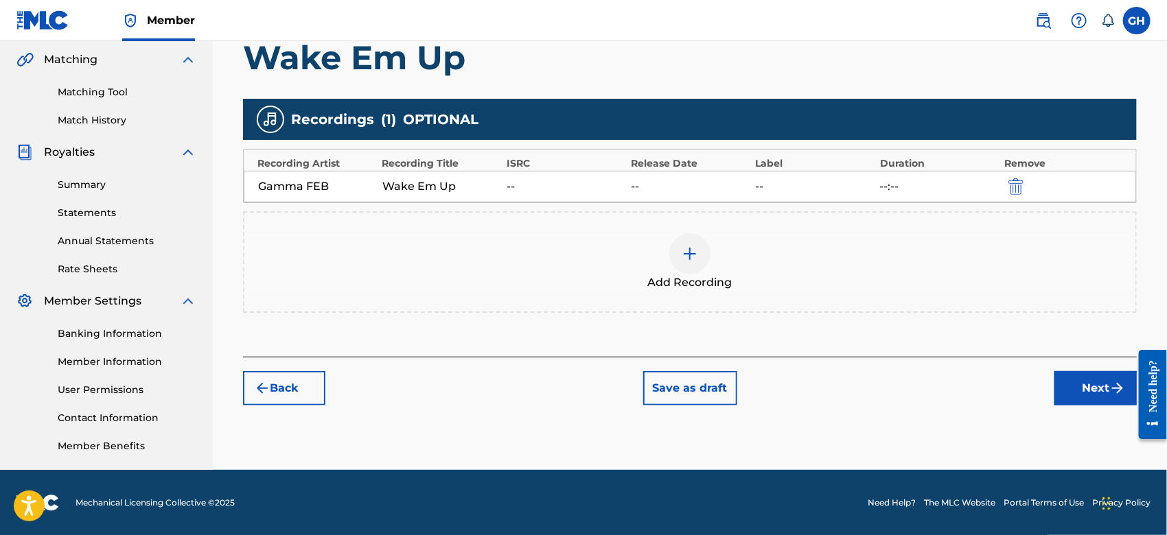
click at [1076, 393] on button "Next" at bounding box center [1095, 388] width 82 height 34
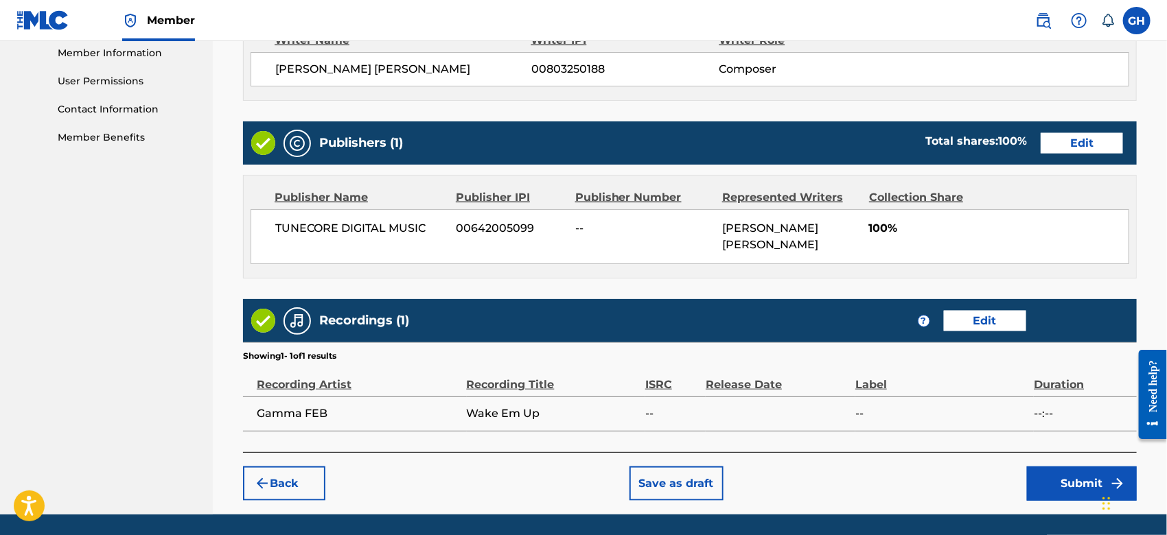
scroll to position [668, 0]
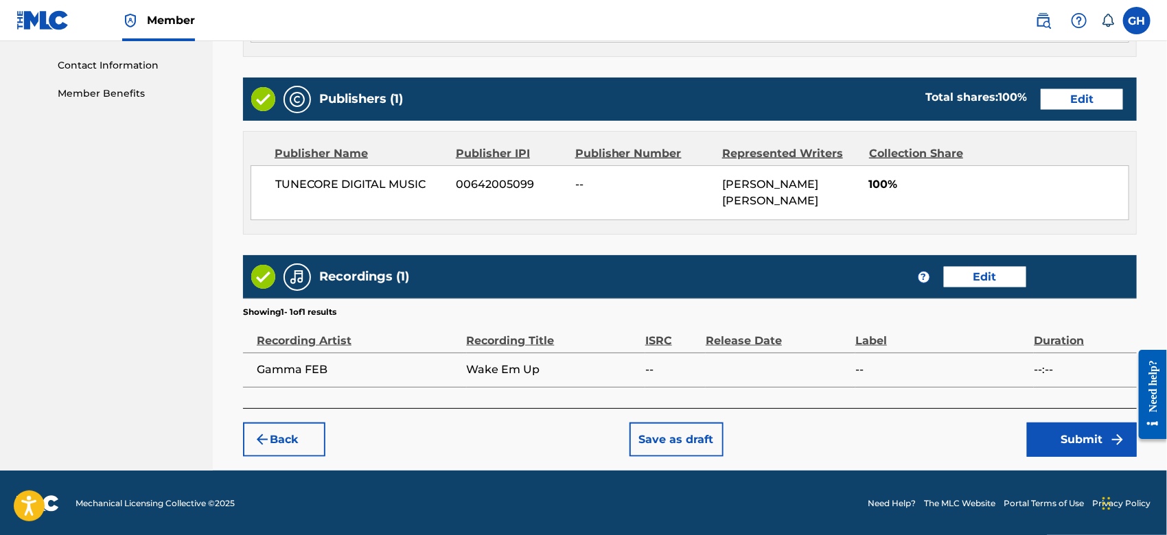
click at [1044, 447] on button "Submit" at bounding box center [1082, 440] width 110 height 34
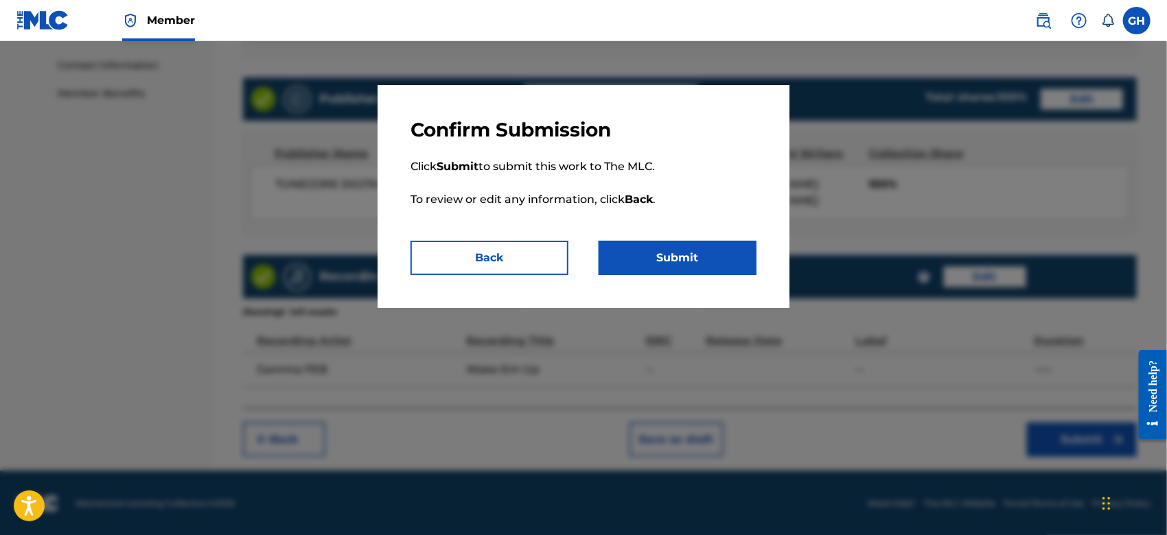
click at [722, 264] on button "Submit" at bounding box center [677, 258] width 158 height 34
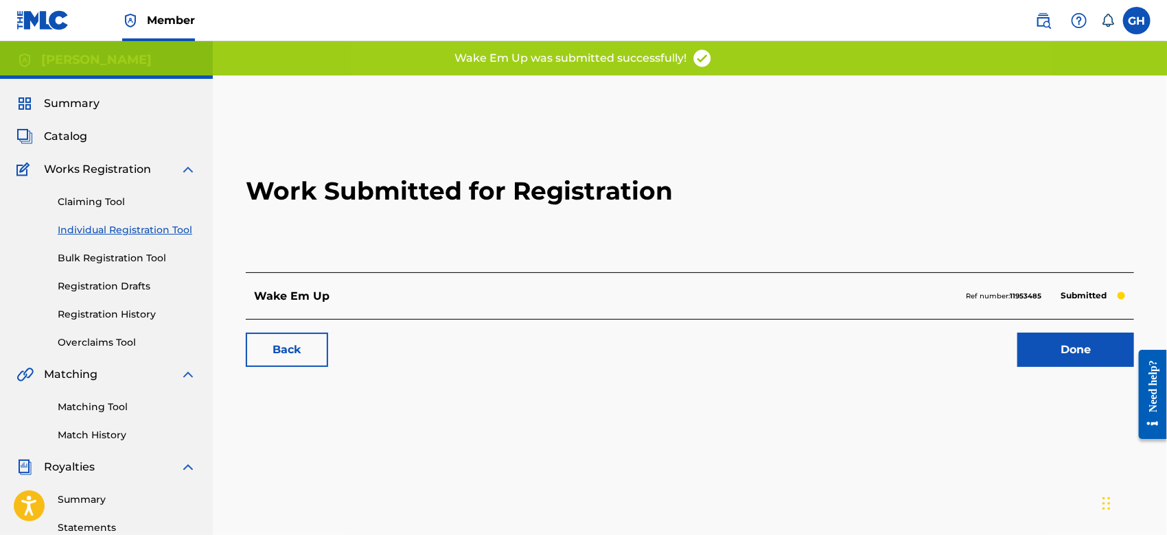
click at [1081, 348] on link "Done" at bounding box center [1075, 350] width 117 height 34
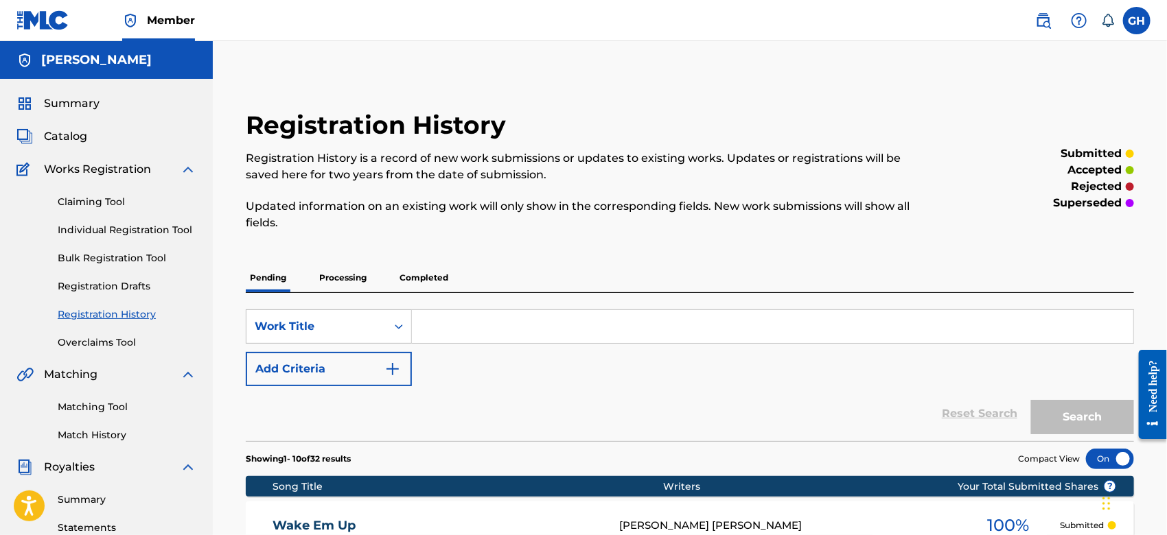
click at [65, 135] on span "Catalog" at bounding box center [65, 136] width 43 height 16
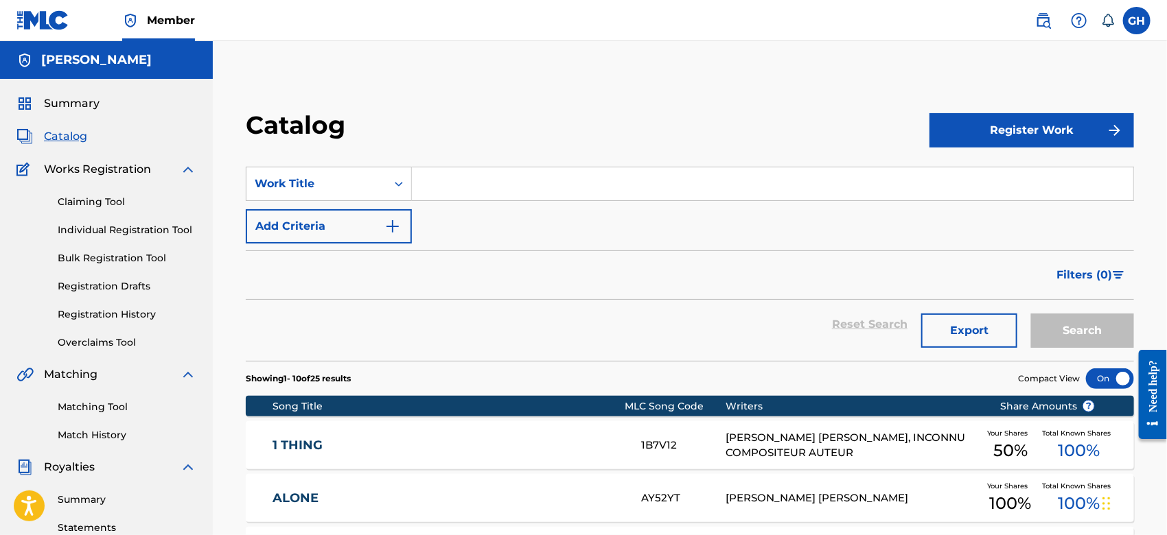
click at [974, 131] on button "Register Work" at bounding box center [1031, 130] width 205 height 34
click at [966, 174] on link "Individual" at bounding box center [1031, 175] width 205 height 33
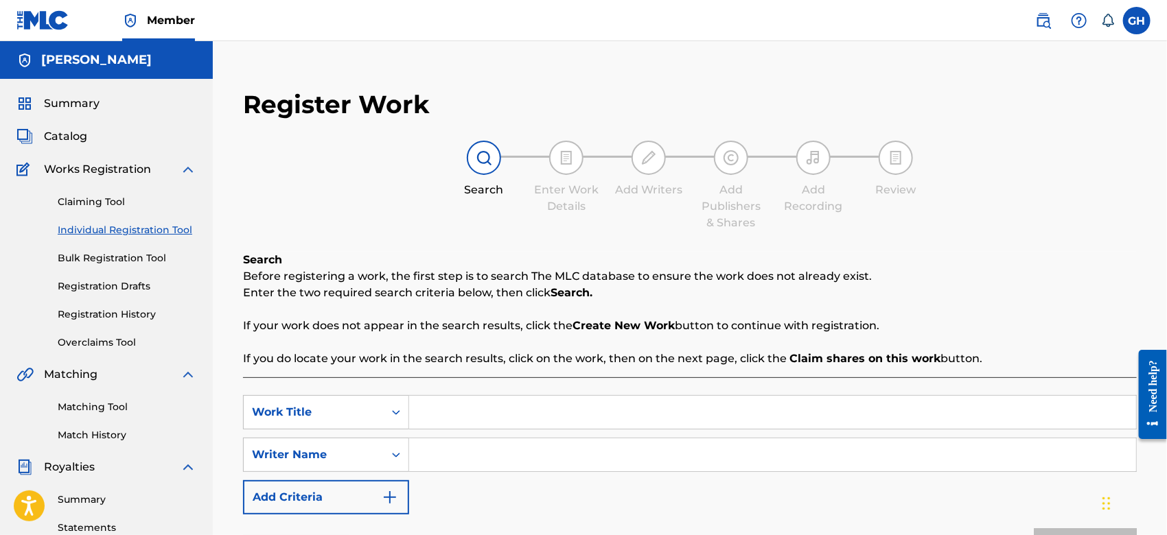
drag, startPoint x: 440, startPoint y: 443, endPoint x: 600, endPoint y: 240, distance: 258.5
click at [600, 240] on div "Register Work Search Enter Work Details Add Writers Add Publishers & Shares Add…" at bounding box center [689, 352] width 921 height 555
type input "Gary Octwone Harrison Jr"
click at [441, 413] on input "Search Form" at bounding box center [772, 412] width 727 height 33
type input "Make It Out"
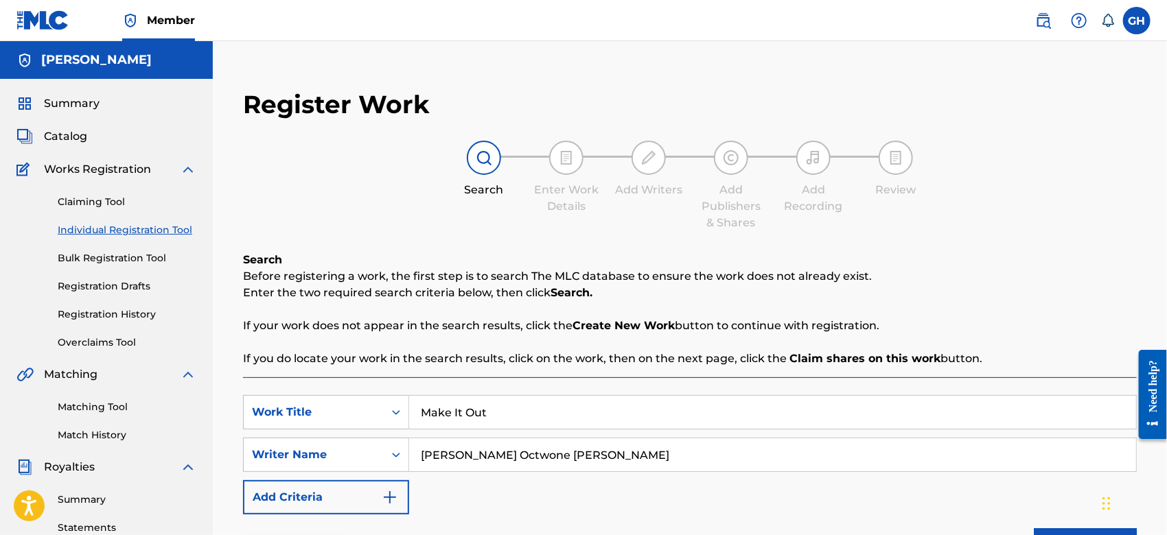
click at [1003, 515] on div "Reset Search Search" at bounding box center [690, 542] width 894 height 55
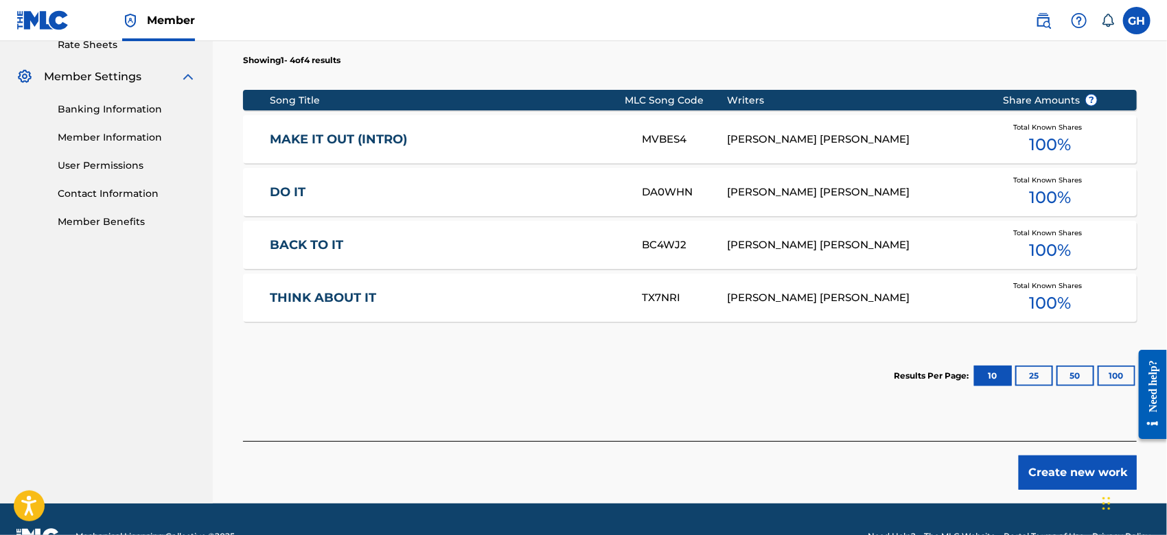
scroll to position [522, 0]
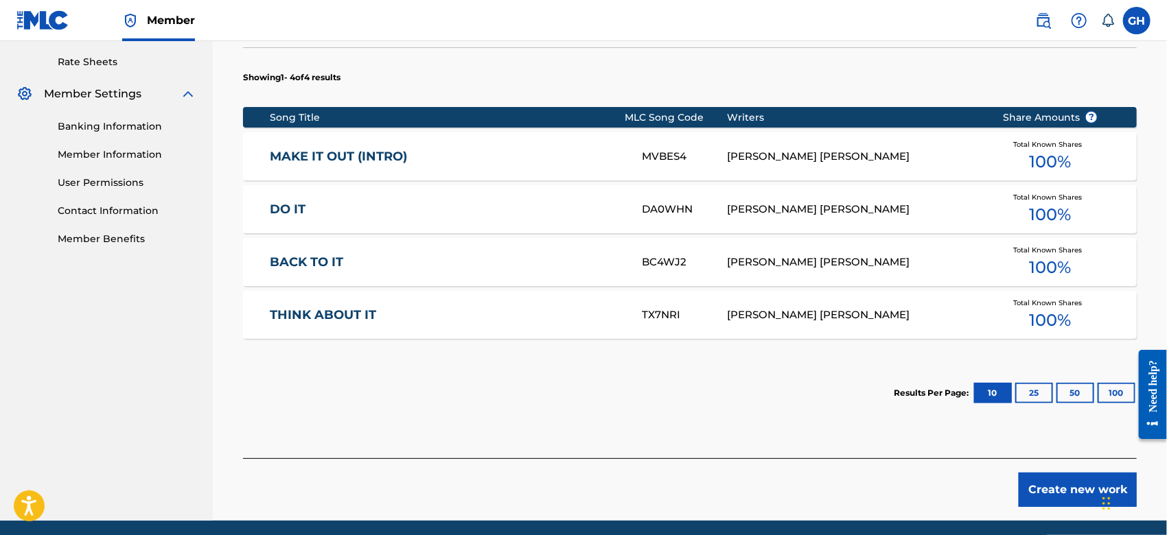
click at [747, 156] on div "GARY OCTWONE JR. HARRISON" at bounding box center [854, 157] width 255 height 16
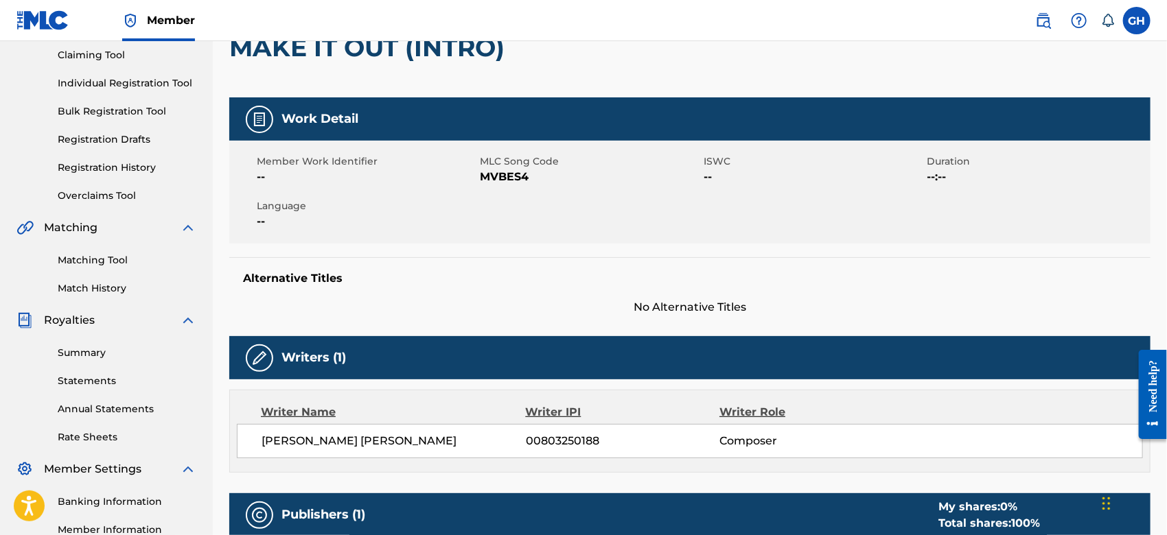
scroll to position [44, 0]
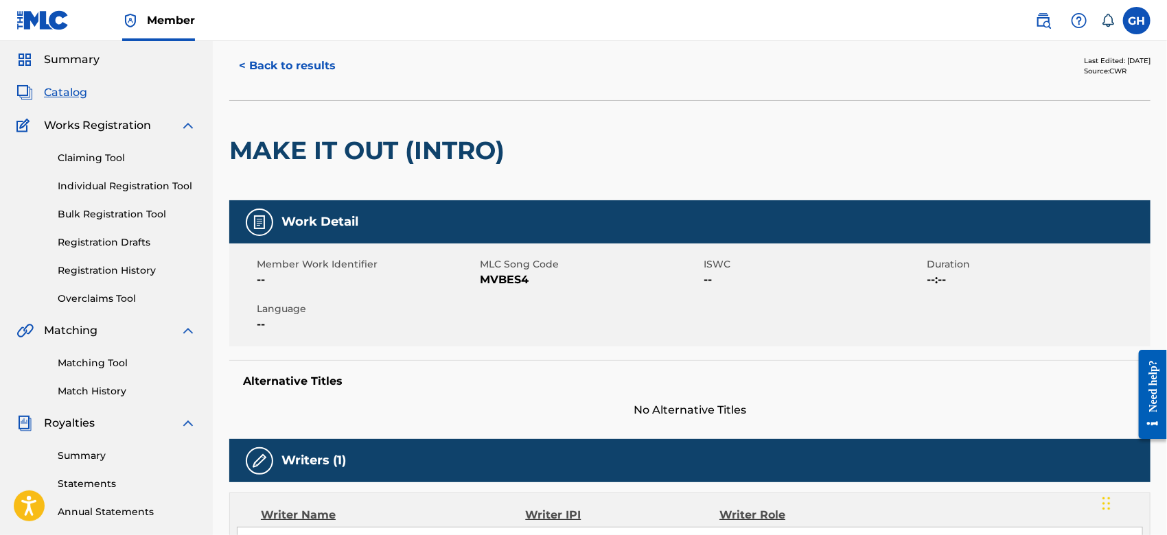
click at [304, 50] on button "< Back to results" at bounding box center [287, 66] width 116 height 34
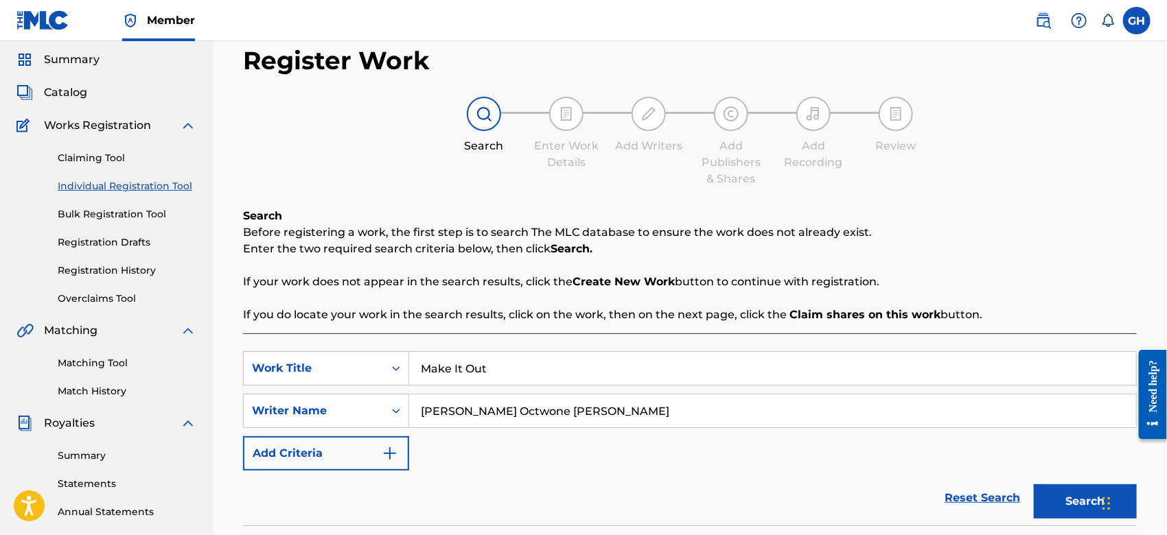
scroll to position [315, 0]
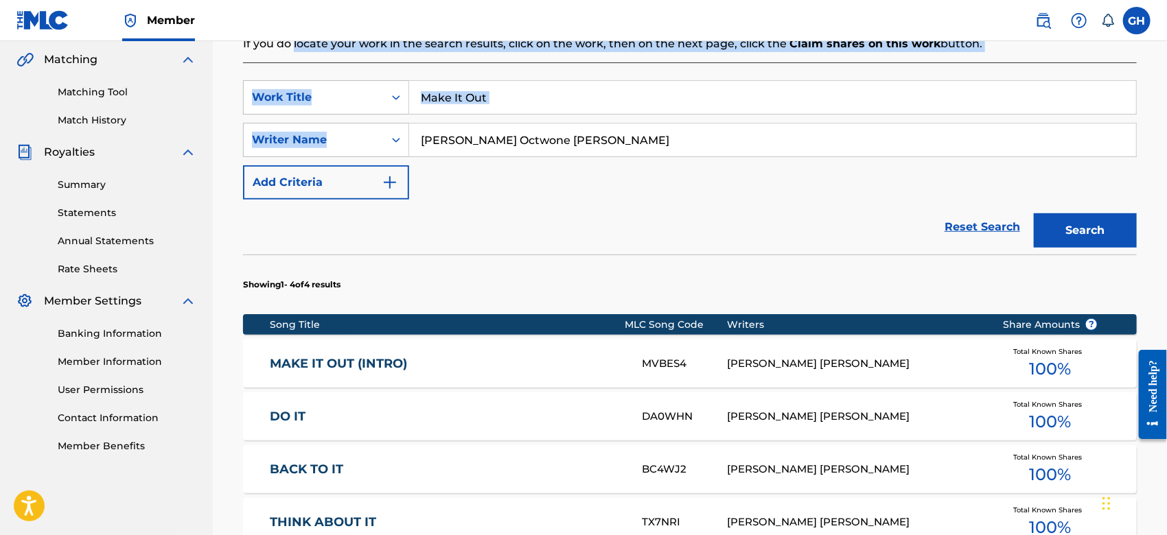
click at [582, 152] on div "Search Before registering a work, the first step is to search The MLC database …" at bounding box center [690, 301] width 894 height 729
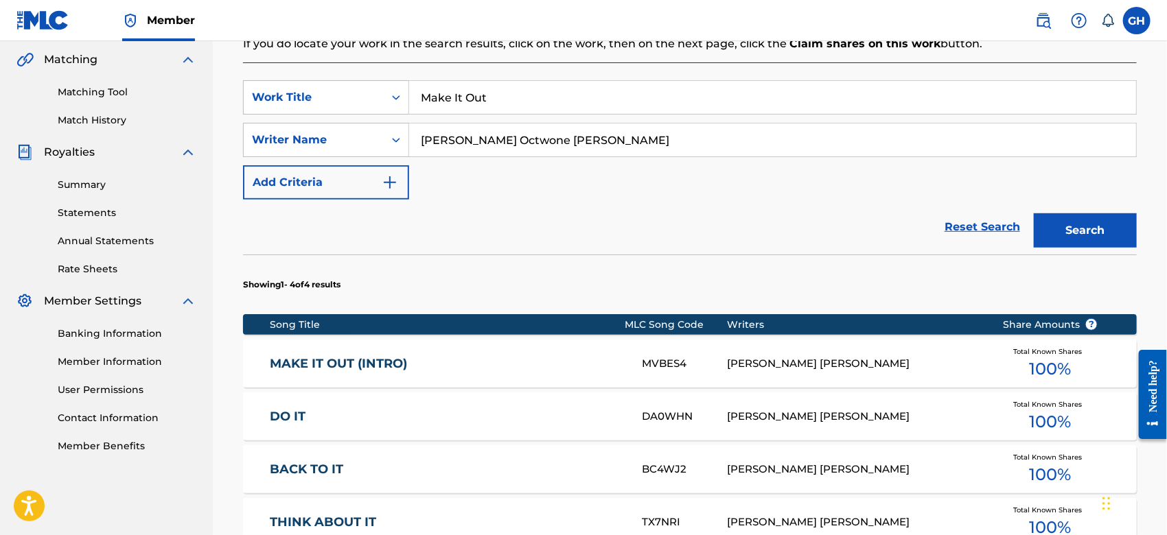
click at [582, 152] on input "Gary Octwone Harrison Jr" at bounding box center [772, 140] width 727 height 33
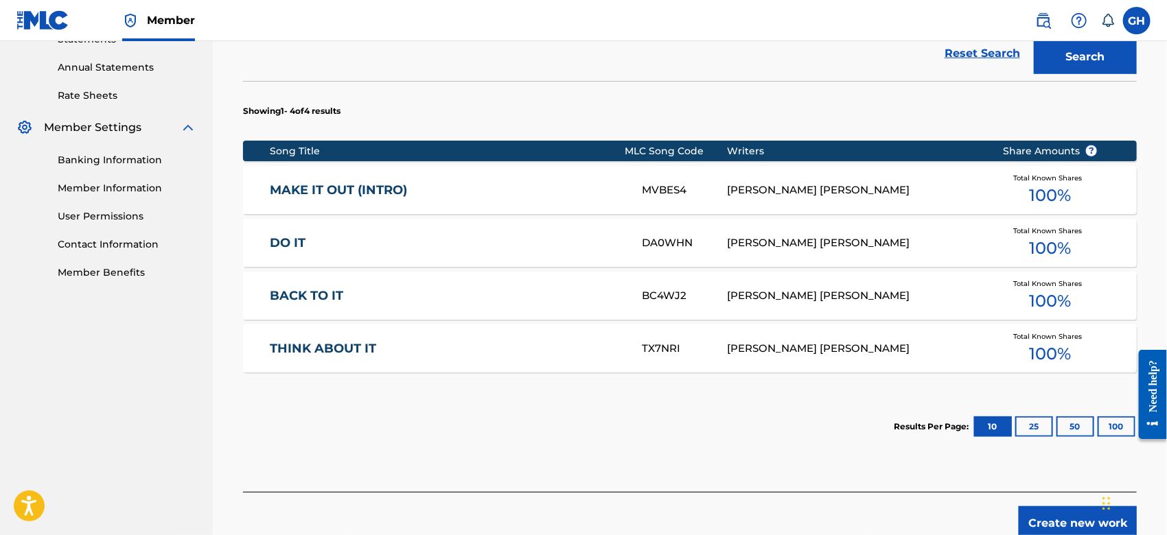
scroll to position [573, 0]
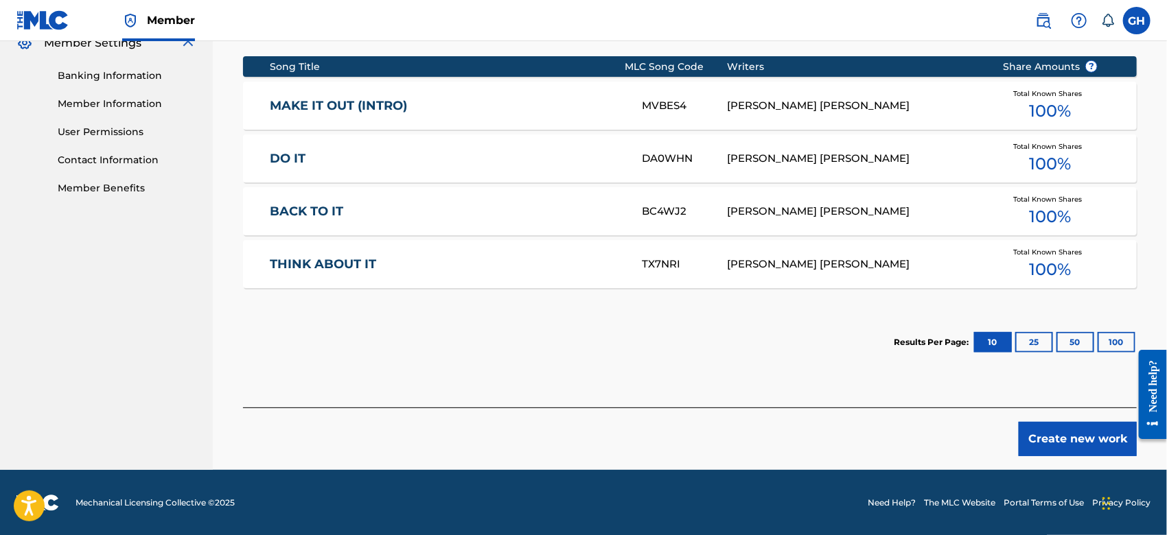
click at [1062, 426] on button "Create new work" at bounding box center [1078, 439] width 118 height 34
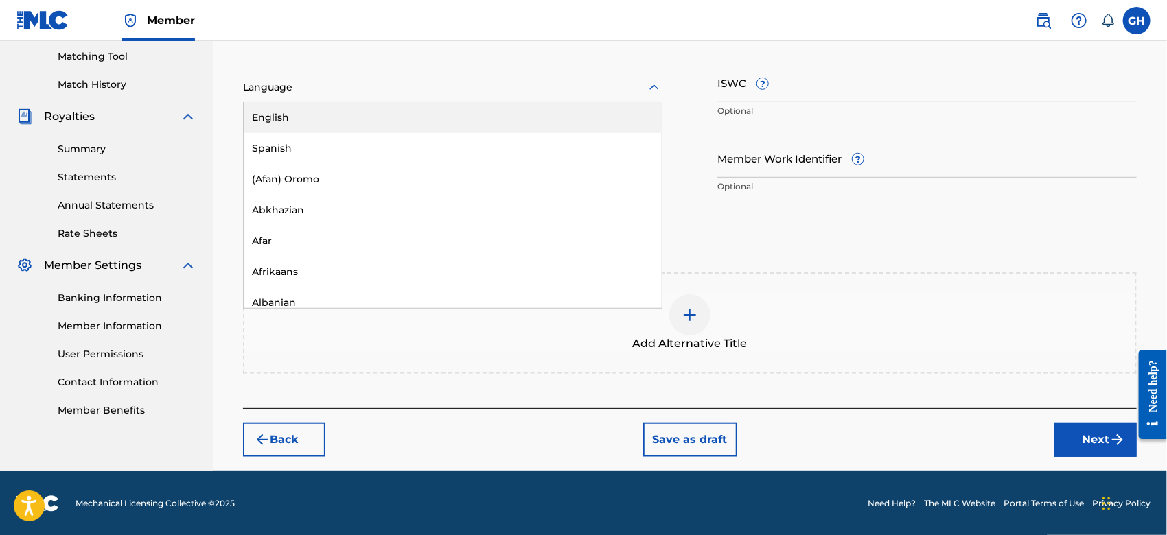
drag, startPoint x: 296, startPoint y: 86, endPoint x: 292, endPoint y: 113, distance: 27.1
click at [292, 102] on div "153 results available. Use Up and Down to choose options, press Enter to select…" at bounding box center [452, 87] width 419 height 29
click at [292, 113] on div "English" at bounding box center [453, 117] width 418 height 31
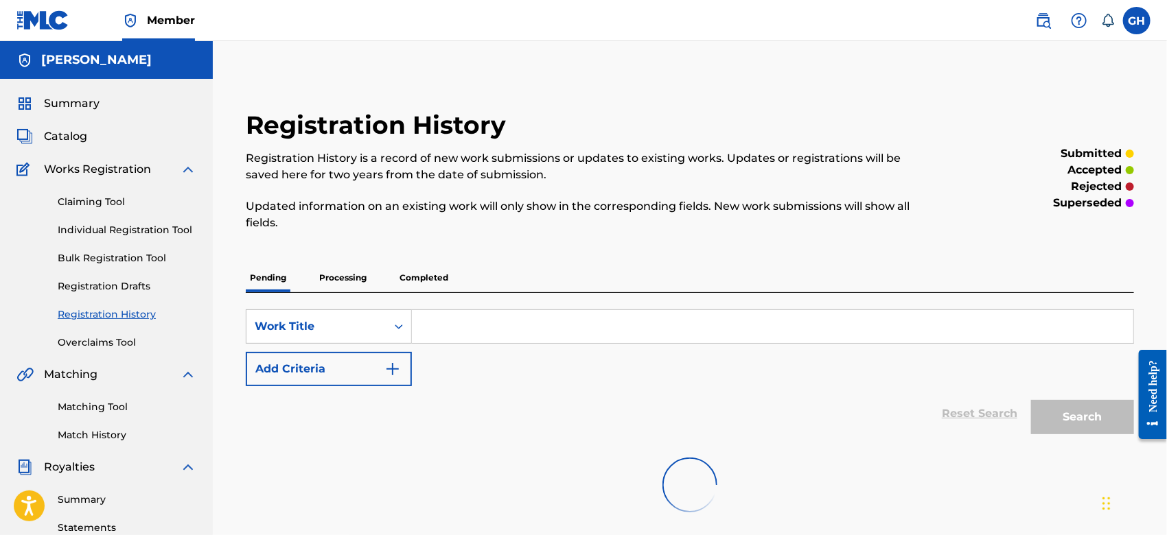
click at [73, 140] on span "Catalog" at bounding box center [65, 136] width 43 height 16
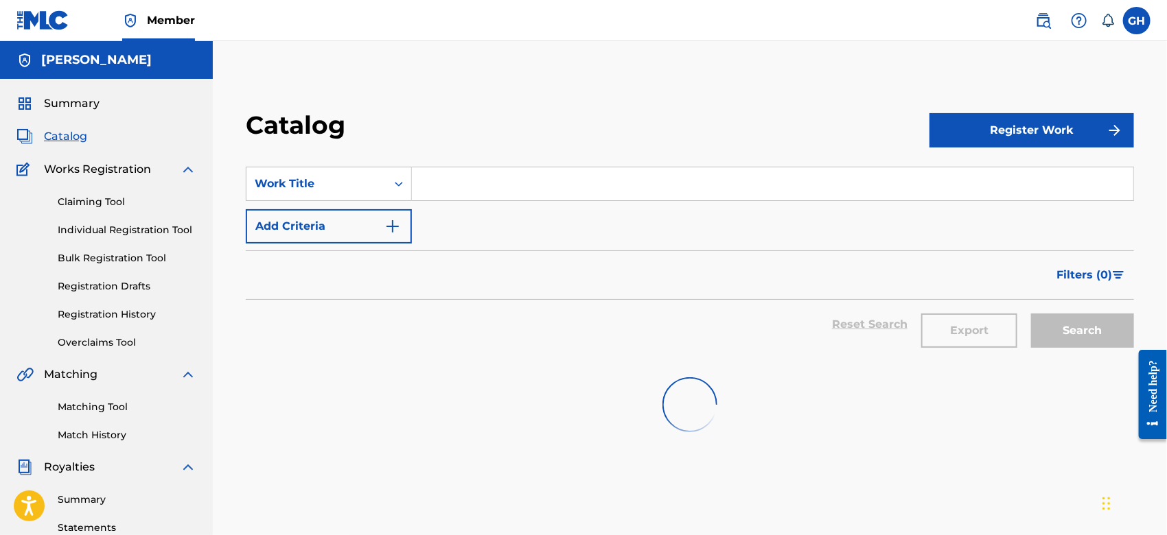
click at [951, 140] on button "Register Work" at bounding box center [1031, 130] width 205 height 34
click at [957, 185] on link "Individual" at bounding box center [1031, 175] width 205 height 33
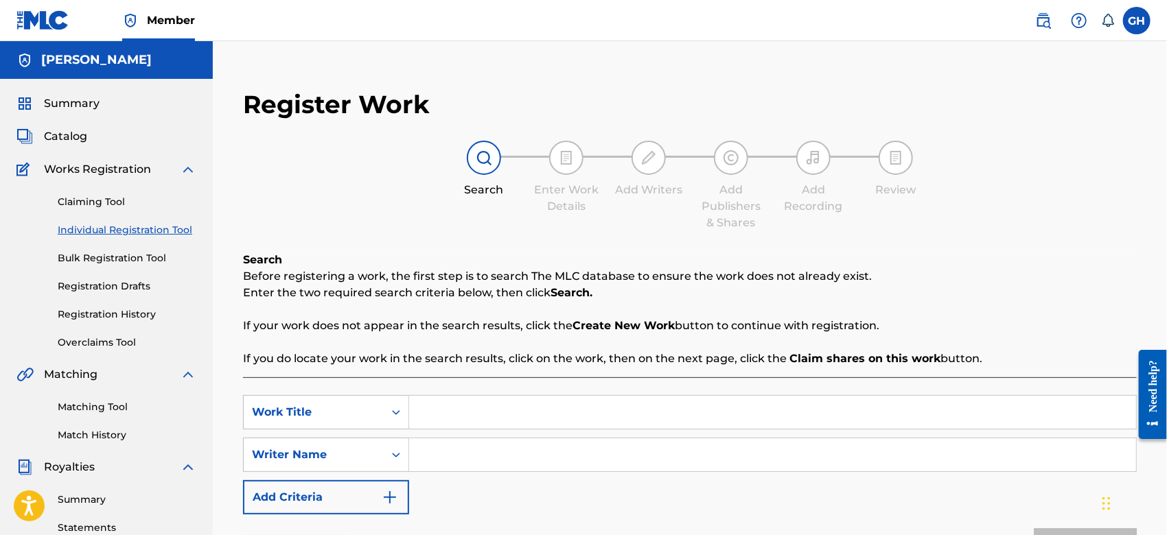
click at [550, 405] on input "Search Form" at bounding box center [772, 412] width 727 height 33
type input "Make It Out"
click at [500, 447] on input "Search Form" at bounding box center [772, 455] width 727 height 33
type input "Gary Octwone Harrison Jr"
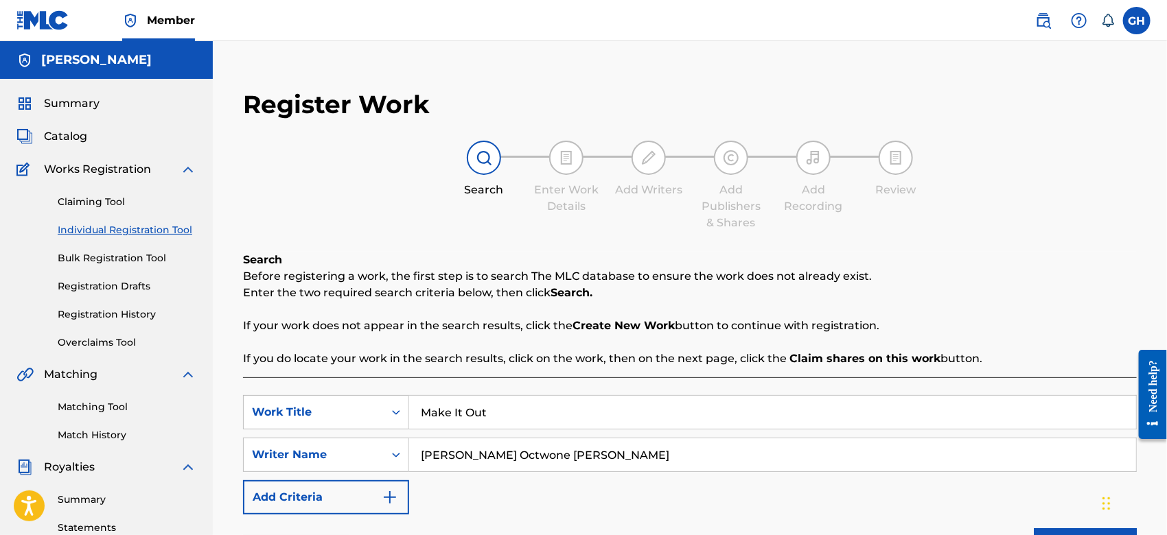
scroll to position [468, 0]
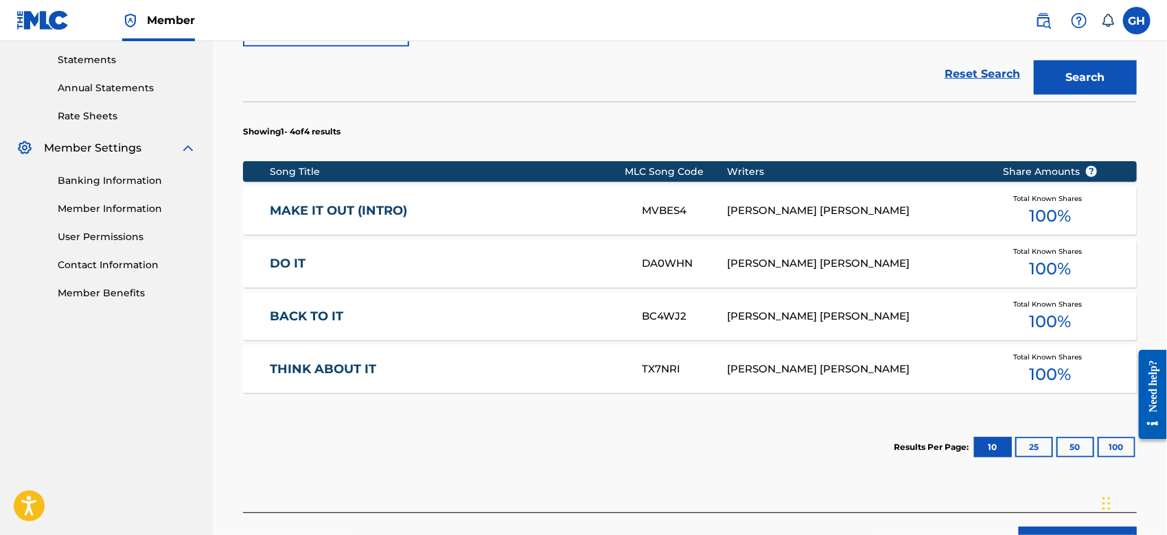
click at [926, 197] on div "MAKE IT OUT (INTRO) MVBES4 GARY OCTWONE JR. HARRISON Total Known Shares 100 %" at bounding box center [690, 211] width 894 height 48
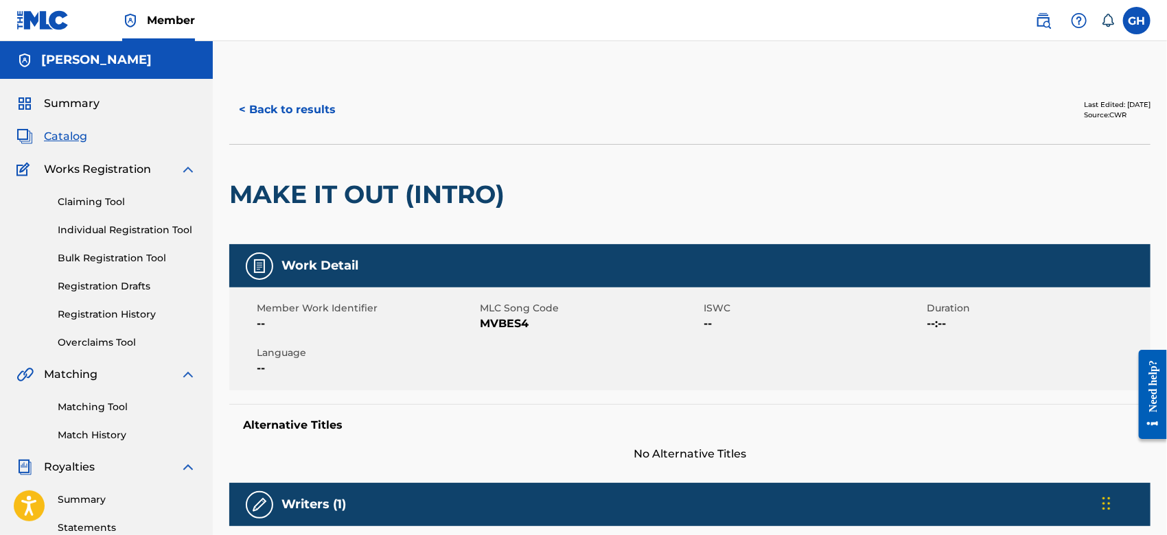
click at [298, 107] on button "< Back to results" at bounding box center [287, 110] width 116 height 34
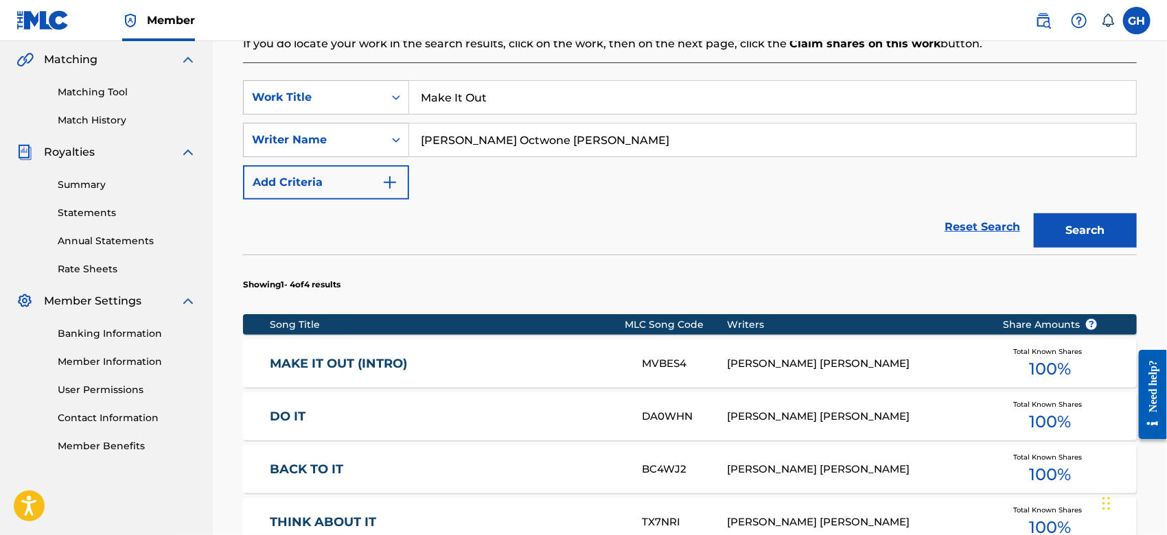
scroll to position [573, 0]
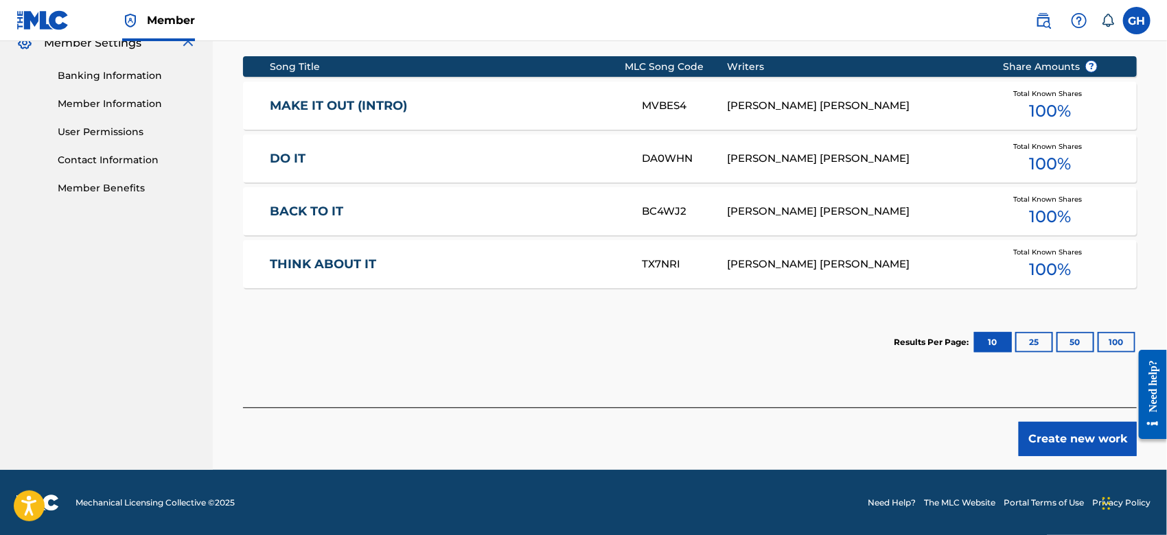
click at [1093, 446] on button "Create new work" at bounding box center [1078, 439] width 118 height 34
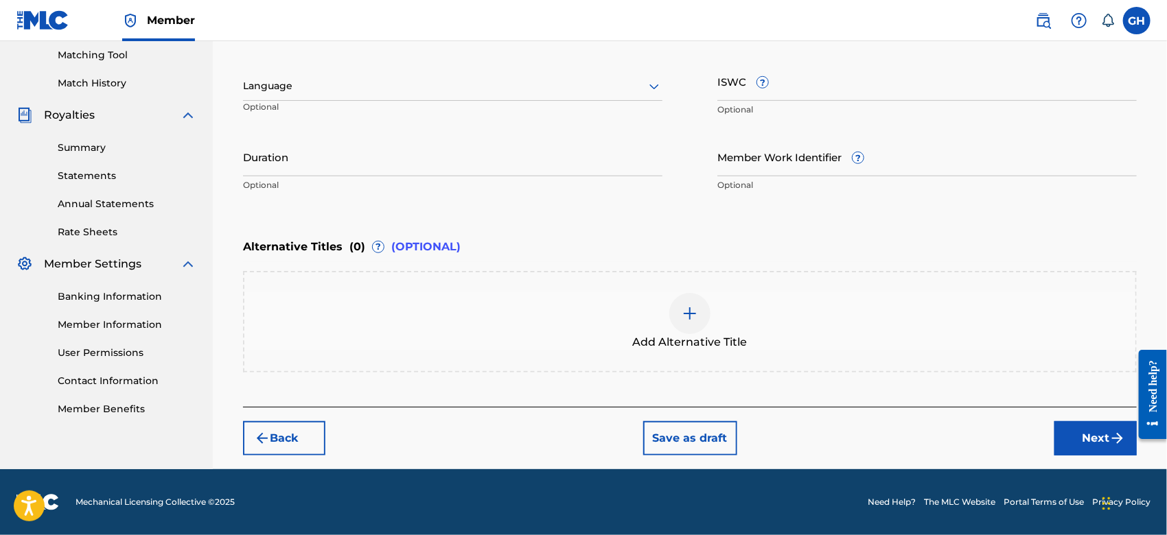
scroll to position [351, 0]
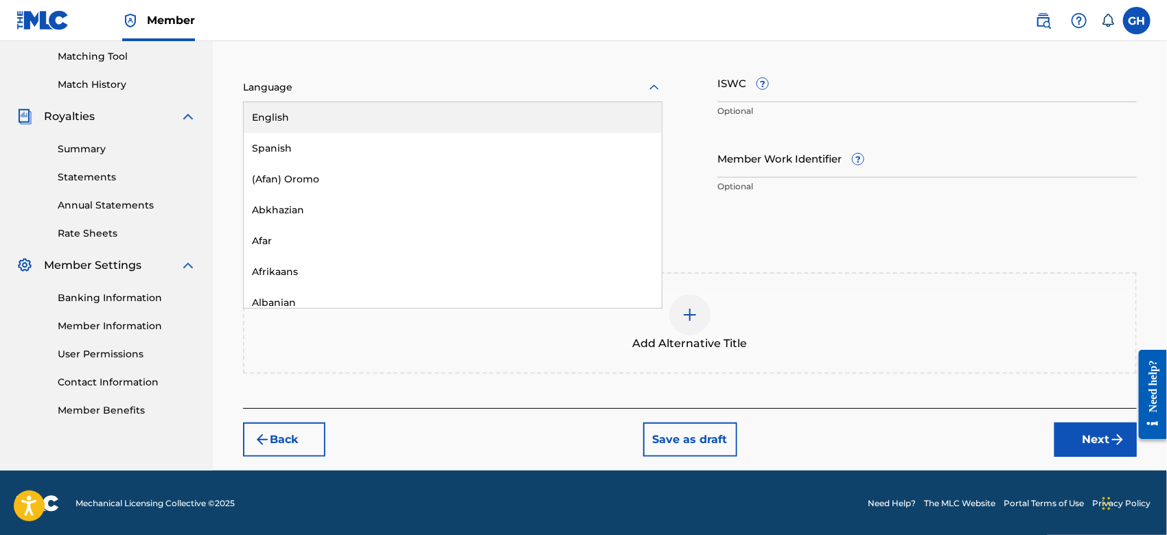
click at [352, 74] on div "Language" at bounding box center [452, 87] width 419 height 29
click at [340, 117] on div "English" at bounding box center [453, 117] width 418 height 31
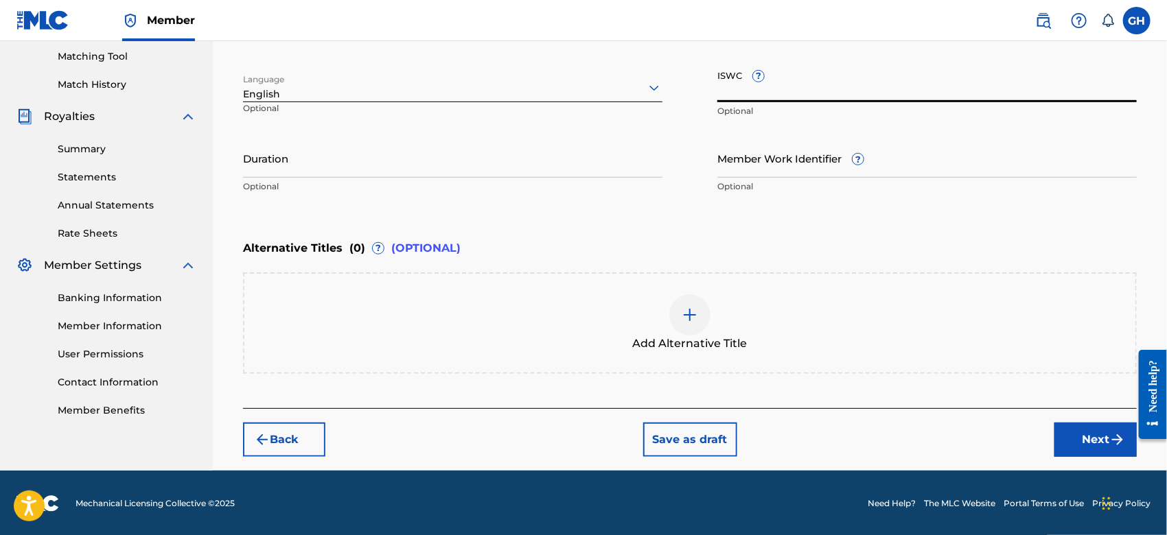
click at [726, 95] on input "ISWC ?" at bounding box center [926, 82] width 419 height 39
paste input "T-921.983.958-4"
type input "T-921.983.958-4"
click at [1081, 439] on button "Next" at bounding box center [1095, 440] width 82 height 34
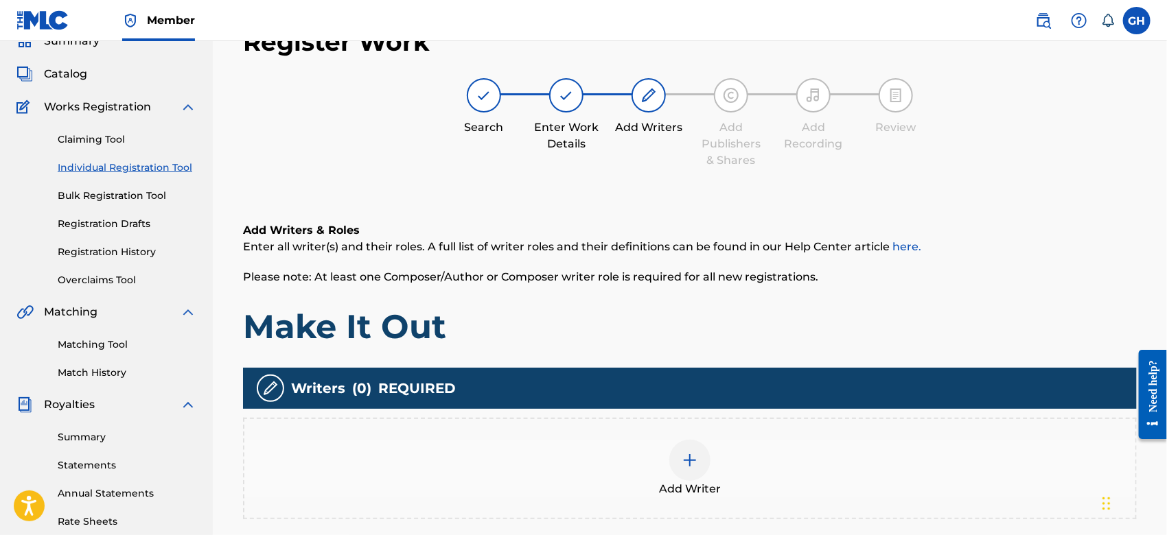
scroll to position [61, 0]
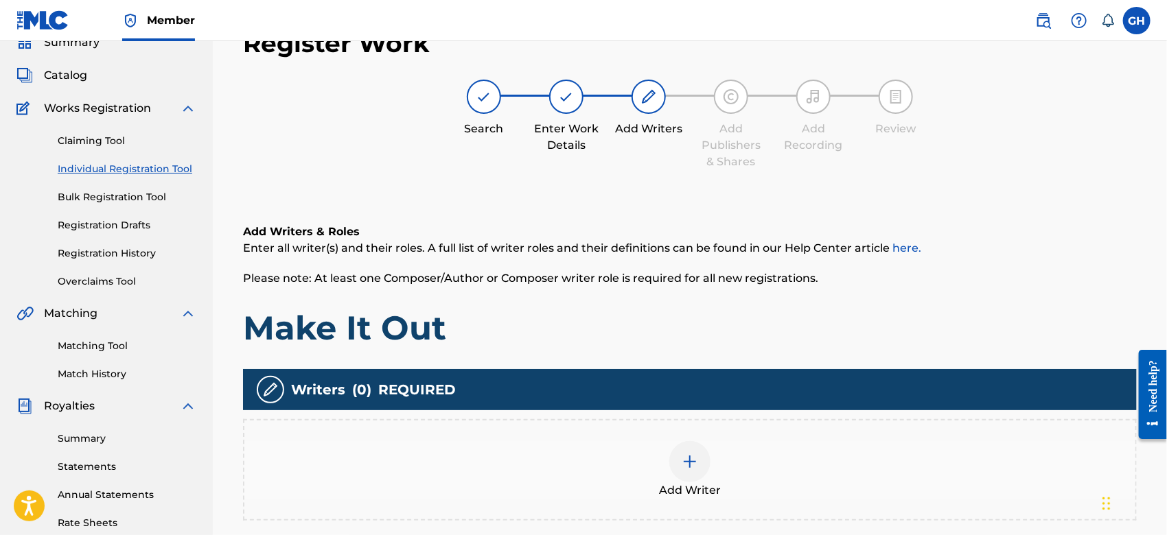
click at [684, 459] on img at bounding box center [690, 462] width 16 height 16
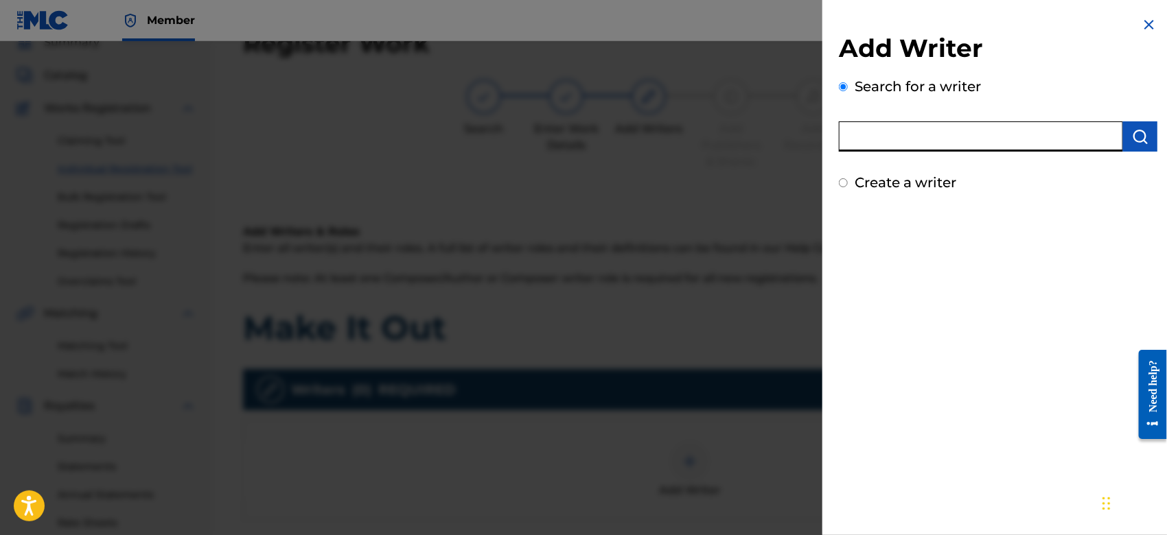
click at [1016, 131] on input "text" at bounding box center [981, 136] width 284 height 30
type input "octwone"
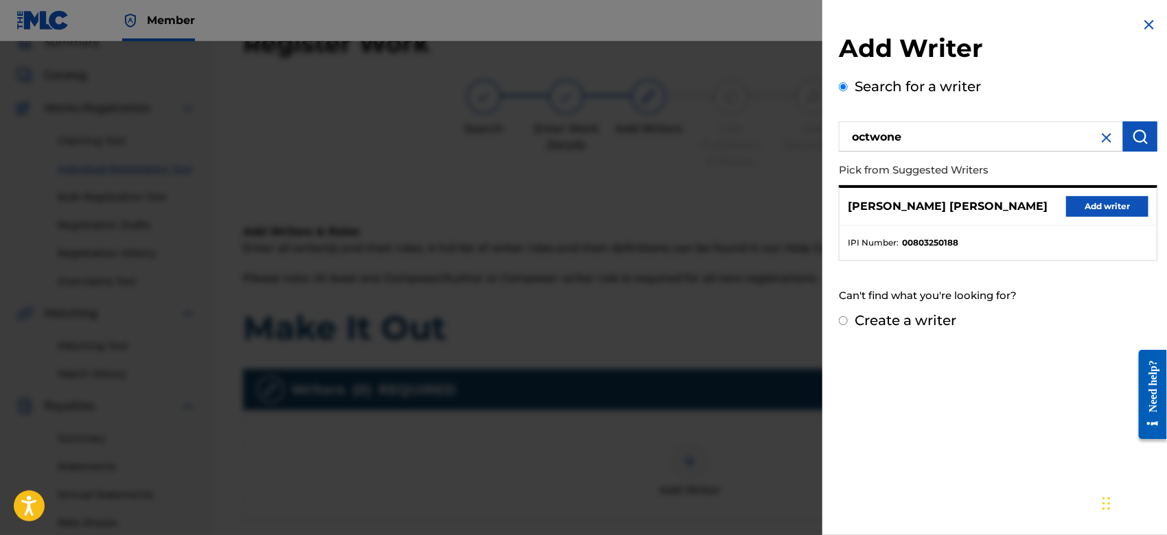
click at [1080, 202] on button "Add writer" at bounding box center [1107, 206] width 82 height 21
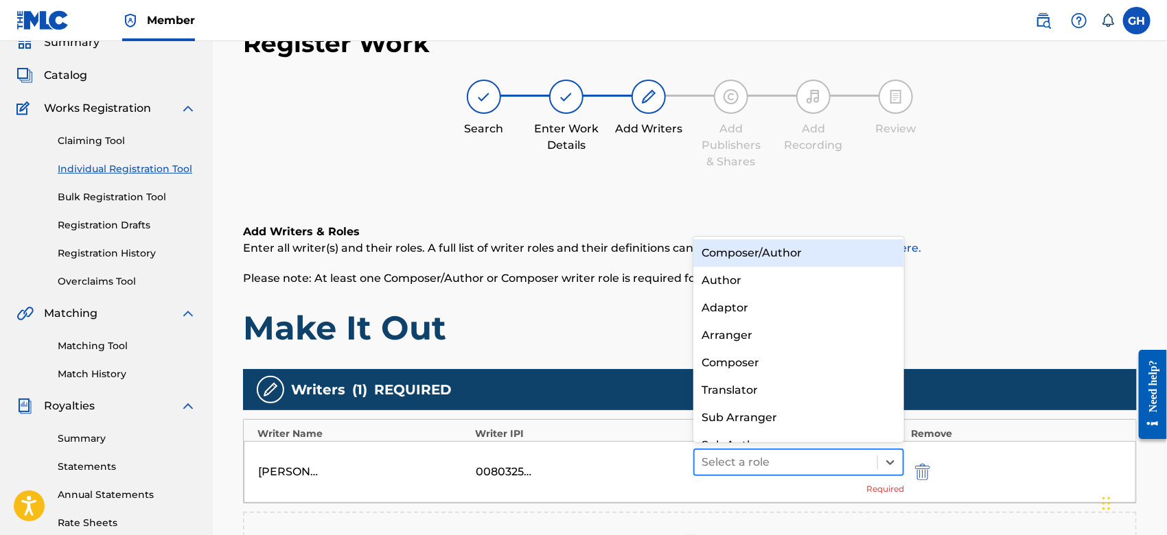
click at [811, 456] on div at bounding box center [785, 462] width 169 height 19
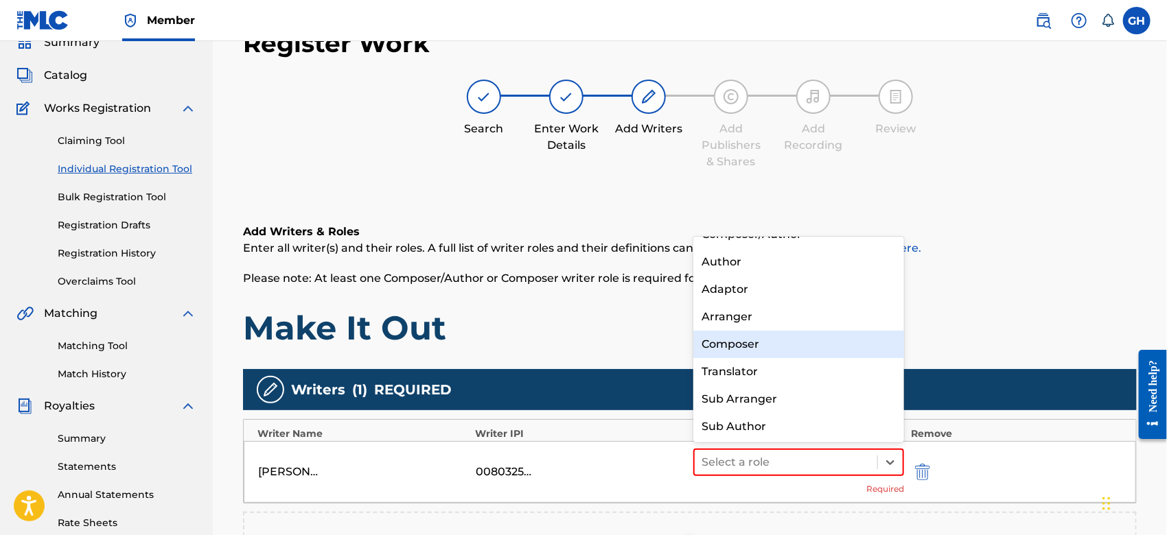
click at [759, 331] on div "Composer" at bounding box center [798, 344] width 211 height 27
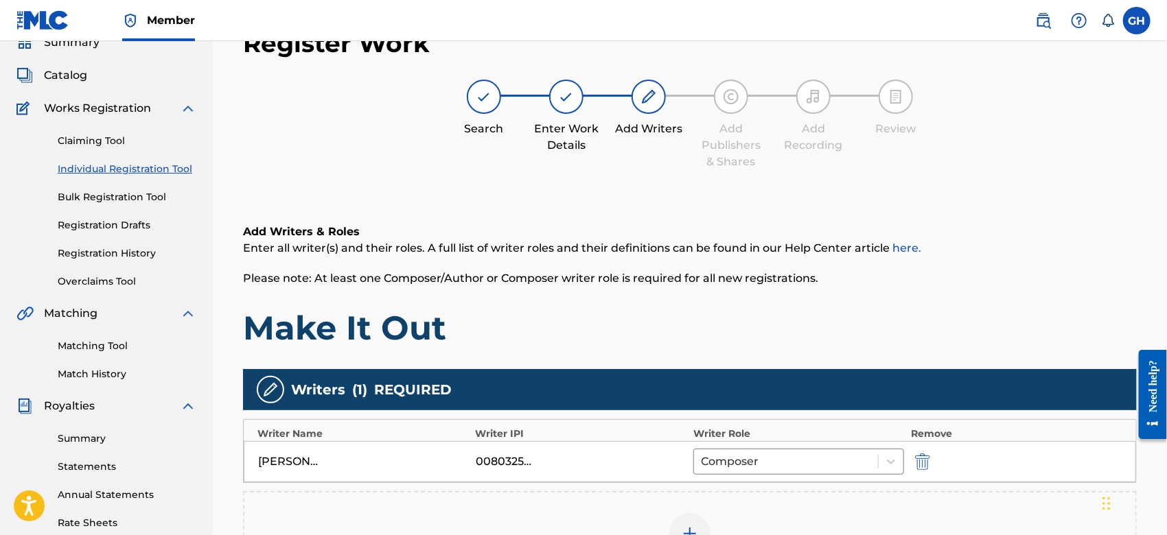
scroll to position [307, 0]
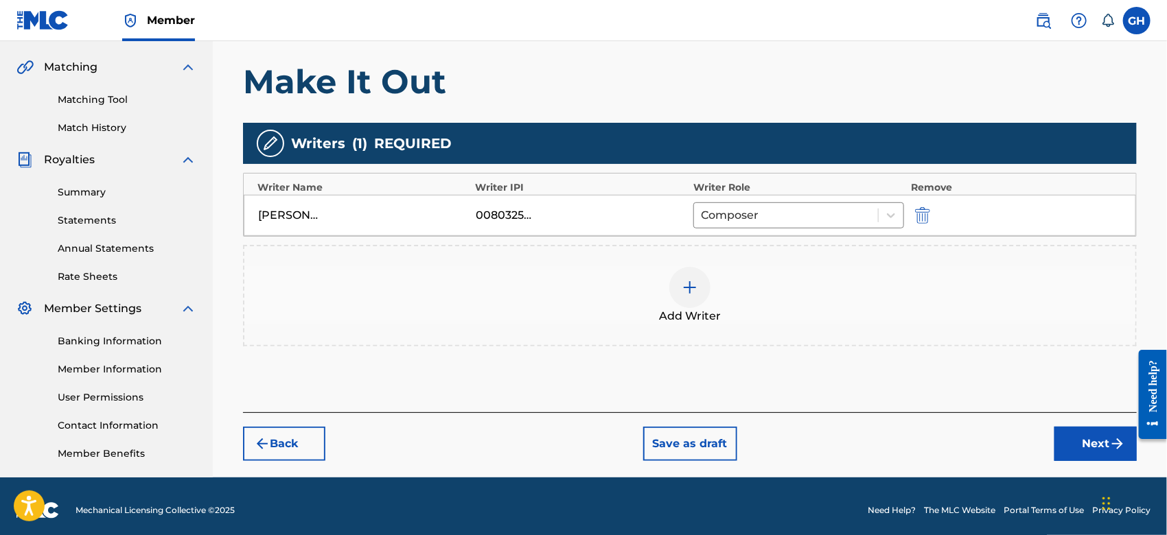
click at [1065, 455] on button "Next" at bounding box center [1095, 444] width 82 height 34
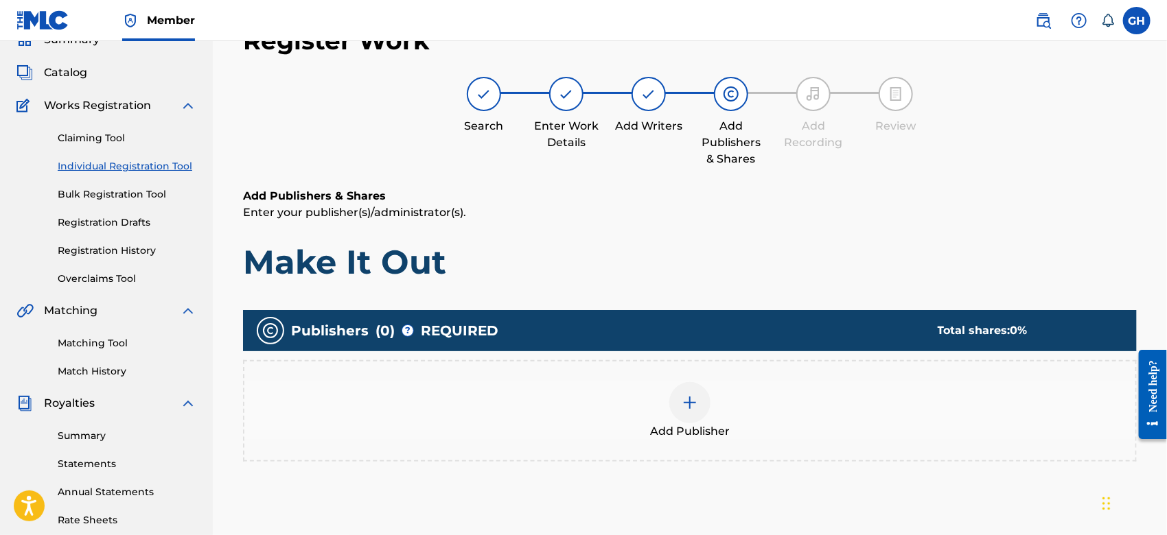
scroll to position [61, 0]
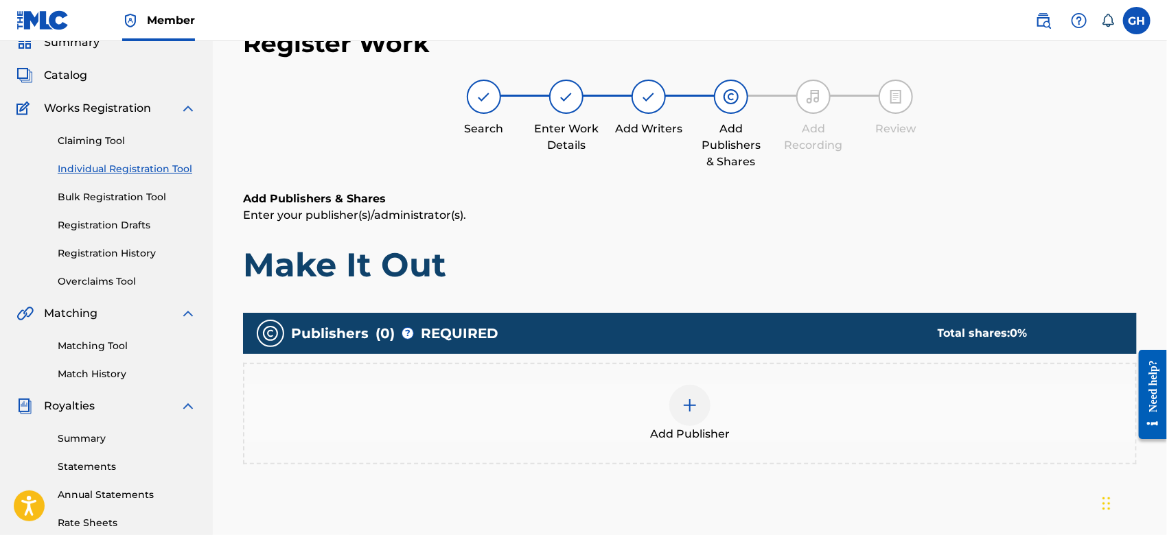
click at [689, 397] on img at bounding box center [690, 405] width 16 height 16
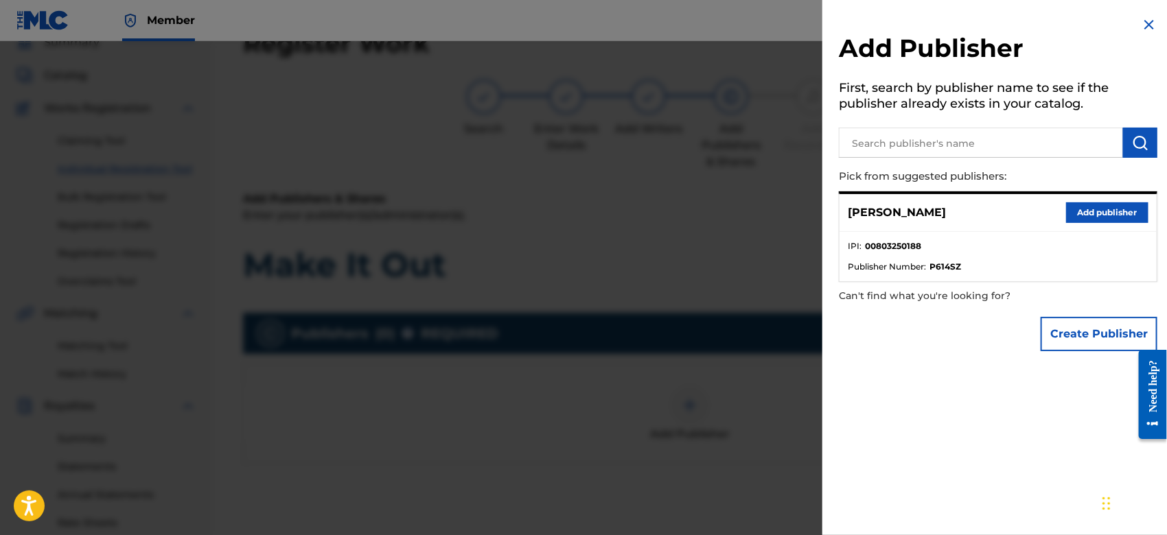
click at [1058, 343] on button "Create Publisher" at bounding box center [1098, 334] width 117 height 34
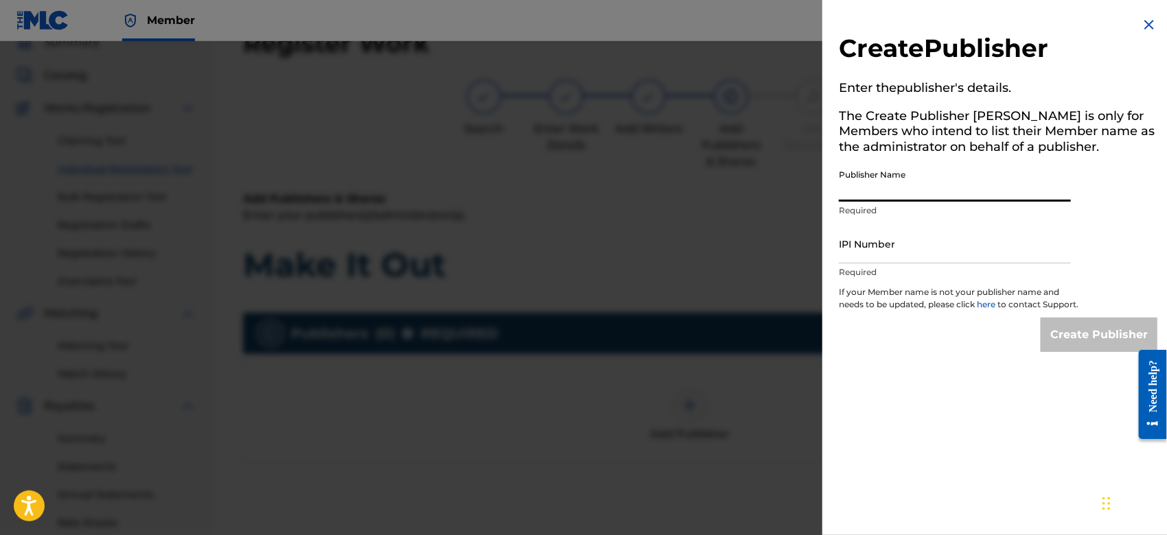
drag, startPoint x: 846, startPoint y: 197, endPoint x: 1010, endPoint y: 225, distance: 167.1
click at [1010, 225] on div "Create Publisher Enter the publisher 's details. The Create Publisher button is…" at bounding box center [997, 184] width 351 height 369
type input "TUNECORE DIGITAL MUSIC"
click at [912, 258] on input "IPI Number" at bounding box center [955, 243] width 232 height 39
type input "00642005099"
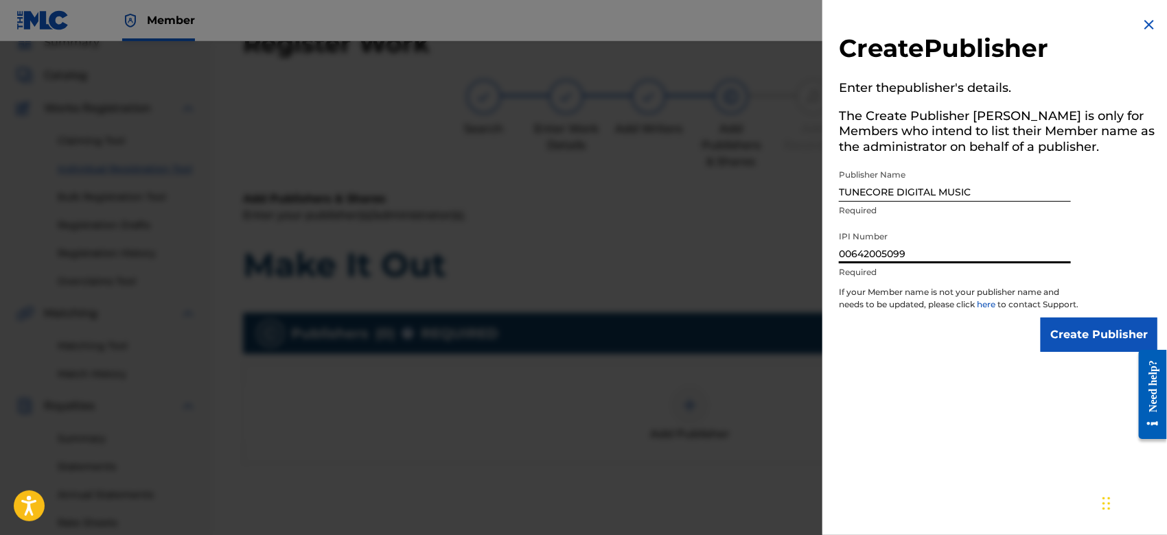
click at [1060, 339] on input "Create Publisher" at bounding box center [1098, 335] width 117 height 34
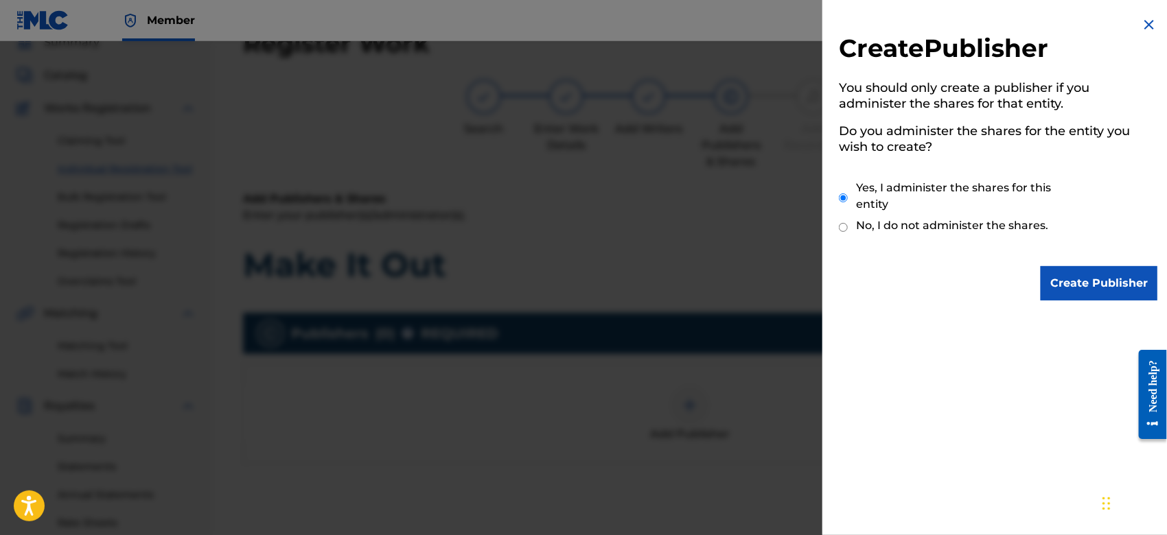
click at [1061, 269] on input "Create Publisher" at bounding box center [1098, 283] width 117 height 34
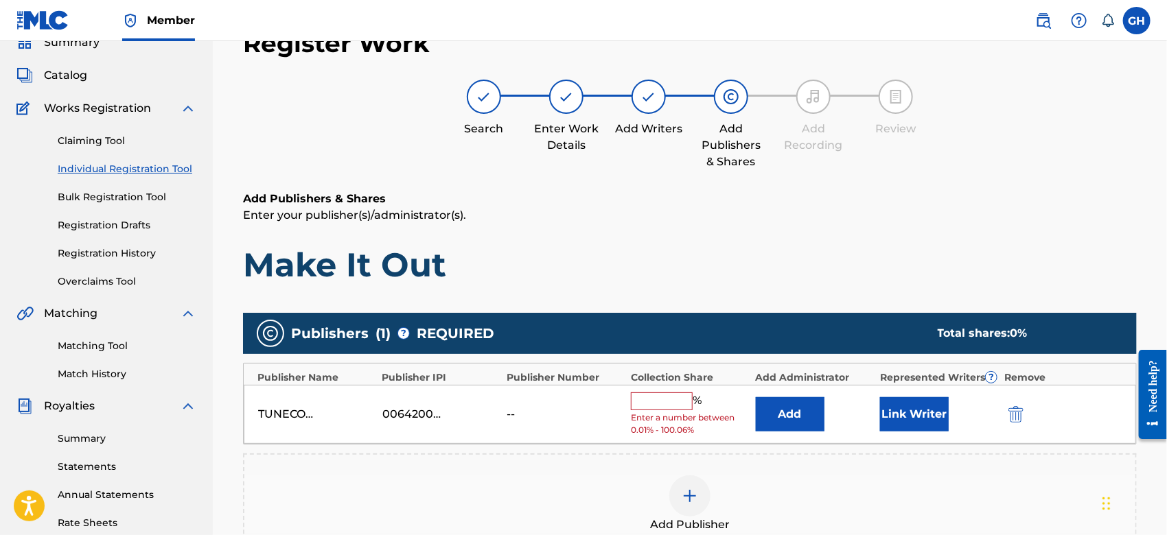
click at [663, 399] on input "text" at bounding box center [662, 402] width 62 height 18
type input "100"
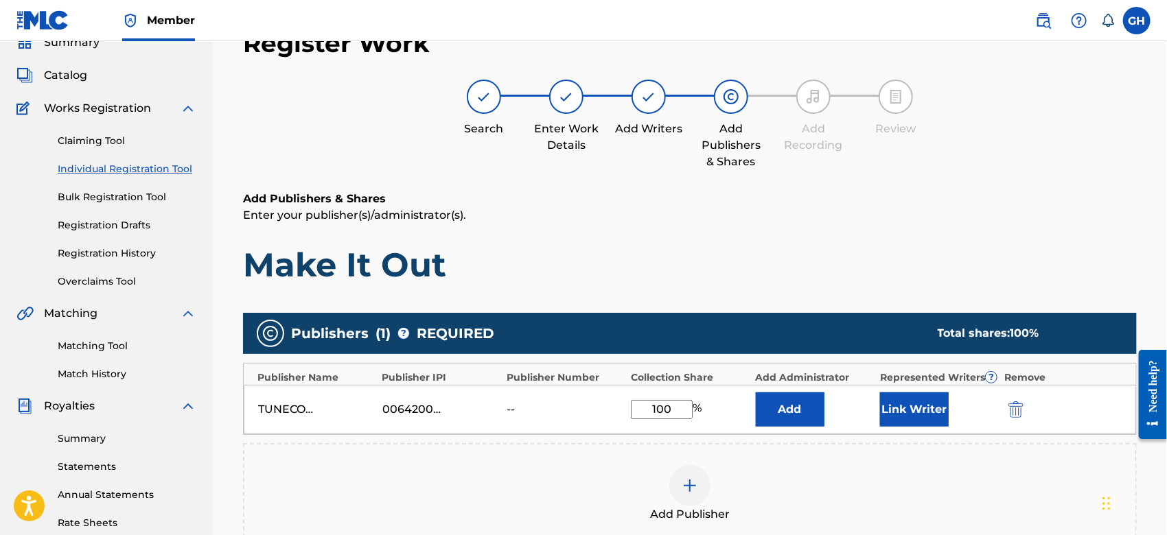
click at [935, 408] on button "Link Writer" at bounding box center [914, 410] width 69 height 34
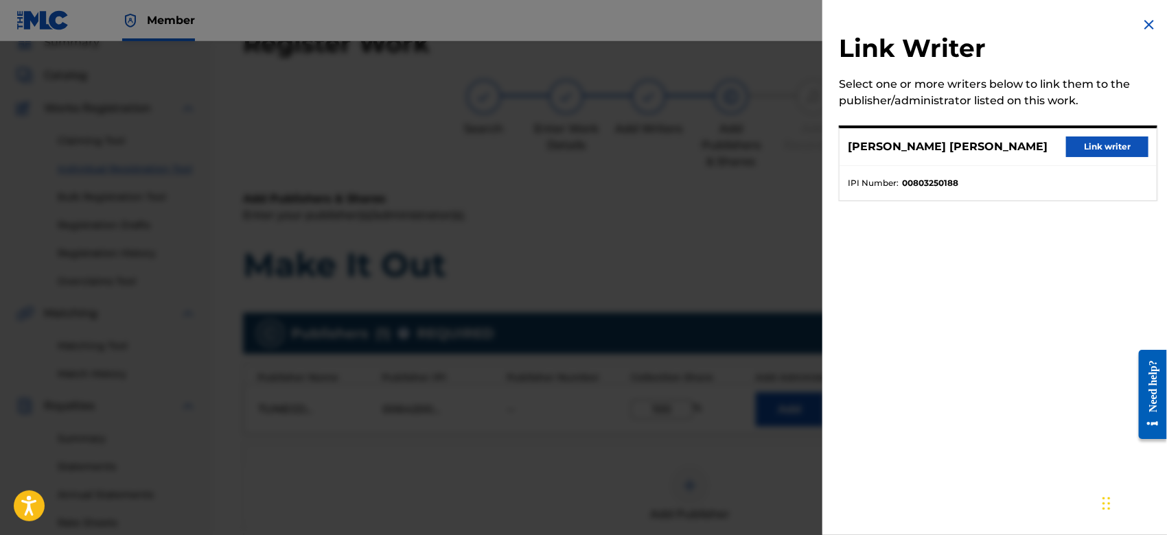
click at [1071, 149] on button "Link writer" at bounding box center [1107, 147] width 82 height 21
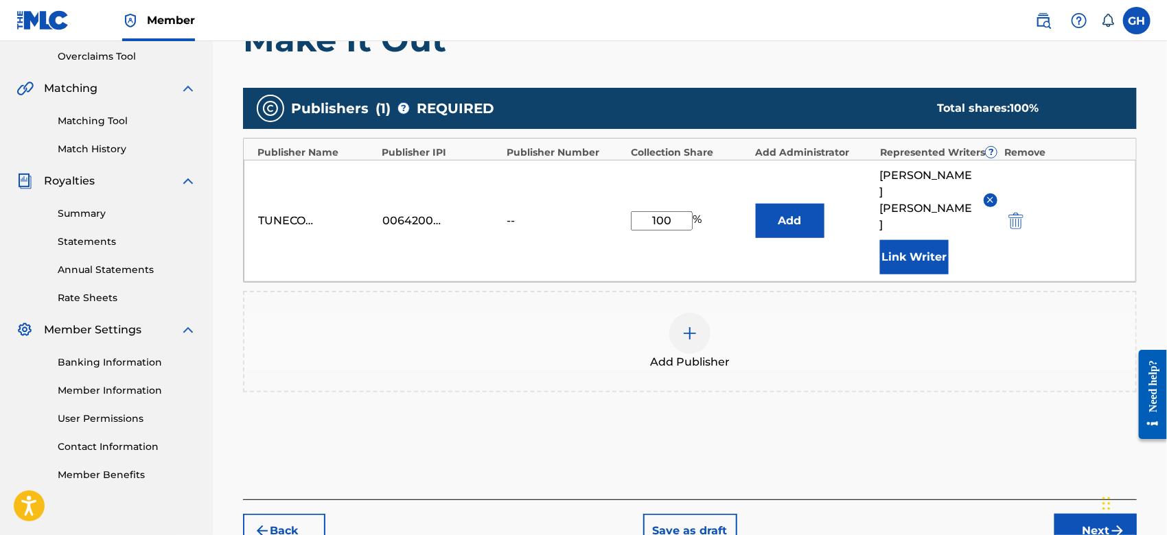
scroll to position [361, 0]
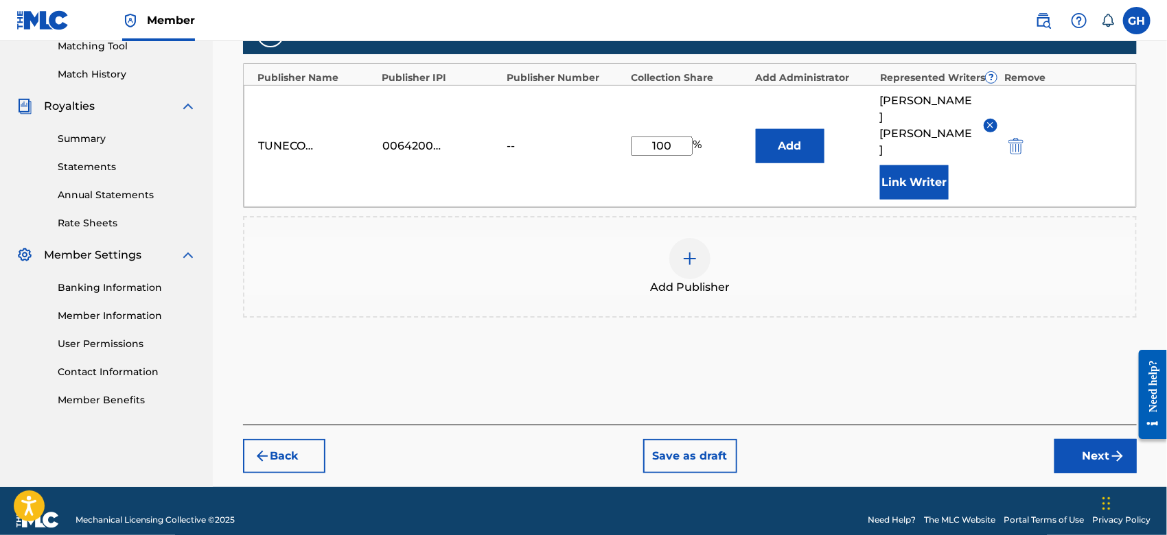
click at [1084, 439] on button "Next" at bounding box center [1095, 456] width 82 height 34
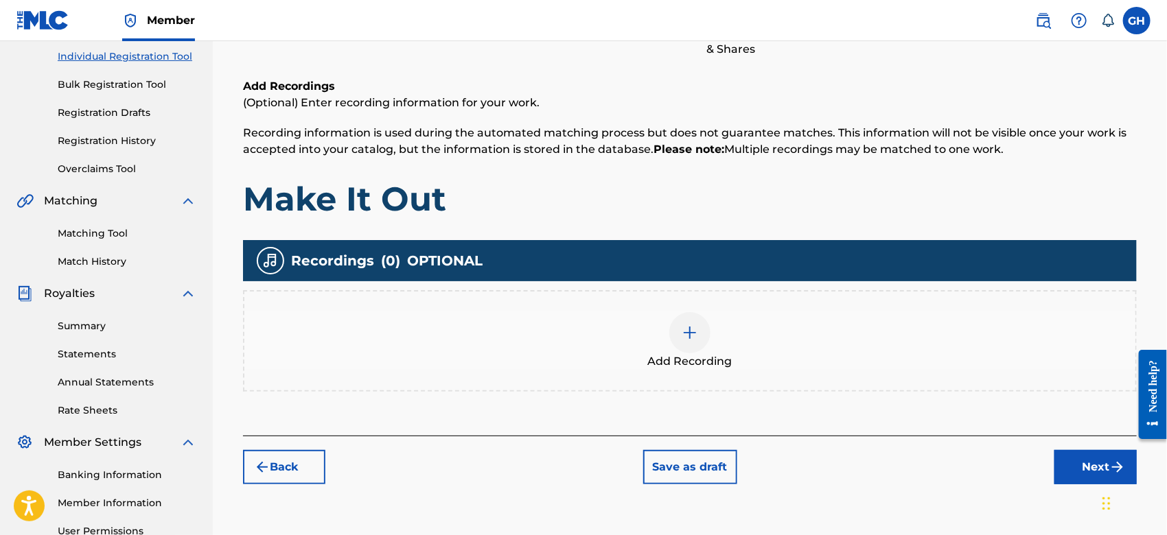
scroll to position [61, 0]
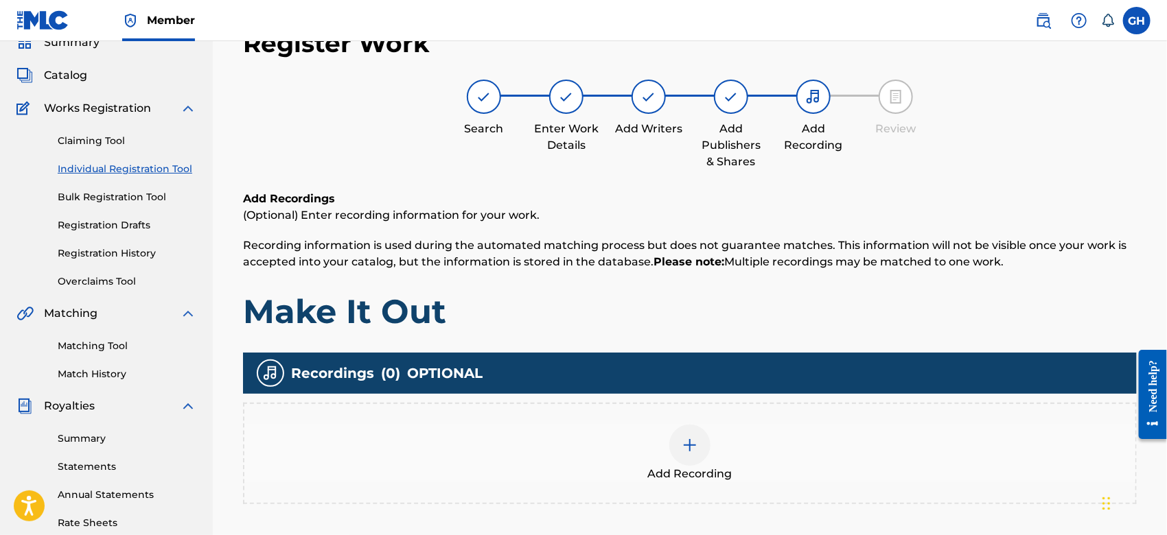
click at [748, 472] on div "Add Recording" at bounding box center [689, 454] width 891 height 58
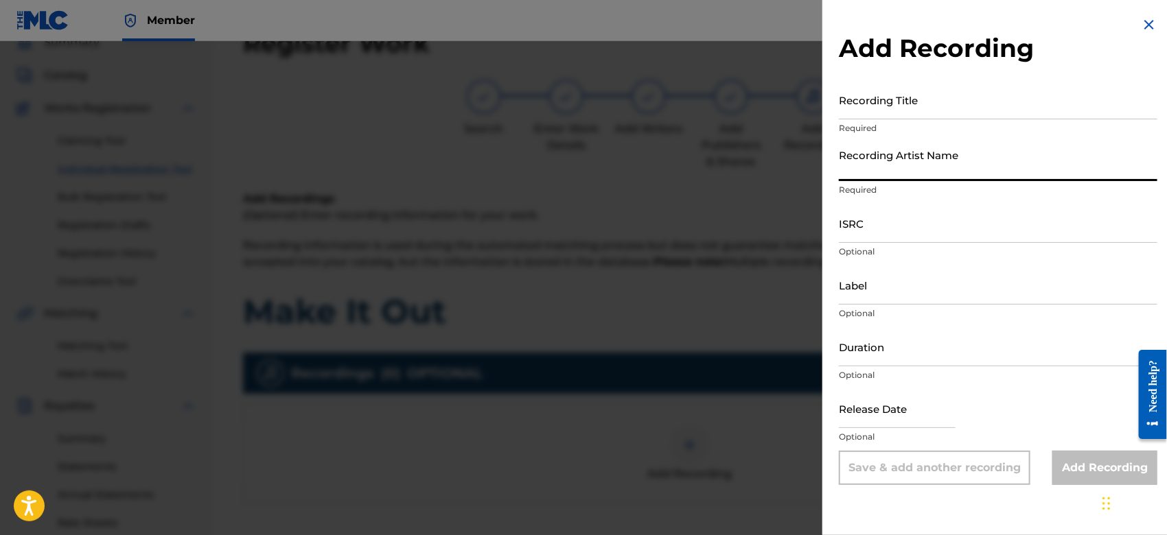
click at [874, 167] on input "Recording Artist Name" at bounding box center [998, 161] width 318 height 39
type input "Gamma FEB"
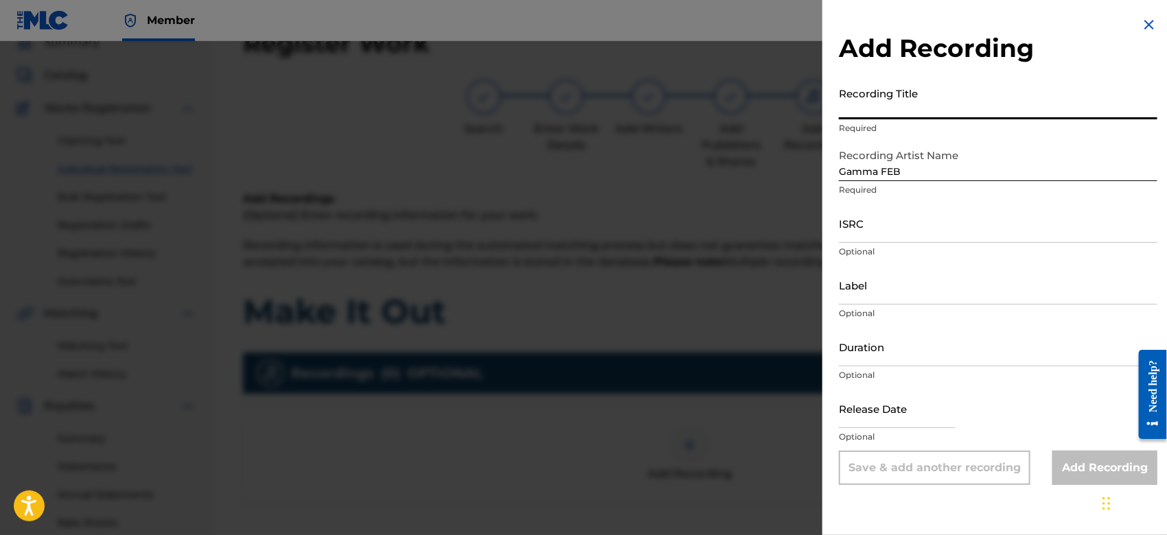
click at [941, 108] on input "Recording Title" at bounding box center [998, 99] width 318 height 39
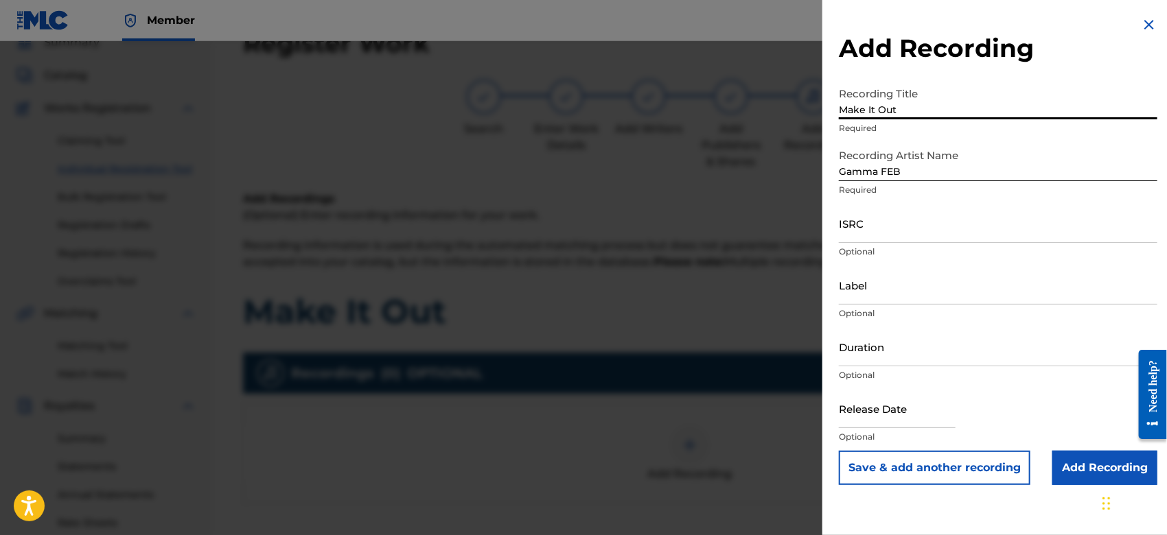
type input "Make It Out"
click at [1082, 469] on input "Add Recording" at bounding box center [1104, 468] width 105 height 34
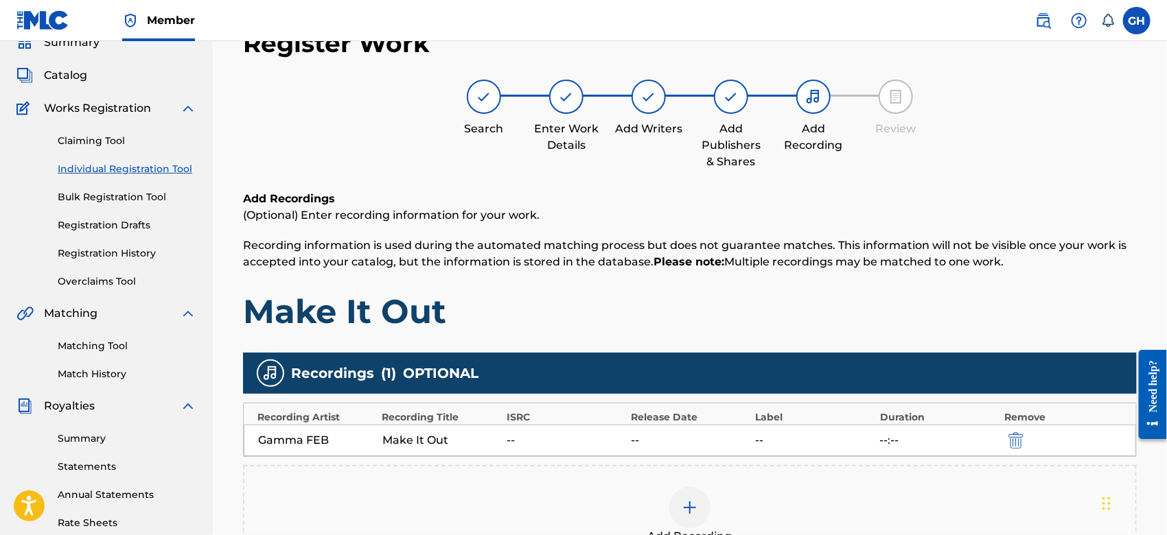
scroll to position [315, 0]
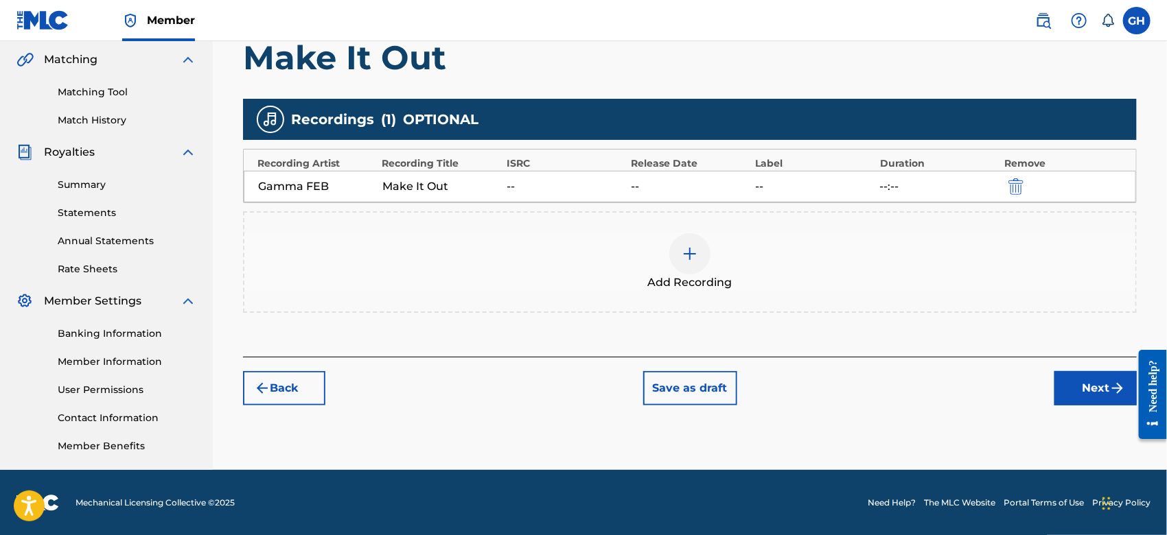
click at [1090, 394] on button "Next" at bounding box center [1095, 388] width 82 height 34
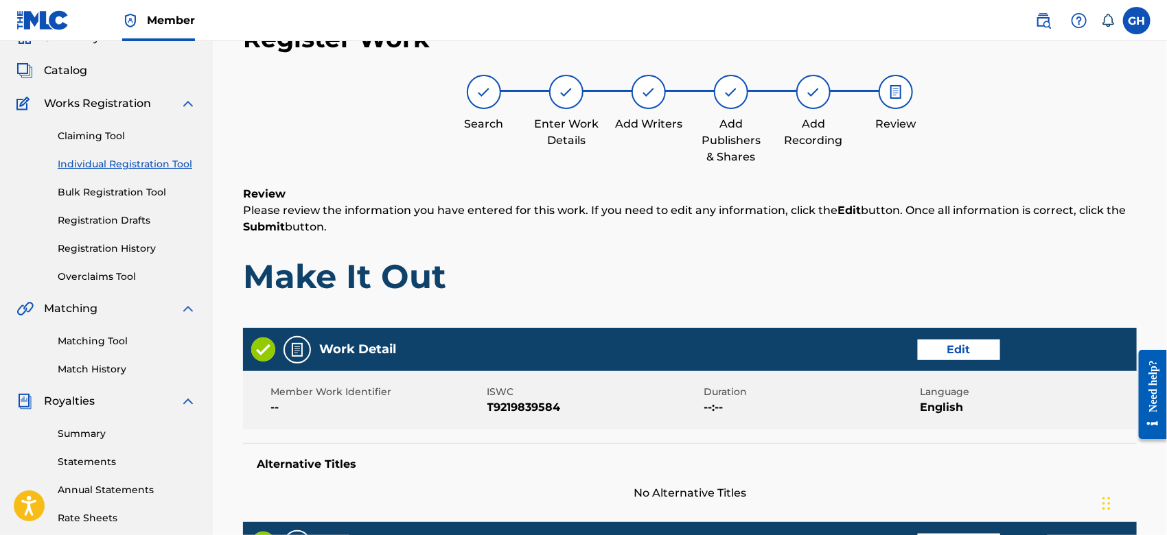
scroll to position [61, 0]
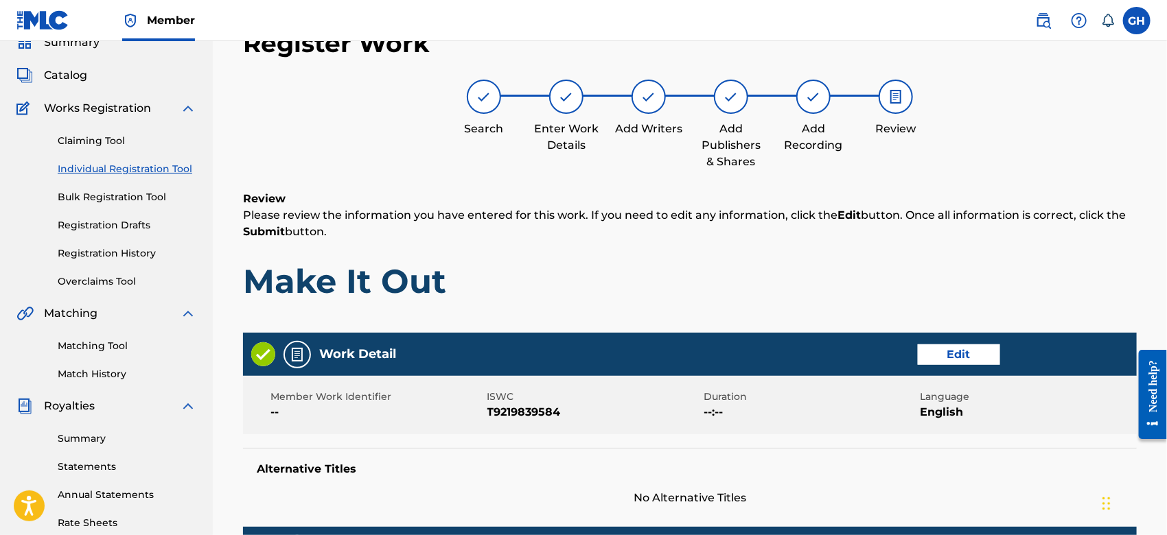
click at [925, 347] on button "Edit" at bounding box center [959, 355] width 82 height 21
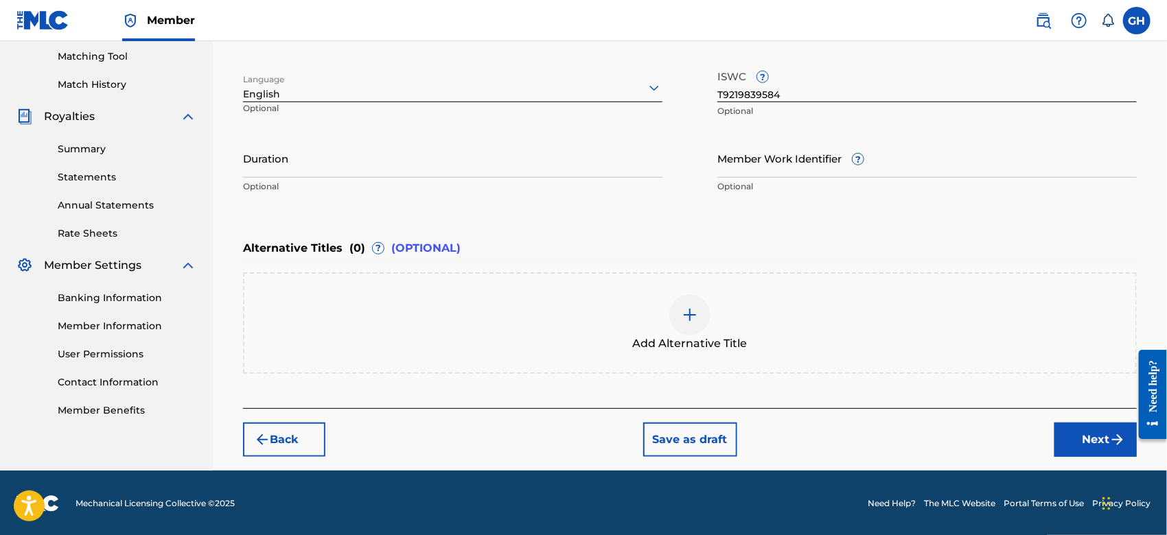
scroll to position [21, 0]
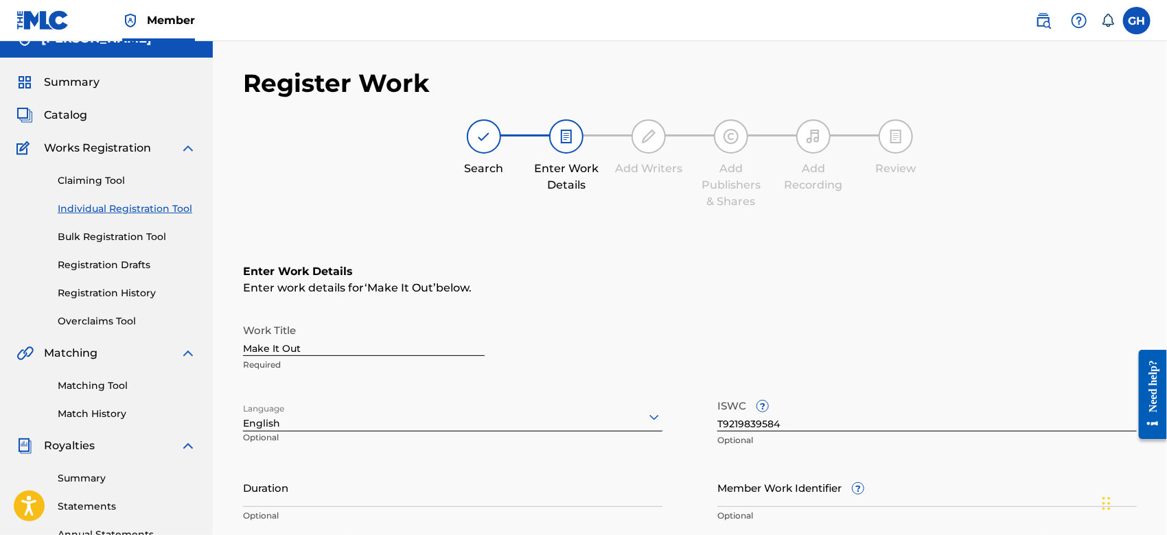
drag, startPoint x: 1170, startPoint y: 79, endPoint x: 825, endPoint y: 146, distance: 351.6
click at [825, 146] on div at bounding box center [813, 136] width 34 height 34
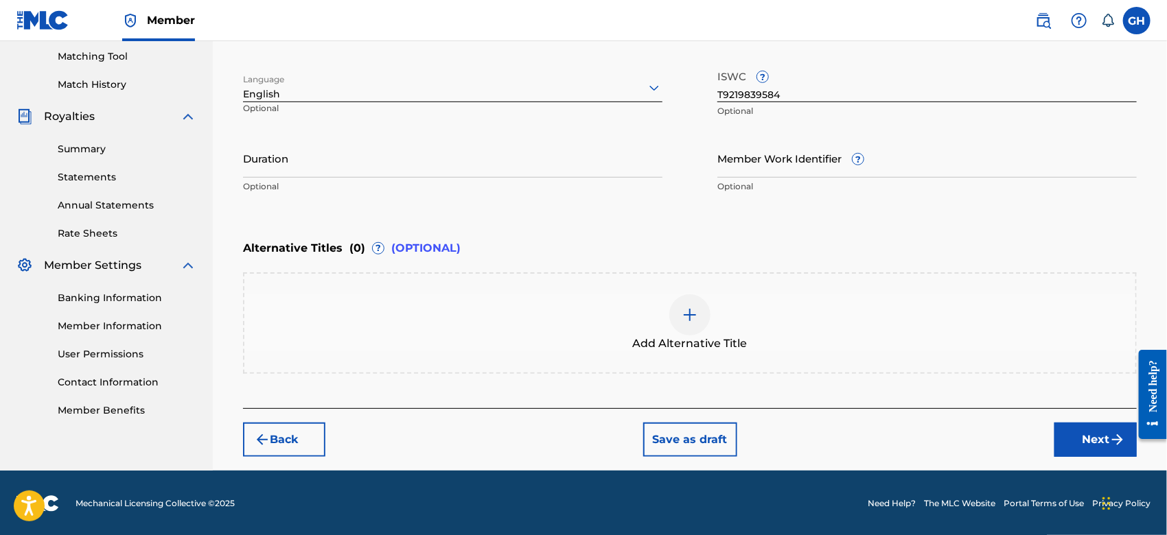
click at [1091, 445] on button "Next" at bounding box center [1095, 440] width 82 height 34
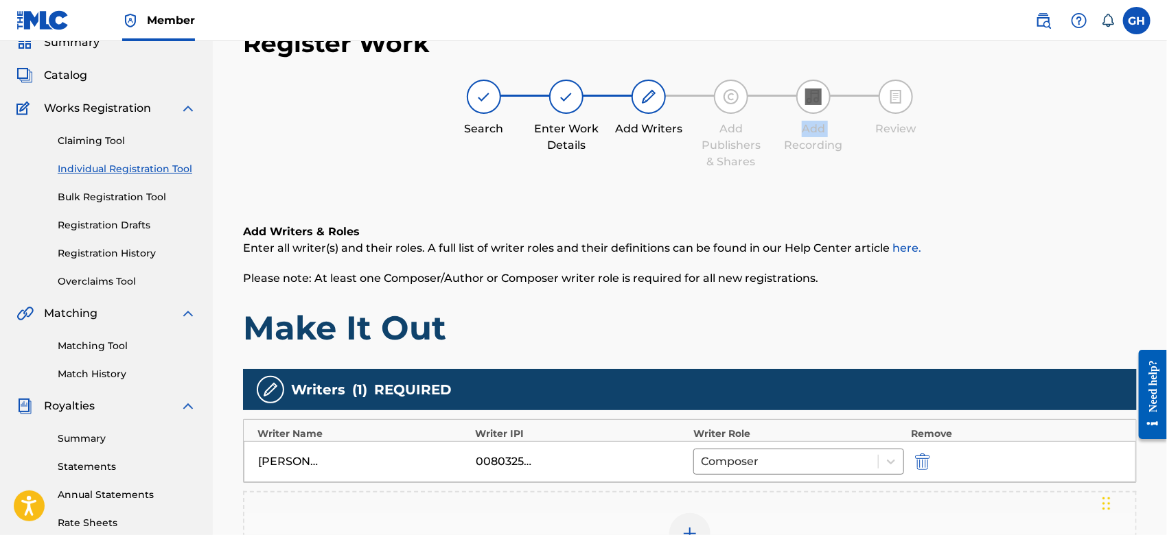
scroll to position [315, 0]
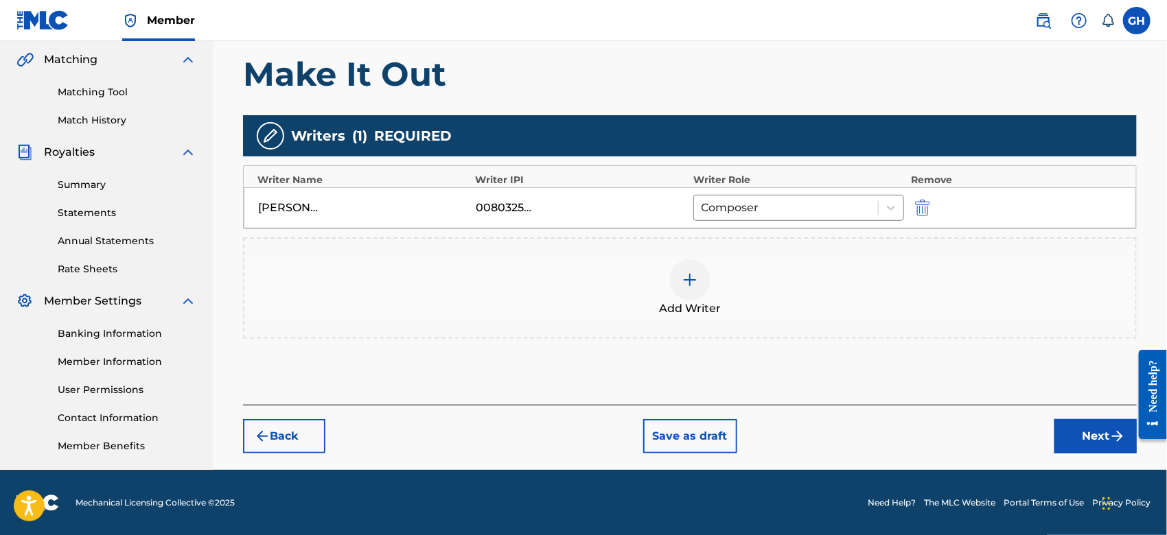
click at [1096, 436] on button "Next" at bounding box center [1095, 436] width 82 height 34
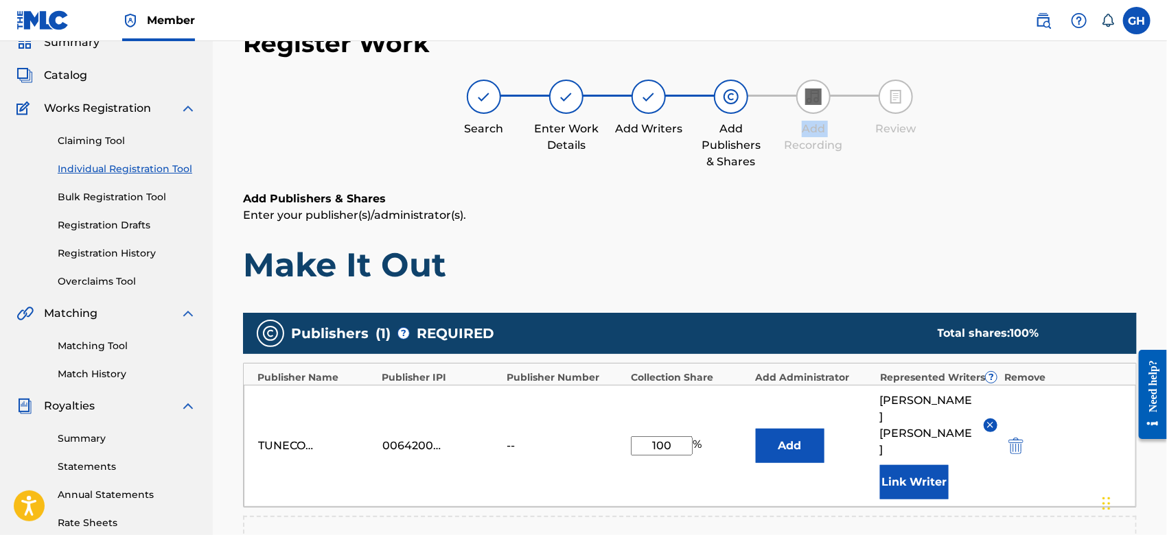
scroll to position [361, 0]
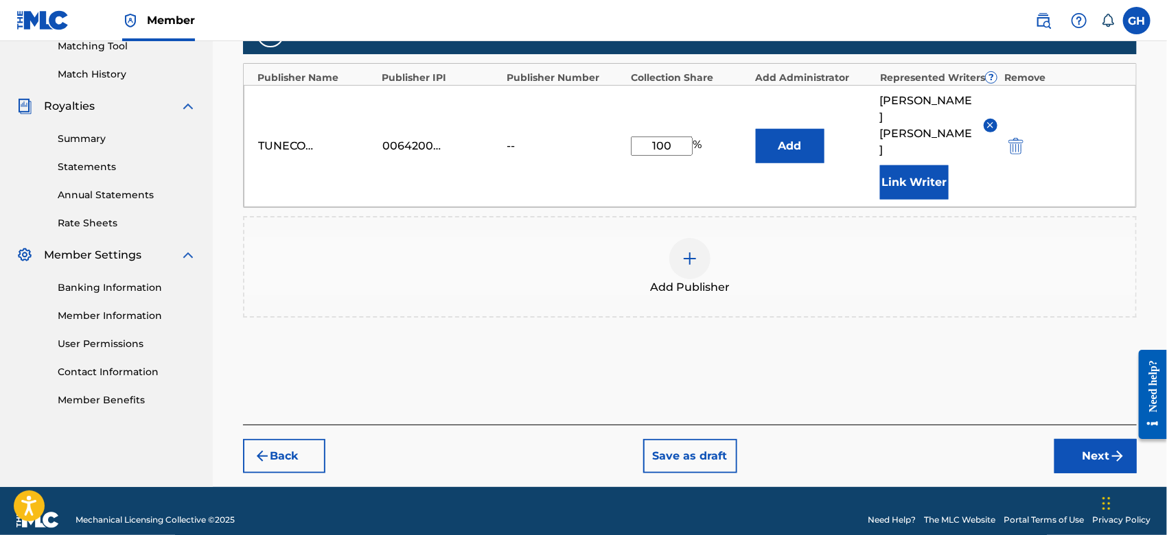
click at [1111, 448] on img "submit" at bounding box center [1117, 456] width 16 height 16
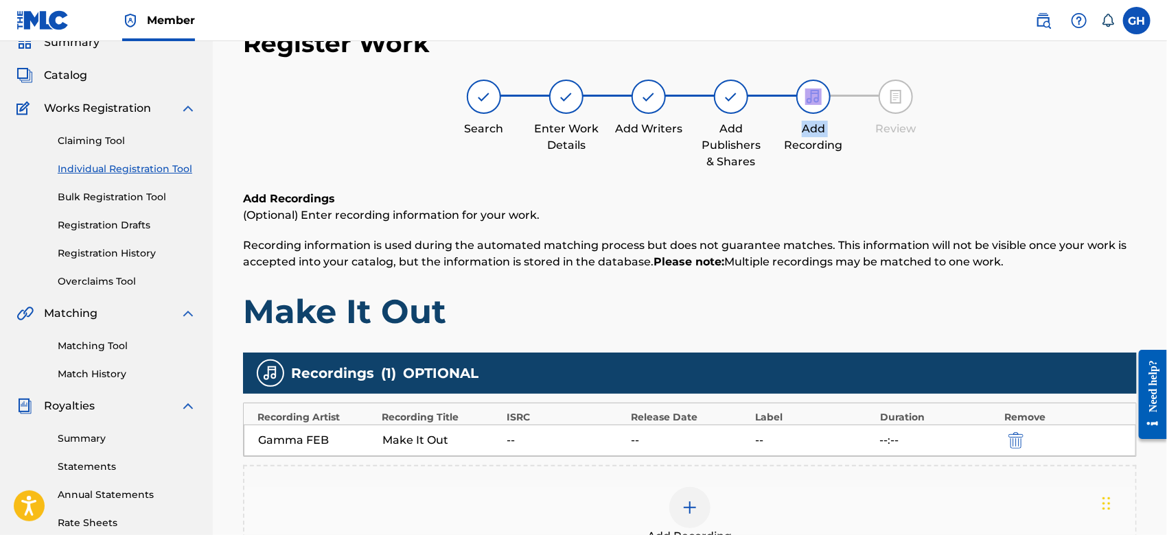
scroll to position [315, 0]
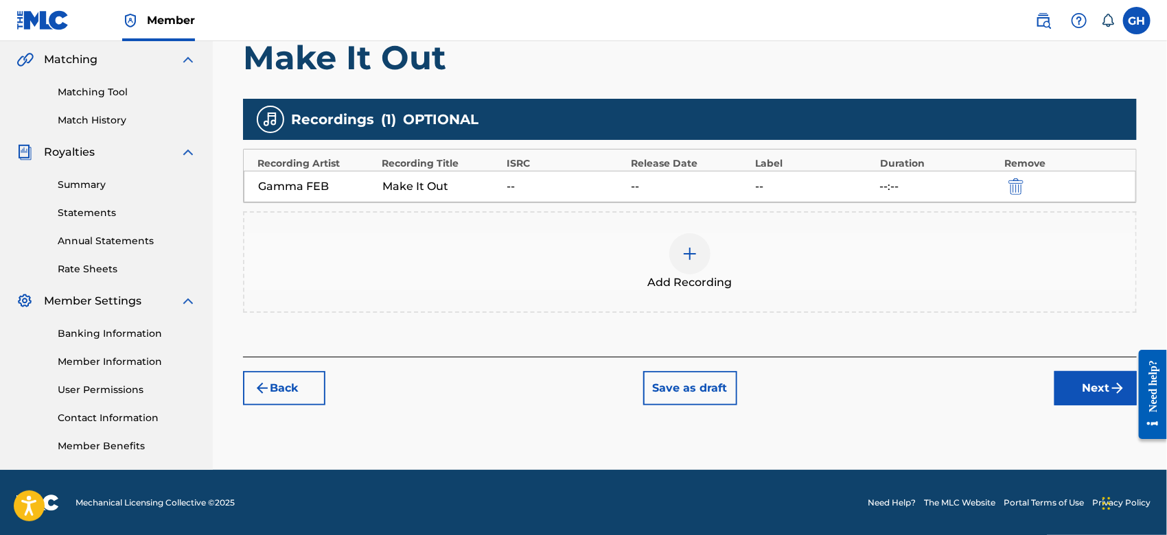
click at [1103, 390] on button "Next" at bounding box center [1095, 388] width 82 height 34
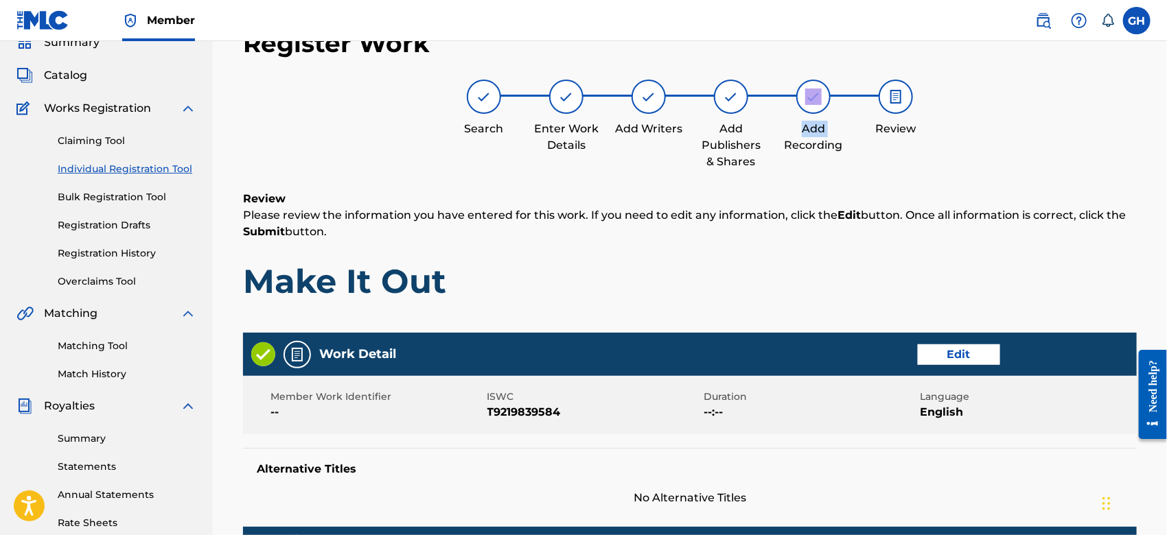
scroll to position [530, 0]
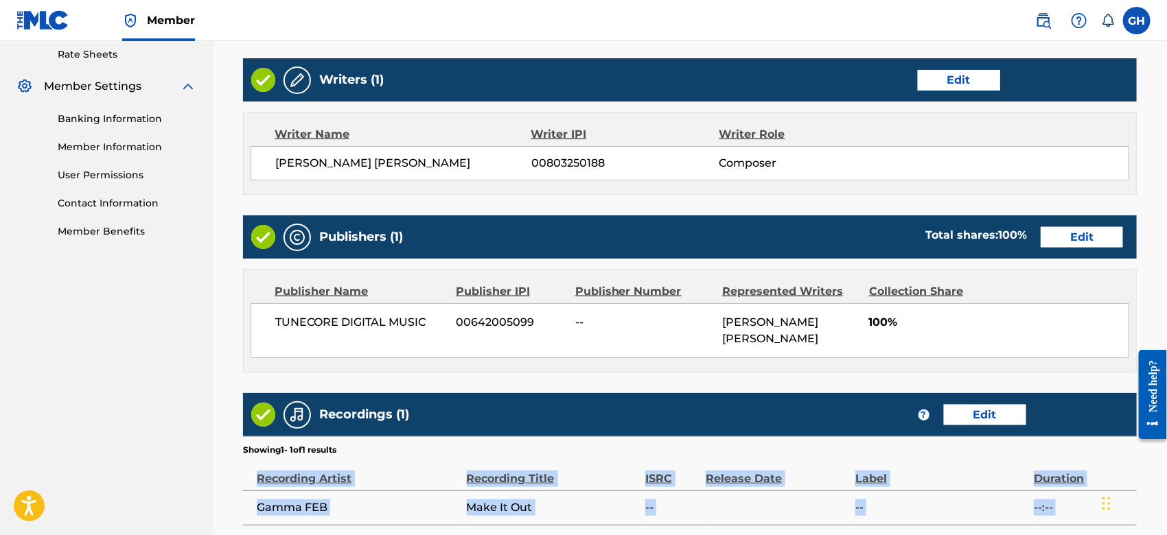
drag, startPoint x: 1164, startPoint y: 463, endPoint x: 1166, endPoint y: 546, distance: 82.4
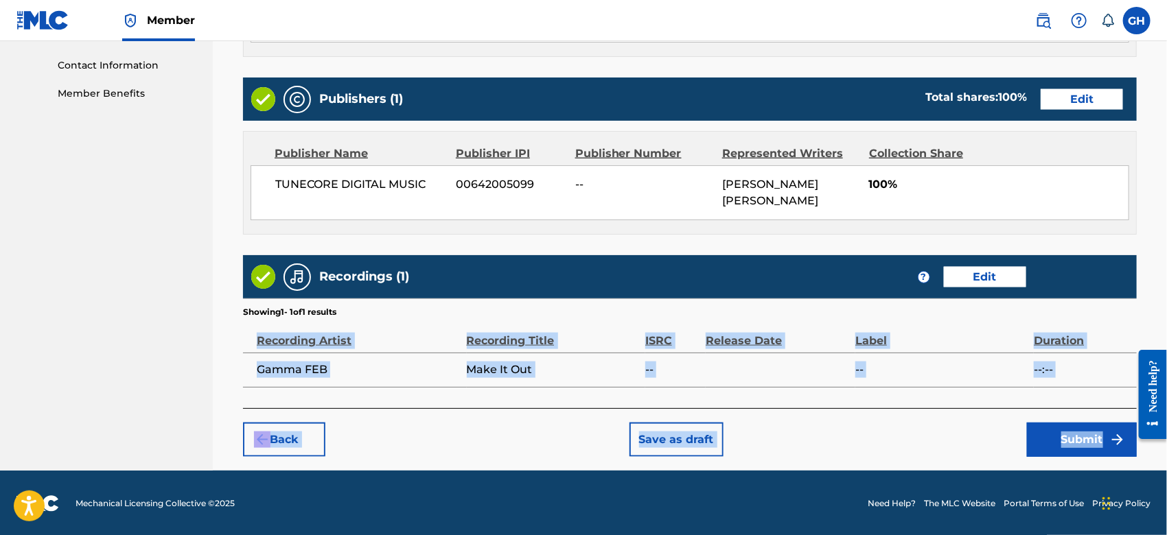
click at [1082, 439] on button "Submit" at bounding box center [1082, 440] width 110 height 34
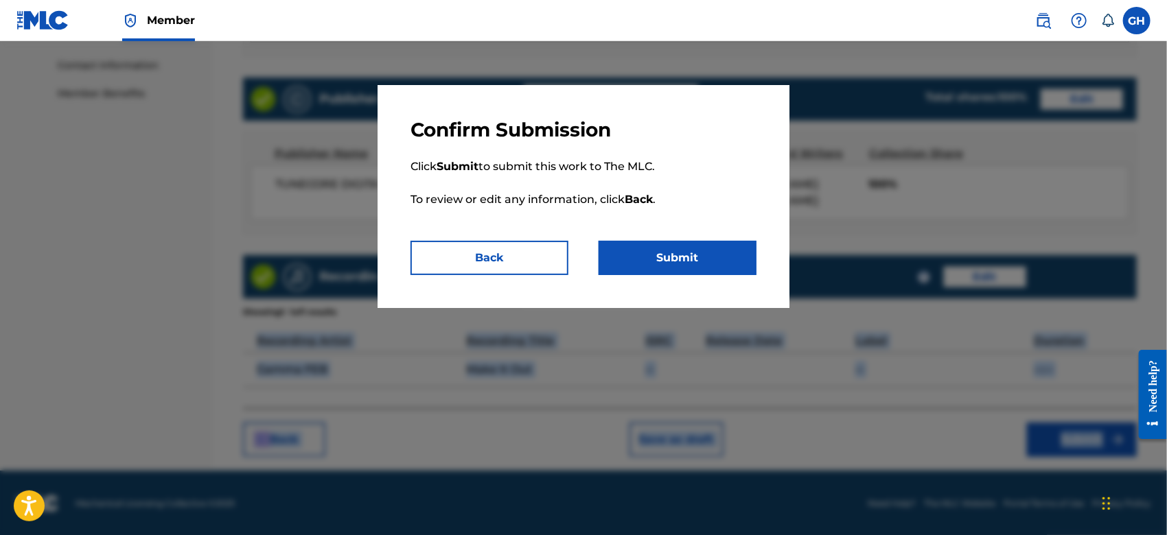
click at [686, 248] on button "Submit" at bounding box center [677, 258] width 158 height 34
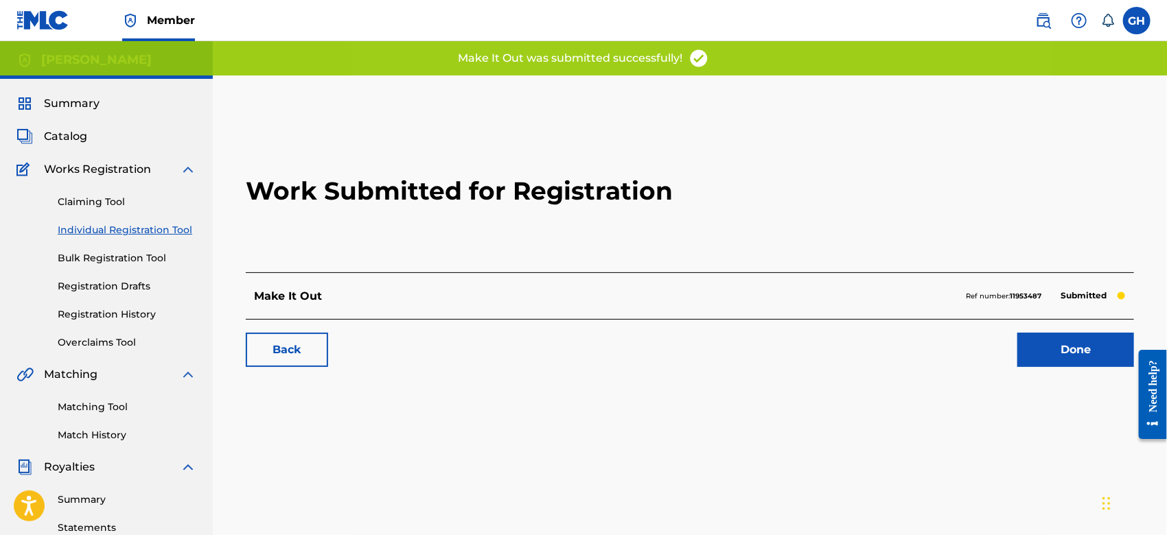
click at [1027, 357] on link "Done" at bounding box center [1075, 350] width 117 height 34
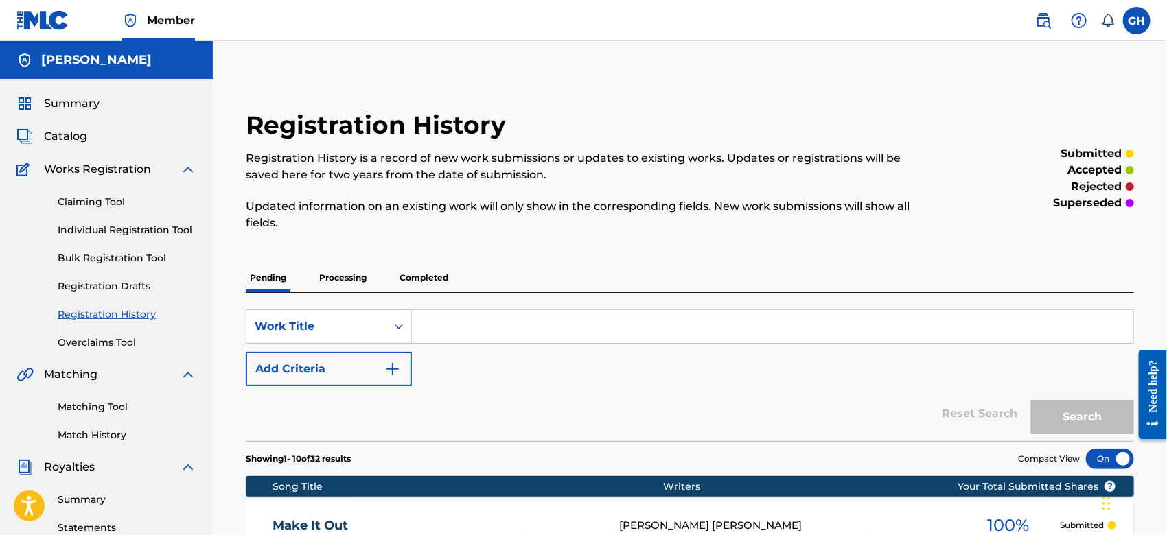
click at [80, 131] on span "Catalog" at bounding box center [65, 136] width 43 height 16
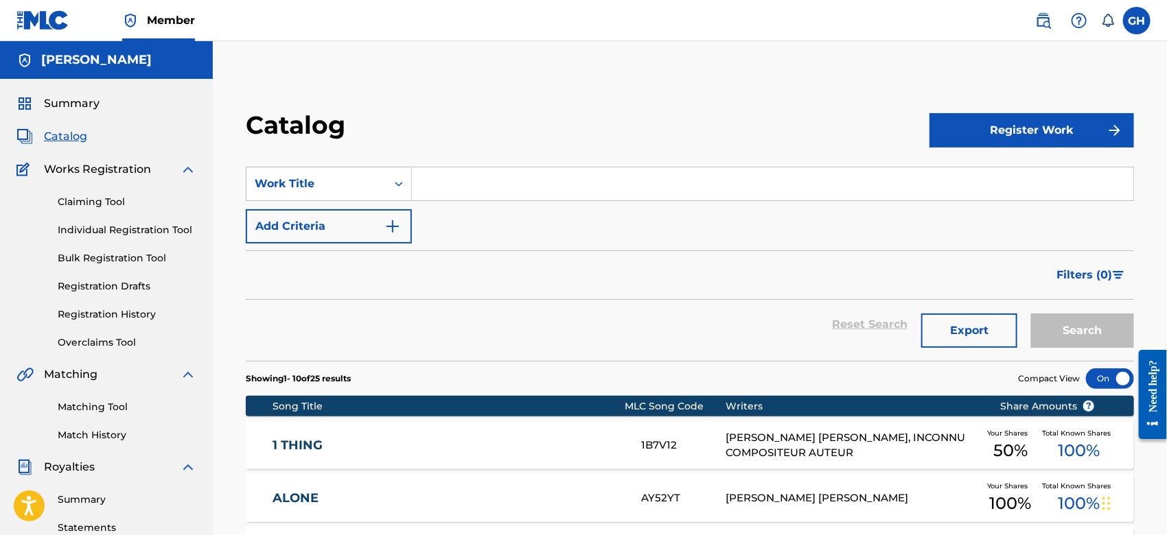
click at [70, 100] on span "Summary" at bounding box center [72, 103] width 56 height 16
